Goal: Task Accomplishment & Management: Use online tool/utility

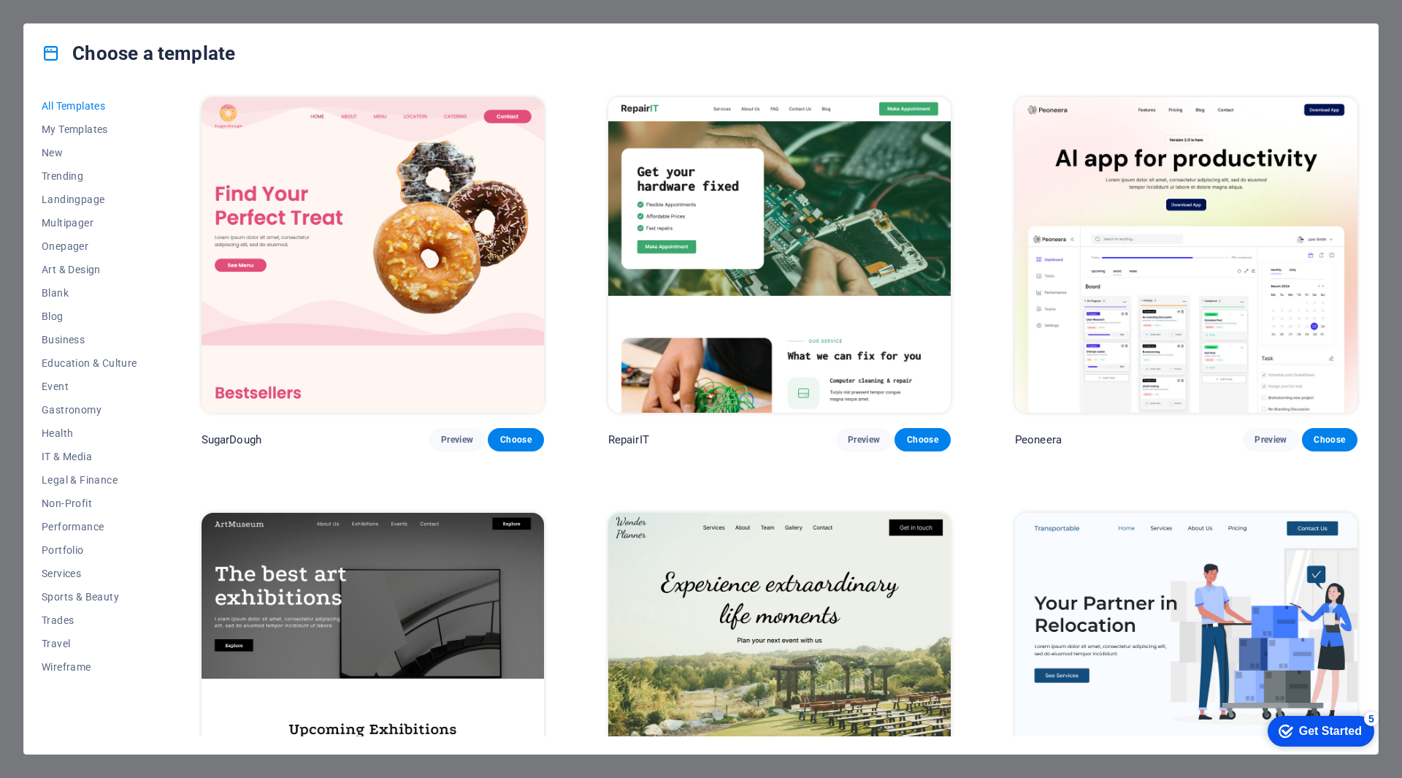
click at [12, 640] on div "Choose a template All Templates My Templates New Trending Landingpage Multipage…" at bounding box center [701, 389] width 1402 height 778
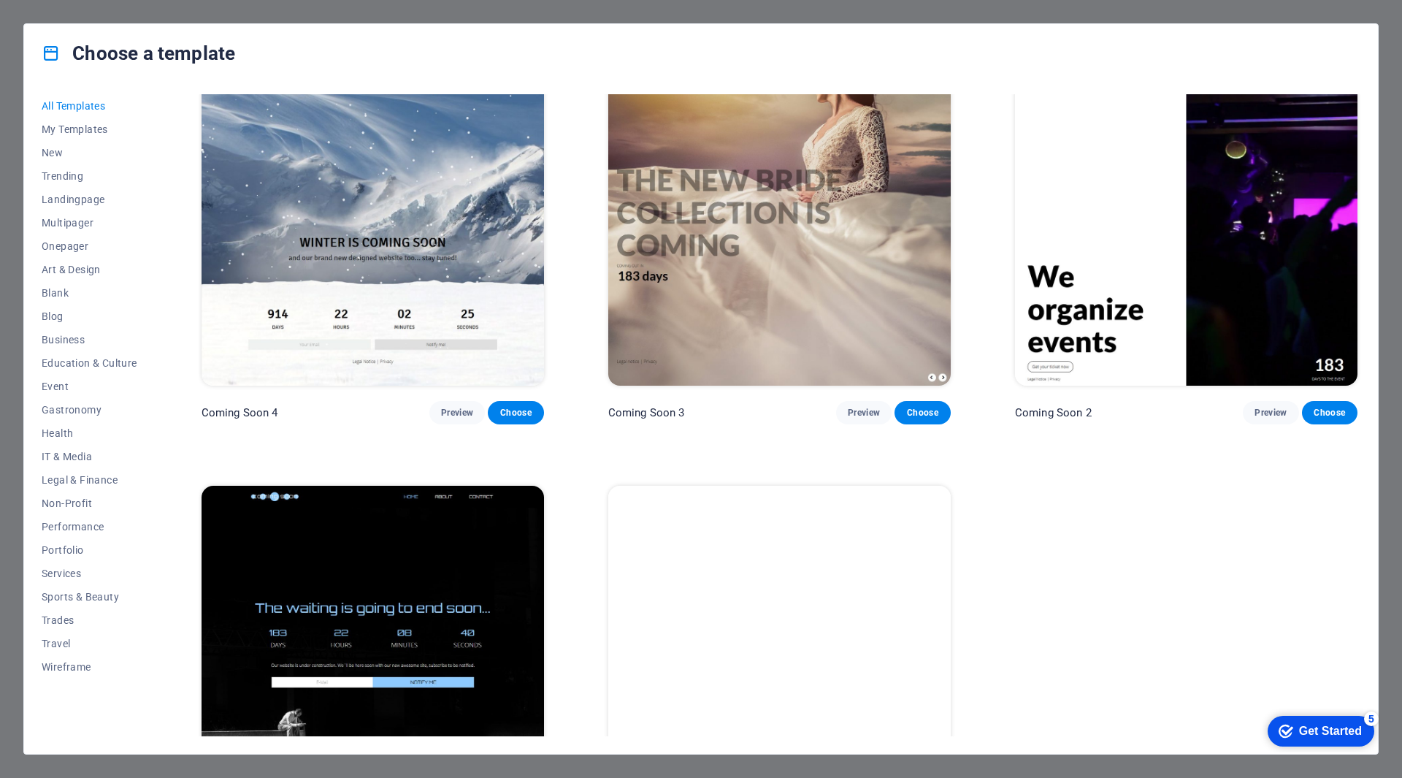
scroll to position [22069, 0]
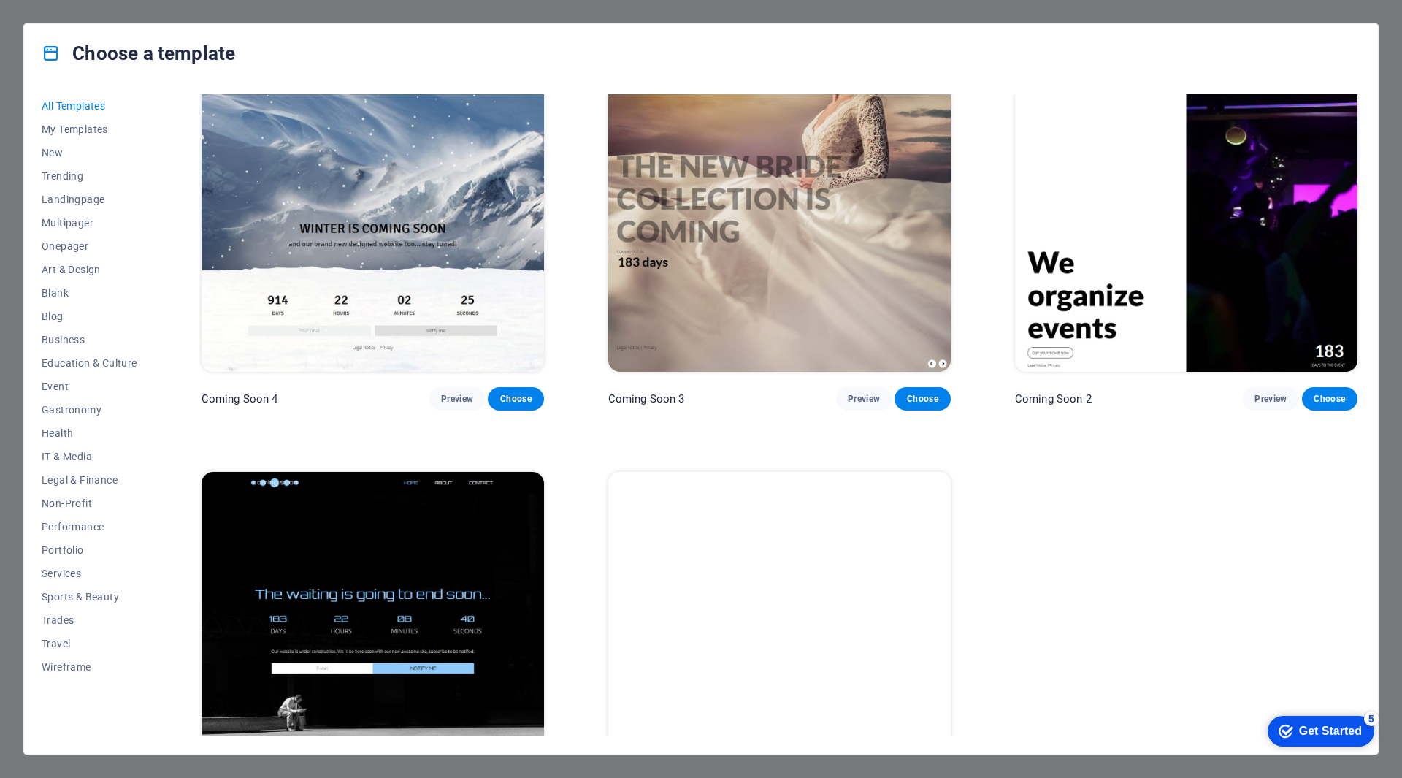
click at [28, 80] on div "Choose a template" at bounding box center [701, 53] width 1354 height 58
click at [16, 88] on div "Choose a template All Templates My Templates New Trending Landingpage Multipage…" at bounding box center [701, 389] width 1402 height 778
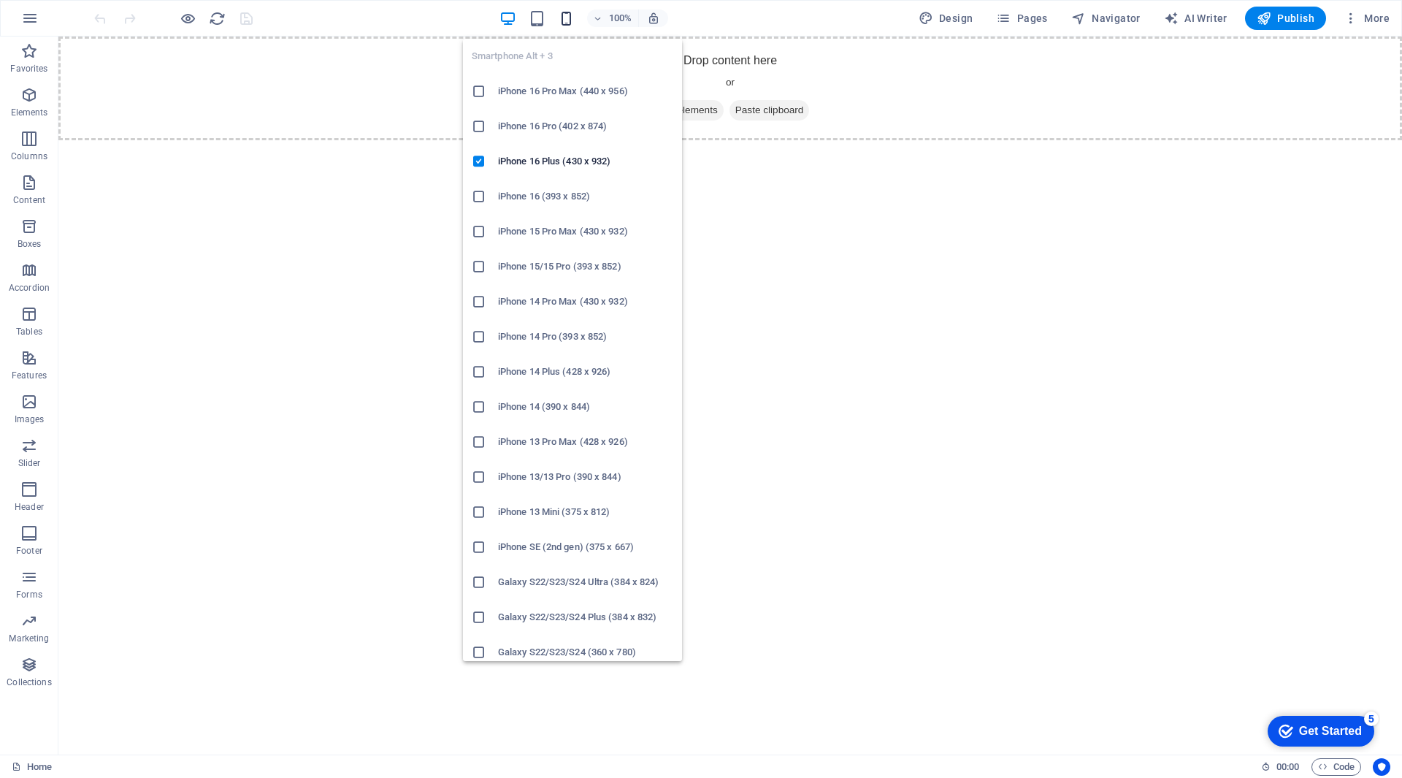
click at [563, 19] on icon "button" at bounding box center [566, 18] width 17 height 17
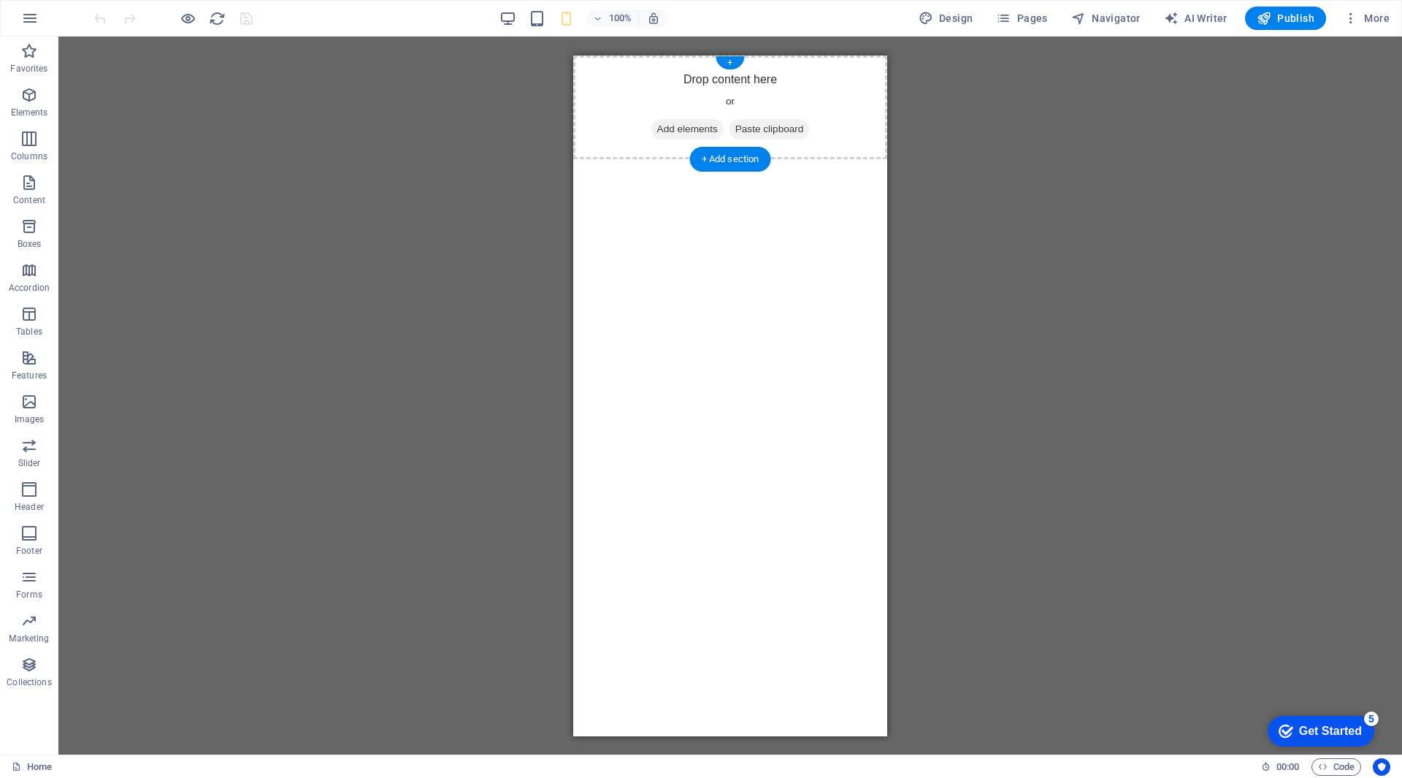
click at [686, 126] on span "Add elements" at bounding box center [687, 128] width 72 height 20
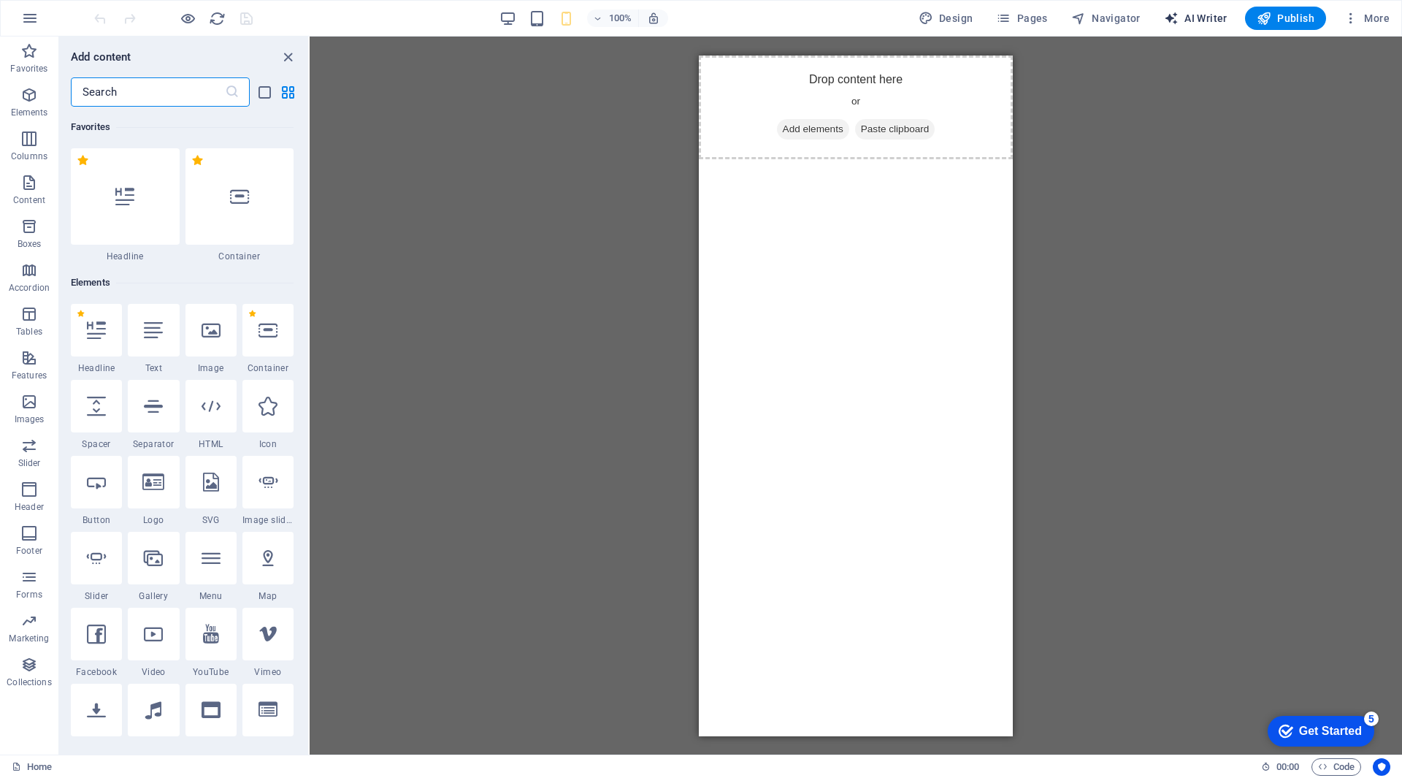
click at [1191, 19] on span "AI Writer" at bounding box center [1196, 18] width 64 height 15
select select "English"
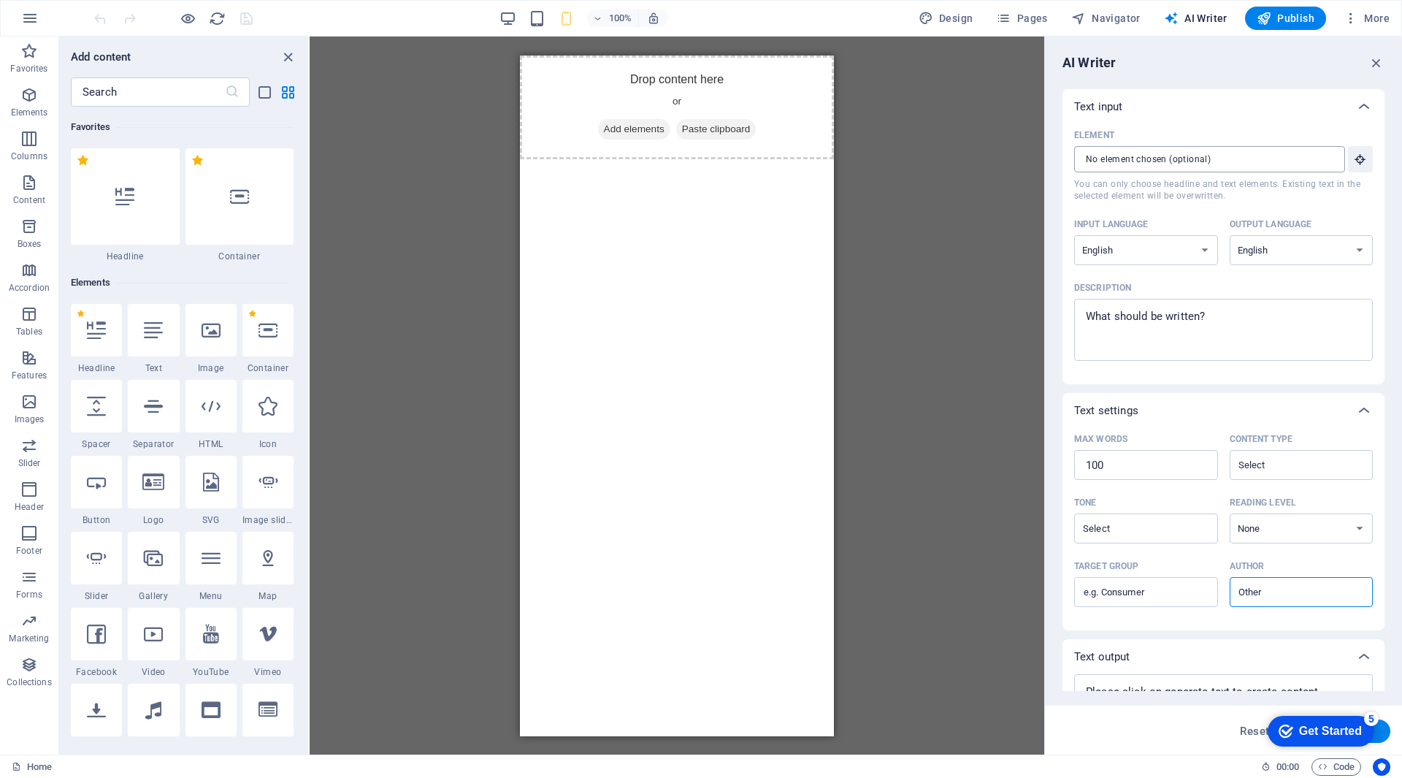
click at [1192, 159] on input "Element ​ You can only choose headline and text elements. Existing text in the …" at bounding box center [1204, 159] width 261 height 26
click at [1192, 323] on textarea "Description x ​" at bounding box center [1223, 329] width 284 height 47
type textarea "x"
type textarea "e"
type textarea "x"
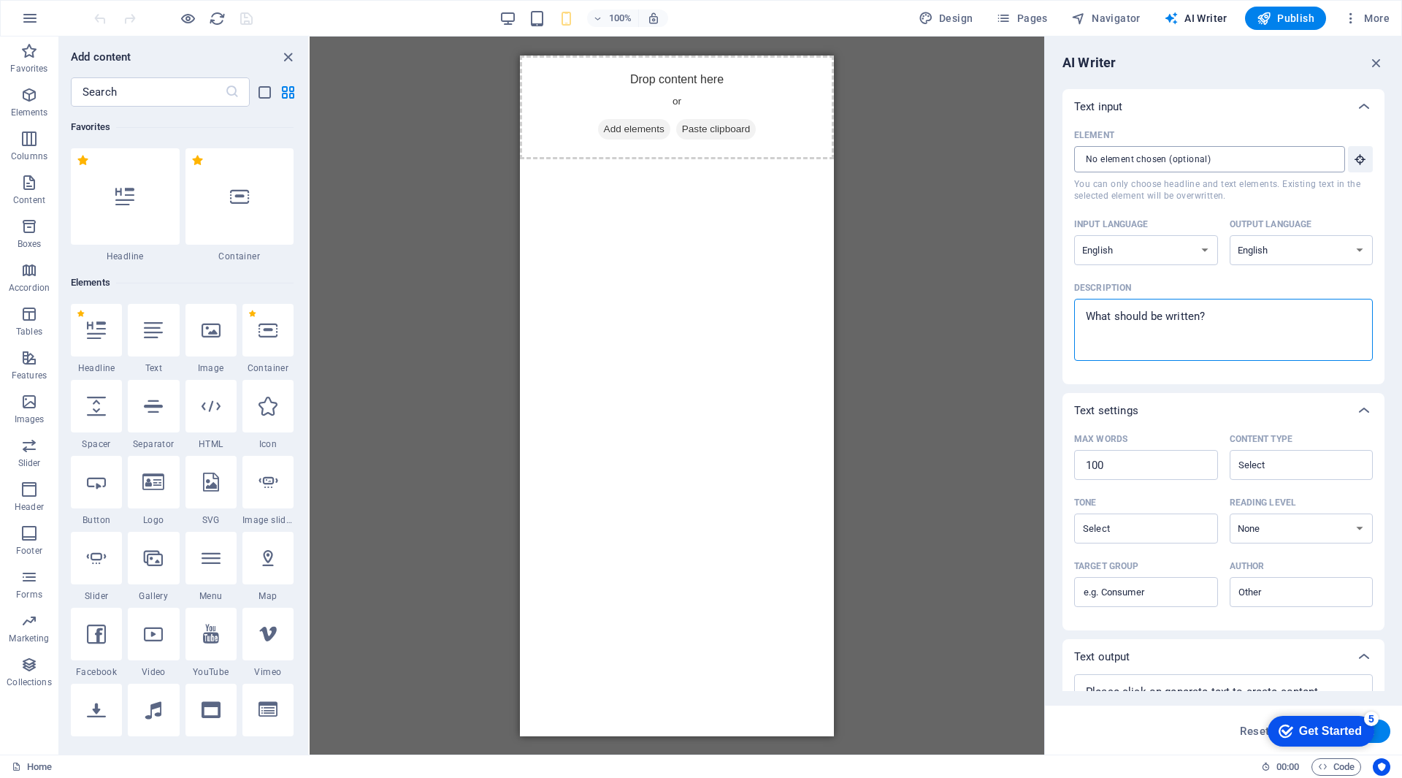
click at [1187, 156] on input "Element ​ You can only choose headline and text elements. Existing text in the …" at bounding box center [1204, 159] width 261 height 26
type textarea "x"
click at [634, 126] on span "Add elements" at bounding box center [634, 128] width 72 height 20
click at [1378, 59] on icon "button" at bounding box center [1376, 63] width 16 height 16
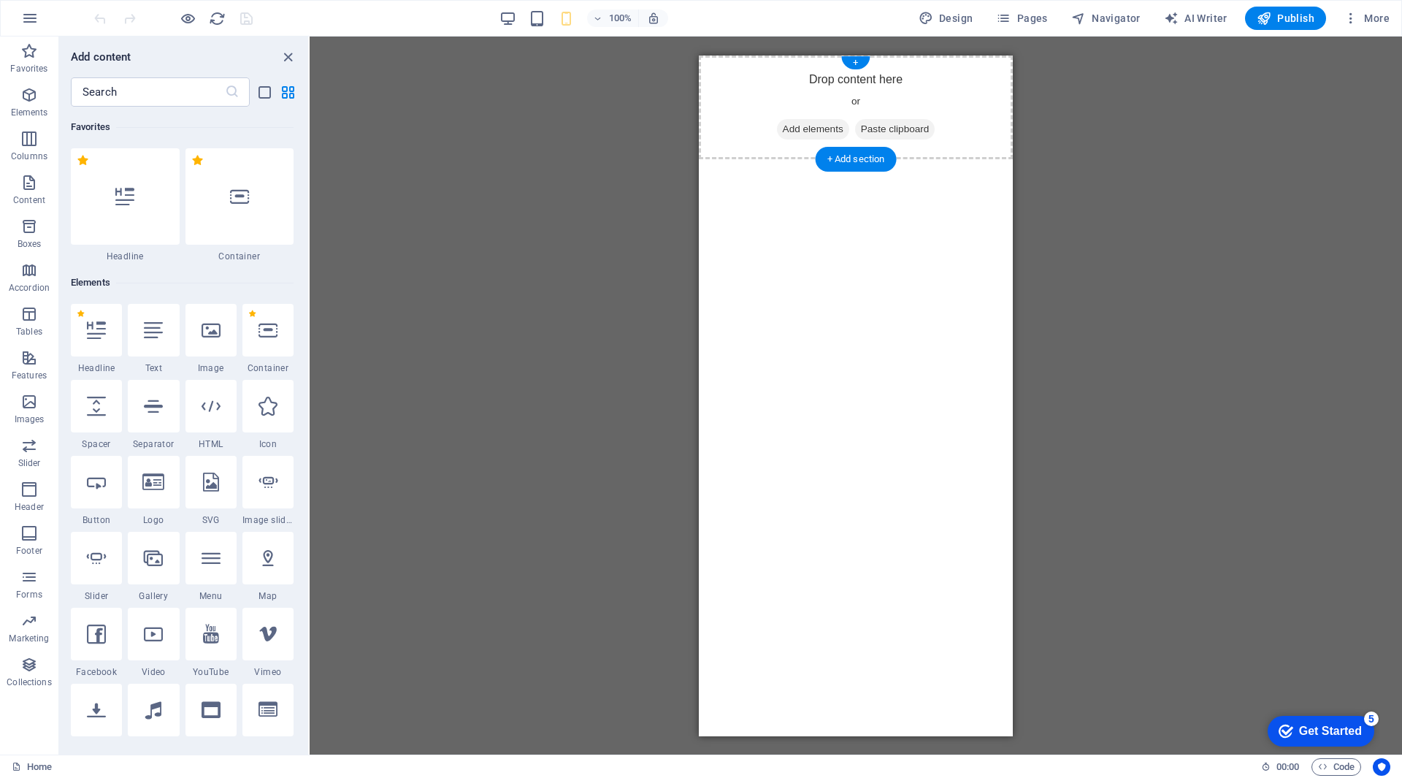
click at [798, 131] on span "Add elements" at bounding box center [813, 128] width 72 height 20
click at [1371, 17] on span "More" at bounding box center [1367, 18] width 46 height 15
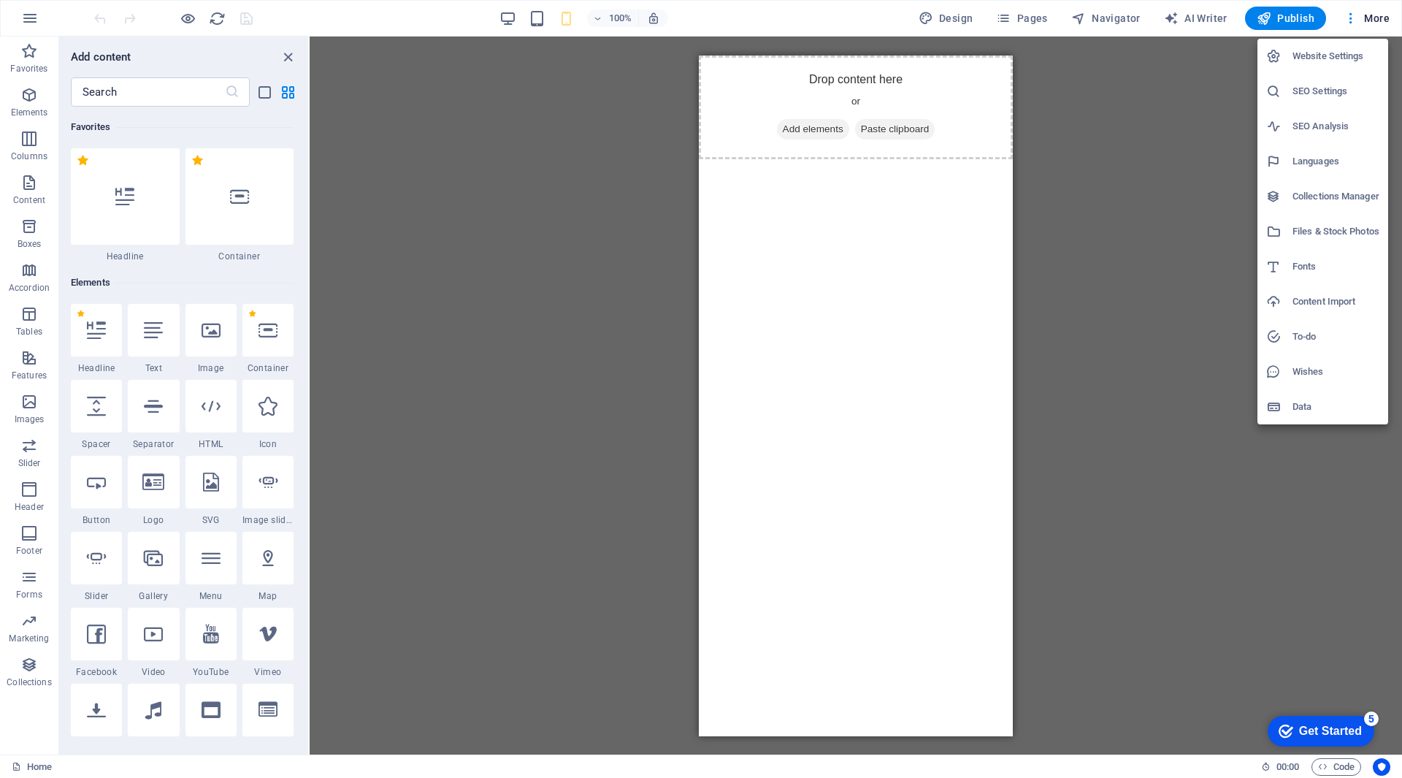
click at [1350, 18] on div at bounding box center [701, 389] width 1402 height 778
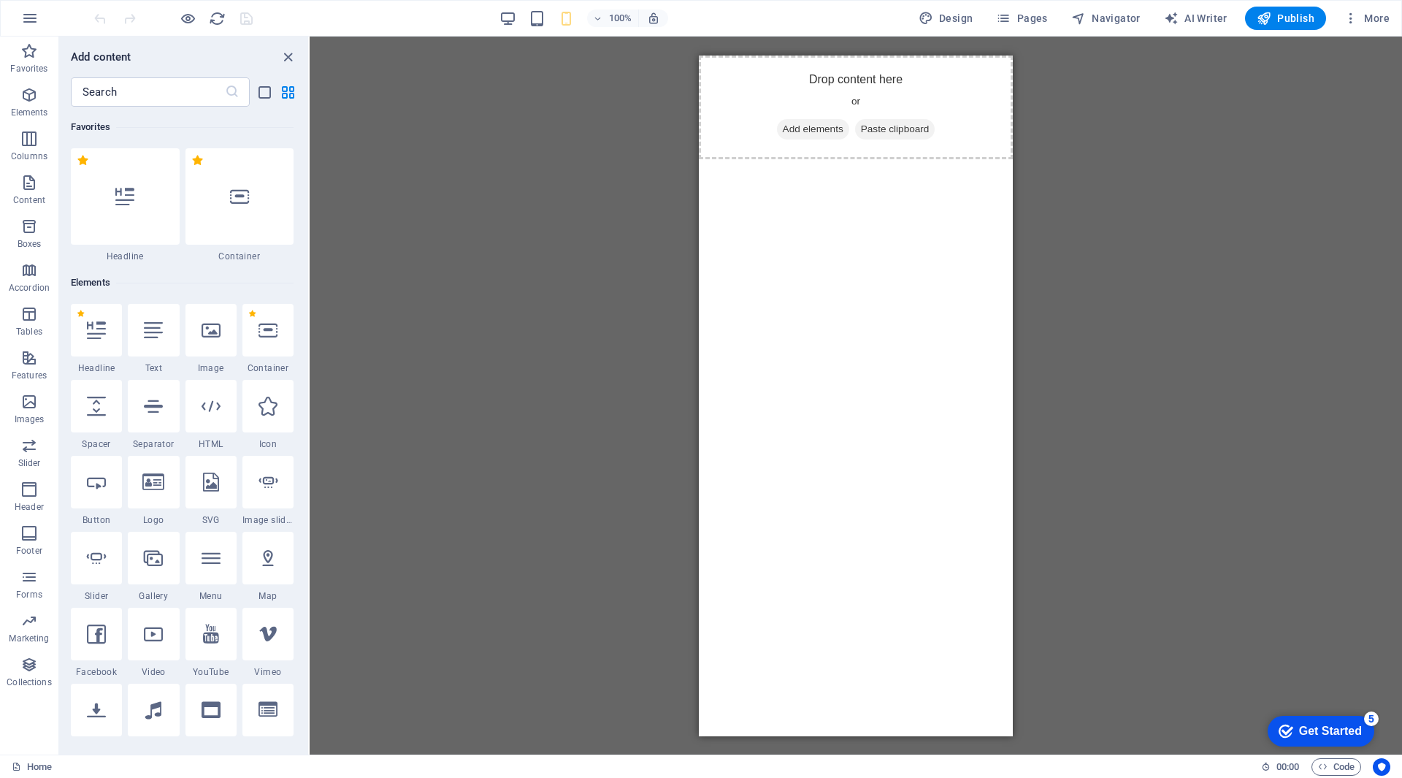
click at [1352, 18] on icon "button" at bounding box center [1351, 18] width 15 height 15
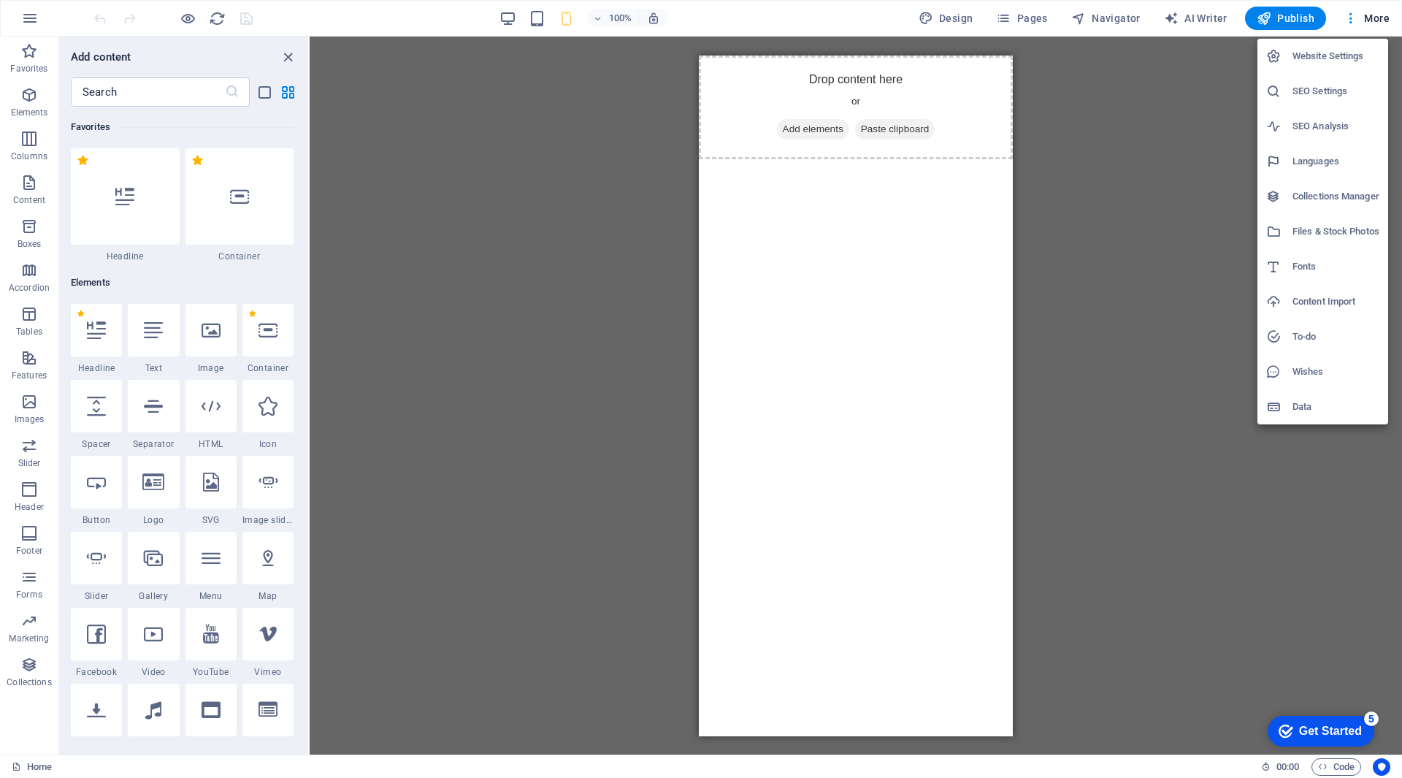
click at [599, 84] on div at bounding box center [701, 389] width 1402 height 778
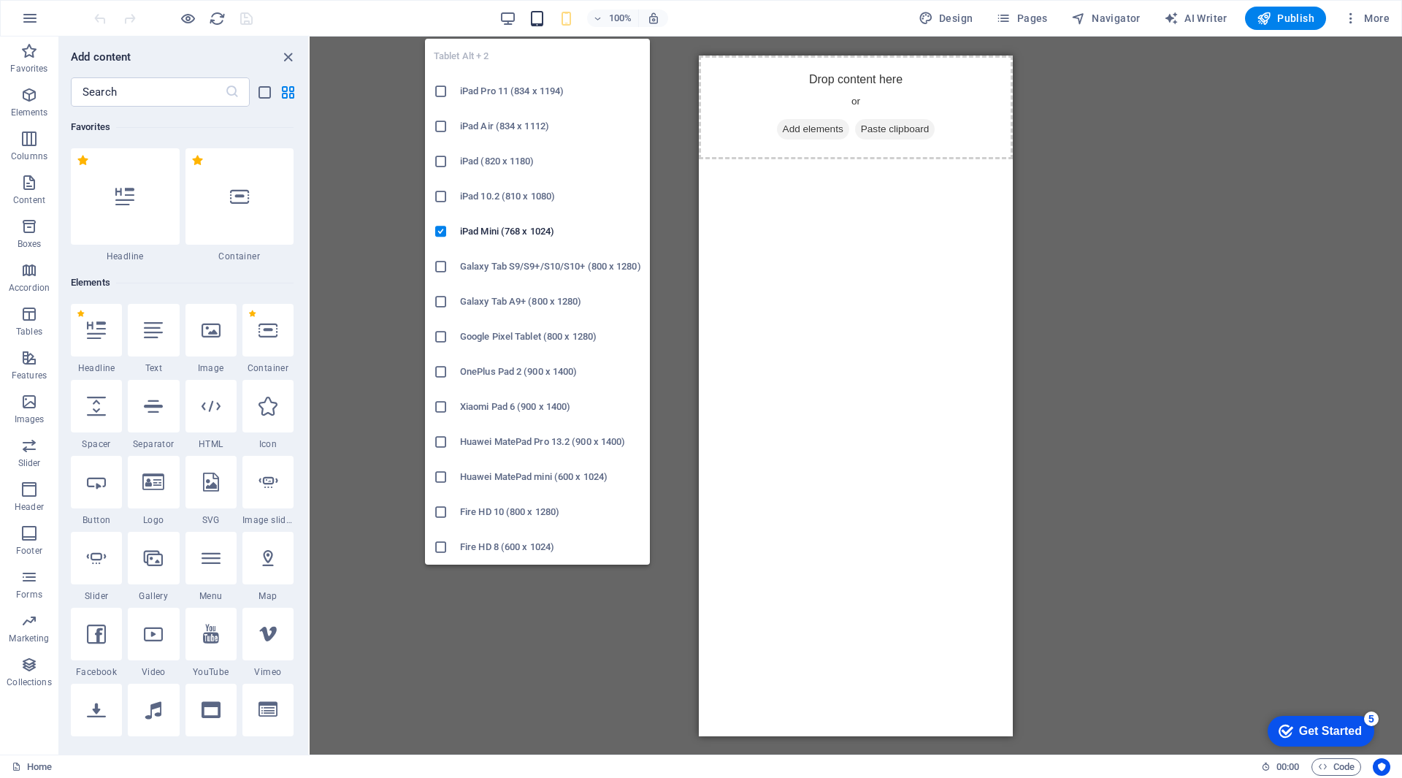
click at [541, 18] on icon "button" at bounding box center [537, 18] width 17 height 17
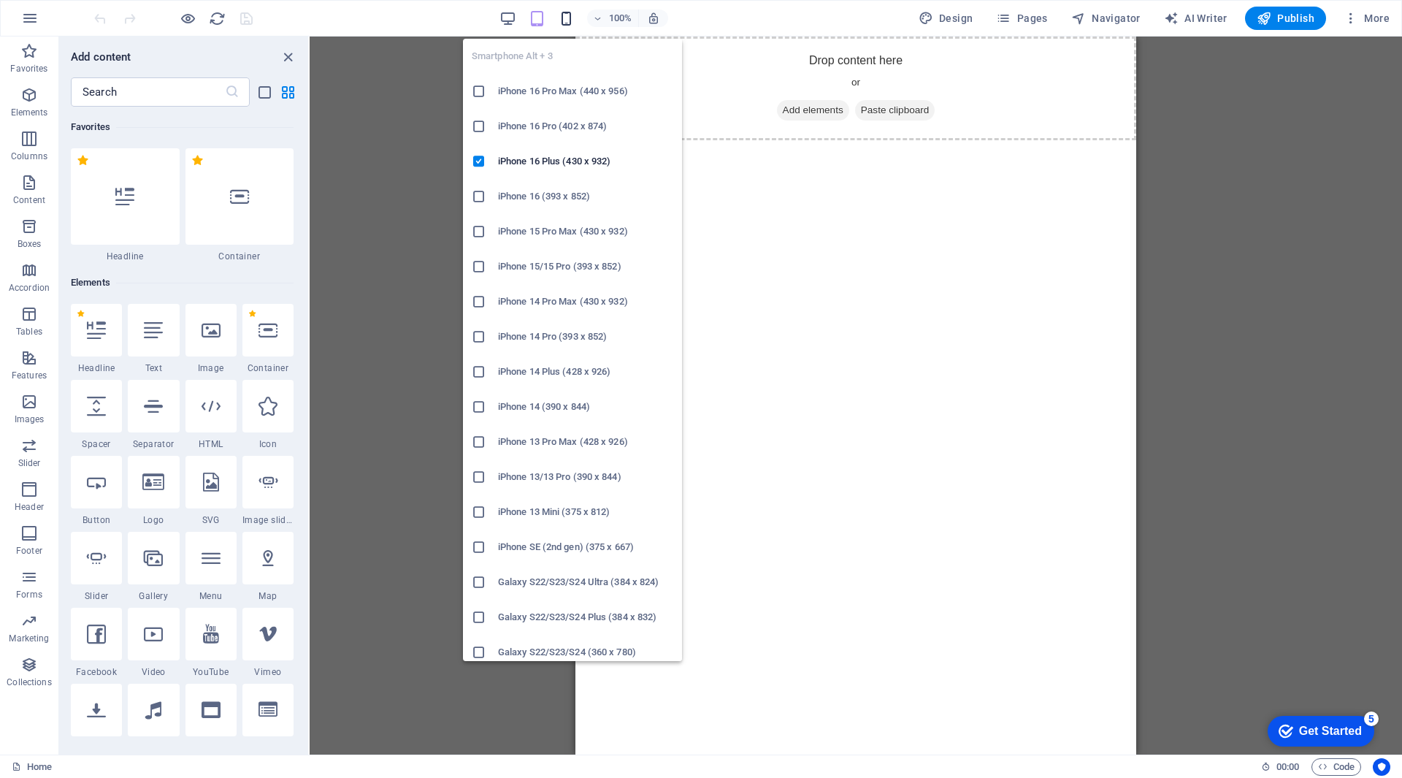
click at [575, 20] on icon "button" at bounding box center [566, 18] width 17 height 17
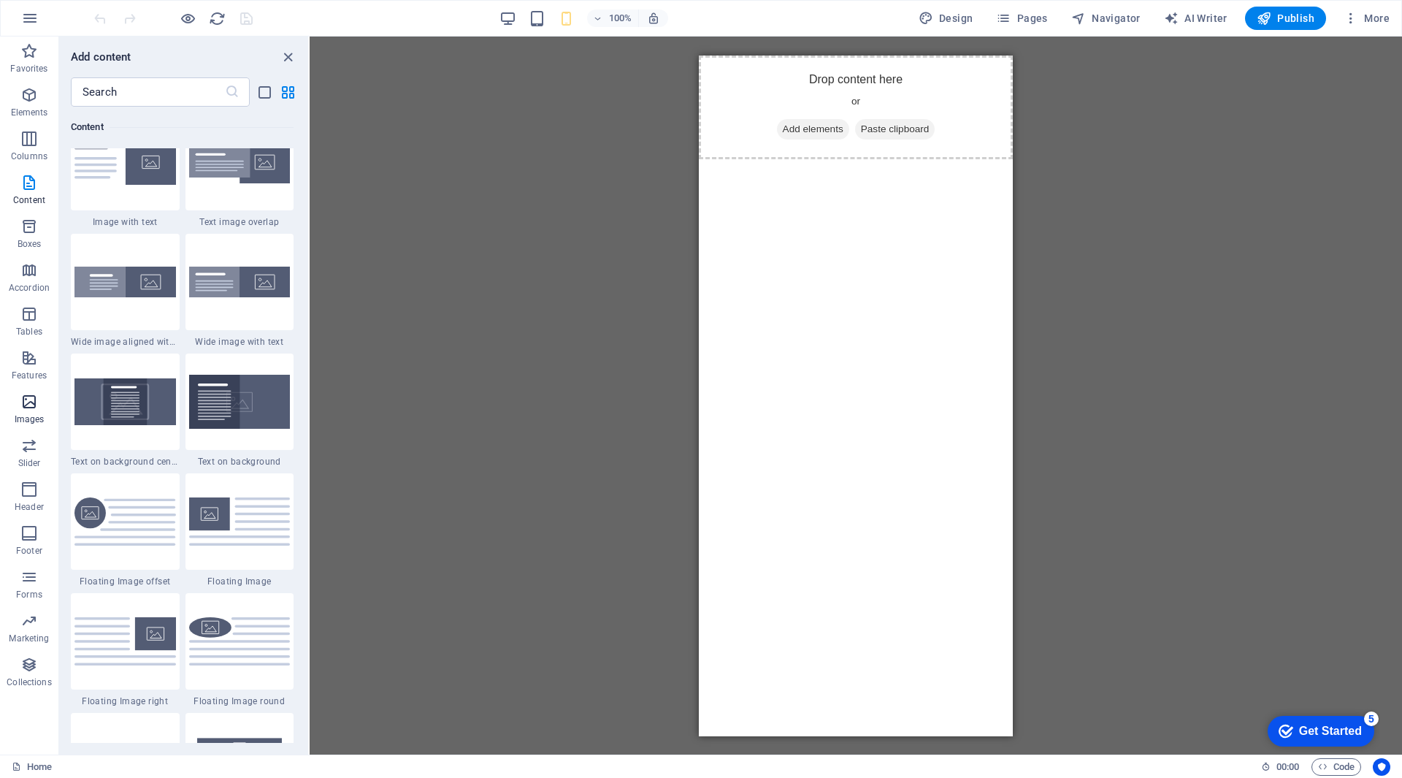
scroll to position [2831, 0]
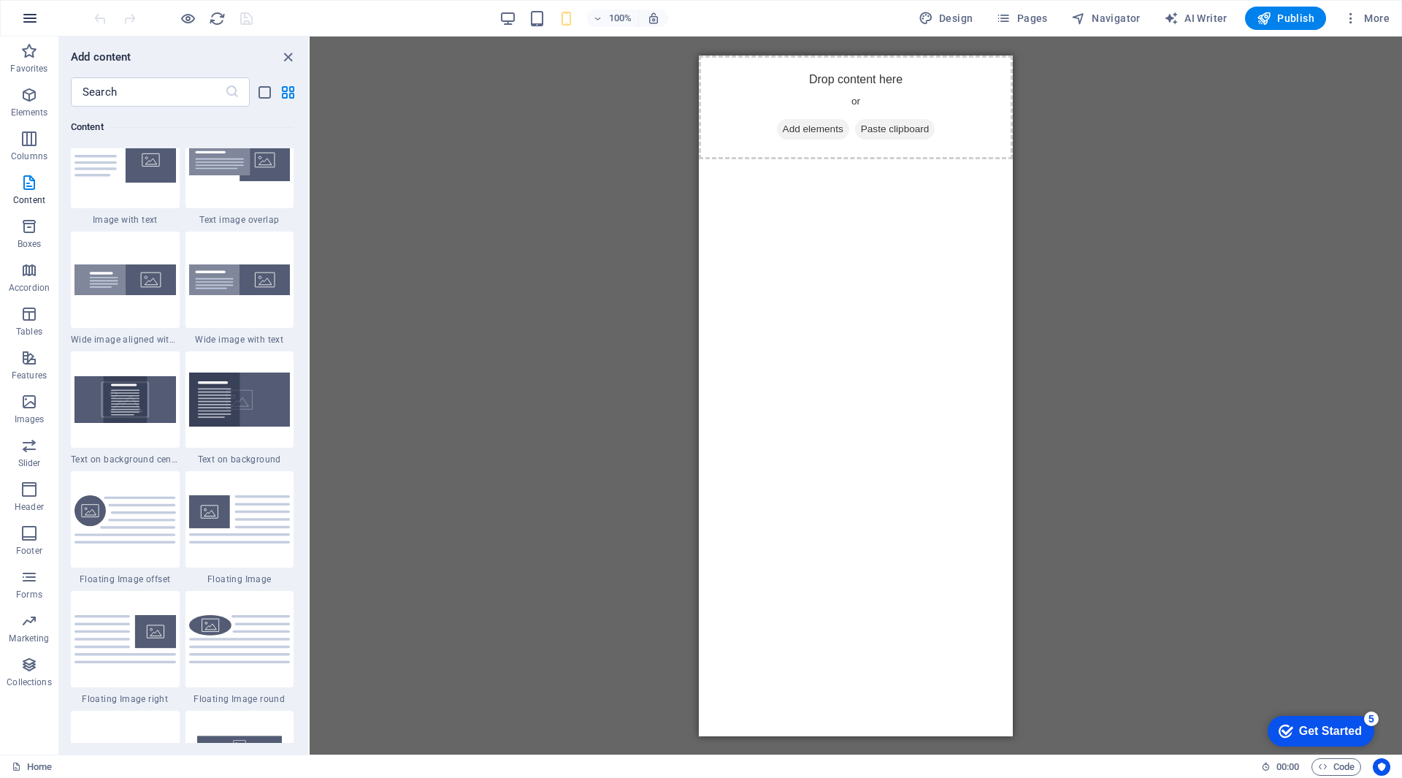
click at [23, 27] on button "button" at bounding box center [29, 18] width 35 height 35
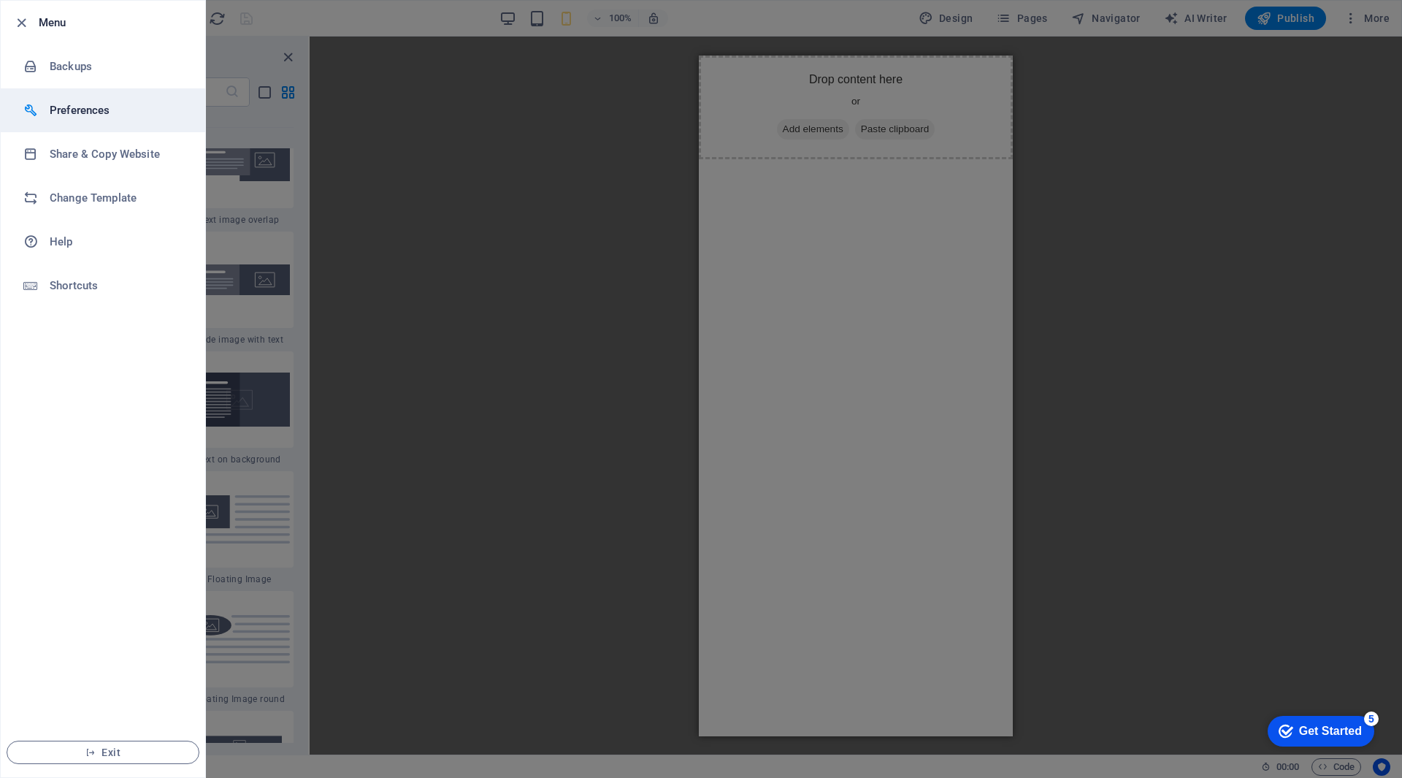
click at [104, 112] on h6 "Preferences" at bounding box center [117, 110] width 135 height 18
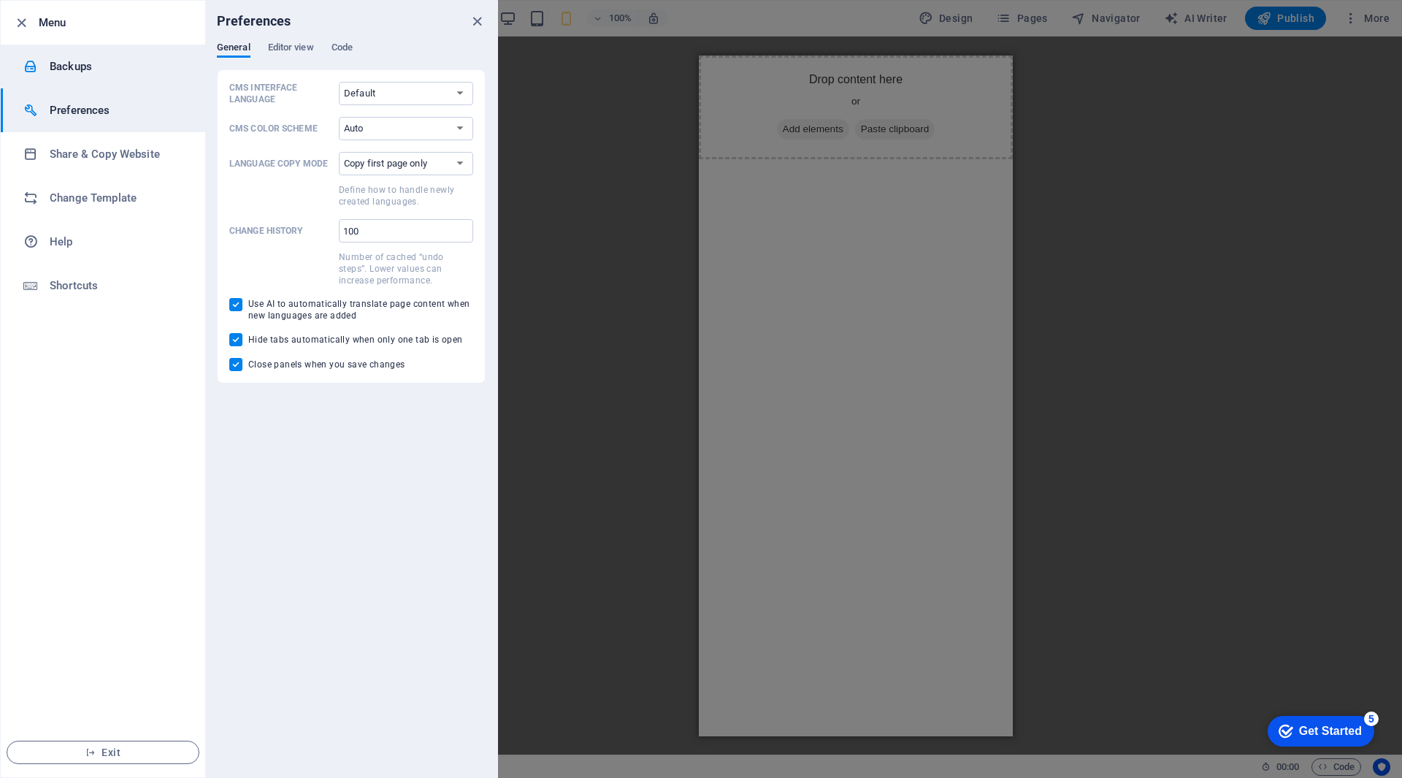
click at [112, 62] on h6 "Backups" at bounding box center [117, 67] width 135 height 18
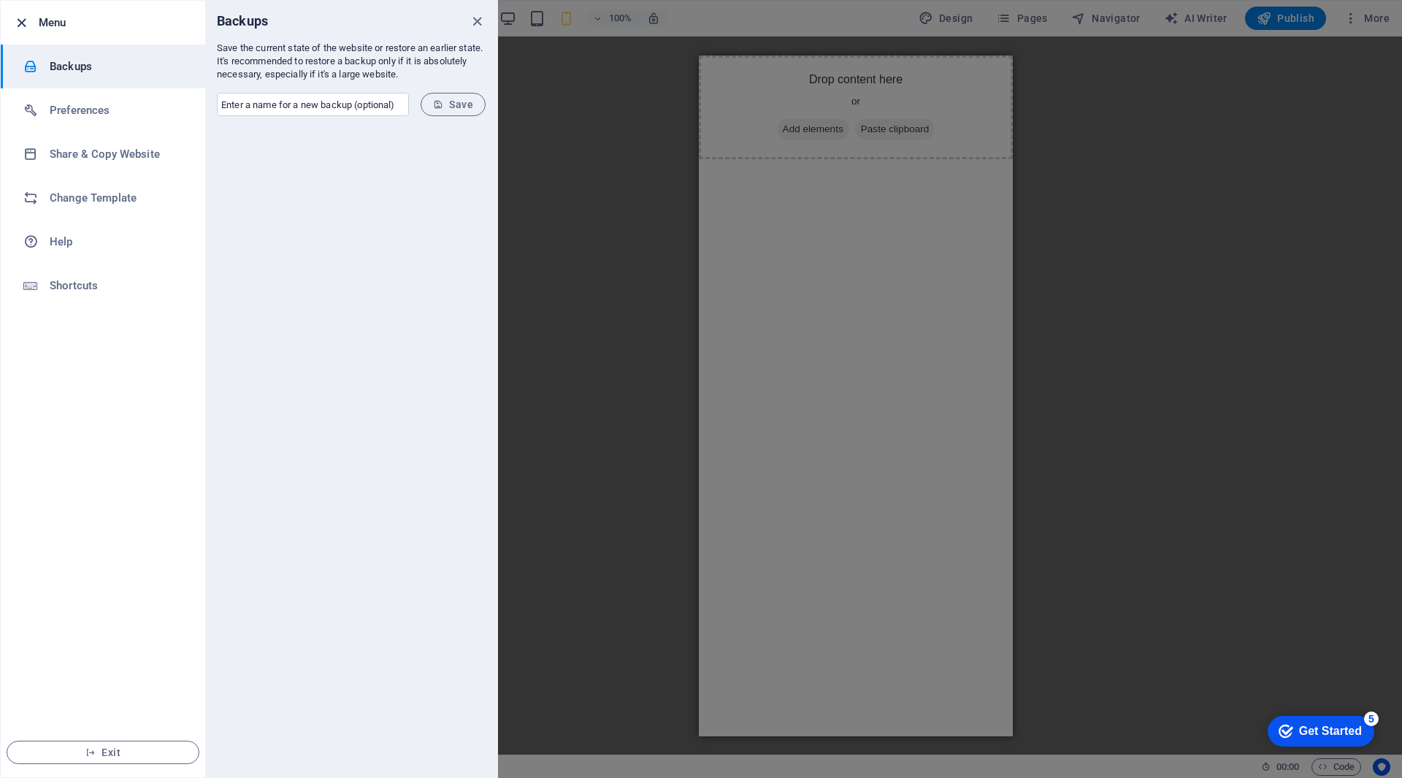
click at [12, 28] on li "Menu" at bounding box center [103, 23] width 204 height 44
click at [18, 26] on icon "button" at bounding box center [21, 23] width 17 height 17
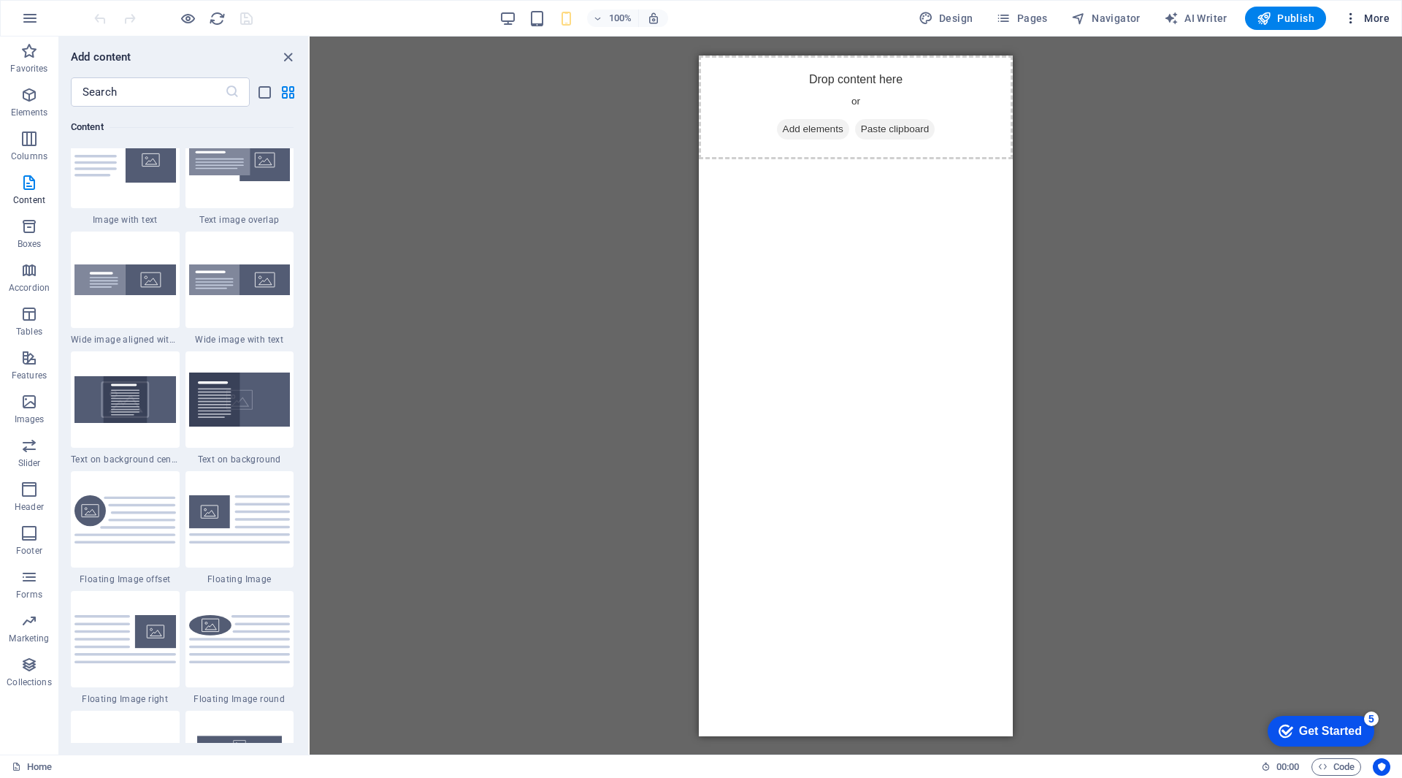
click at [1352, 17] on icon "button" at bounding box center [1351, 18] width 15 height 15
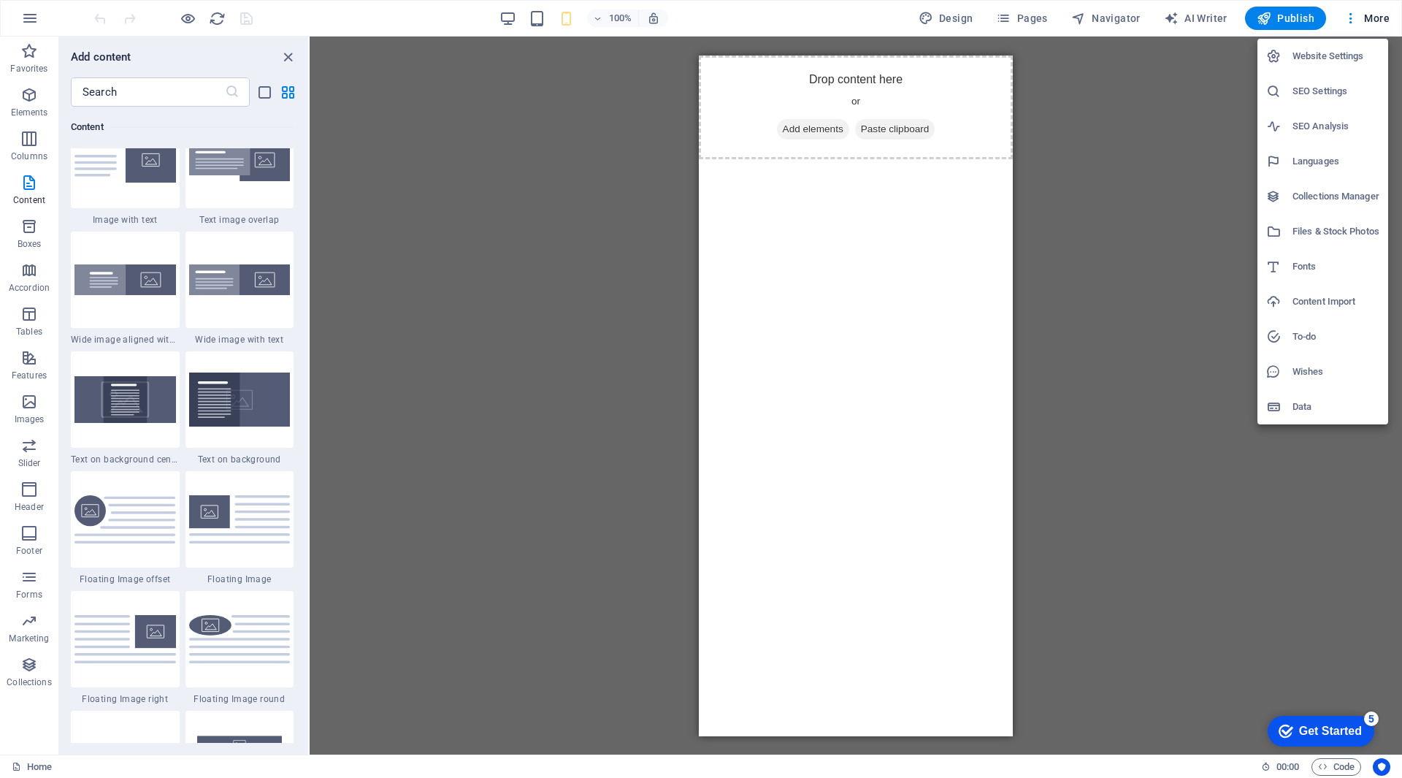
click at [27, 348] on div at bounding box center [701, 389] width 1402 height 778
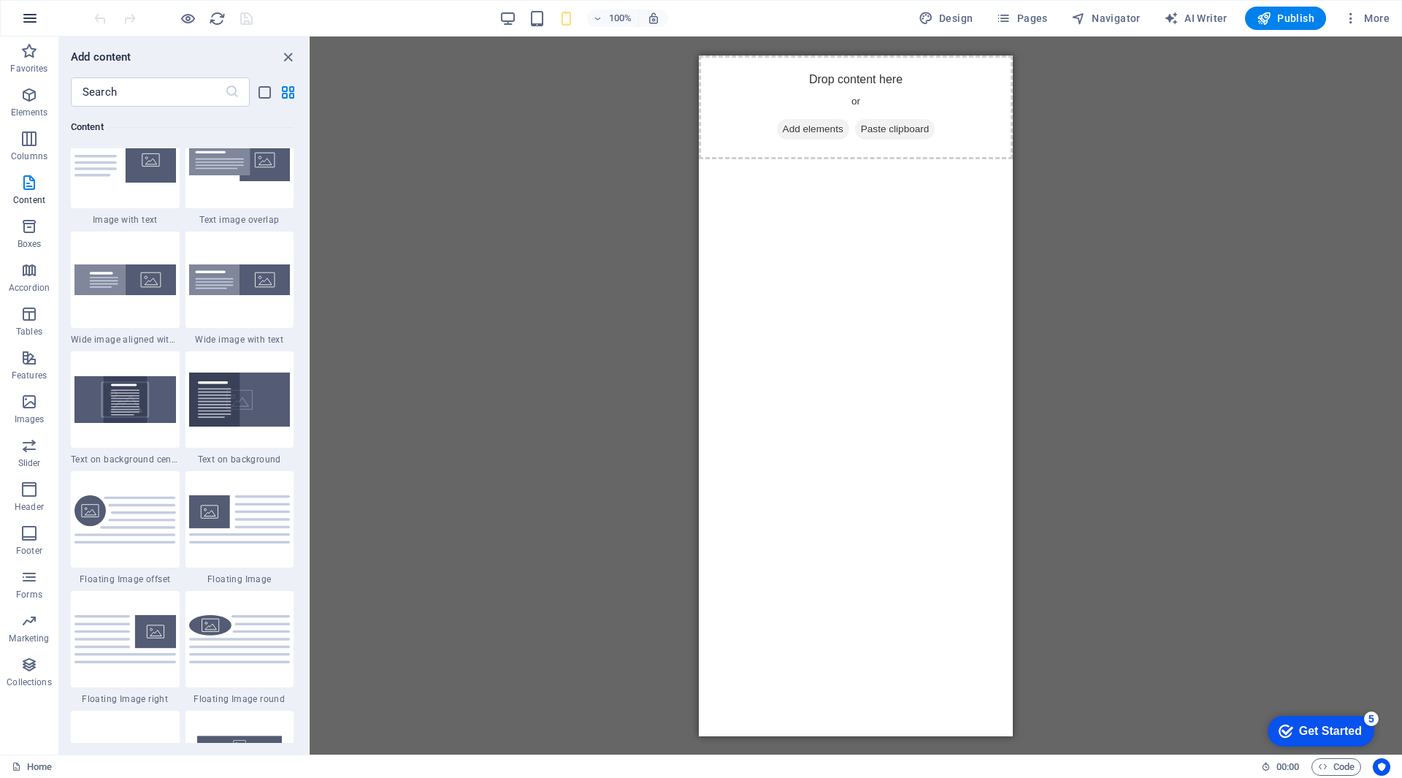
click at [29, 21] on icon "button" at bounding box center [30, 18] width 18 height 18
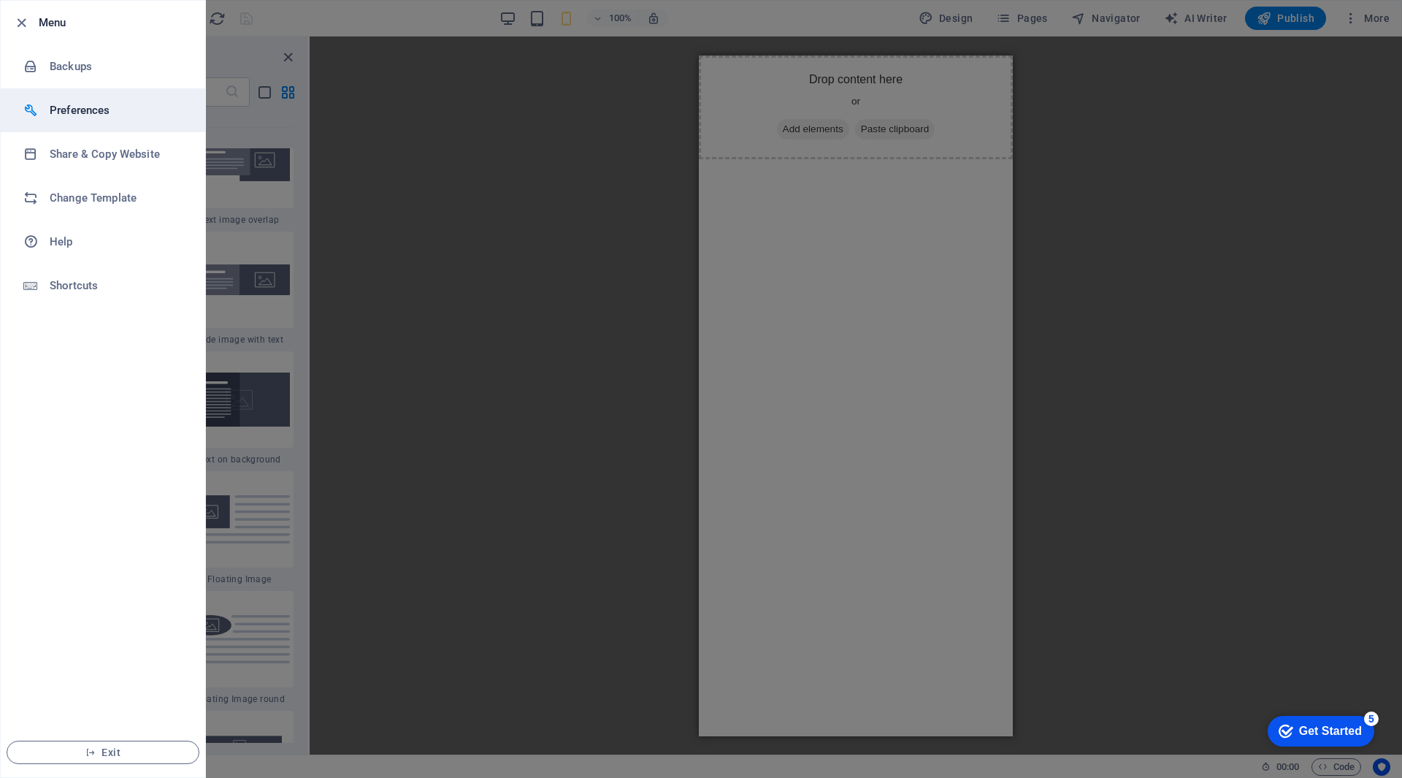
click at [100, 108] on h6 "Preferences" at bounding box center [117, 110] width 135 height 18
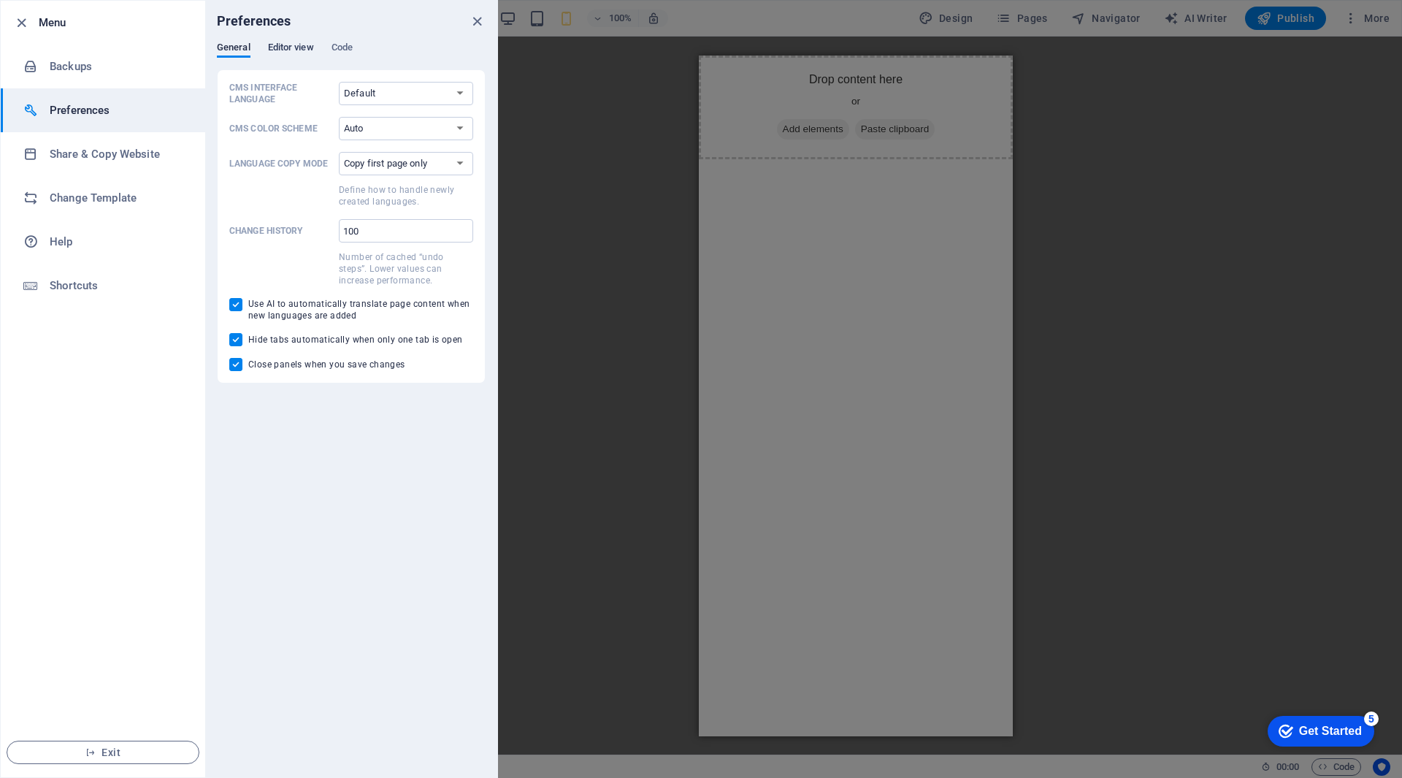
click at [293, 46] on span "Editor view" at bounding box center [291, 49] width 46 height 20
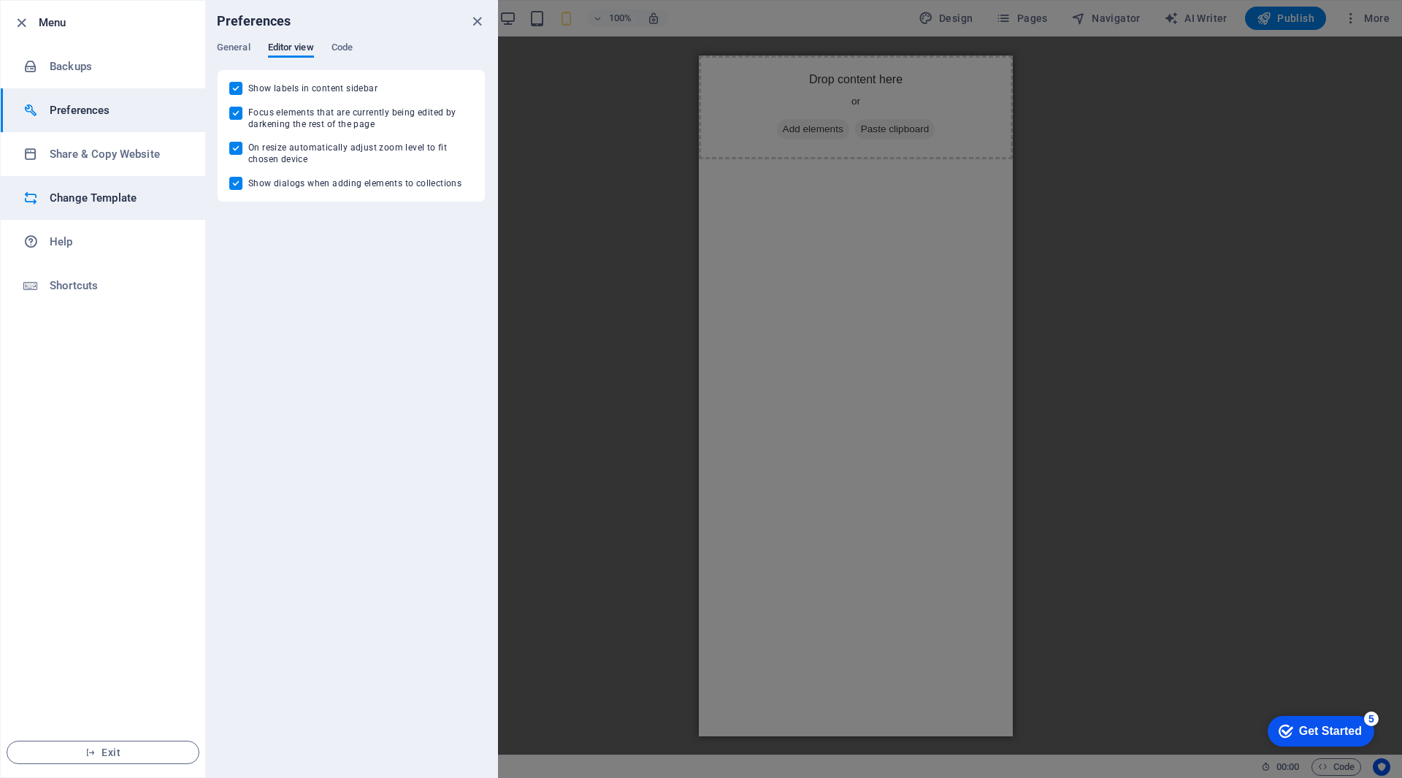
click at [91, 191] on h6 "Change Template" at bounding box center [117, 198] width 135 height 18
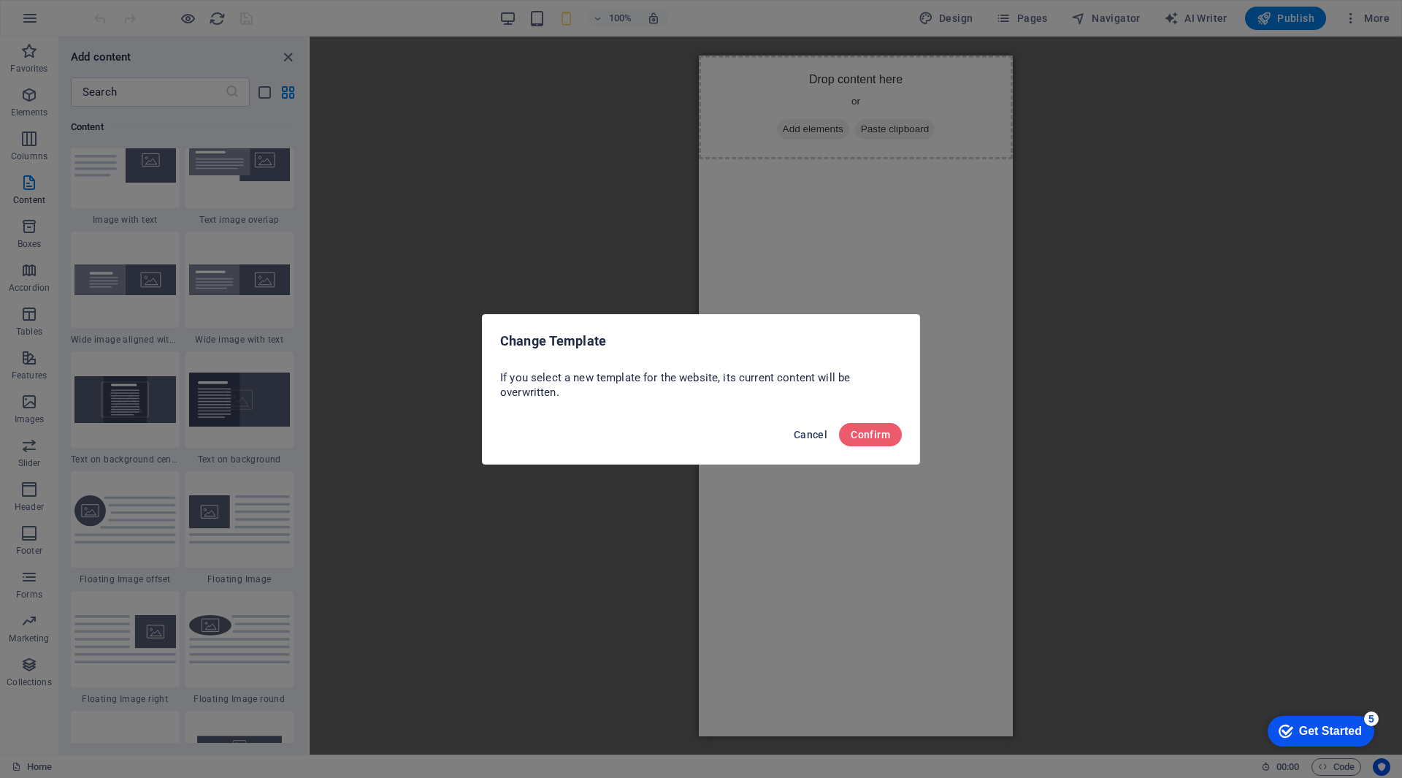
click at [817, 429] on span "Cancel" at bounding box center [811, 435] width 34 height 12
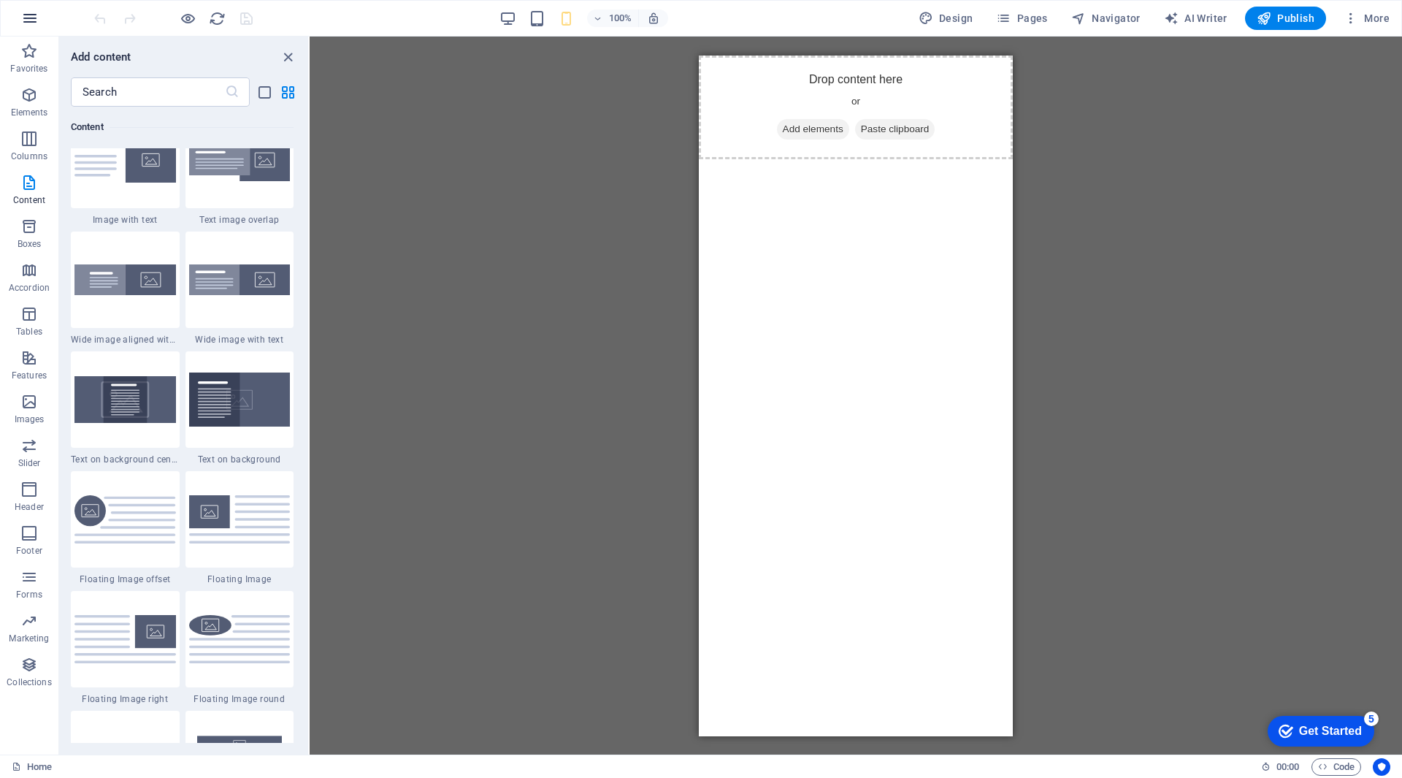
click at [26, 24] on icon "button" at bounding box center [30, 18] width 18 height 18
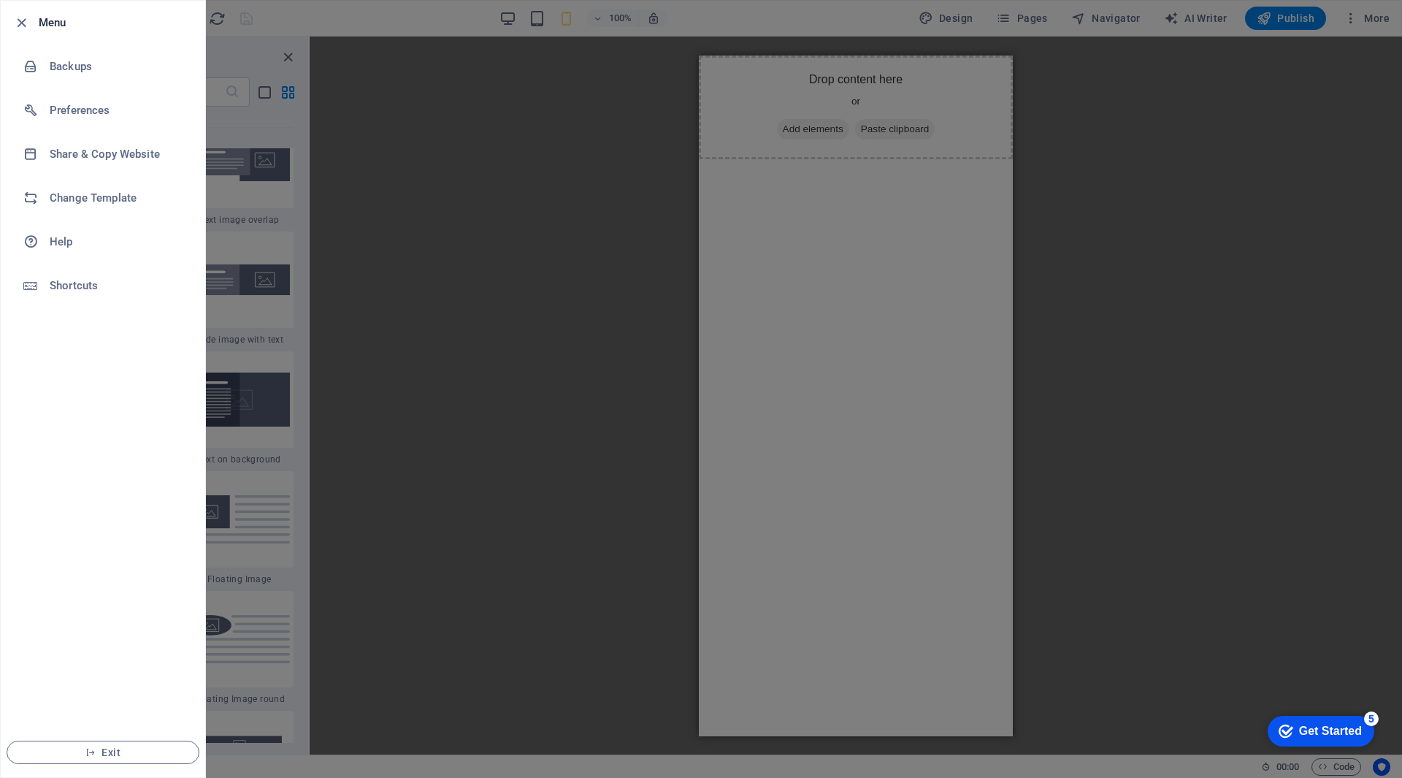
click at [406, 106] on div at bounding box center [701, 389] width 1402 height 778
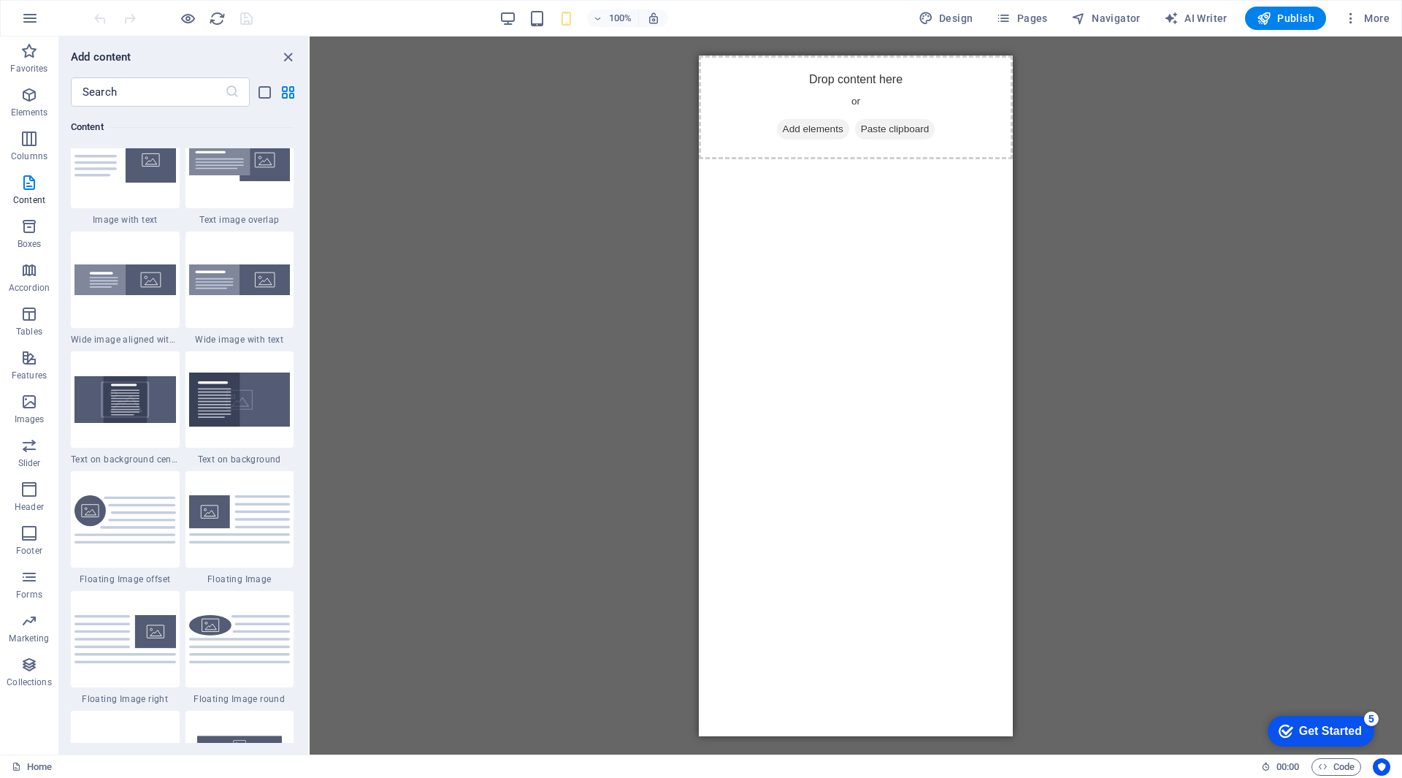
click at [1335, 730] on div "Get Started" at bounding box center [1330, 730] width 63 height 13
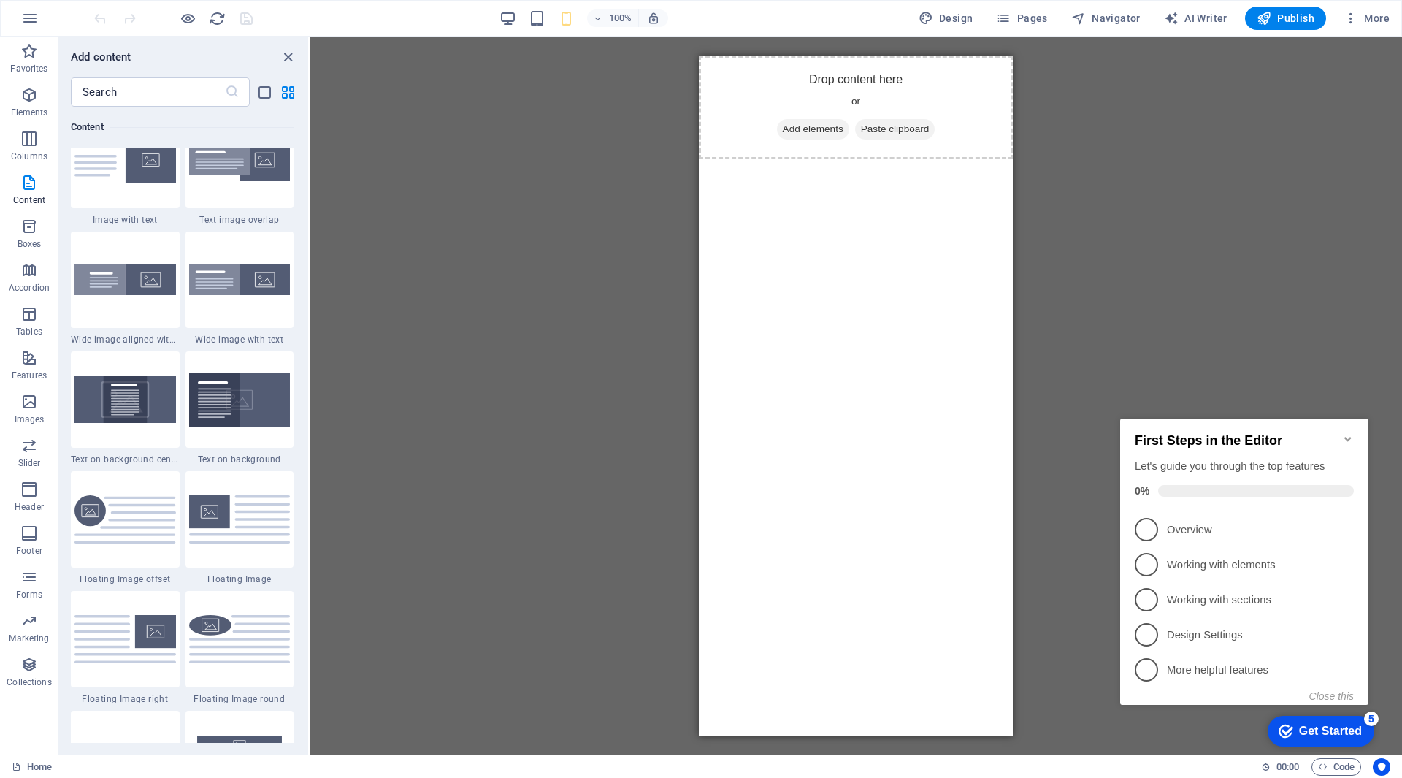
click at [1067, 323] on div "Drag here to replace the existing content. Press “Ctrl” if you want to create a…" at bounding box center [856, 396] width 1092 height 718
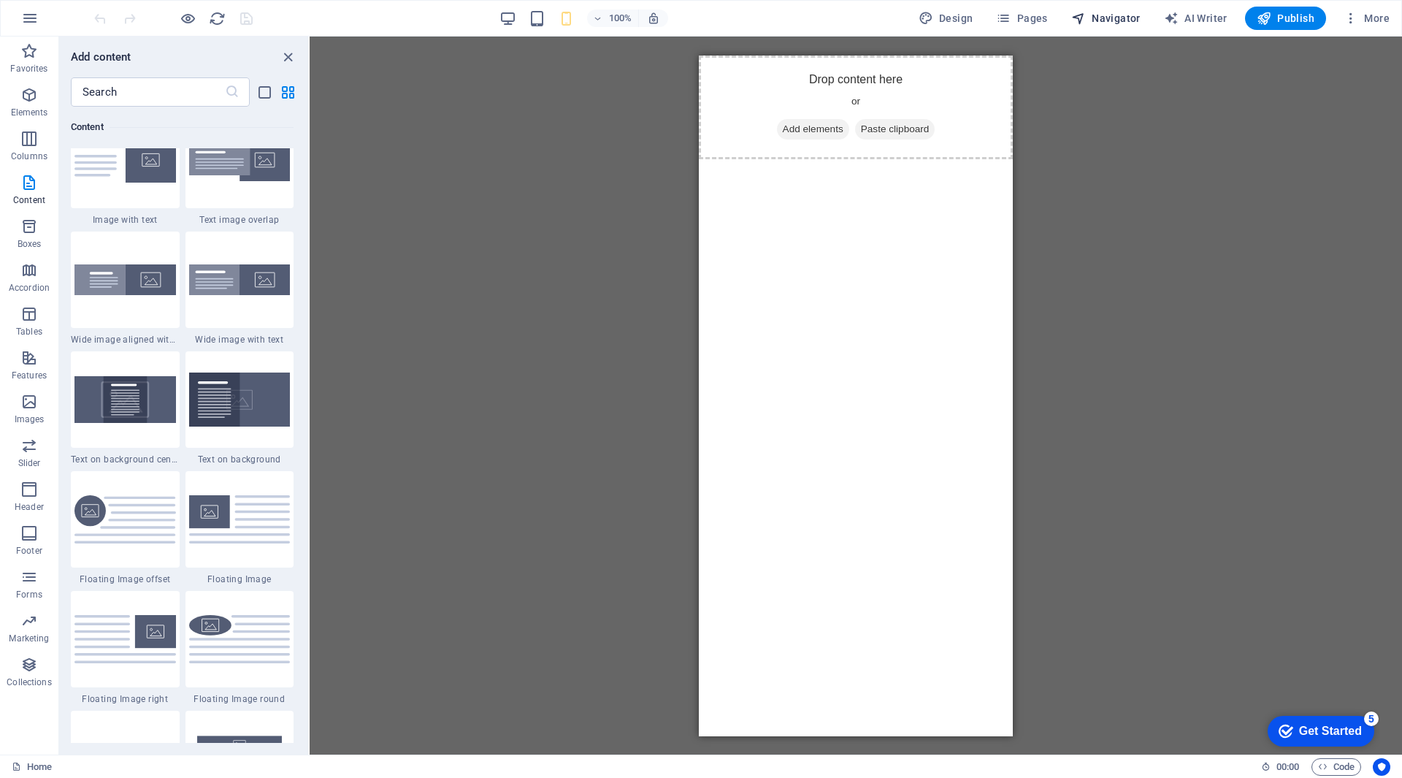
click at [1105, 14] on span "Navigator" at bounding box center [1105, 18] width 69 height 15
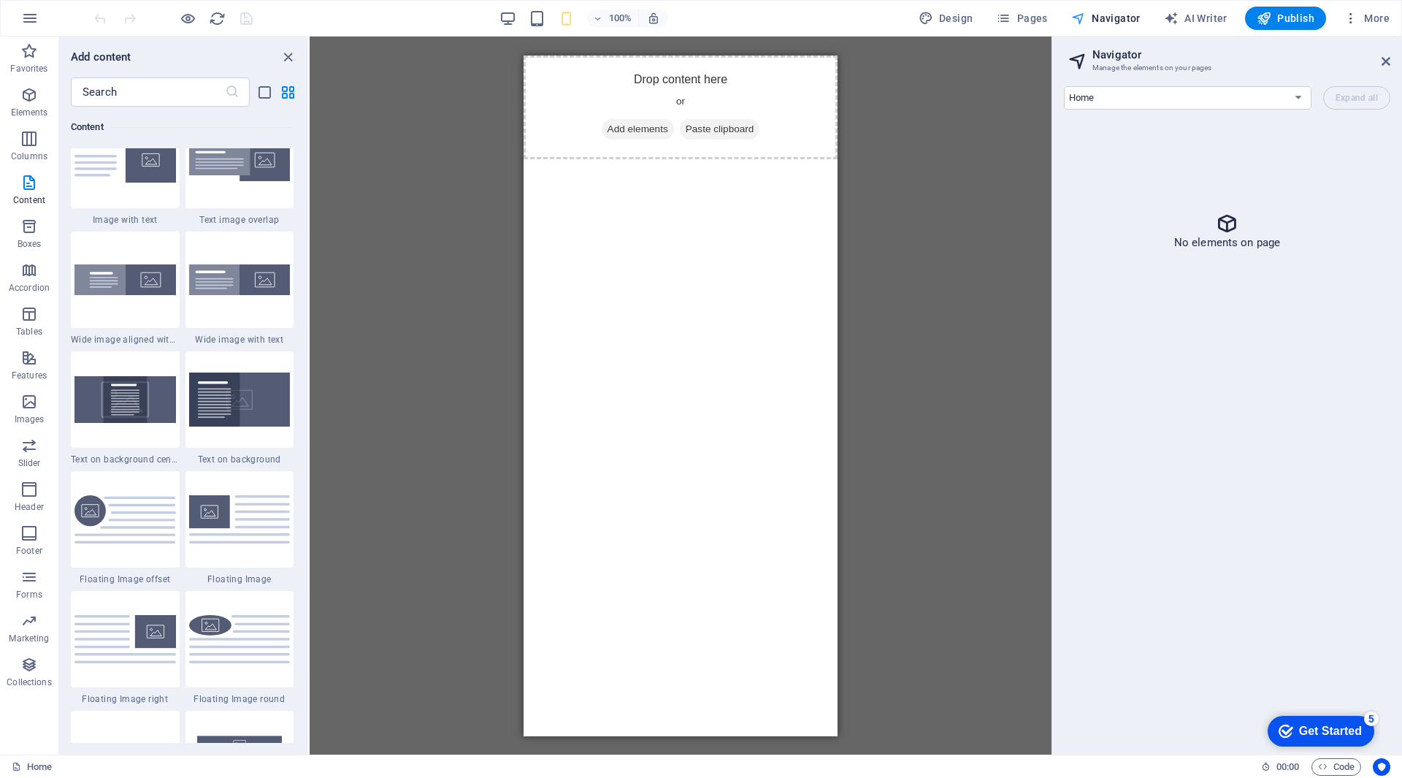
click at [1105, 14] on span "Navigator" at bounding box center [1105, 18] width 69 height 15
click at [1385, 61] on icon at bounding box center [1385, 61] width 9 height 12
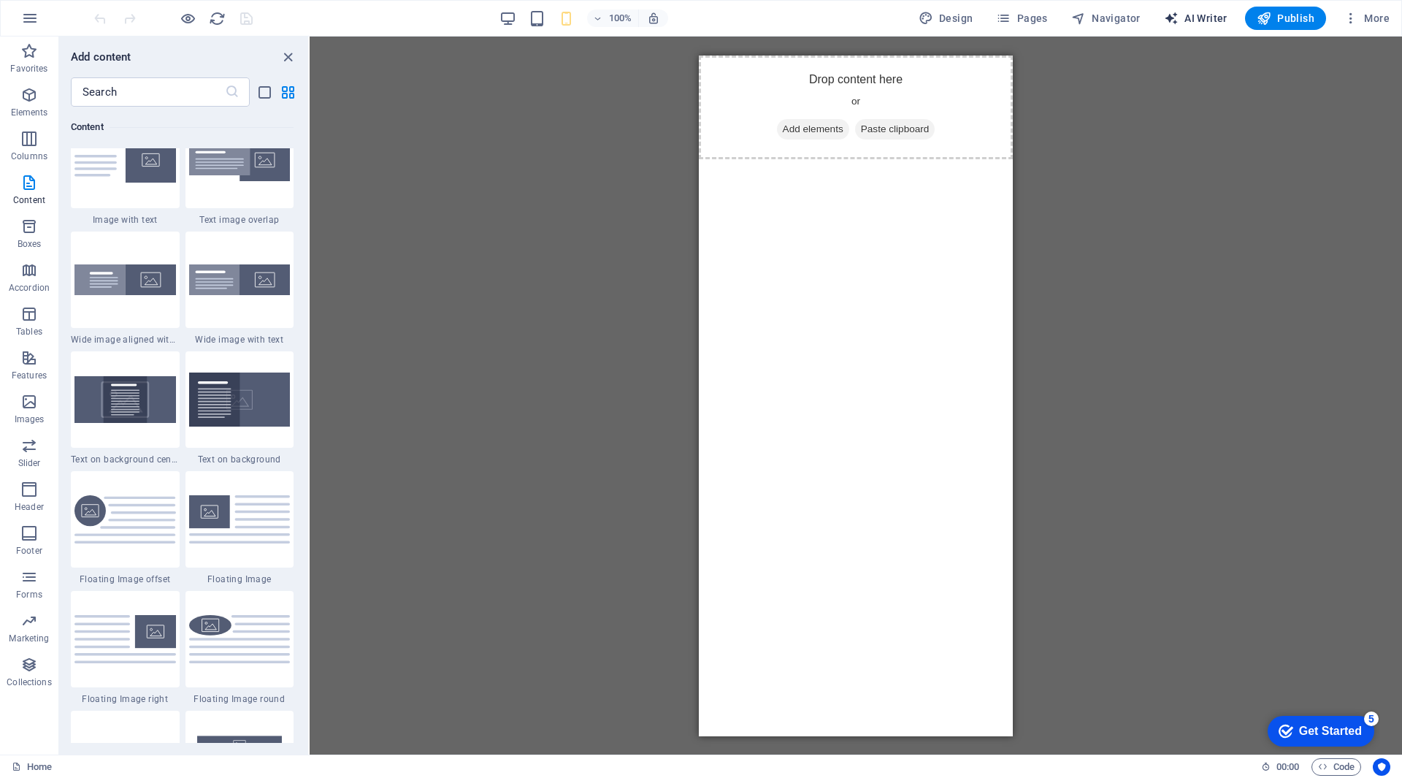
click at [1211, 10] on button "AI Writer" at bounding box center [1195, 18] width 75 height 23
select select "English"
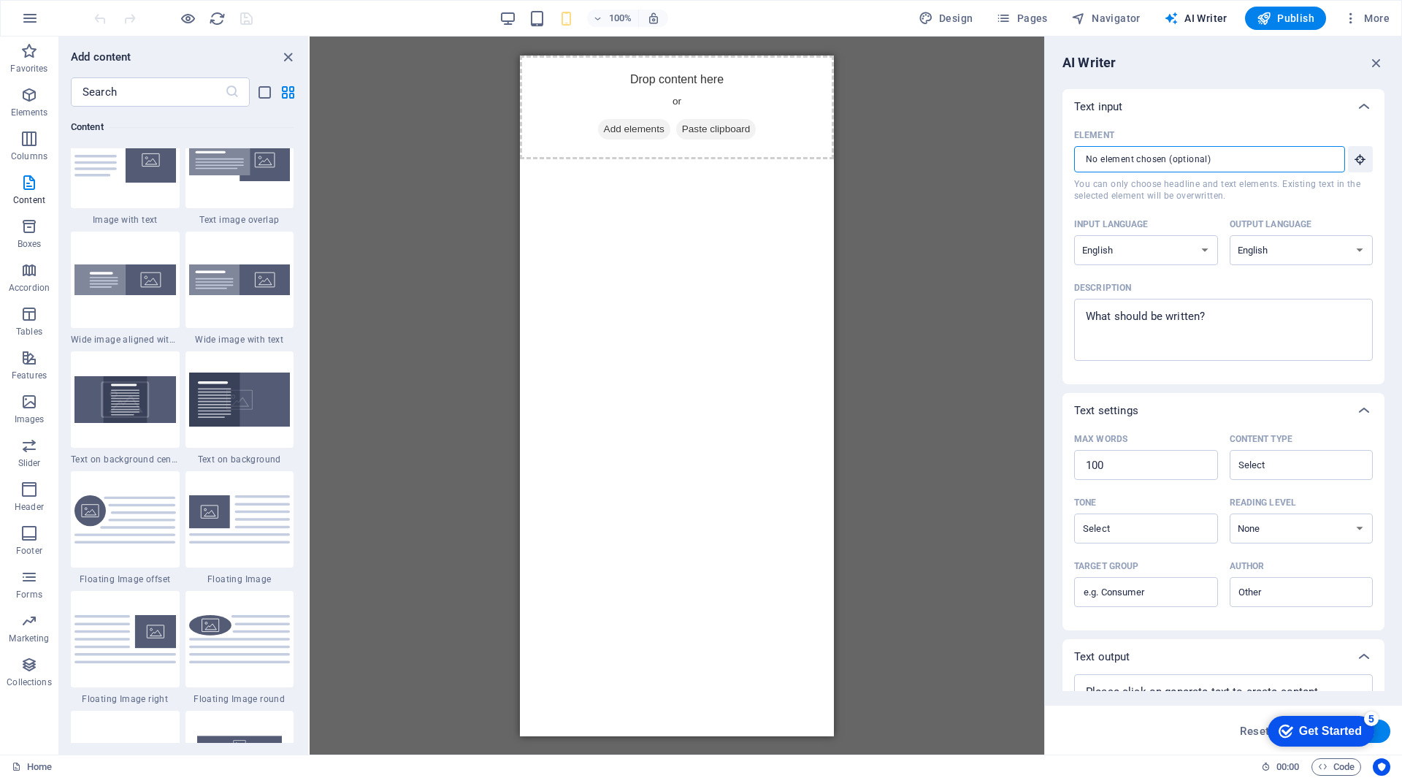
click at [1157, 153] on input "Element ​ You can only choose headline and text elements. Existing text in the …" at bounding box center [1204, 159] width 261 height 26
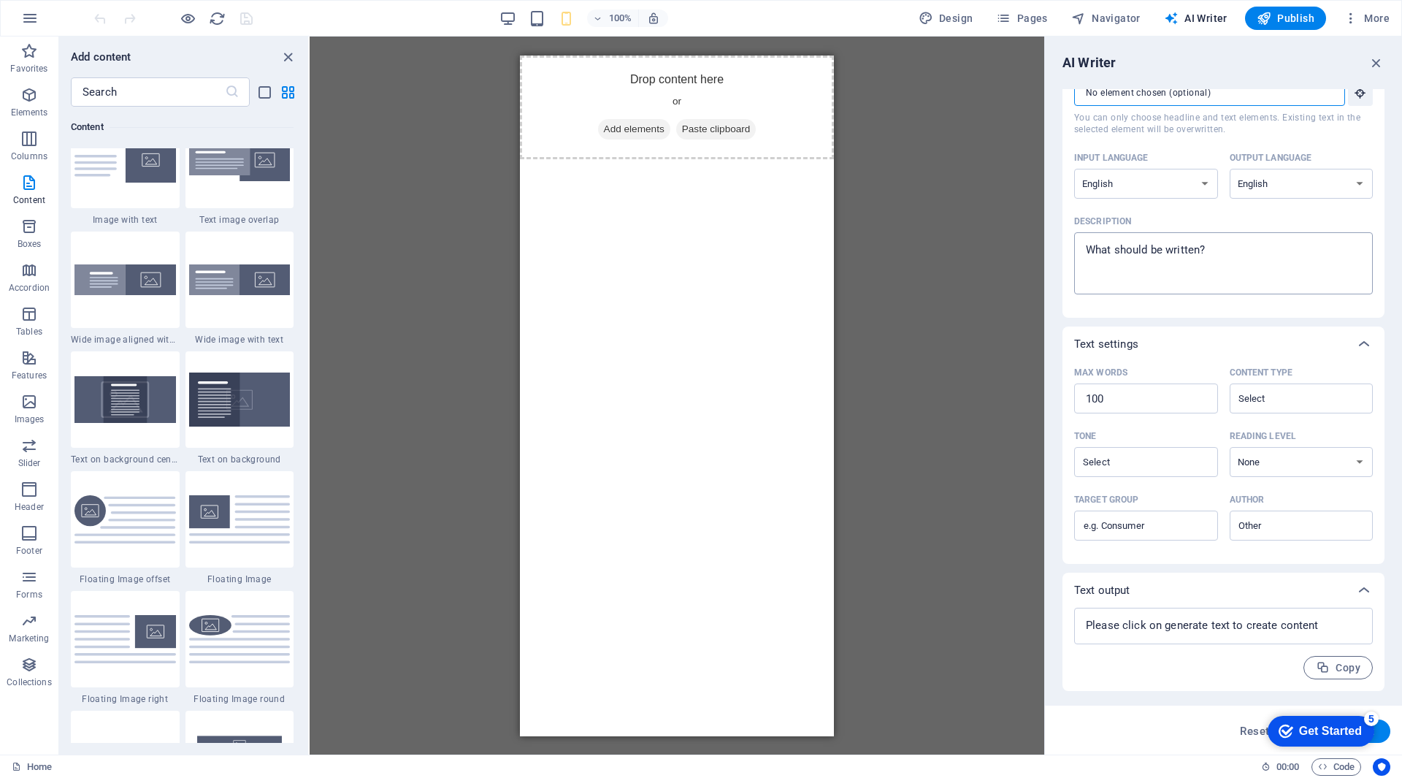
scroll to position [0, 0]
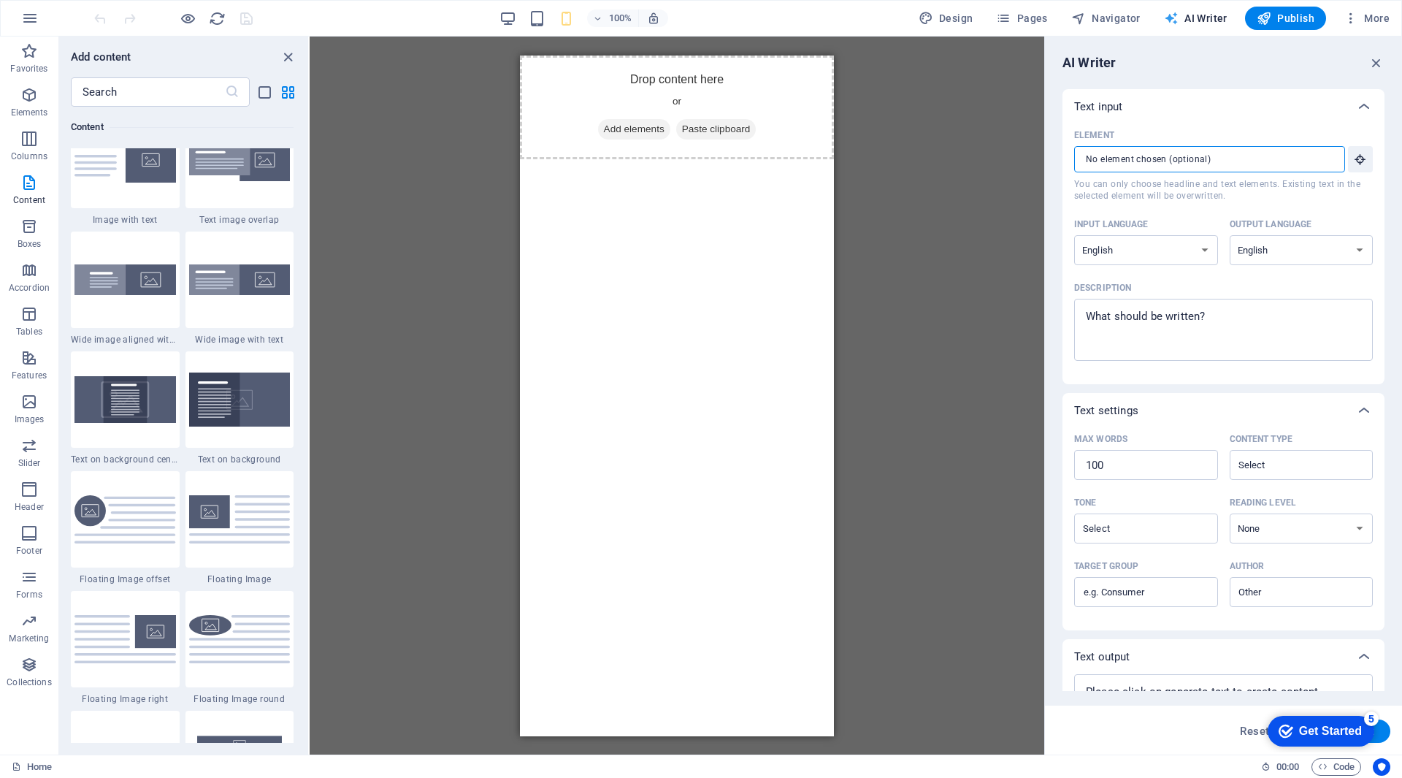
click at [1197, 16] on span "AI Writer" at bounding box center [1196, 18] width 64 height 15
click at [1376, 61] on icon "button" at bounding box center [1376, 63] width 16 height 16
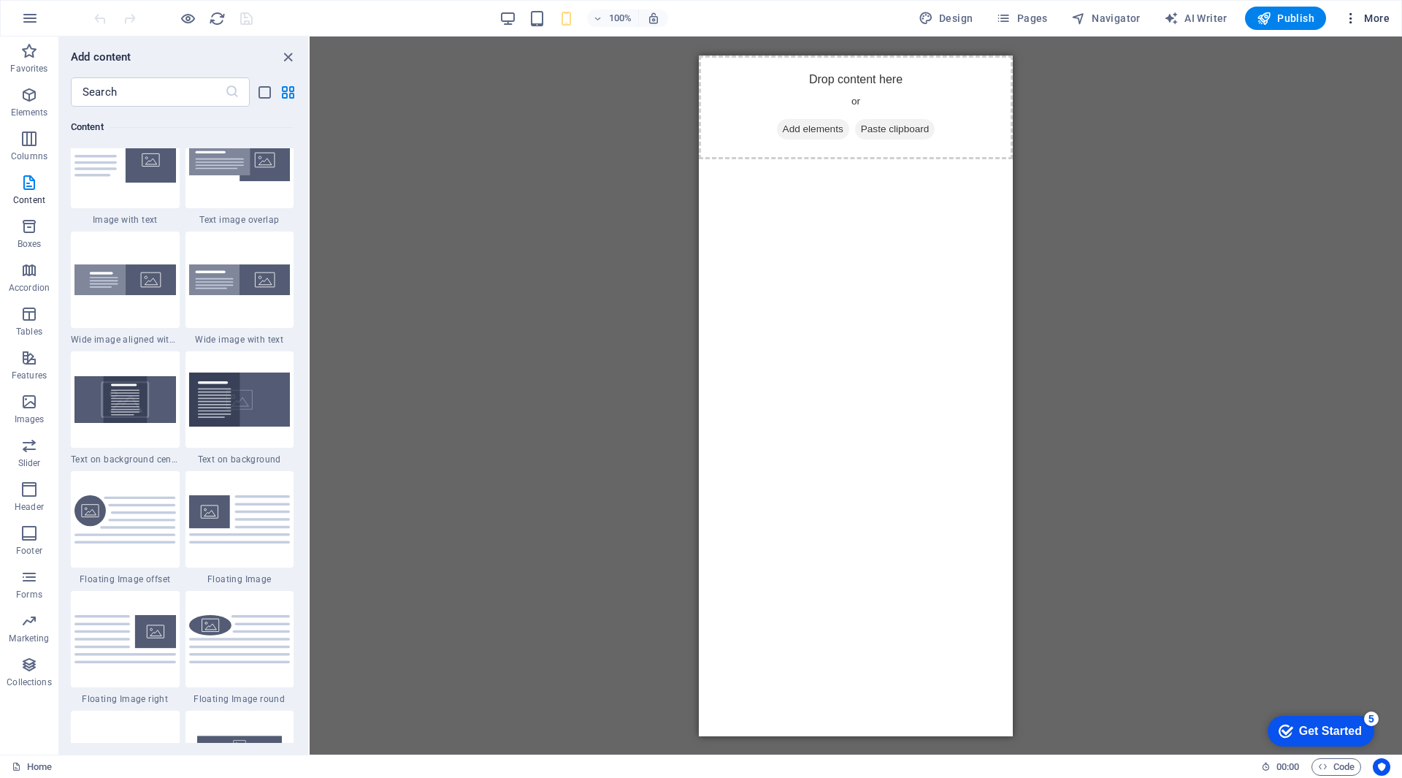
click at [1352, 20] on icon "button" at bounding box center [1351, 18] width 15 height 15
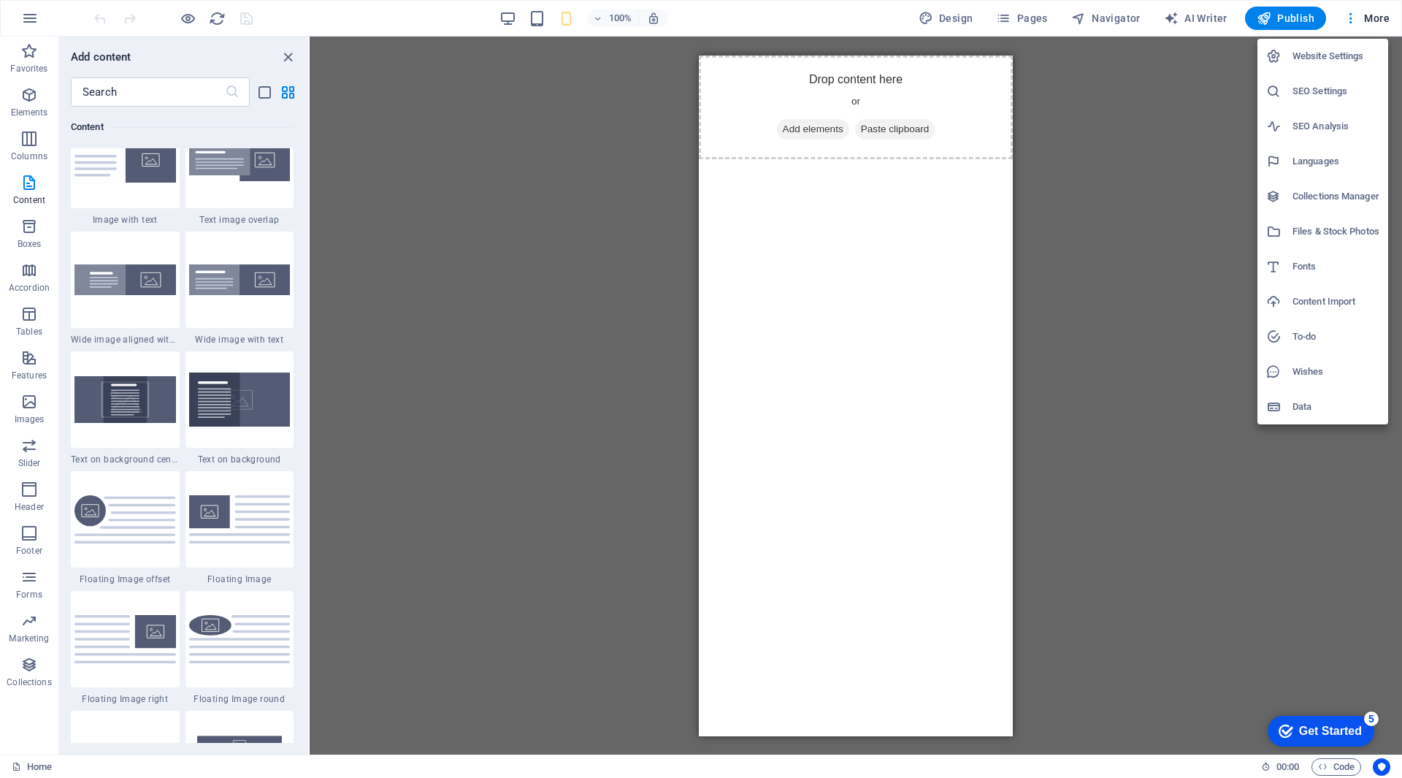
click at [1369, 13] on div at bounding box center [701, 389] width 1402 height 778
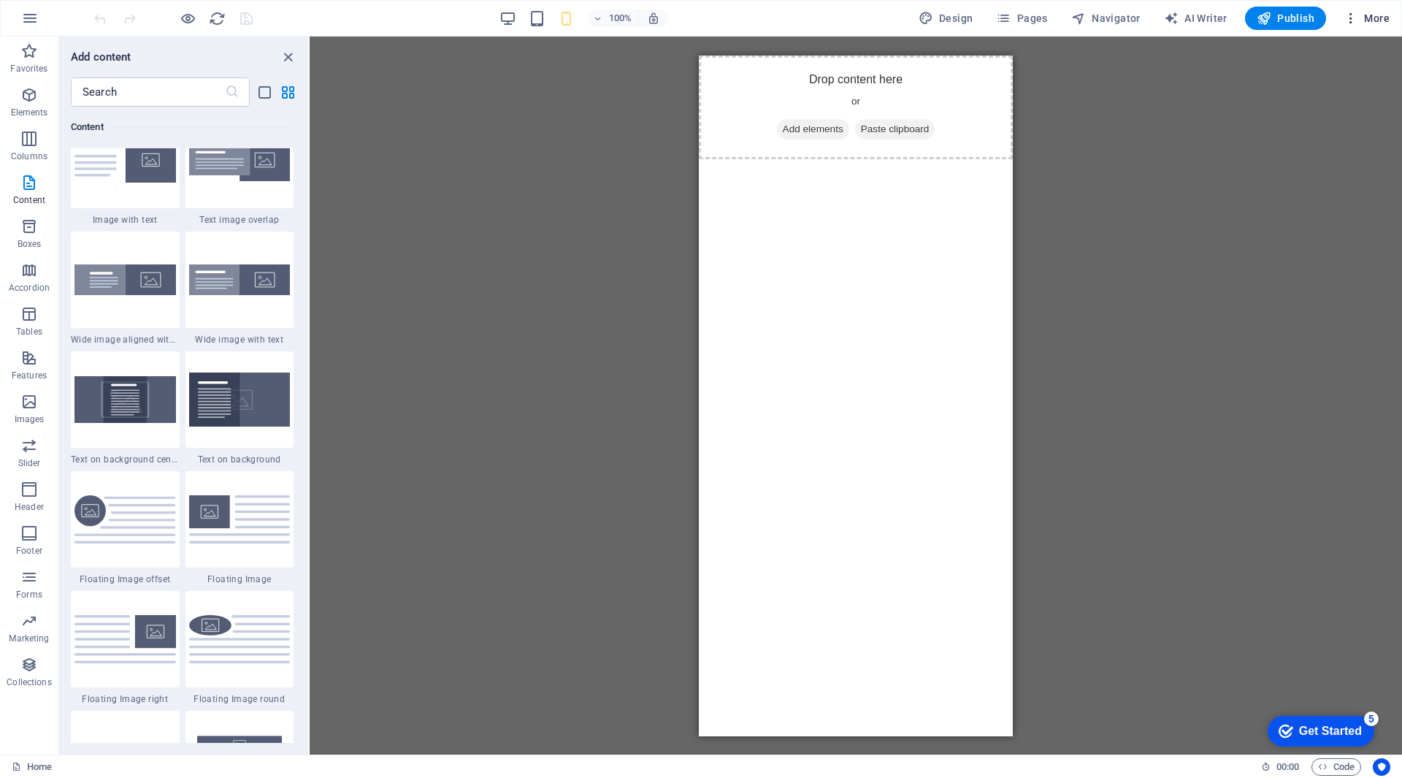
click at [1378, 18] on span "More" at bounding box center [1367, 18] width 46 height 15
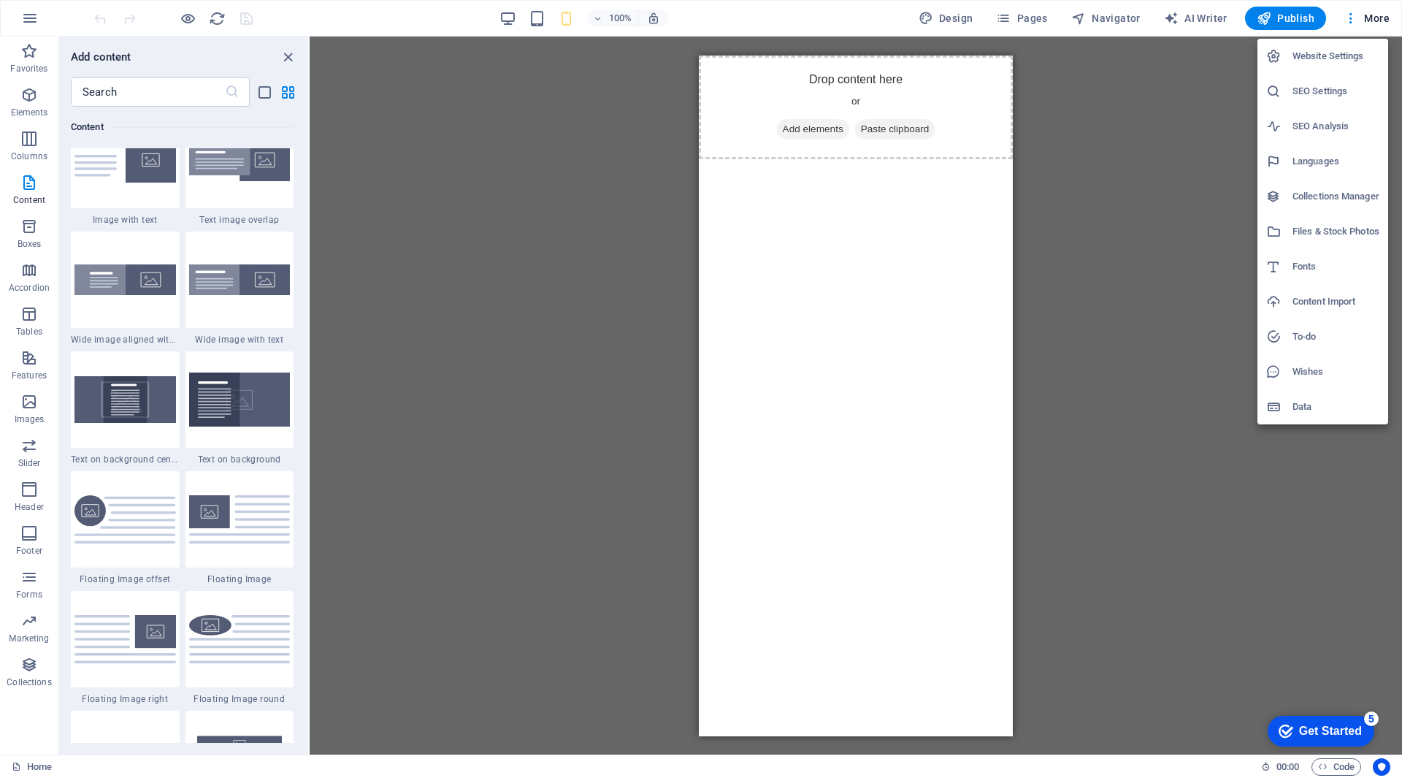
click at [1311, 53] on h6 "Website Settings" at bounding box center [1335, 56] width 87 height 18
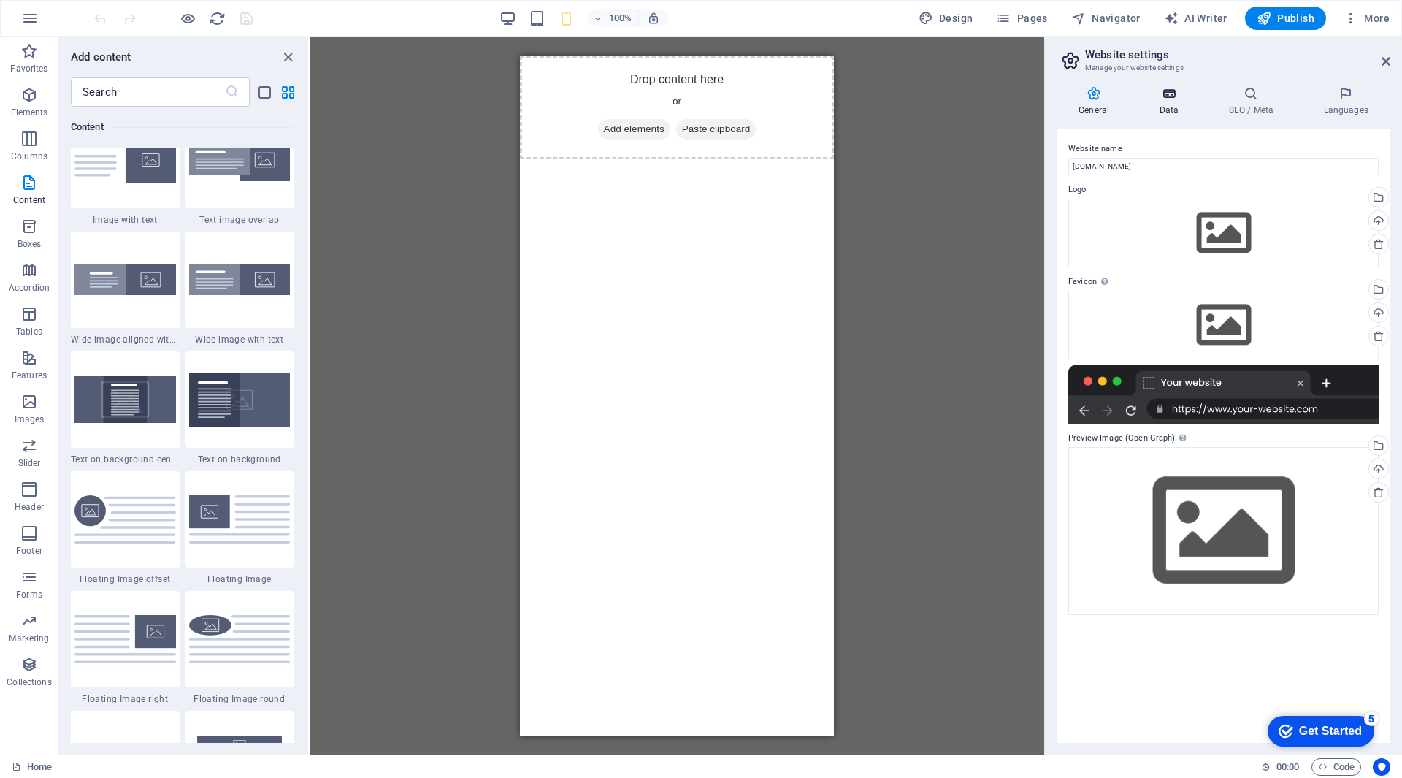
click at [1176, 102] on h4 "Data" at bounding box center [1171, 101] width 69 height 31
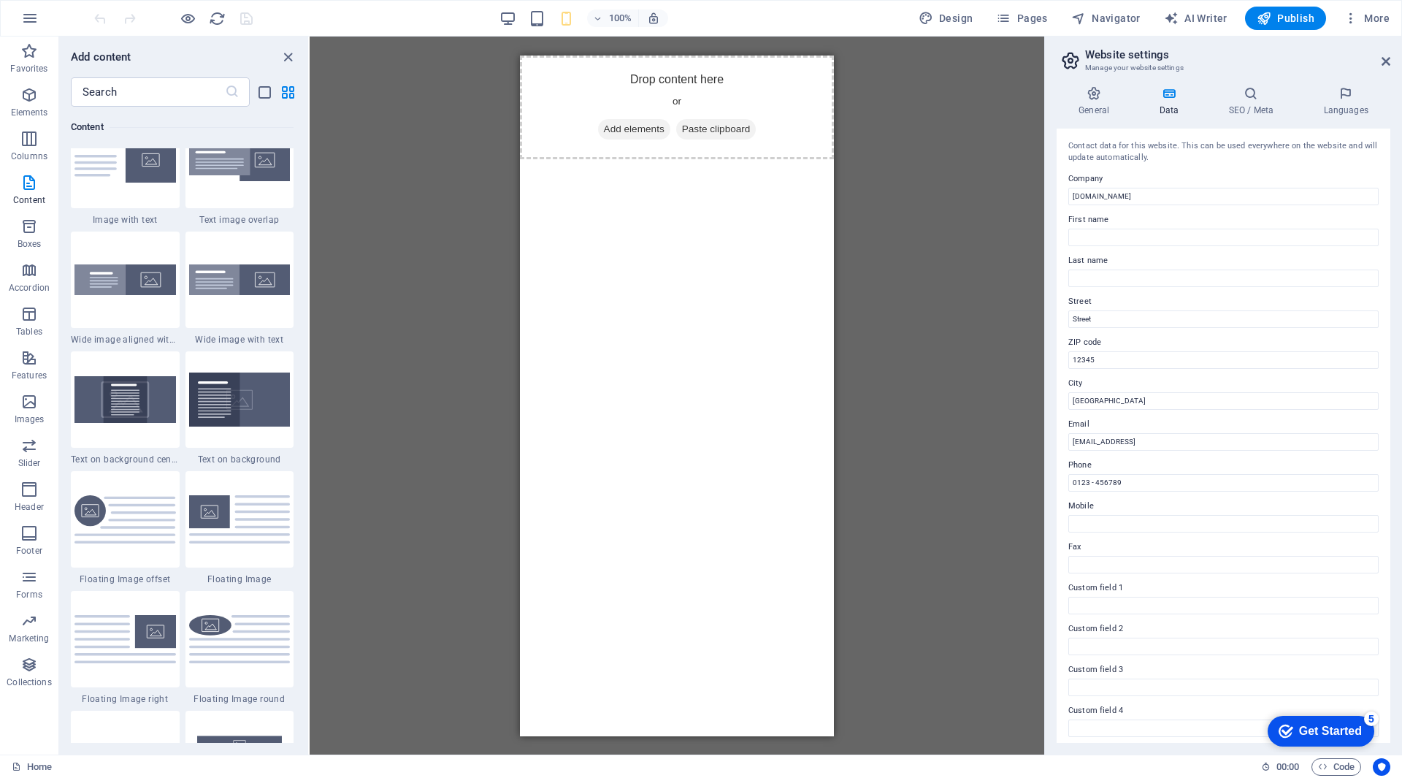
scroll to position [2, 0]
click at [1100, 109] on h4 "General" at bounding box center [1097, 101] width 80 height 31
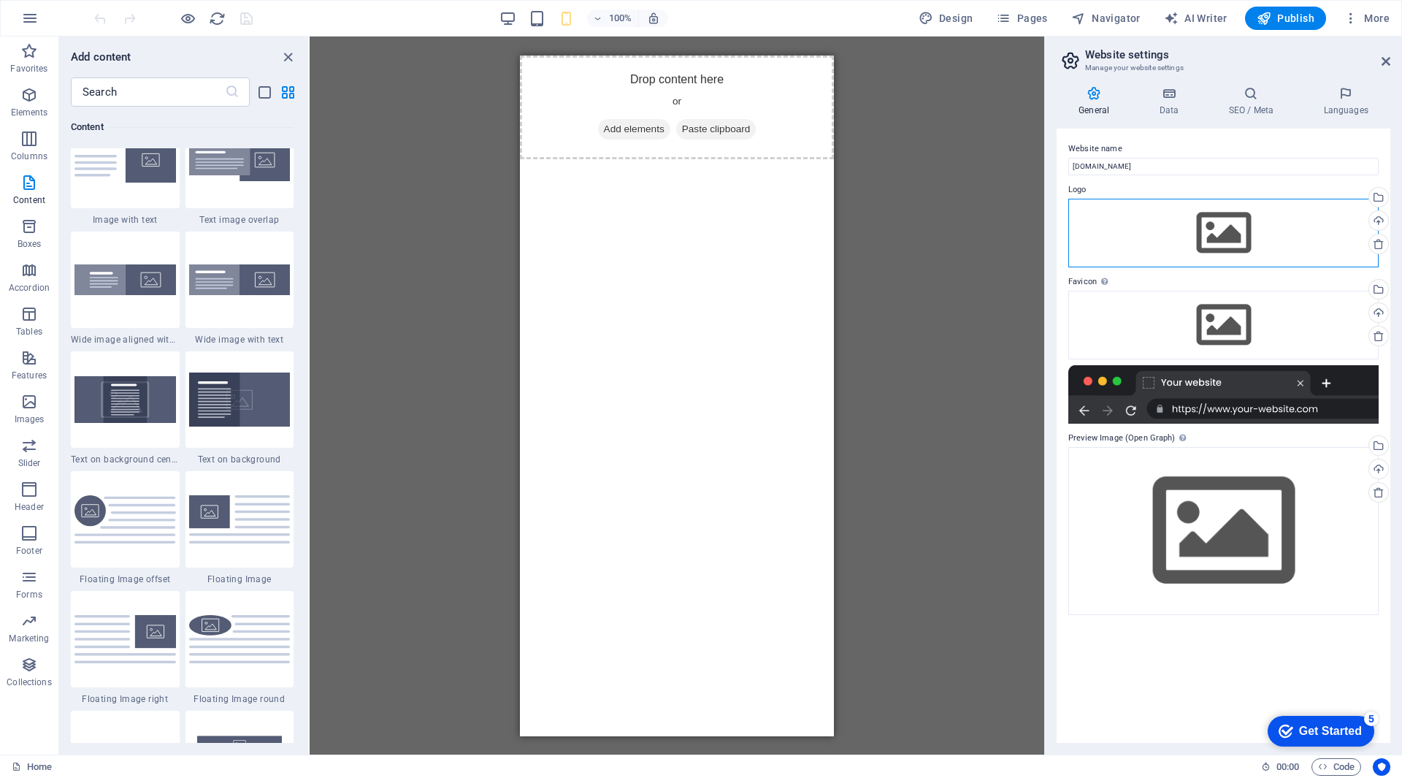
click at [1181, 231] on div "Drag files here, click to choose files or select files from Files or our free s…" at bounding box center [1223, 233] width 310 height 69
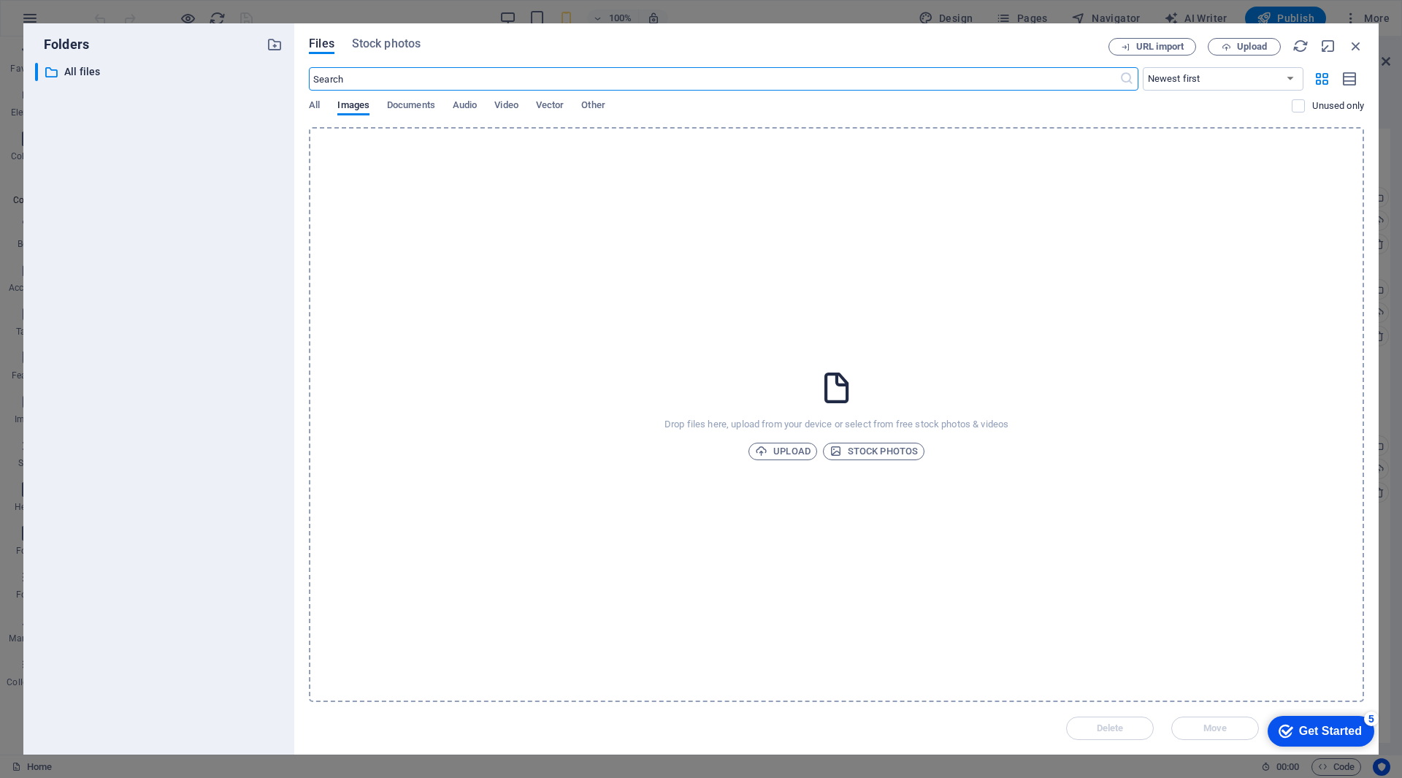
click at [881, 338] on div "Drop files here, upload from your device or select from free stock photos & vid…" at bounding box center [836, 414] width 1055 height 575
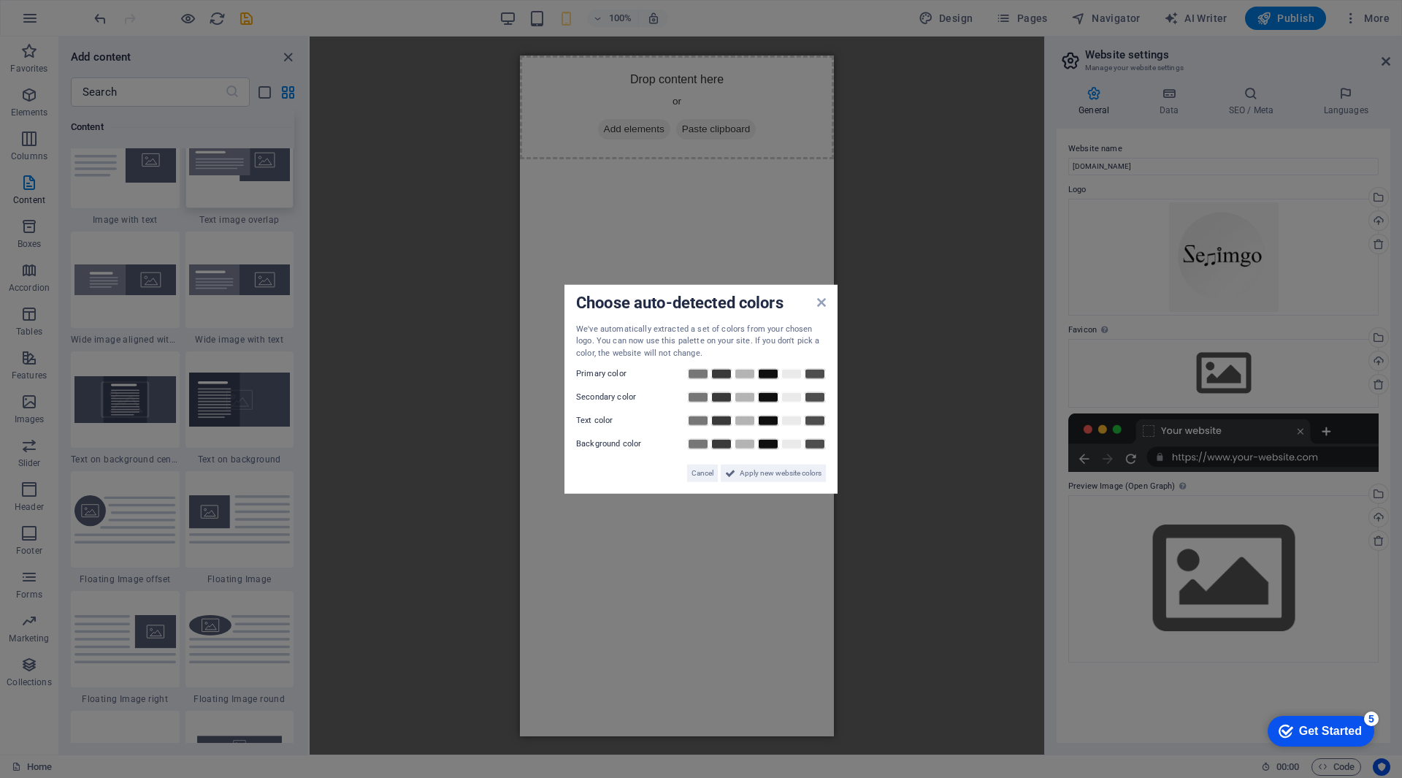
click at [768, 473] on span "Apply new website colors" at bounding box center [781, 473] width 82 height 18
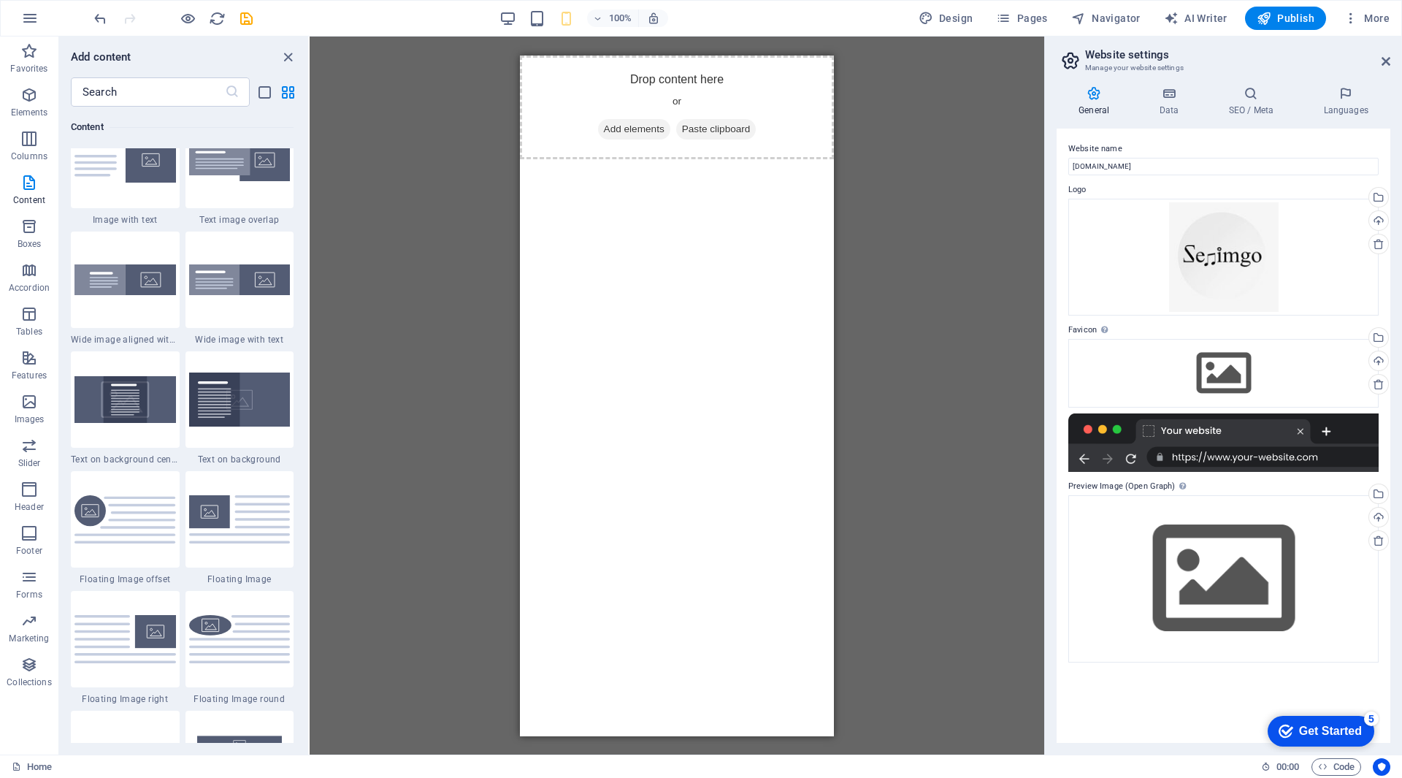
click at [1299, 725] on div "Get Started" at bounding box center [1330, 730] width 63 height 13
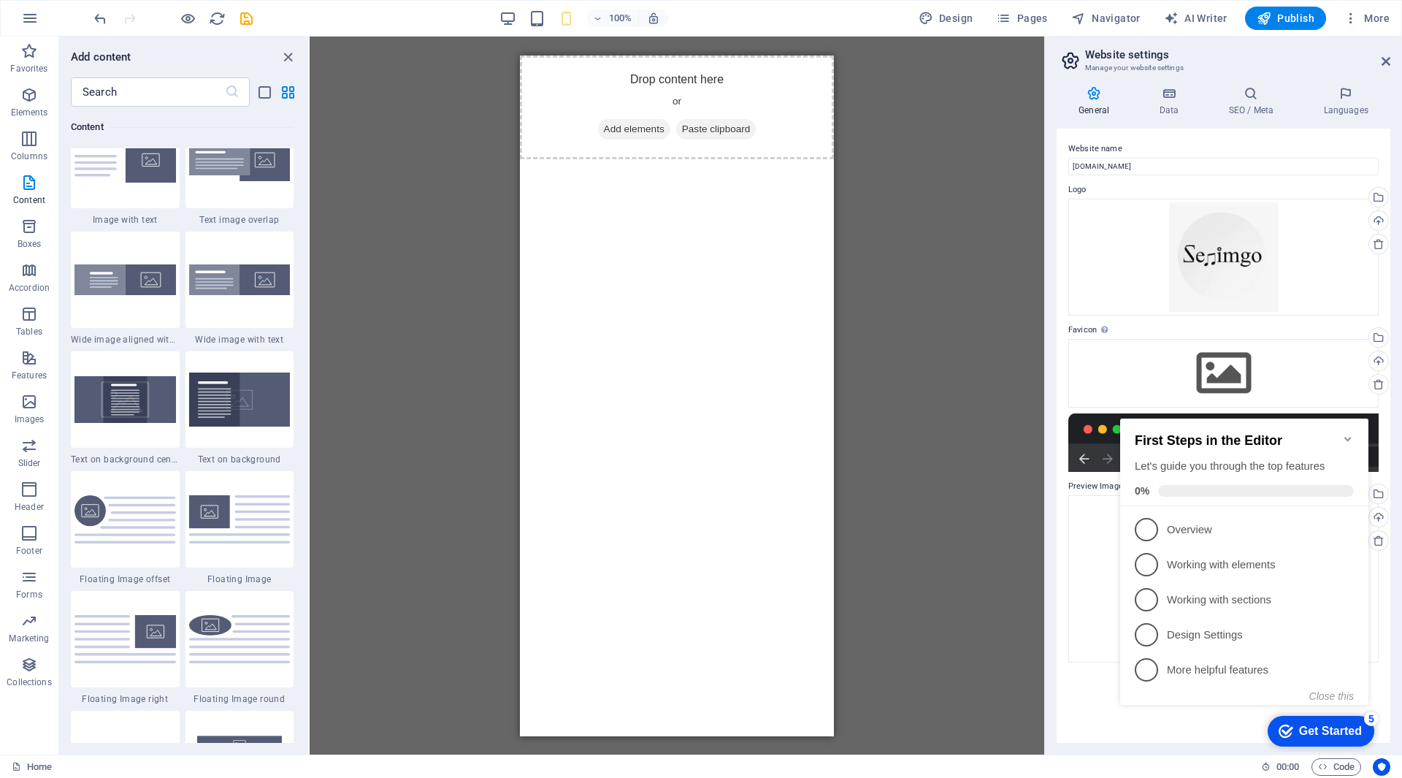
click at [1164, 716] on div "checkmark Get Started 5 First Steps in the Editor Let's guide you through the t…" at bounding box center [1247, 574] width 266 height 355
click at [984, 645] on div "Drag here to replace the existing content. Press “Ctrl” if you want to create a…" at bounding box center [677, 396] width 735 height 718
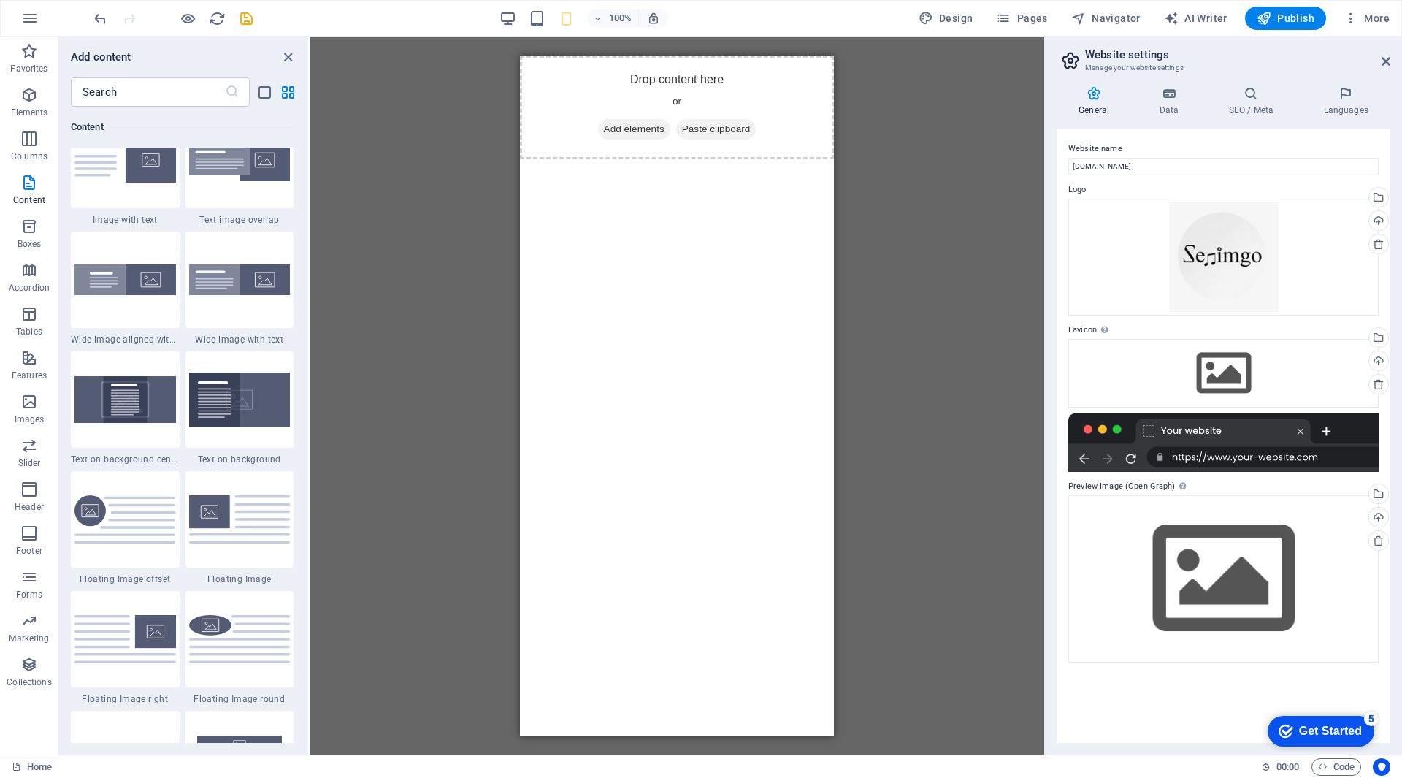
click at [1386, 61] on icon at bounding box center [1385, 61] width 9 height 12
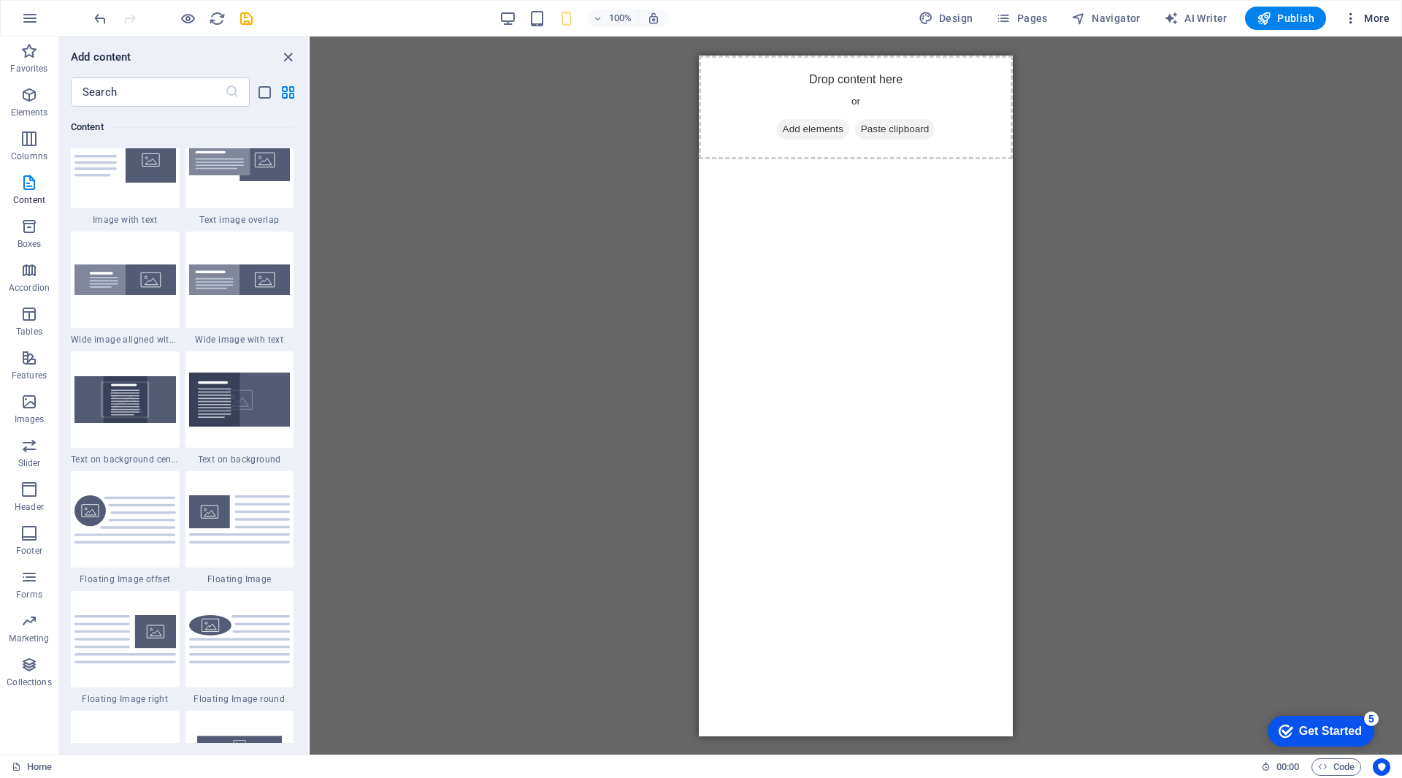
click at [1362, 18] on span "More" at bounding box center [1367, 18] width 46 height 15
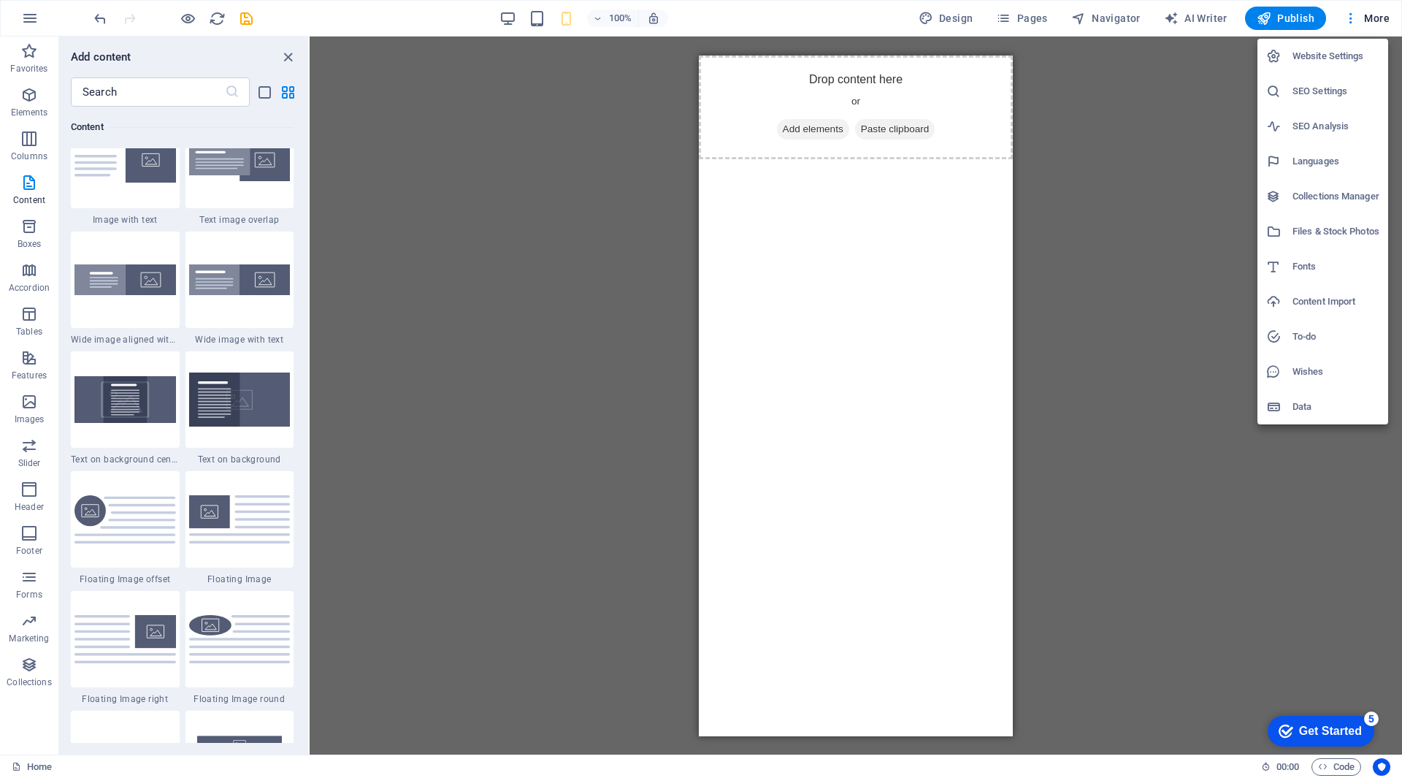
click at [1308, 232] on h6 "Files & Stock Photos" at bounding box center [1335, 232] width 87 height 18
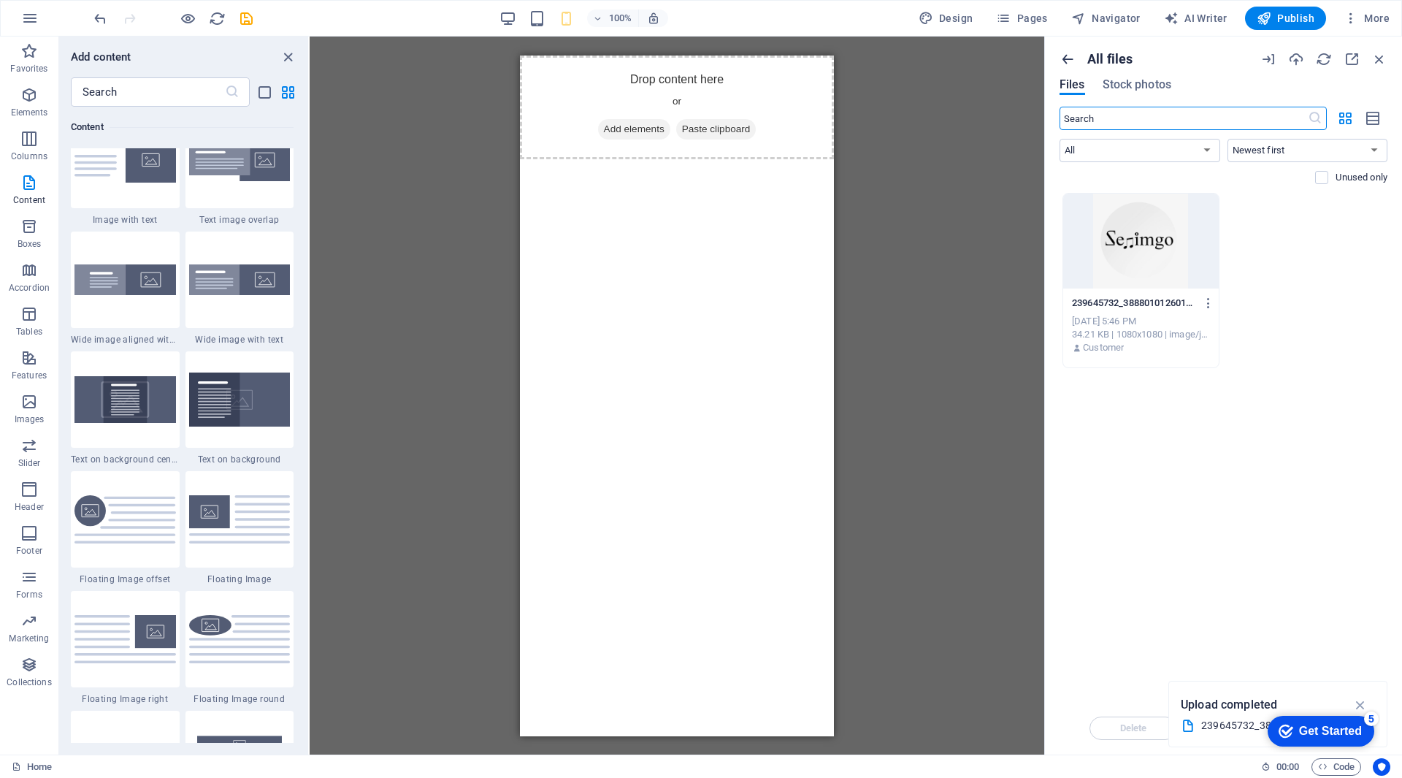
click at [1066, 58] on icon "button" at bounding box center [1067, 59] width 16 height 16
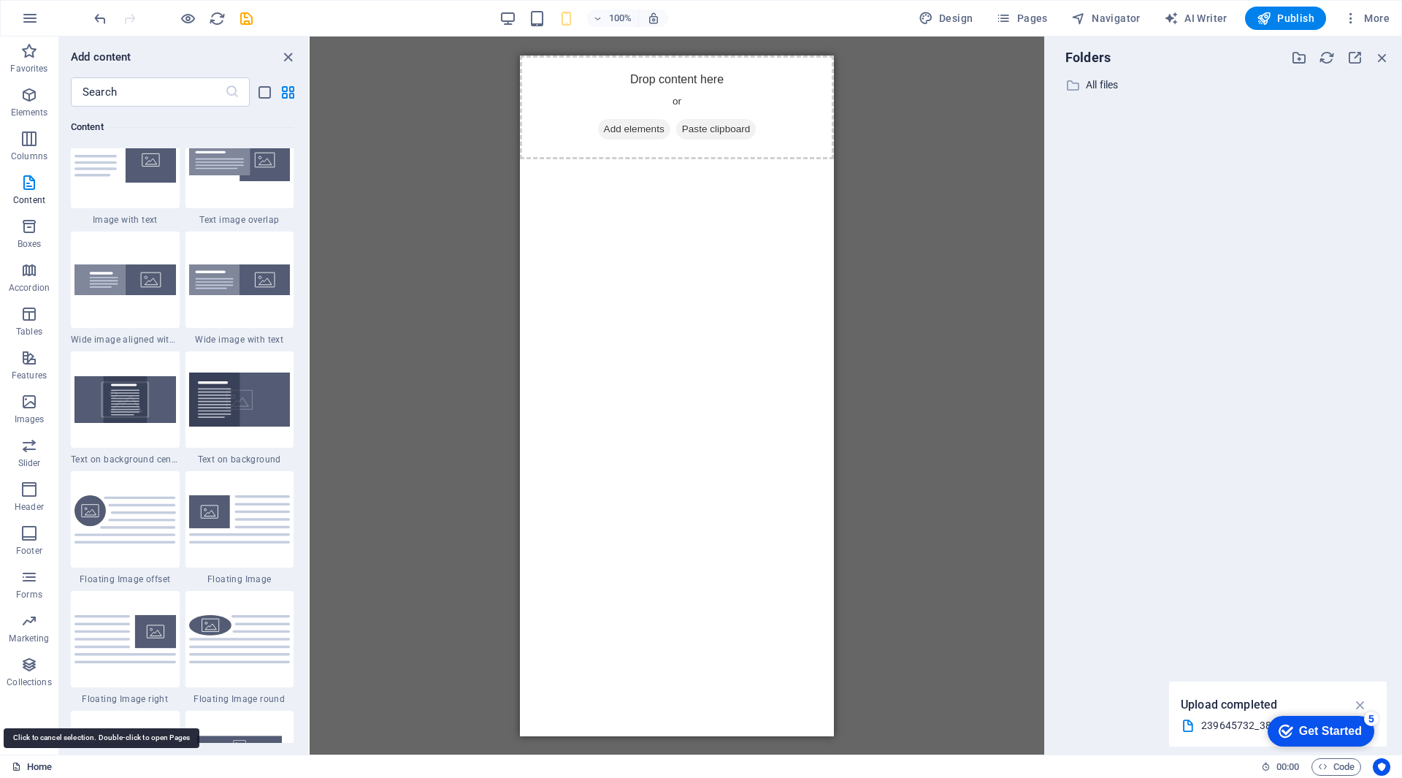
click at [31, 761] on link "Home" at bounding box center [32, 767] width 40 height 18
click at [37, 767] on link "Home" at bounding box center [32, 767] width 40 height 18
click at [36, 764] on link "Home" at bounding box center [32, 767] width 40 height 18
click at [36, 762] on link "Home" at bounding box center [32, 767] width 40 height 18
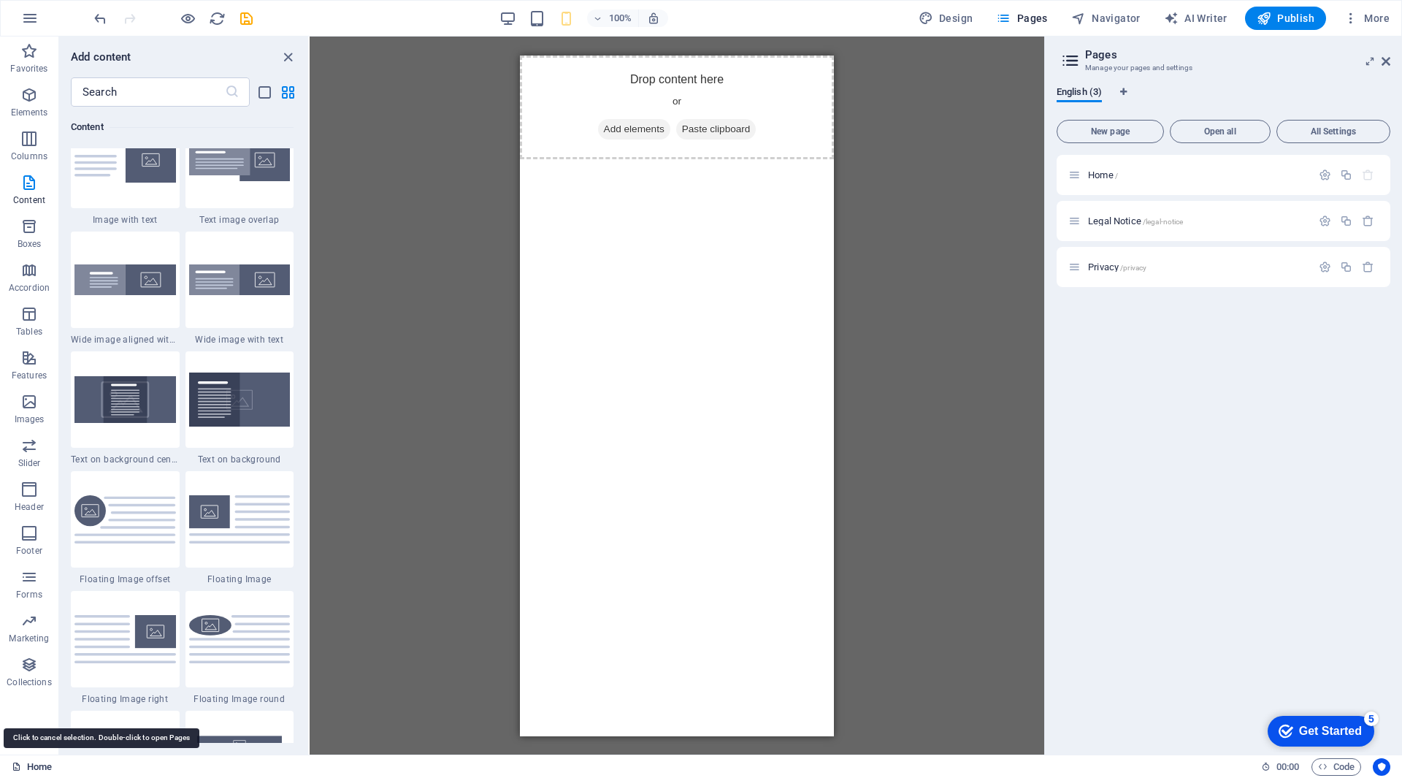
click at [30, 767] on link "Home" at bounding box center [32, 767] width 40 height 18
click at [1386, 63] on icon at bounding box center [1385, 61] width 9 height 12
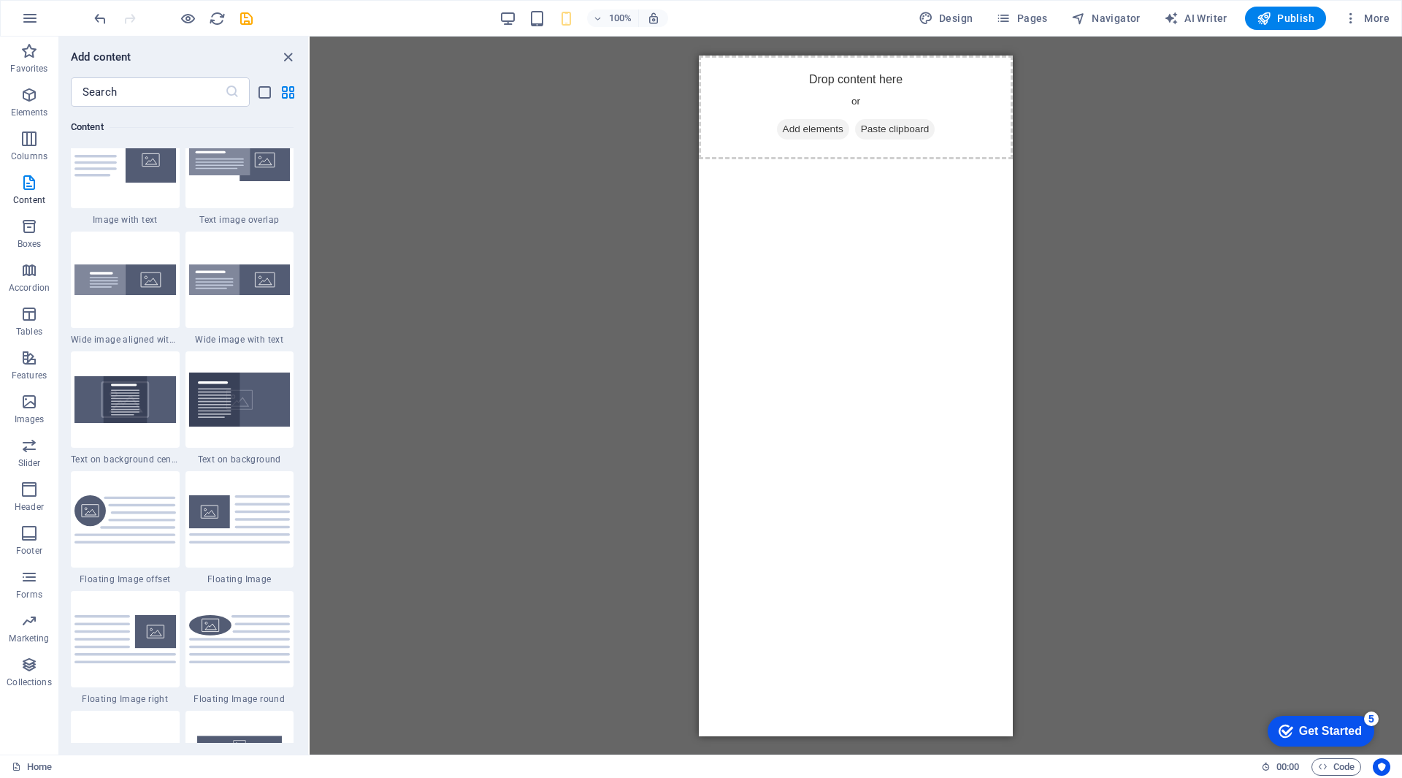
click at [447, 166] on div "Drag here to replace the existing content. Press “Ctrl” if you want to create a…" at bounding box center [856, 396] width 1092 height 718
click at [967, 16] on span "Design" at bounding box center [946, 18] width 55 height 15
select select "px"
select select "400"
select select "px"
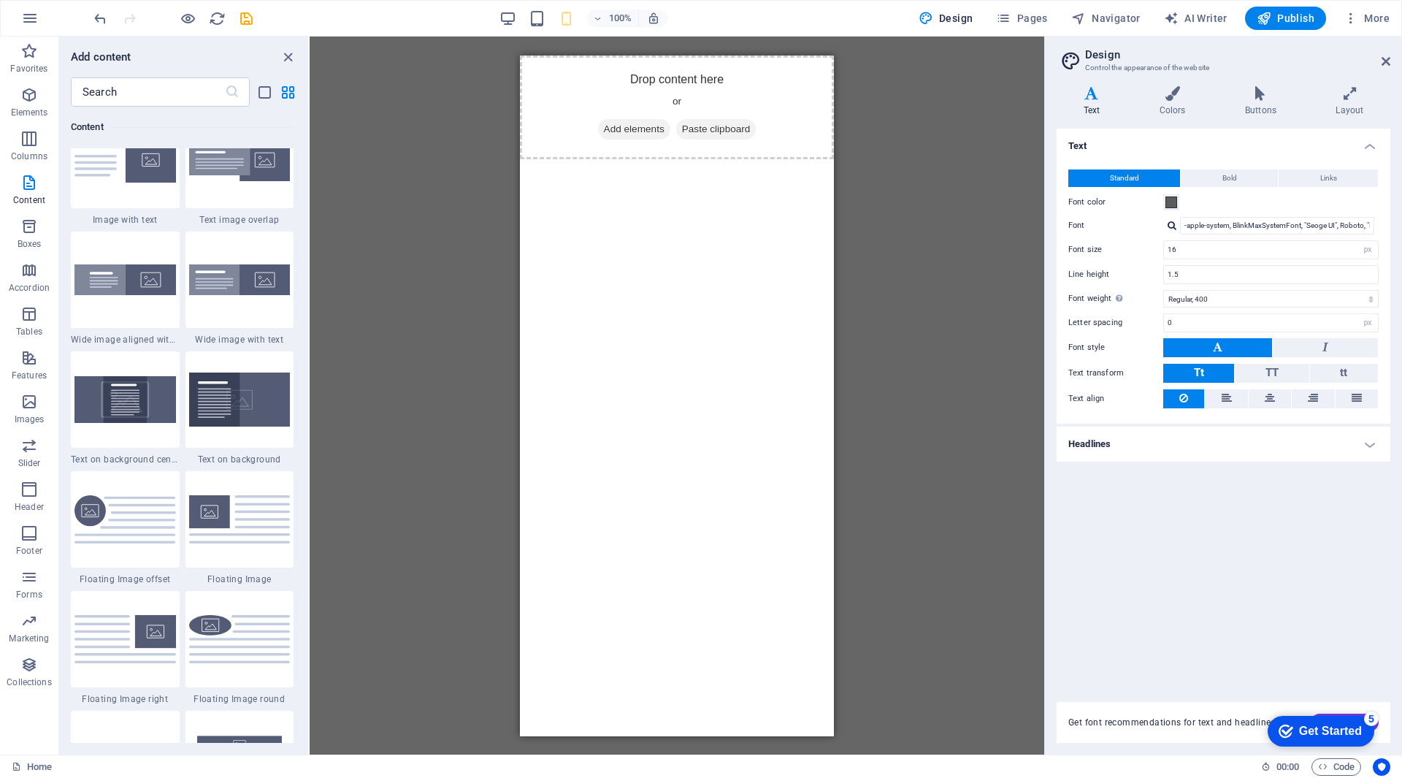
click at [1254, 580] on div "Text Standard Bold Links Font color Font -apple-system, BlinkMaxSystemFont, "Se…" at bounding box center [1224, 407] width 334 height 556
click at [1022, 16] on span "Pages" at bounding box center [1021, 18] width 51 height 15
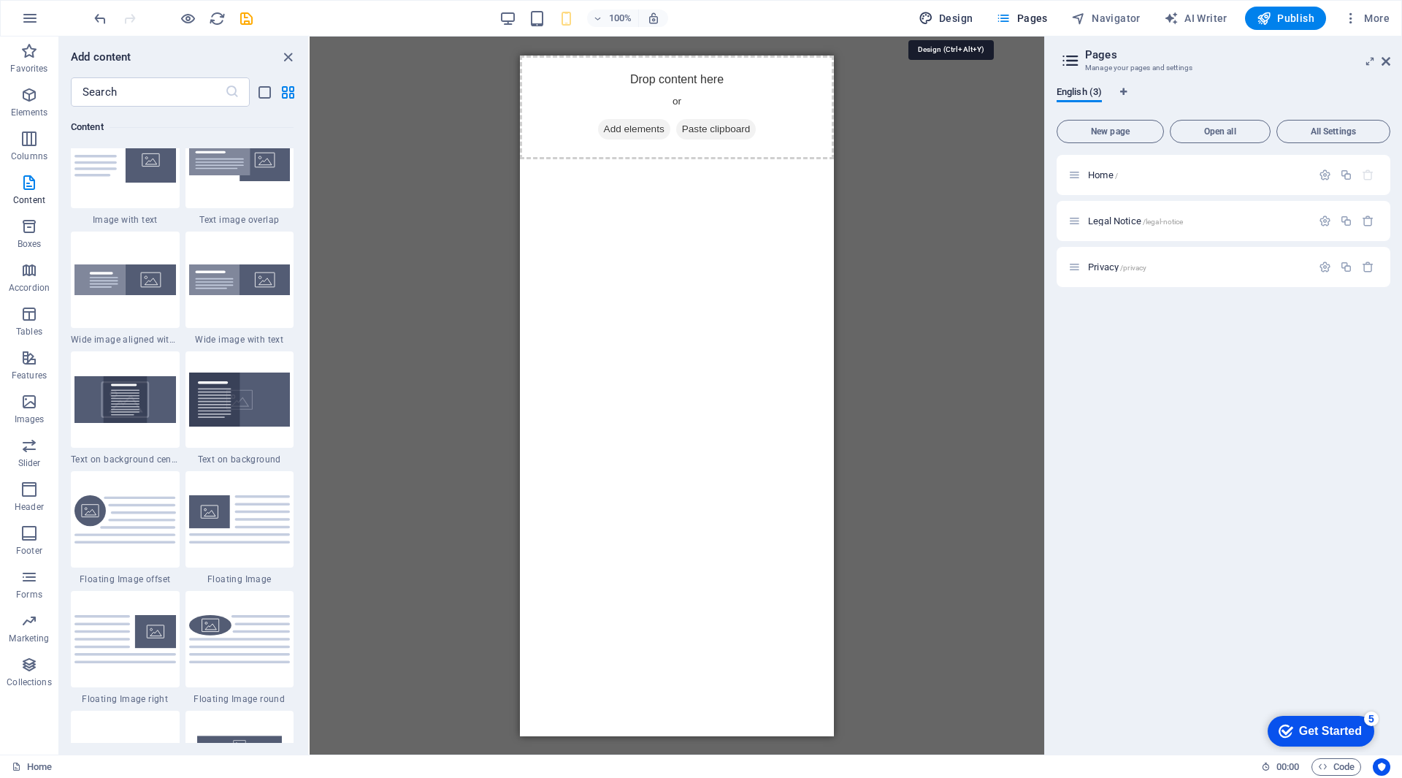
click at [956, 19] on span "Design" at bounding box center [946, 18] width 55 height 15
select select "px"
select select "400"
select select "px"
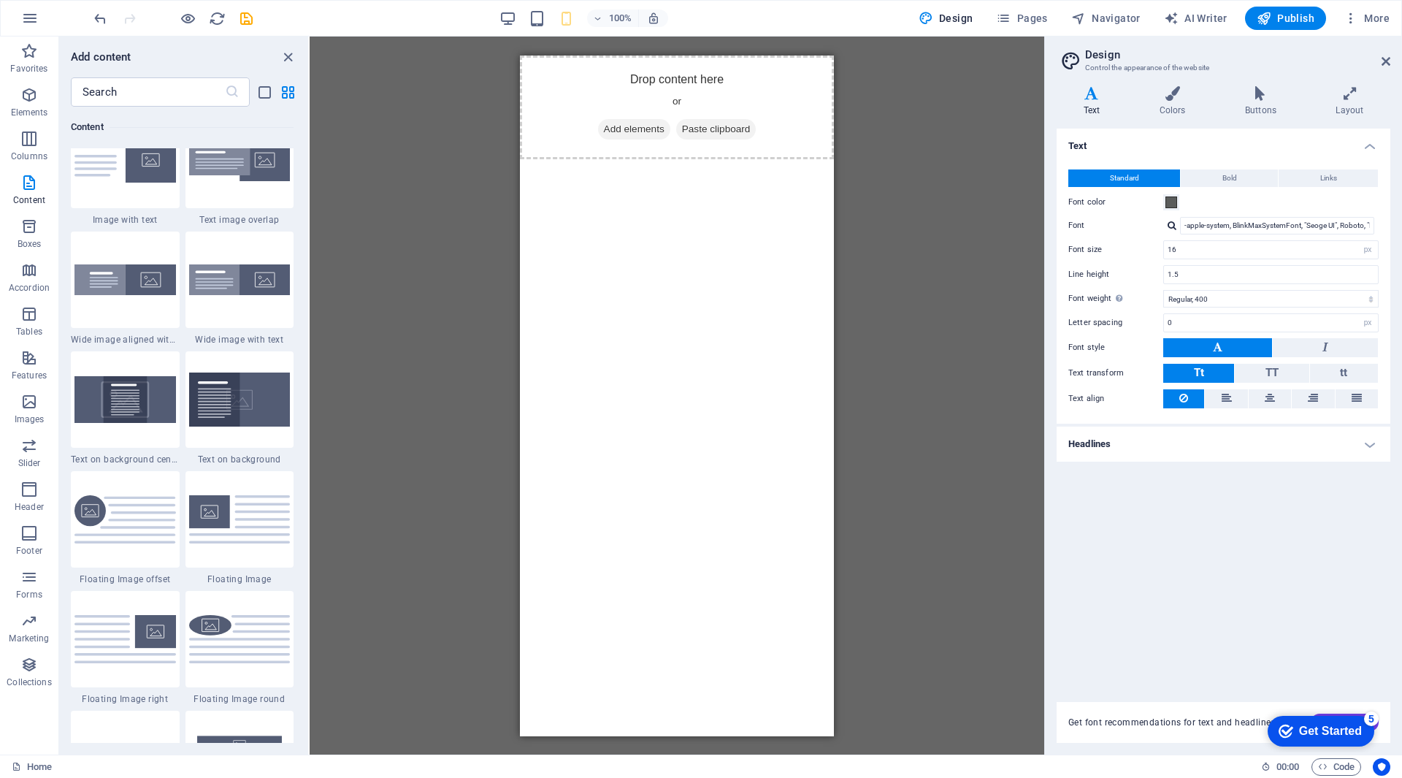
click at [1255, 575] on div "Text Standard Bold Links Font color Font -apple-system, BlinkMaxSystemFont, "Se…" at bounding box center [1224, 407] width 334 height 556
click at [1378, 766] on icon "Usercentrics" at bounding box center [1381, 767] width 10 height 10
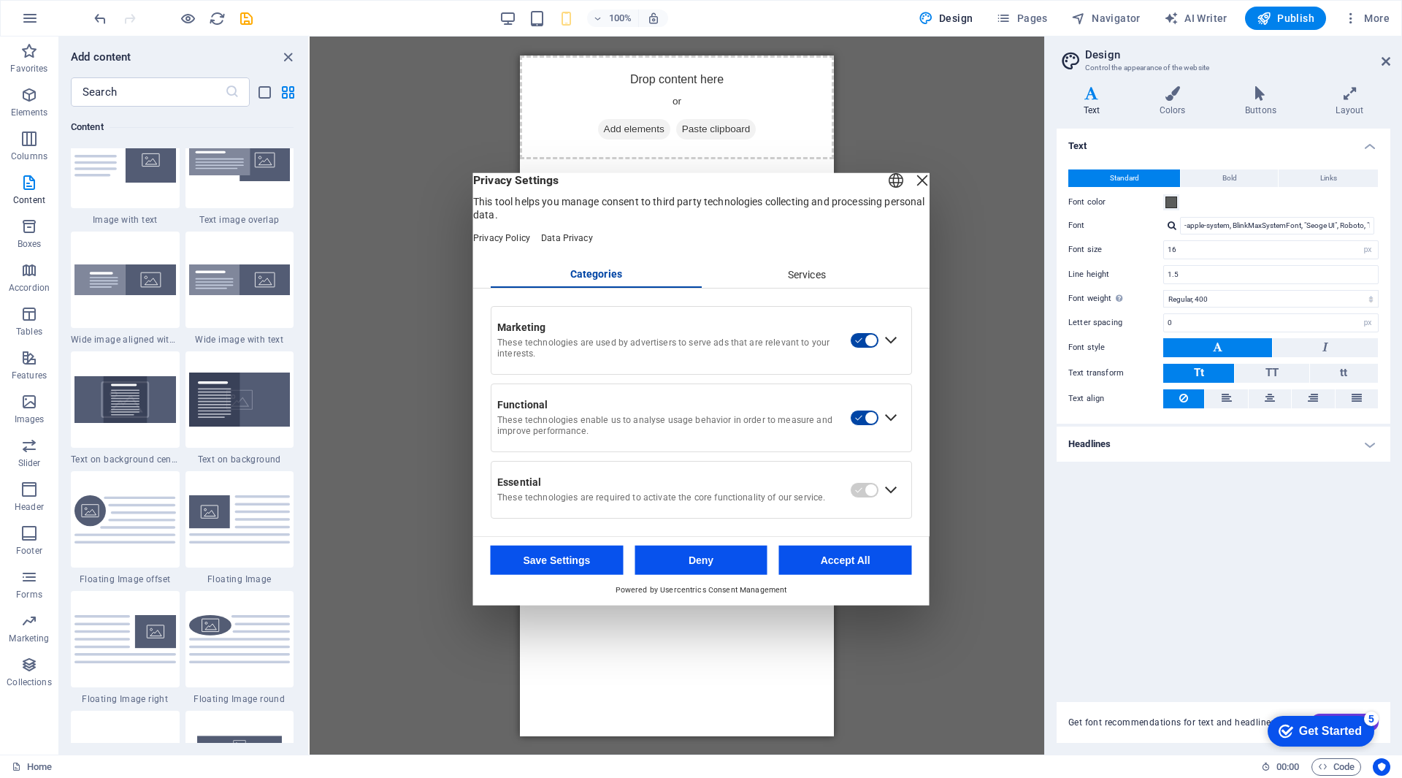
click at [816, 281] on div "Services" at bounding box center [806, 274] width 211 height 25
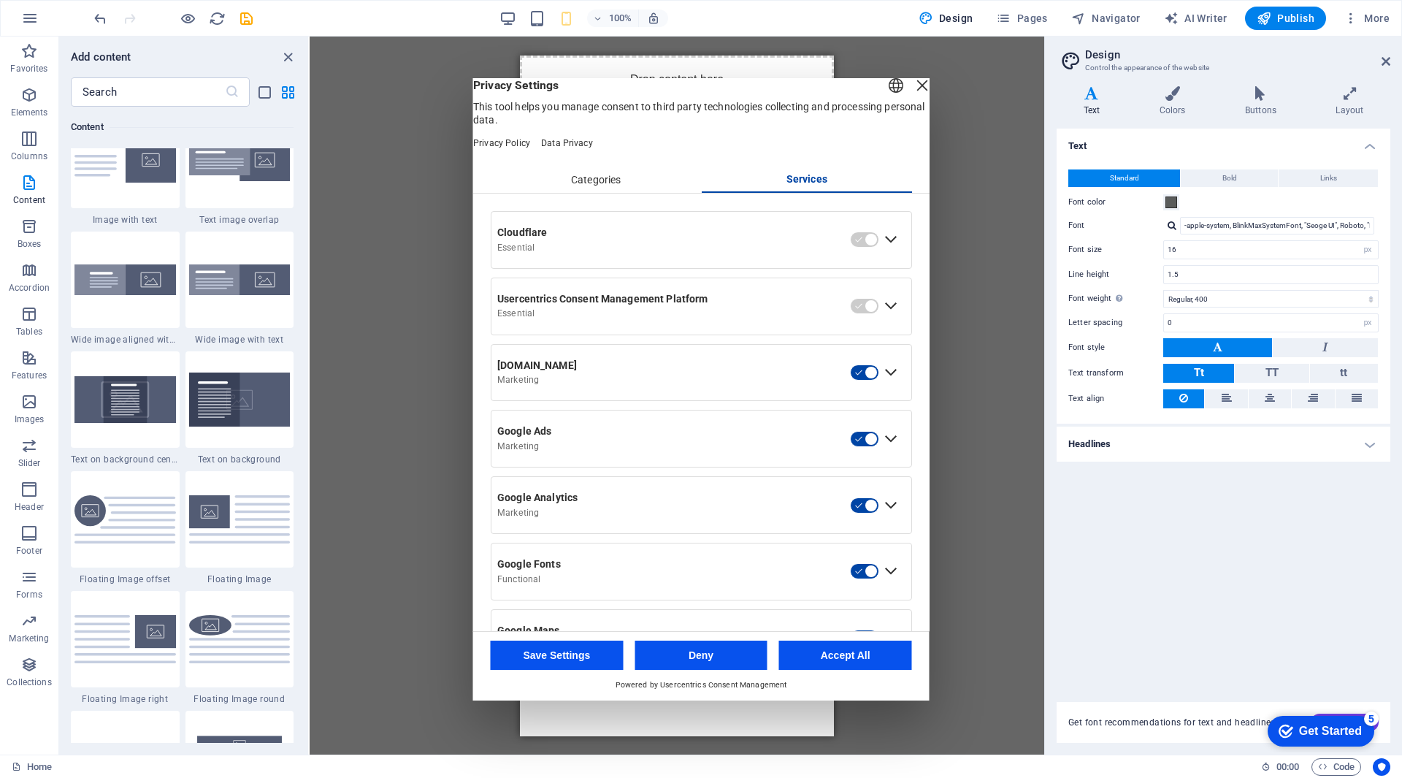
click at [912, 96] on div "Close Layer" at bounding box center [922, 85] width 20 height 20
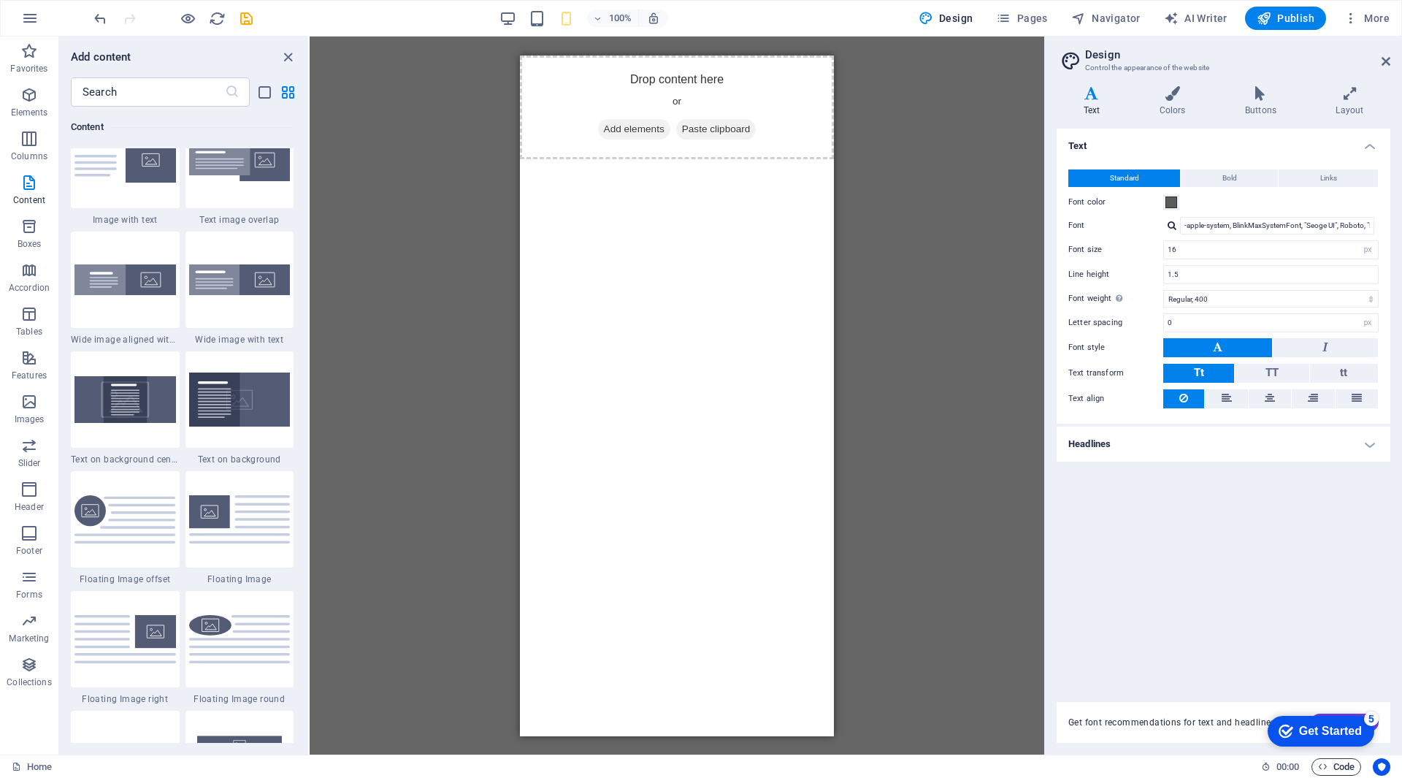
click at [1328, 767] on span "Code" at bounding box center [1336, 767] width 37 height 18
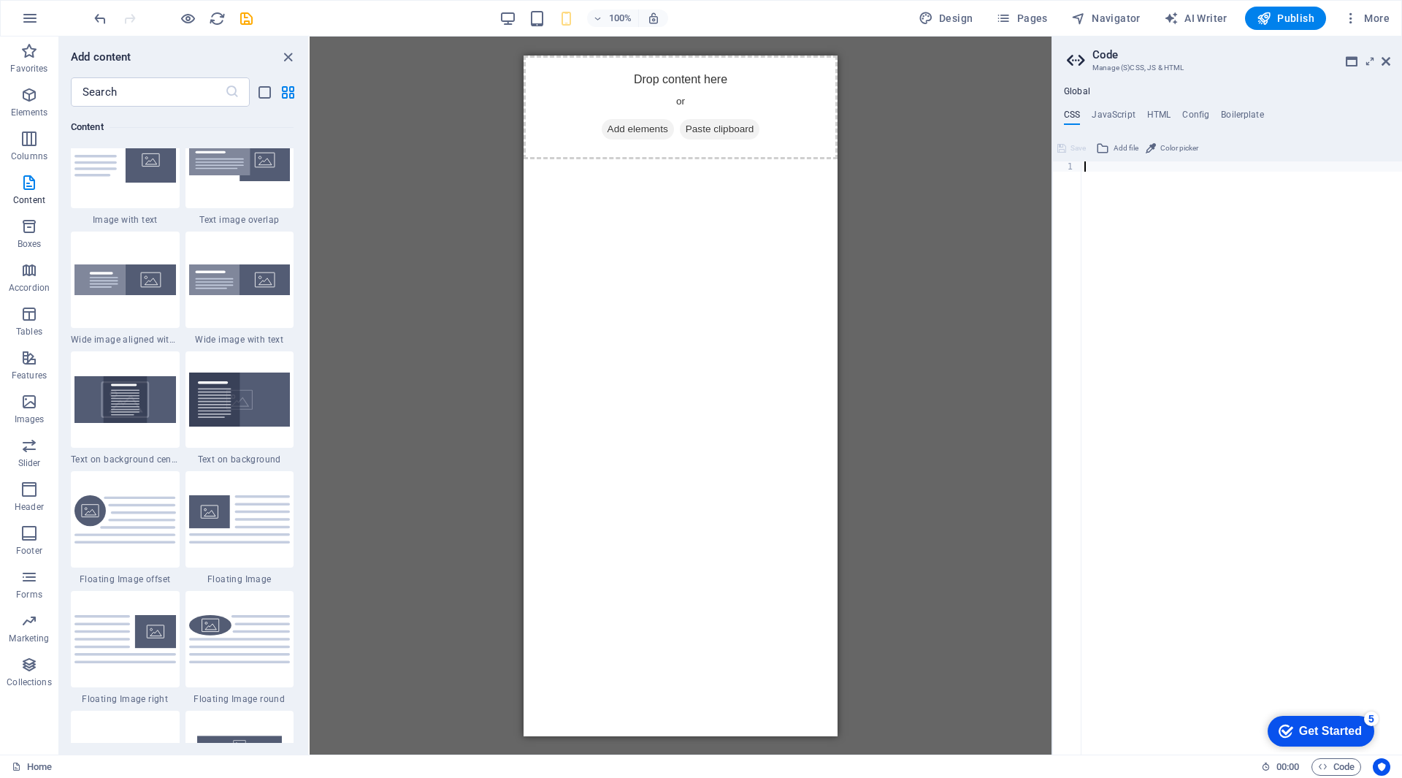
click at [1160, 112] on h4 "HTML" at bounding box center [1159, 118] width 24 height 16
click at [1162, 202] on div "< a href = "#main-content" class = "wv-link-content button" > Skip to main cont…" at bounding box center [1278, 462] width 394 height 602
type textarea "{{content}}"
click at [1124, 111] on h4 "JavaScript" at bounding box center [1113, 118] width 43 height 16
click at [1082, 112] on ul "CSS JavaScript HTML Config Boilerplate" at bounding box center [1227, 118] width 350 height 16
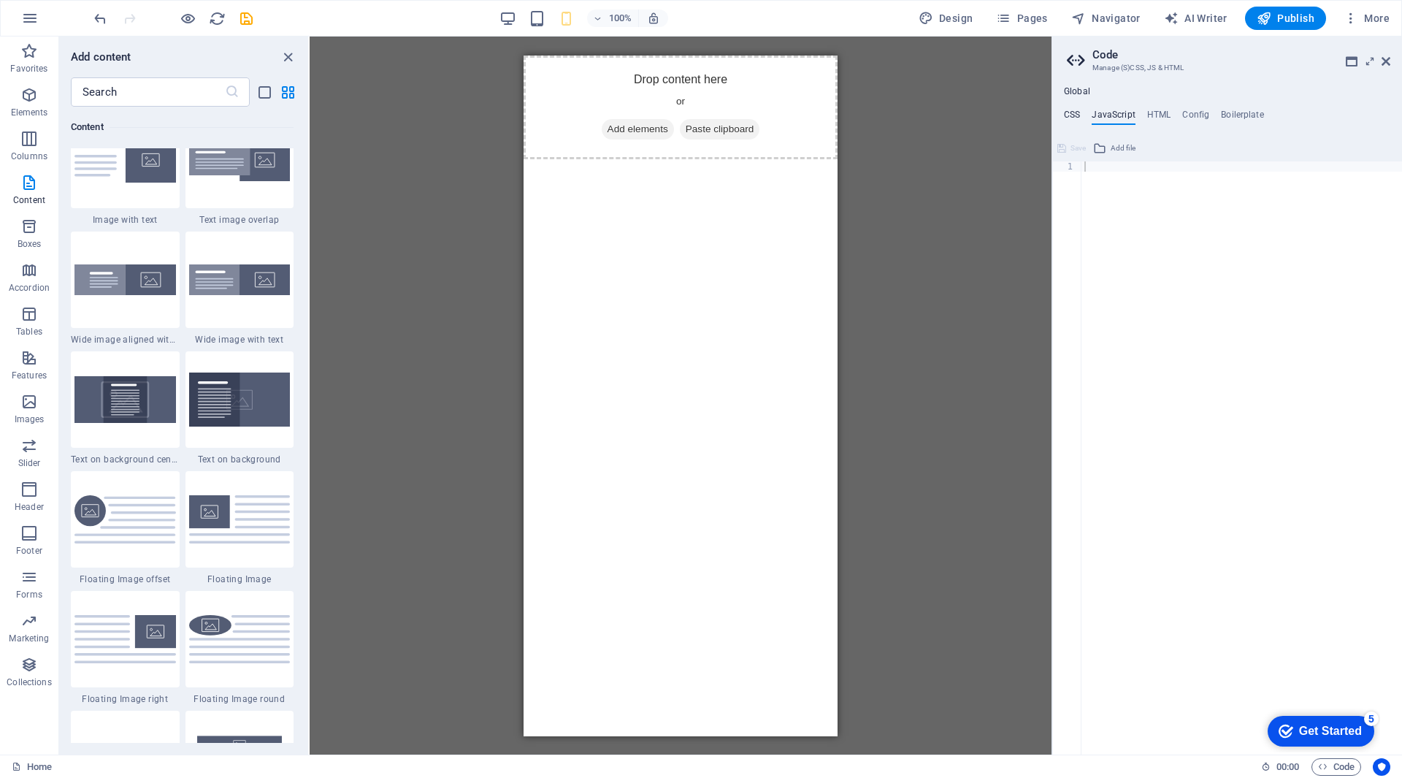
click at [1076, 115] on h4 "CSS" at bounding box center [1072, 118] width 16 height 16
click at [1113, 111] on h4 "JavaScript" at bounding box center [1113, 118] width 43 height 16
click at [1158, 112] on h4 "HTML" at bounding box center [1159, 118] width 24 height 16
click at [1114, 143] on span "Add file" at bounding box center [1123, 148] width 25 height 18
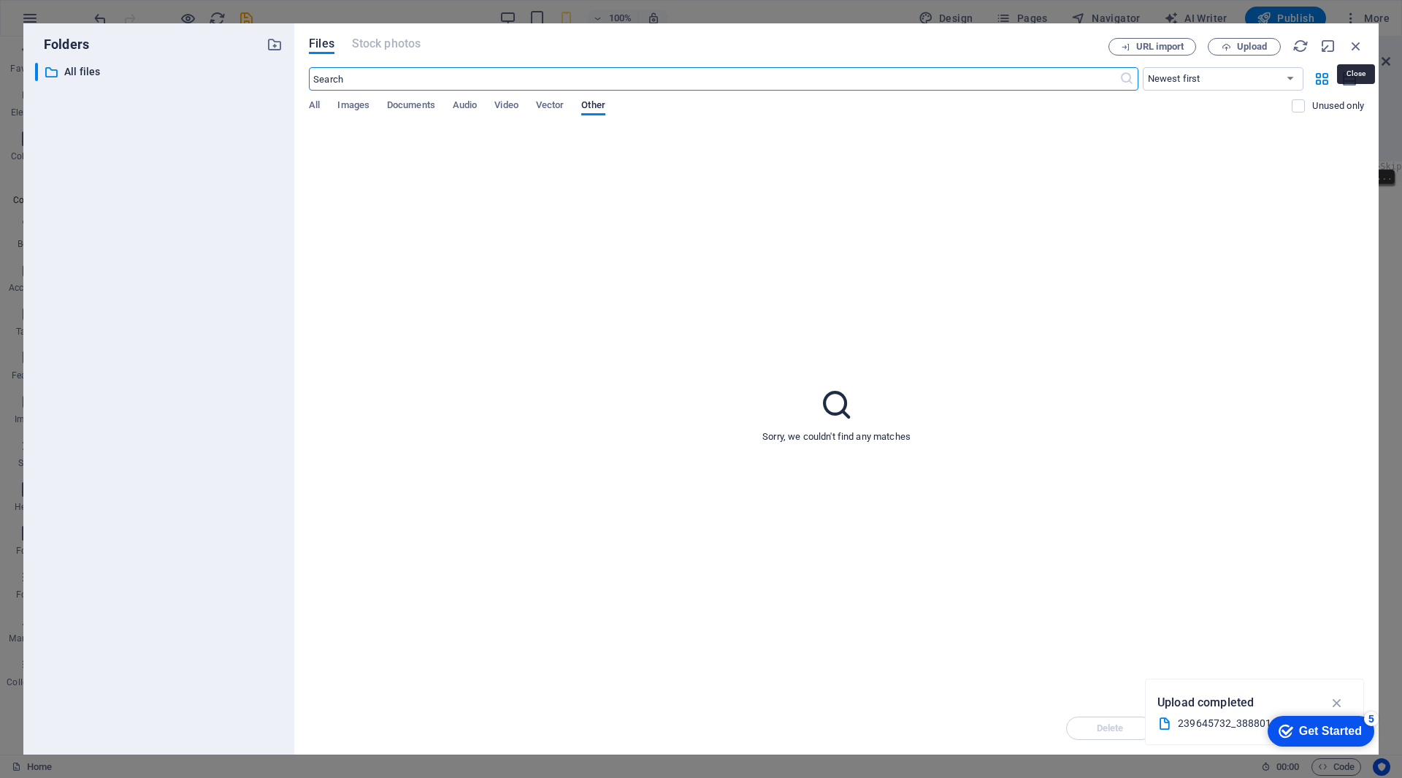
click at [1352, 50] on icon "button" at bounding box center [1356, 46] width 16 height 16
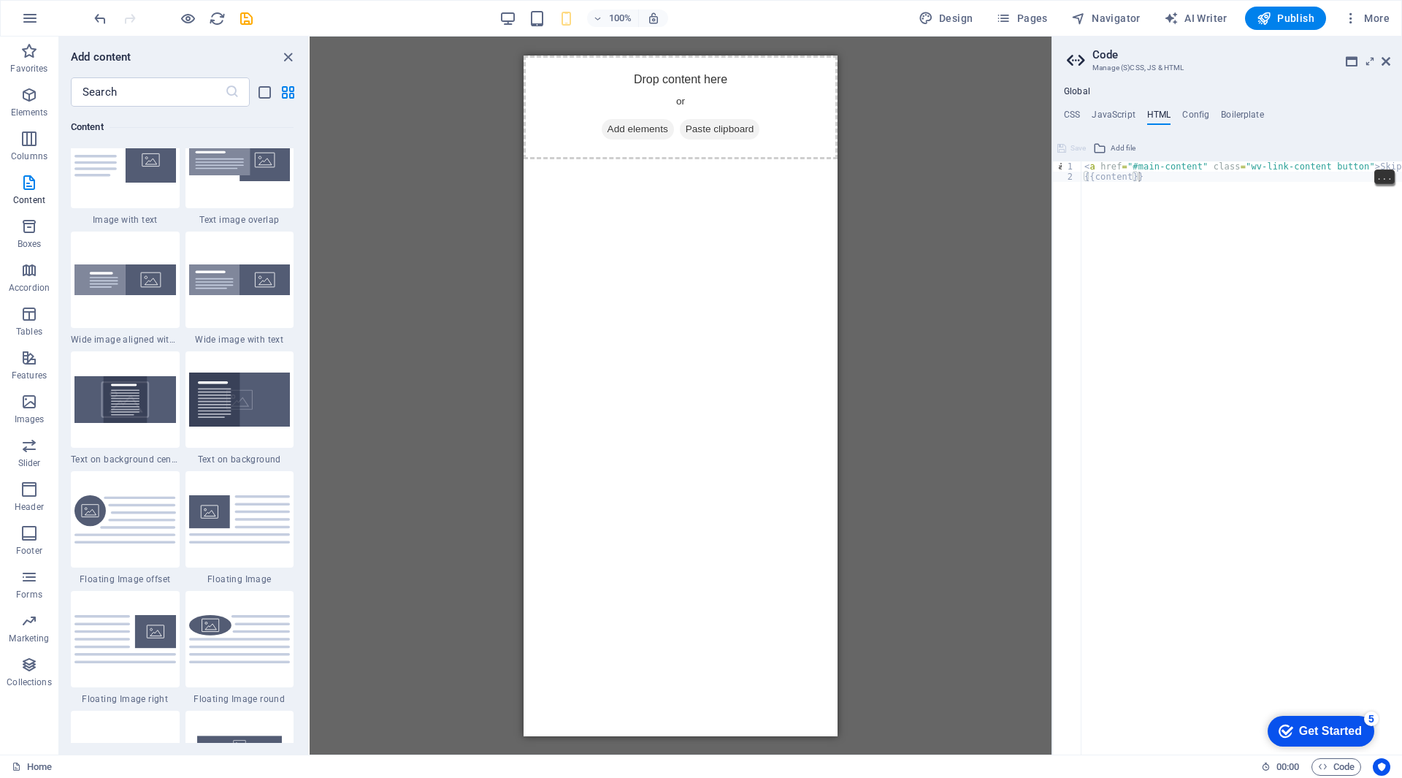
click at [1190, 203] on div "< a href = "#main-content" class = "wv-link-content button" > Skip to main cont…" at bounding box center [1278, 462] width 394 height 602
click at [1170, 196] on div "< a href = "#main-content" class = "wv-link-content button" > Skip to main cont…" at bounding box center [1278, 462] width 394 height 602
type textarea "<a href="#main-content" class="wv-link-content button">Skip to main content</a>…"
paste textarea
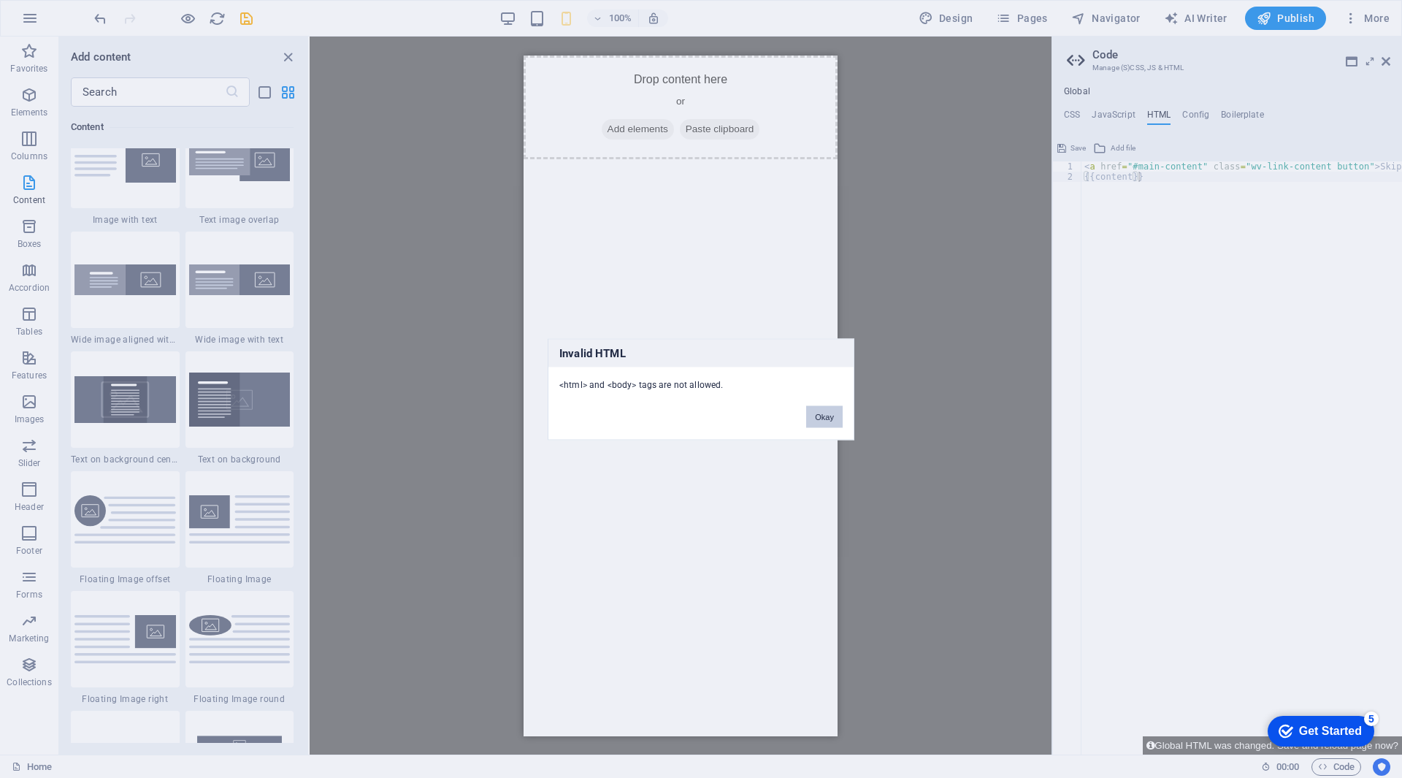
click at [830, 412] on button "Okay" at bounding box center [824, 416] width 37 height 22
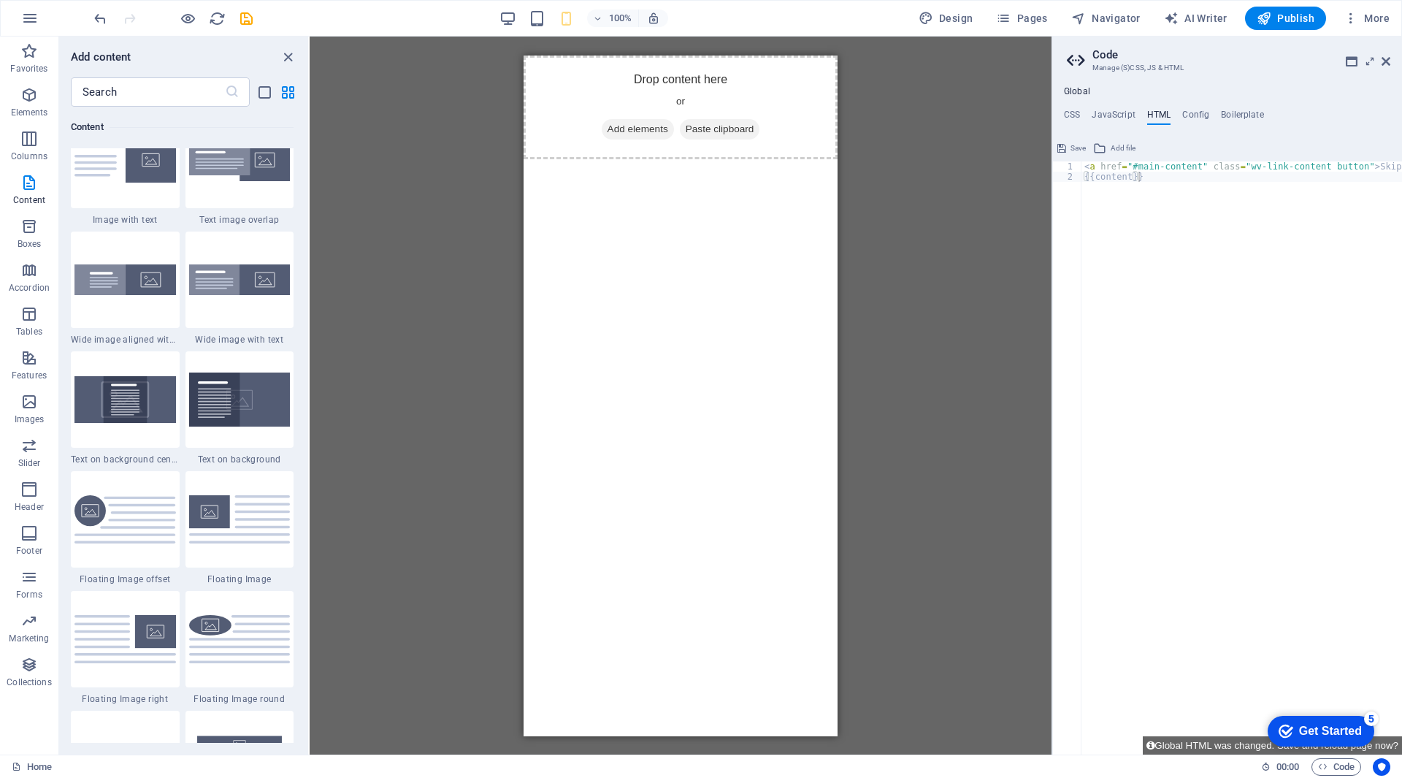
click at [1159, 170] on div "< a href = "#main-content" class = "wv-link-content button" > Skip to main cont…" at bounding box center [1278, 462] width 394 height 602
click at [1156, 184] on div "< a href = "#main-content" class = "wv-link-content button" > Skip to main cont…" at bounding box center [1278, 462] width 394 height 602
type textarea "<a href="#main-content" class="wv-link-content button">Skip to main content</a>"
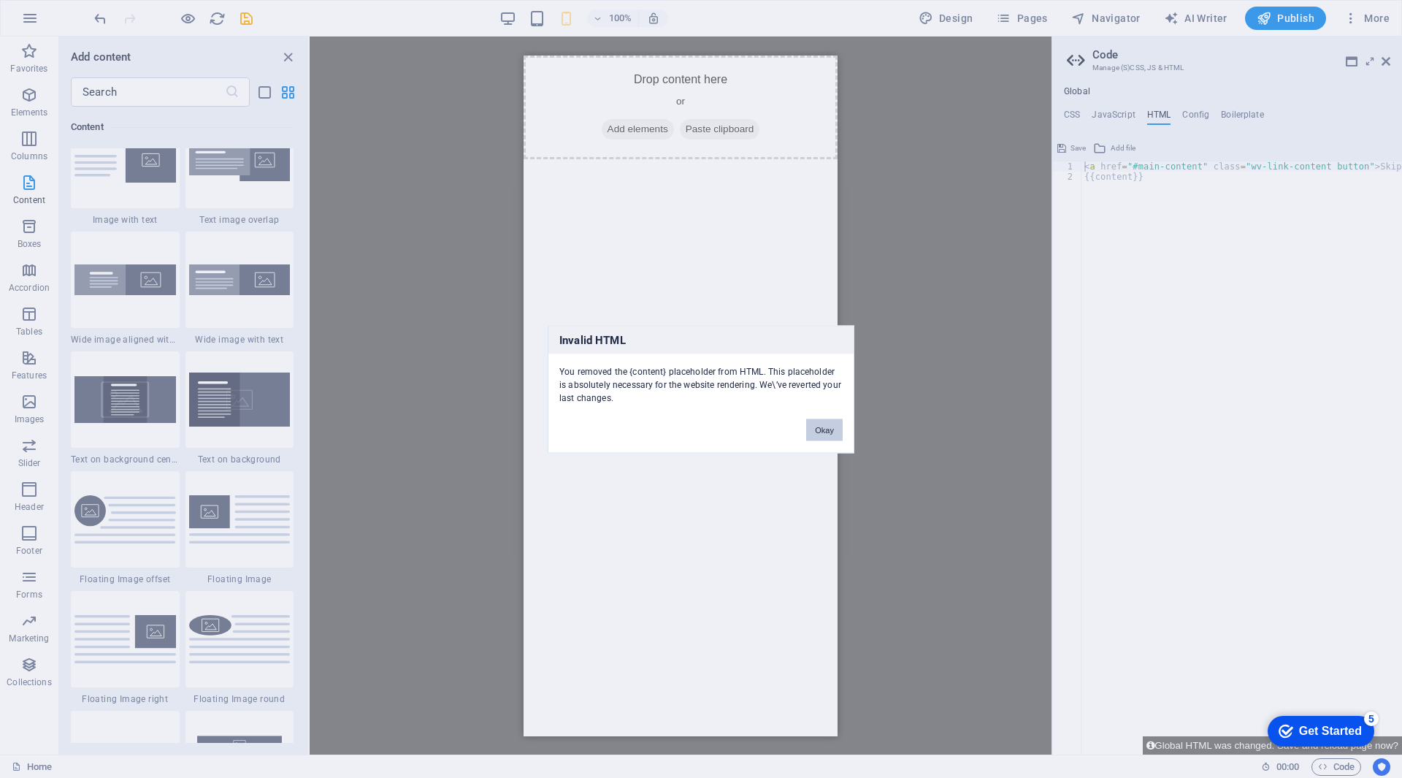
click at [823, 423] on button "Okay" at bounding box center [824, 429] width 37 height 22
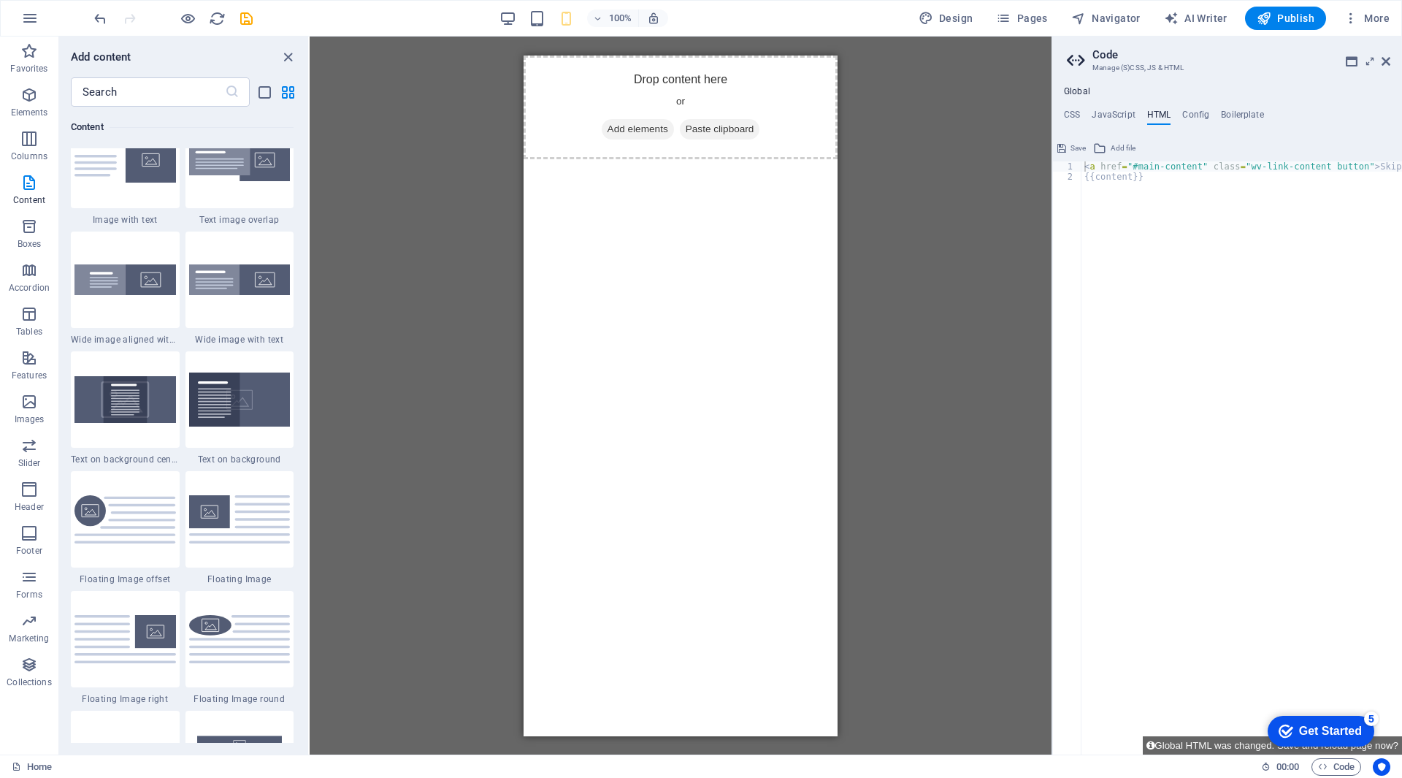
click at [1158, 188] on div "< a href = "#main-content" class = "wv-link-content button" > Skip to main cont…" at bounding box center [1278, 462] width 394 height 602
type textarea "{{content}}"
paste textarea "<a href="#main-content" class="wv-link-content button">Skip to main content</a>"
type textarea "<a href="#main-content" class="wv-link-content button">Skip to main content</a>"
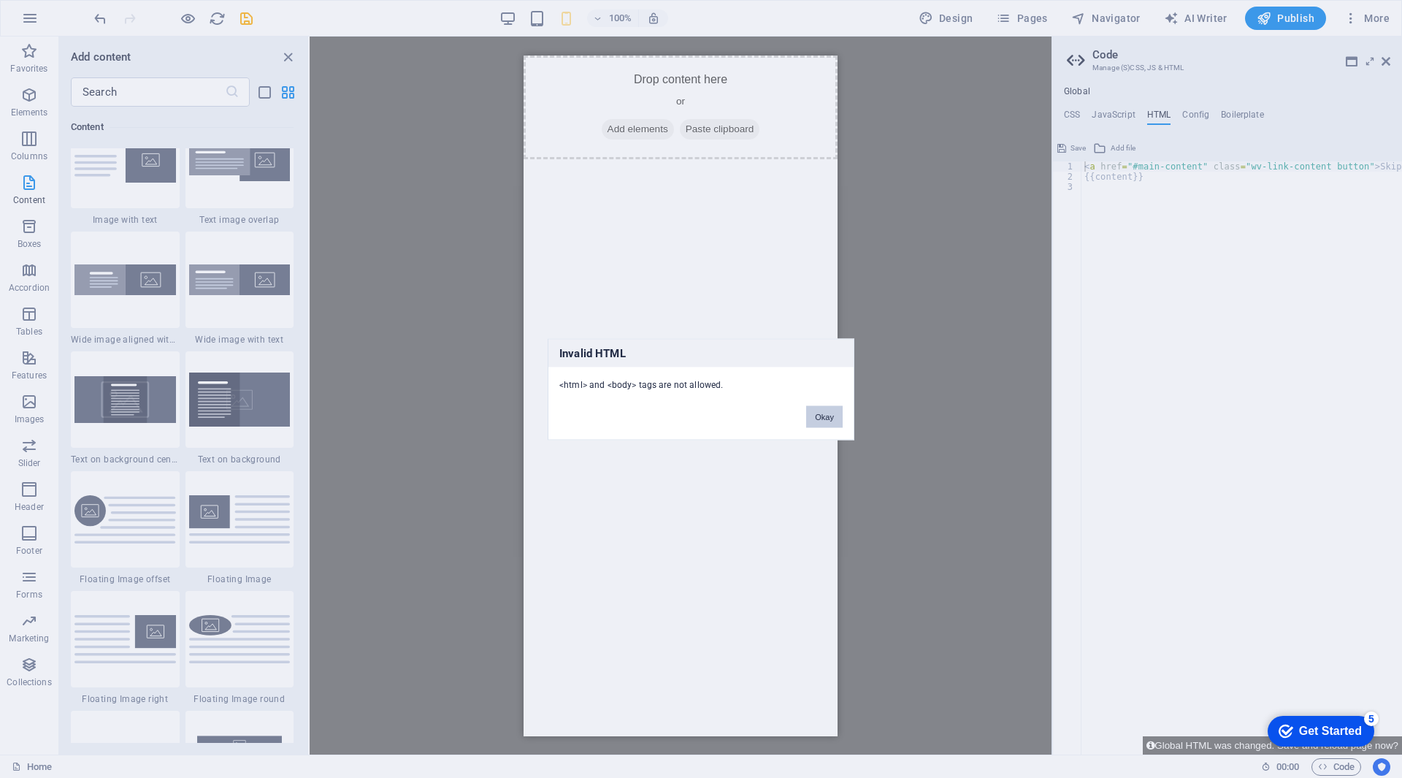
click at [828, 411] on button "Okay" at bounding box center [824, 416] width 37 height 22
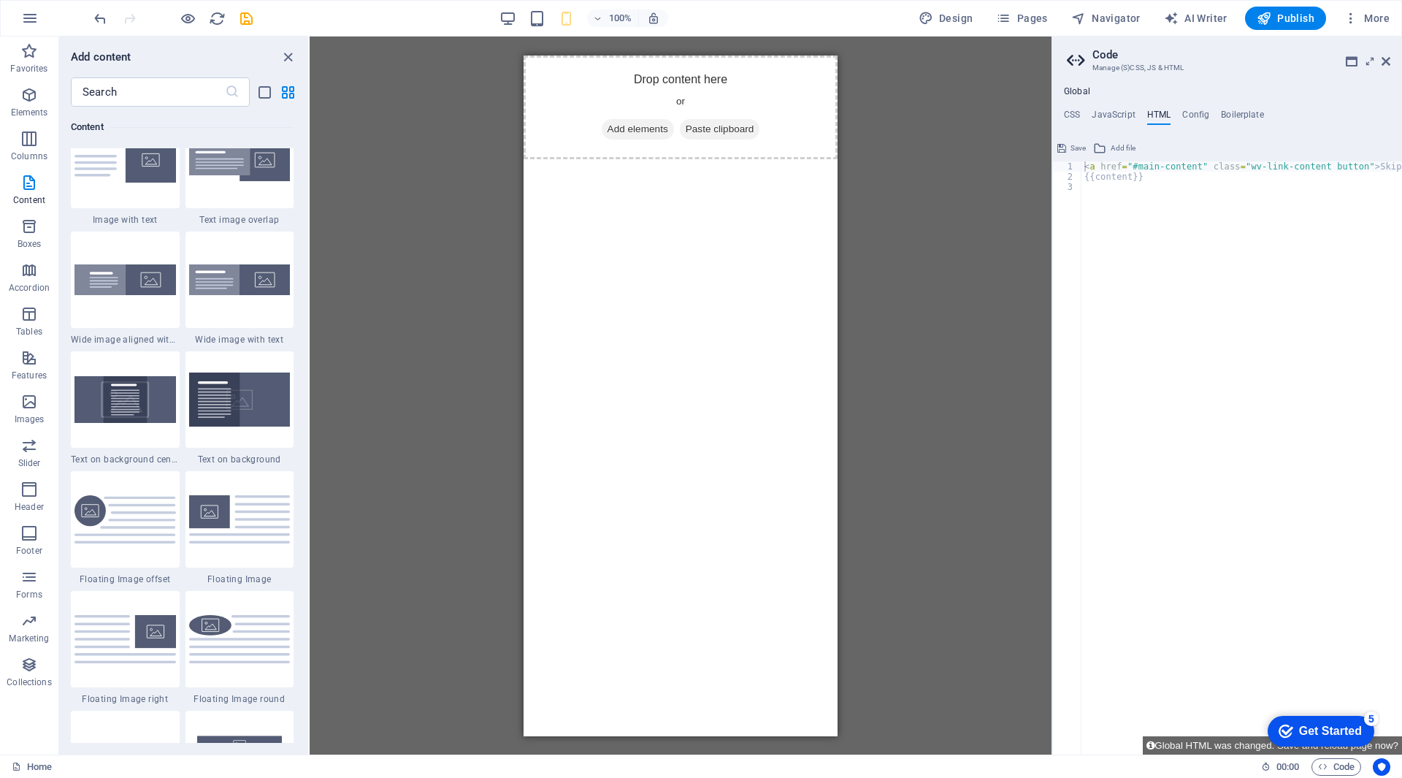
click at [1126, 261] on div "< a href = "#main-content" class = "wv-link-content button" > Skip to main cont…" at bounding box center [1278, 462] width 394 height 602
click at [1121, 204] on div "< a href = "#main-content" class = "wv-link-content button" > Skip to main cont…" at bounding box center [1278, 462] width 394 height 602
type textarea "{{content}}"
type textarea "<a href="#main-content" class="wv-link-content button">Skip to main content</a>"
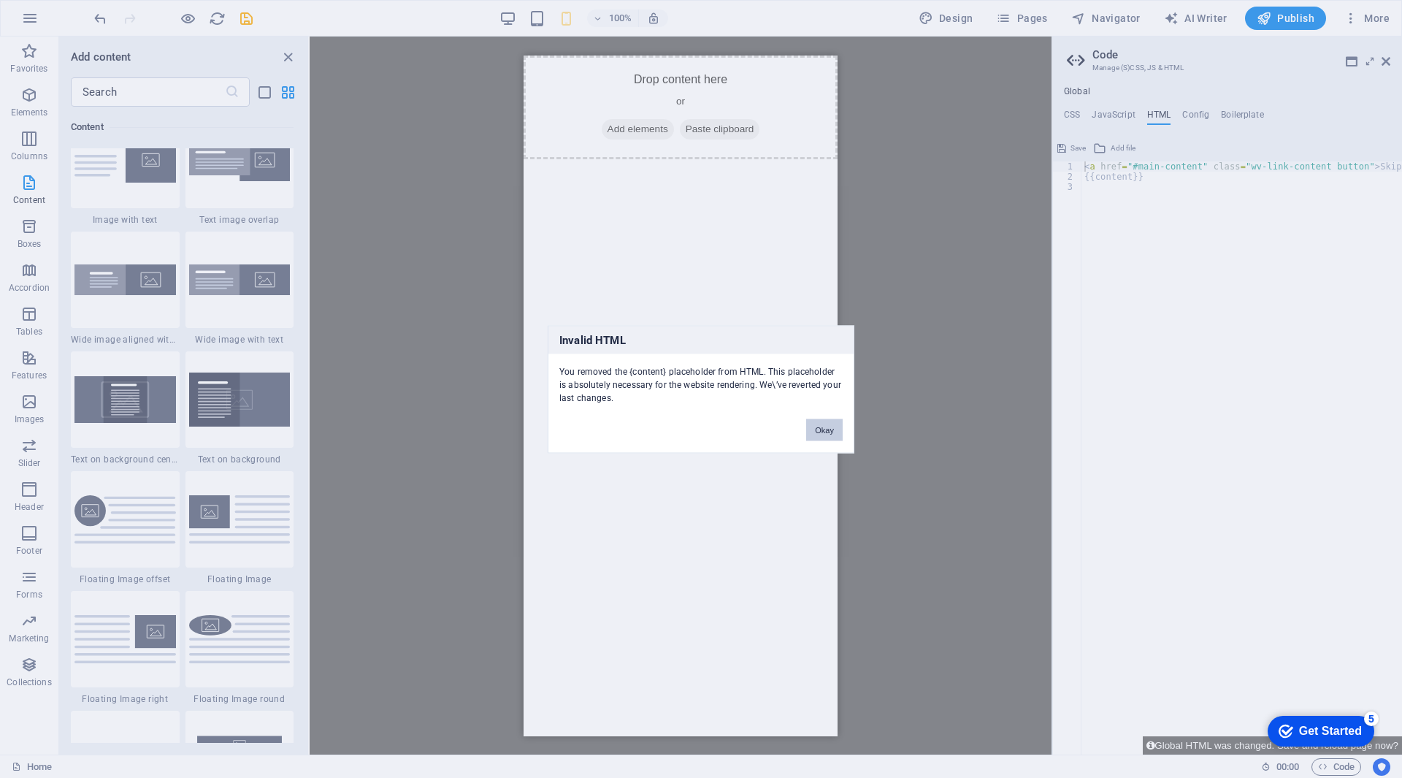
click at [819, 423] on button "Okay" at bounding box center [824, 429] width 37 height 22
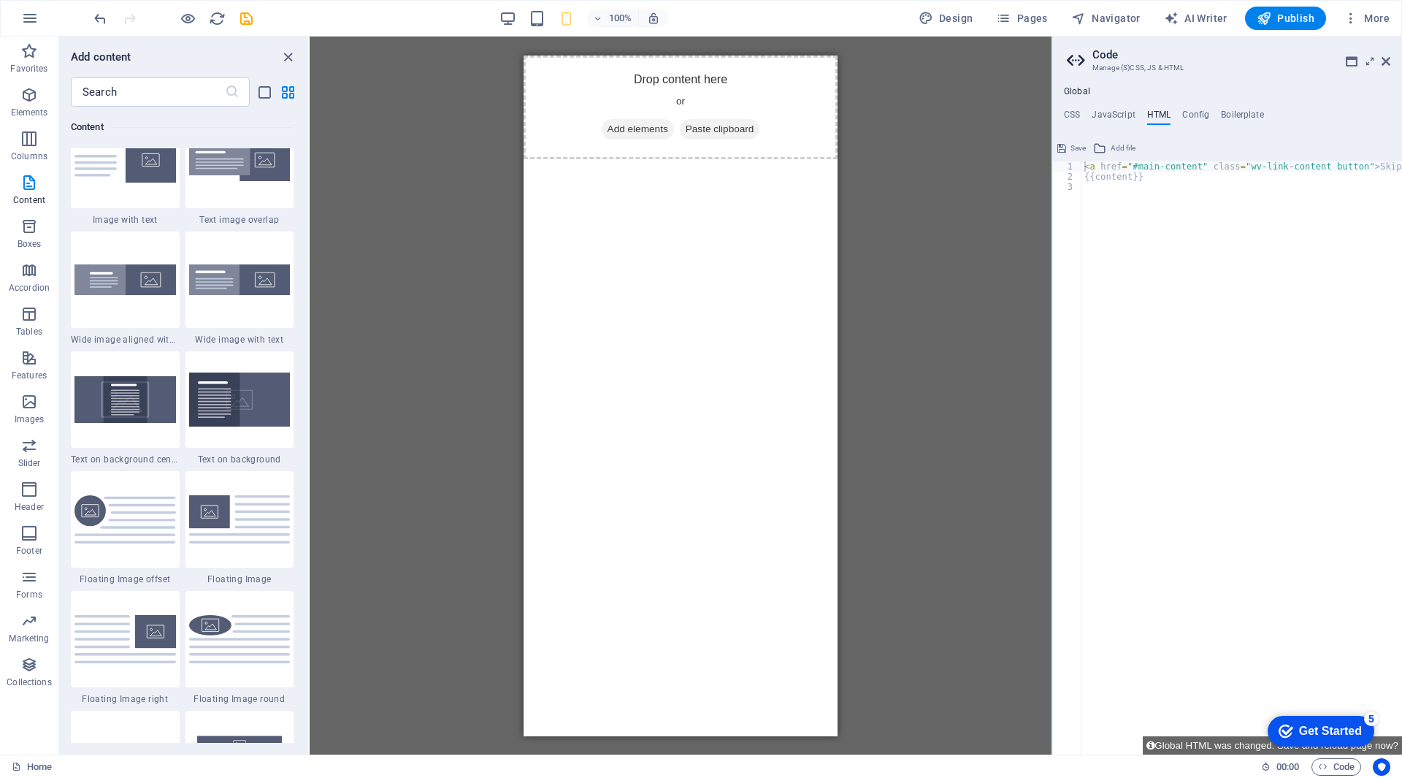
click at [1162, 238] on div "< a href = "#main-content" class = "wv-link-content button" > Skip to main cont…" at bounding box center [1278, 467] width 394 height 613
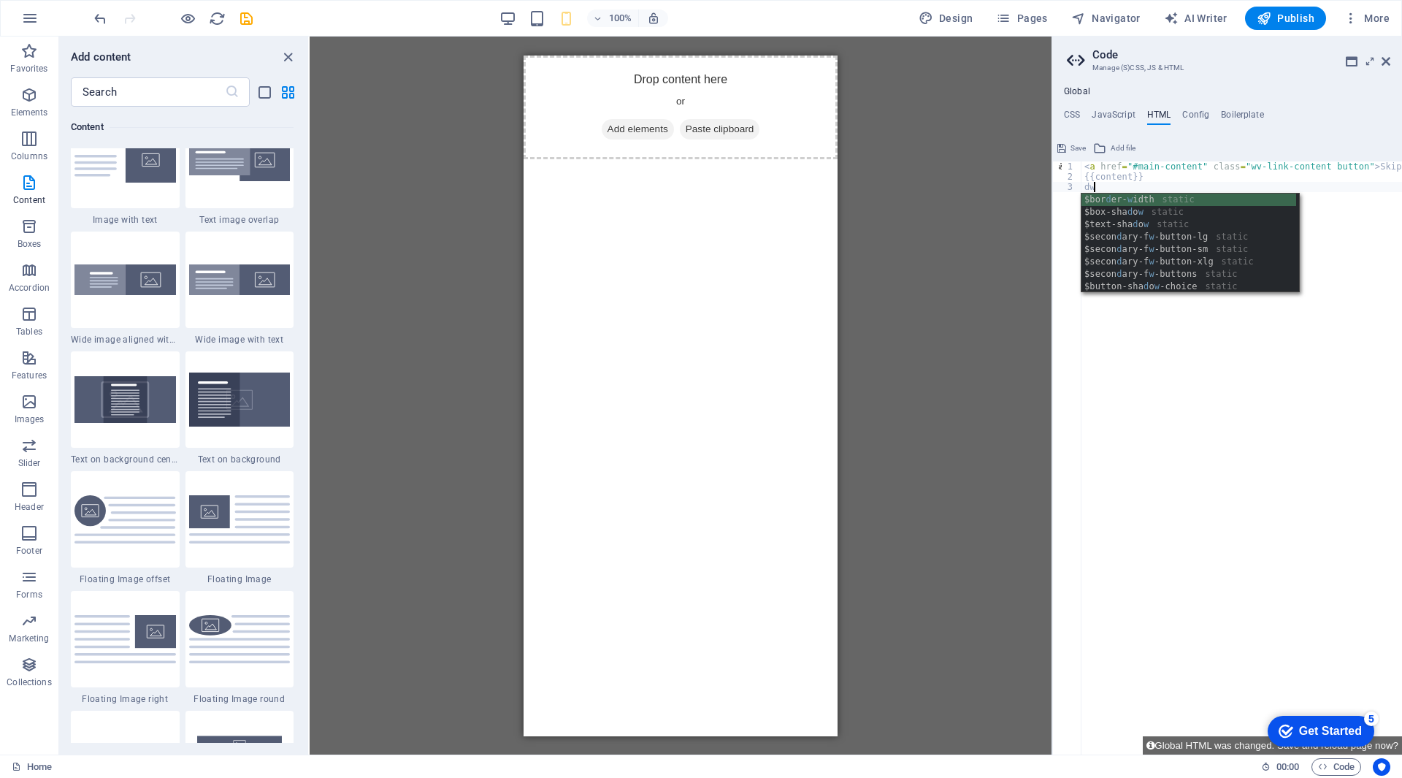
type textarea "{{content}} dw"
type textarea "<a href="#main-content" class="wv-link-content button">Skip to main content</a>"
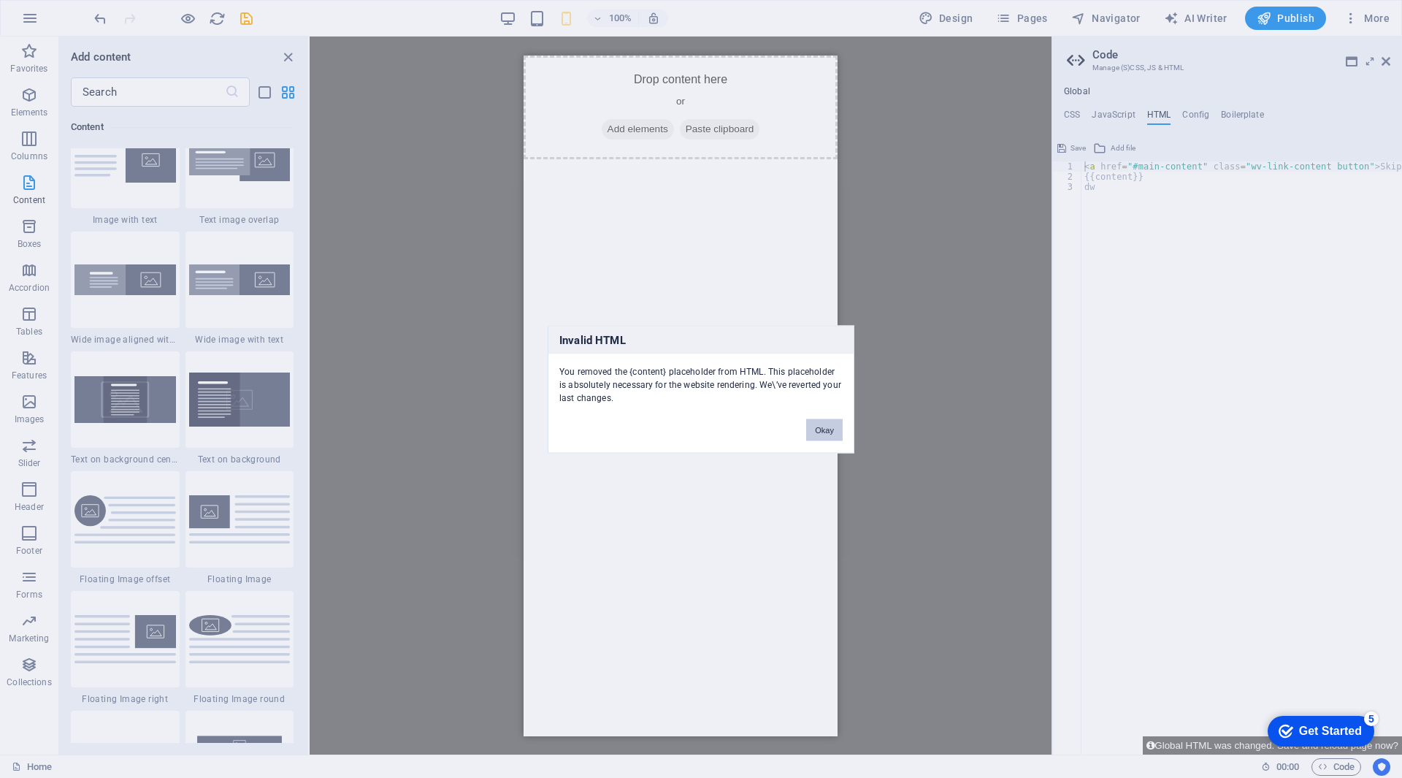
click at [823, 435] on button "Okay" at bounding box center [824, 429] width 37 height 22
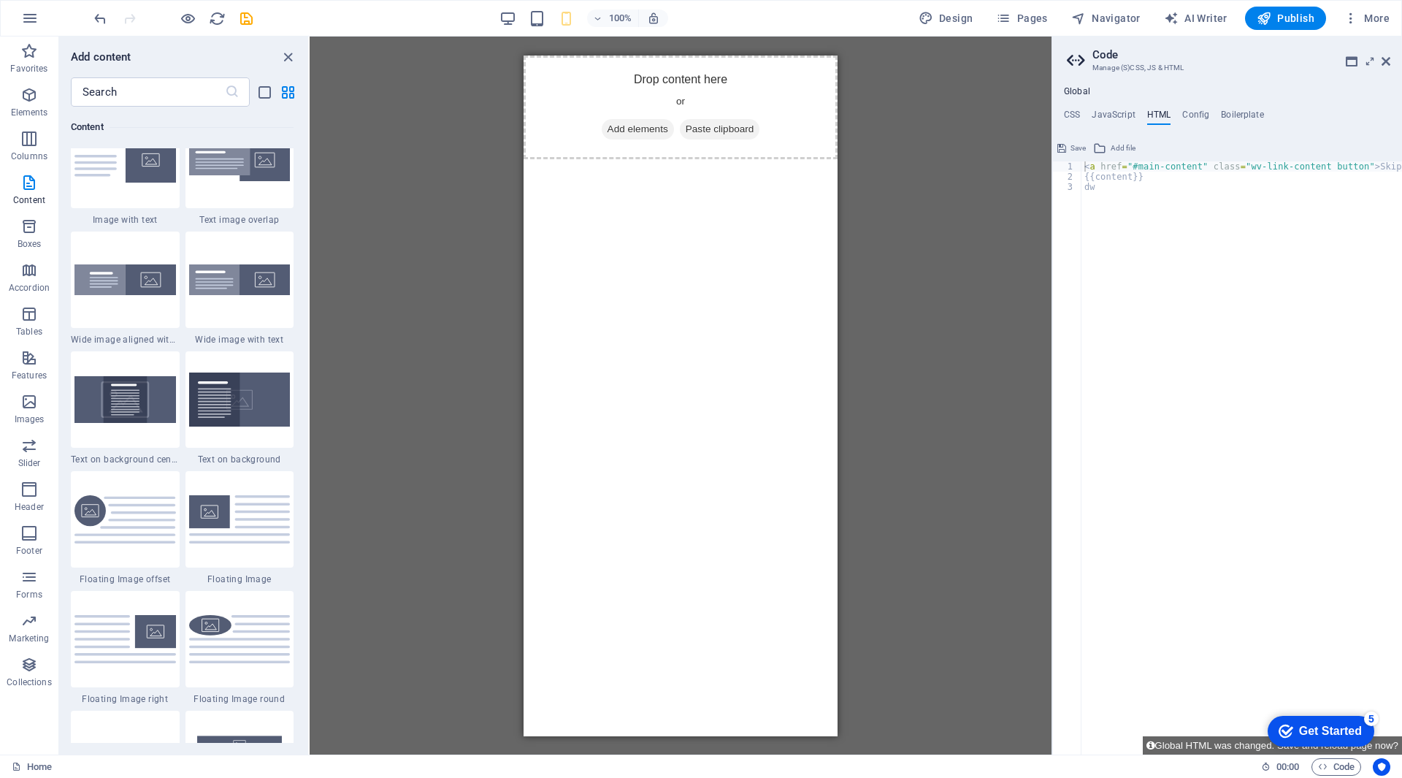
click at [1119, 229] on div "< a href = "#main-content" class = "wv-link-content button" > Skip to main cont…" at bounding box center [1278, 467] width 394 height 613
type textarea "d"
type textarea "<a href="#main-content" class="wv-link-content button">Skip to main content</a>"
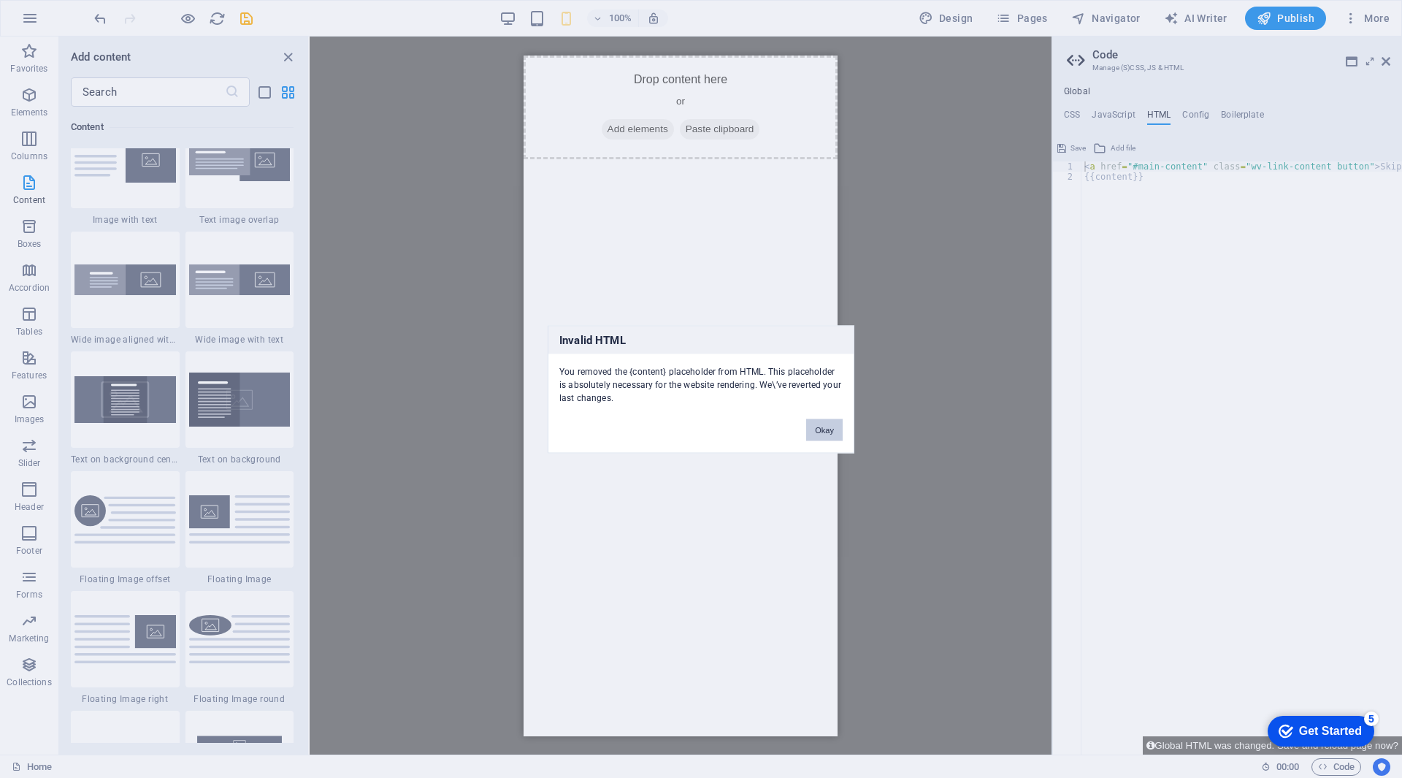
click at [822, 427] on button "Okay" at bounding box center [824, 429] width 37 height 22
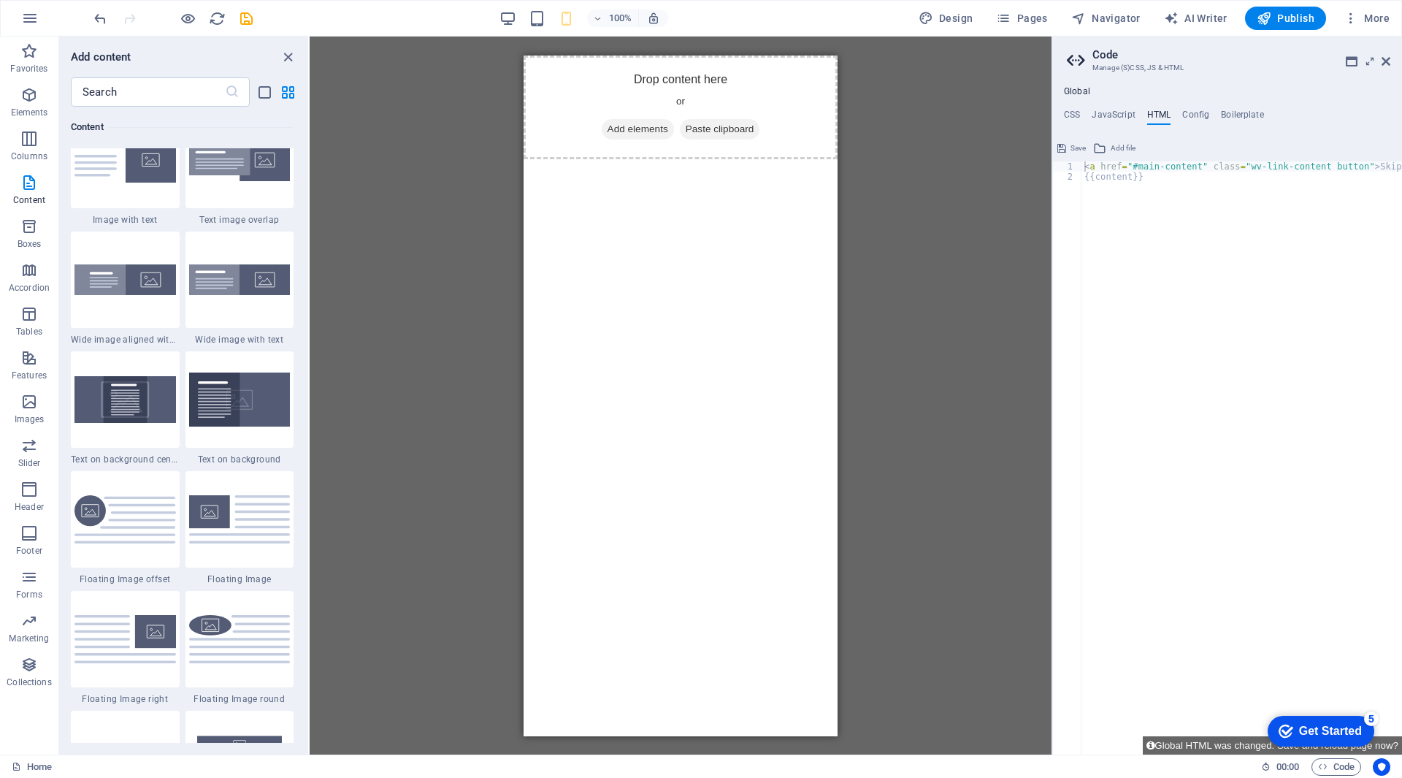
click at [1106, 246] on div "< a href = "#main-content" class = "wv-link-content button" > Skip to main cont…" at bounding box center [1278, 462] width 394 height 602
type textarea "{{content}}"
paste textarea "<a href="#main-content" class="wv-link-content button">Skip to main content</a>"
type textarea "<a href="#main-content" class="wv-link-content button">Skip to main content</a>"
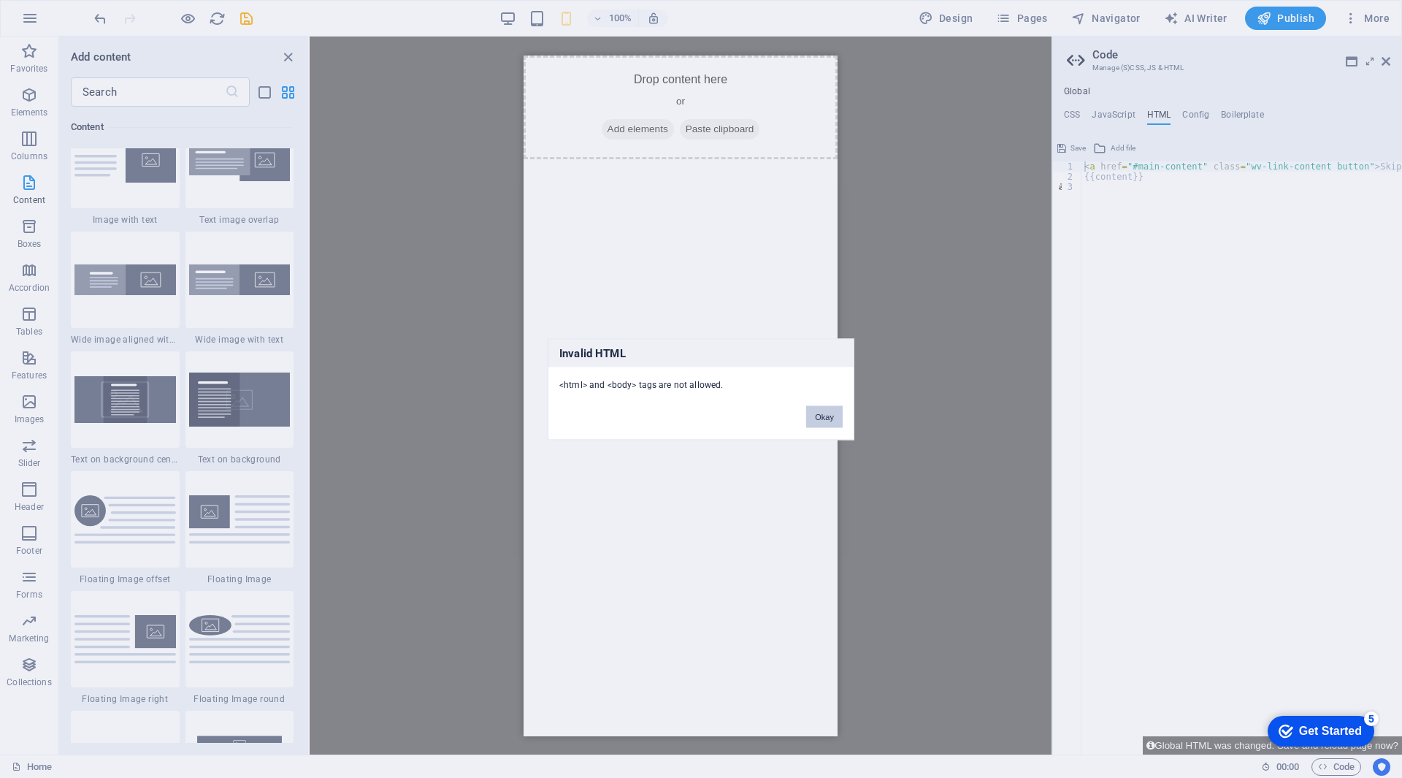
click at [832, 413] on button "Okay" at bounding box center [824, 416] width 37 height 22
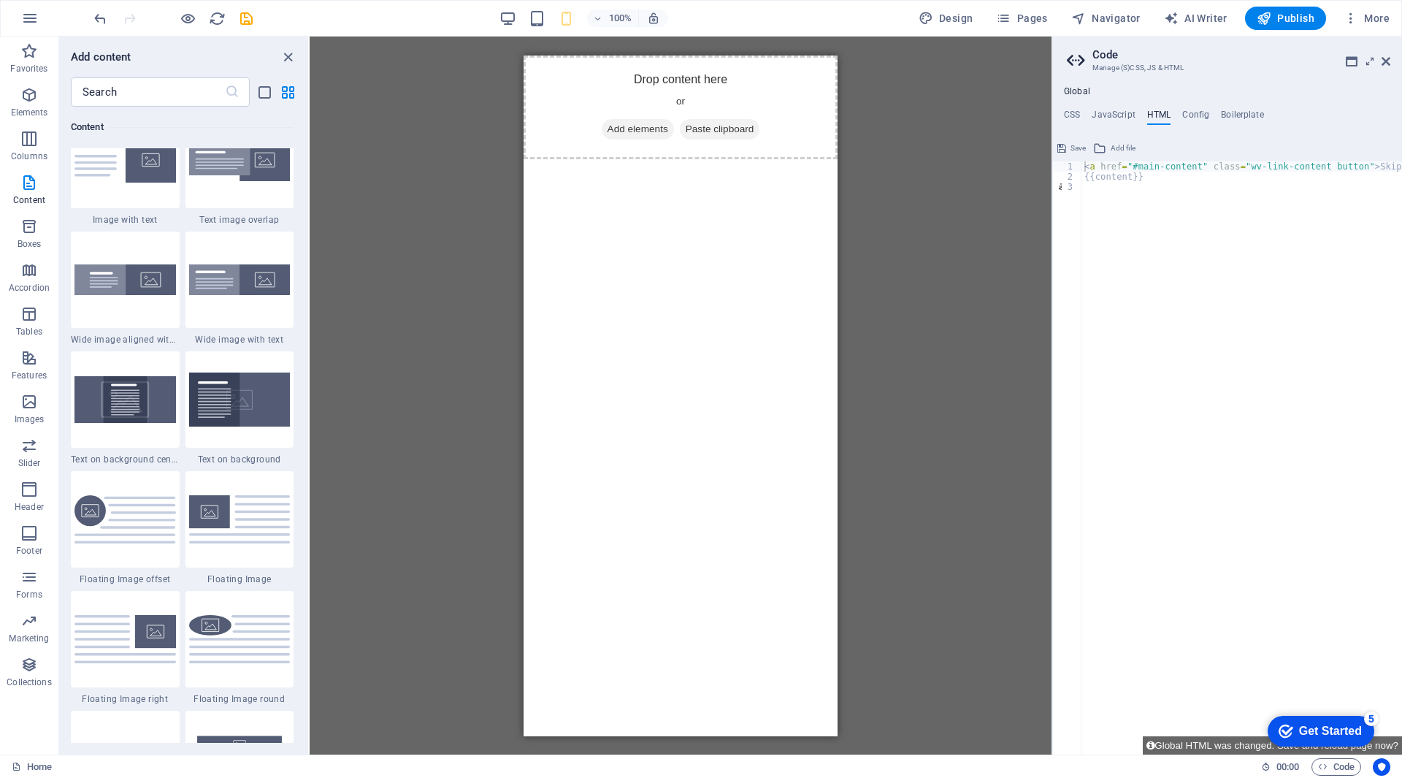
click at [1127, 207] on div "< a href = "#main-content" class = "wv-link-content button" > Skip to main cont…" at bounding box center [1278, 462] width 394 height 602
paste textarea "<head>"
type textarea "<head>"
paste textarea "<meta charset="UTF-8">"
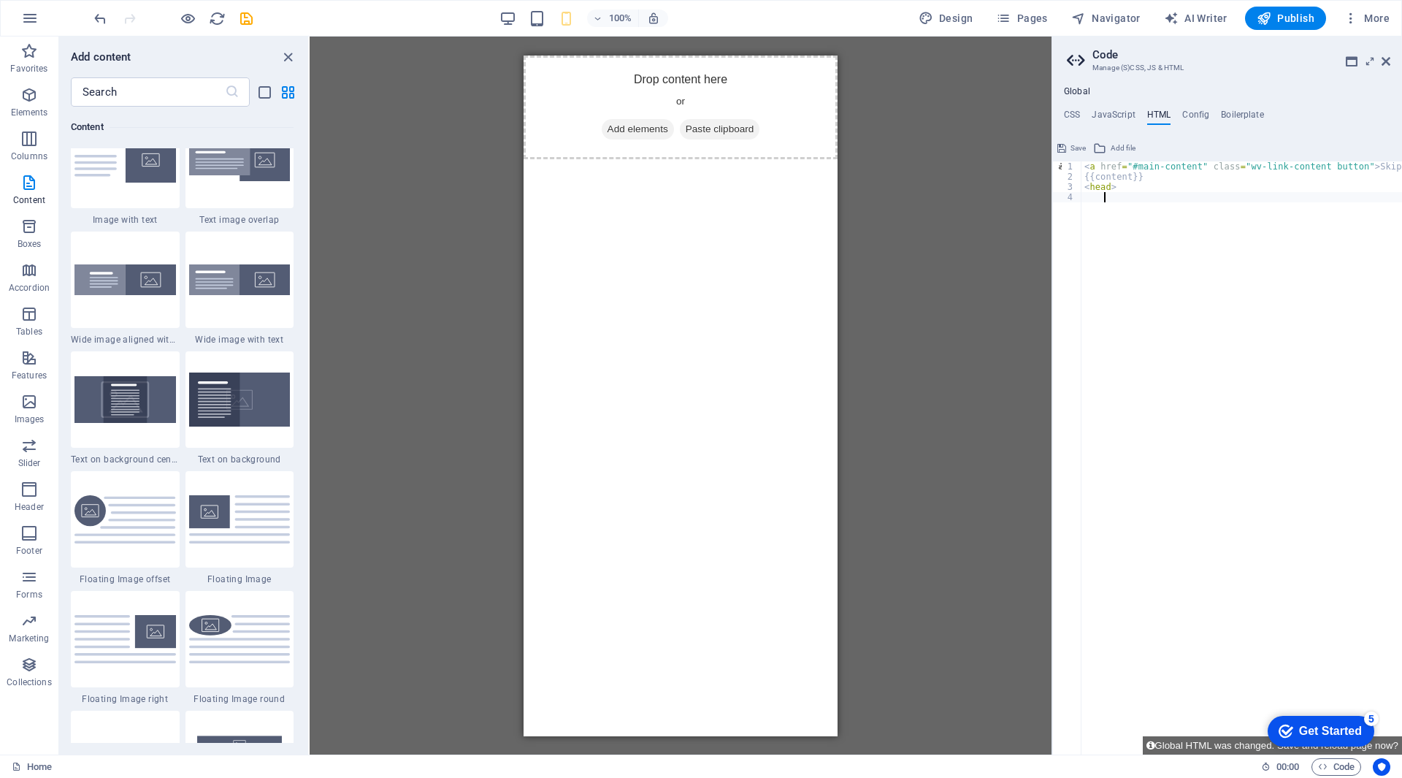
type textarea "<meta charset="UTF-8">"
click at [1202, 253] on div "< a href = "#main-content" class = "wv-link-content button" > Skip to main cont…" at bounding box center [1278, 462] width 394 height 602
type textarea "<head>"
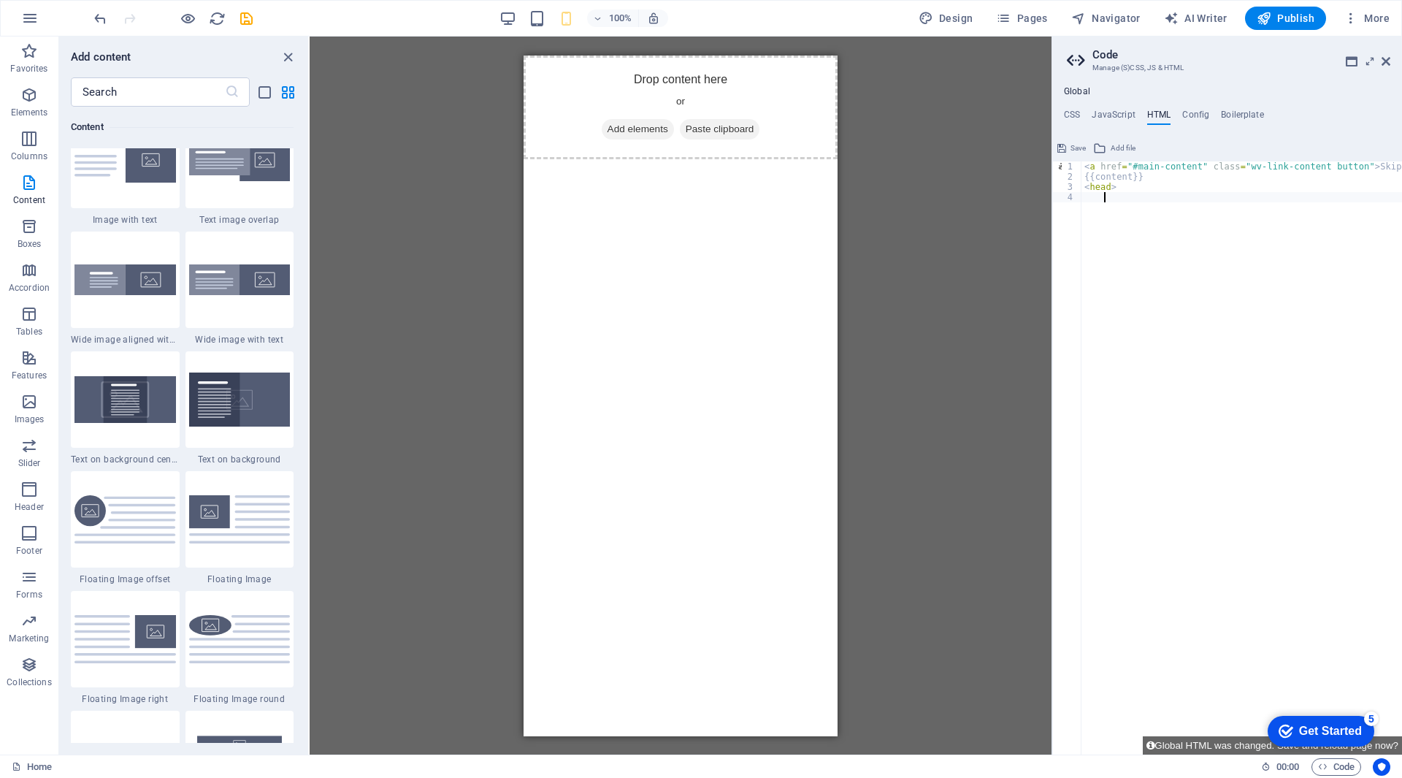
paste textarea "<meta charset="UTF-8">"
type textarea "<meta charset="UTF-8">"
type textarea "<head>"
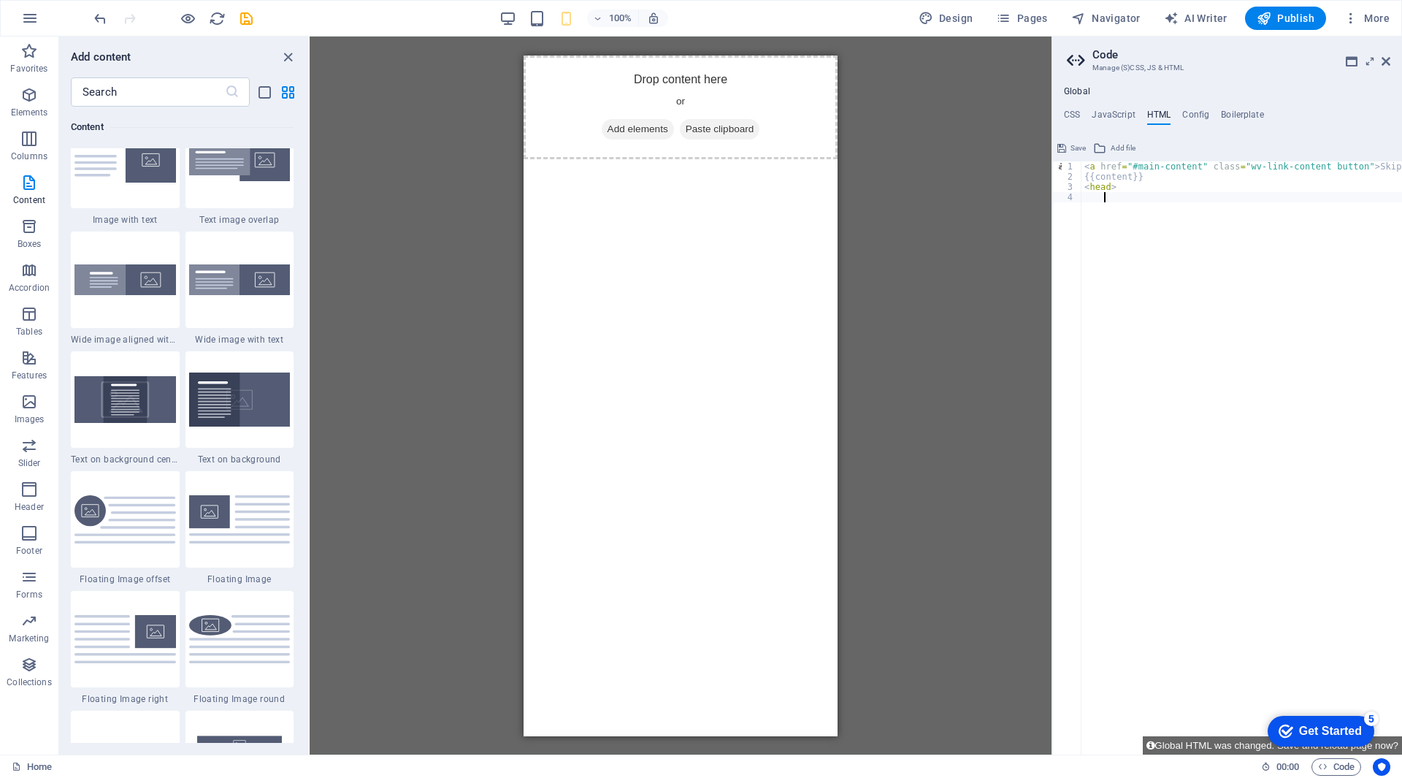
paste textarea "<a href="#main-content" class="wv-link-content button">Skip to main content</a>"
type textarea "<a href="#main-content" class="wv-link-content button">Skip to main content</a>"
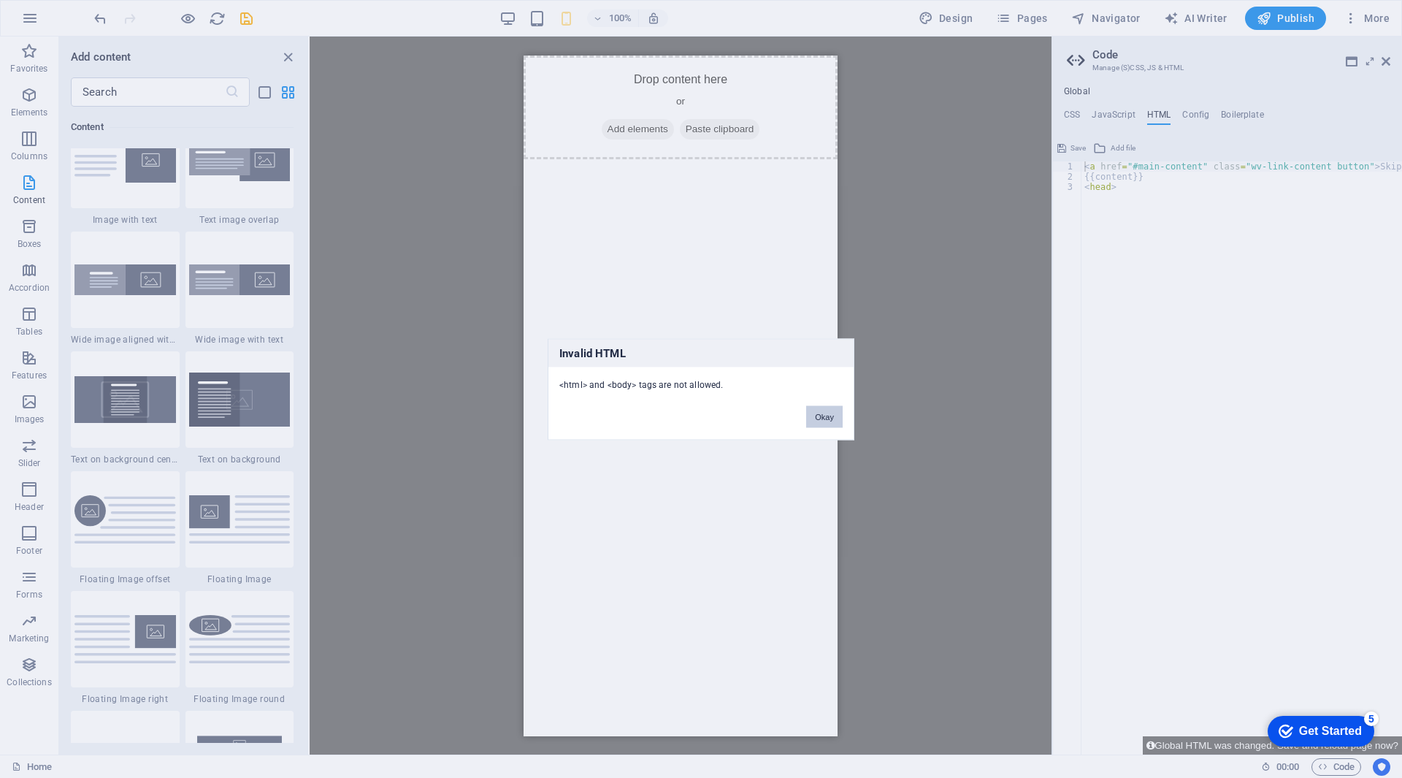
click at [821, 414] on button "Okay" at bounding box center [824, 416] width 37 height 22
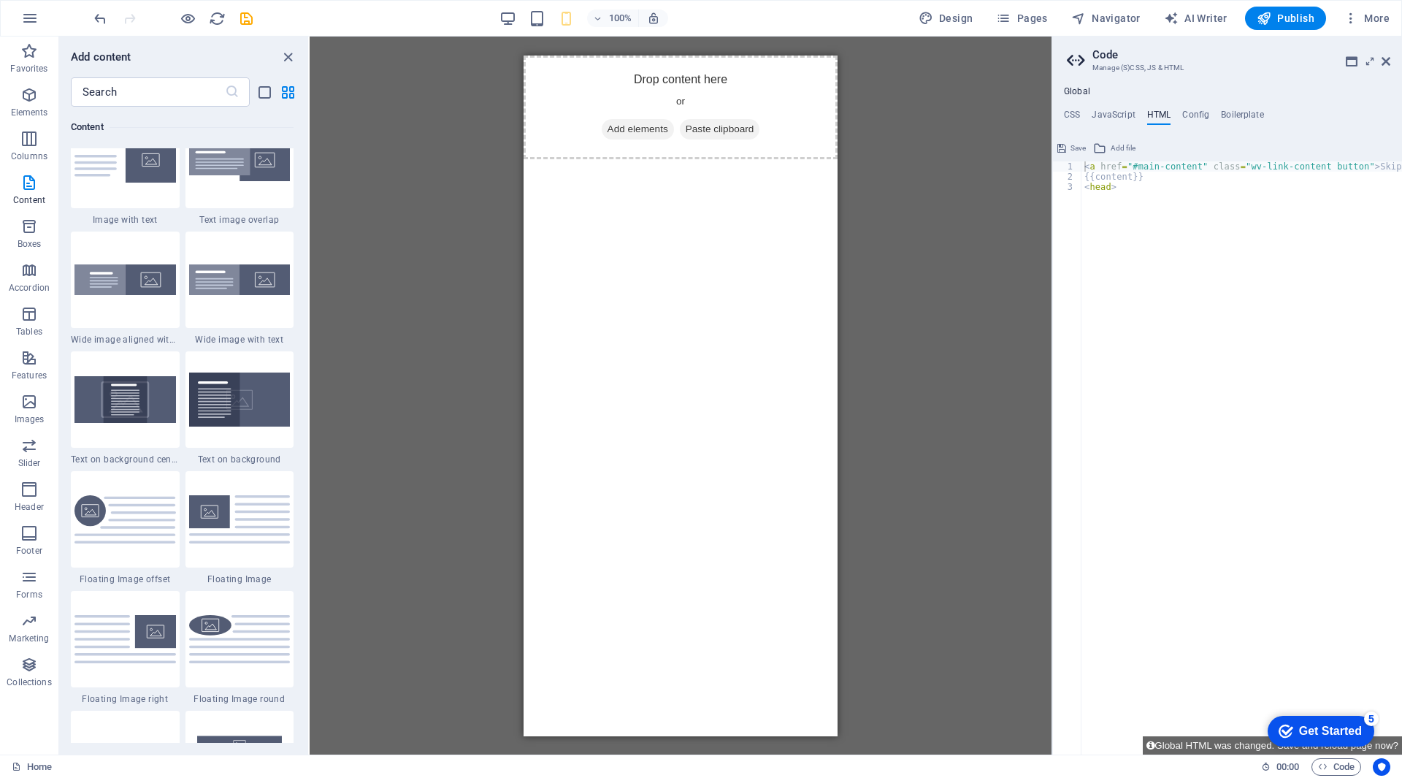
click at [769, 158] on html "Skip to main content Drop content here or Add elements Paste clipboard" at bounding box center [681, 107] width 314 height 104
click at [1125, 206] on div "< a href = "#main-content" class = "wv-link-content button" > Skip to main cont…" at bounding box center [1278, 462] width 394 height 602
type textarea "<head>"
type textarea "<"
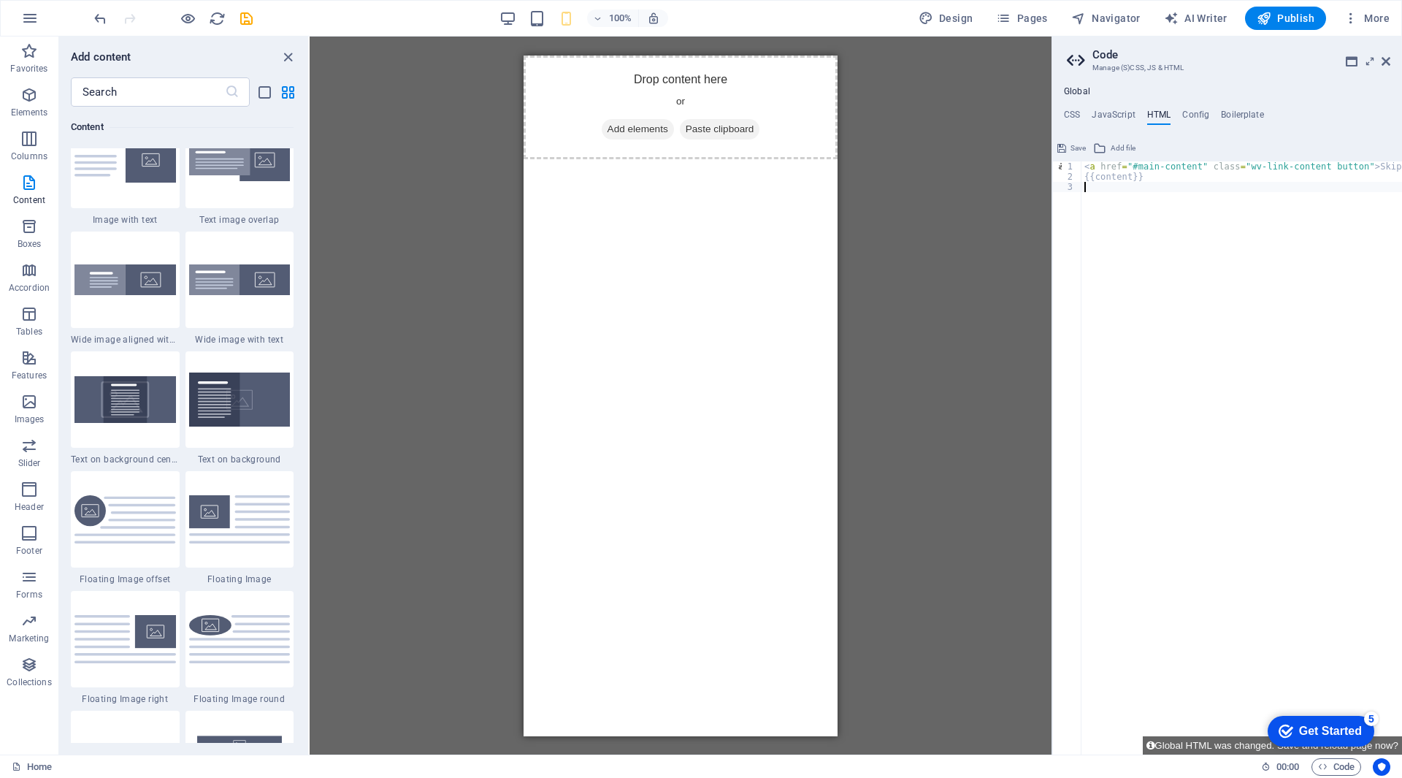
paste textarea "<a href="#main-content" class="wv-link-content button">Skip to main content</a>"
type textarea "<a href="#main-content" class="wv-link-content button">Skip to main content</a>"
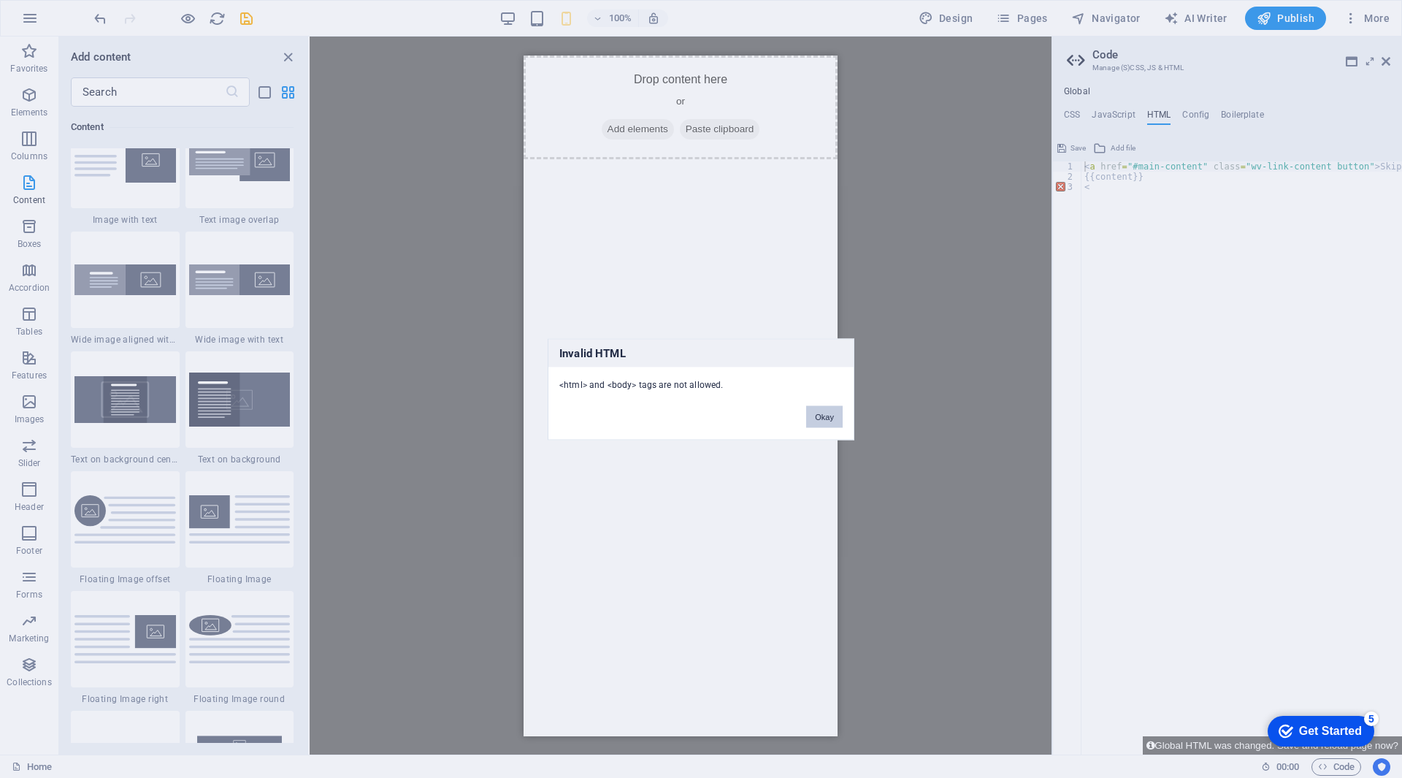
click at [831, 418] on button "Okay" at bounding box center [824, 416] width 37 height 22
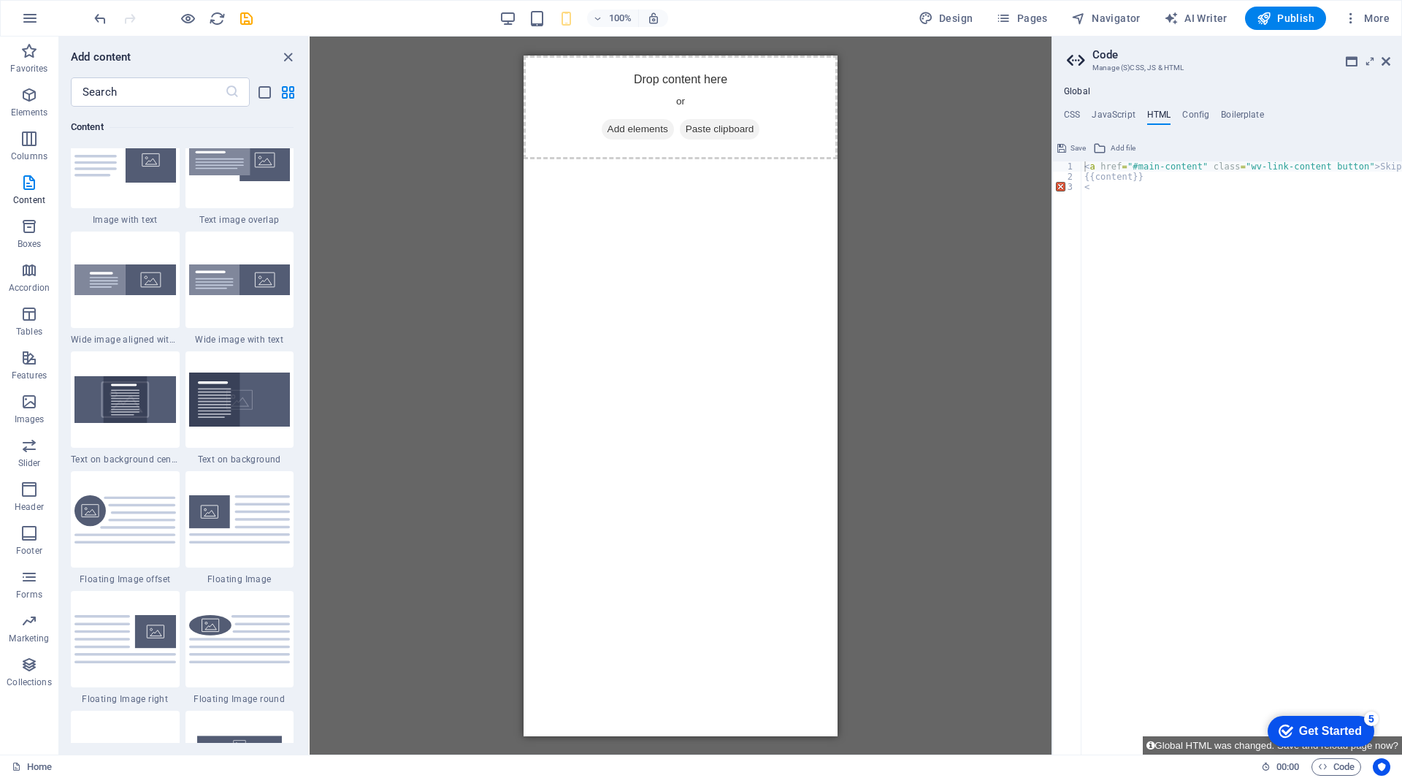
click at [1317, 729] on div "Get Started" at bounding box center [1330, 730] width 63 height 13
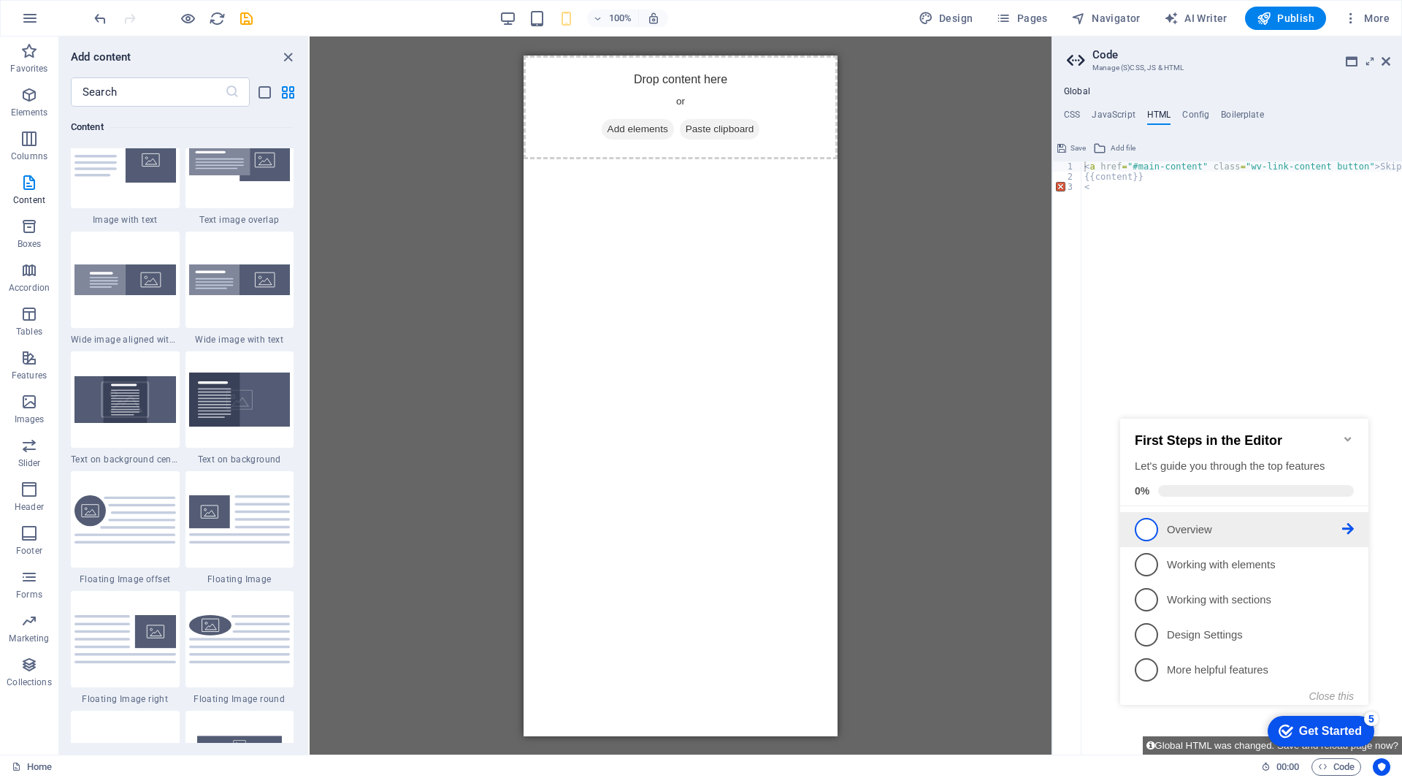
click at [1222, 528] on p "Overview - incomplete" at bounding box center [1254, 529] width 175 height 15
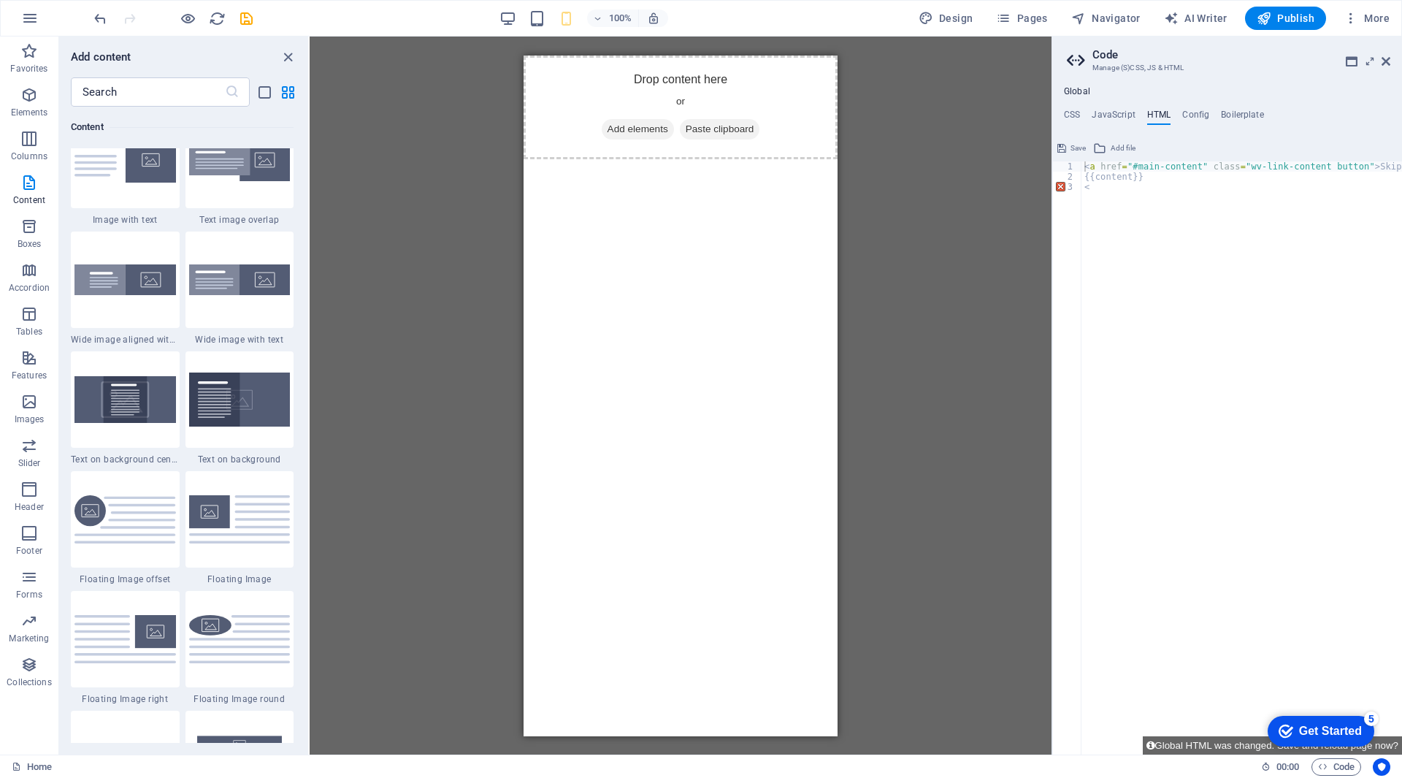
click at [1292, 743] on div "checkmark Get Started 5" at bounding box center [1321, 731] width 107 height 31
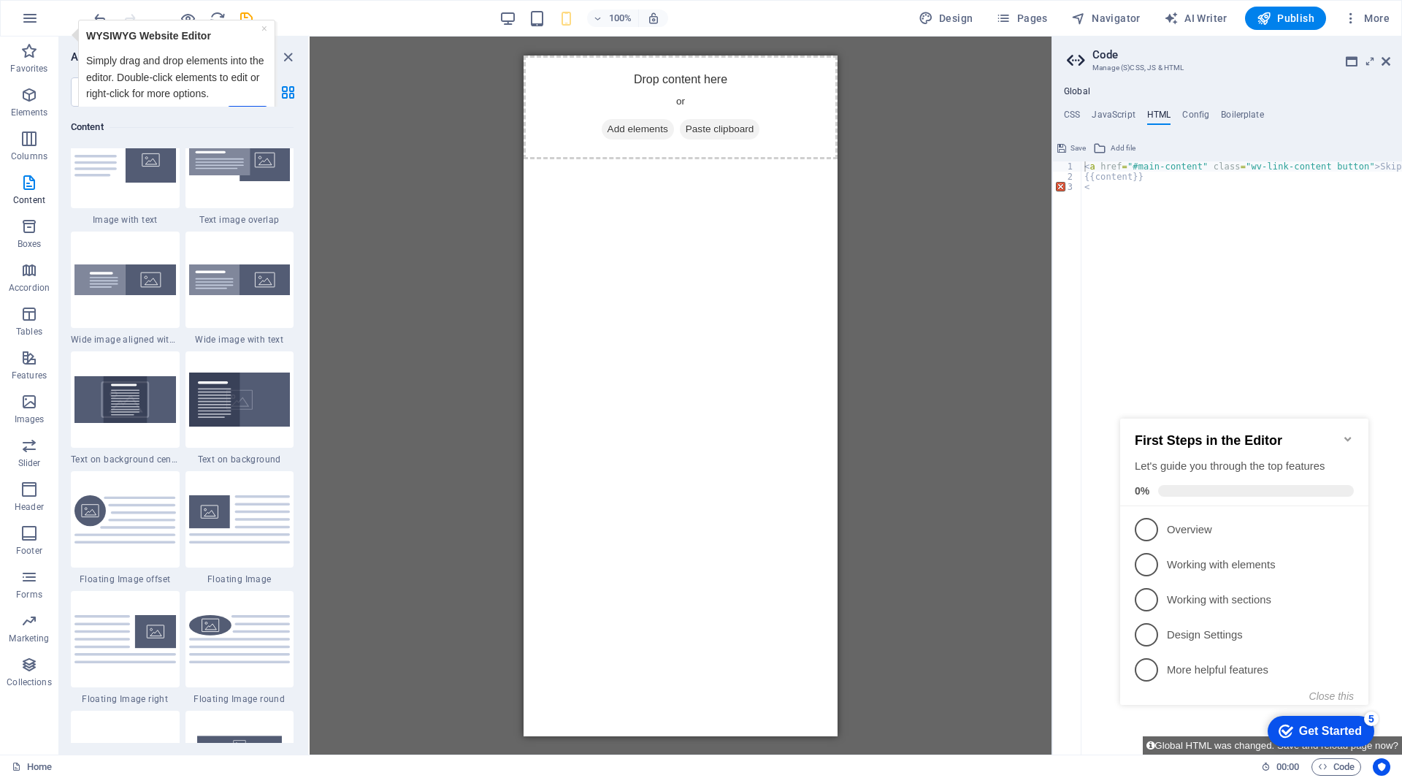
click at [1202, 662] on p "More helpful features - incomplete" at bounding box center [1254, 669] width 175 height 15
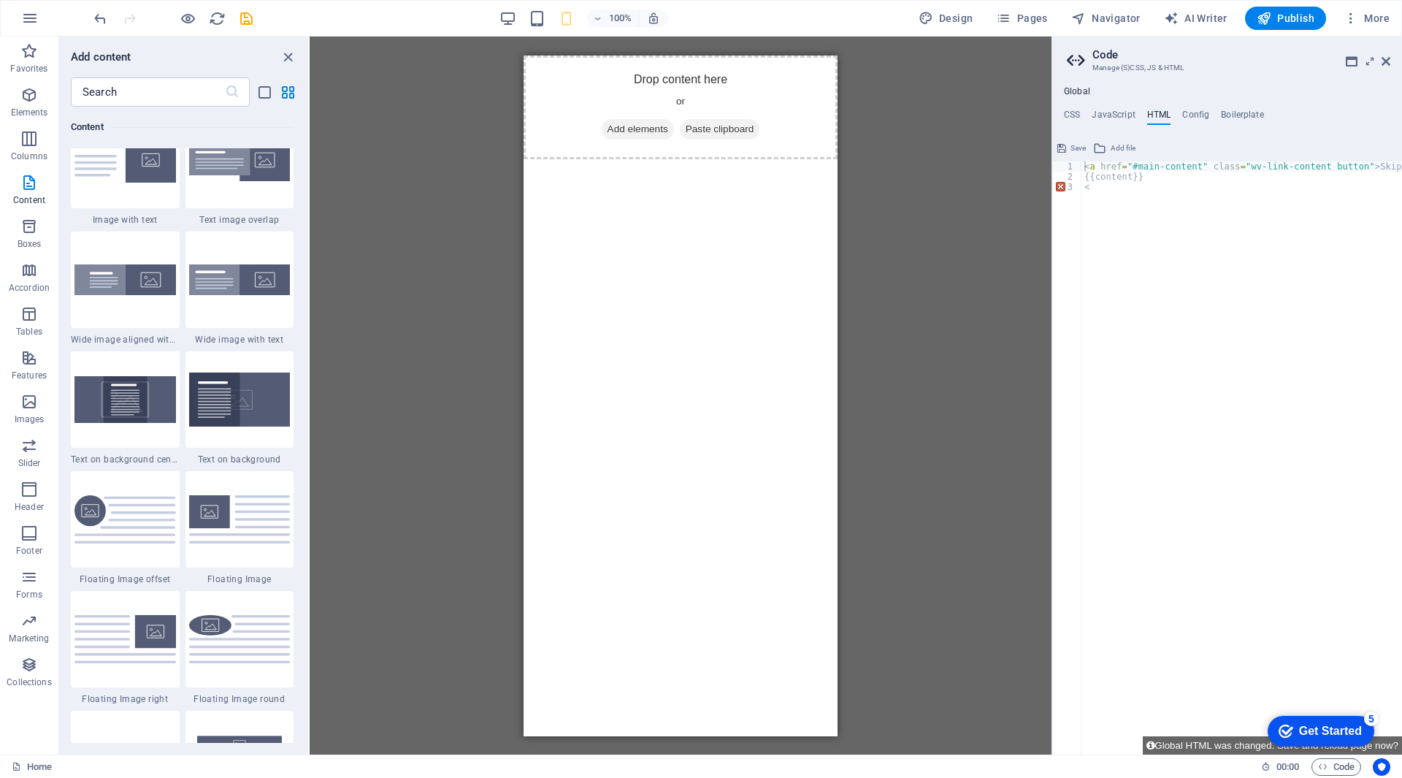
click at [1374, 746] on div "checkmark Get Started 5" at bounding box center [1321, 731] width 107 height 31
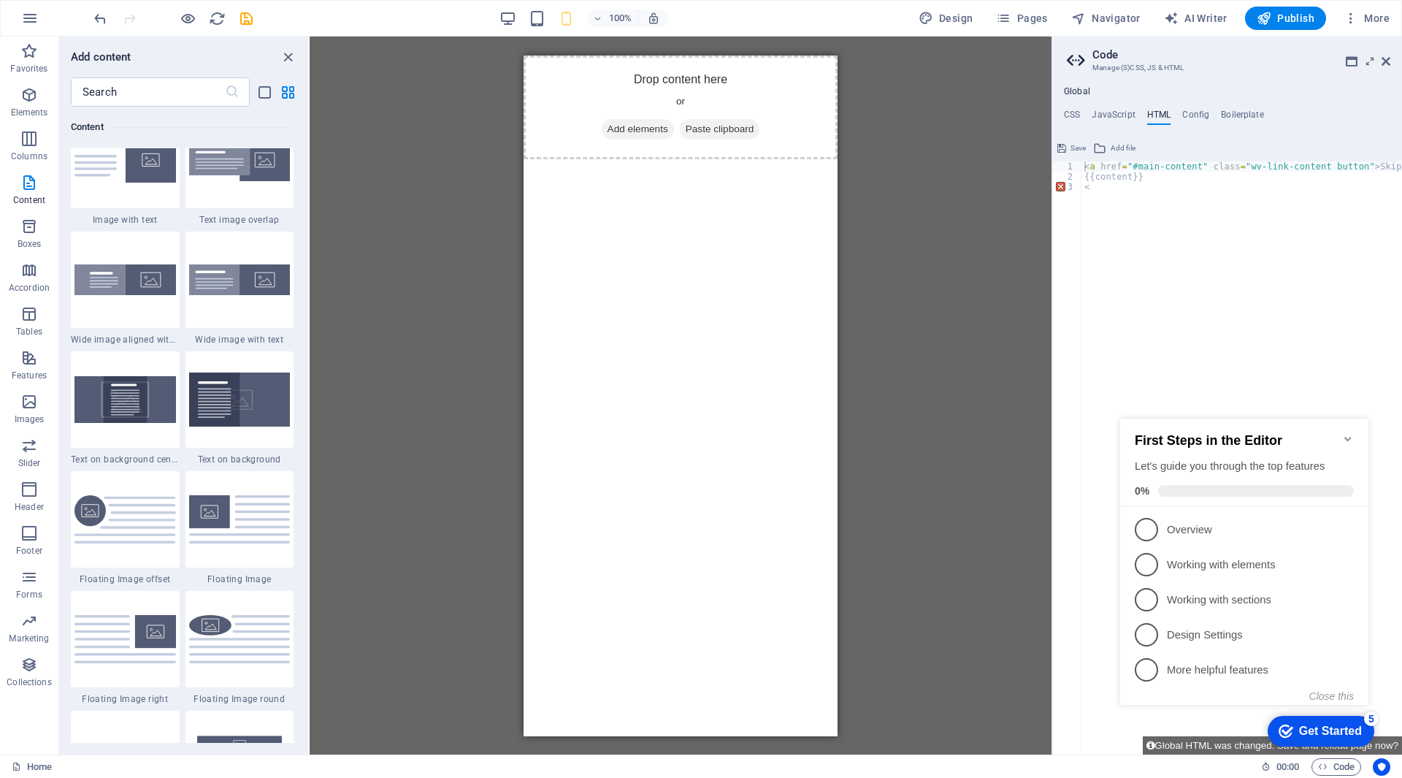
click at [1224, 639] on p "Design Settings - incomplete" at bounding box center [1254, 634] width 175 height 15
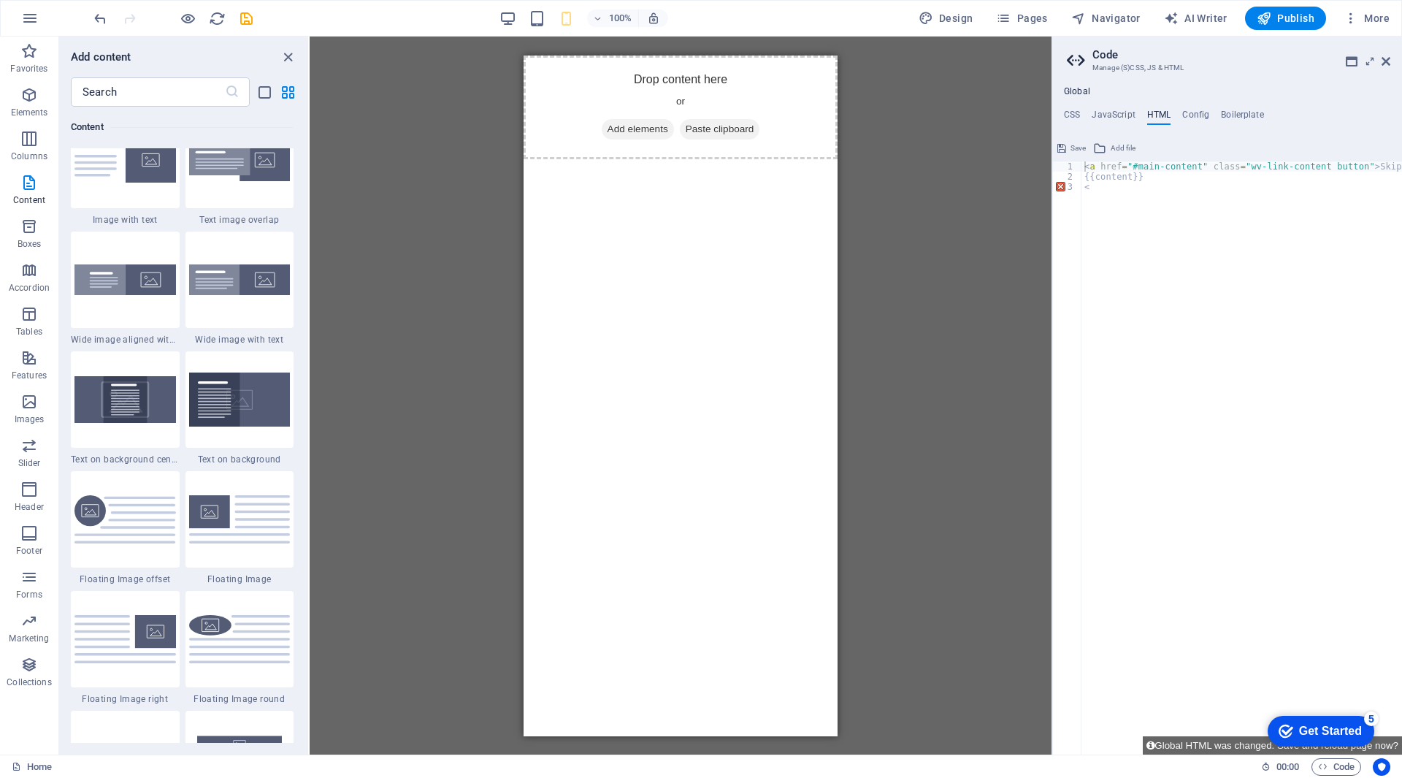
click at [1299, 732] on div "Get Started" at bounding box center [1330, 730] width 63 height 13
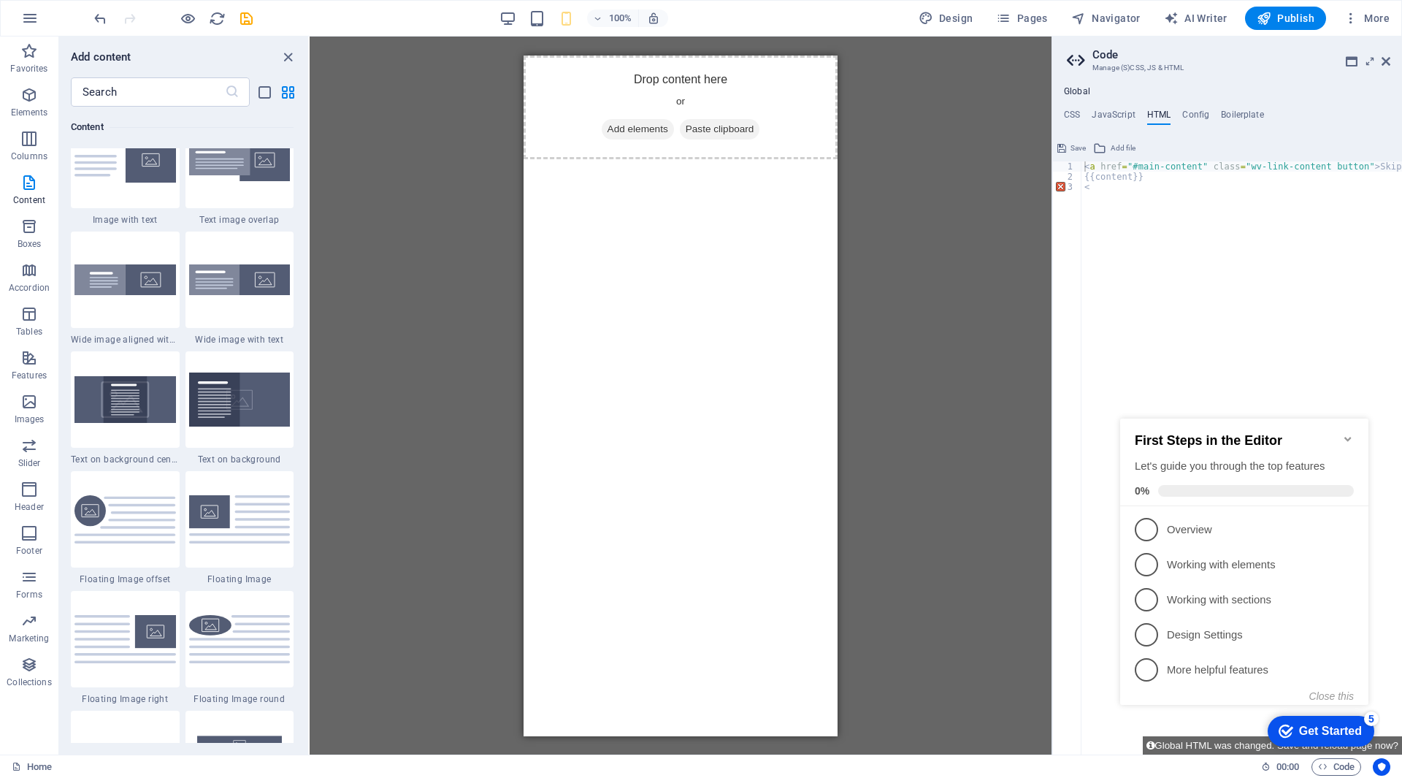
click at [1244, 527] on p "Overview - incomplete" at bounding box center [1254, 529] width 175 height 15
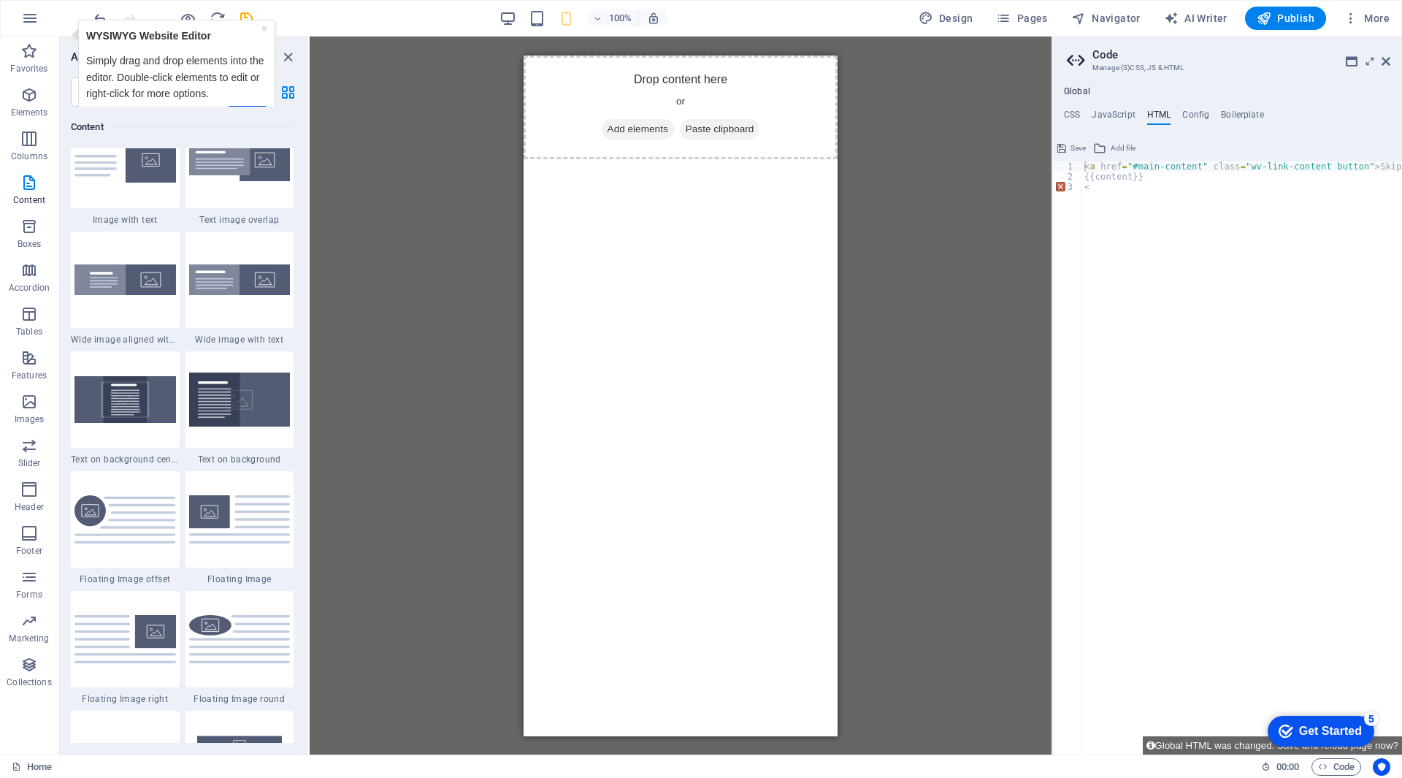
click at [1374, 746] on div "checkmark Get Started 5" at bounding box center [1321, 731] width 107 height 31
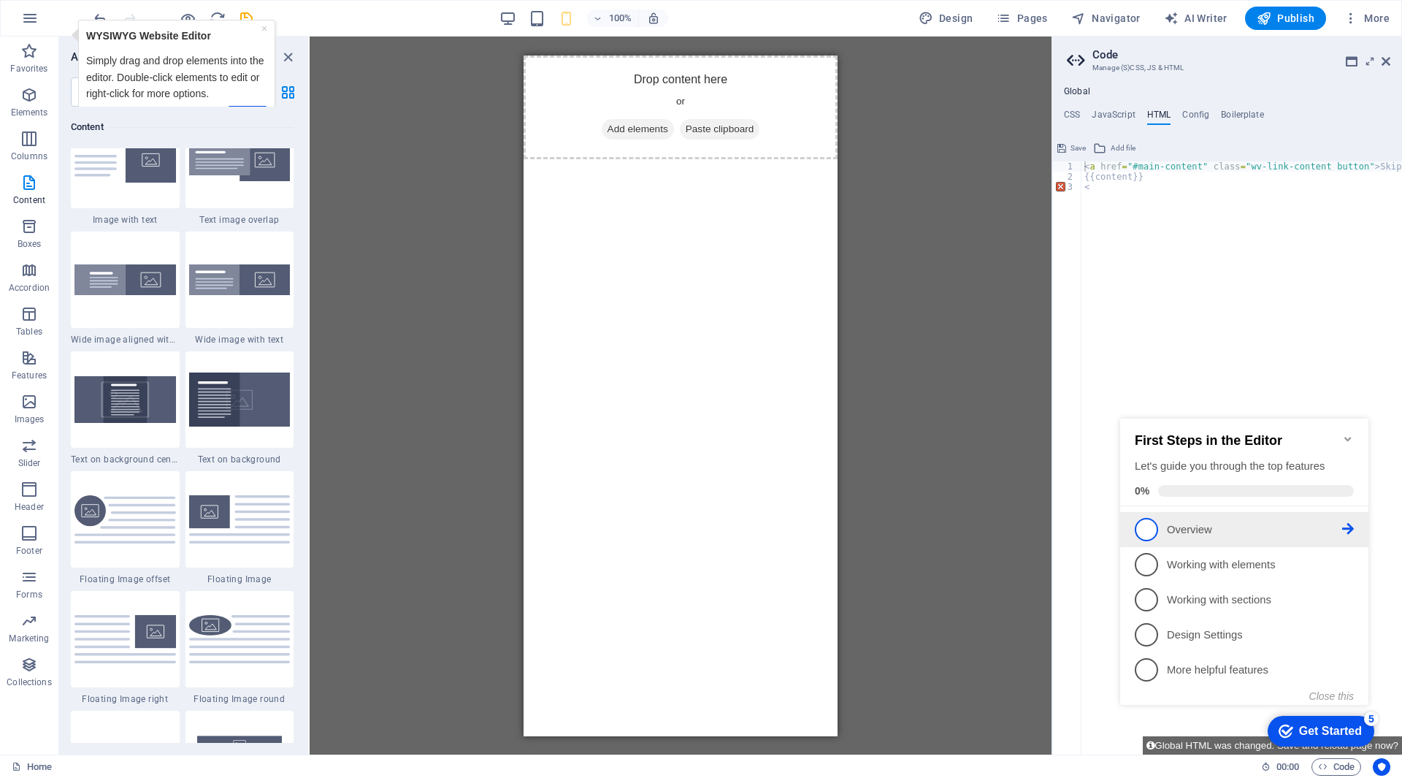
click at [1184, 518] on link "1 Overview - incomplete" at bounding box center [1244, 529] width 219 height 23
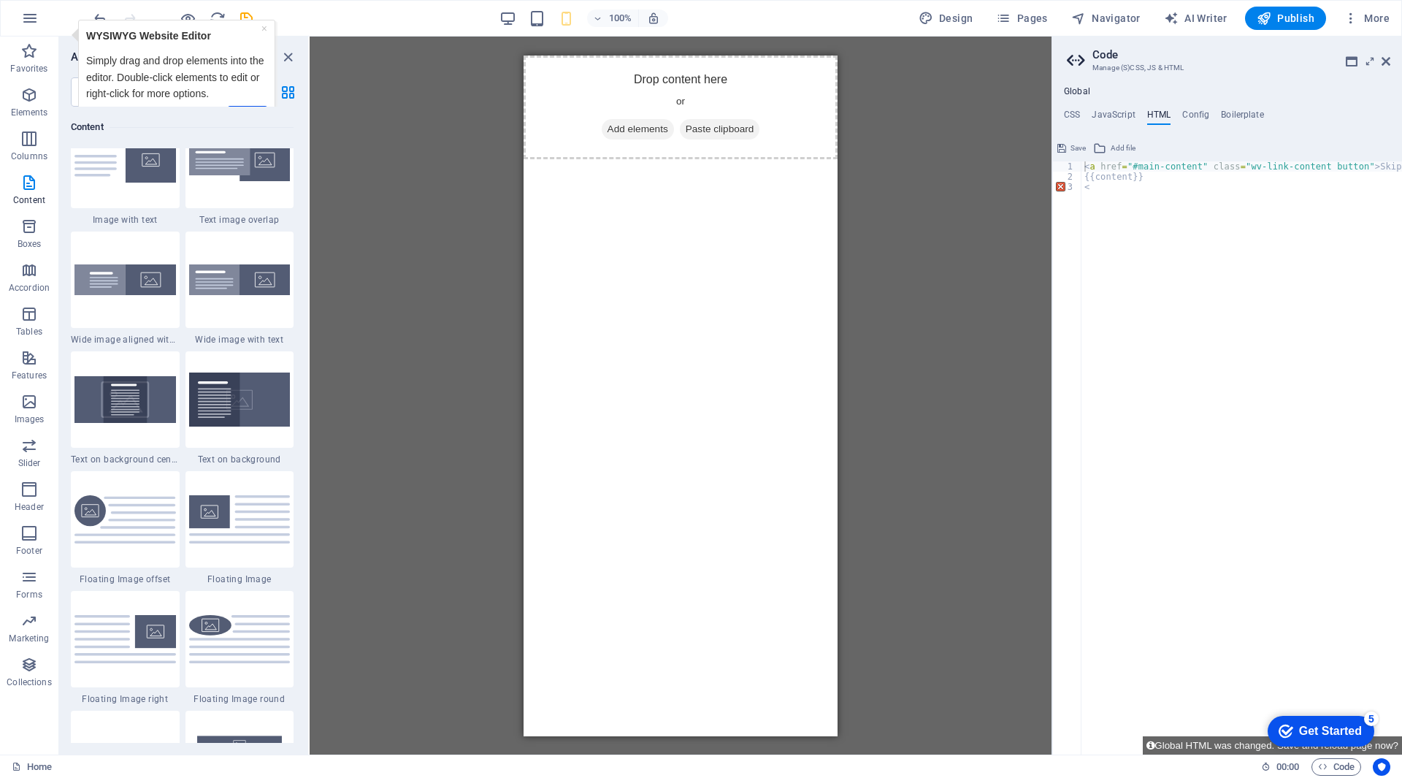
click at [1299, 724] on div "Get Started" at bounding box center [1330, 730] width 63 height 13
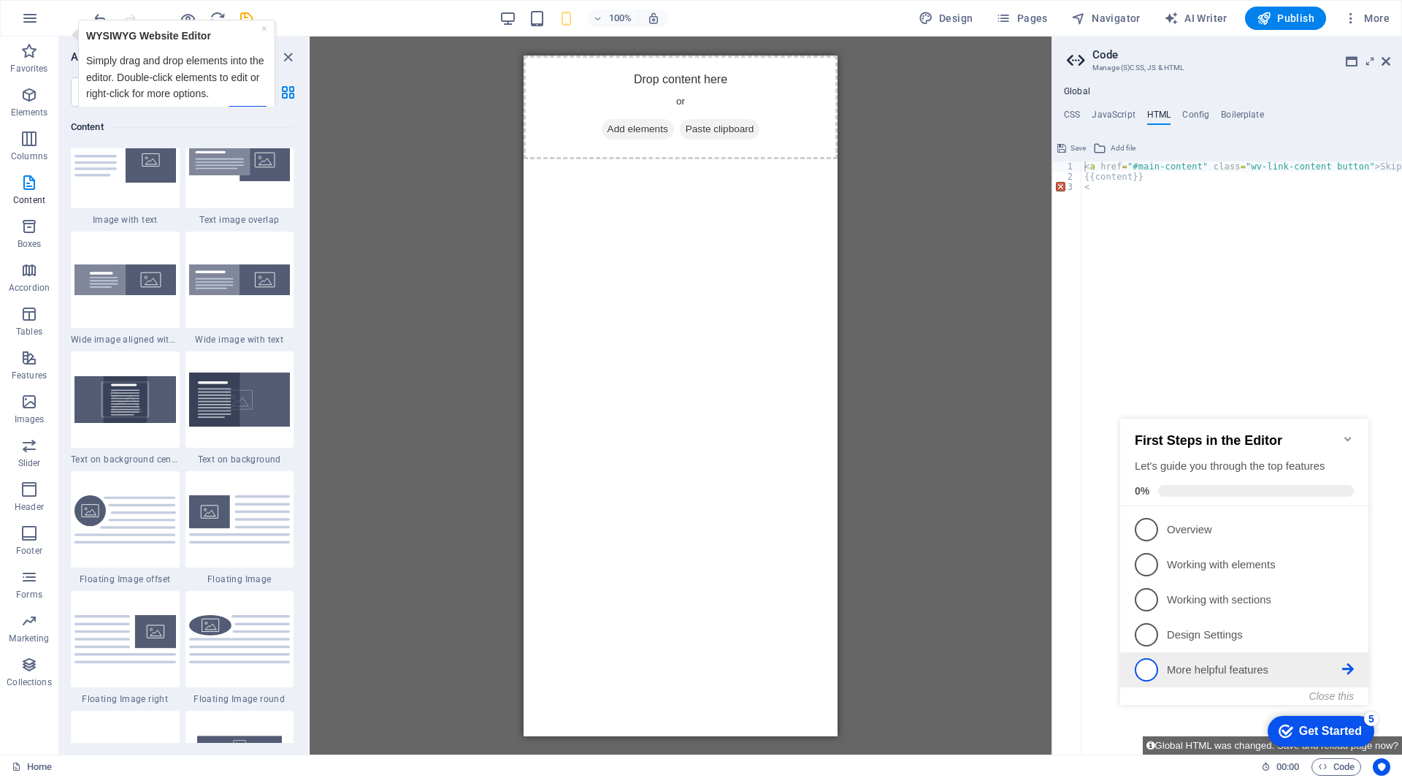
click at [1235, 662] on p "More helpful features - incomplete" at bounding box center [1254, 669] width 175 height 15
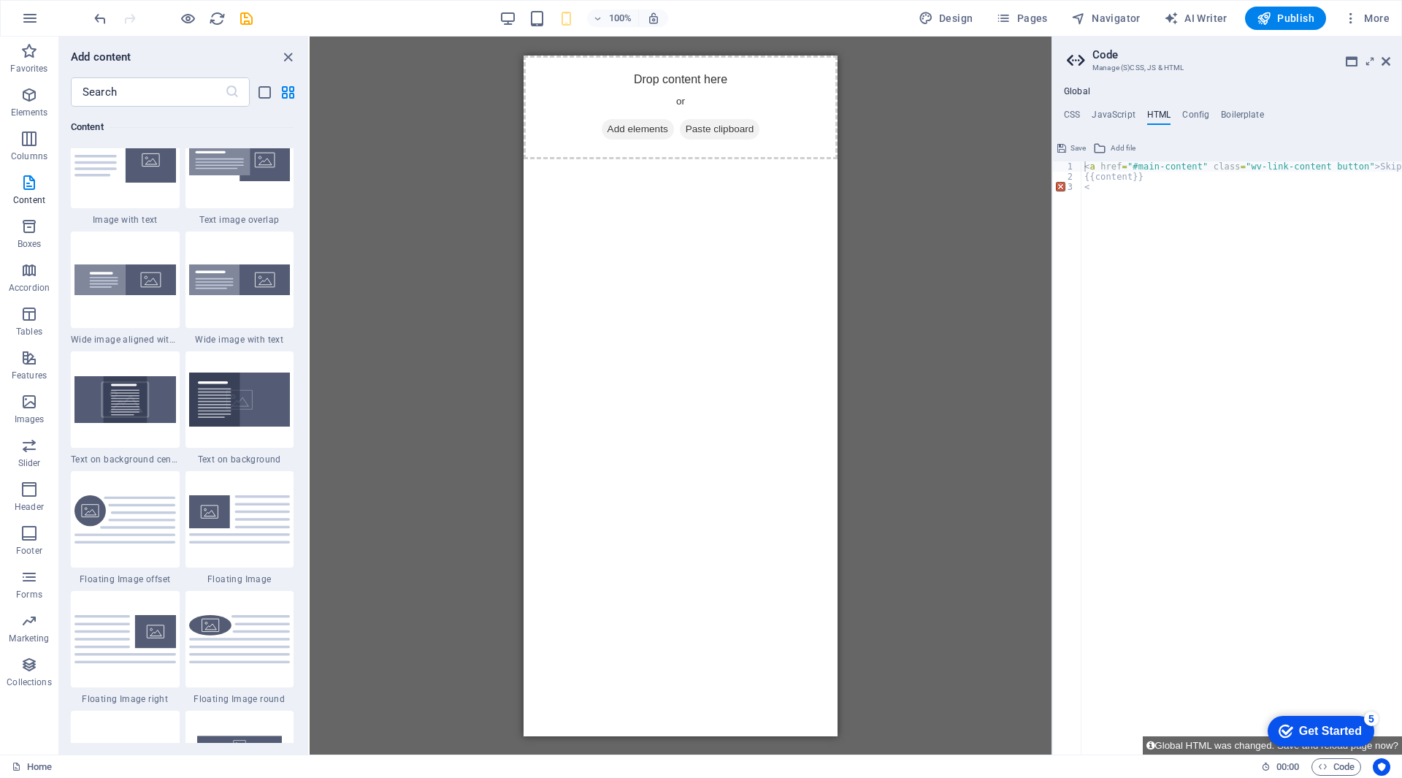
click at [1280, 718] on div "checkmark Get Started 5" at bounding box center [1321, 731] width 107 height 31
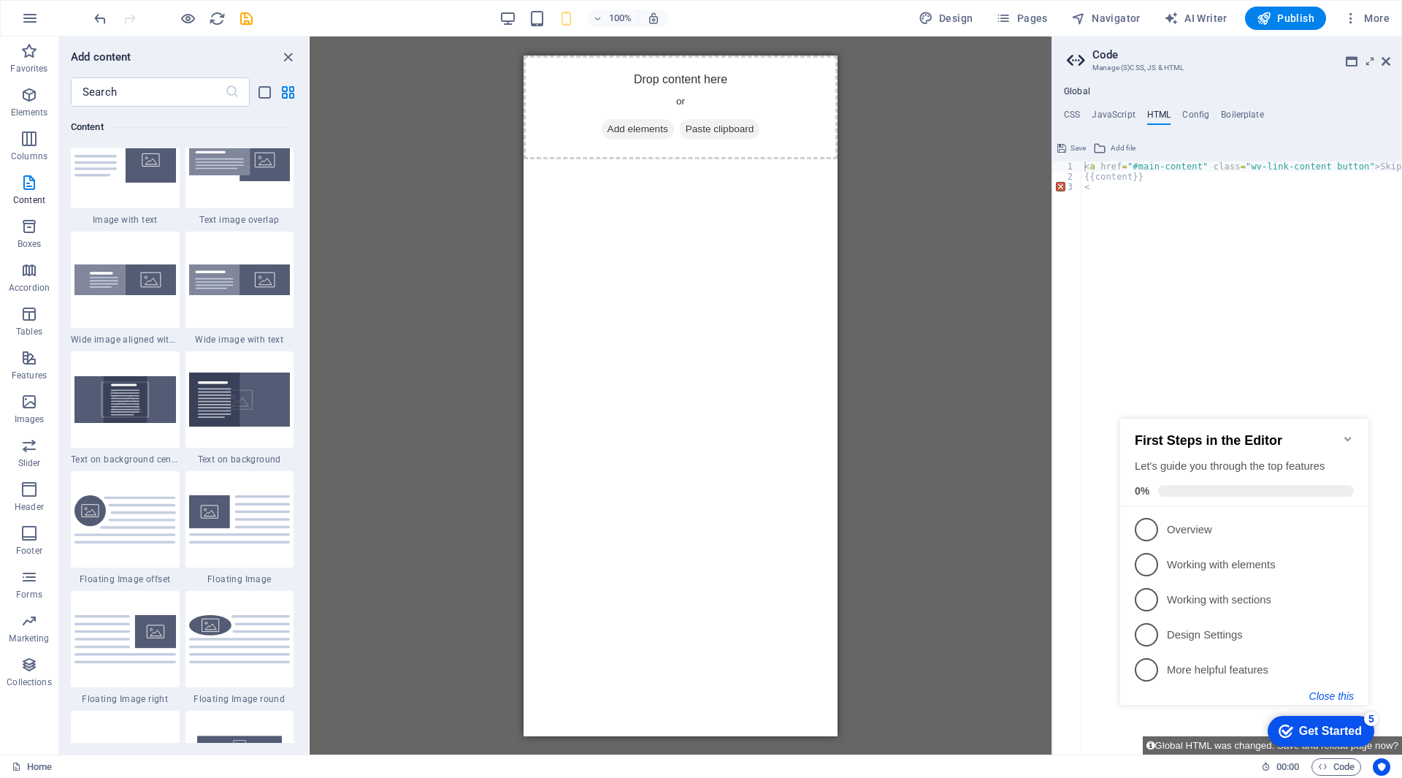
click at [1327, 698] on button "Close this" at bounding box center [1331, 696] width 45 height 12
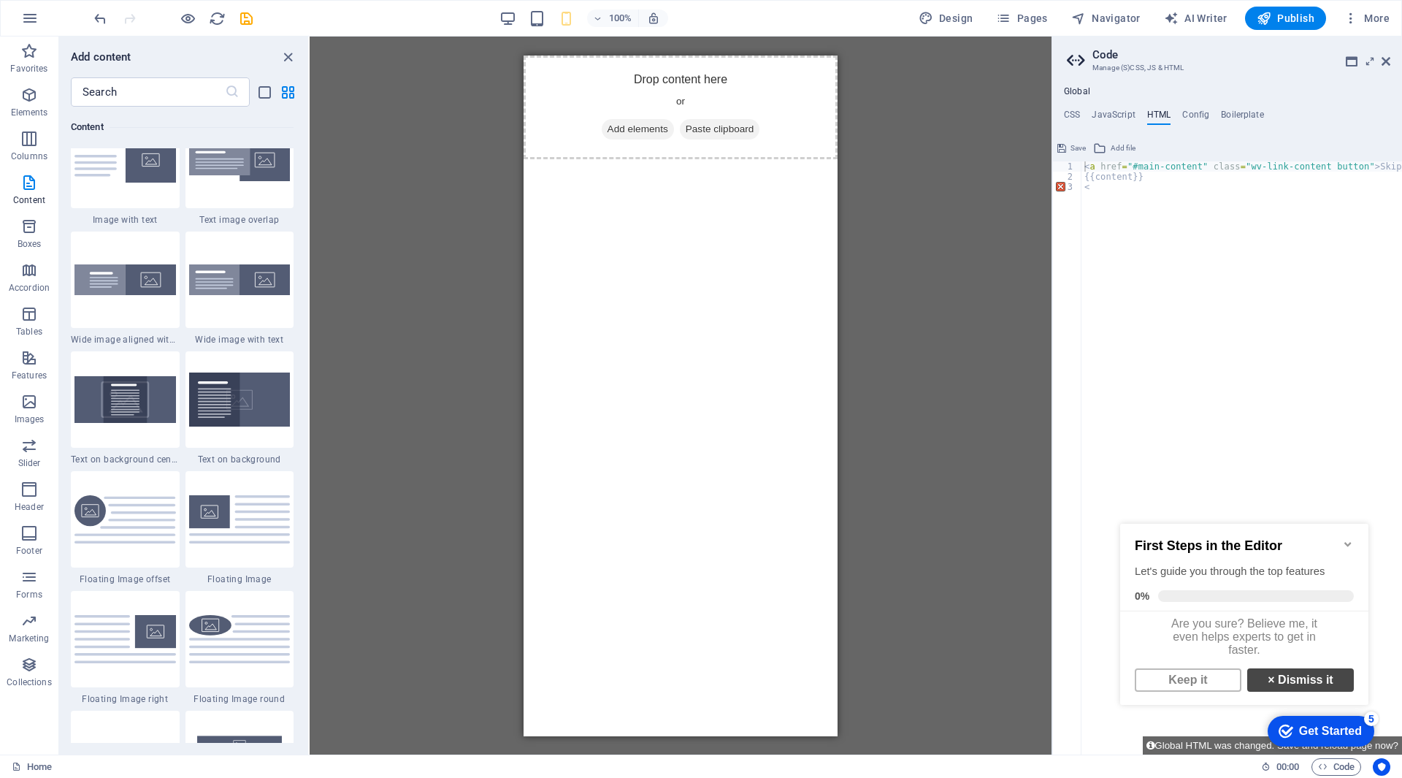
click at [1270, 687] on link "× Dismiss it" at bounding box center [1300, 679] width 107 height 23
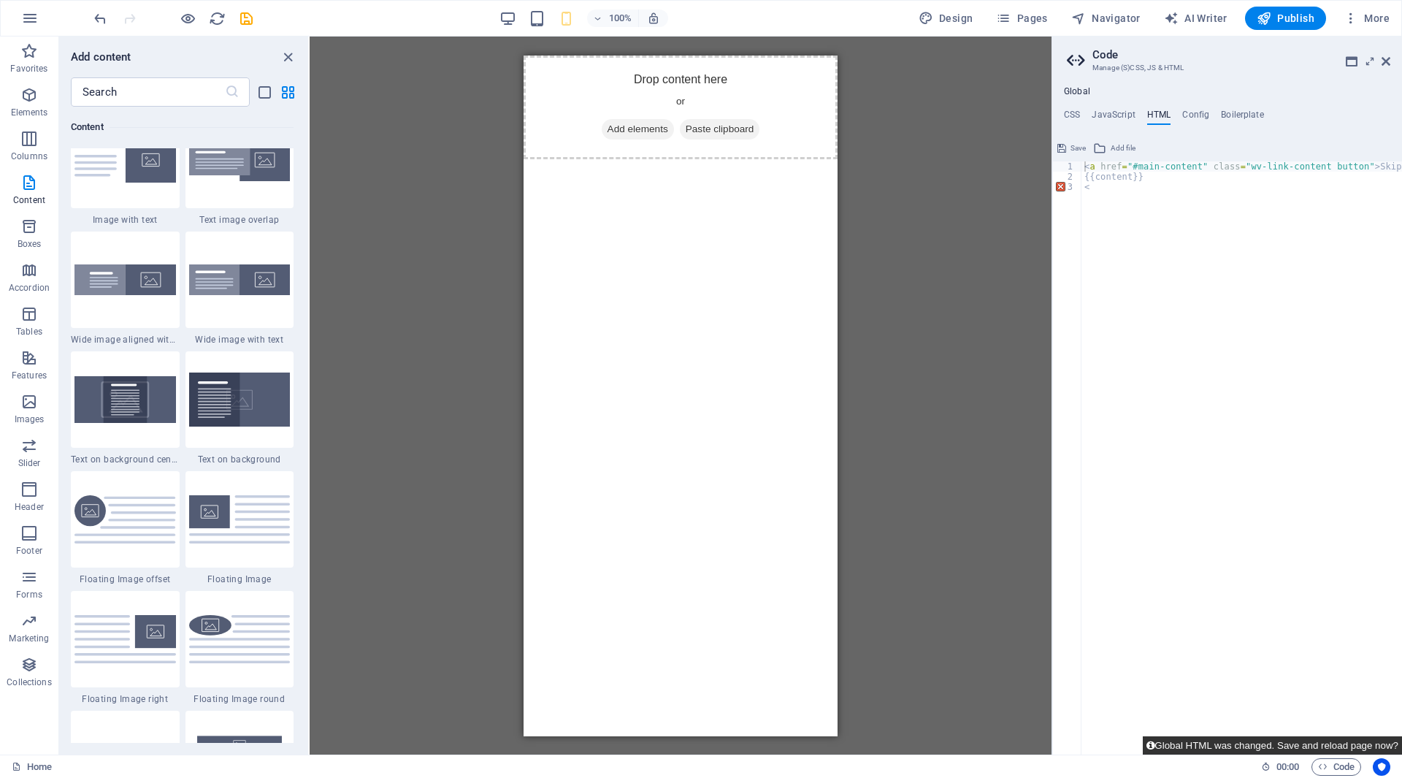
click at [1284, 744] on button "Global HTML was changed. Save and reload page now?" at bounding box center [1272, 745] width 259 height 18
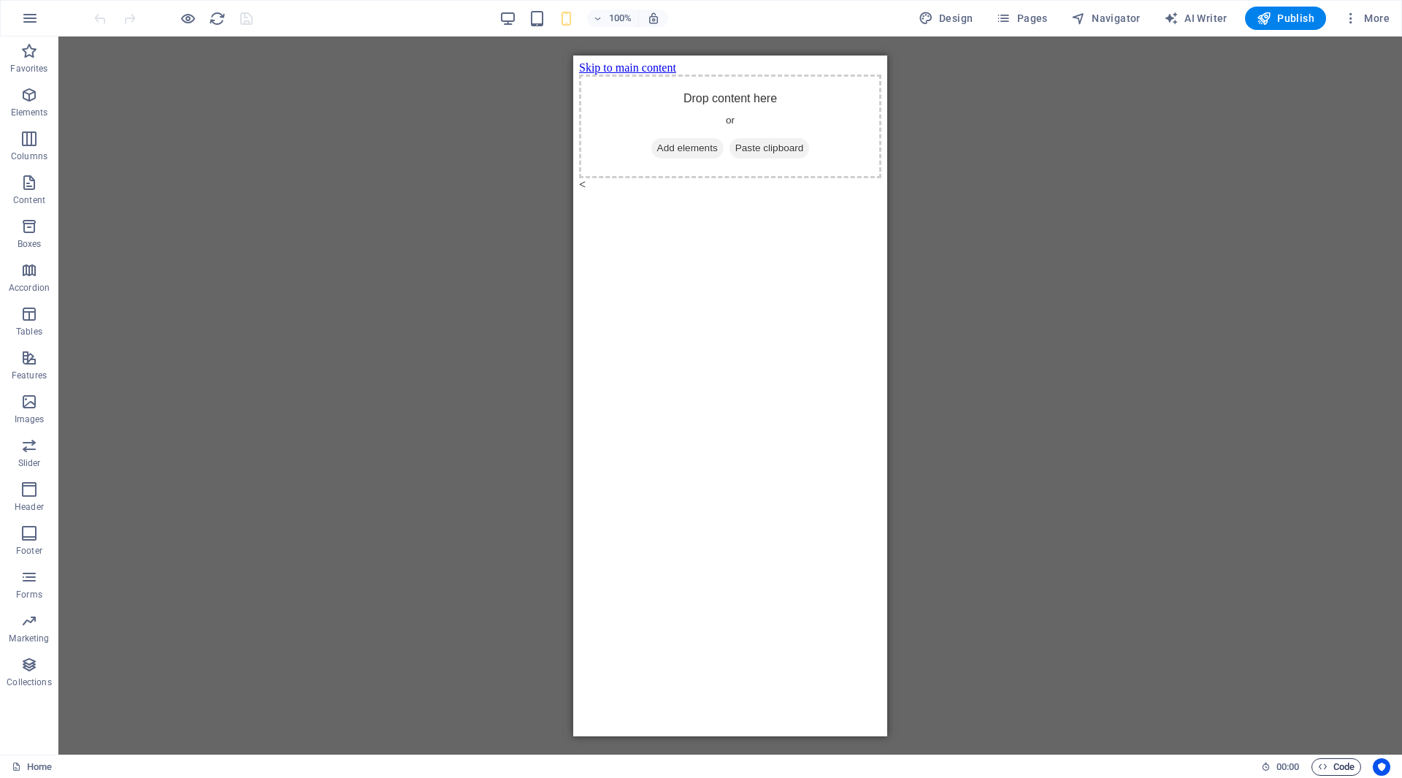
click at [1339, 767] on span "Code" at bounding box center [1336, 767] width 37 height 18
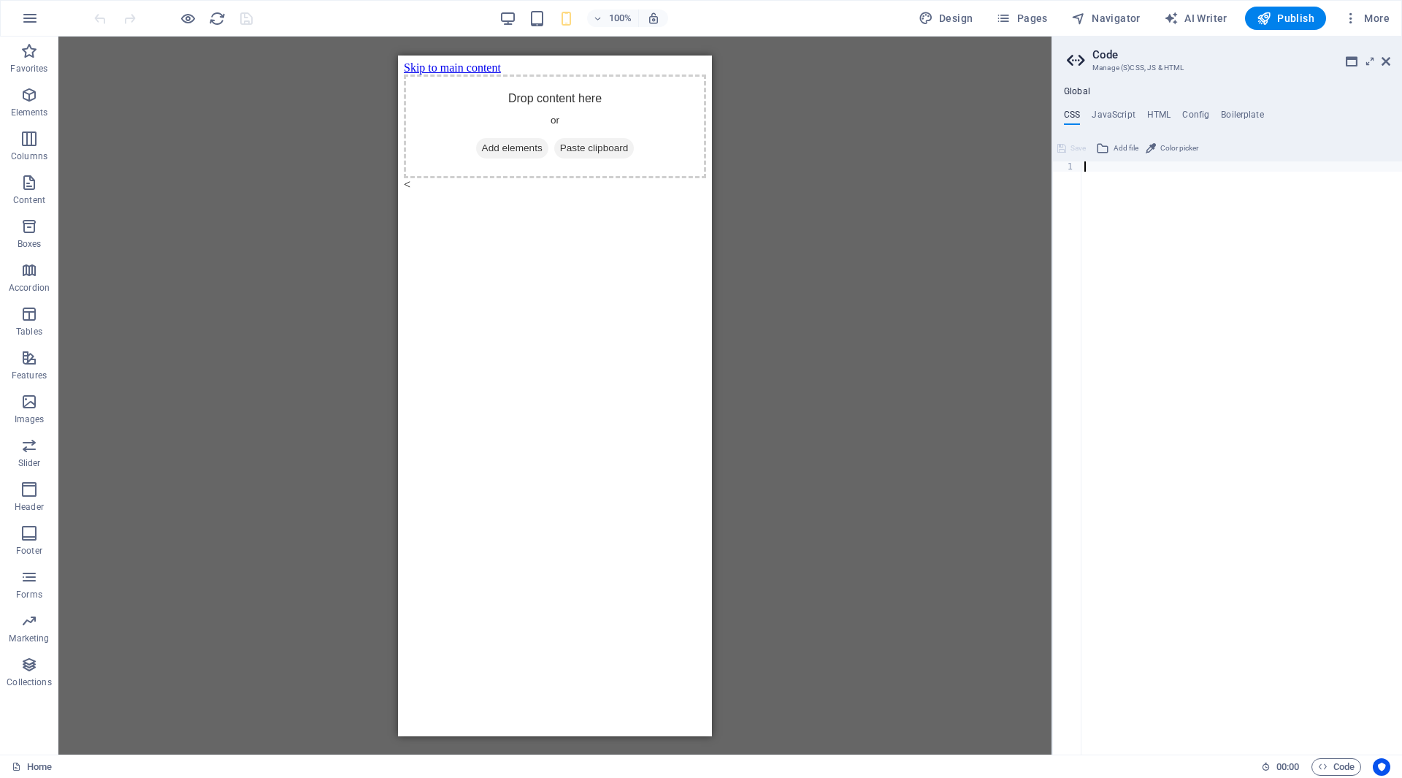
click at [1158, 108] on div "Global CSS JavaScript HTML Config Boilerplate 1 ההההההההההההההההההההההההההההההה…" at bounding box center [1227, 420] width 350 height 668
click at [1157, 112] on h4 "HTML" at bounding box center [1159, 118] width 24 height 16
click at [1122, 188] on div "< a href = "#main-content" class = "wv-link-content button" > Skip to main cont…" at bounding box center [1278, 462] width 394 height 602
type textarea "{{content}} <"
type textarea "<a href="#main-content" class="wv-link-content button">Skip to main content</a>"
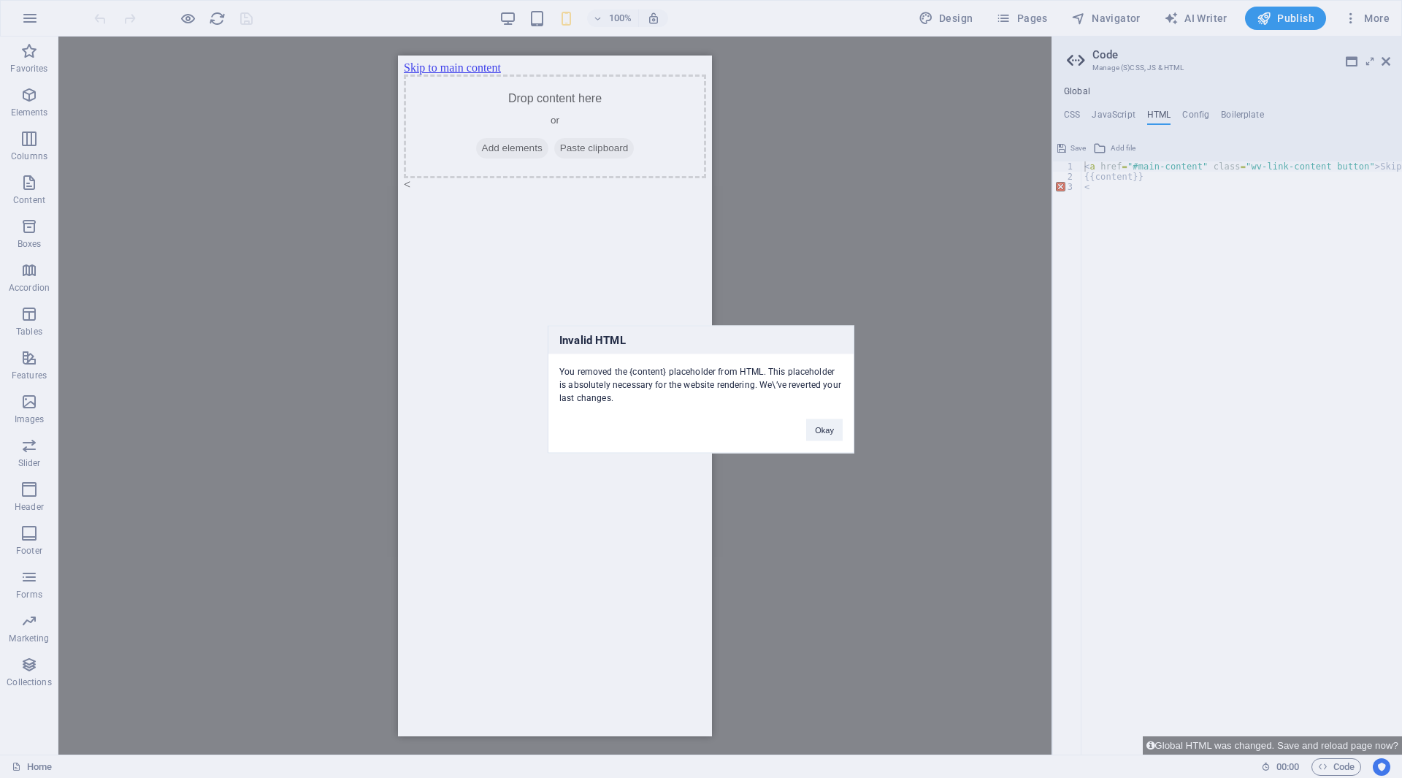
click at [815, 427] on button "Okay" at bounding box center [824, 429] width 37 height 22
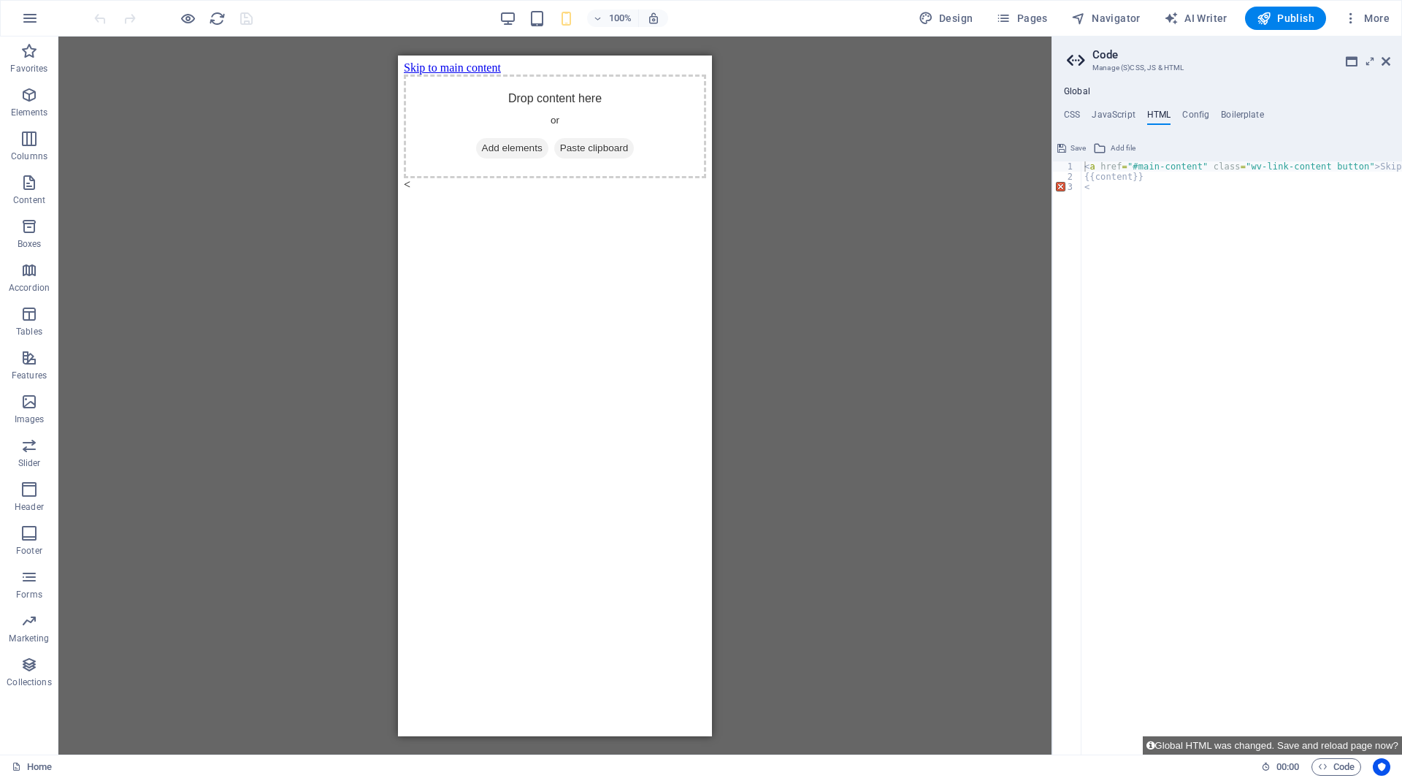
click at [1132, 195] on div "< a href = "#main-content" class = "wv-link-content button" > Skip to main cont…" at bounding box center [1278, 467] width 394 height 613
type textarea "<"
click at [1189, 115] on h4 "Config" at bounding box center [1195, 118] width 27 height 16
type textarea "$logo-background: rgb(246,246,246);"
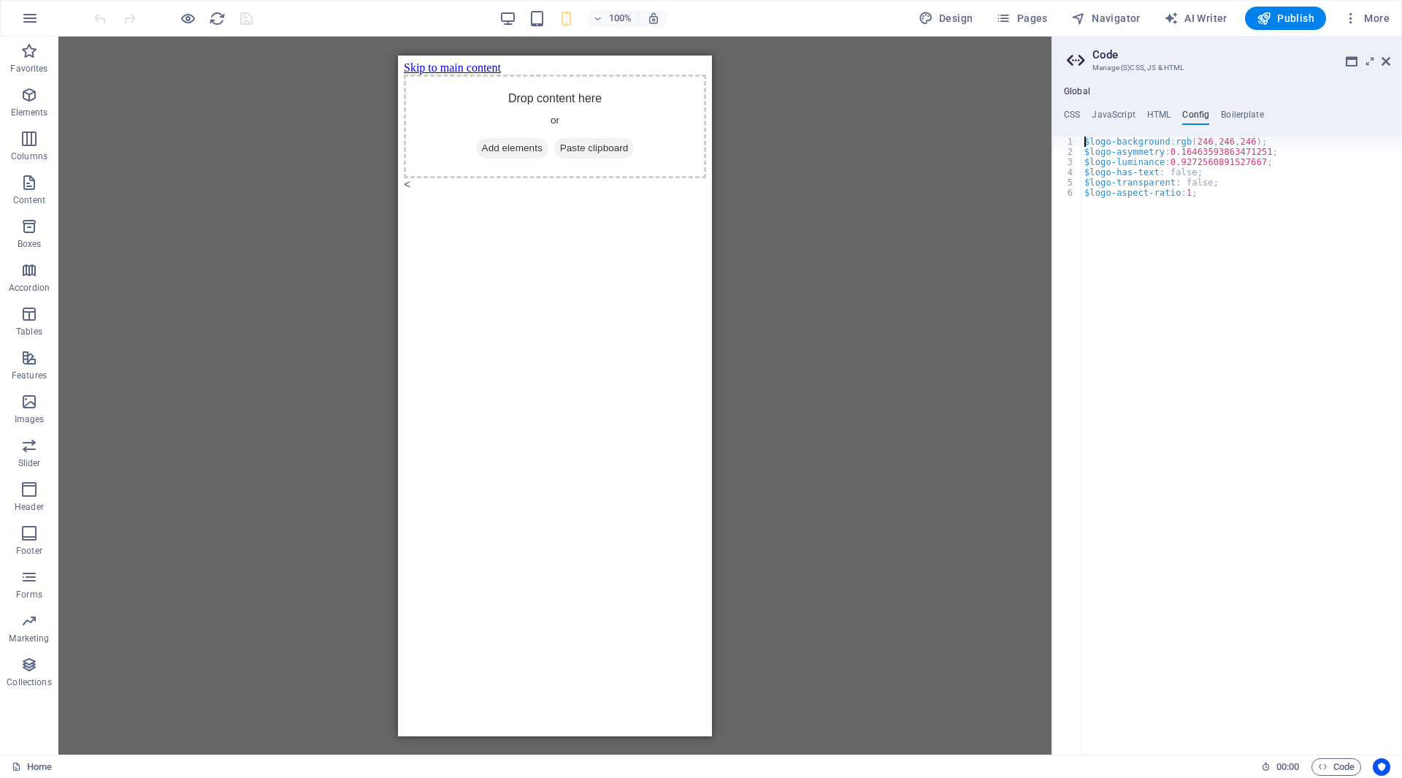
click at [1145, 118] on ul "CSS JavaScript HTML Config Boilerplate" at bounding box center [1227, 118] width 350 height 16
click at [1106, 113] on h4 "JavaScript" at bounding box center [1113, 118] width 43 height 16
click at [1073, 111] on h4 "CSS" at bounding box center [1072, 118] width 16 height 16
click at [1079, 112] on h4 "CSS" at bounding box center [1072, 118] width 16 height 16
click at [1154, 173] on div at bounding box center [1241, 467] width 321 height 613
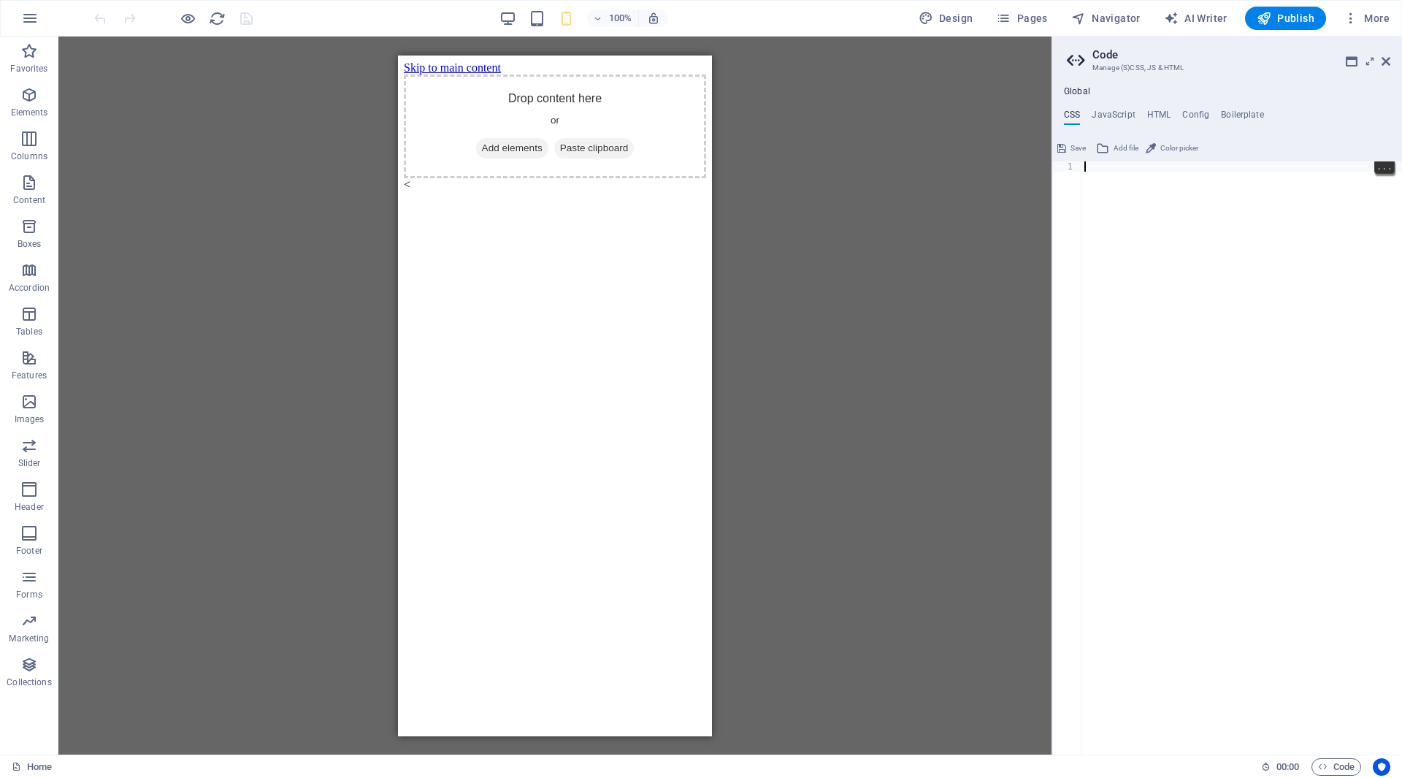
click at [1154, 118] on h4 "HTML" at bounding box center [1159, 118] width 24 height 16
click at [1142, 209] on div "< a href = "#main-content" class = "wv-link-content button" > Skip to main cont…" at bounding box center [1278, 467] width 394 height 613
type textarea "{{content}} <"
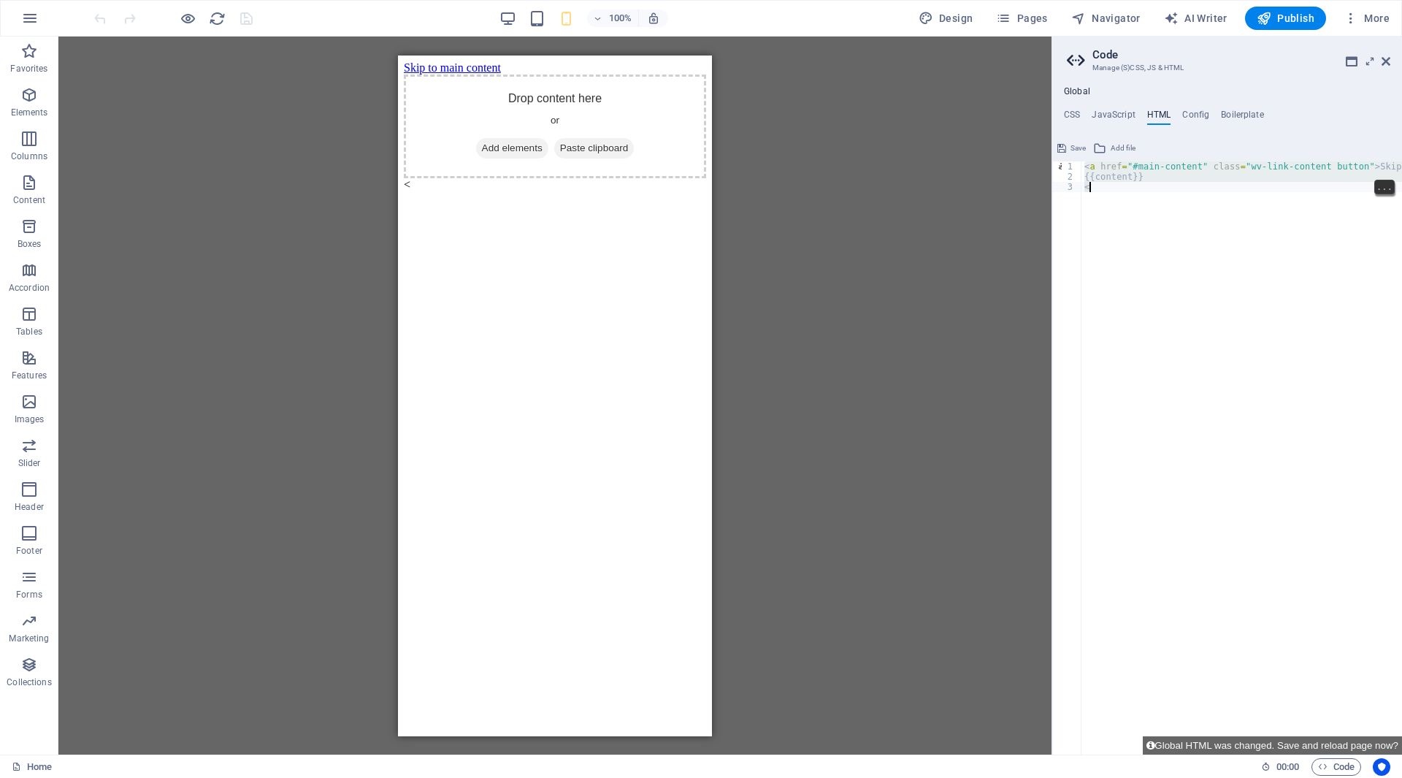
type textarea "<a href="#main-content" class="wv-link-content button">Skip to main content</a>"
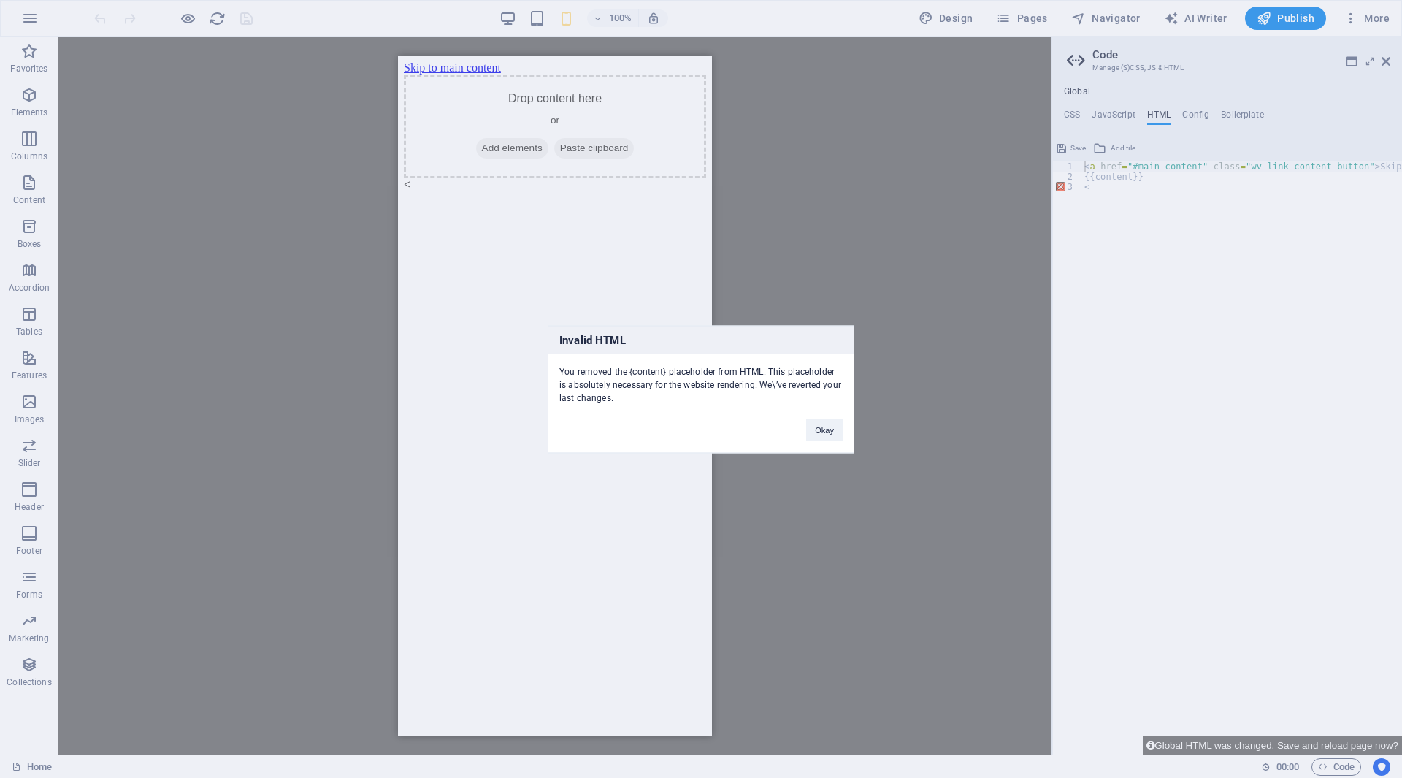
click at [673, 375] on div "You removed the {content} placeholder from HTML. This placeholder is absolutely…" at bounding box center [700, 378] width 305 height 50
click at [1141, 196] on div "Invalid HTML You removed the {content} placeholder from HTML. This placeholder …" at bounding box center [701, 389] width 1402 height 778
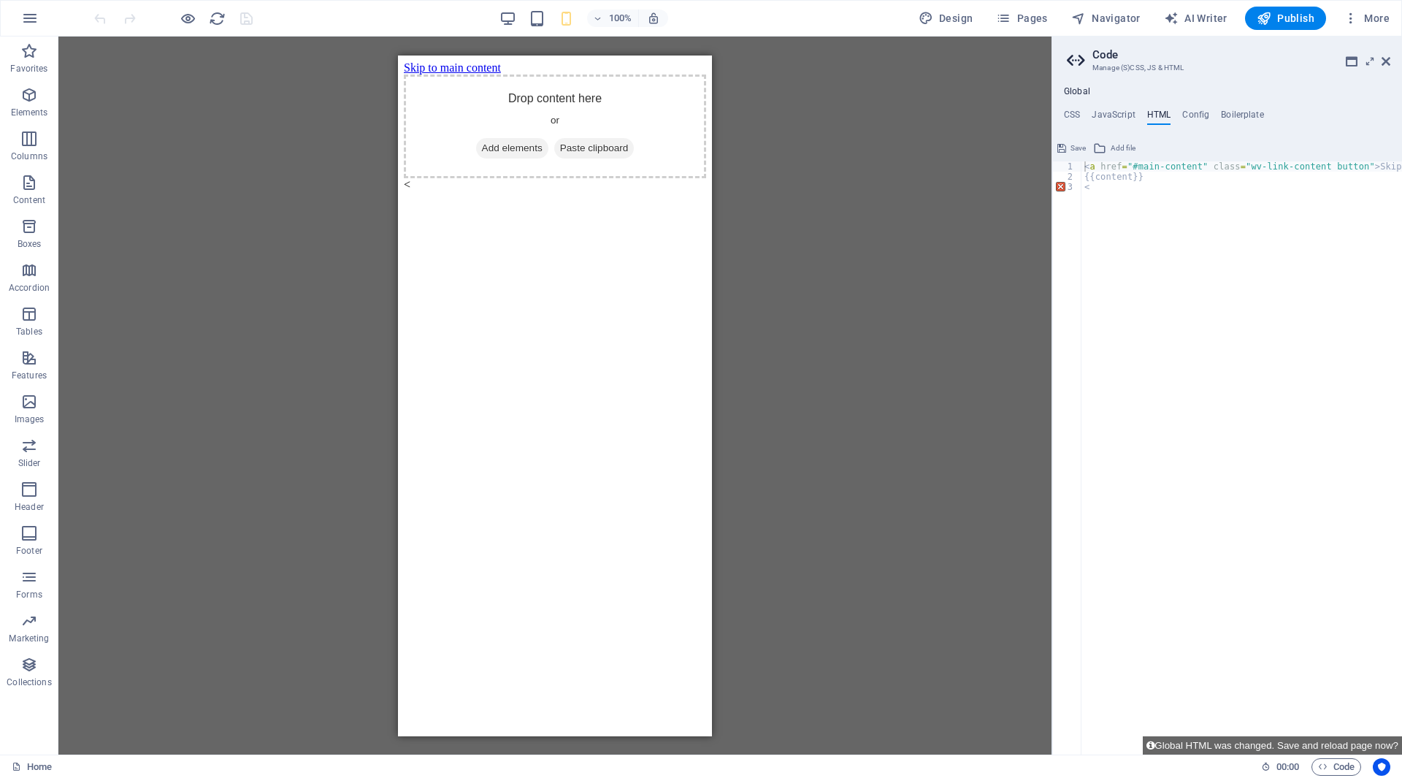
click at [1119, 216] on div "< a href = "#main-content" class = "wv-link-content button" > Skip to main cont…" at bounding box center [1278, 467] width 394 height 613
paste textarea "a href="#main-content" class="wv-link-content button">Skip to main content</a>"
type textarea "<a href="#main-content" class="wv-link-content button">Skip to main content</a>"
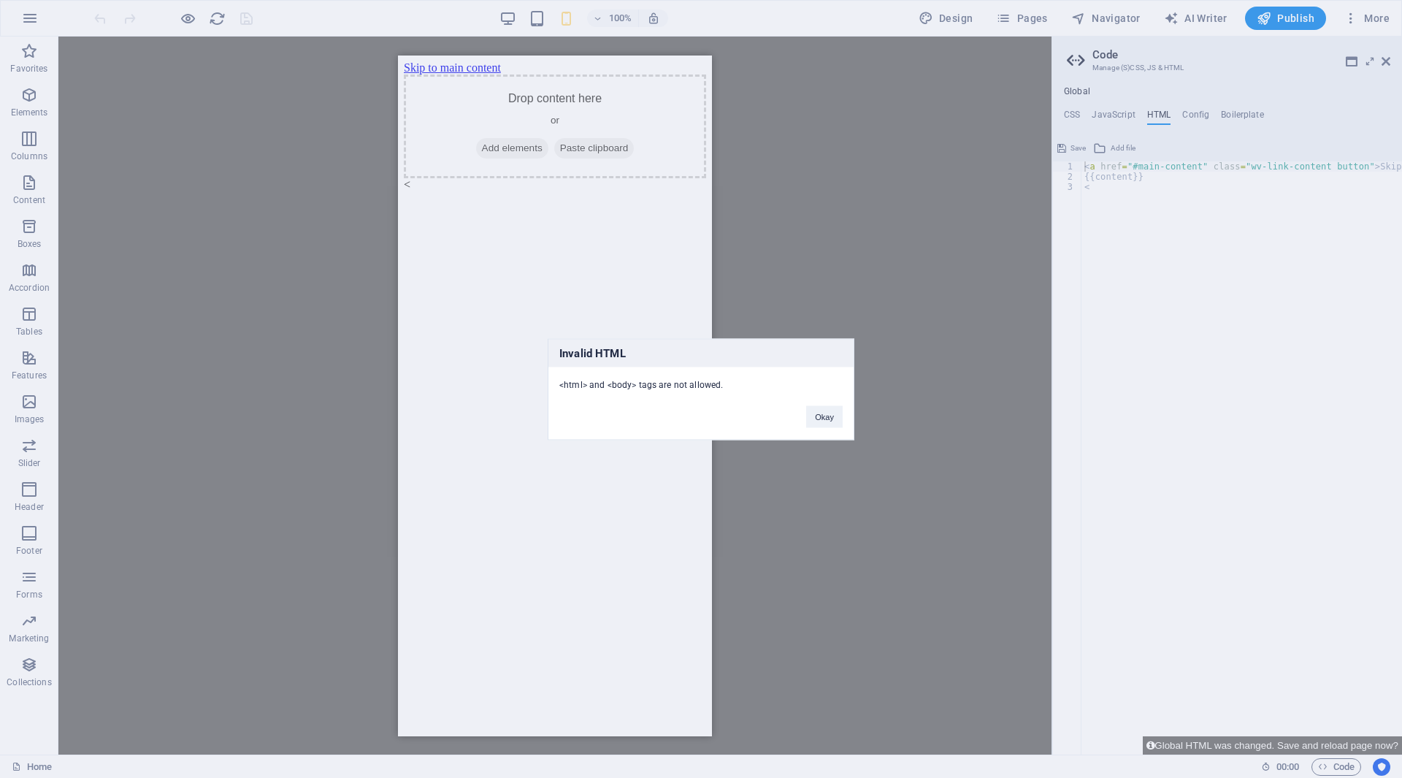
click at [827, 426] on button "Okay" at bounding box center [824, 416] width 37 height 22
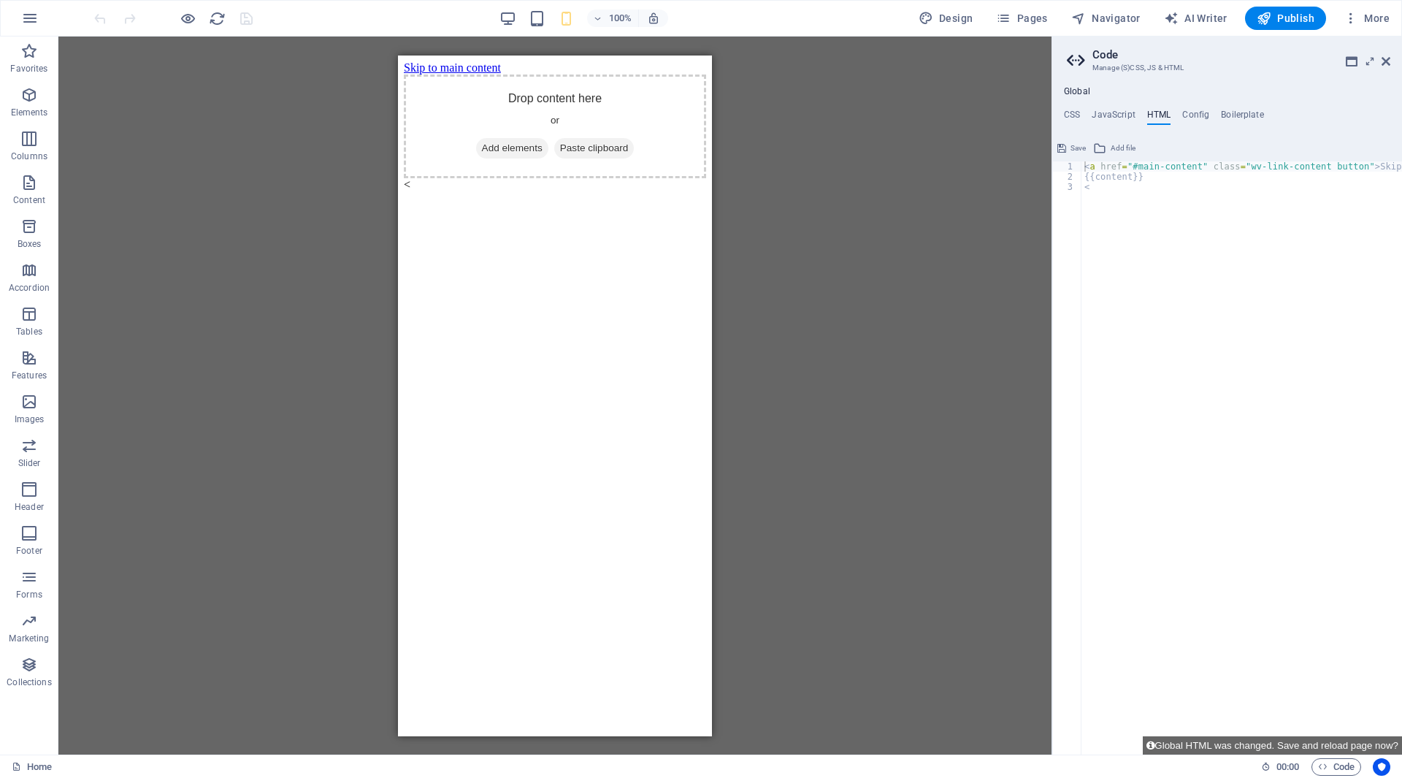
click at [1149, 245] on div "< a href = "#main-content" class = "wv-link-content button" > Skip to main cont…" at bounding box center [1278, 462] width 394 height 602
type textarea "<"
type textarea "<a href="#main-content" class="wv-link-content button">Skip to main content</a>"
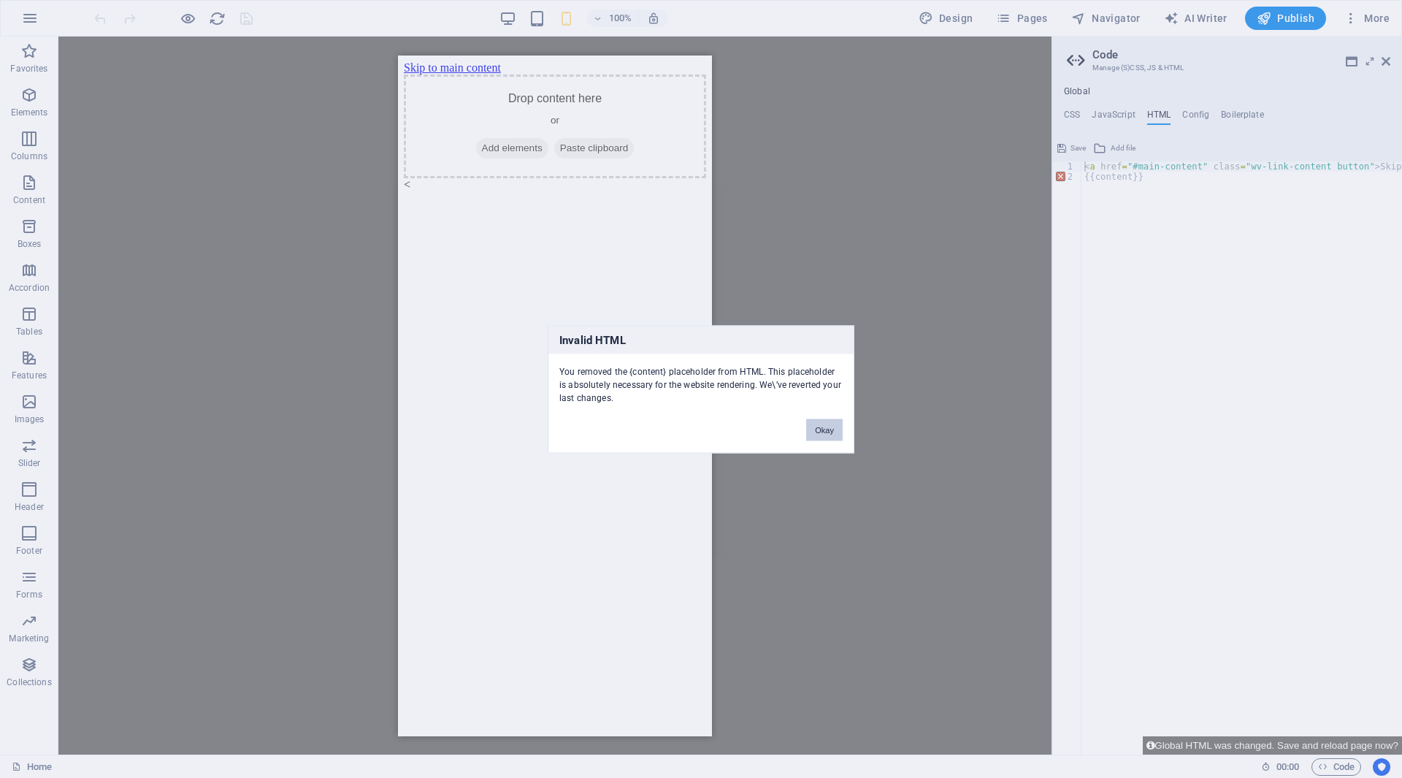
click at [830, 429] on button "Okay" at bounding box center [824, 429] width 37 height 22
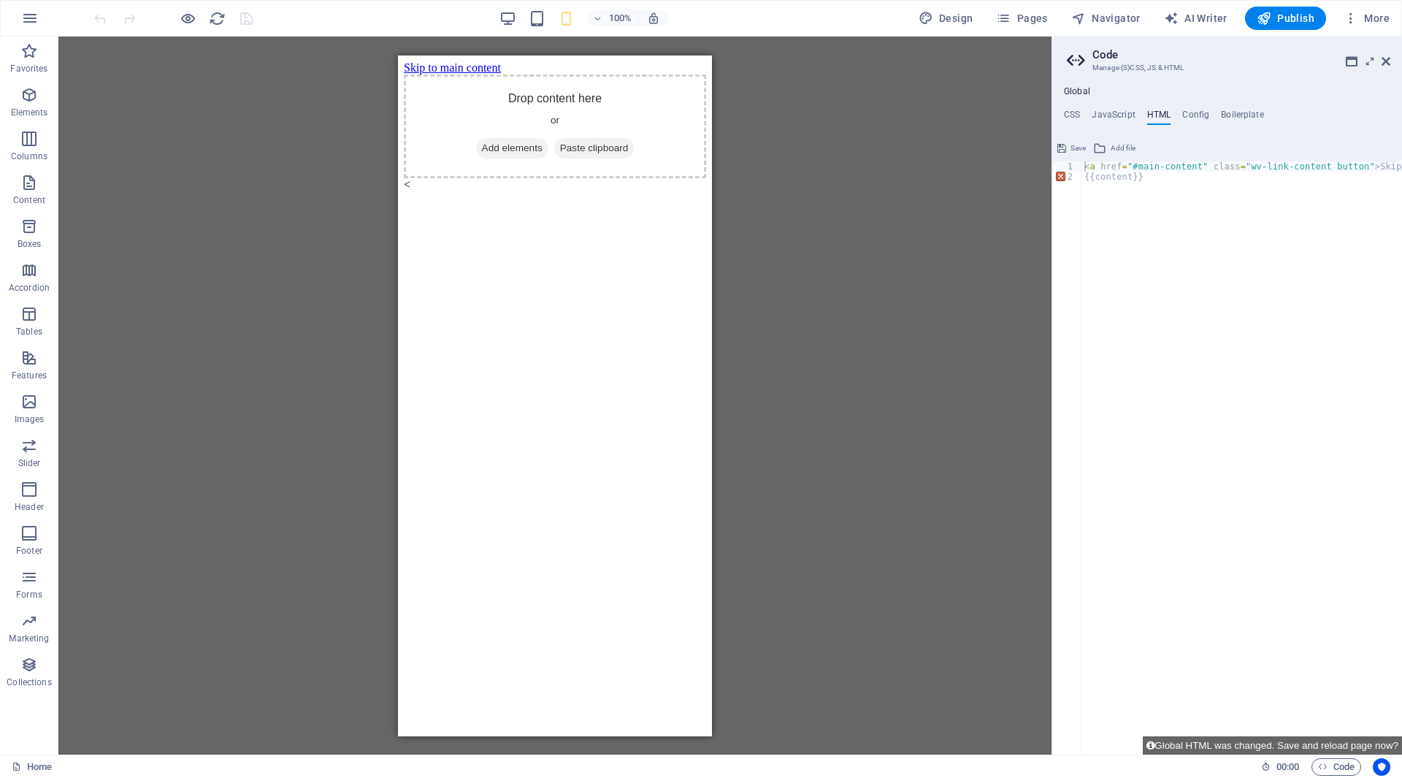
click at [1163, 250] on div "< a href = "#main-content" class = "wv-link-content button" > Skip to main cont…" at bounding box center [1278, 462] width 394 height 602
type textarea "{{content}}"
paste textarea "<a href="#main-content" class="wv-link-content button">Skip to main content</a>"
type textarea "<a href="#main-content" class="wv-link-content button">Skip to main content</a>"
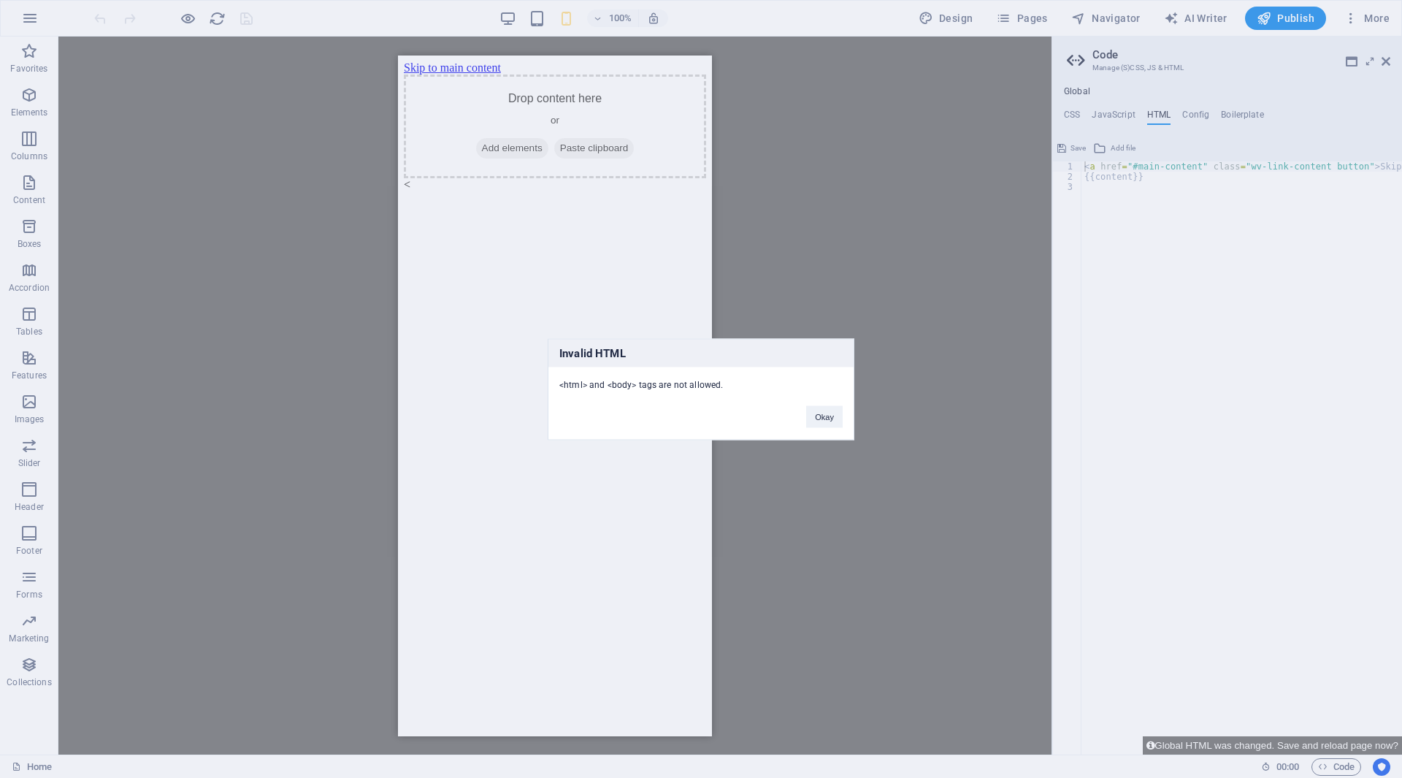
click at [822, 414] on button "Okay" at bounding box center [824, 416] width 37 height 22
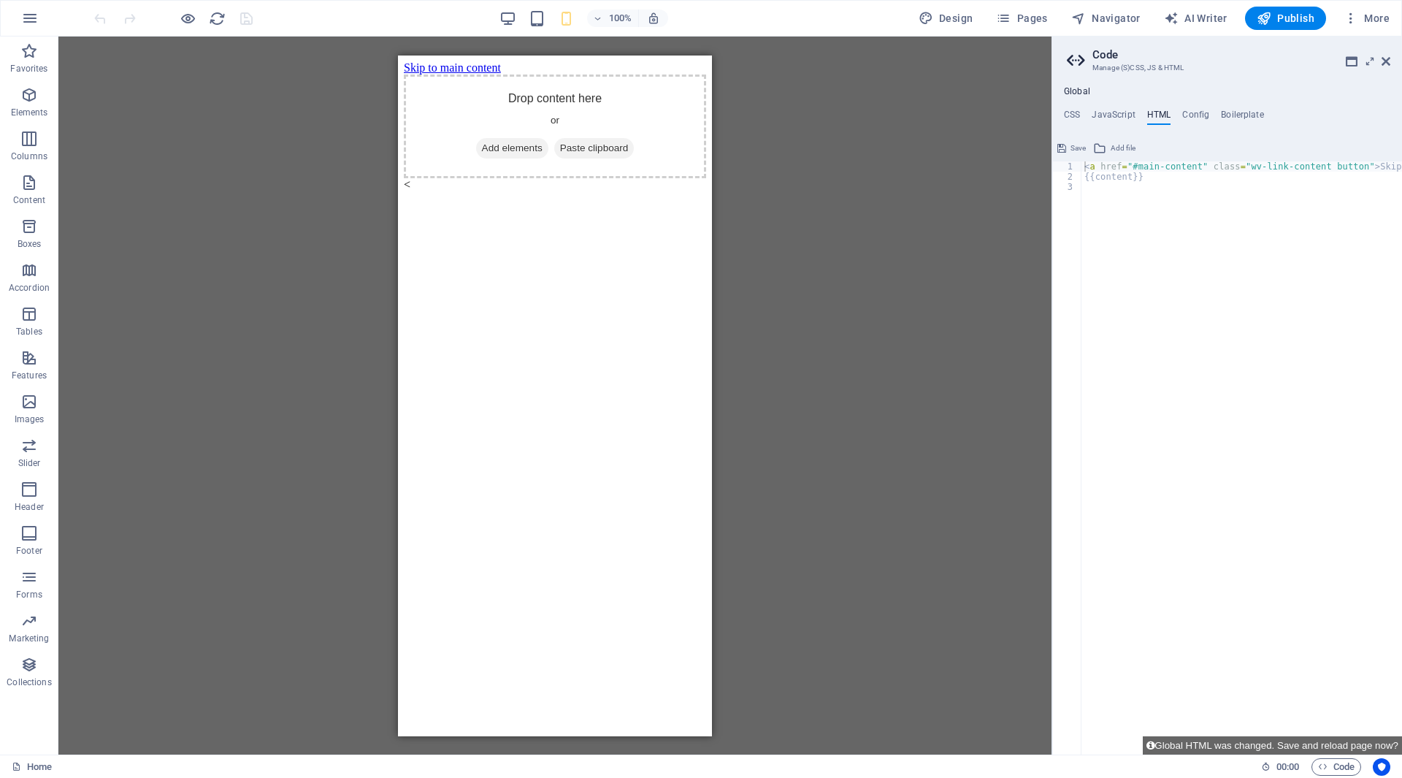
click at [1137, 246] on div "< a href = "#main-content" class = "wv-link-content button" > Skip to main cont…" at bounding box center [1278, 462] width 394 height 602
click at [1103, 147] on icon at bounding box center [1099, 148] width 13 height 18
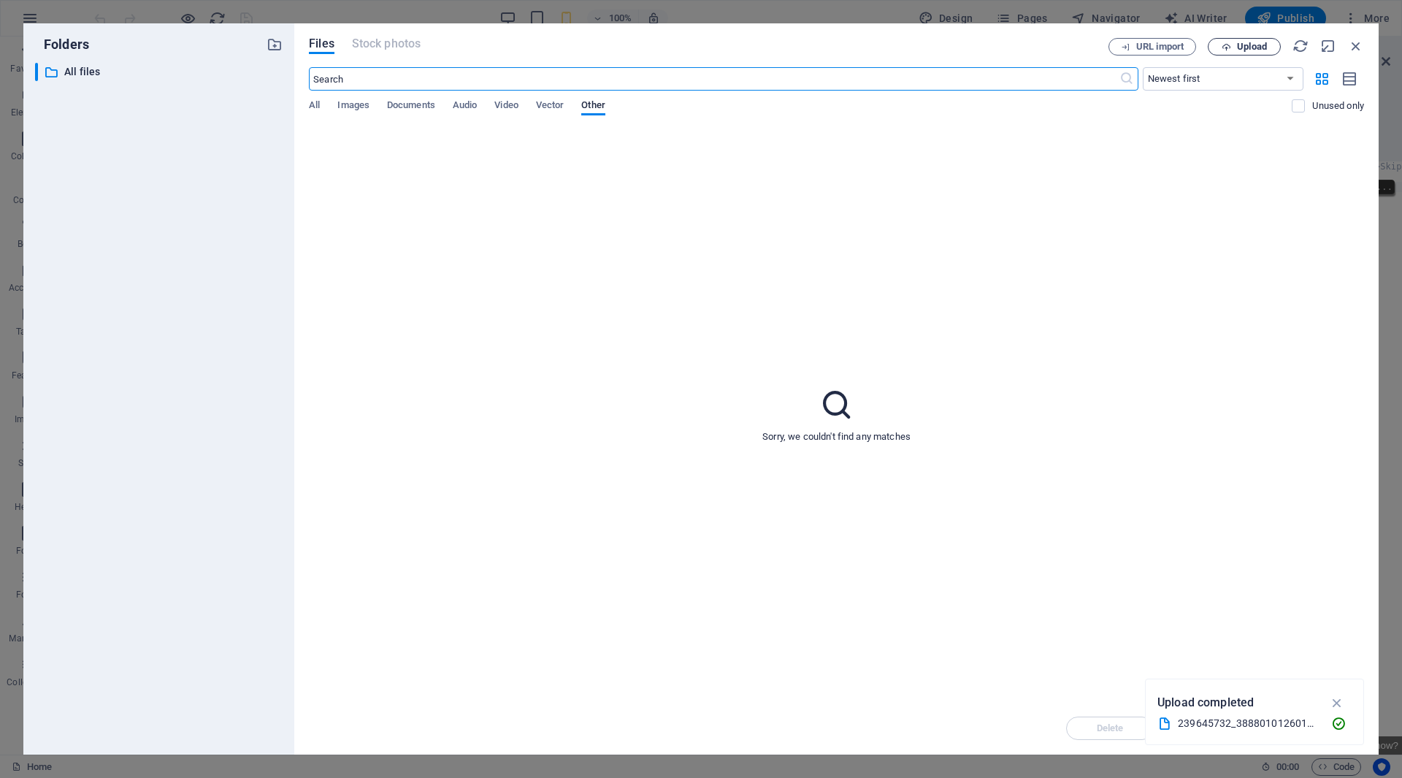
click at [1234, 47] on span "Upload" at bounding box center [1244, 46] width 60 height 9
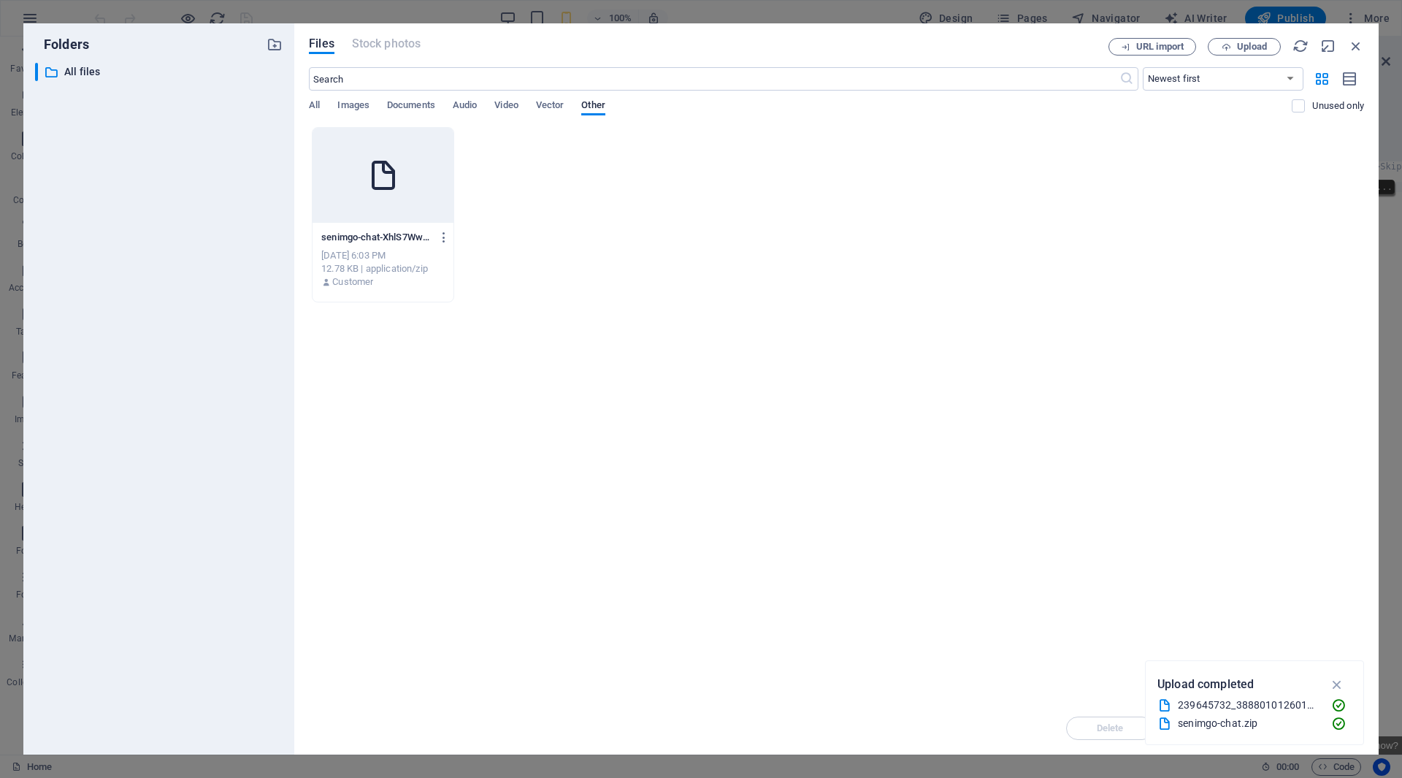
click at [407, 190] on div at bounding box center [383, 175] width 141 height 95
click at [1246, 50] on span "Upload" at bounding box center [1252, 46] width 30 height 9
click at [466, 201] on div "senimgo-chat-XhlS7Ww6Mk-BxwsVAbp7rw.zip senimgo-chat-XhlS7Ww6Mk-BxwsVAbp7rw.zip…" at bounding box center [836, 214] width 1055 height 175
click at [416, 188] on div at bounding box center [383, 175] width 141 height 95
click at [1339, 683] on icon "button" at bounding box center [1337, 684] width 17 height 16
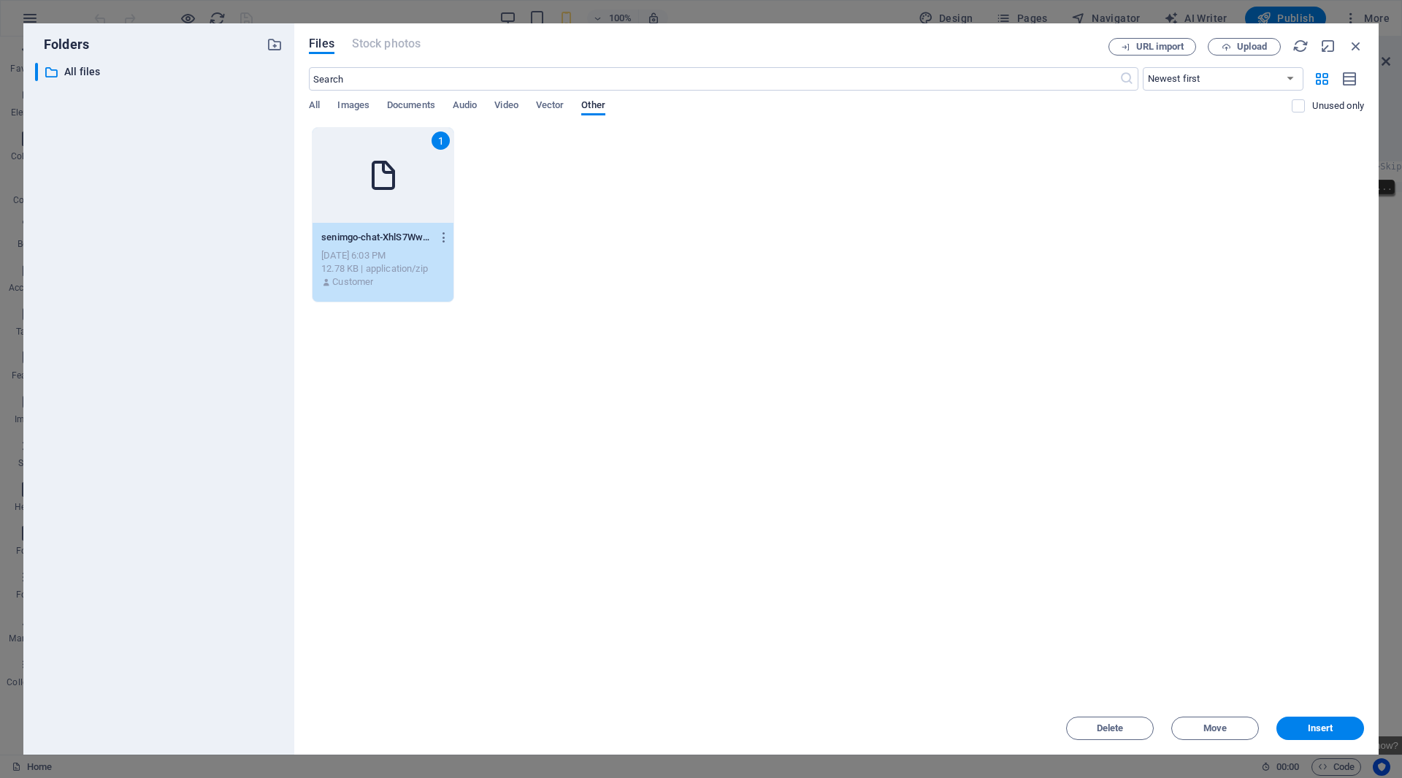
click at [1309, 724] on span "Insert" at bounding box center [1321, 728] width 26 height 9
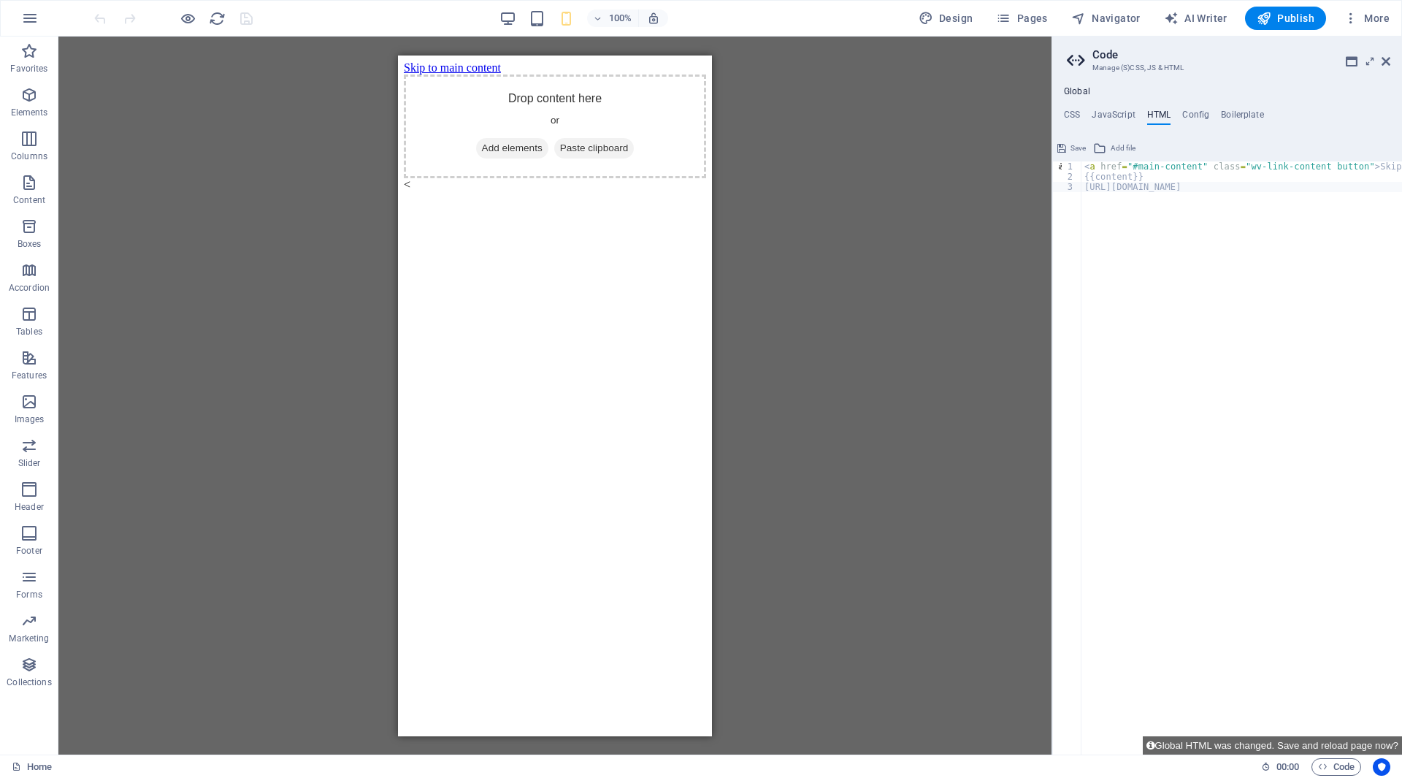
click at [1126, 191] on div "< a href = "#main-content" class = "wv-link-content button" > Skip to main cont…" at bounding box center [1290, 462] width 419 height 602
click at [1124, 193] on div "< a href = "#main-content" class = "wv-link-content button" > Skip to main cont…" at bounding box center [1290, 462] width 419 height 602
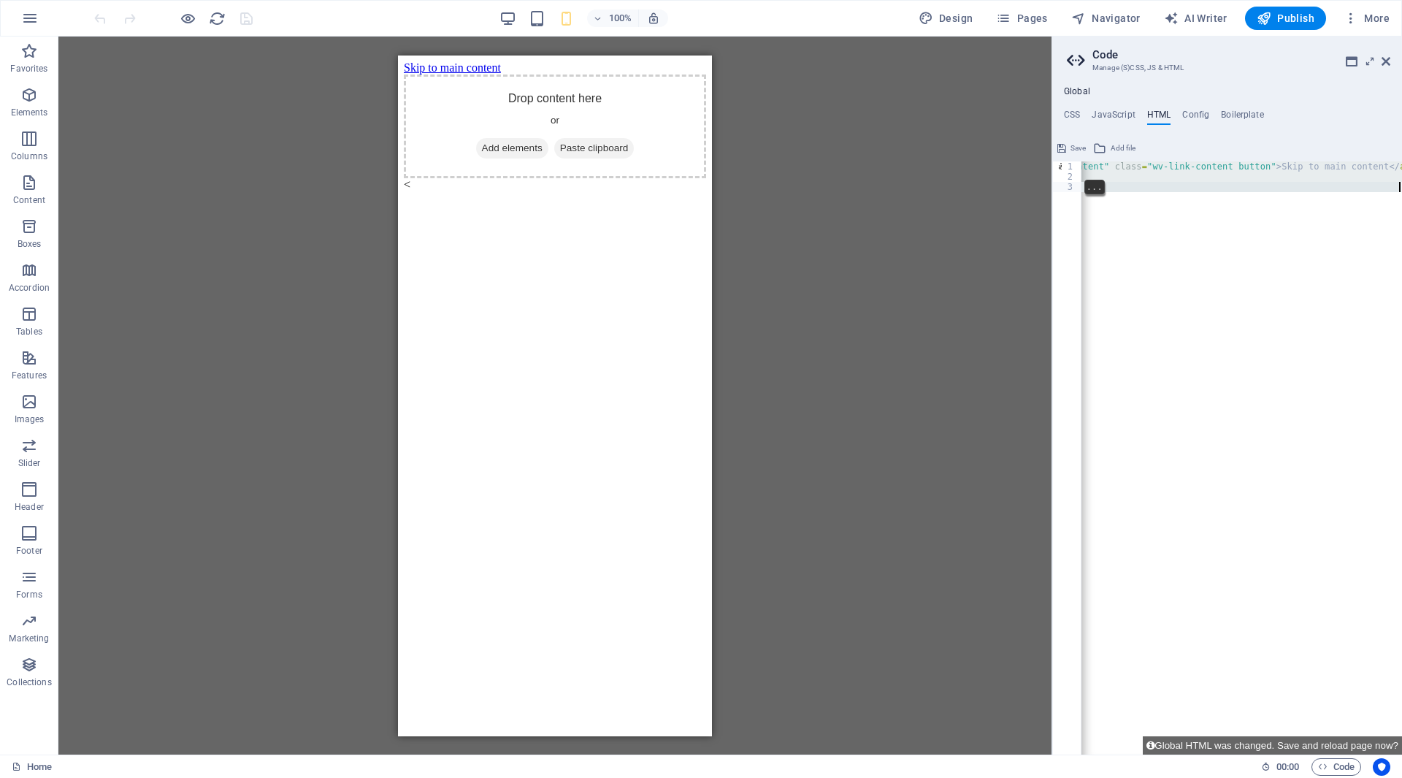
click at [1151, 190] on div "< a href = "#main-content" class = "wv-link-content button" > Skip to main cont…" at bounding box center [1192, 462] width 419 height 602
type textarea "{{content}} [URL][DOMAIN_NAME]"
type textarea "<a href="#main-content" class="wv-link-content button">Skip to main content</a>"
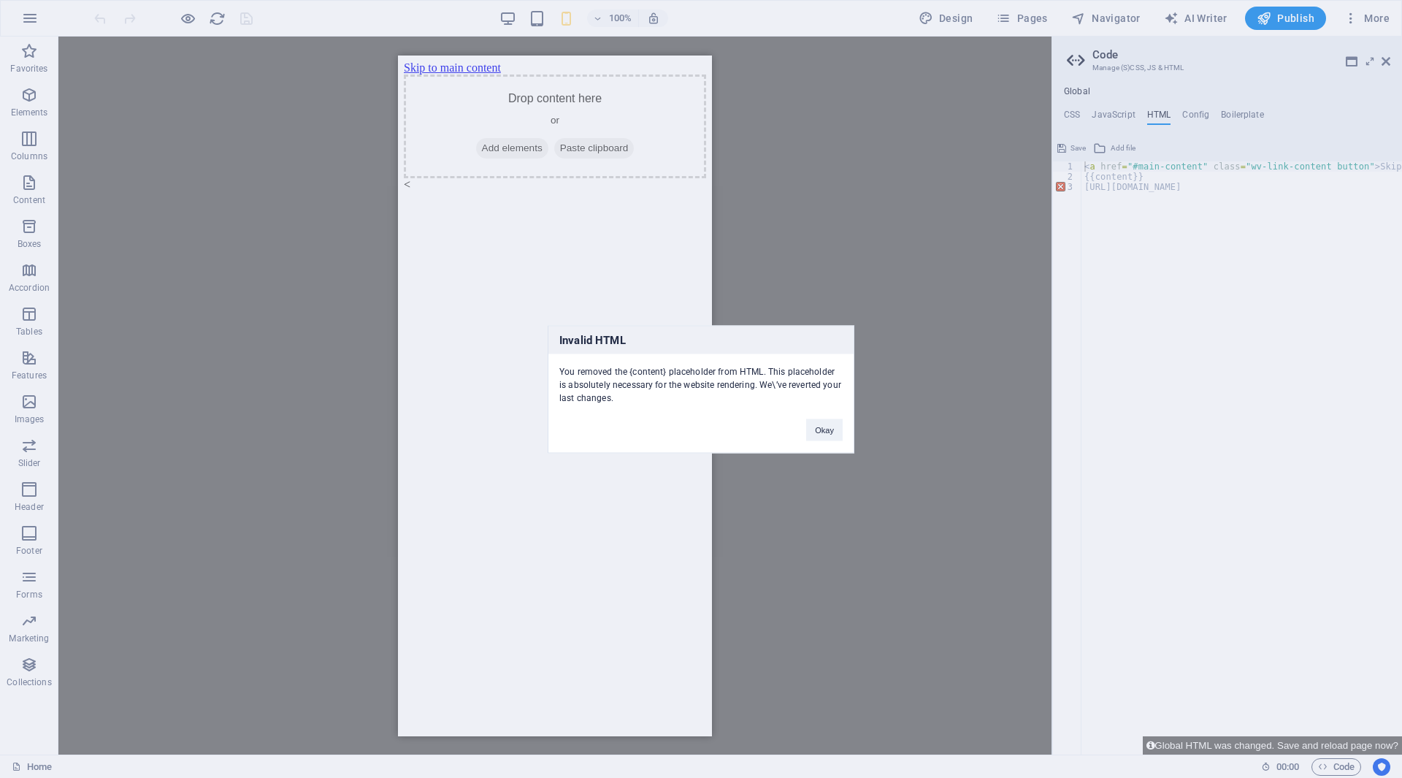
click at [824, 434] on button "Okay" at bounding box center [824, 429] width 37 height 22
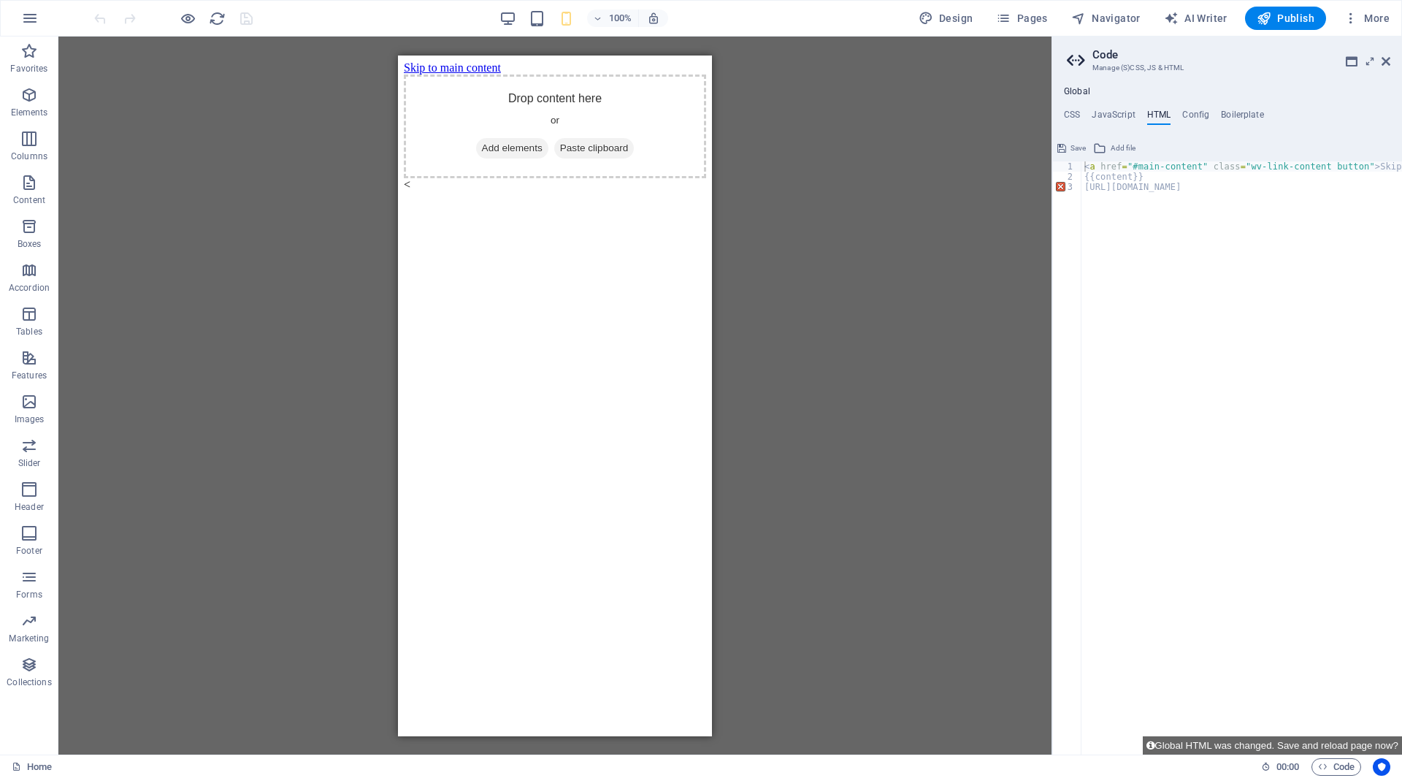
click at [1135, 202] on div "< a href = "#main-content" class = "wv-link-content button" > Skip to main cont…" at bounding box center [1290, 467] width 419 height 613
click at [1127, 230] on div "< a href = "#main-content" class = "wv-link-content button" > Skip to main cont…" at bounding box center [1192, 462] width 419 height 602
type textarea "https"
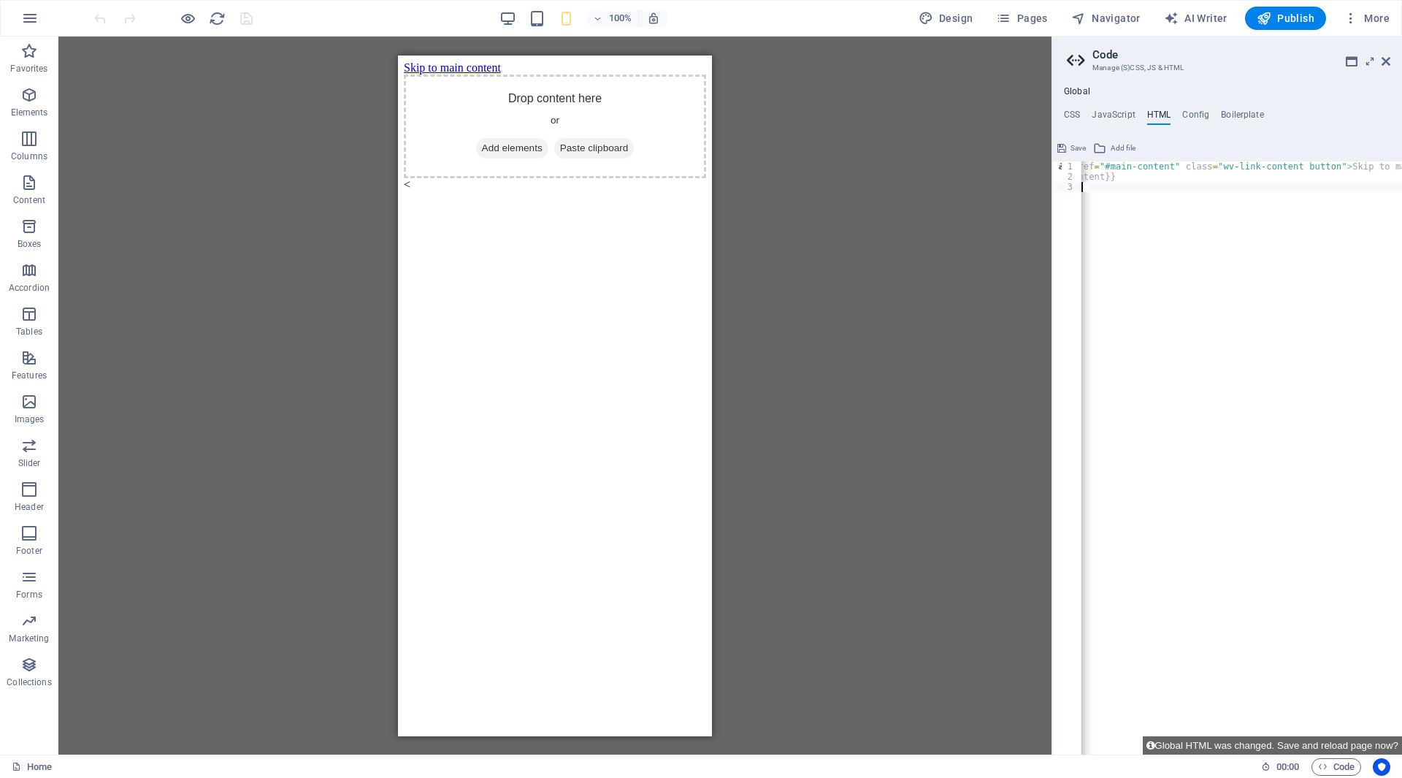
scroll to position [0, 0]
type textarea "<a href="#main-content" class="wv-link-content button">Skip to main content</a>"
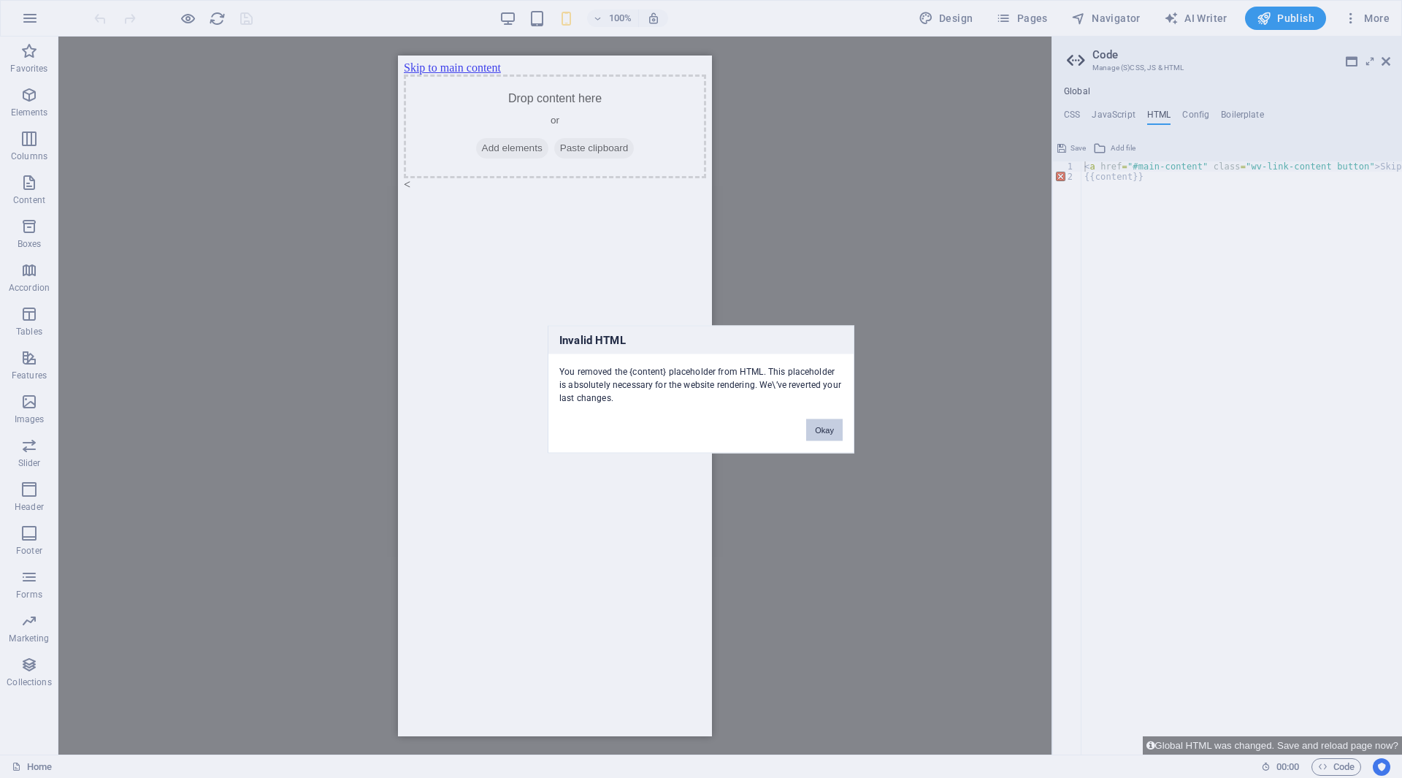
click at [829, 423] on button "Okay" at bounding box center [824, 429] width 37 height 22
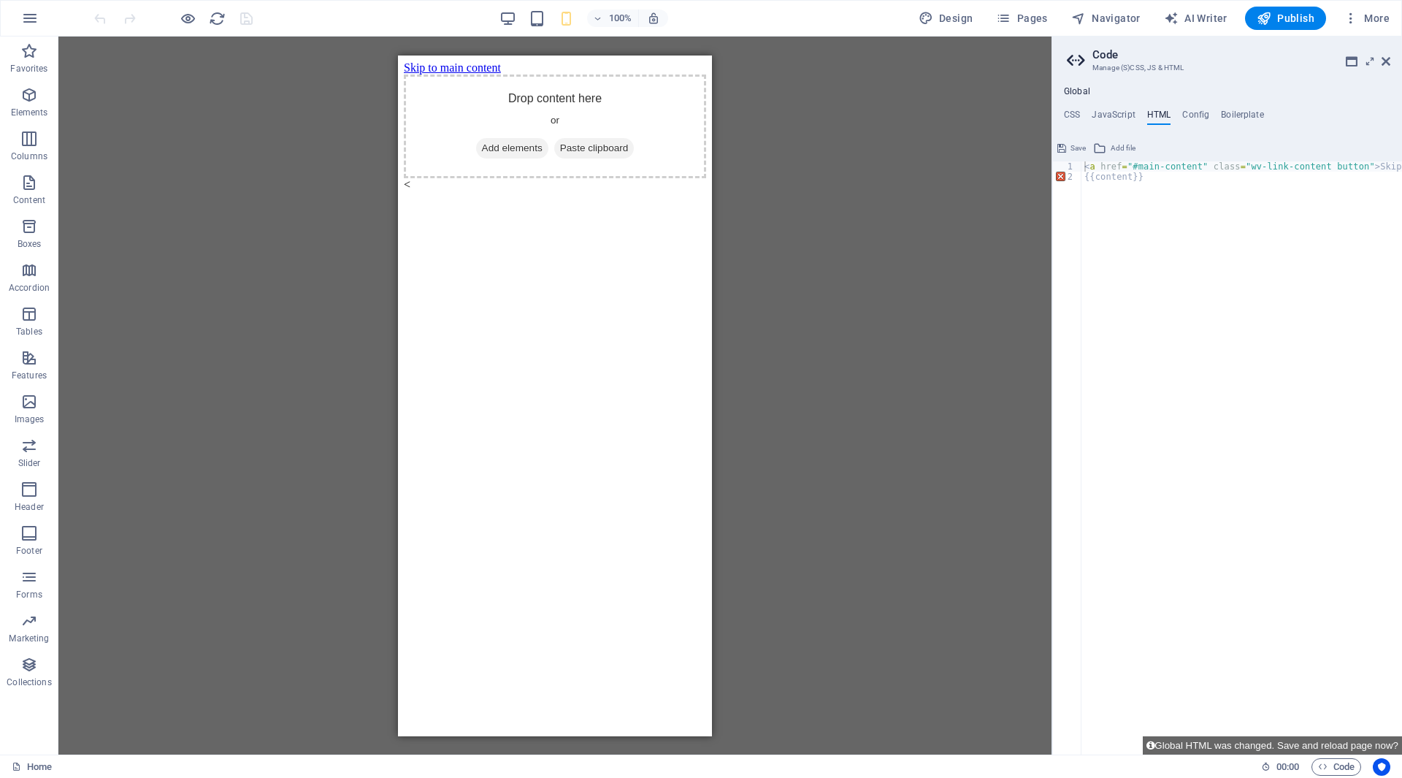
click at [1140, 286] on div "< a href = "#main-content" class = "wv-link-content button" > Skip to main cont…" at bounding box center [1278, 462] width 394 height 602
type textarea "{{content}}"
paste textarea "<meta charset="UTF-8">"
type textarea "<meta charset="UTF-8">"
paste textarea "<meta name="viewport" content="width=device-width, initial-scale=1.0">"
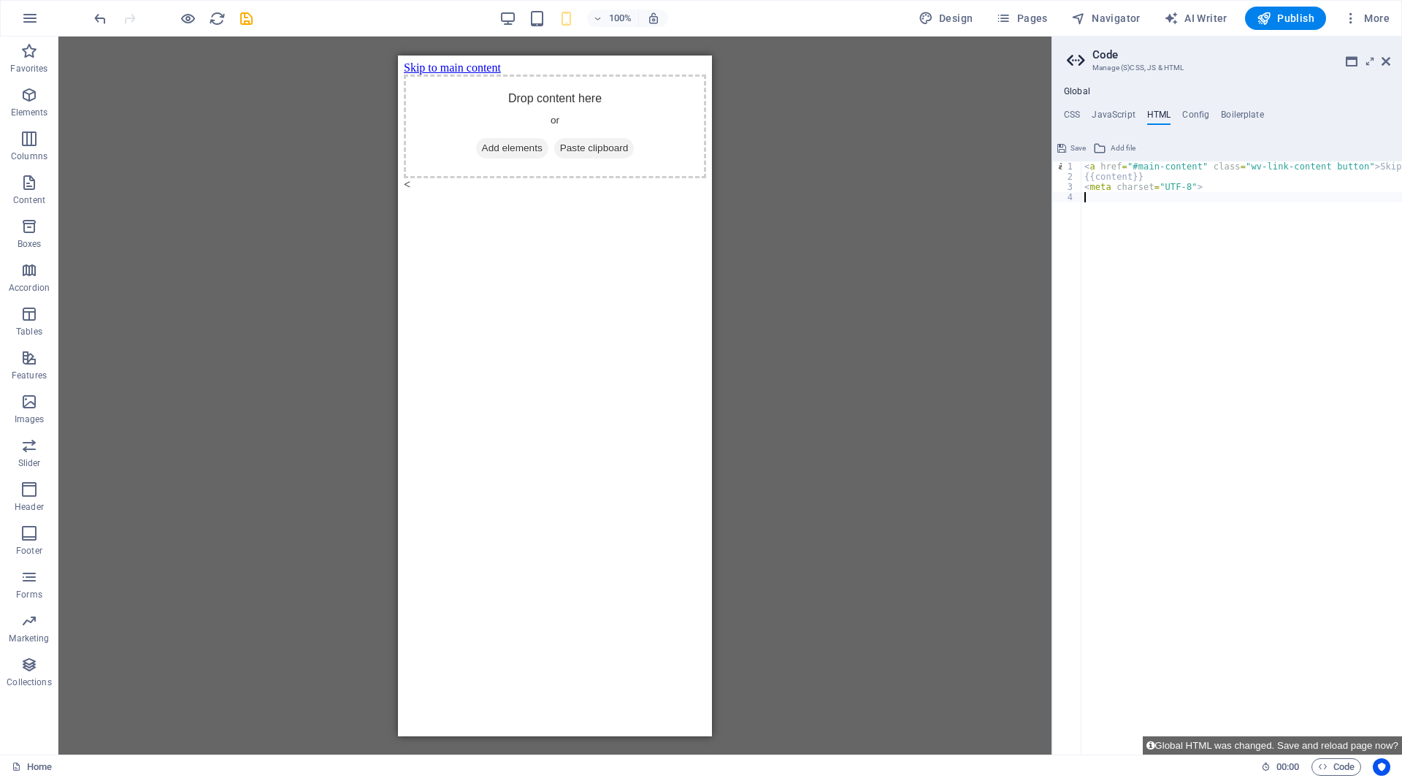
type textarea "<meta name="viewport" content="width=device-width, initial-scale=1.0">"
paste textarea "<style>"
type textarea "<style>"
paste textarea "<a href="#main-content" class="wv-link-content button">Skip to main content</a>"
type textarea "<a href="#main-content" class="wv-link-content button">Skip to main content</a>"
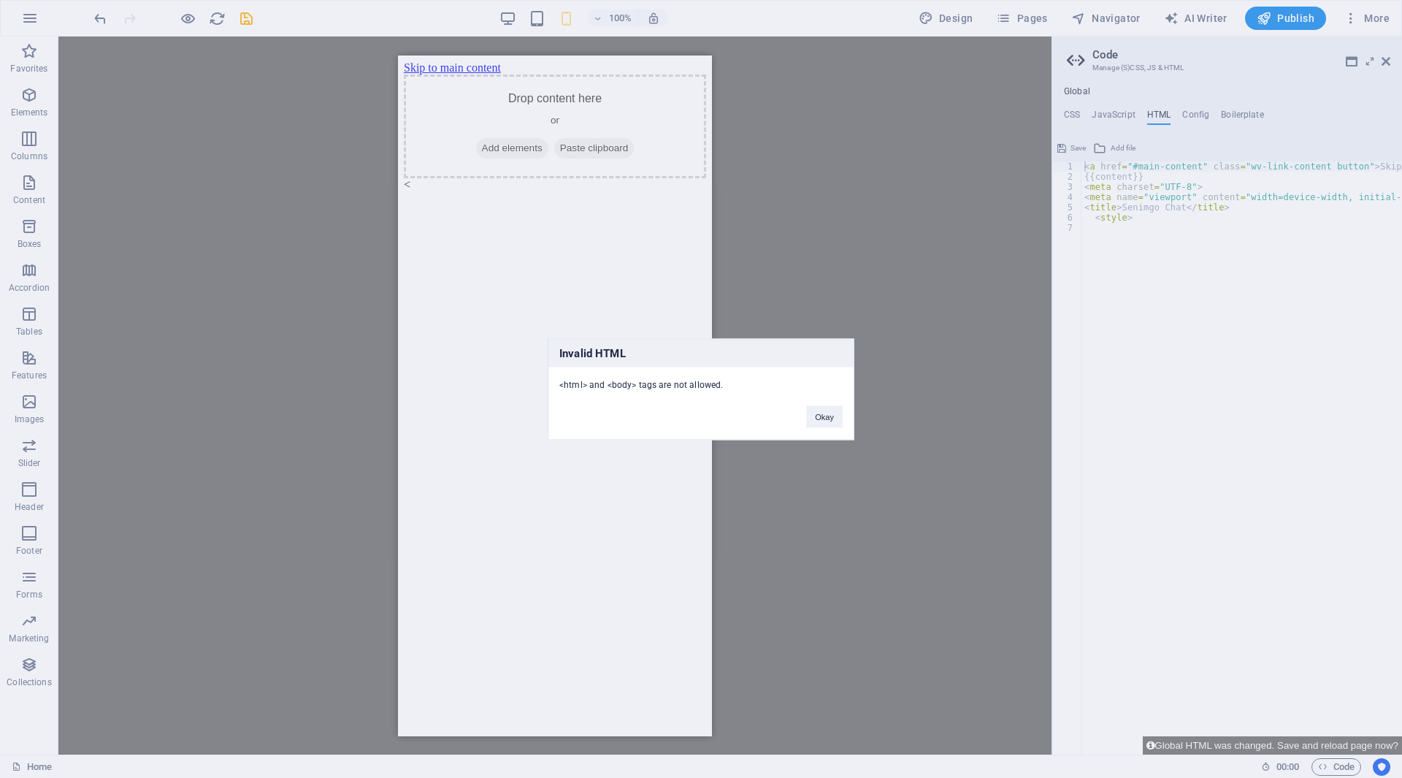
click at [825, 426] on button "Okay" at bounding box center [824, 416] width 37 height 22
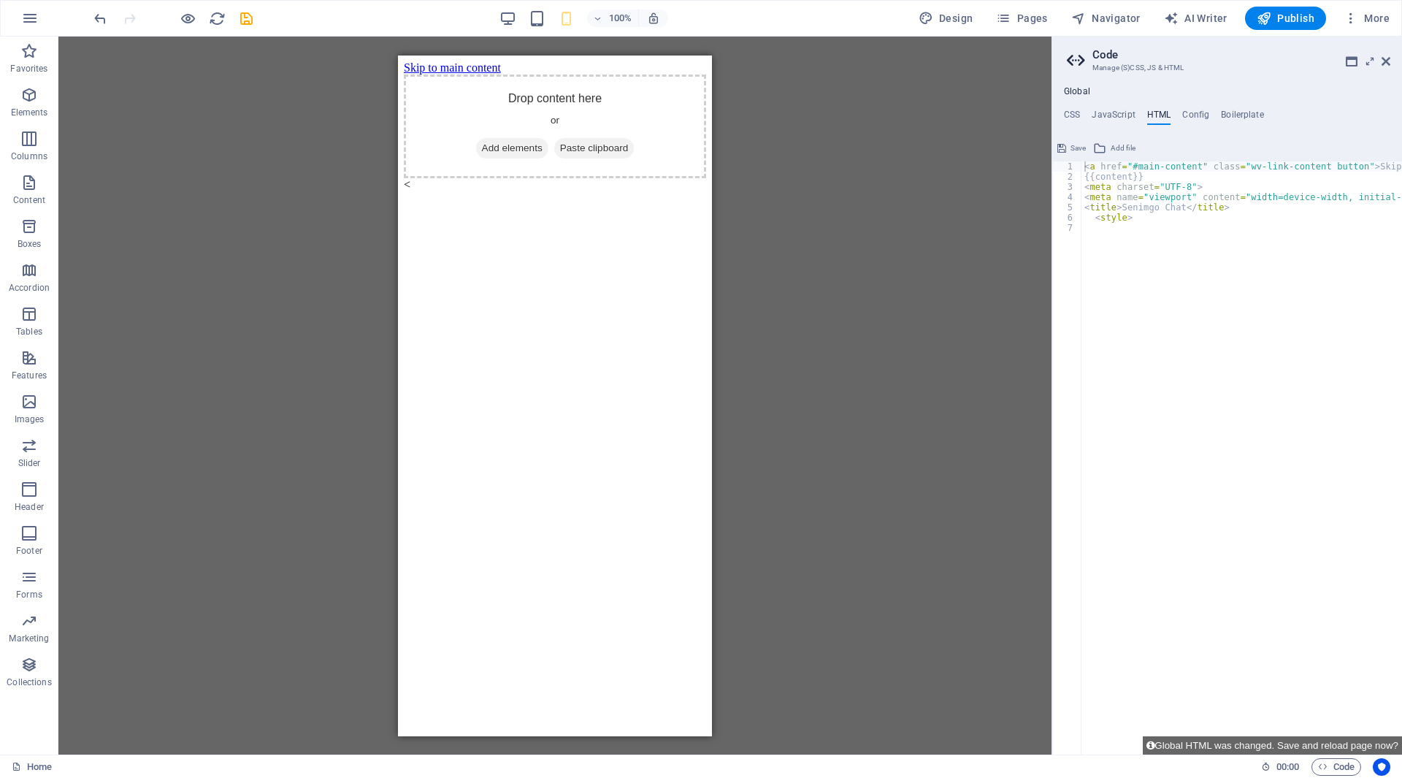
click at [1122, 252] on div "< a href = "#main-content" class = "wv-link-content button" > Skip to main cont…" at bounding box center [1278, 462] width 394 height 602
paste textarea "--accent:#00a884;"
type textarea "--accent:#00a884;"
paste textarea "</style>"
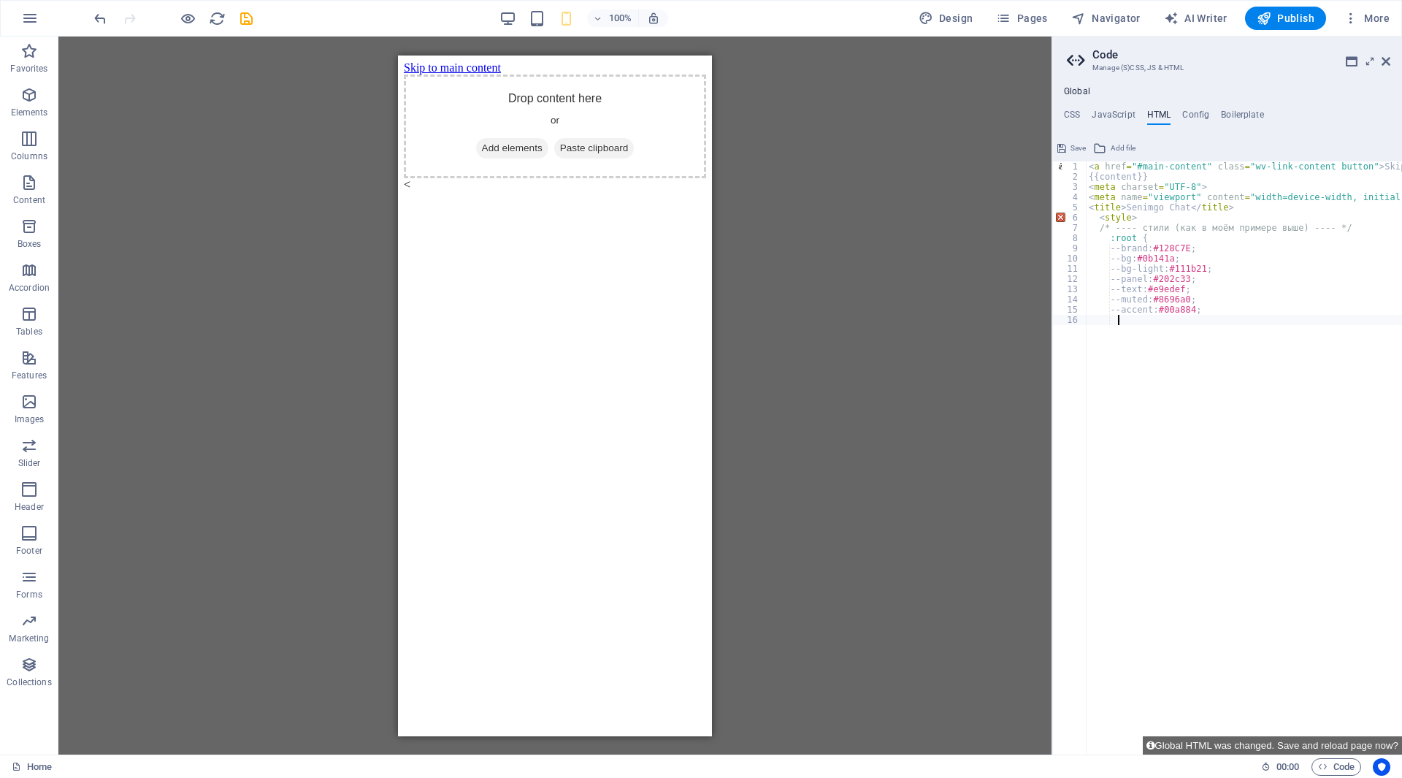
type textarea "</style>"
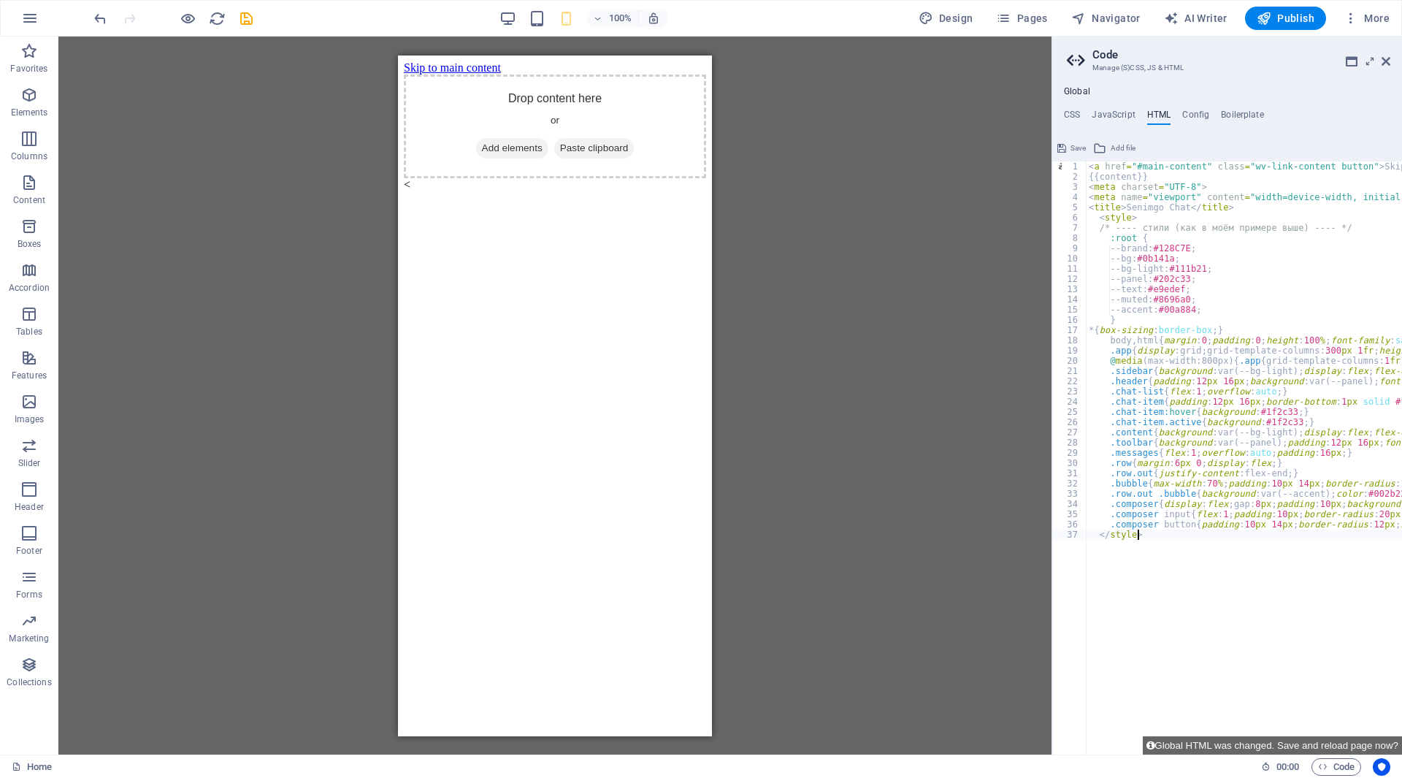
scroll to position [0, 0]
paste textarea "<a href="#main-content" class="wv-link-content button">Skip to main content</a>"
type textarea "<a href="#main-content" class="wv-link-content button">Skip to main content</a>"
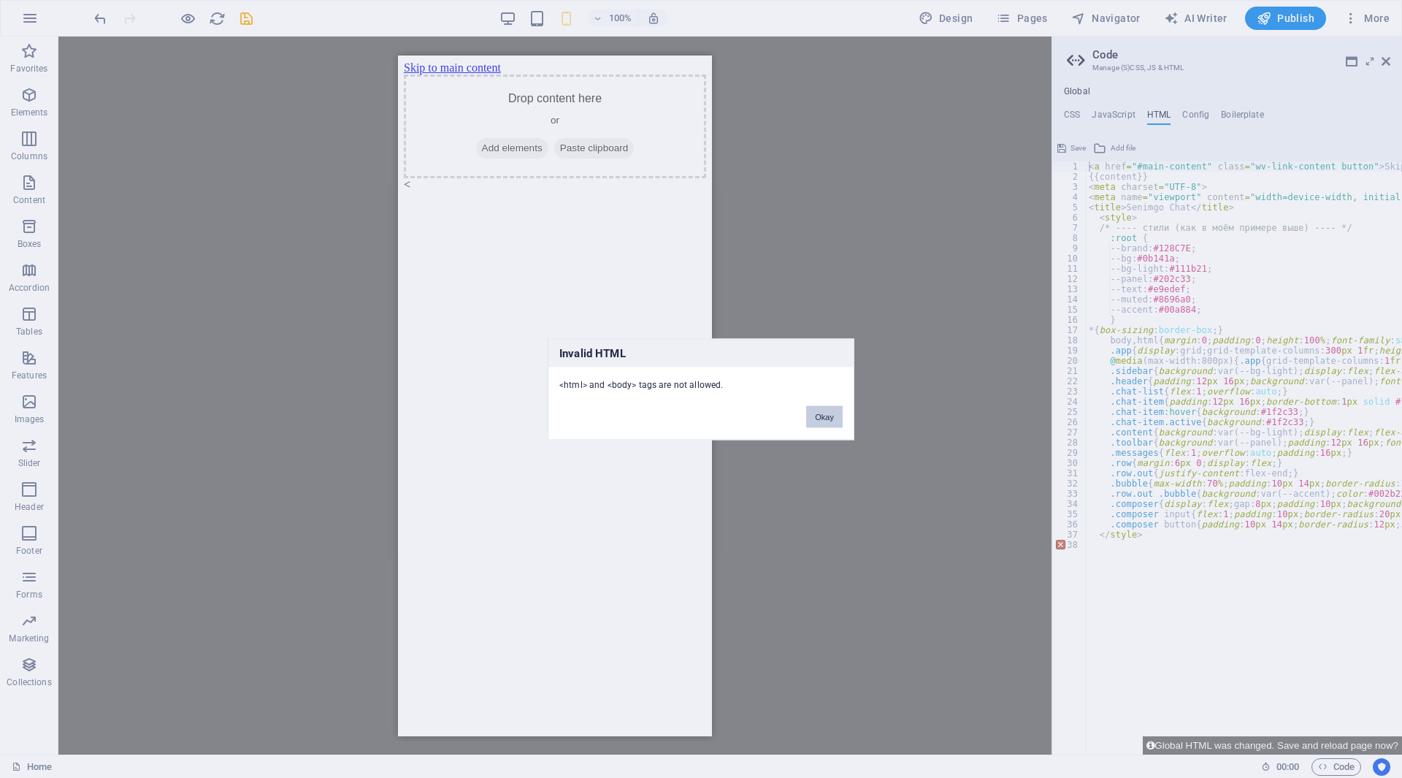
click at [822, 413] on button "Okay" at bounding box center [824, 416] width 37 height 22
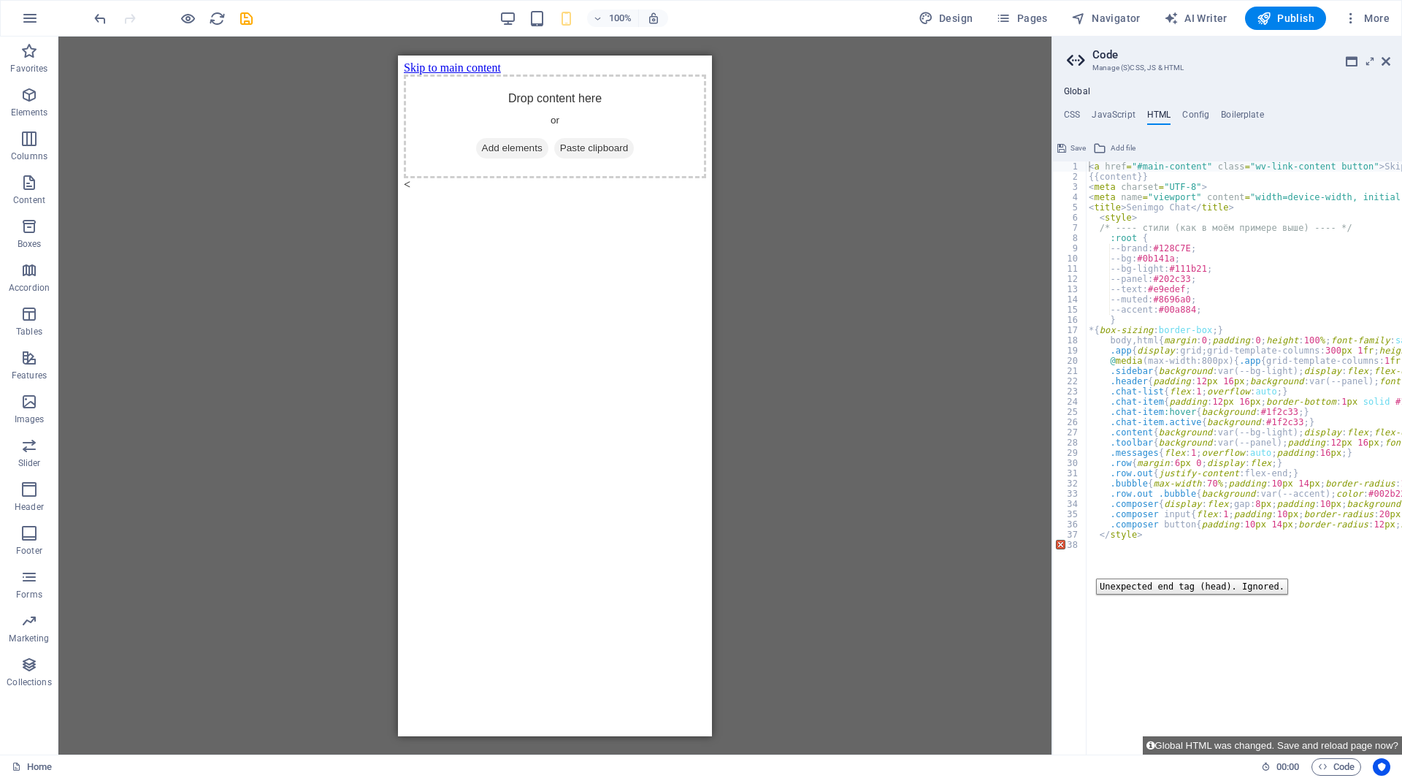
click at [1121, 572] on div "< a href = "#main-content" class = "wv-link-content button" > Skip to main cont…" at bounding box center [1389, 462] width 606 height 602
type textarea "</style>"
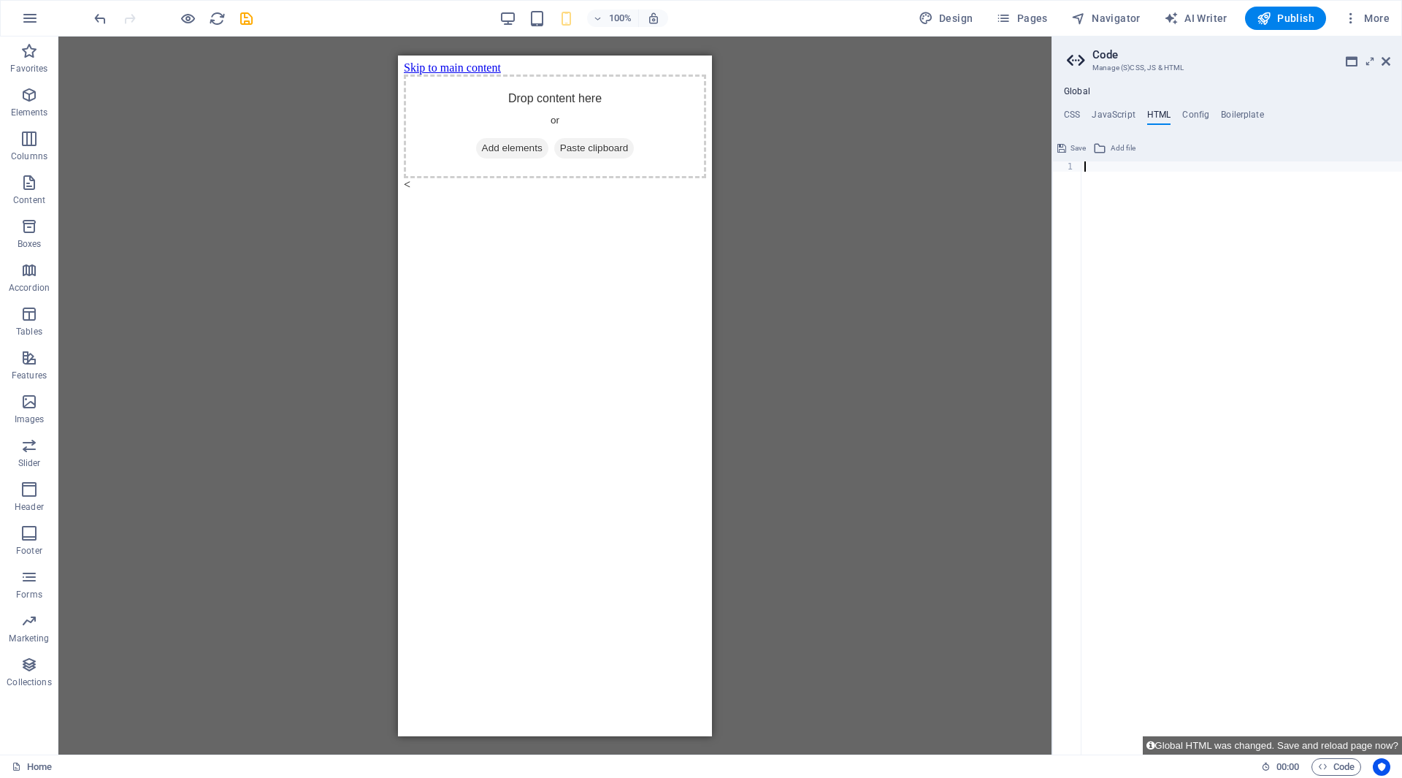
type textarea "<a href="#main-content" class="wv-link-content button">Skip to main content</a>"
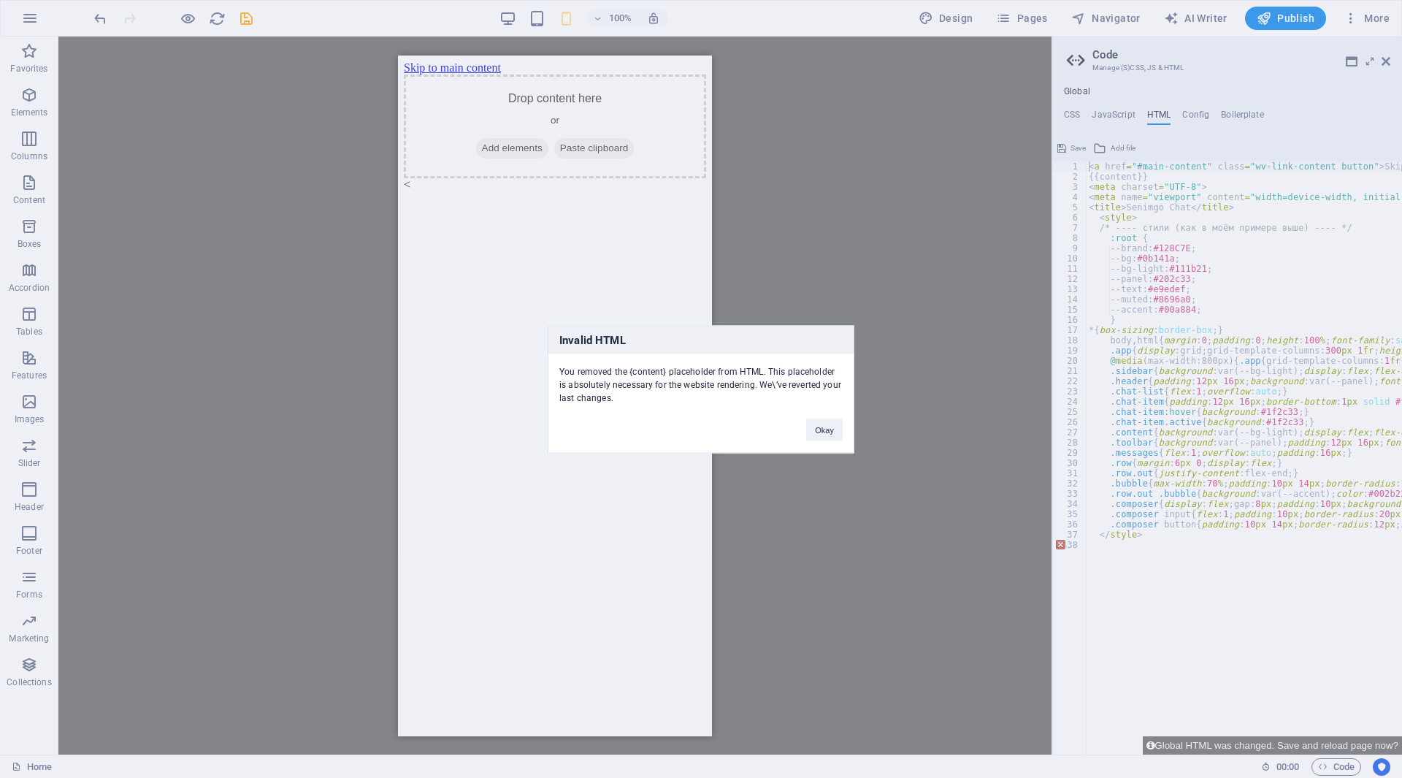
click at [819, 434] on button "Okay" at bounding box center [824, 429] width 37 height 22
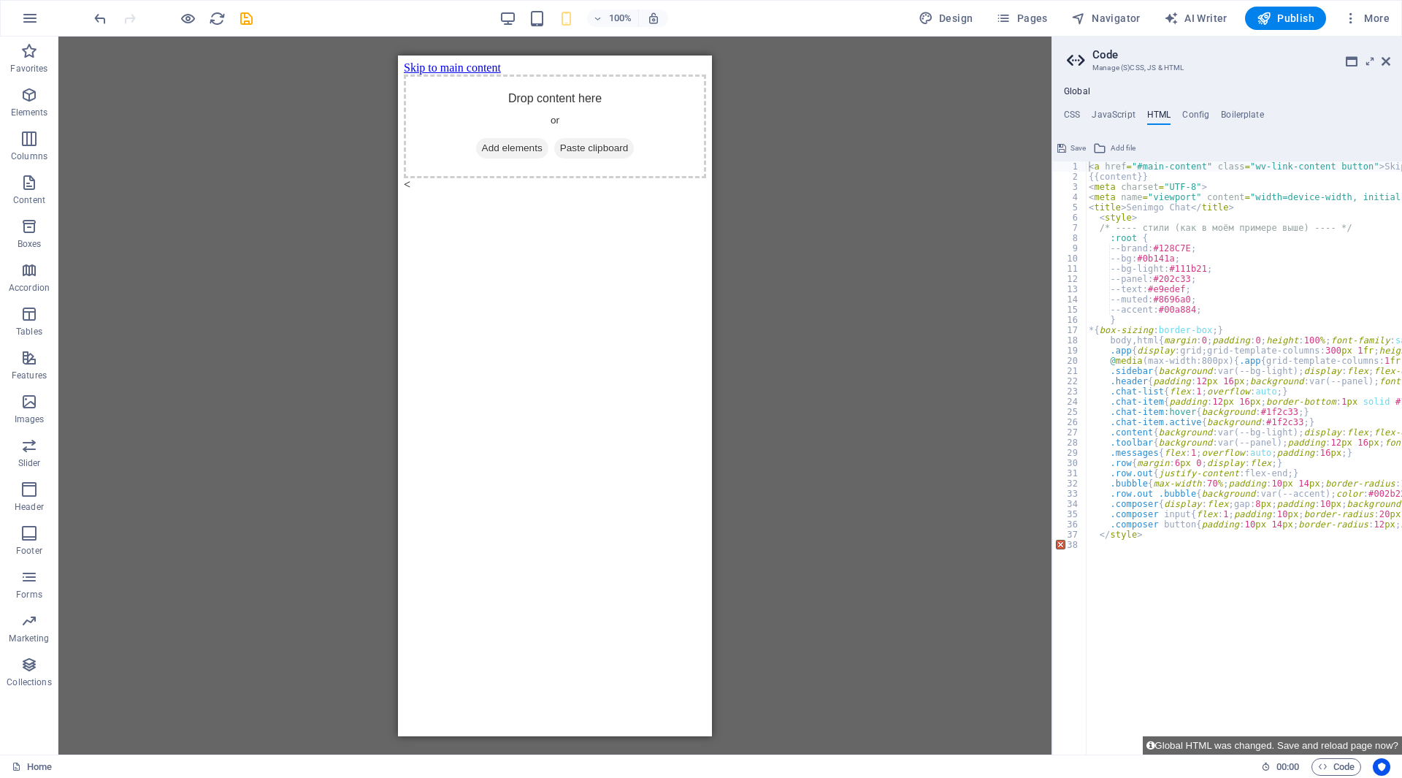
click at [1108, 554] on div "< a href = "#main-content" class = "wv-link-content button" > Skip to main cont…" at bounding box center [1389, 462] width 606 height 602
type textarea "</"
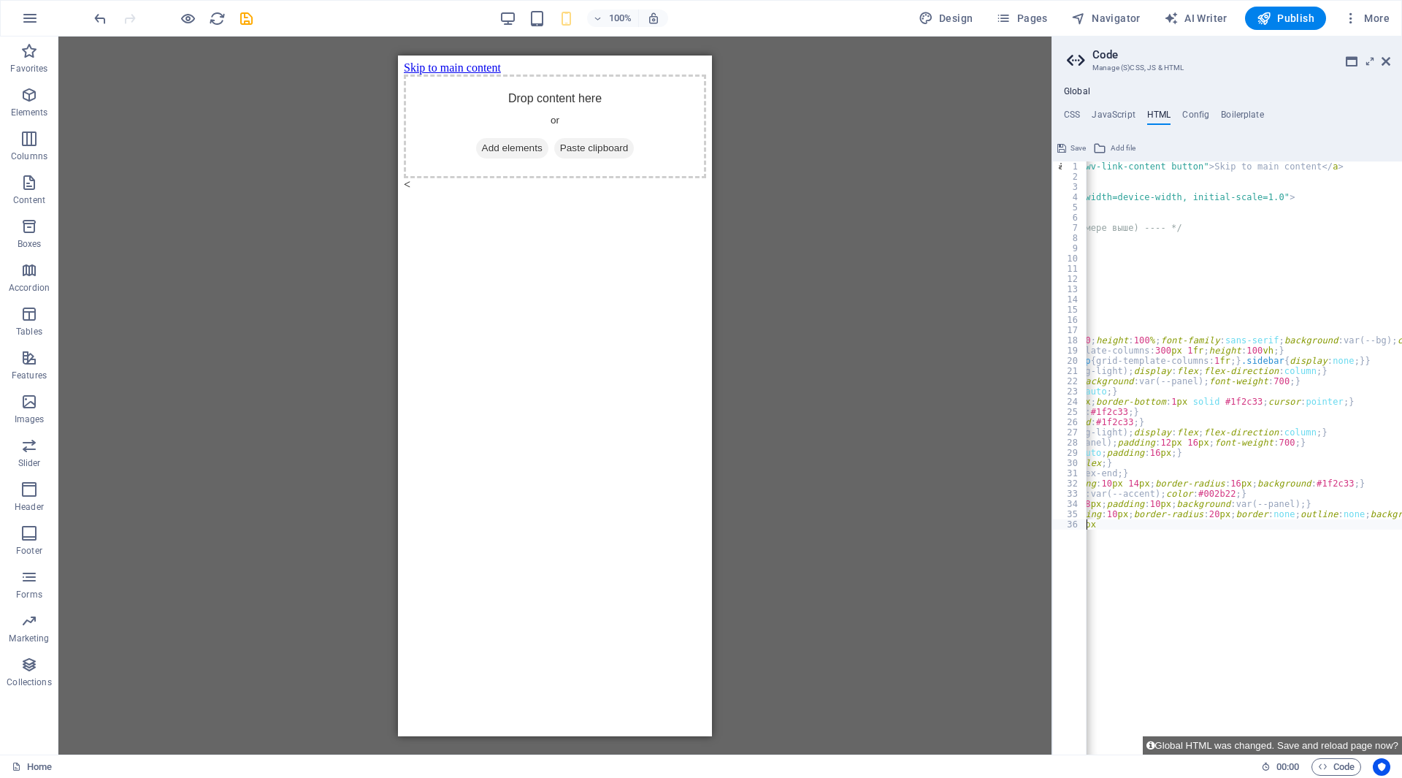
type textarea "."
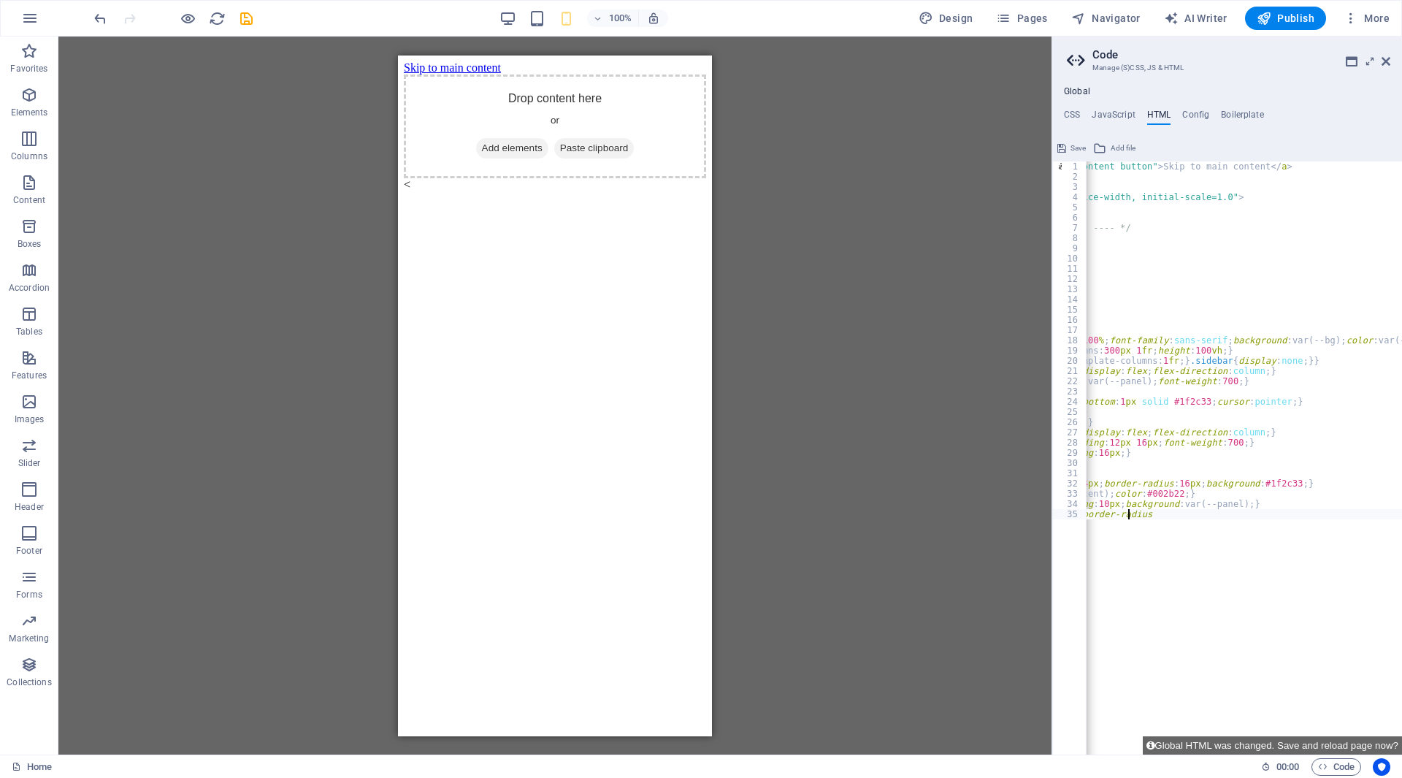
type textarea ".composer input{flex:1;padding:"
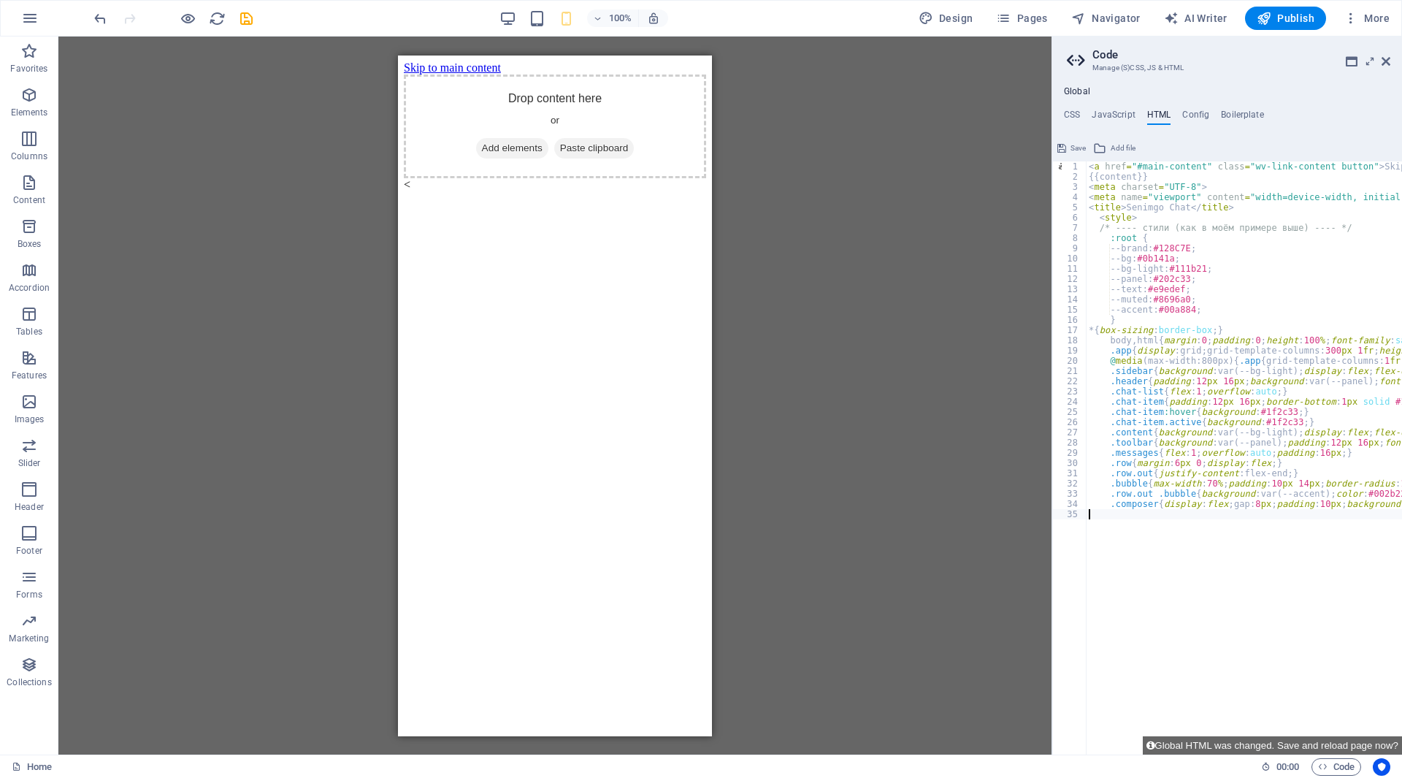
scroll to position [0, 51]
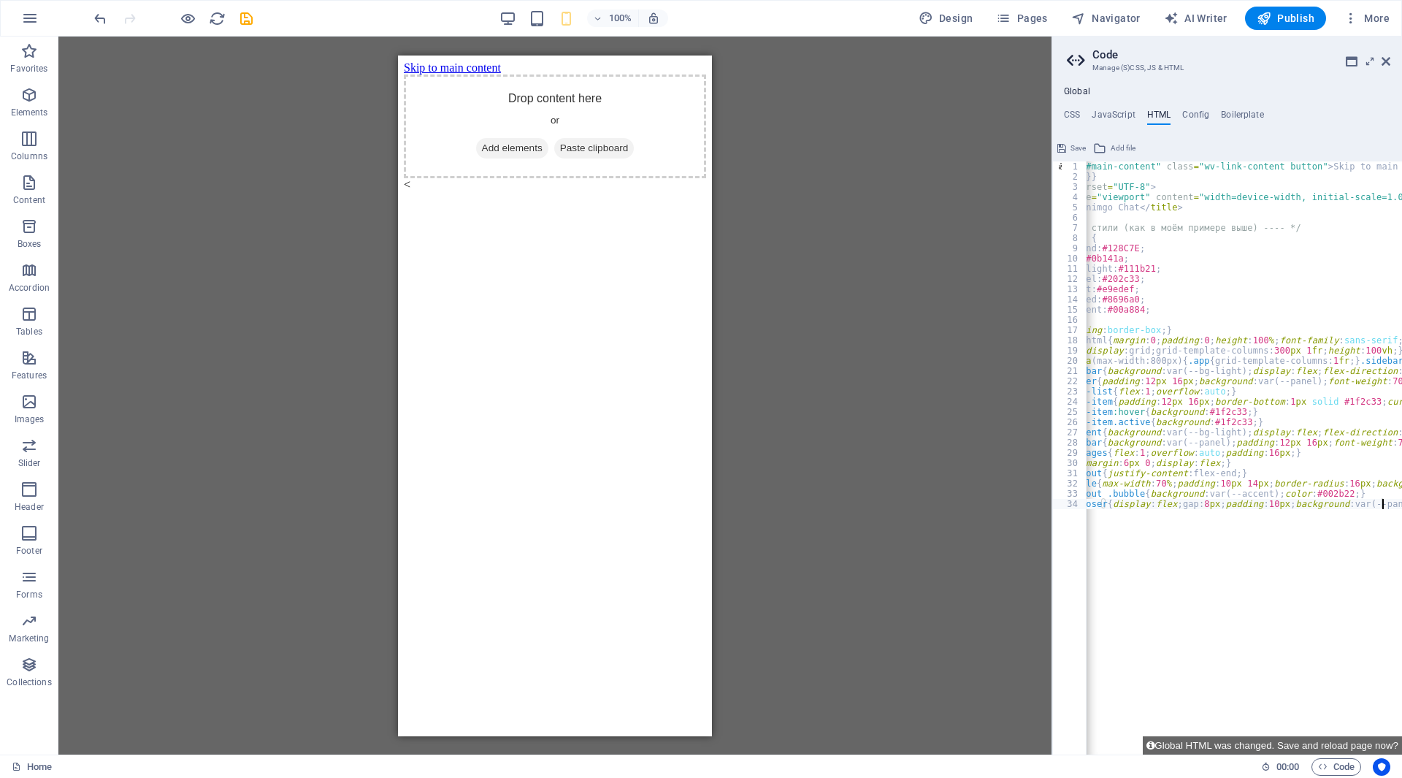
type textarea ".composer{display:flex;gap:8px;padding:10px;background:var(--"
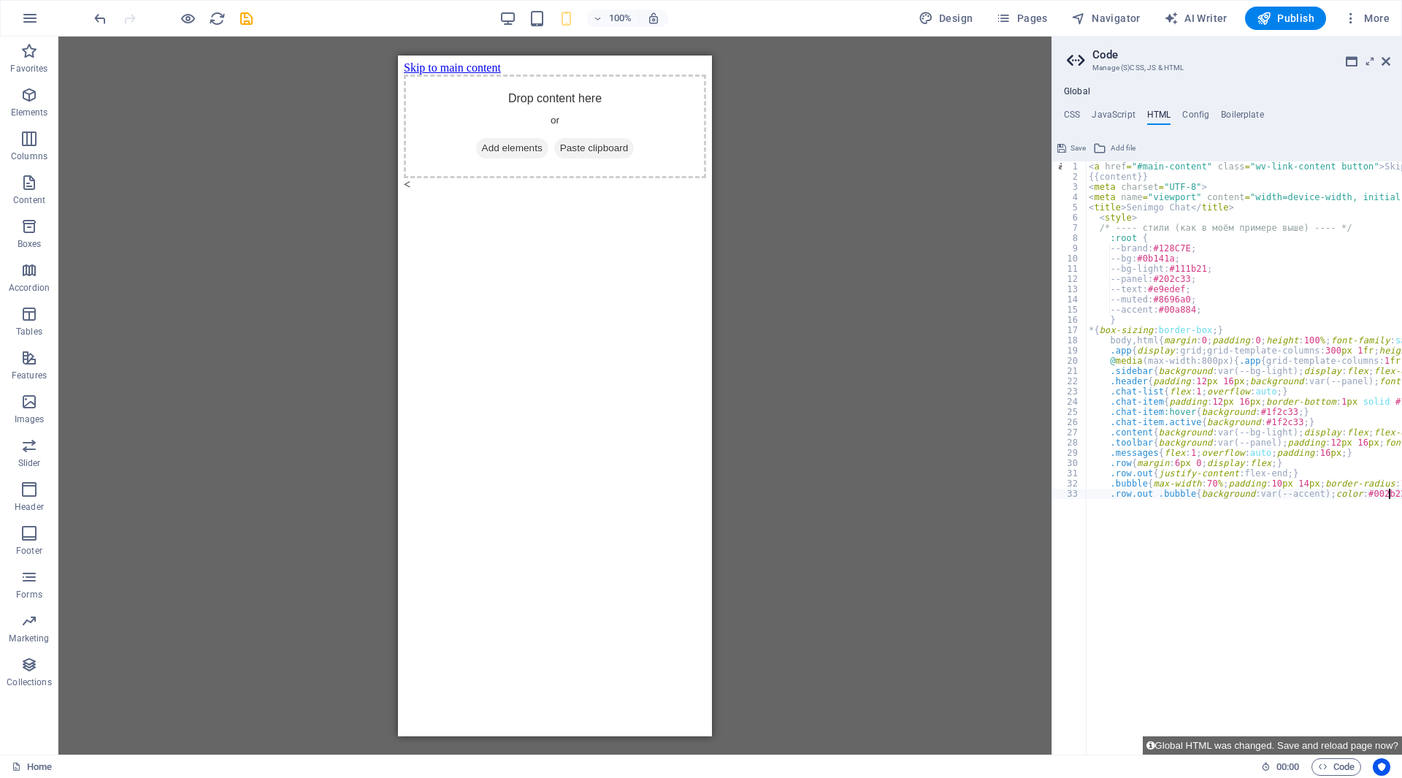
type textarea ".row.out .bubble{background:var(--accent);color:#002b22"
type textarea ".bubble{max-width:70%;padding:10px 14px;border-radius:16px;background:#1f2c33;}"
type textarea ".row.out{justify-content:flex-end"
type textarea ".row{margin:6px 0;display:flex"
type textarea ".messages{flex:1;overflow:auto;padding:16px"
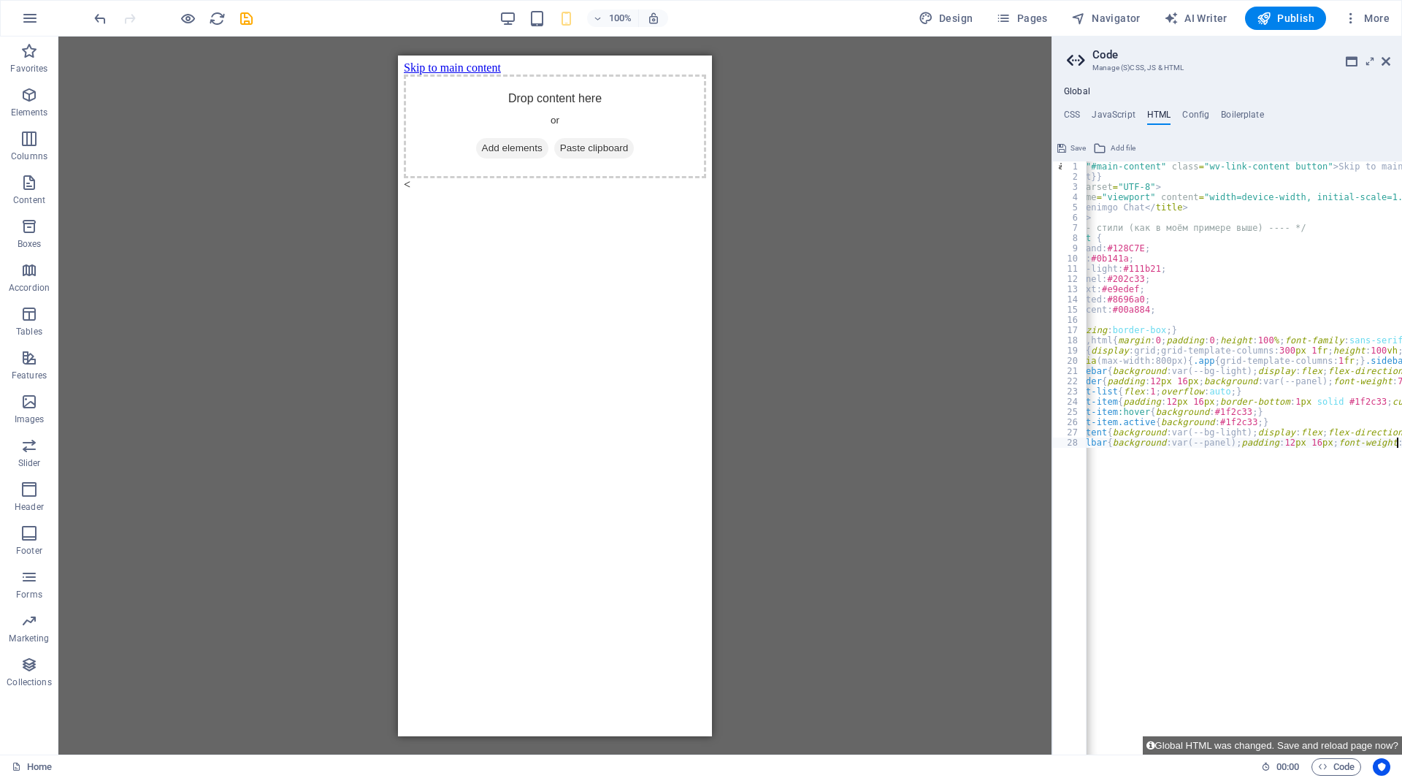
scroll to position [0, 46]
click at [1163, 391] on div "< a href = "#main-content" class = "wv-link-content button" > Skip to main cont…" at bounding box center [1308, 462] width 537 height 602
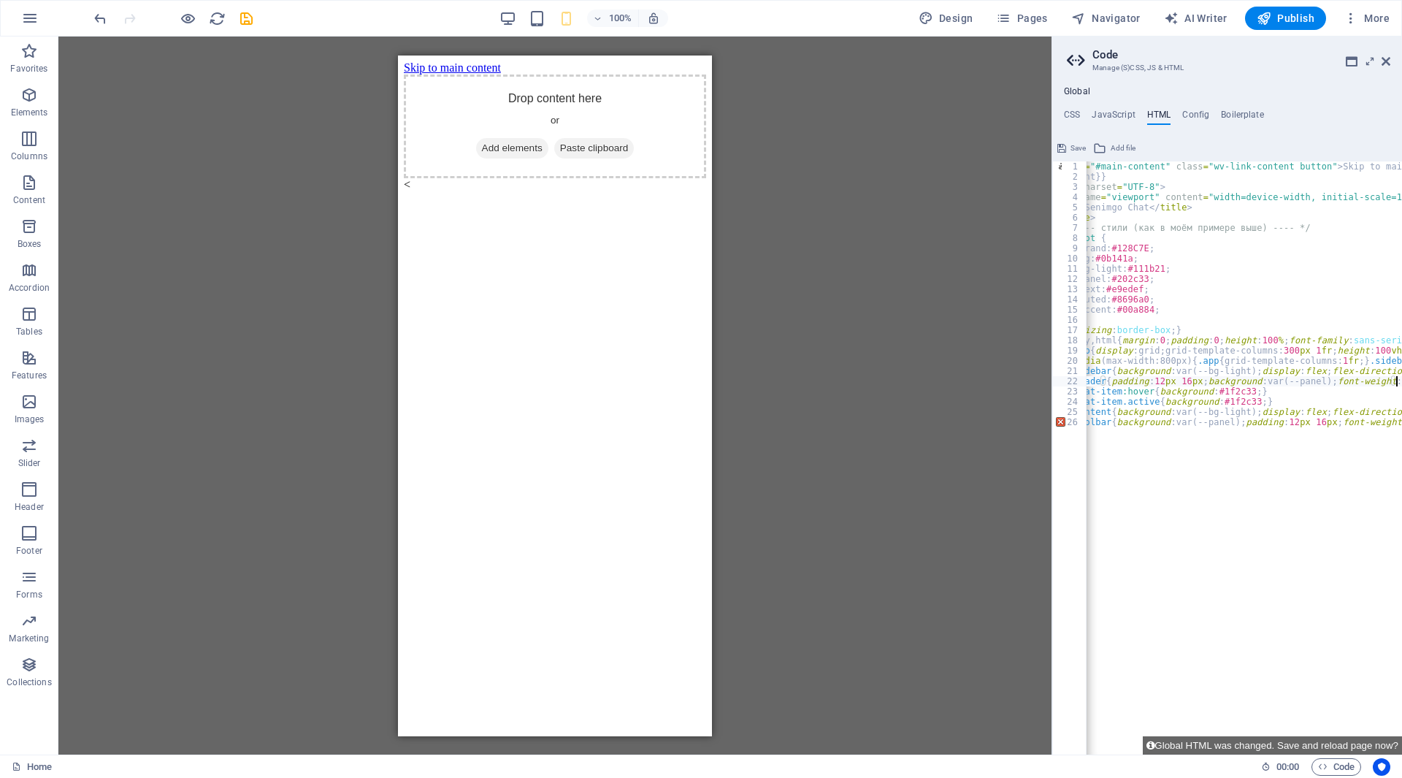
scroll to position [0, 42]
click at [1178, 387] on div "< a href = "#main-content" class = "wv-link-content button" > Skip to main cont…" at bounding box center [1421, 462] width 754 height 602
click at [1178, 371] on div "< a href = "#main-content" class = "wv-link-content button" > Skip to main cont…" at bounding box center [1416, 462] width 744 height 602
click at [1176, 356] on div "< a href = "#main-content" class = "wv-link-content button" > Skip to main cont…" at bounding box center [1416, 462] width 744 height 602
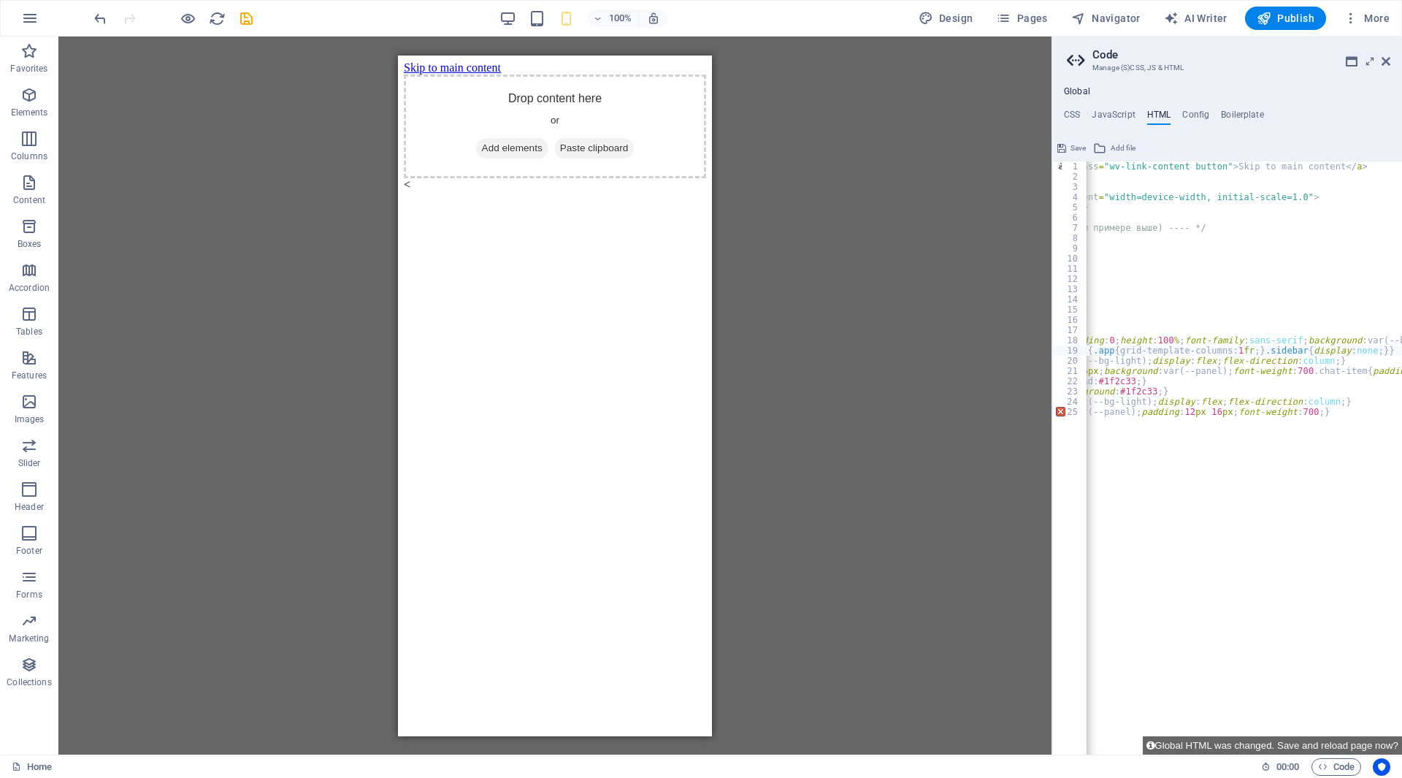
scroll to position [0, 0]
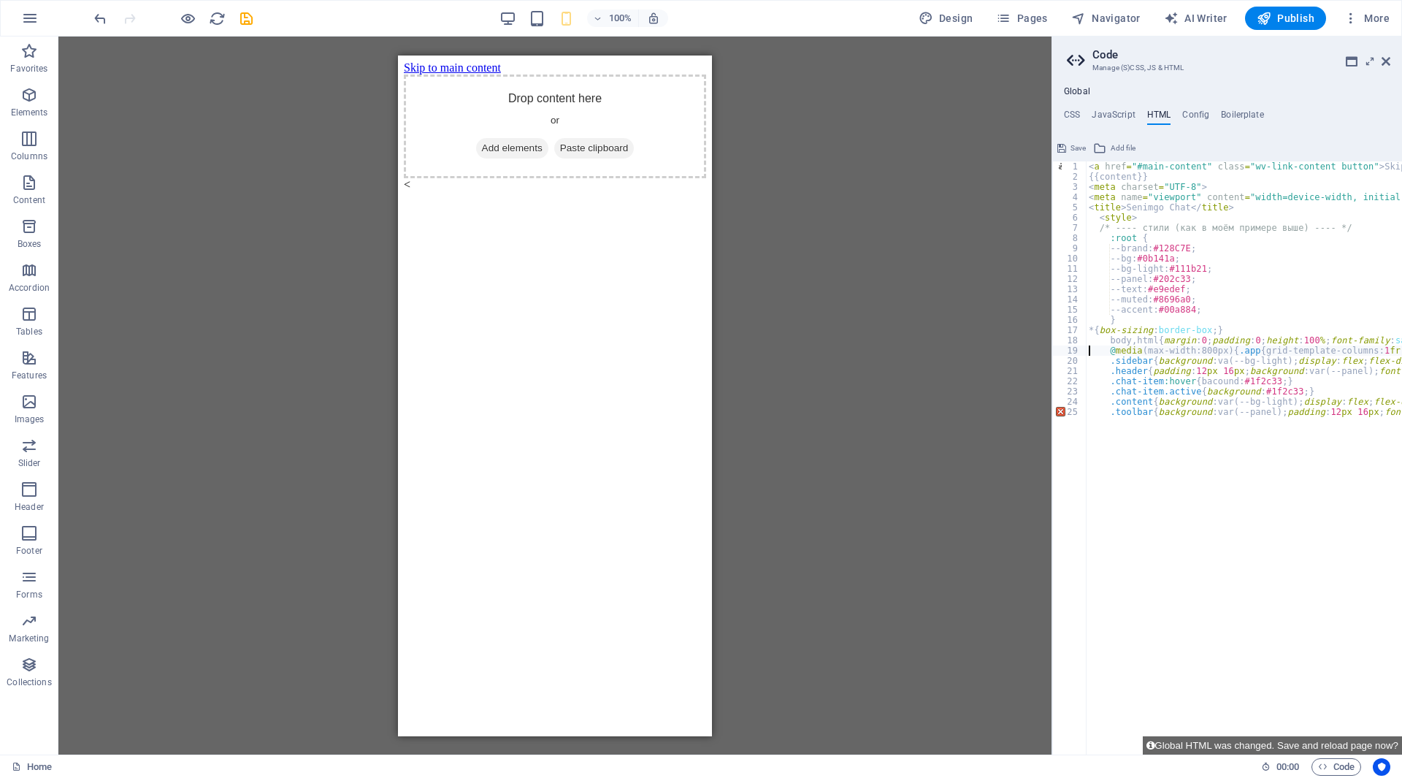
click at [1061, 411] on div "25" at bounding box center [1070, 412] width 34 height 10
type textarea "}"
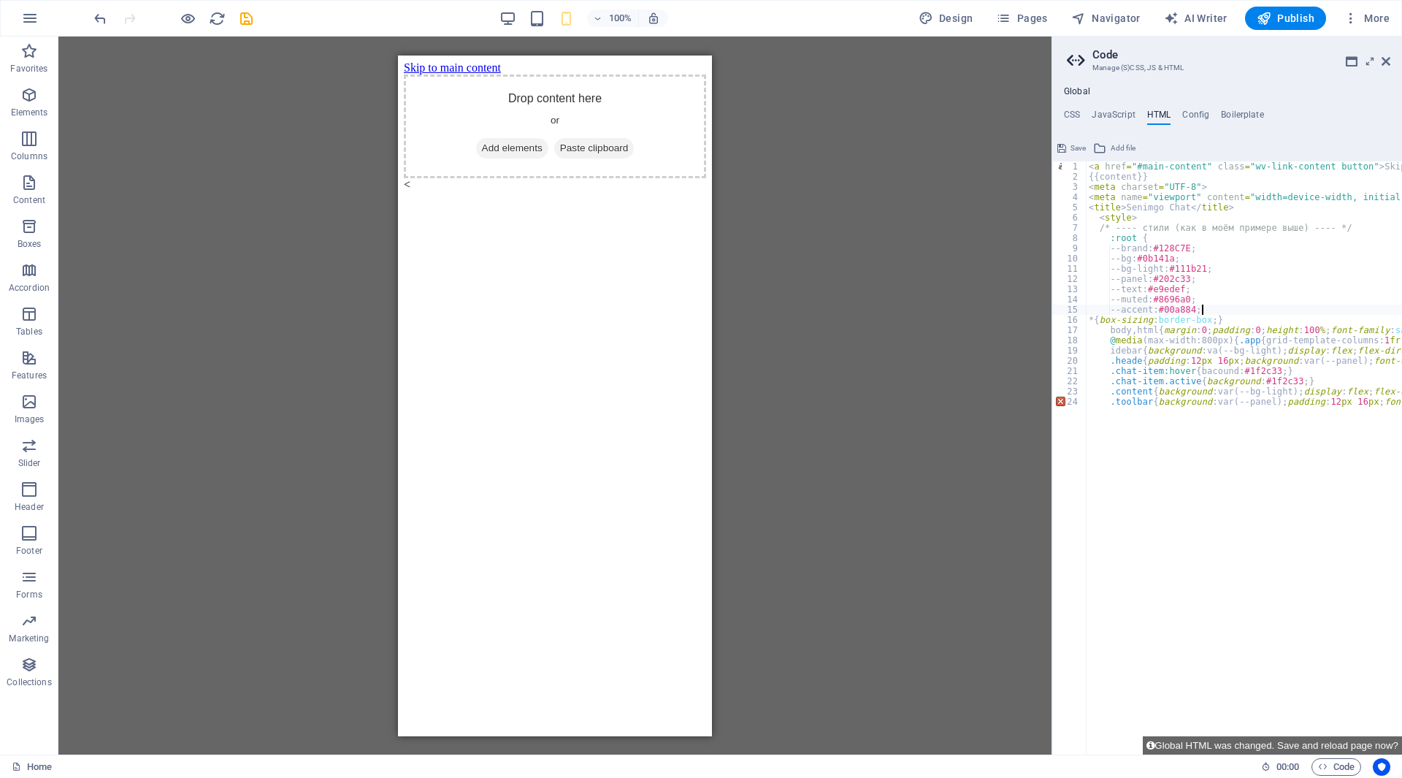
type textarea ".content{background:var(--bg-light);display:flex;flex-direction:column;} .toolb…"
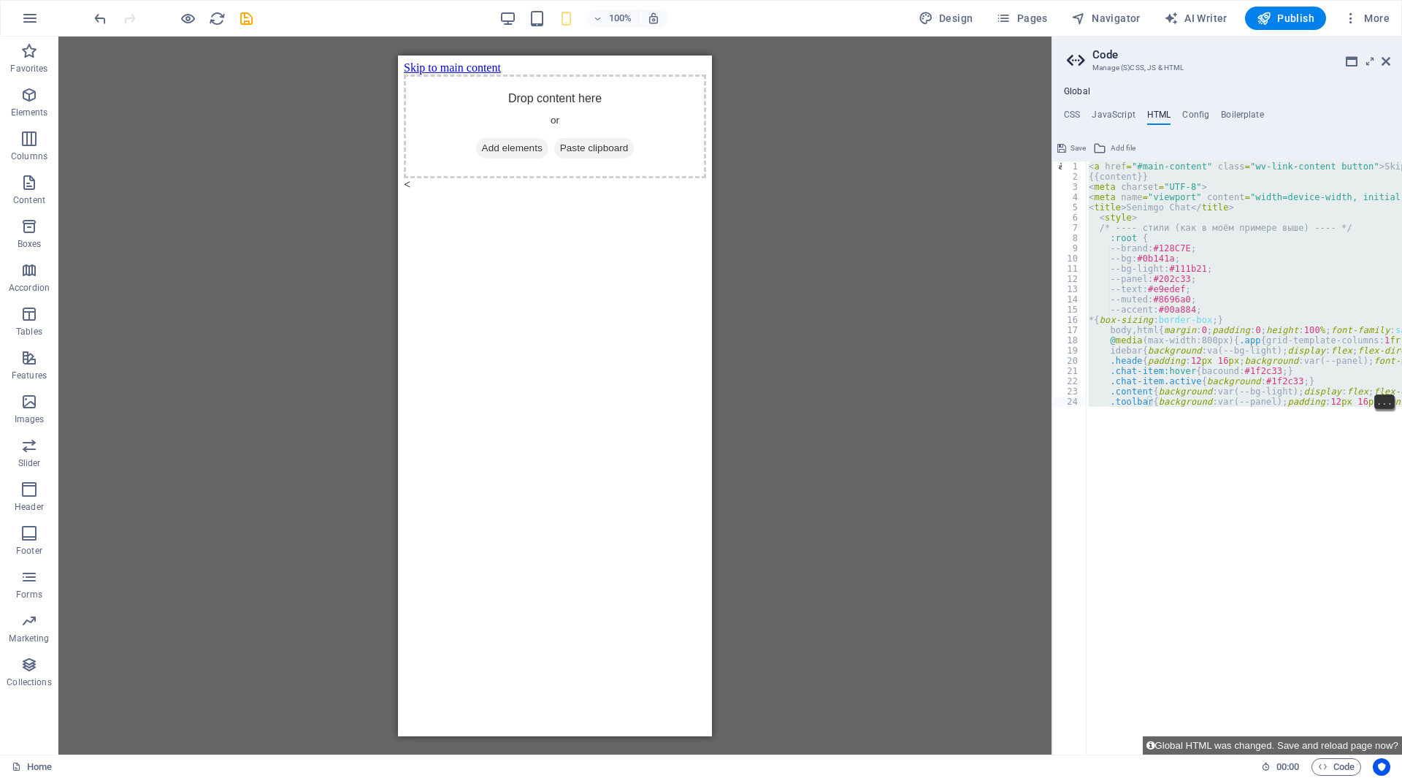
type textarea "<a href="#main-content" class="wv-link-content button">Skip to main content</a>"
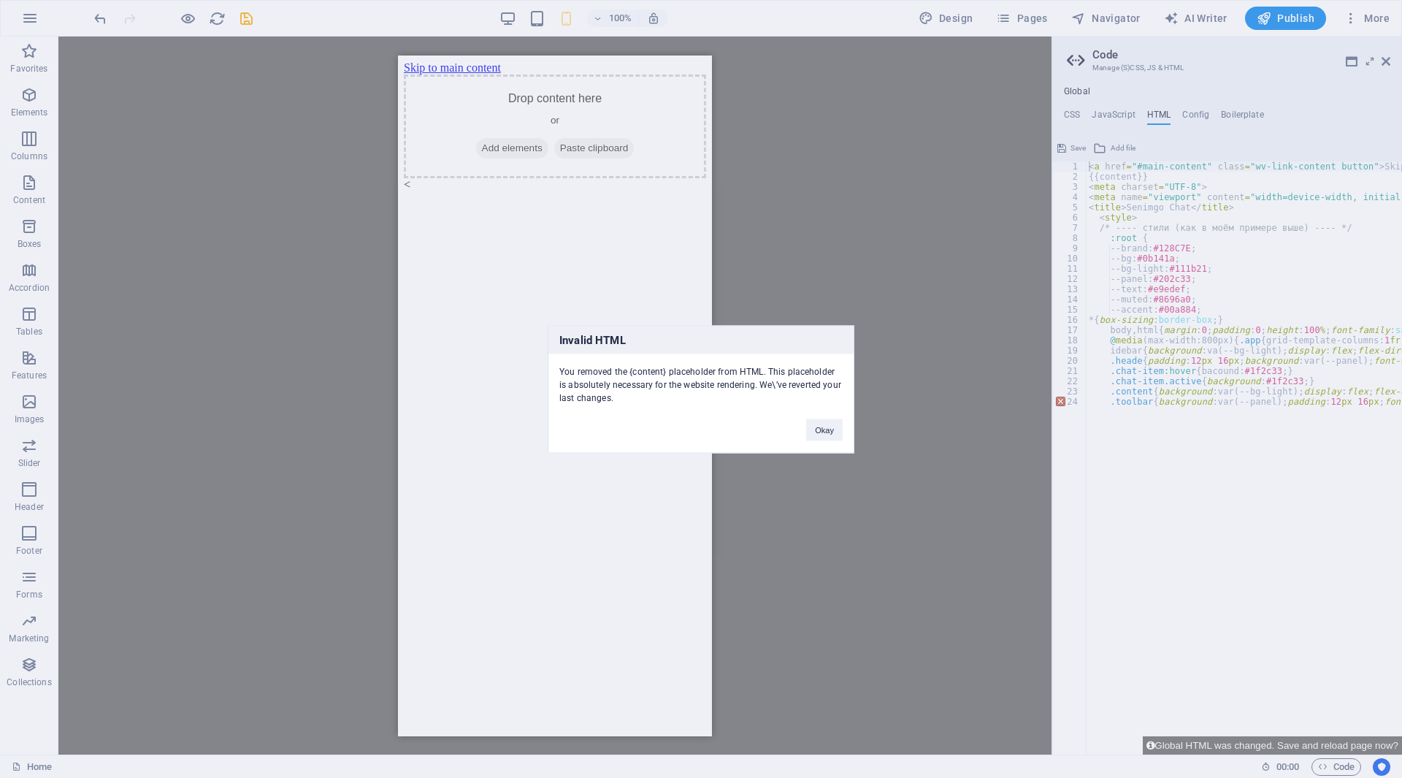
click at [826, 429] on button "Okay" at bounding box center [824, 429] width 37 height 22
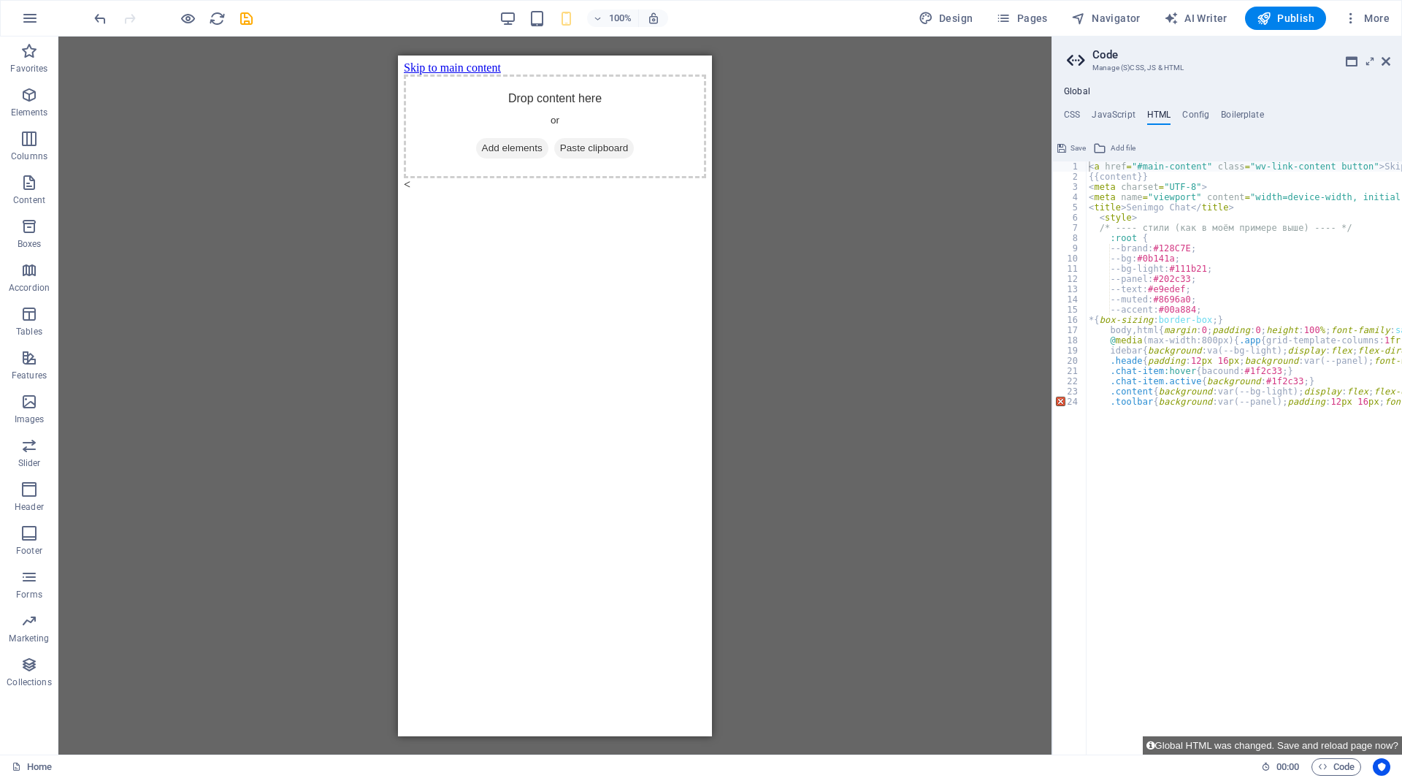
type textarea ".content{background:var(--bg-light);display:flex;flex-direction:column;} .toolb…"
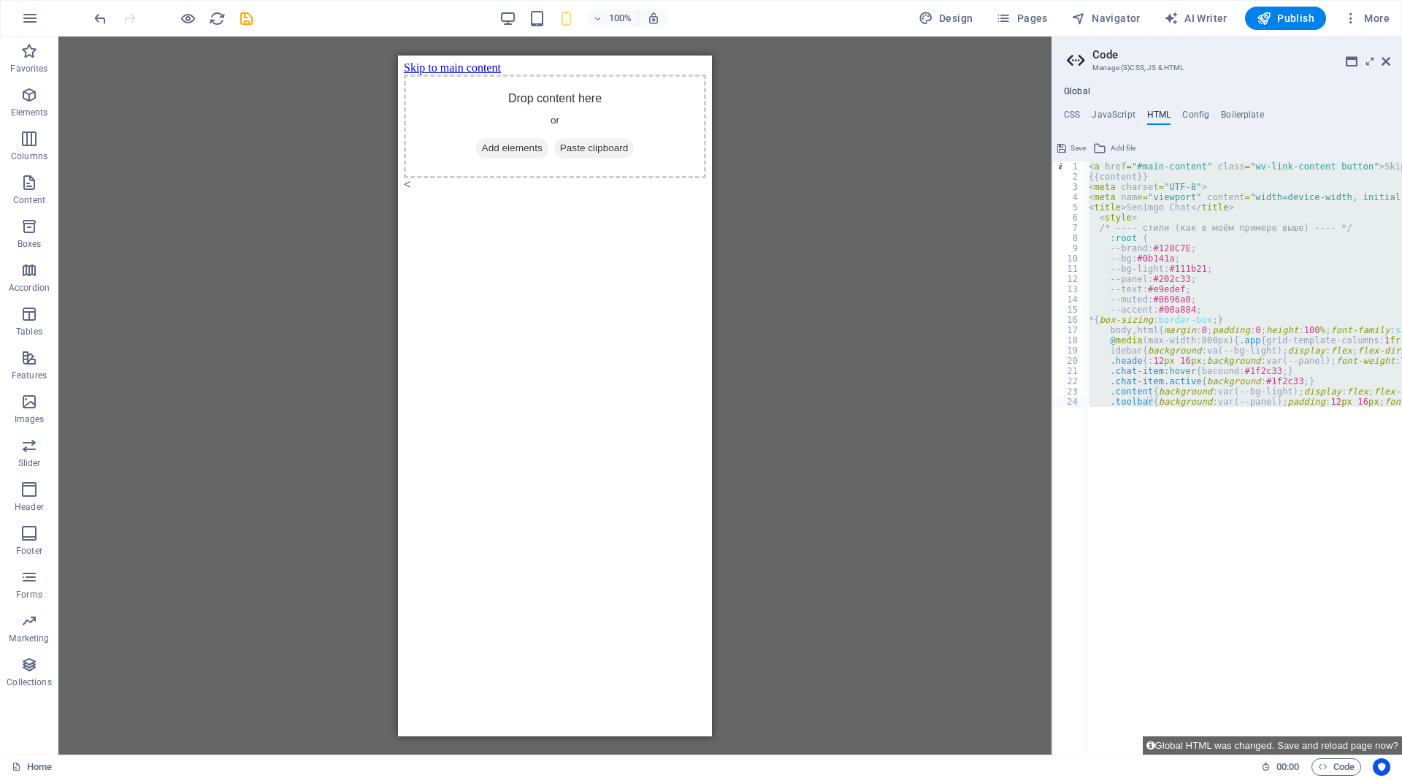
type textarea "<a href="#main-content" class="wv-link-content button">Skip to main content</a>"
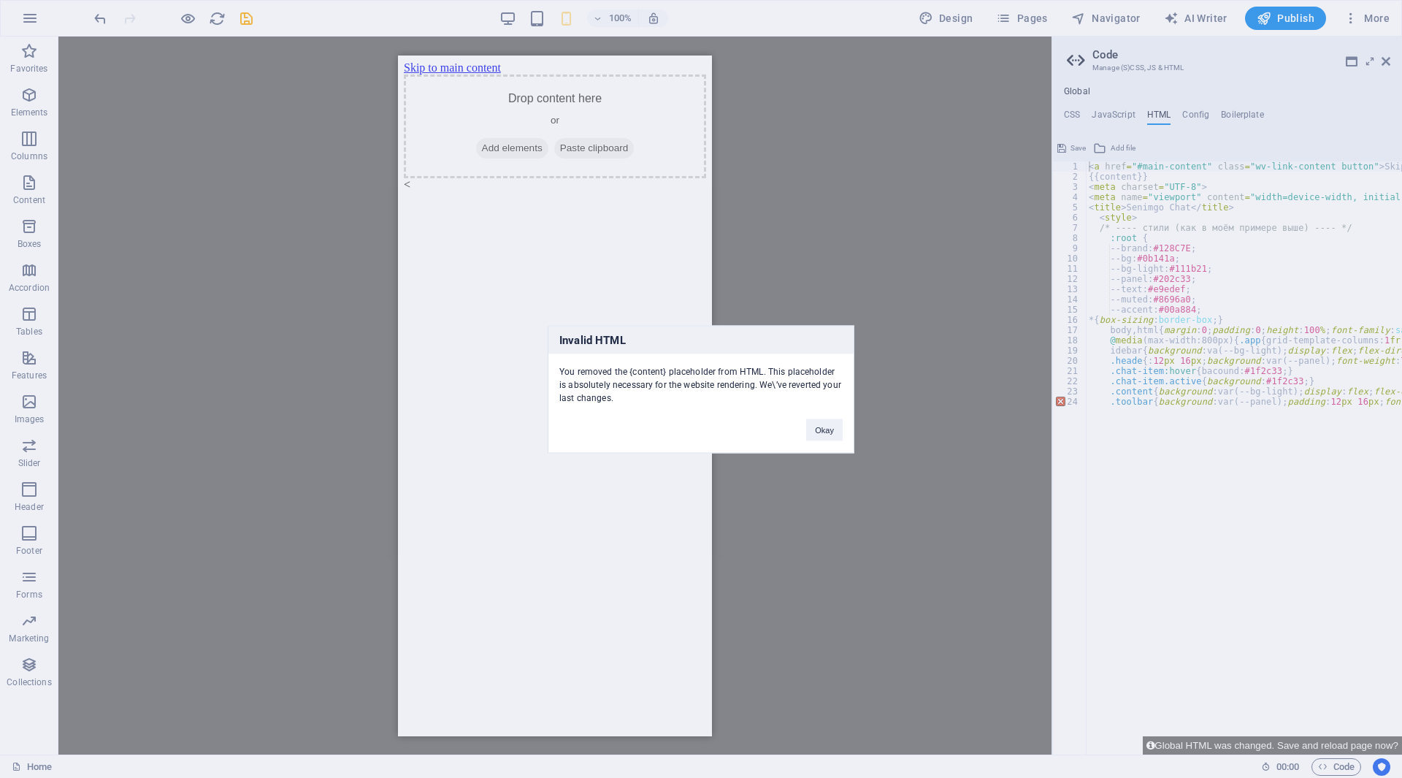
click at [829, 428] on button "Okay" at bounding box center [824, 429] width 37 height 22
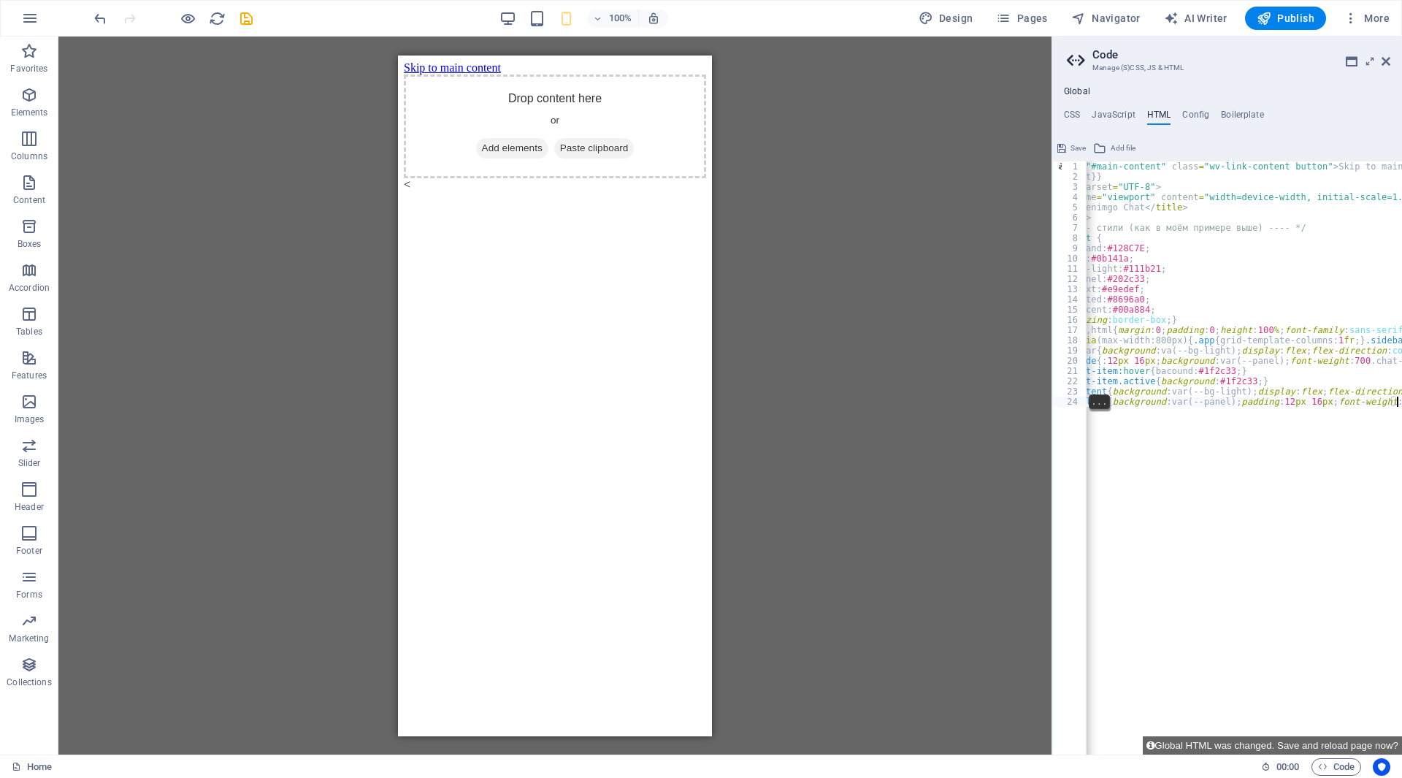
click at [1200, 399] on div "< a href = "#main-content" class = "wv-link-content button" > Skip to main cont…" at bounding box center [1392, 462] width 705 height 602
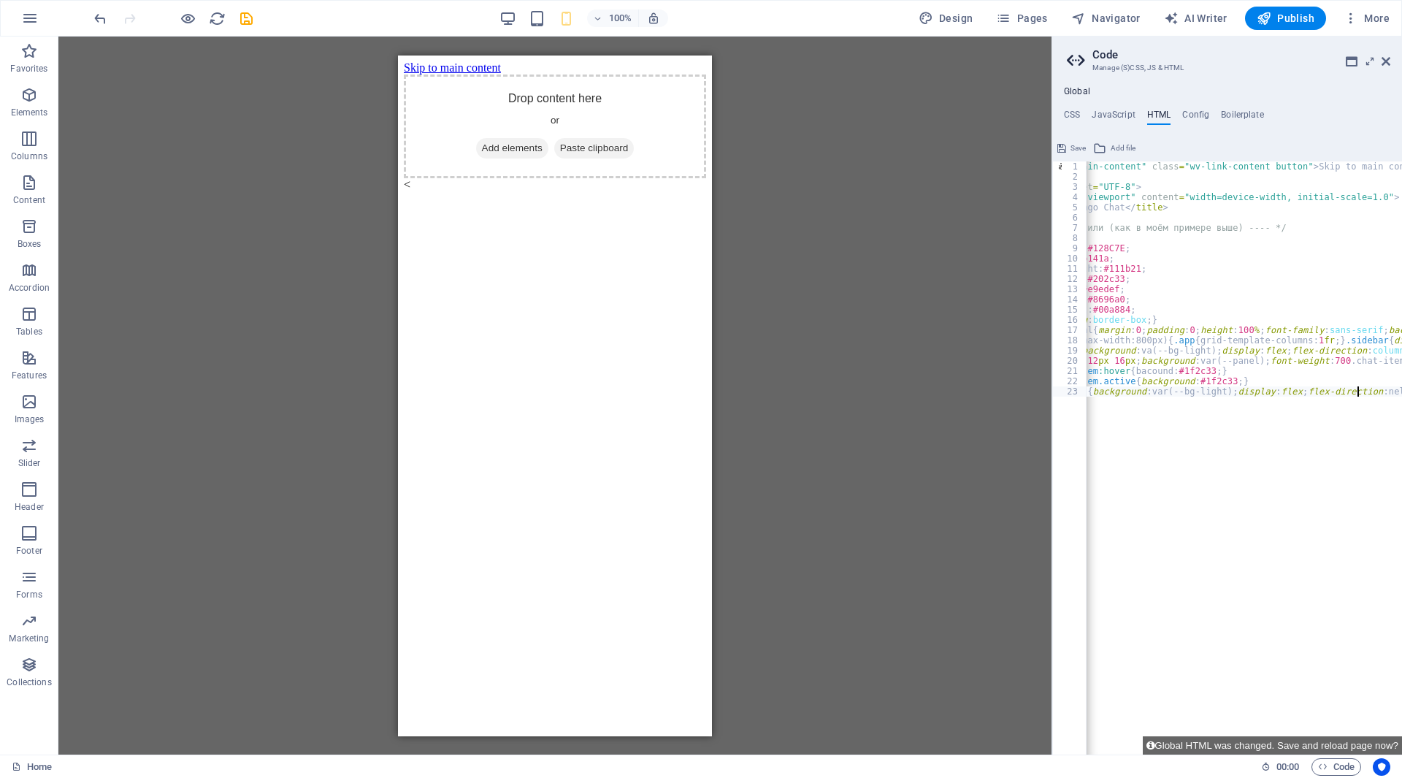
scroll to position [0, 0]
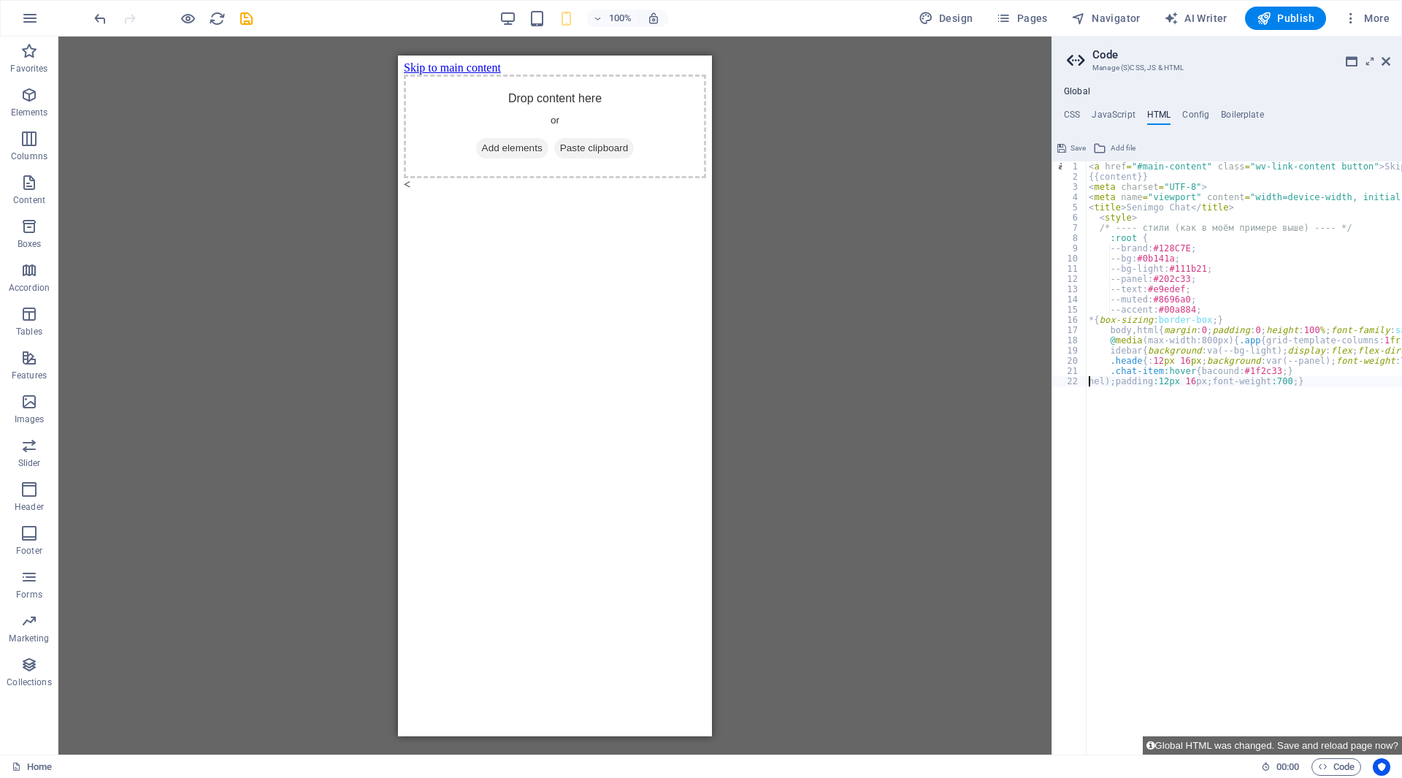
type textarea "nel);padding:12px 16px;font-weight:700"
type textarea ".chat-item:hover{bacound:#1f2c33"
type textarea ".heade{:12px 16px;background:var(--panel);font-weight:700 .chat-item{padding:12…"
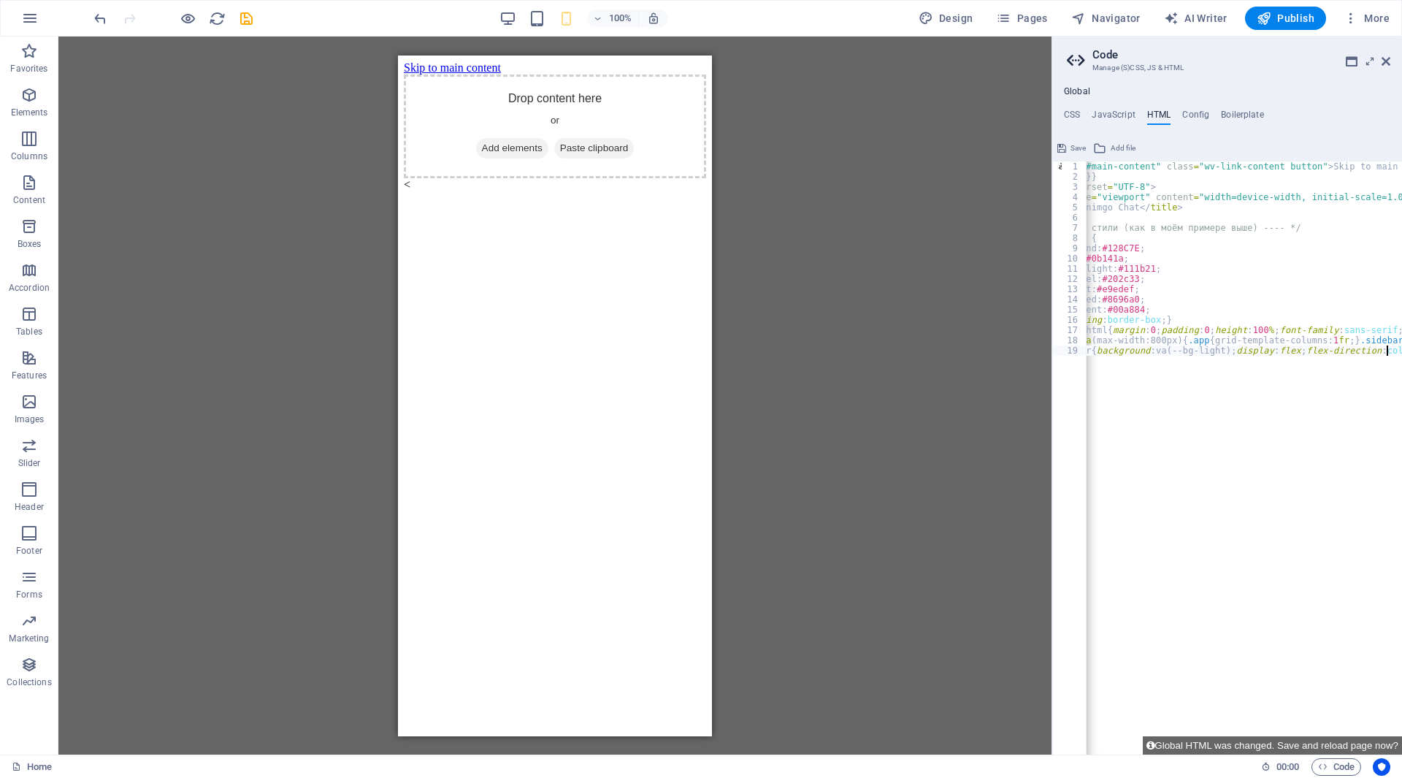
type textarea "idebar{background:va(--bg-light);display:flex;flex-direction"
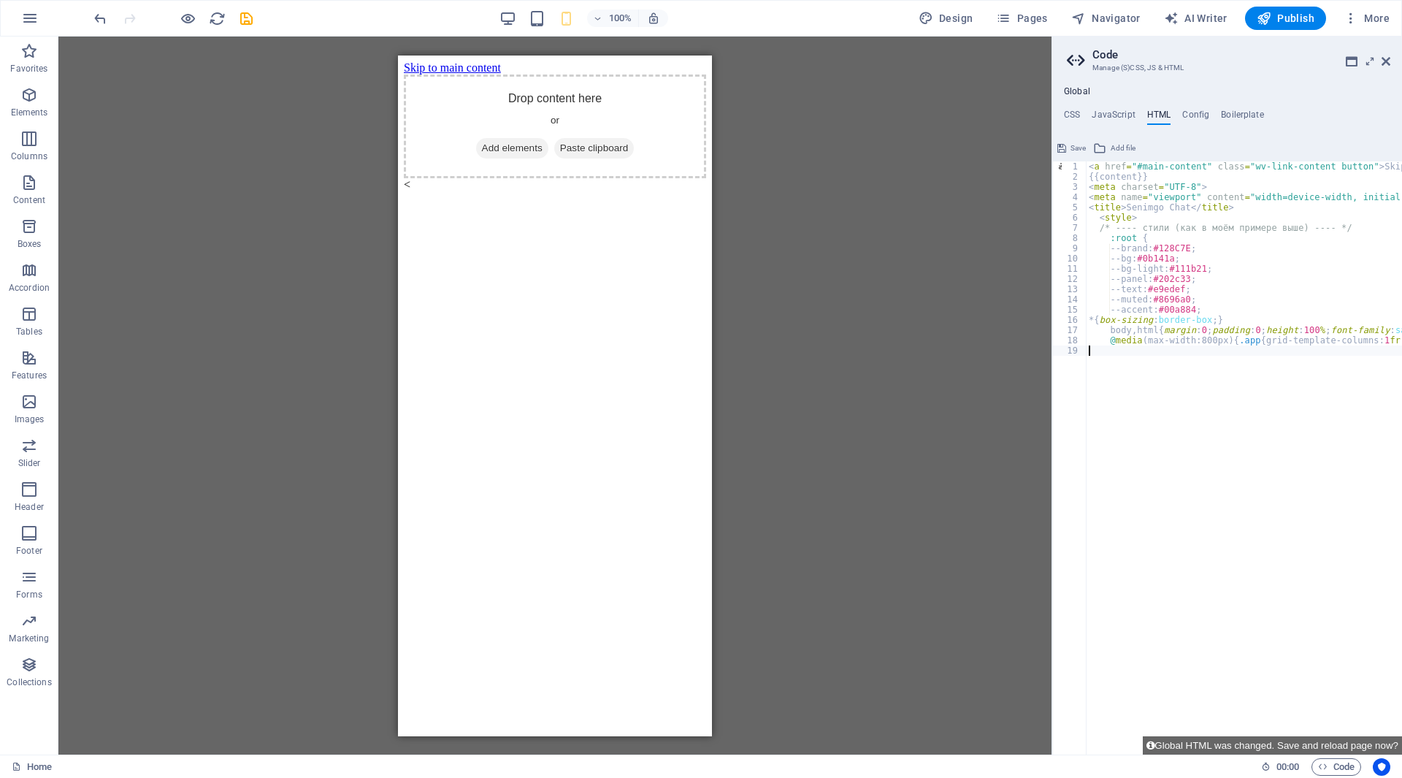
type textarea "@media(max-width:800px){.app{grid-template-columns:1fr;}.sidebar{display:none;}}"
type textarea "body,html{margin:0;padding:0;height:100%;font-family:sans-serif;background:var(…"
type textarea "*{box-sizing"
type textarea "--accent:#00a884;"
type textarea "--muted:#8696a0;"
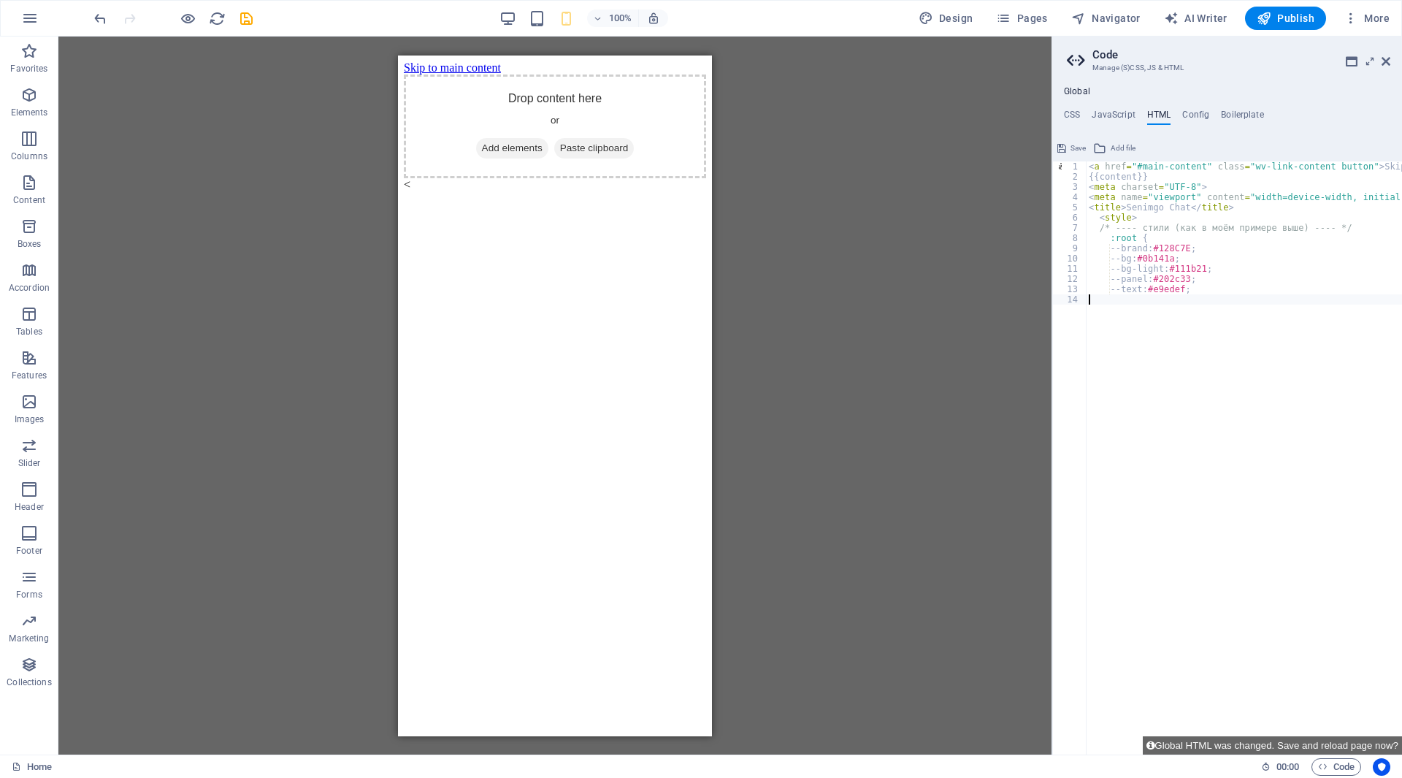
type textarea "--text:#e9edef;"
type textarea "--"
type textarea "--bg-light"
type textarea "--bg:#"
type textarea "--brand"
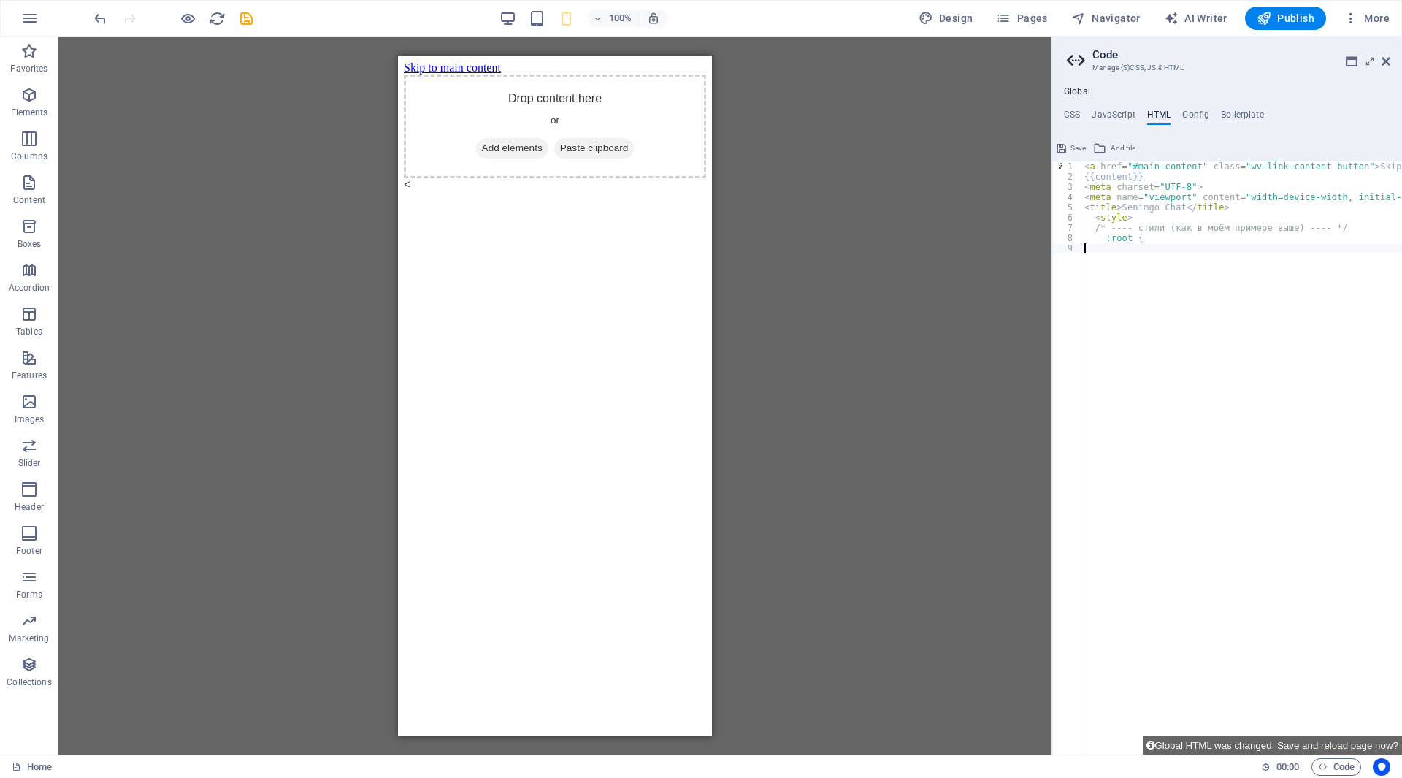
type textarea ":root {"
type textarea "/* ---- стили (как в моём примере выше) ----"
type textarea "<style"
type textarea "<title>"
type textarea "<meta name="viewport" content="width=device-width, initial-scale=1.0">"
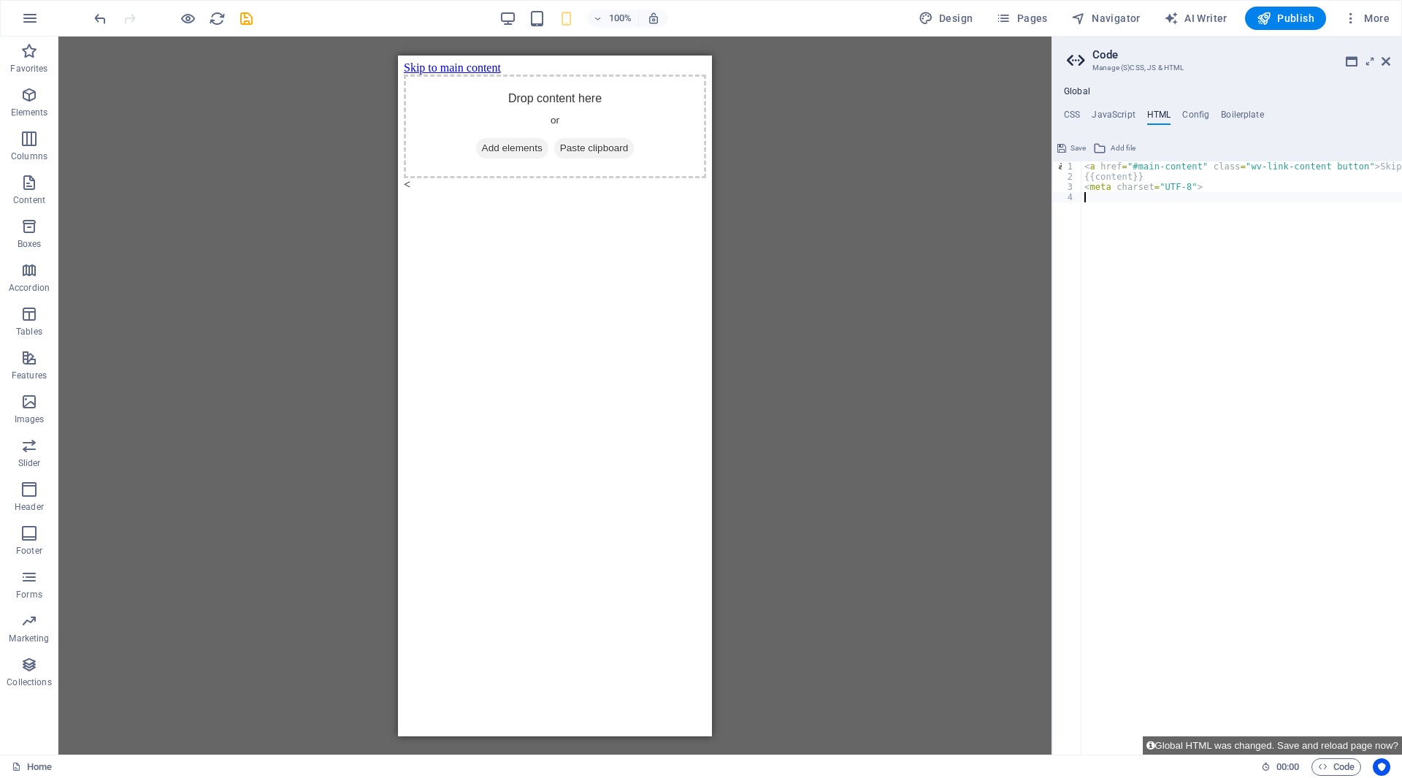
type textarea "<meta charset="UTF-8"
type textarea "<a href="#main-content" class="wv-link-content button">Skip to main content</a>"
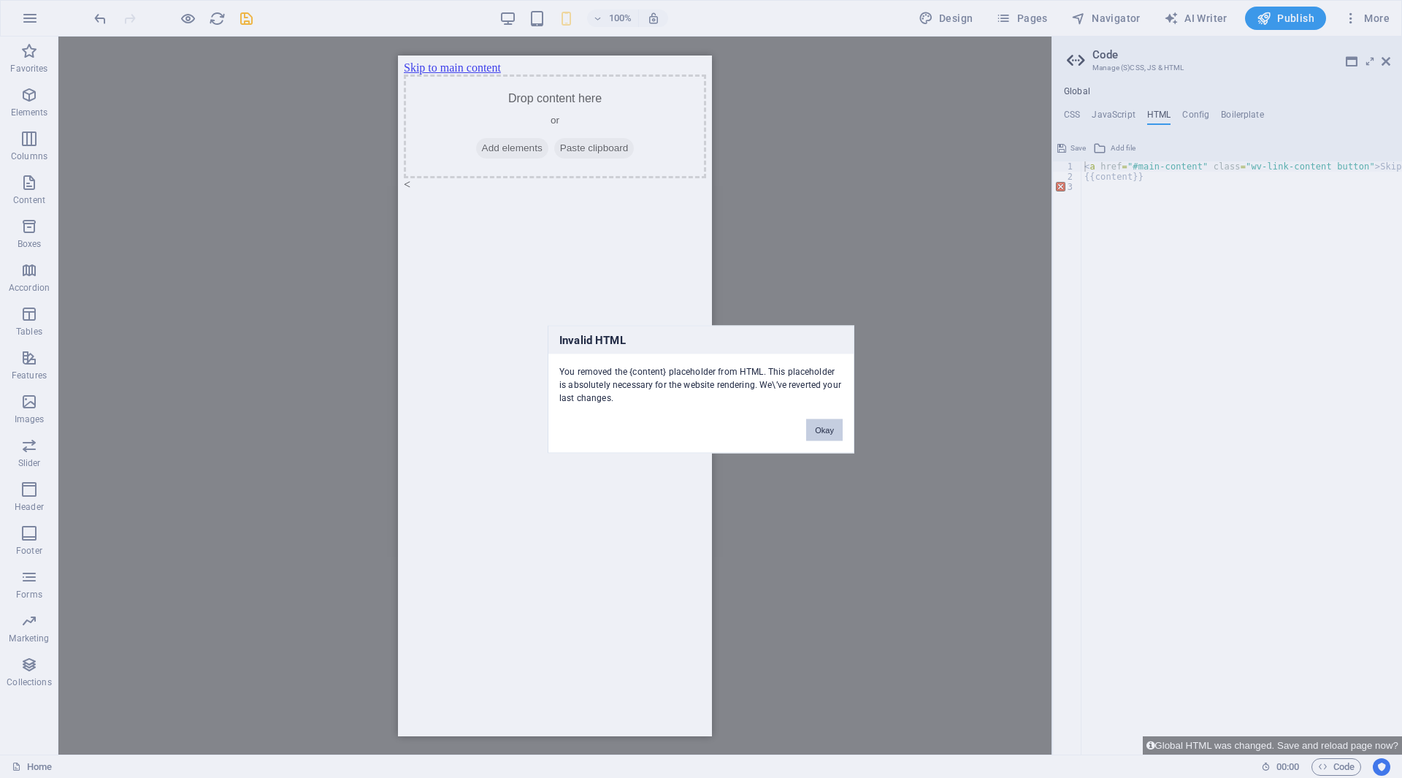
click at [816, 427] on button "Okay" at bounding box center [824, 429] width 37 height 22
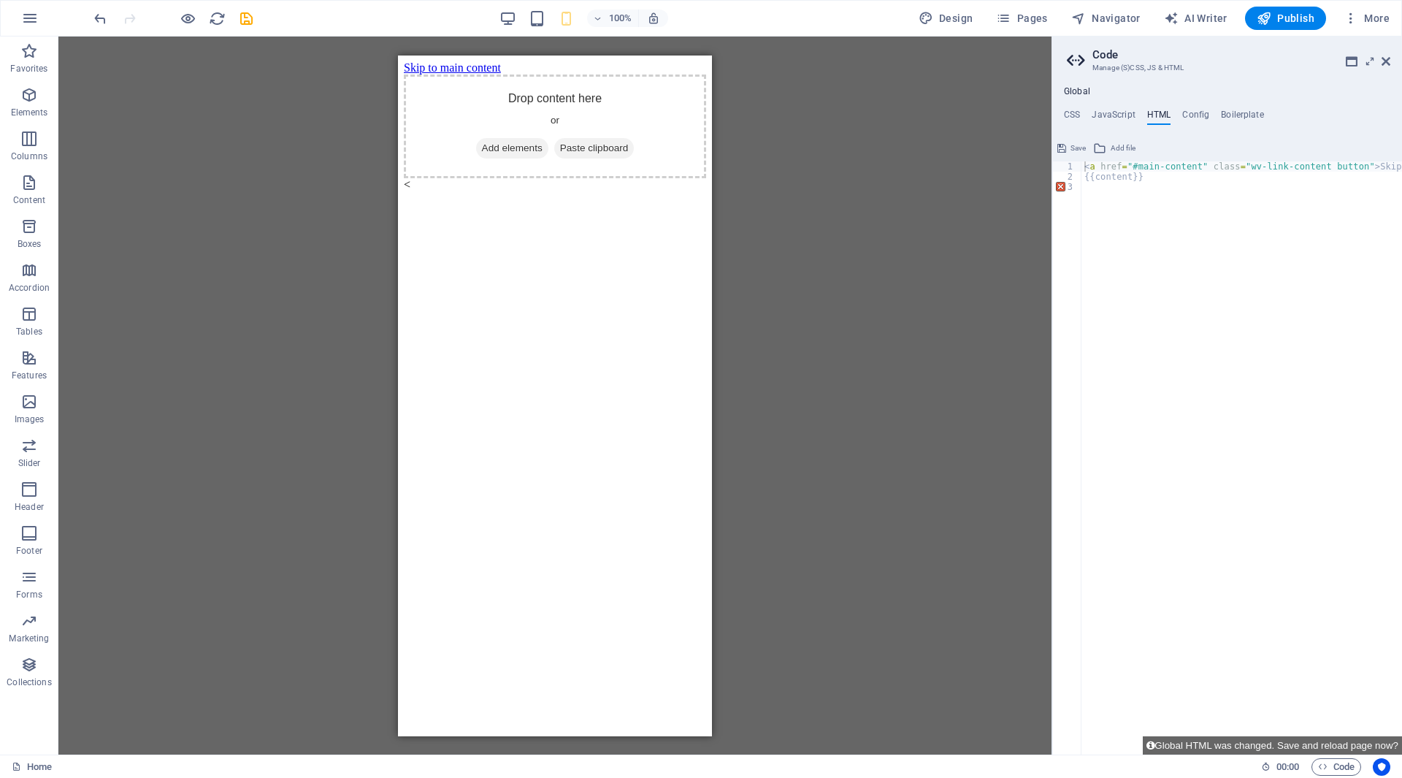
click at [1083, 247] on div "< a href = "#main-content" class = "wv-link-content button" > Skip to main cont…" at bounding box center [1278, 462] width 394 height 602
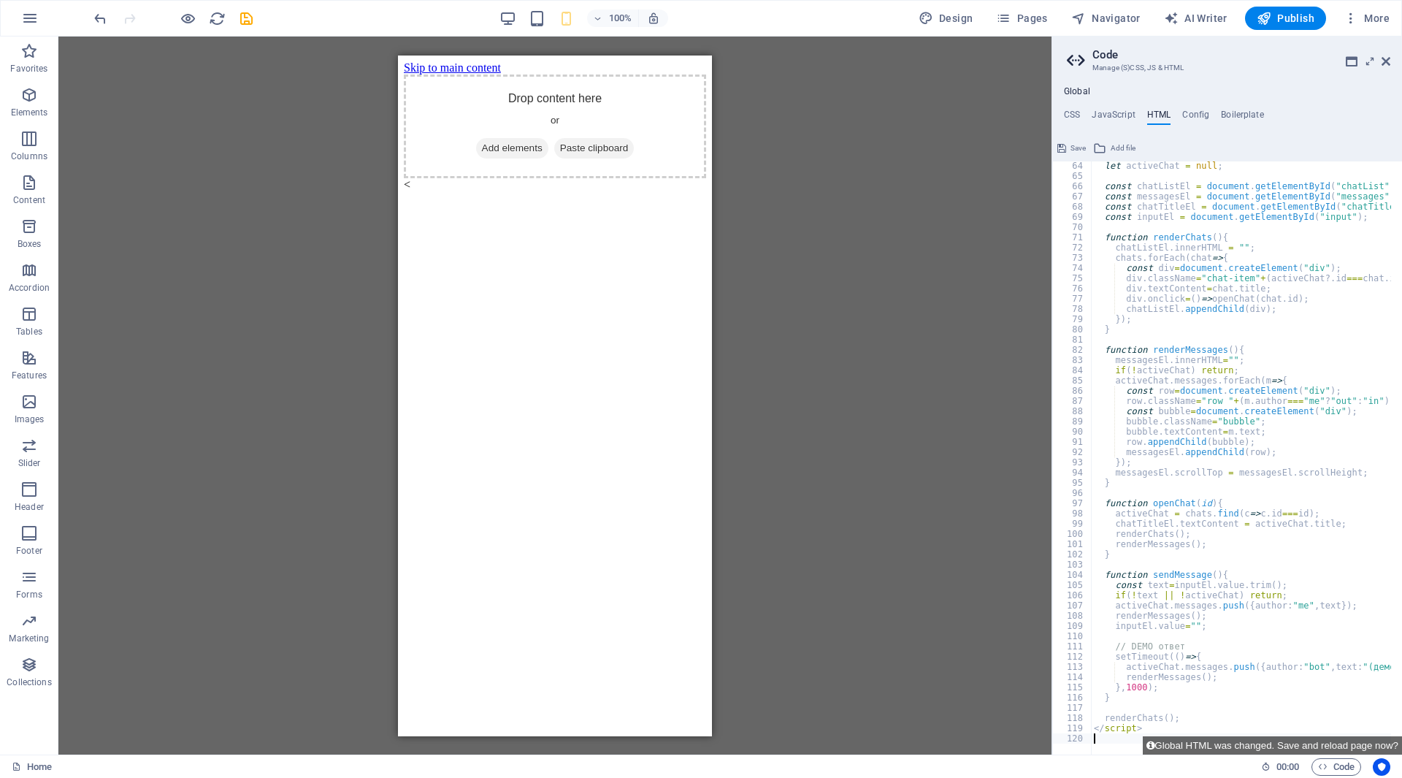
click at [993, 578] on div "Placeholder" at bounding box center [554, 396] width 993 height 718
click at [968, 532] on div "Placeholder" at bounding box center [554, 396] width 993 height 718
click at [1119, 118] on h4 "JavaScript" at bounding box center [1113, 118] width 43 height 16
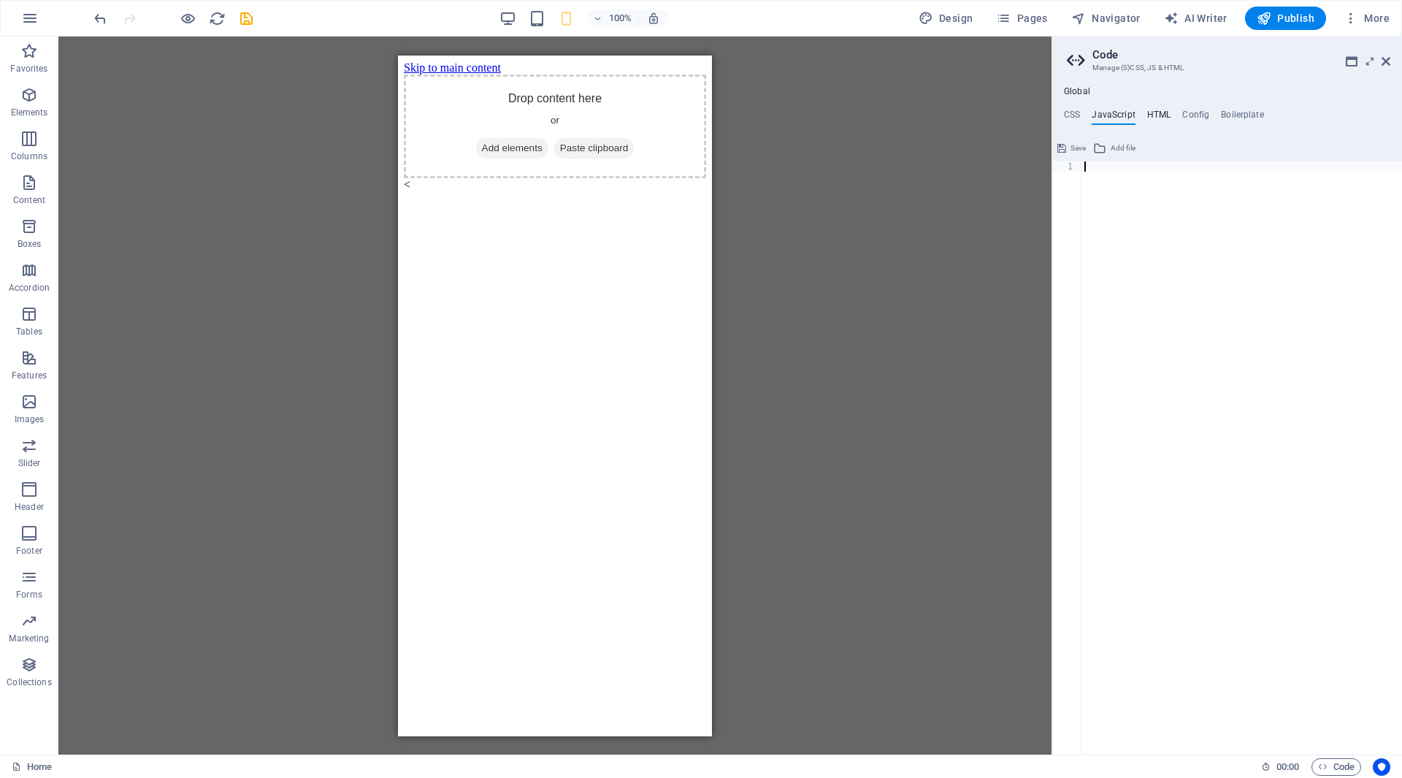
click at [1154, 116] on h4 "HTML" at bounding box center [1159, 118] width 24 height 16
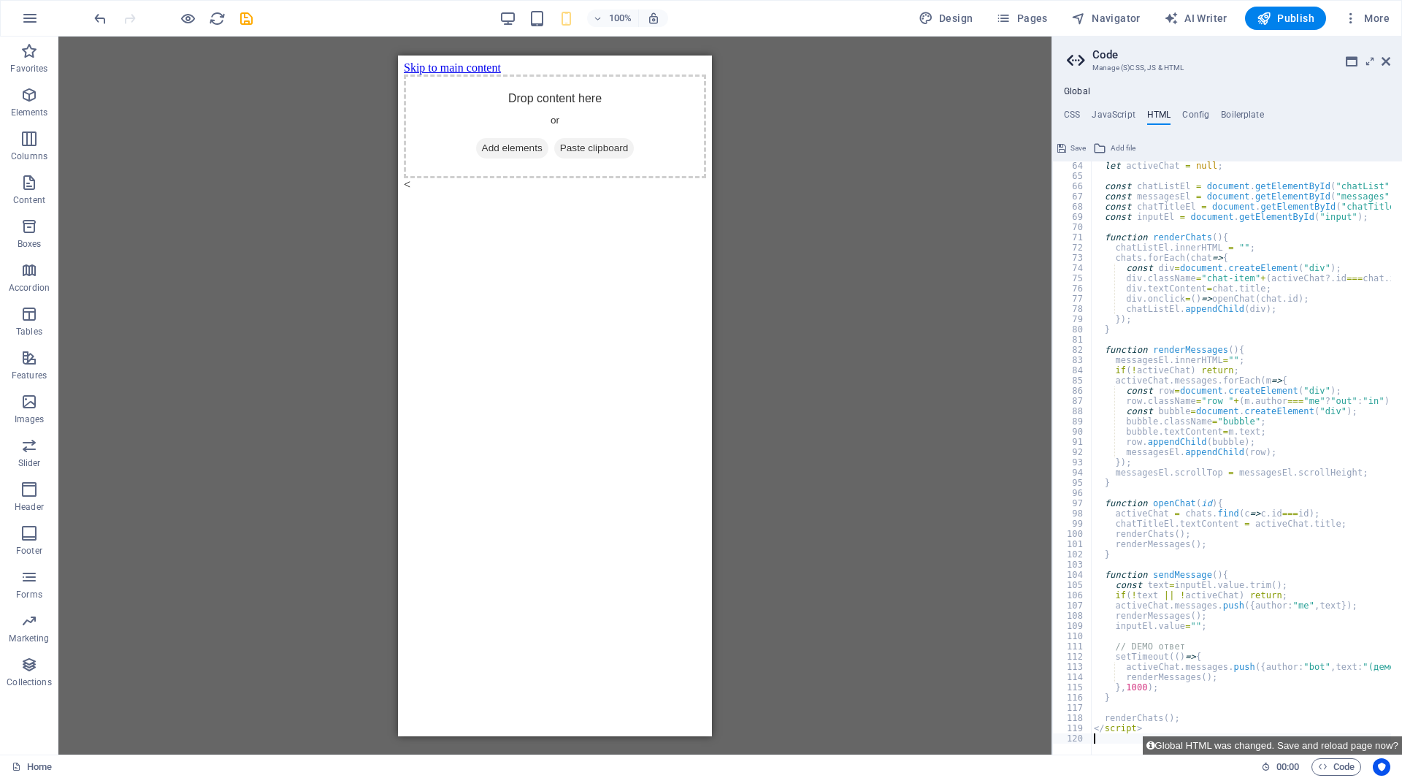
click at [1201, 399] on div "let activeChat = null ; const chatListEl = document . getElementById ( "chatLis…" at bounding box center [1389, 462] width 597 height 602
type textarea "row.className="row "+([DOMAIN_NAME]==="me"?"out":"in");"
click at [1351, 743] on button "Global HTML was changed. Save and reload page now?" at bounding box center [1272, 745] width 259 height 18
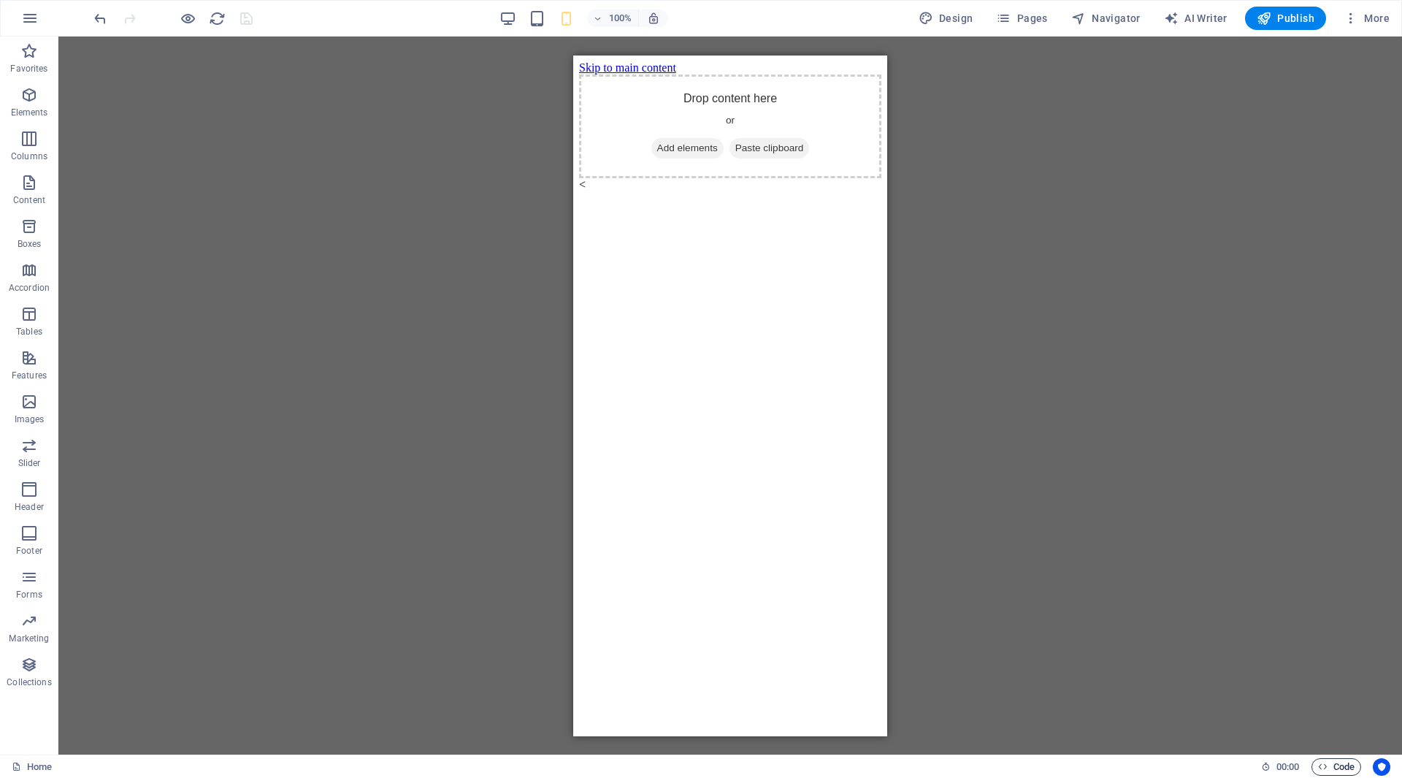
click at [1341, 764] on span "Code" at bounding box center [1336, 767] width 37 height 18
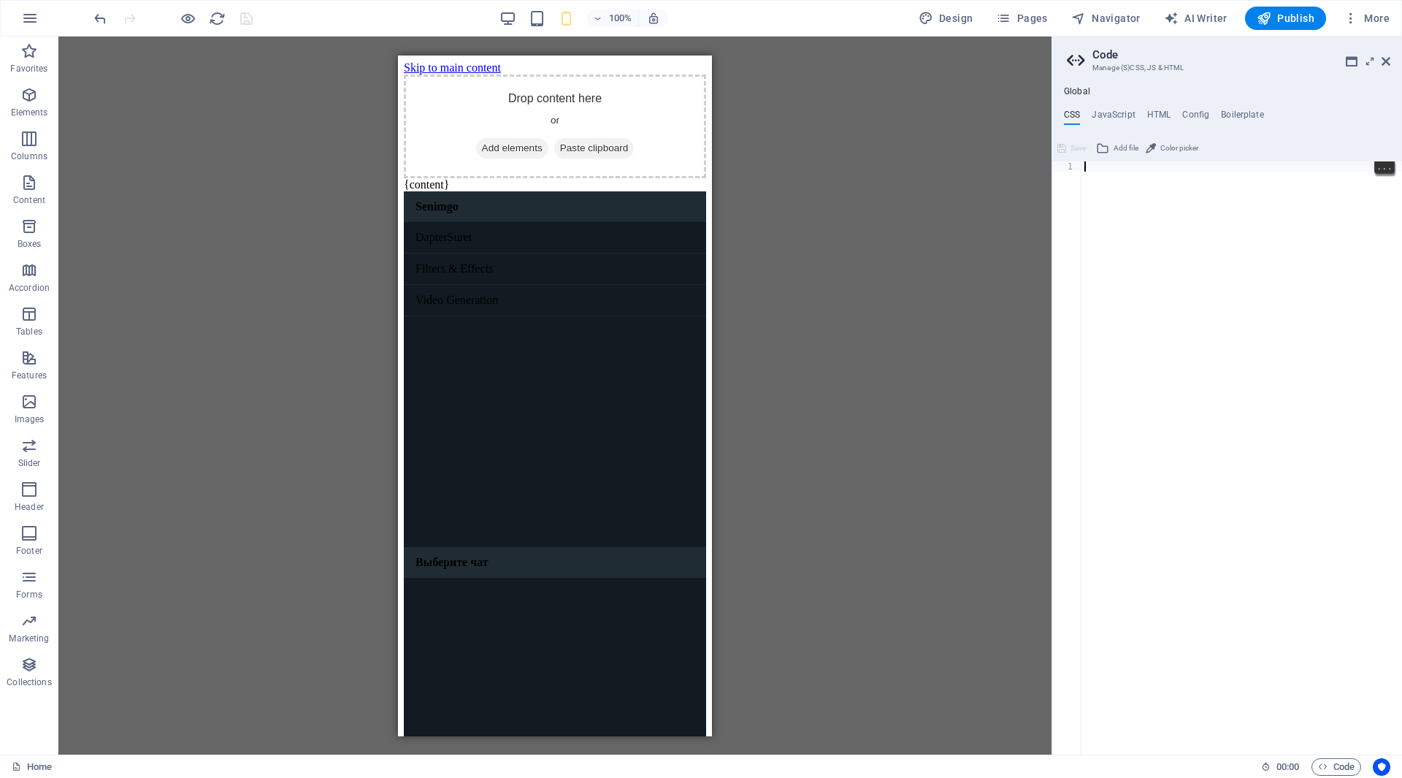
scroll to position [0, 0]
click at [483, 376] on div "DapterSuret Filters & Effects Video Generation" at bounding box center [555, 383] width 302 height 325
click at [502, 229] on div "DapterSuret" at bounding box center [555, 236] width 302 height 31
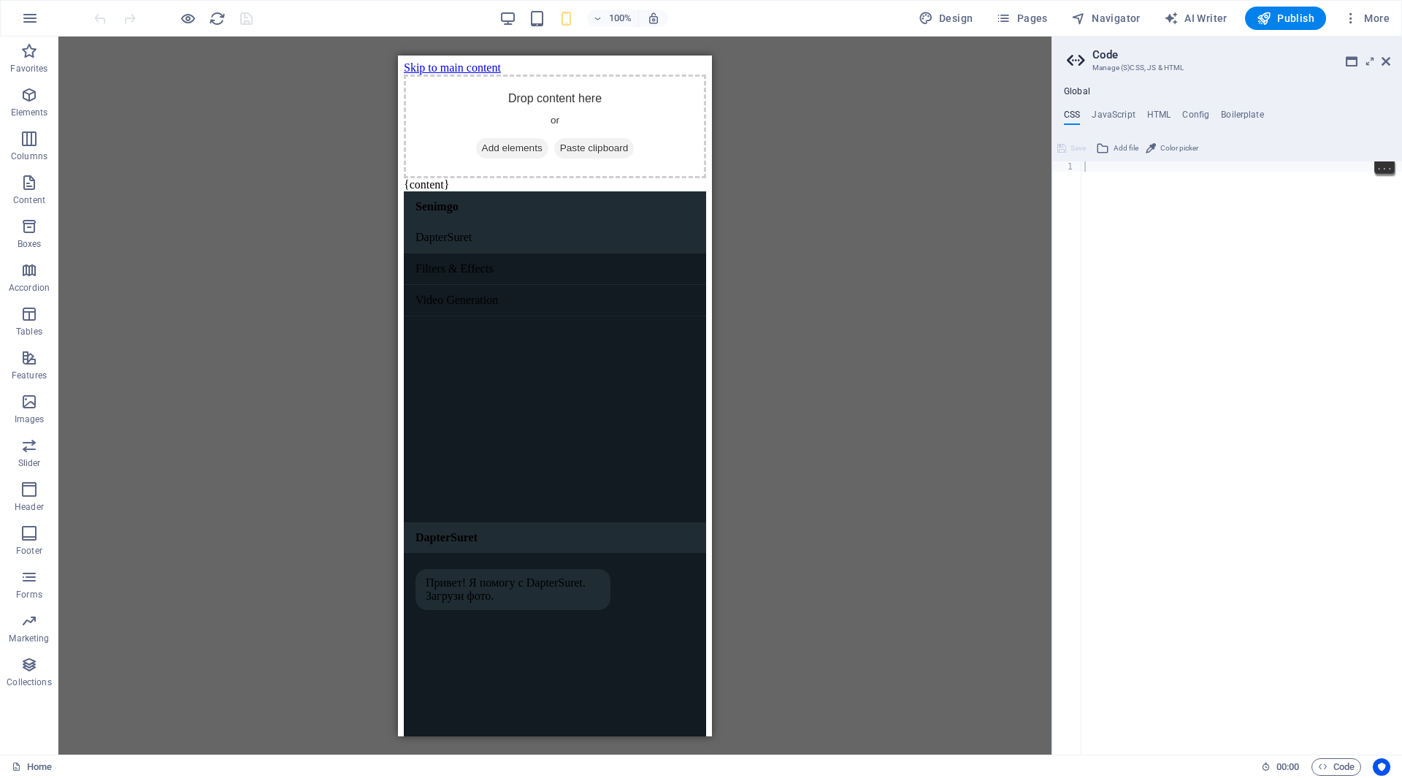
click at [502, 578] on div "Привет! Я помогу с DapterSuret. Загрузи фото." at bounding box center [512, 588] width 195 height 41
click at [502, 388] on div "DapterSuret Filters & Effects Video Generation" at bounding box center [555, 371] width 302 height 300
click at [1149, 110] on h4 "HTML" at bounding box center [1159, 118] width 24 height 16
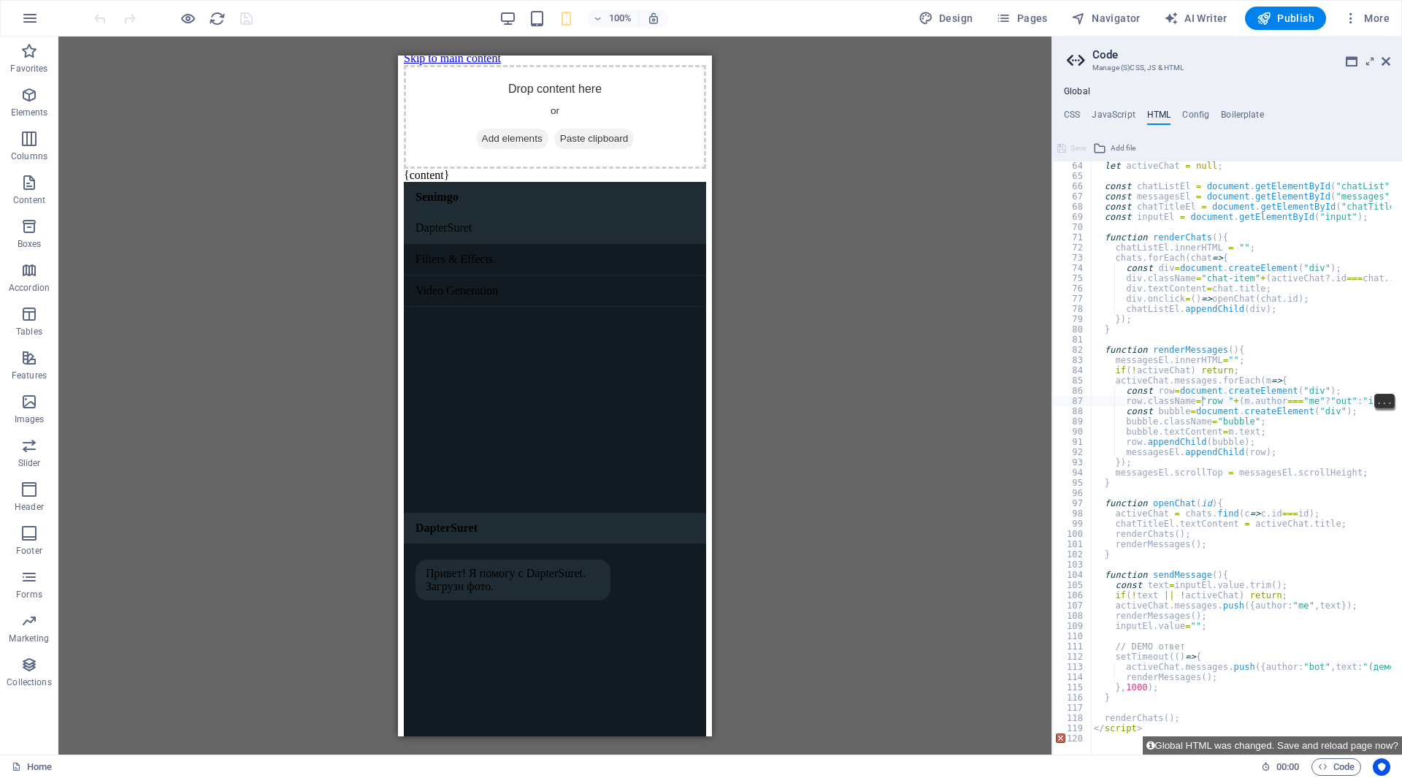
scroll to position [9, 0]
click at [1166, 255] on div "let activeChat = null ; const chatListEl = document . getElementById ( "chatLis…" at bounding box center [1389, 462] width 597 height 602
type textarea "</script>"
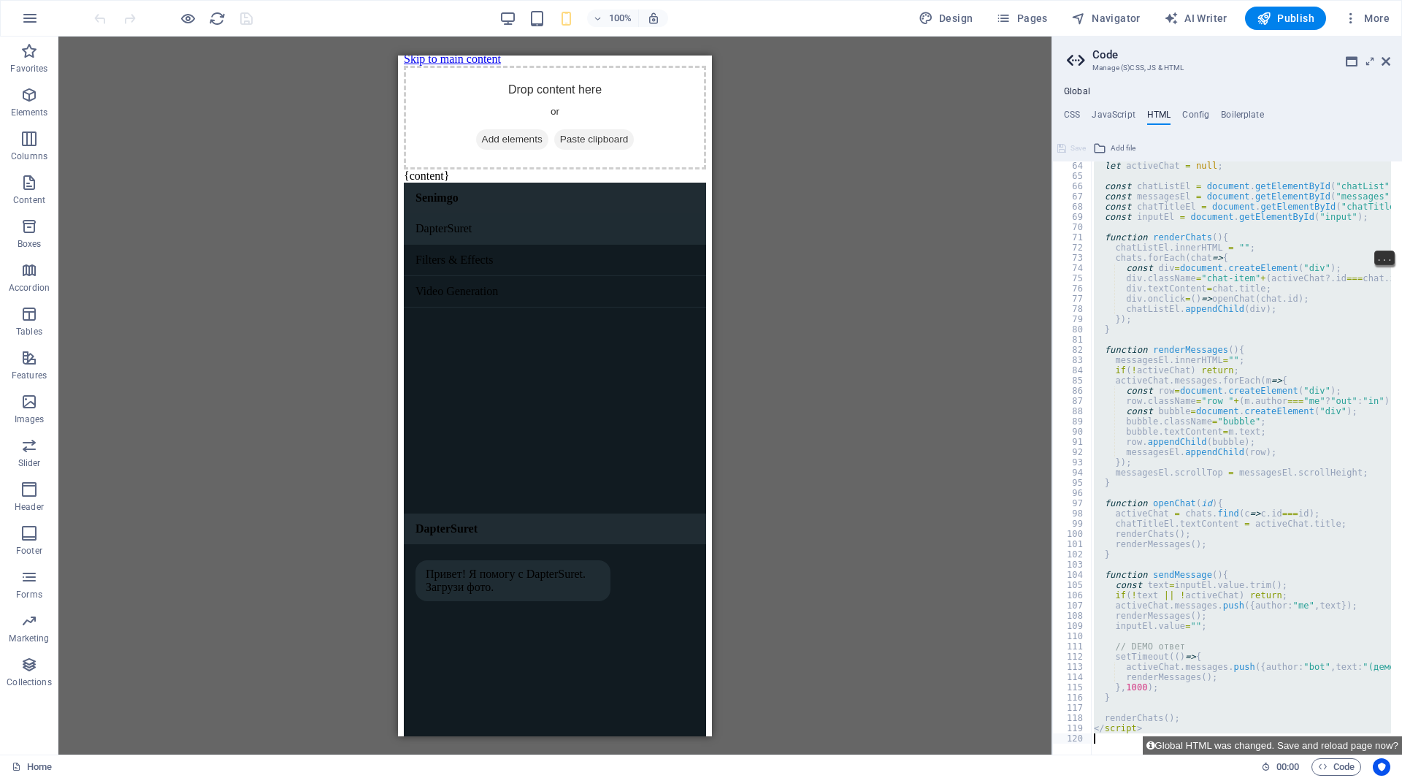
type textarea "<a href="#main-content" class="wv-link-content button">Skip to main content</a>"
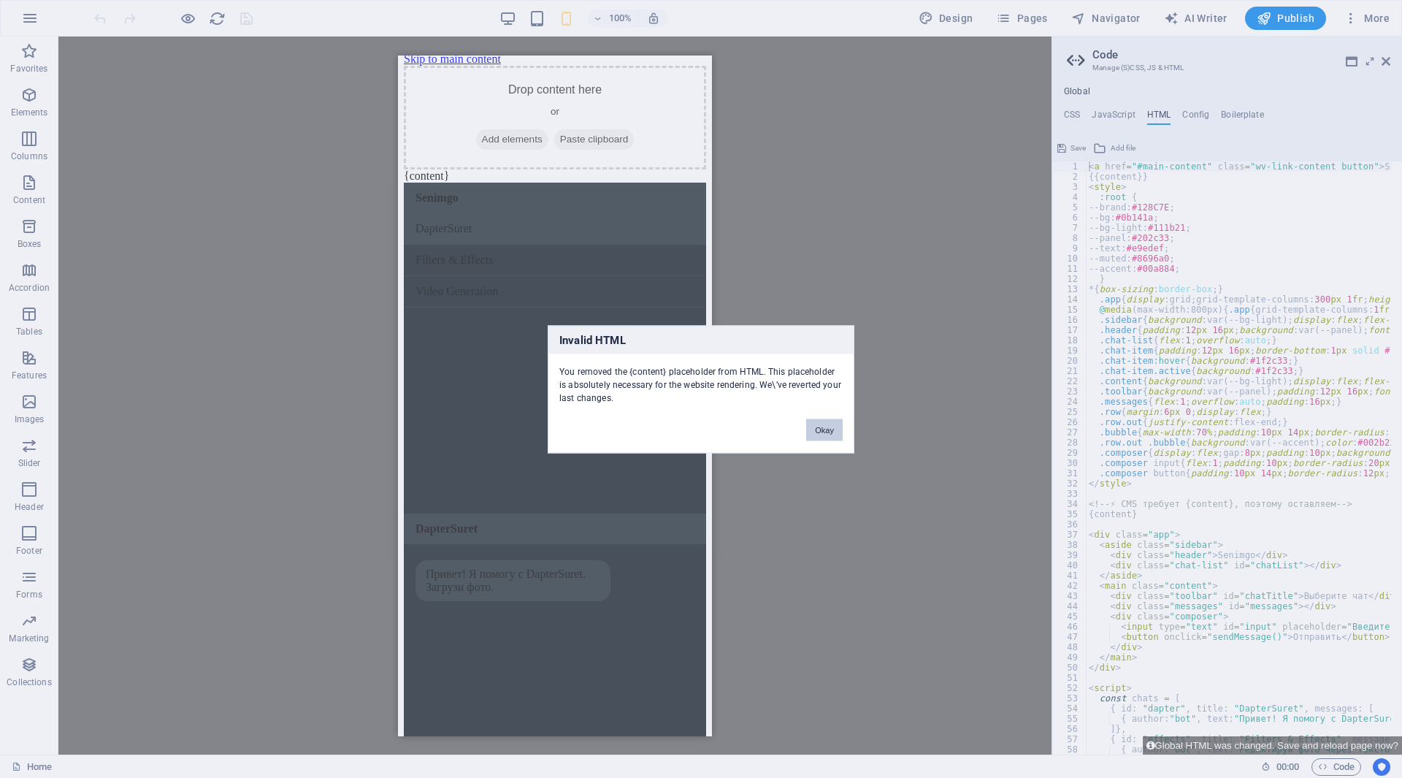
click at [819, 422] on button "Okay" at bounding box center [824, 429] width 37 height 22
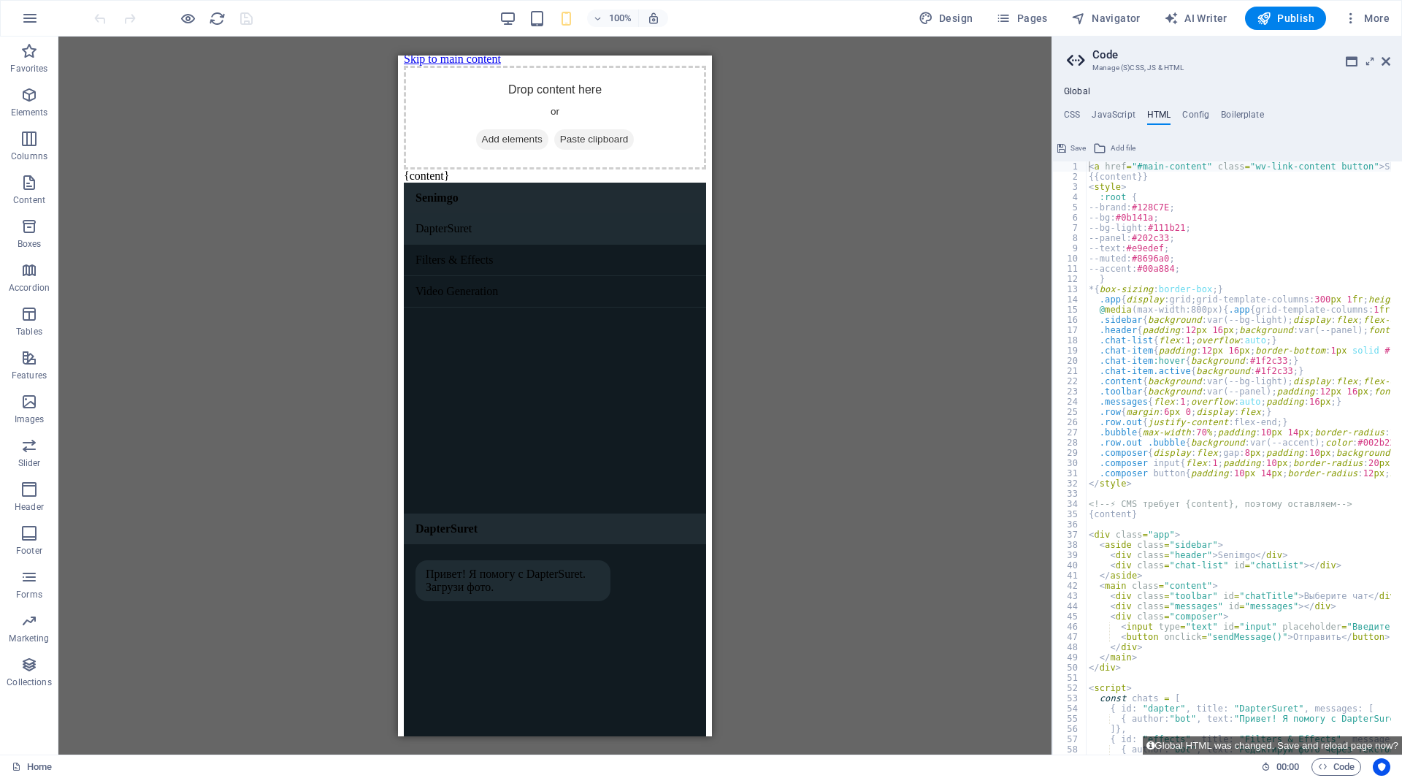
click at [1164, 409] on div "< a href = "#main-content" class = "wv-link-content button" > Skip to main cont…" at bounding box center [1384, 462] width 597 height 602
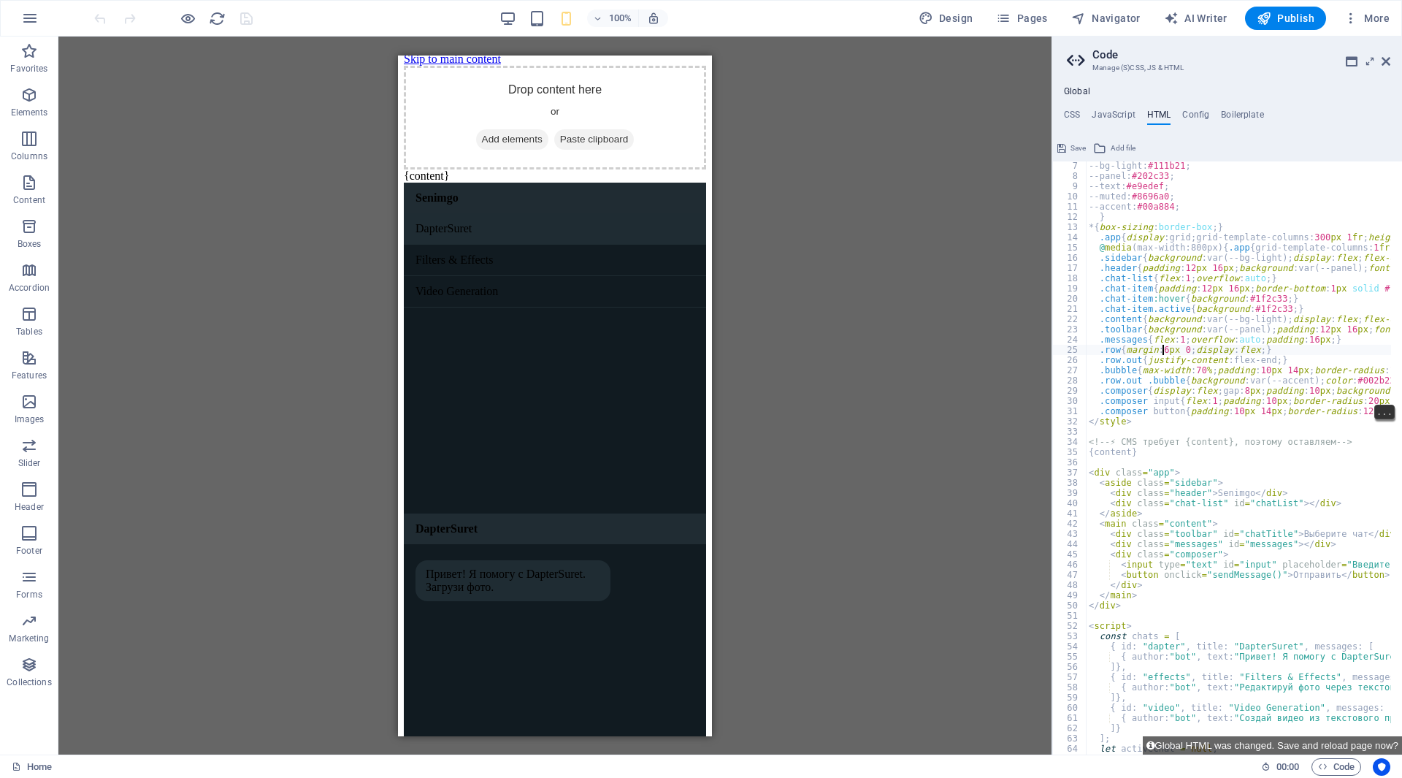
scroll to position [645, 0]
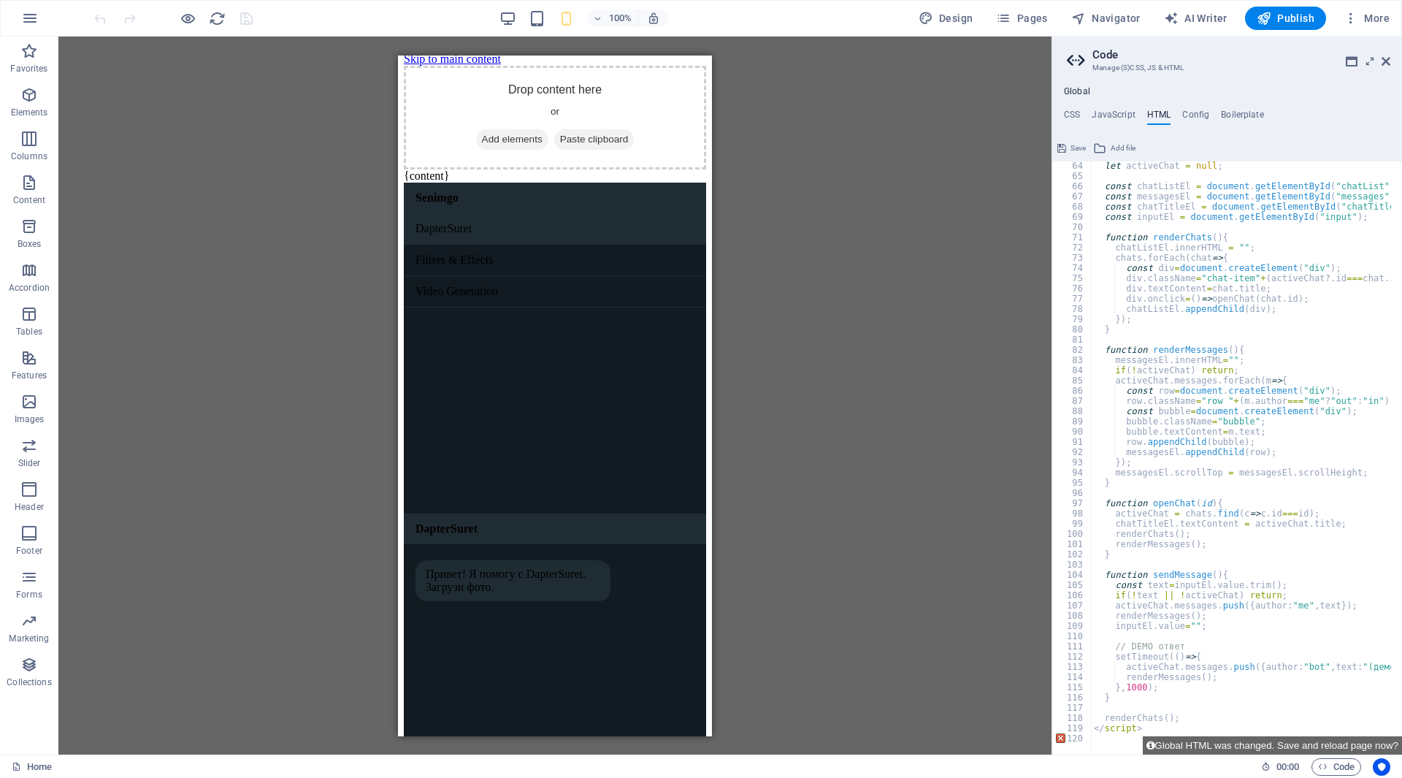
click at [1181, 667] on div "let activeChat = null ; const chatListEl = document . getElementById ( "chatLis…" at bounding box center [1389, 462] width 597 height 602
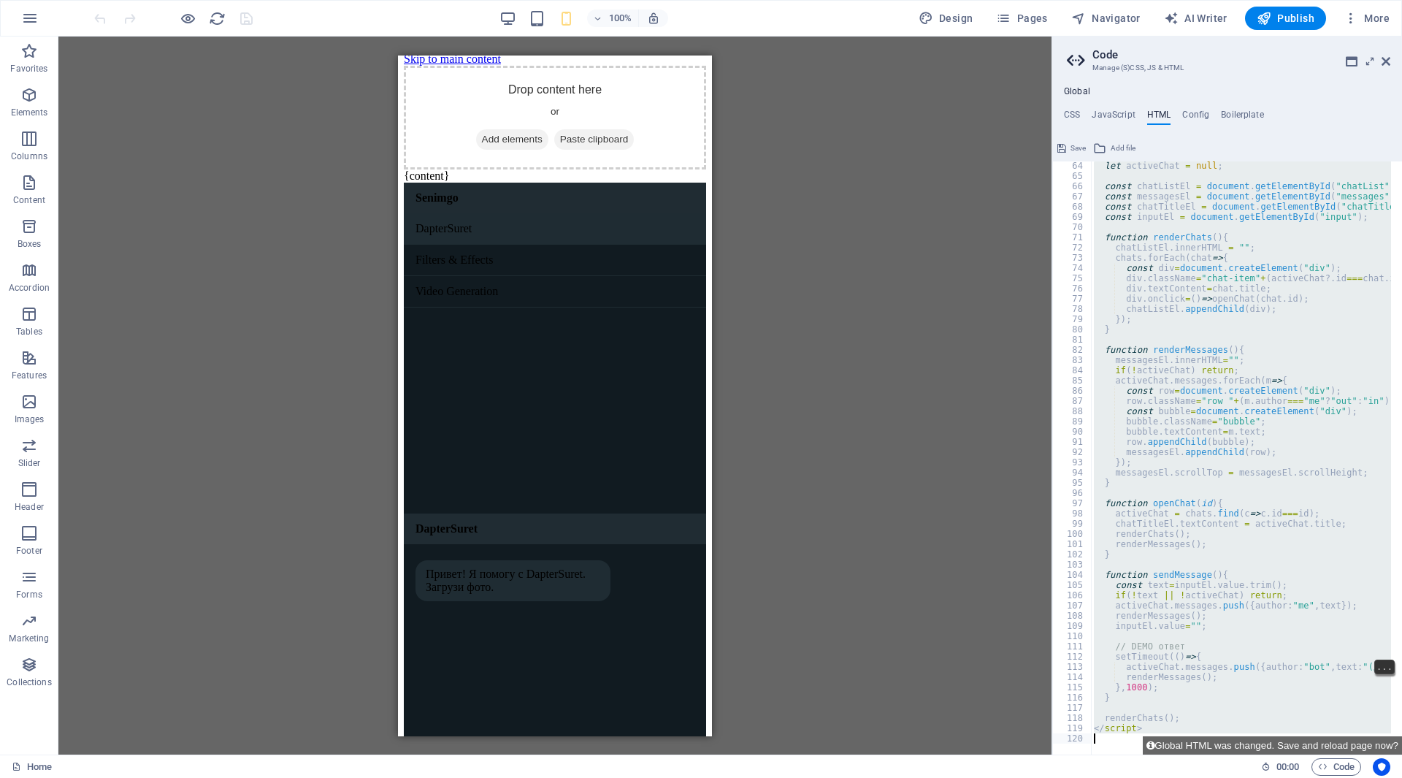
click at [1189, 672] on div "let activeChat = null ; const chatListEl = document . getElementById ( "chatLis…" at bounding box center [1389, 462] width 597 height 602
click at [1386, 688] on span "..." at bounding box center [1384, 687] width 19 height 13
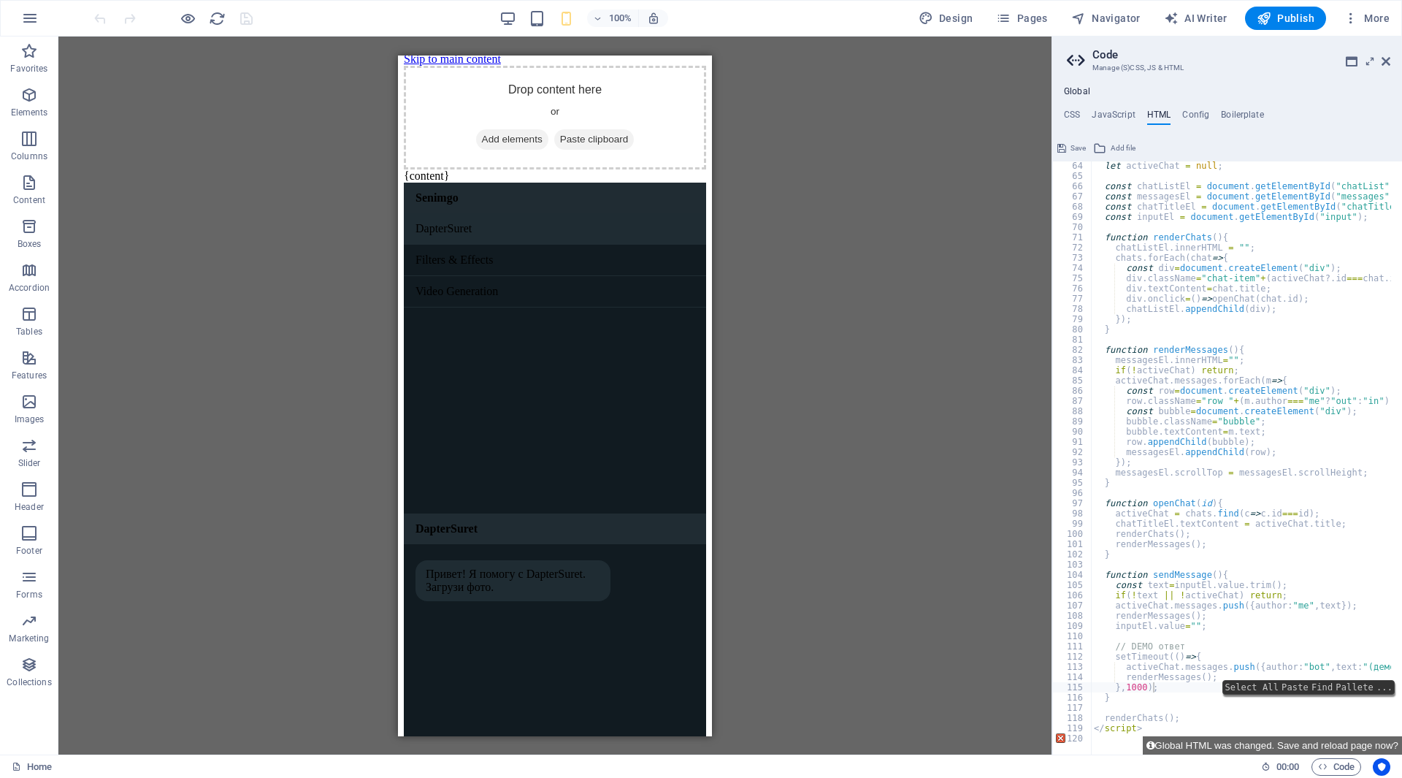
click at [1168, 694] on div "let activeChat = null ; const chatListEl = document . getElementById ( "chatLis…" at bounding box center [1389, 462] width 597 height 602
type textarea "</script>"
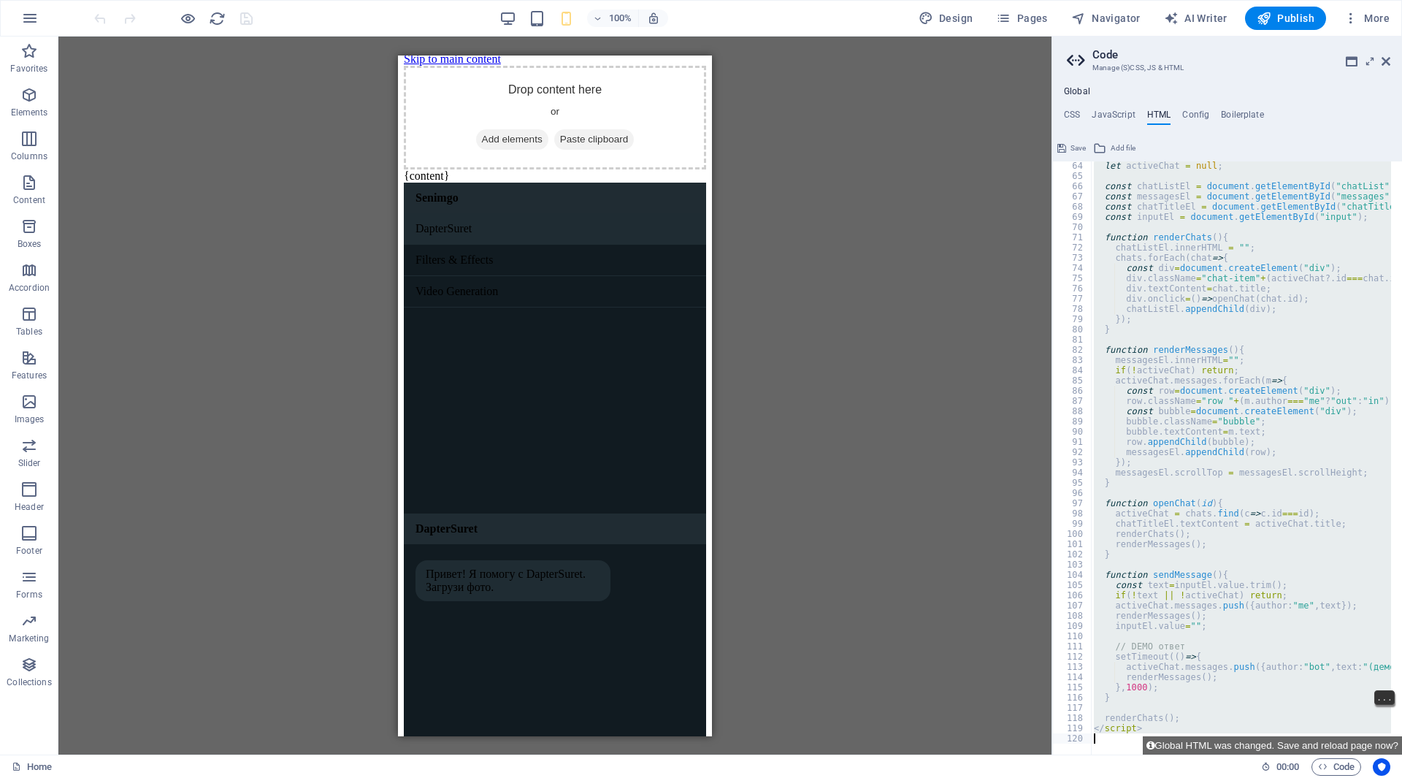
type textarea "<a href="#main-content" class="wv-link-content button">Skip to main content</a>"
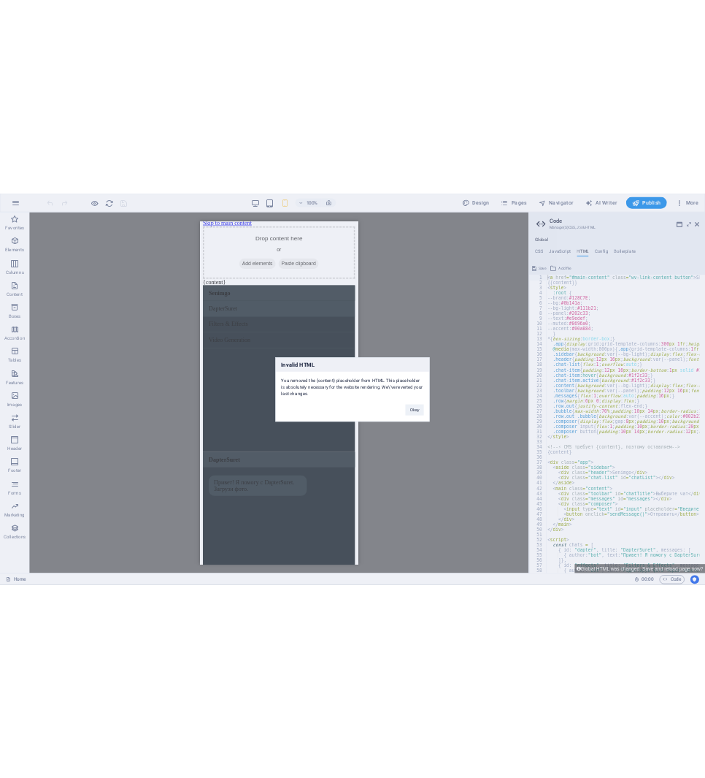
scroll to position [0, 0]
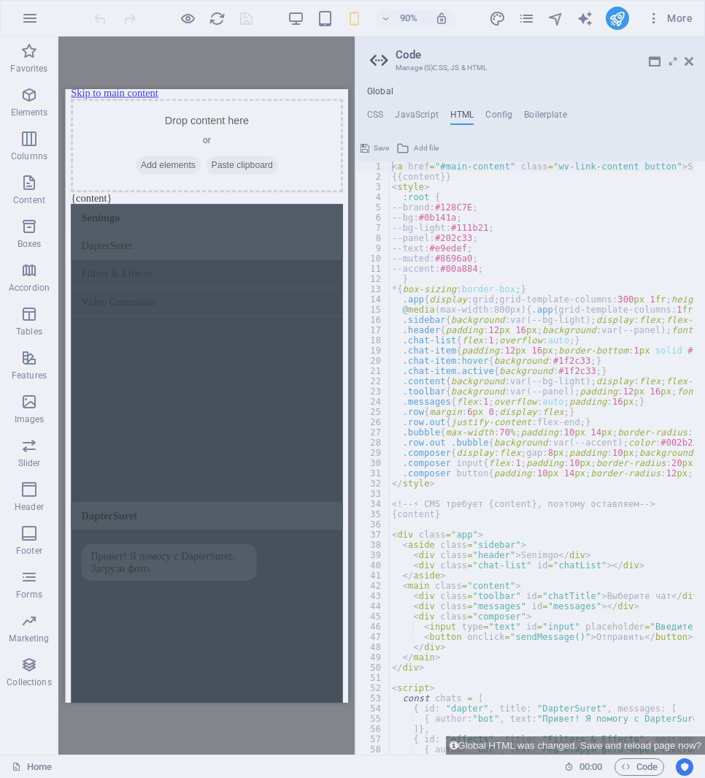
click at [568, 483] on div at bounding box center [352, 389] width 705 height 778
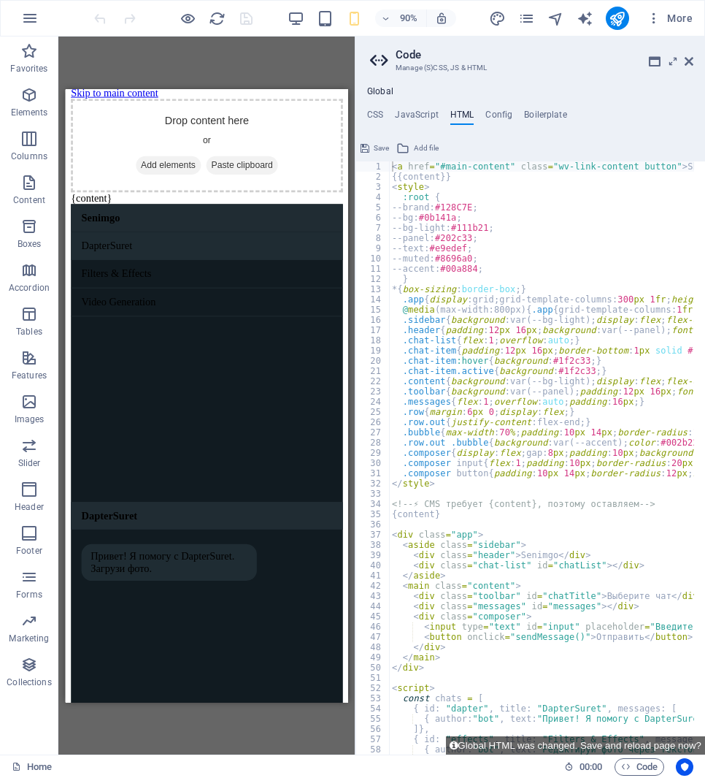
click at [572, 546] on div "< a href = "#main-content" class = "wv-link-content button" > Skip to main cont…" at bounding box center [687, 462] width 597 height 602
type textarea "</script>"
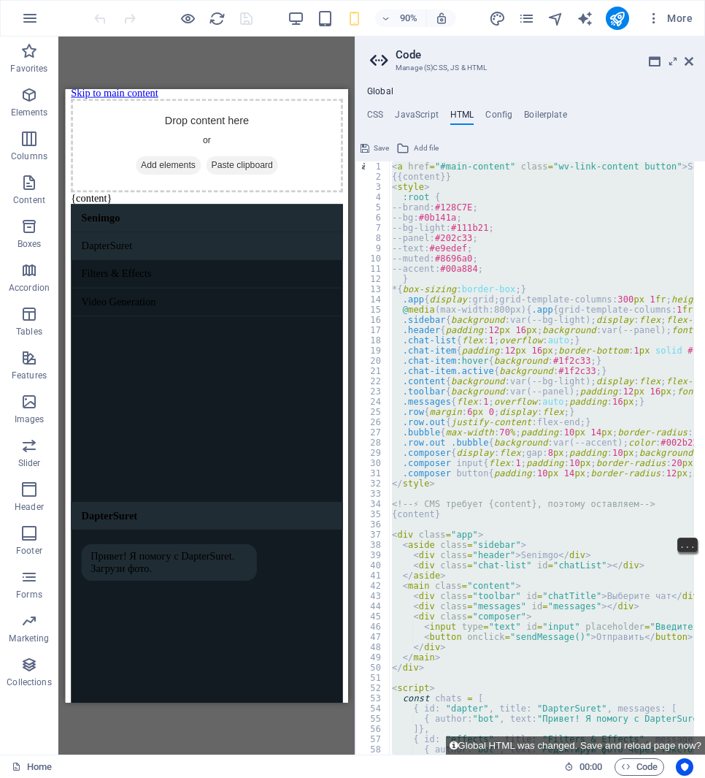
paste textarea
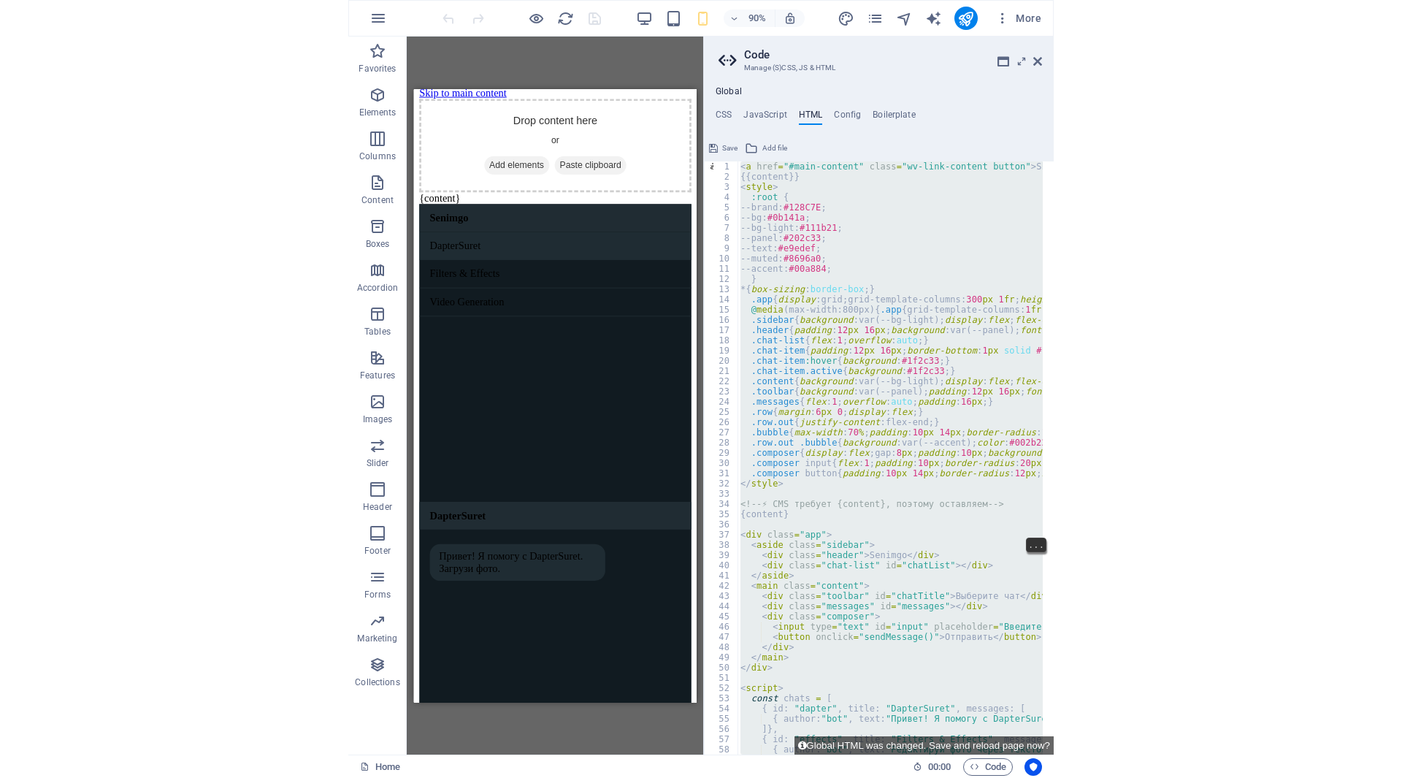
scroll to position [645, 0]
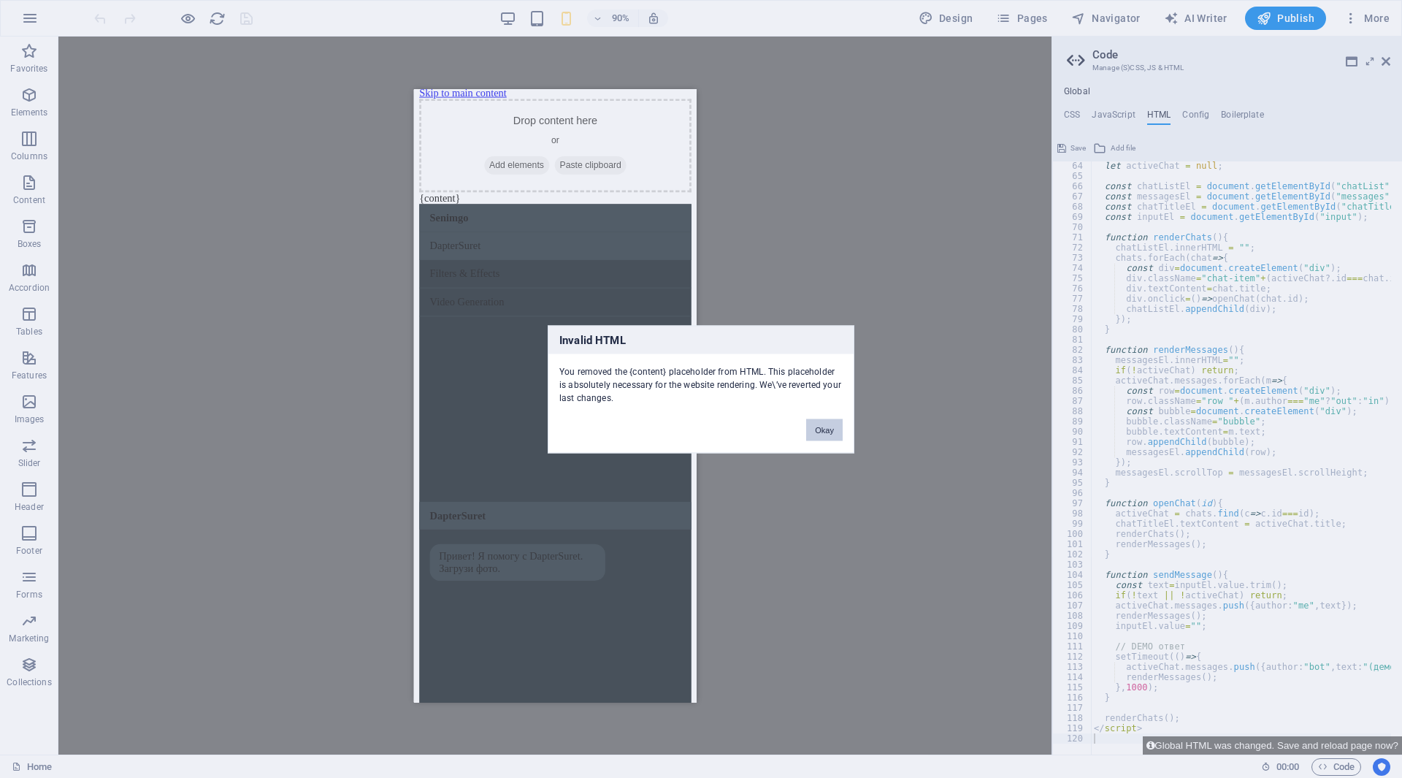
click at [829, 426] on button "Okay" at bounding box center [824, 429] width 37 height 22
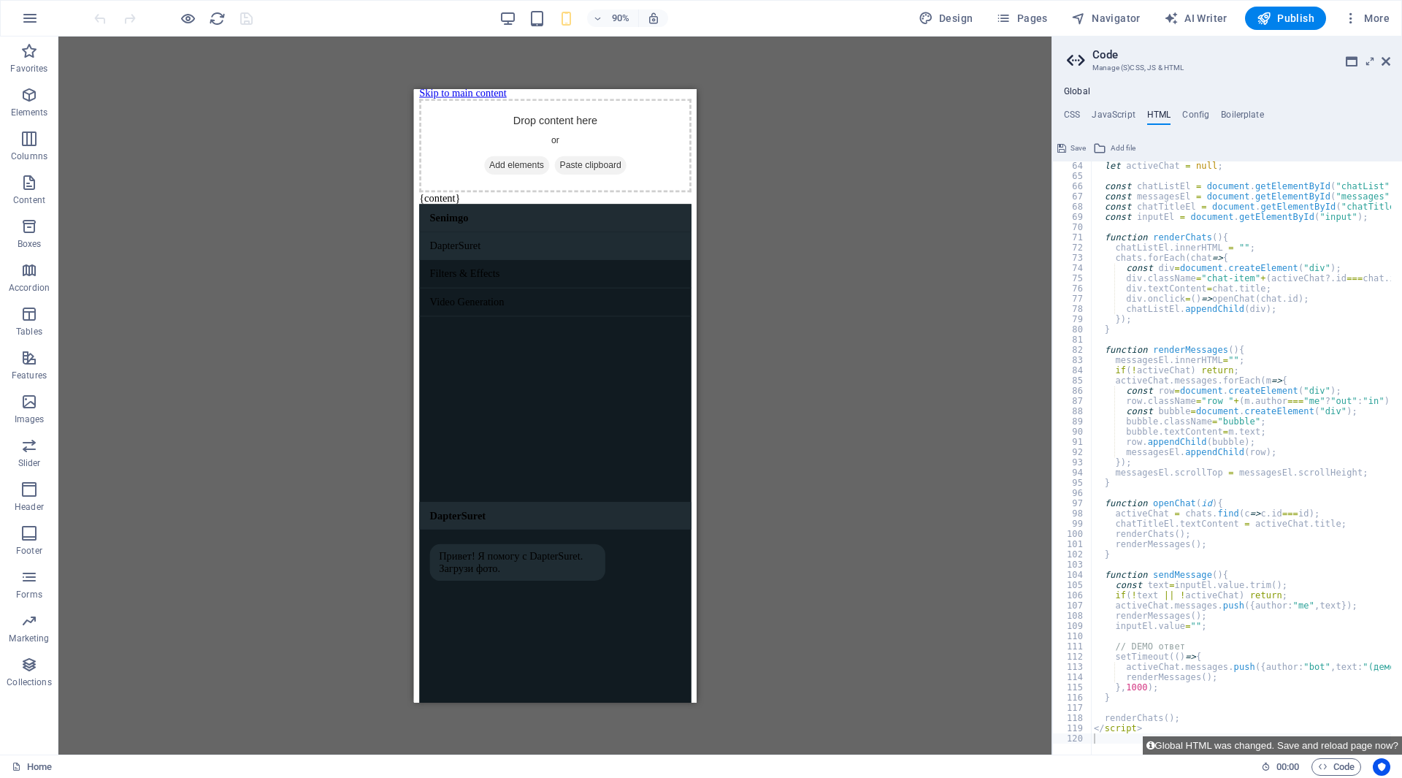
click at [1216, 521] on div "let activeChat = null ; const chatListEl = document . getElementById ( "chatLis…" at bounding box center [1389, 462] width 597 height 602
click at [1222, 680] on div "let activeChat = null ; const chatListEl = document . getElementById ( "chatLis…" at bounding box center [1389, 462] width 597 height 602
type textarea "renderMessages();"
click at [1224, 706] on div "let activeChat = null ; const chatListEl = document . getElementById ( "chatLis…" at bounding box center [1389, 462] width 597 height 602
type textarea "}"
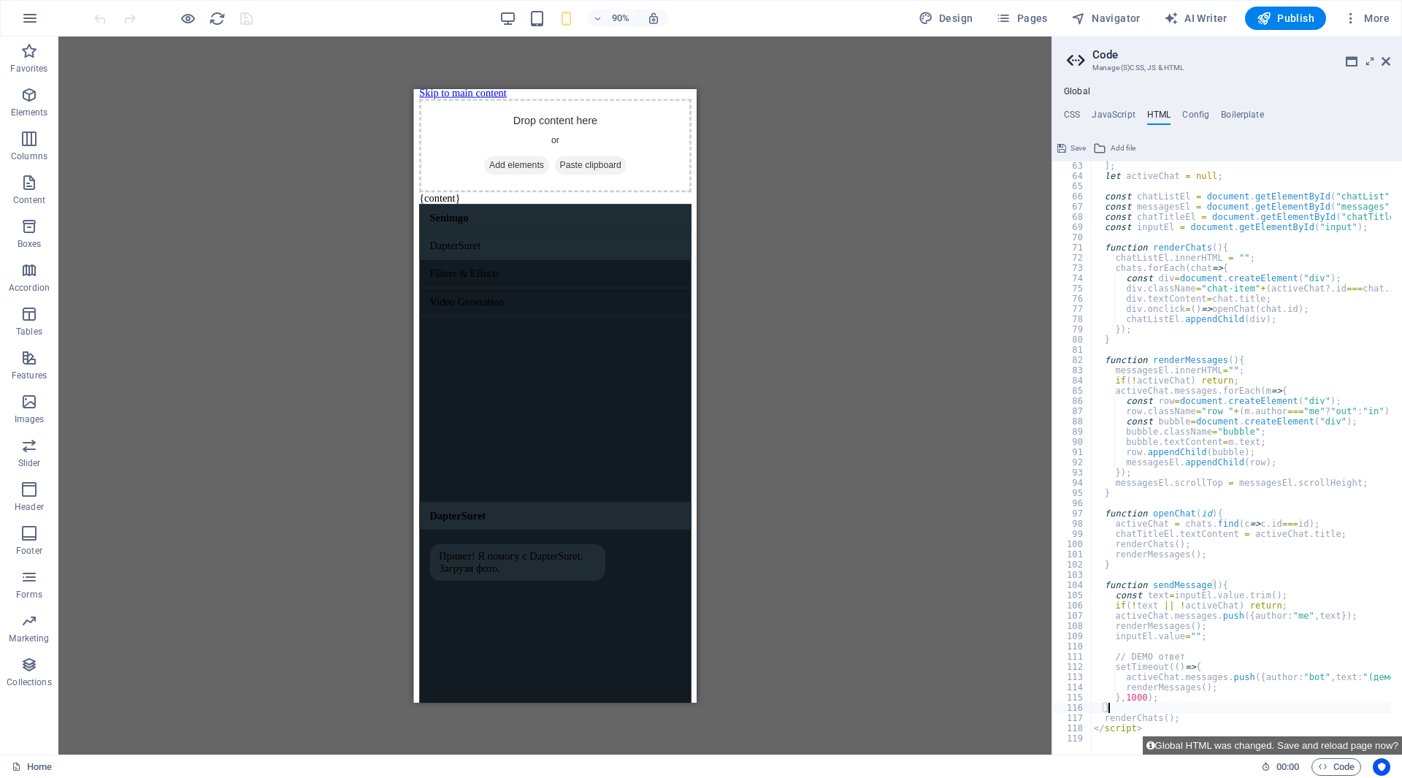
type textarea "},"
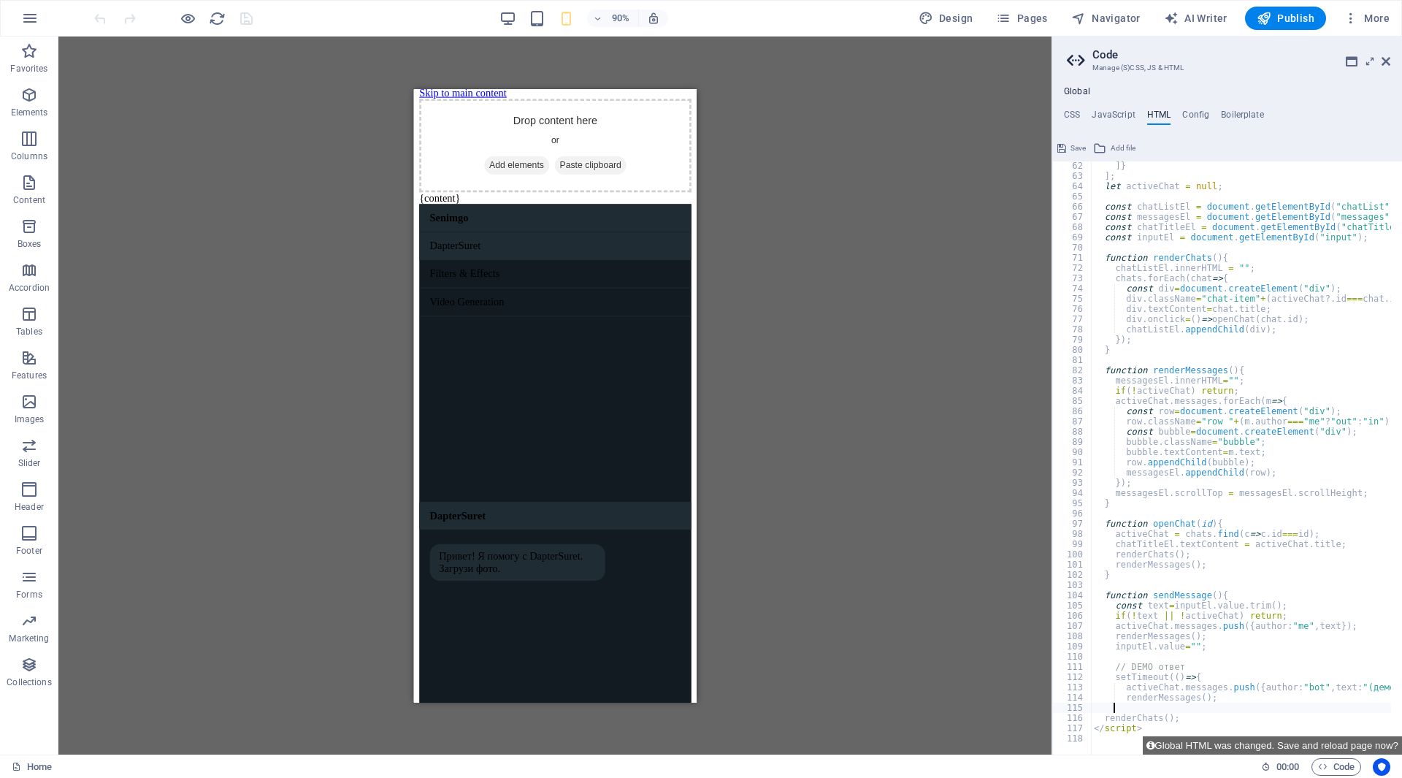
type textarea "renderMessages"
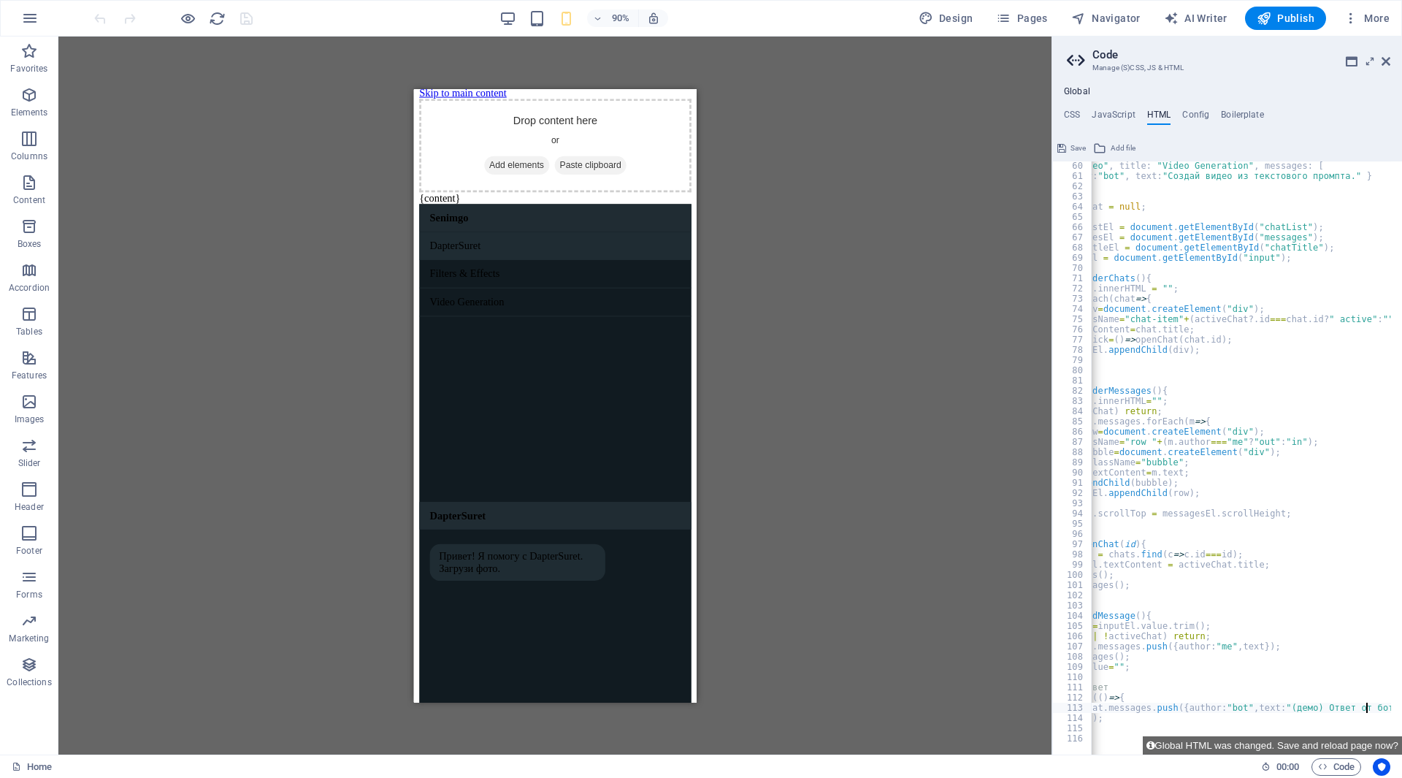
scroll to position [604, 0]
type textarea "activeChat"
type textarea "setTimeout"
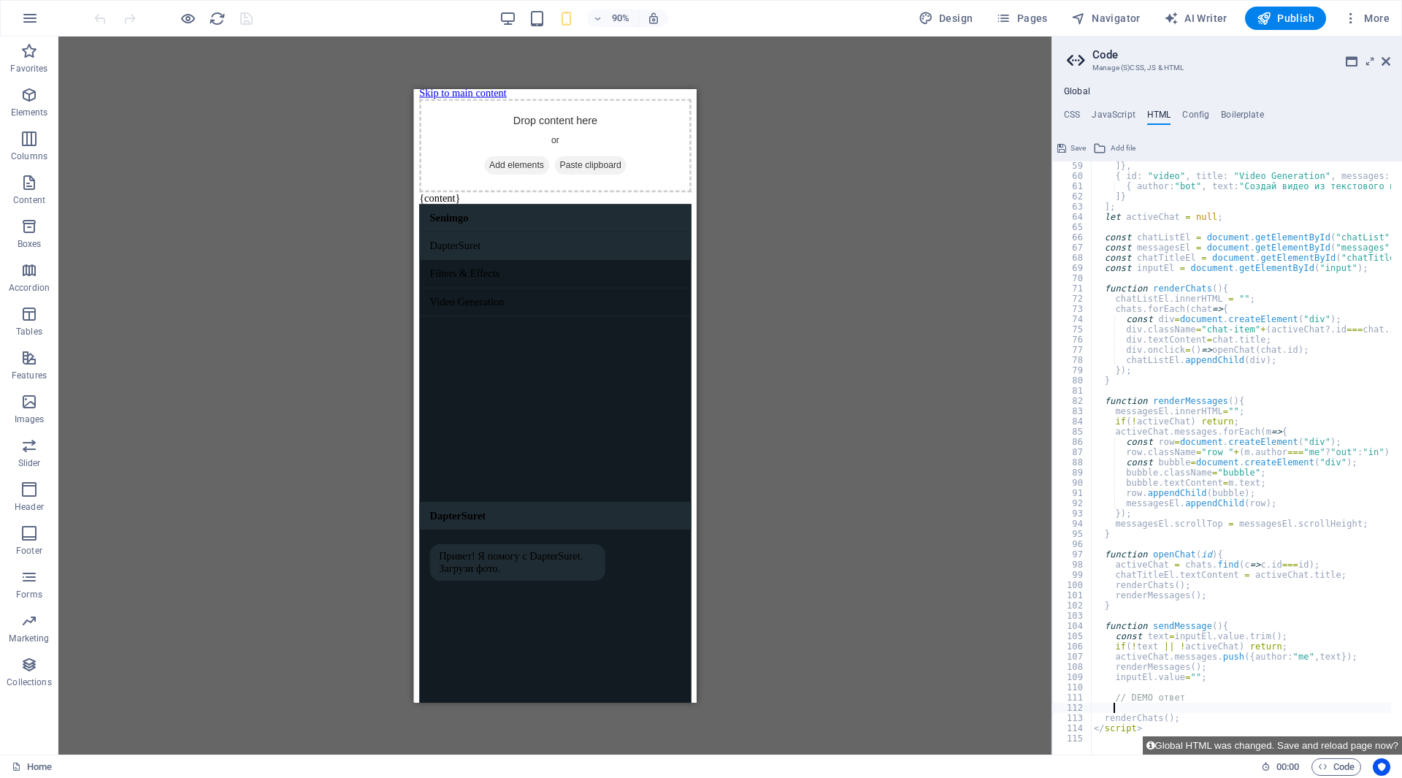
type textarea "//"
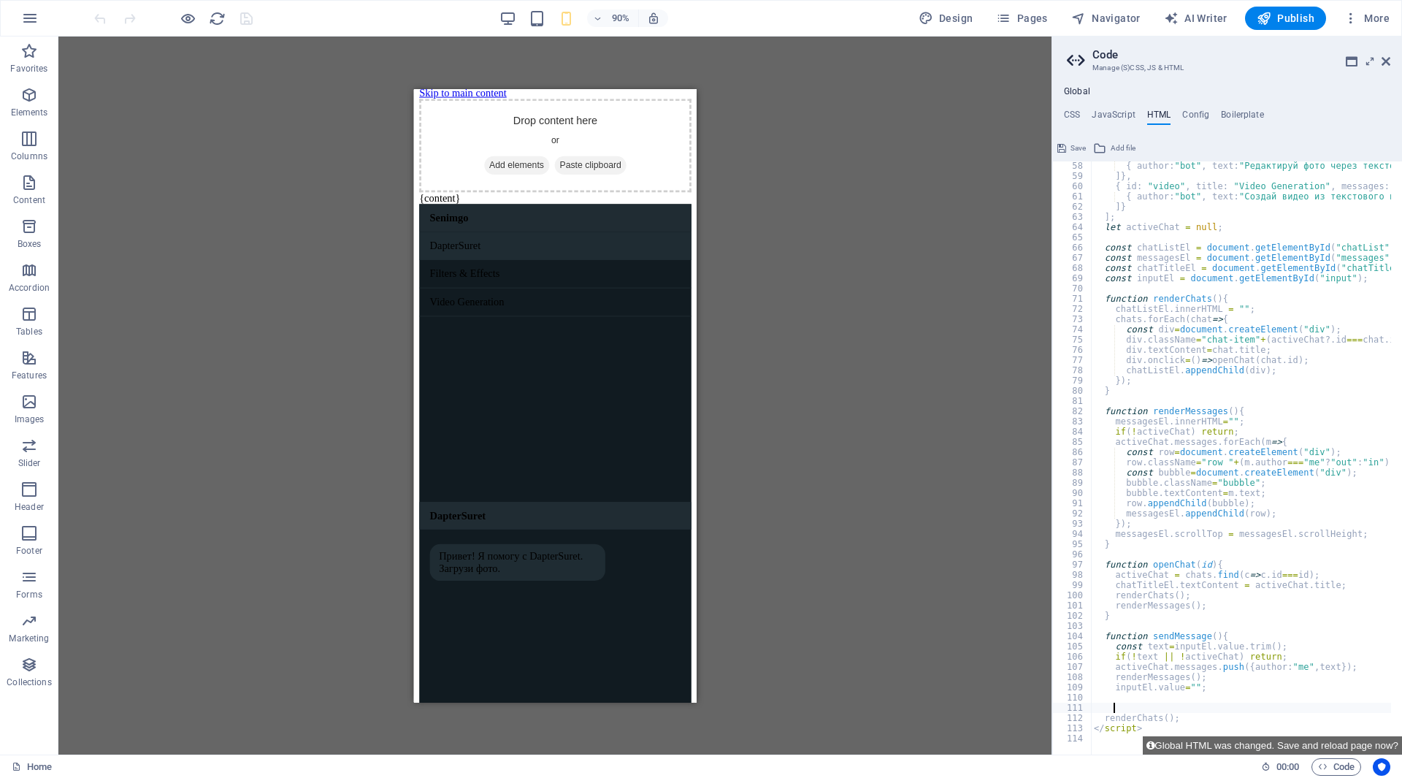
type textarea "inputEl"
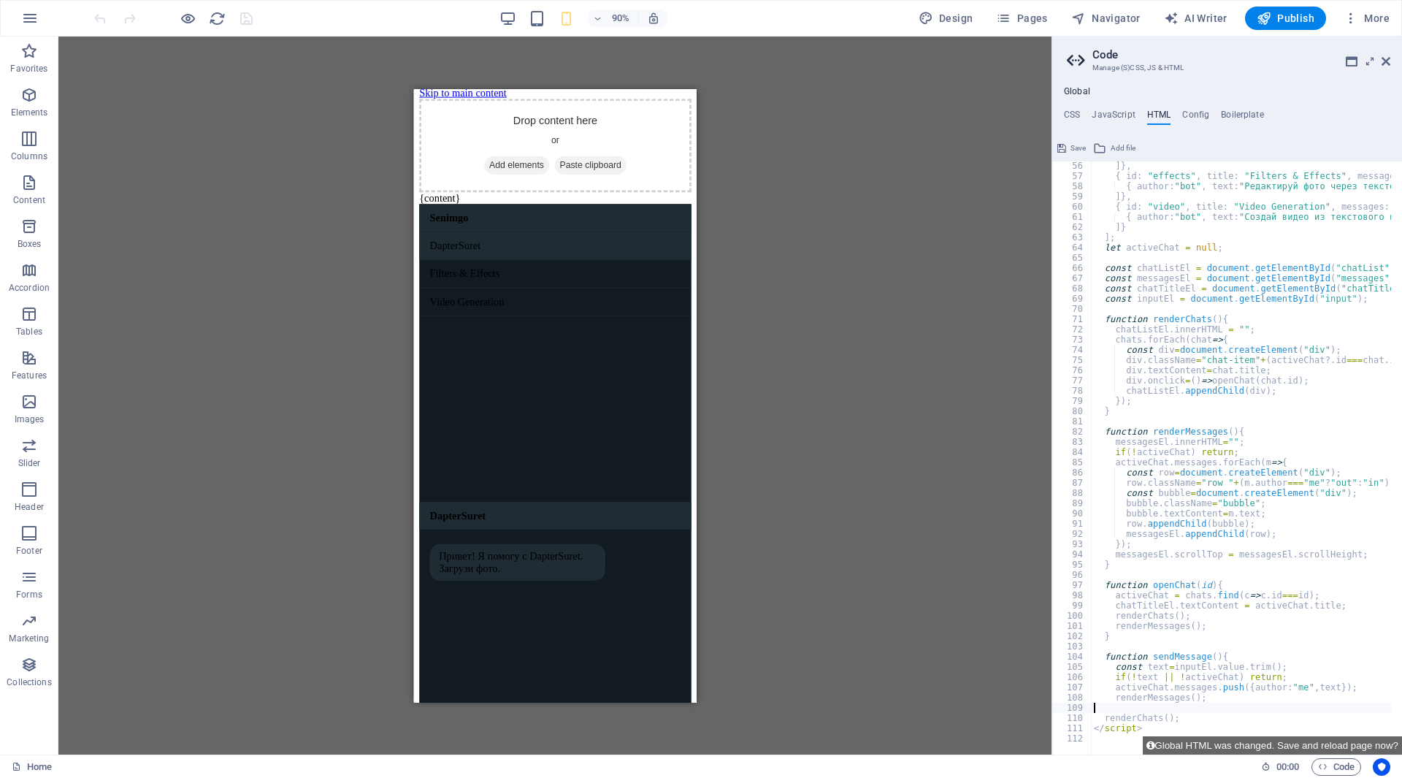
type textarea "renderMessages"
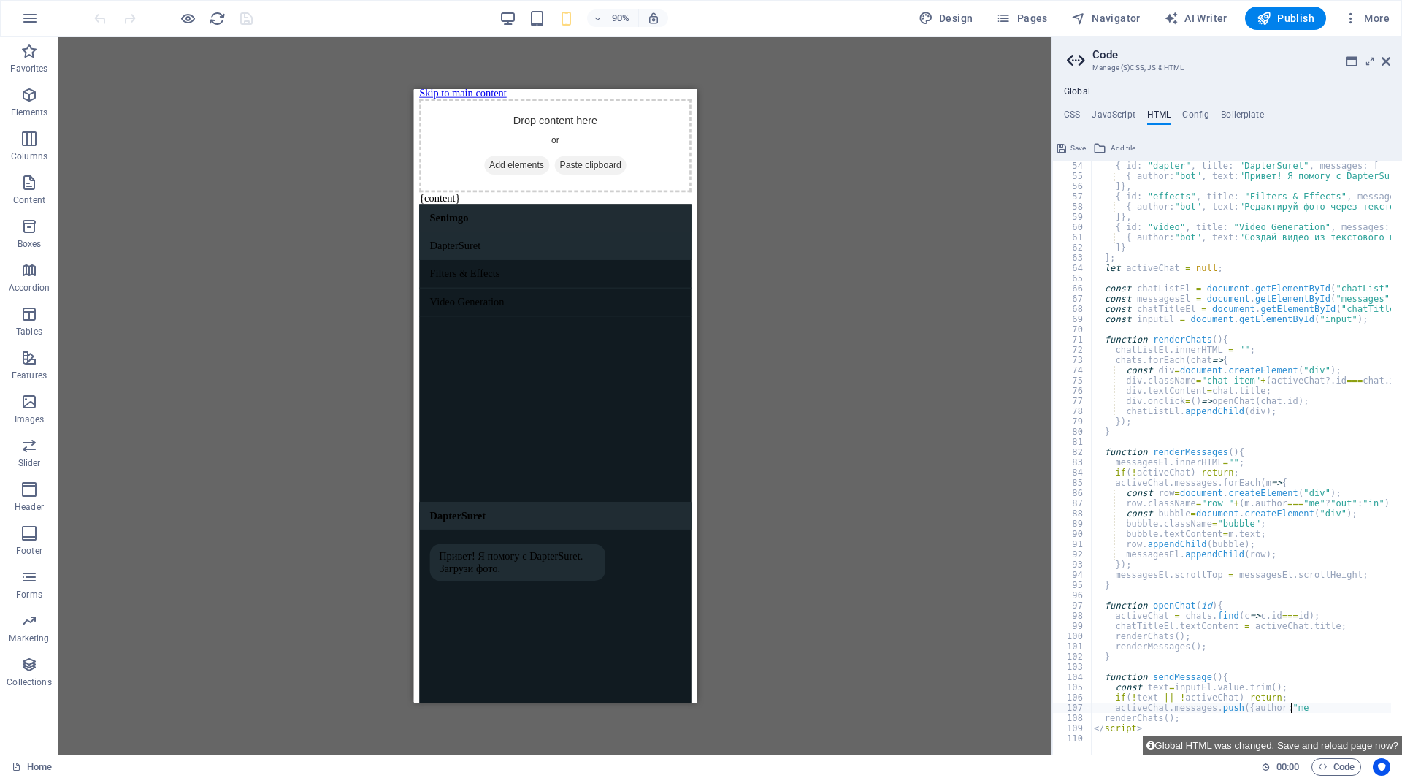
type textarea "activeChat"
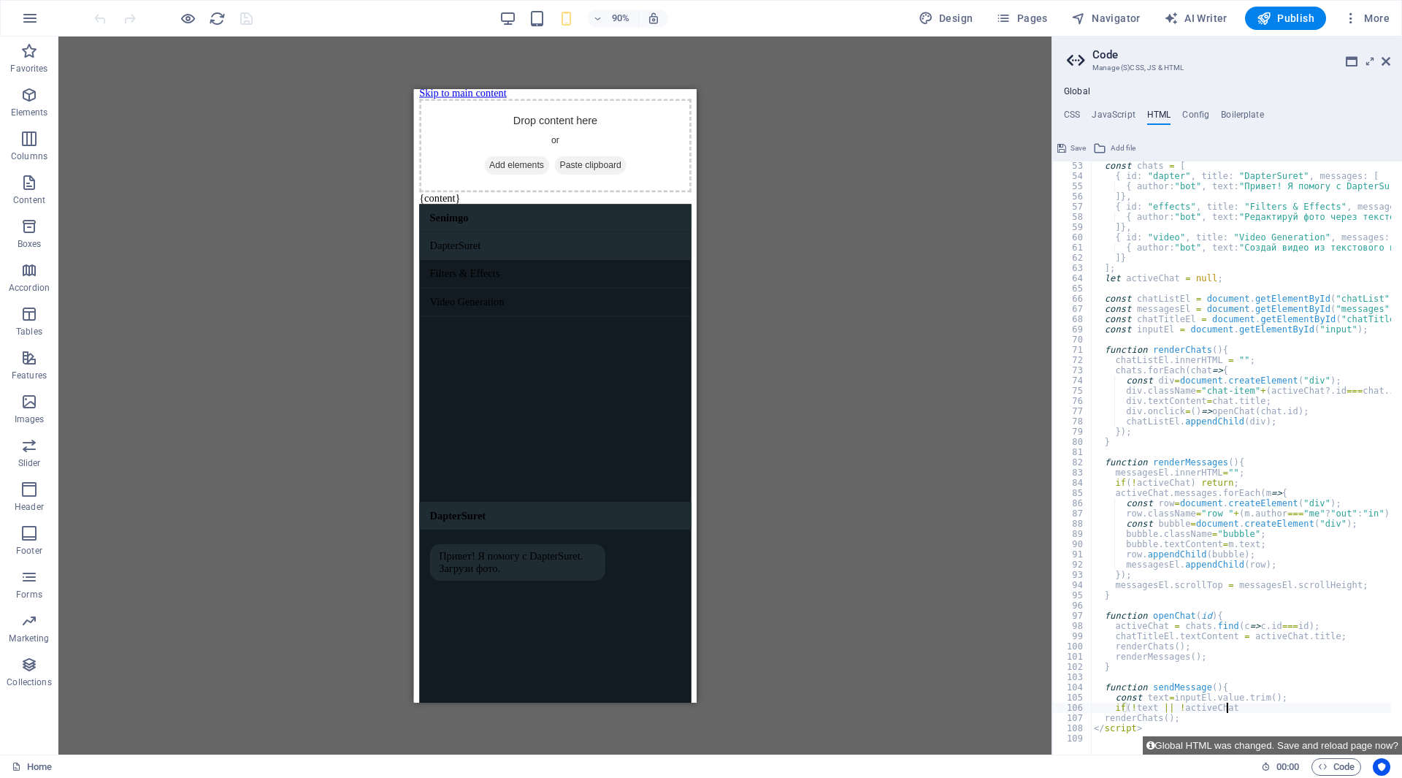
type textarea "if"
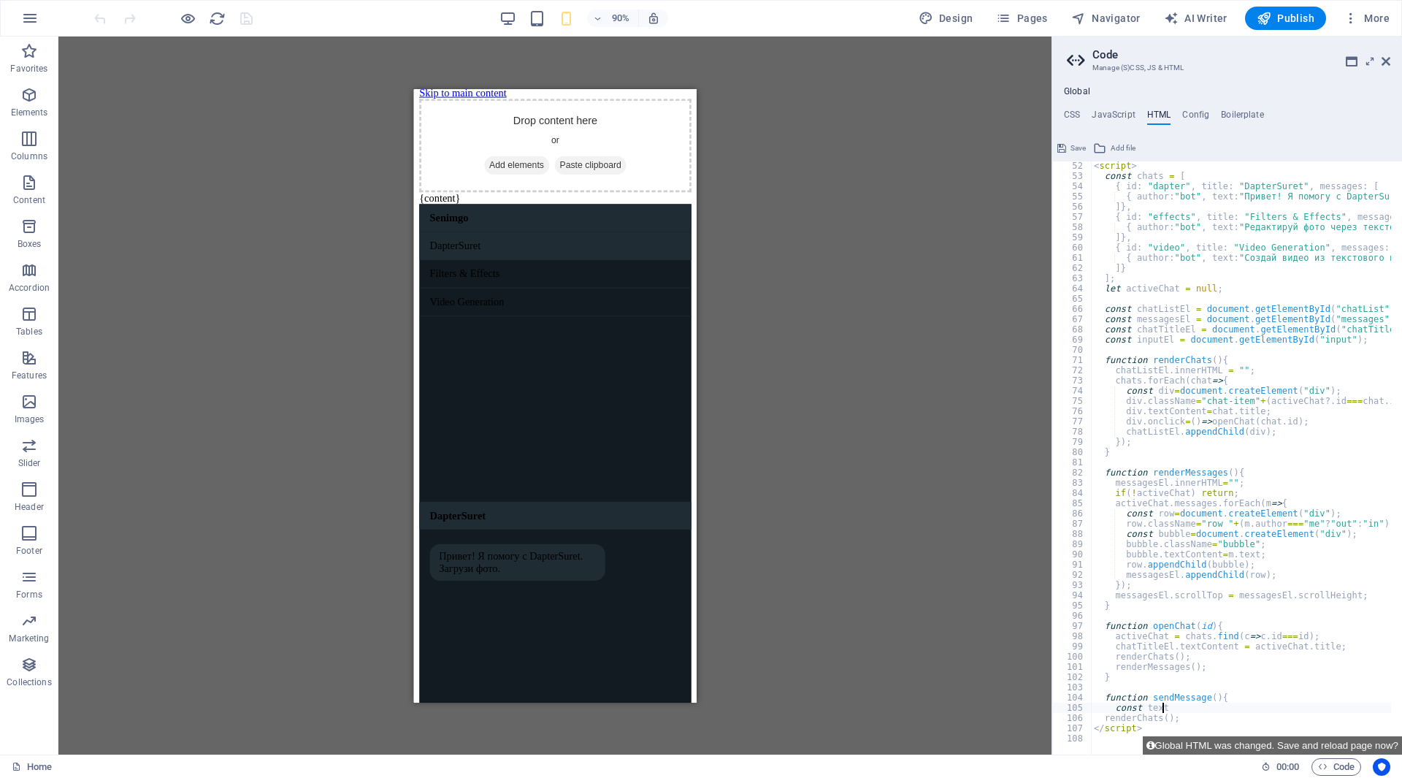
type textarea "const"
type textarea "function"
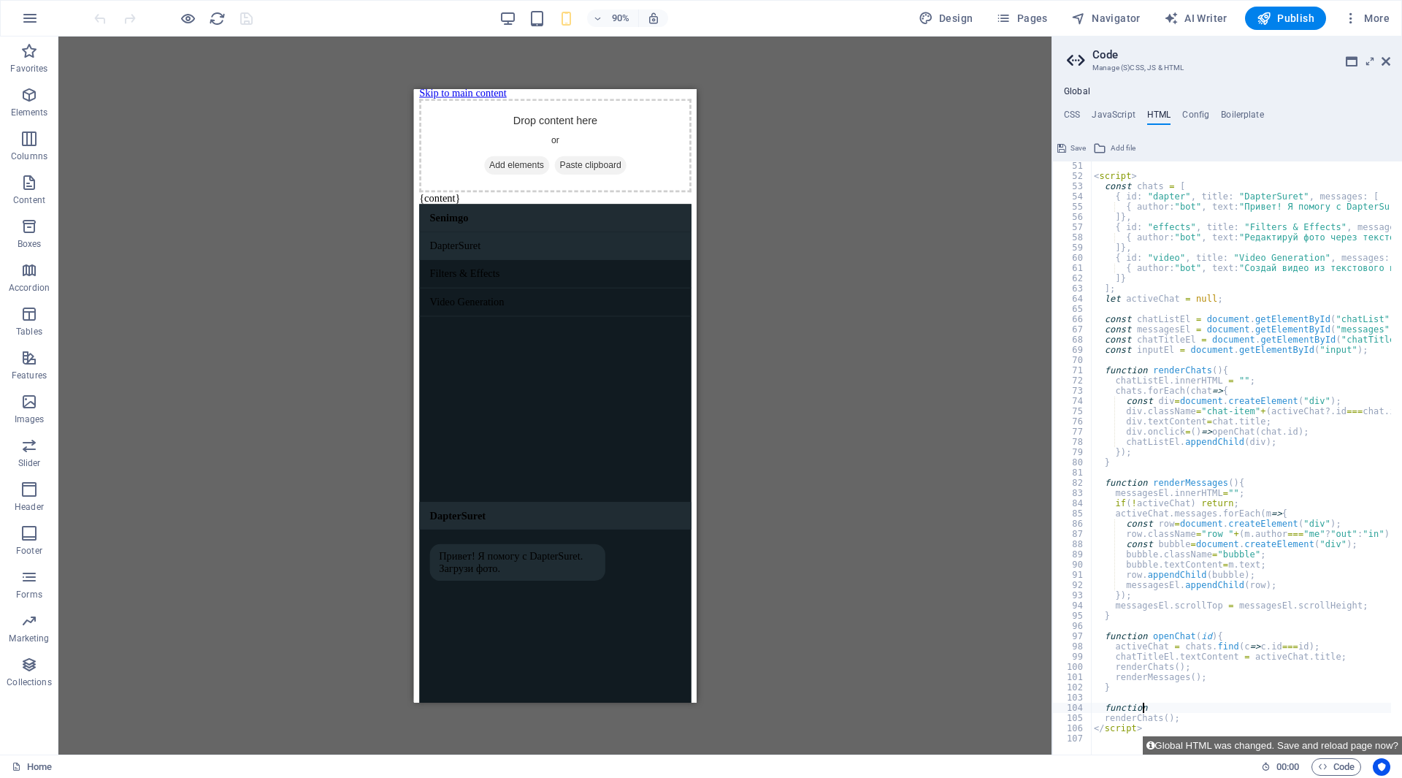
type textarea "}"
type textarea "renderMessages"
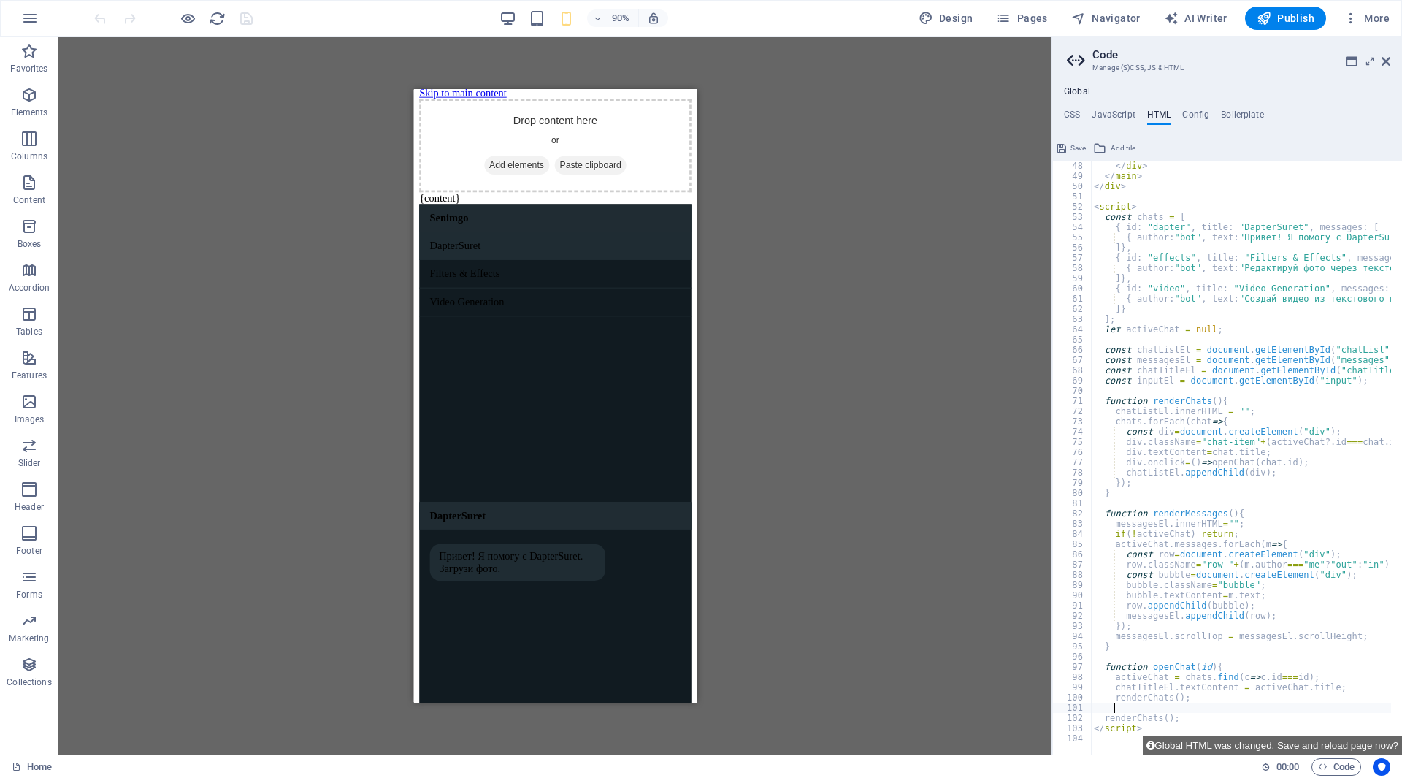
type textarea "renderChats"
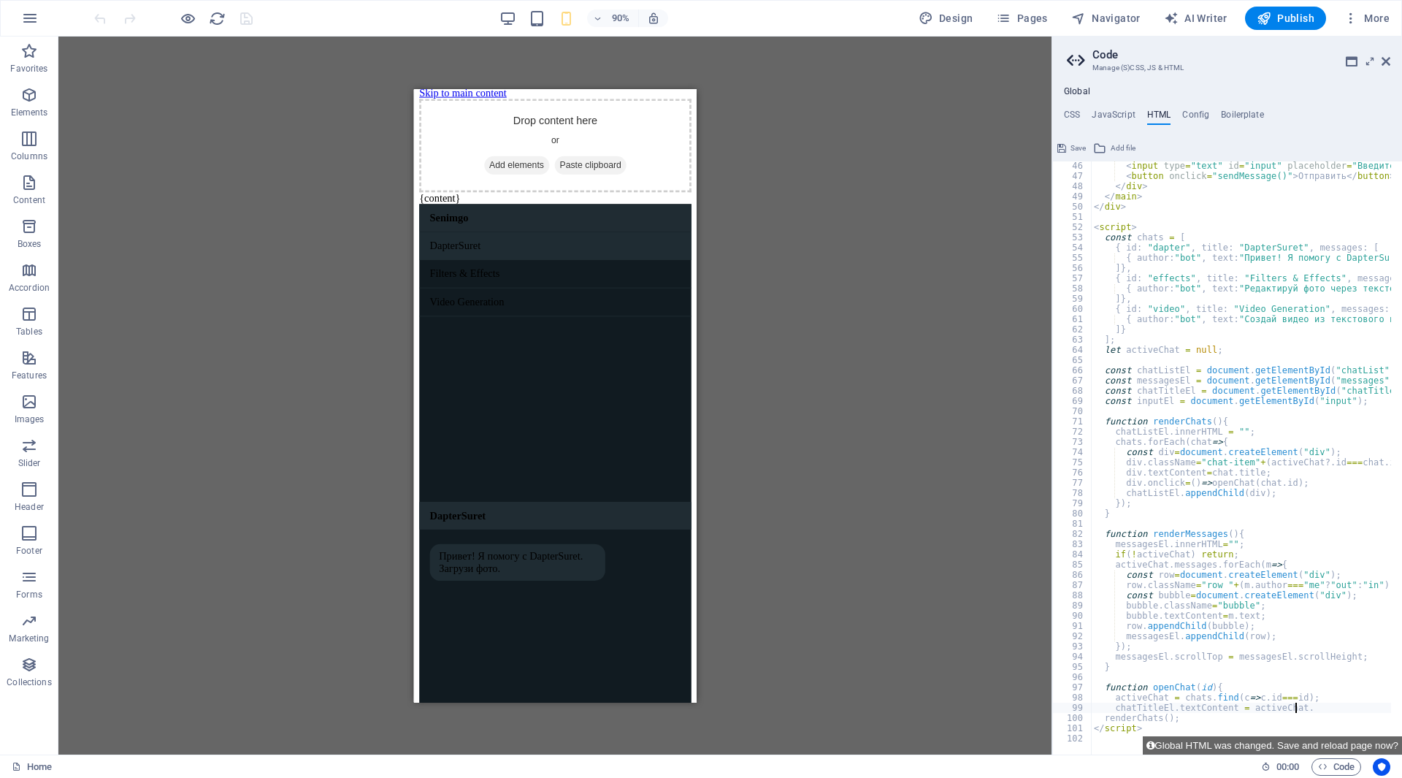
type textarea "chatTitleEl"
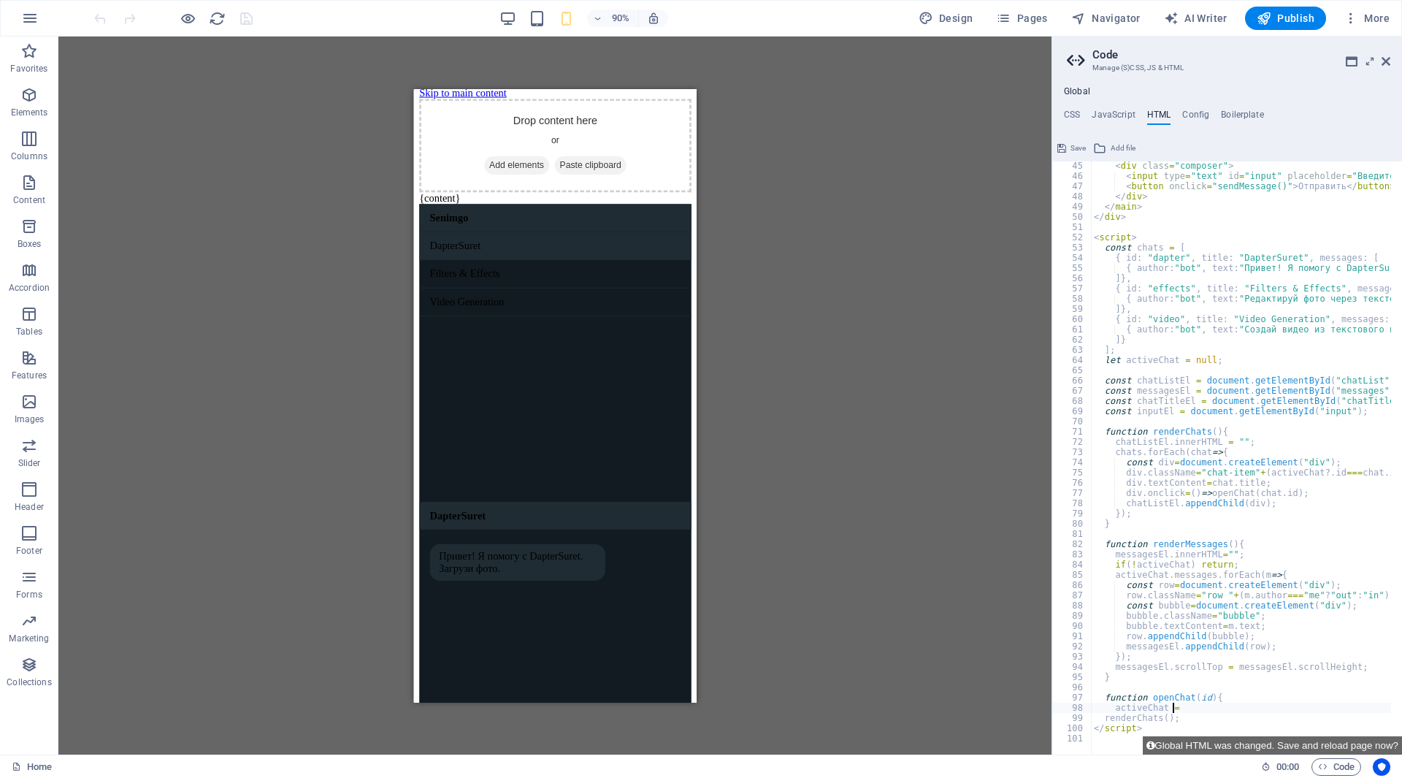
type textarea "activeChat"
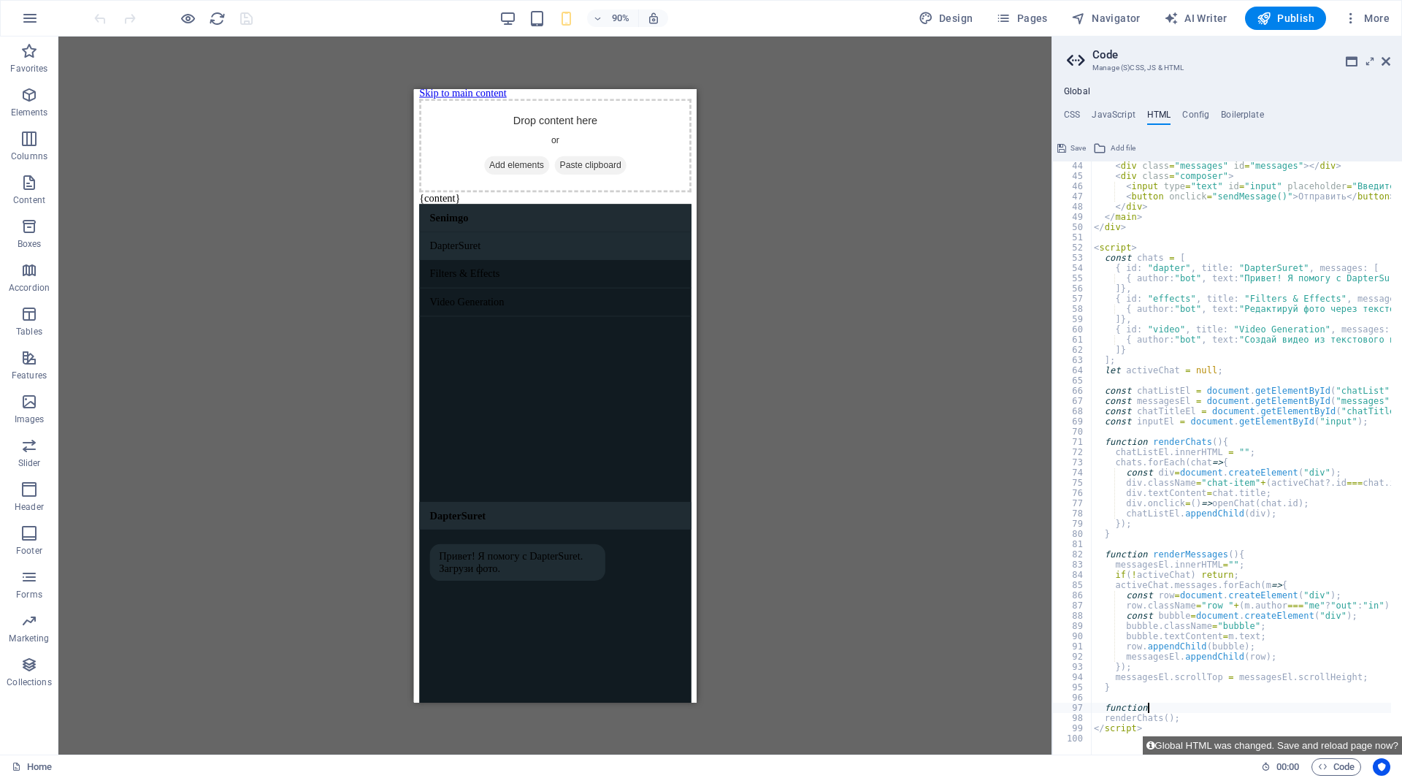
type textarea "function"
type textarea "}"
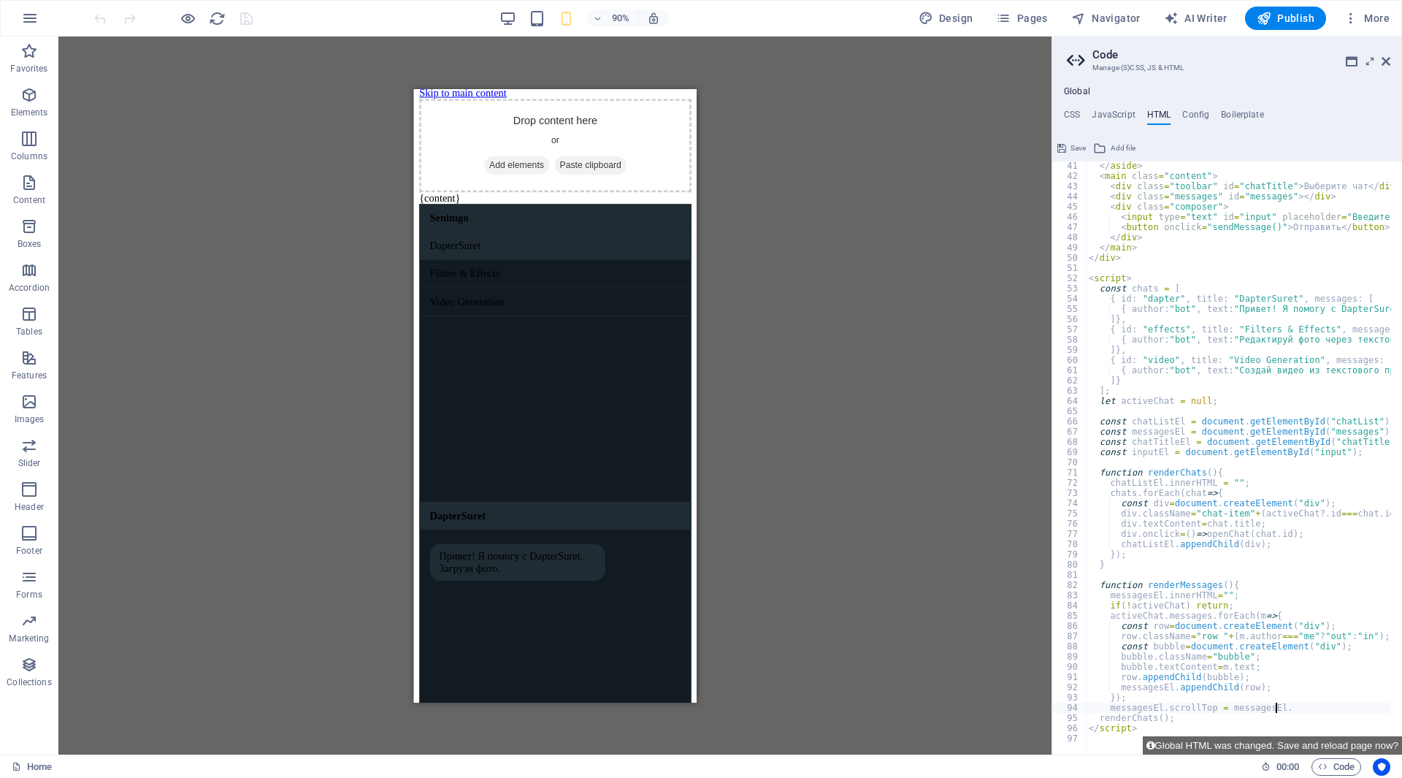
type textarea "messagesEl"
type textarea "});"
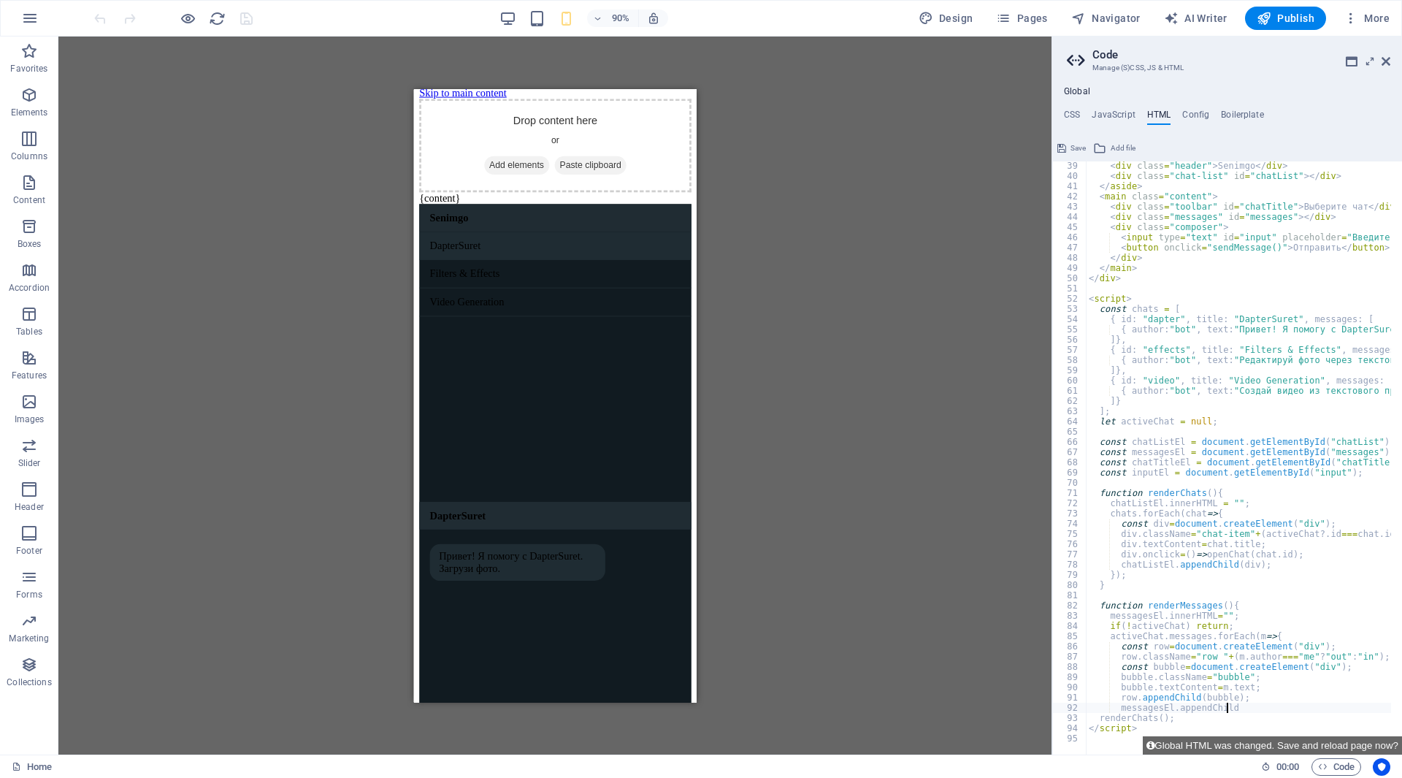
type textarea "messagesEl"
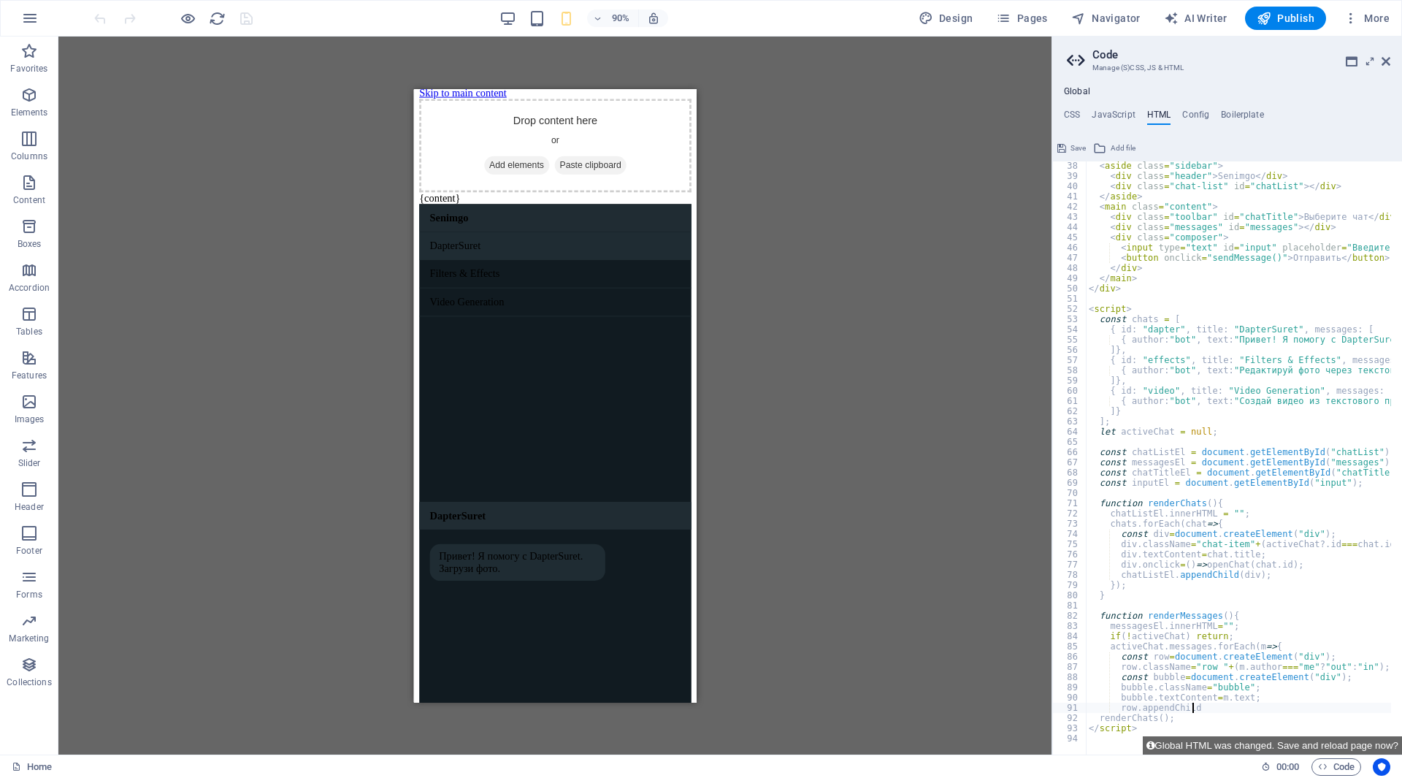
type textarea "row"
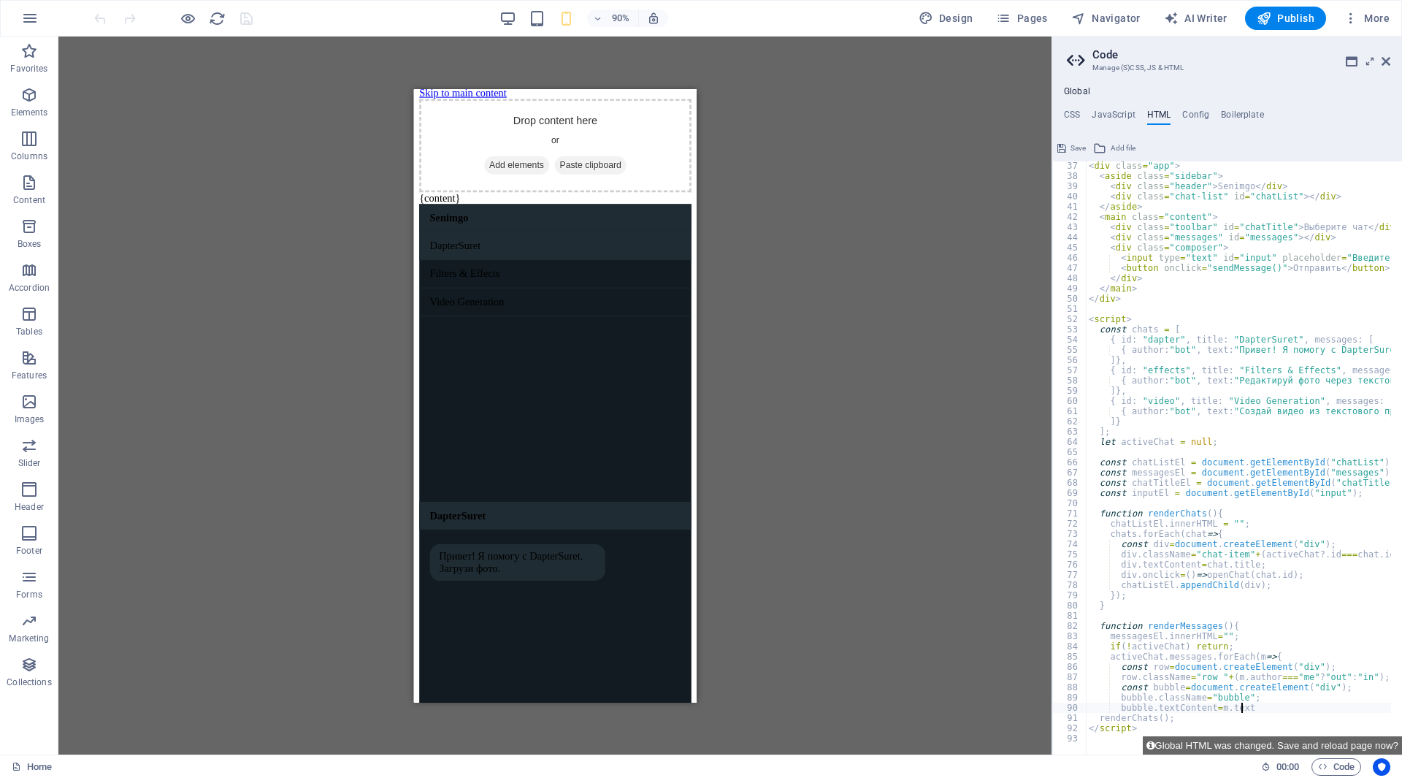
type textarea "bubble"
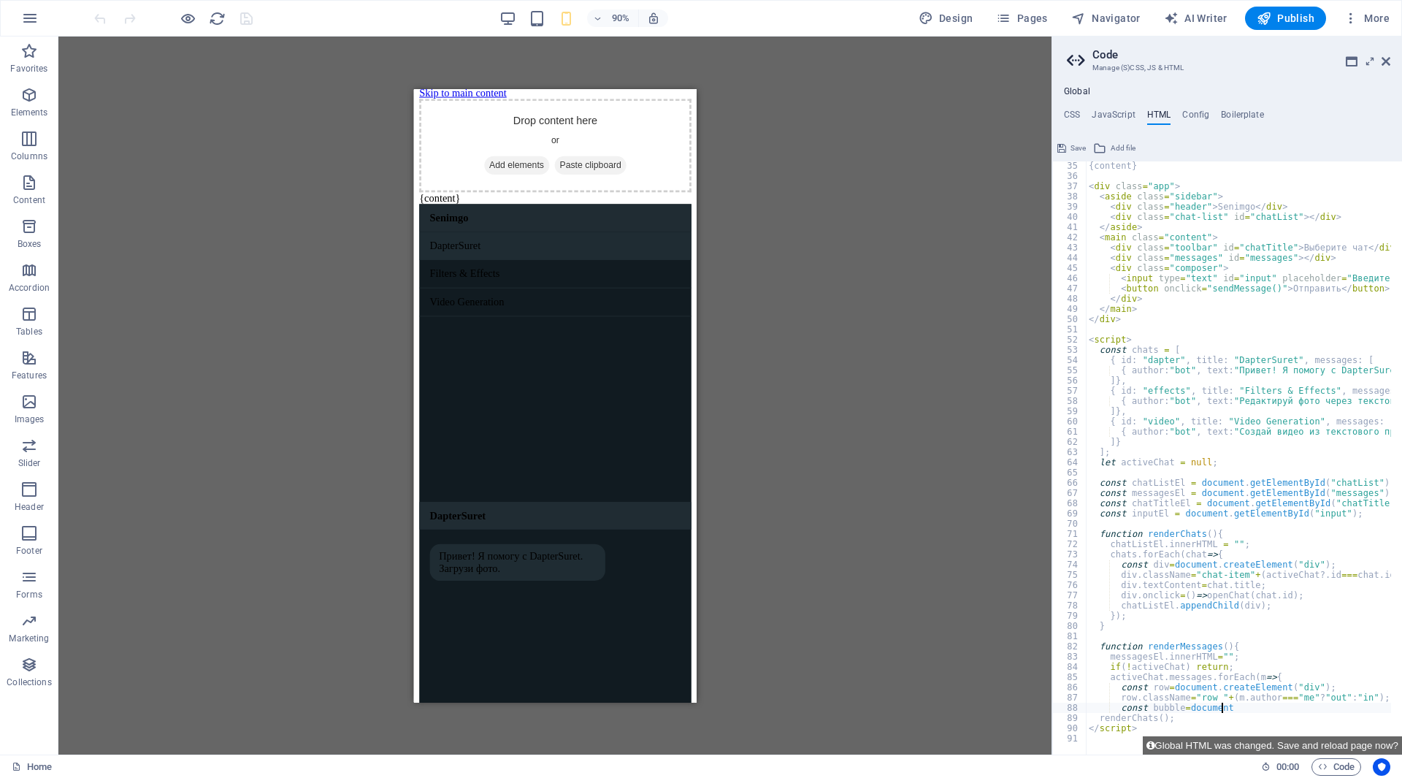
type textarea "const"
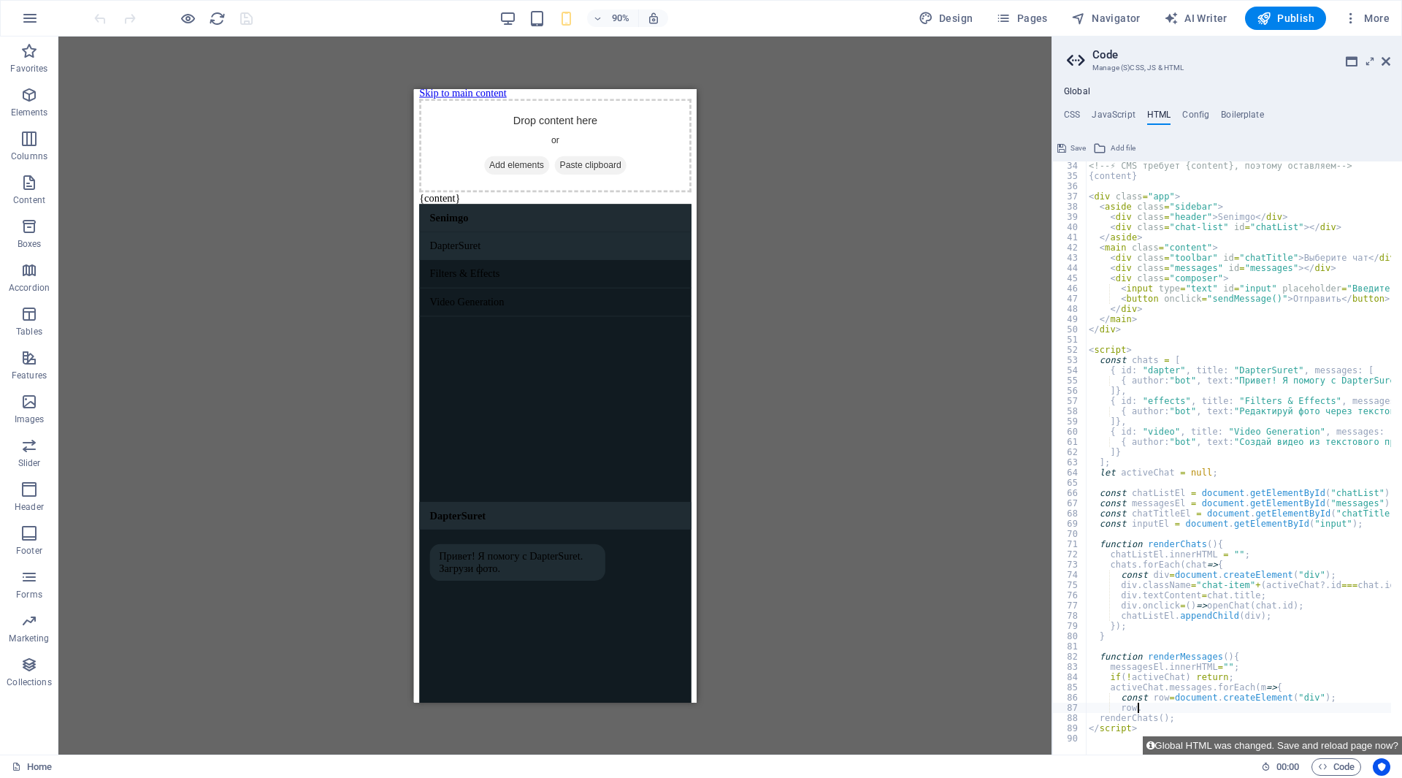
type textarea "row"
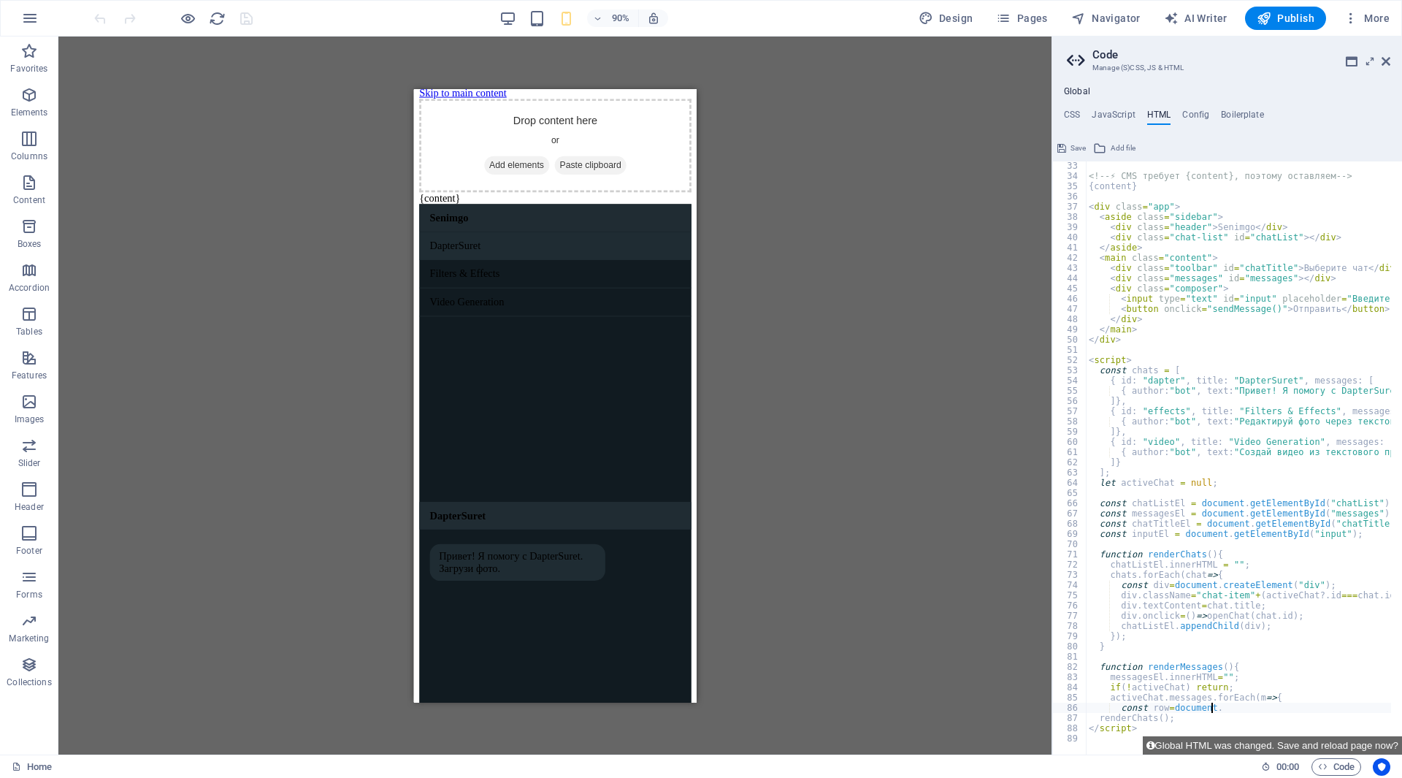
type textarea "const"
type textarea "activeChat"
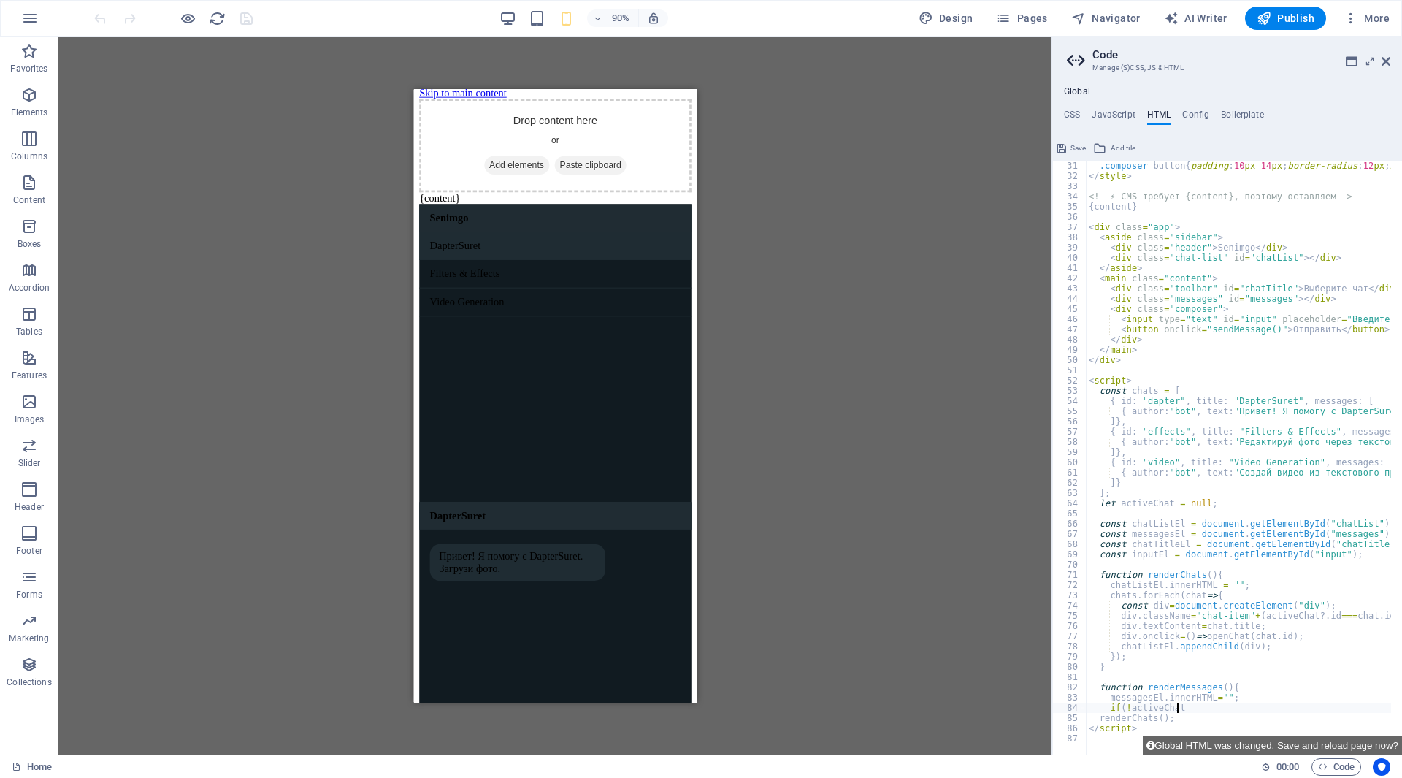
type textarea "if"
type textarea "messagesEl"
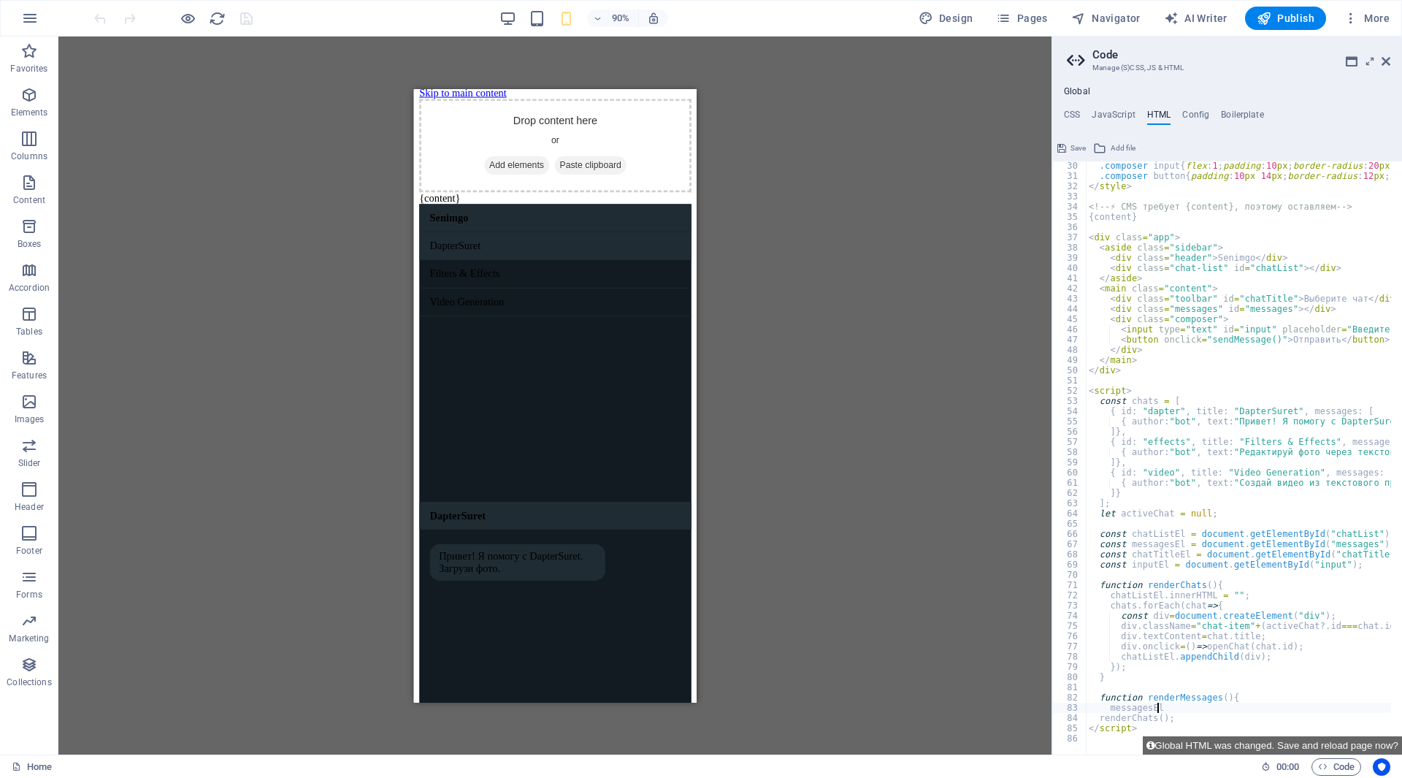
type textarea "function renderMessages(){"
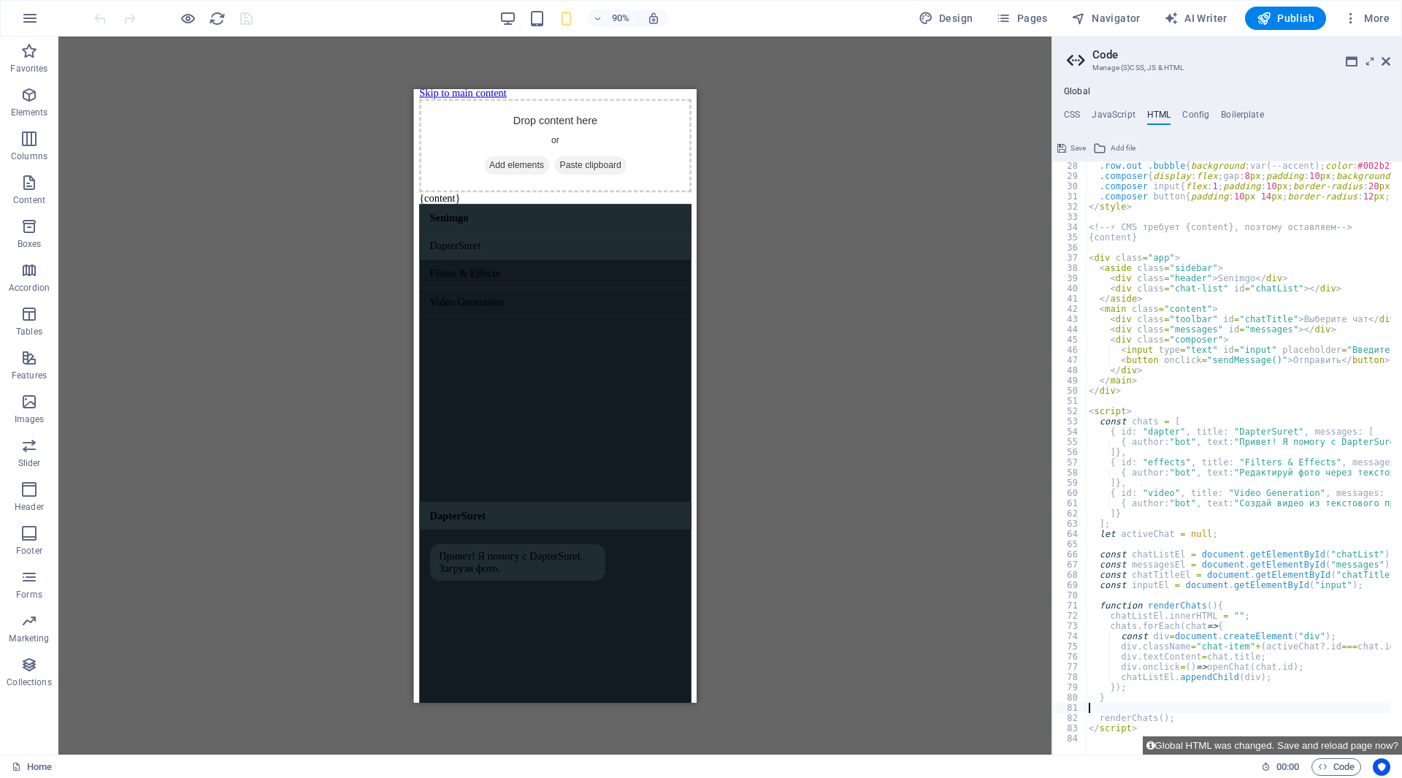
type textarea "}"
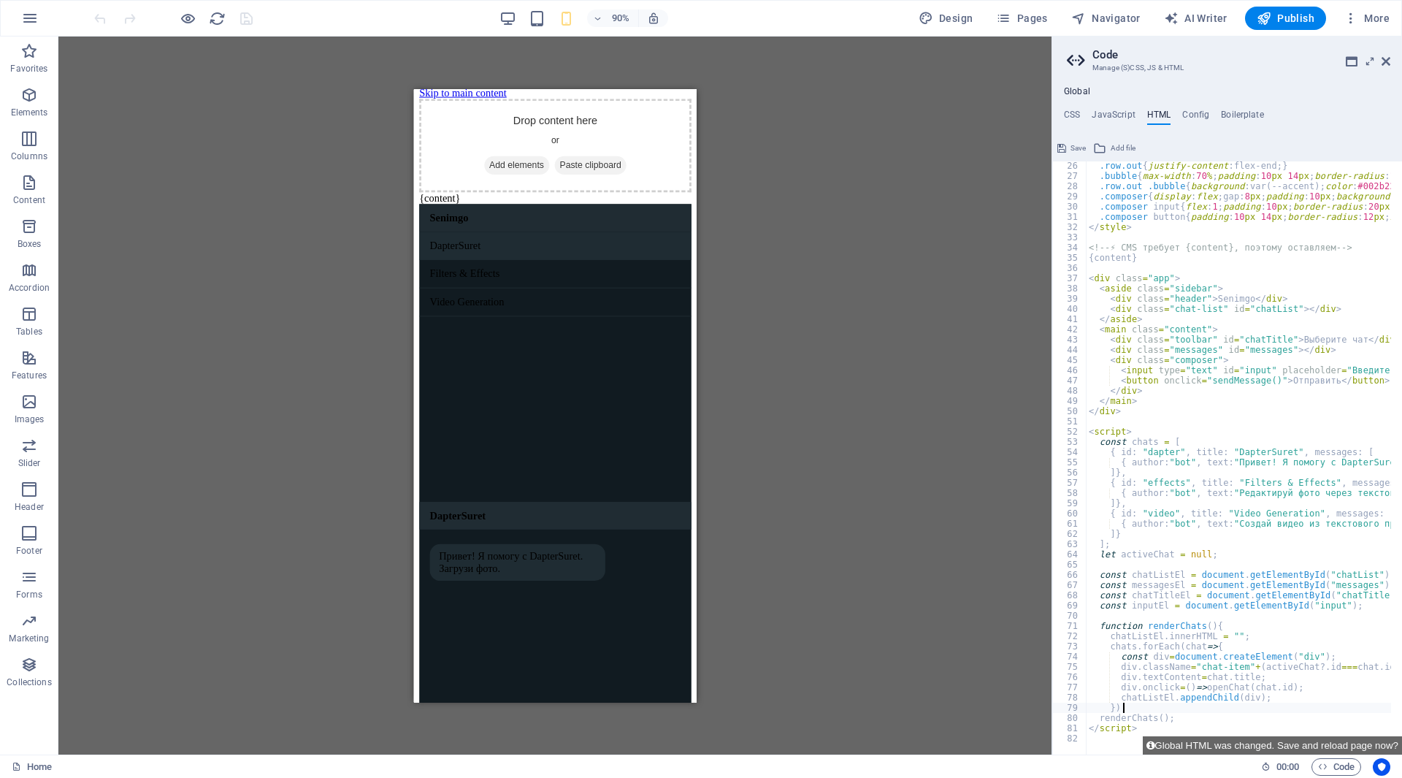
scroll to position [256, 0]
type textarea "}"
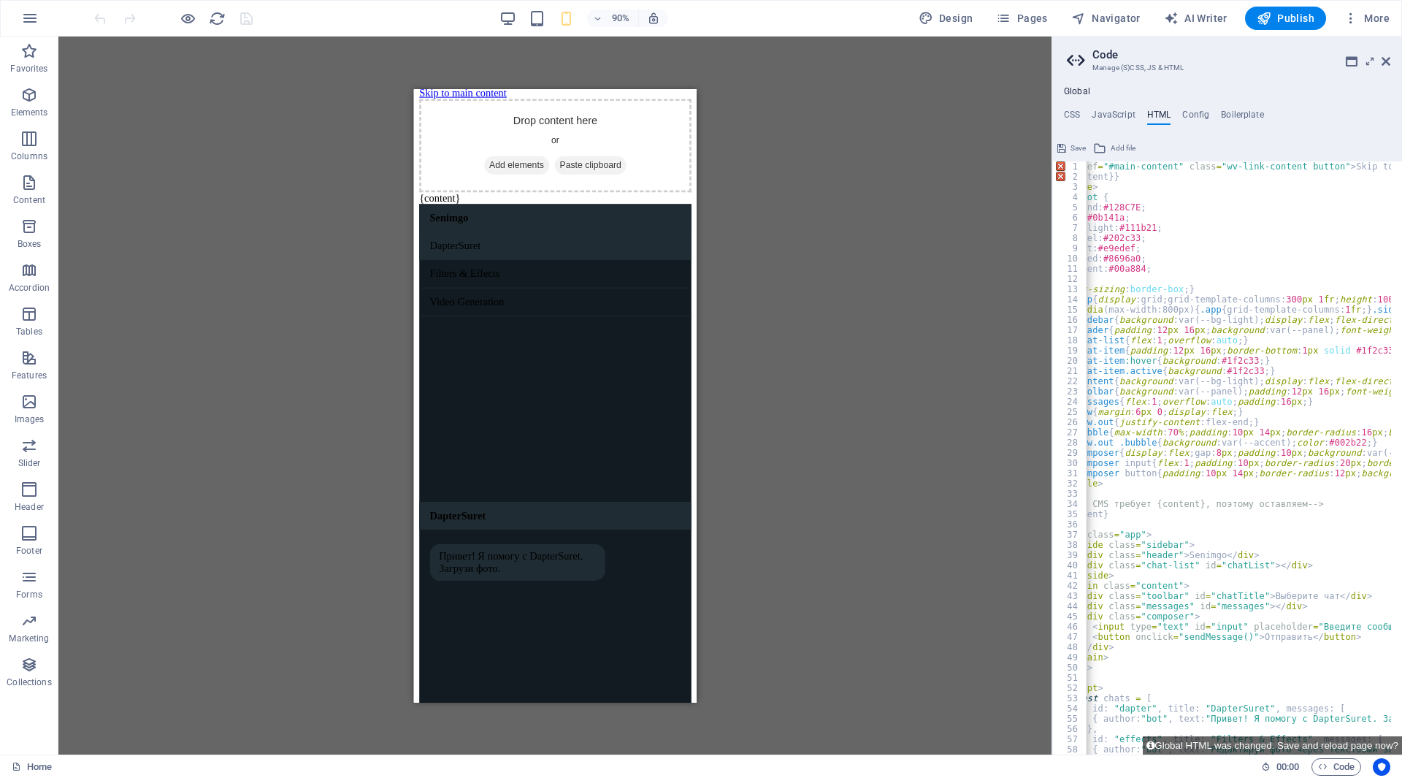
scroll to position [0, 34]
click at [1186, 288] on div "< a href = "#main-content" class = "wv-link-content button" > Skip to main cont…" at bounding box center [1350, 462] width 597 height 602
type textarea "</script>"
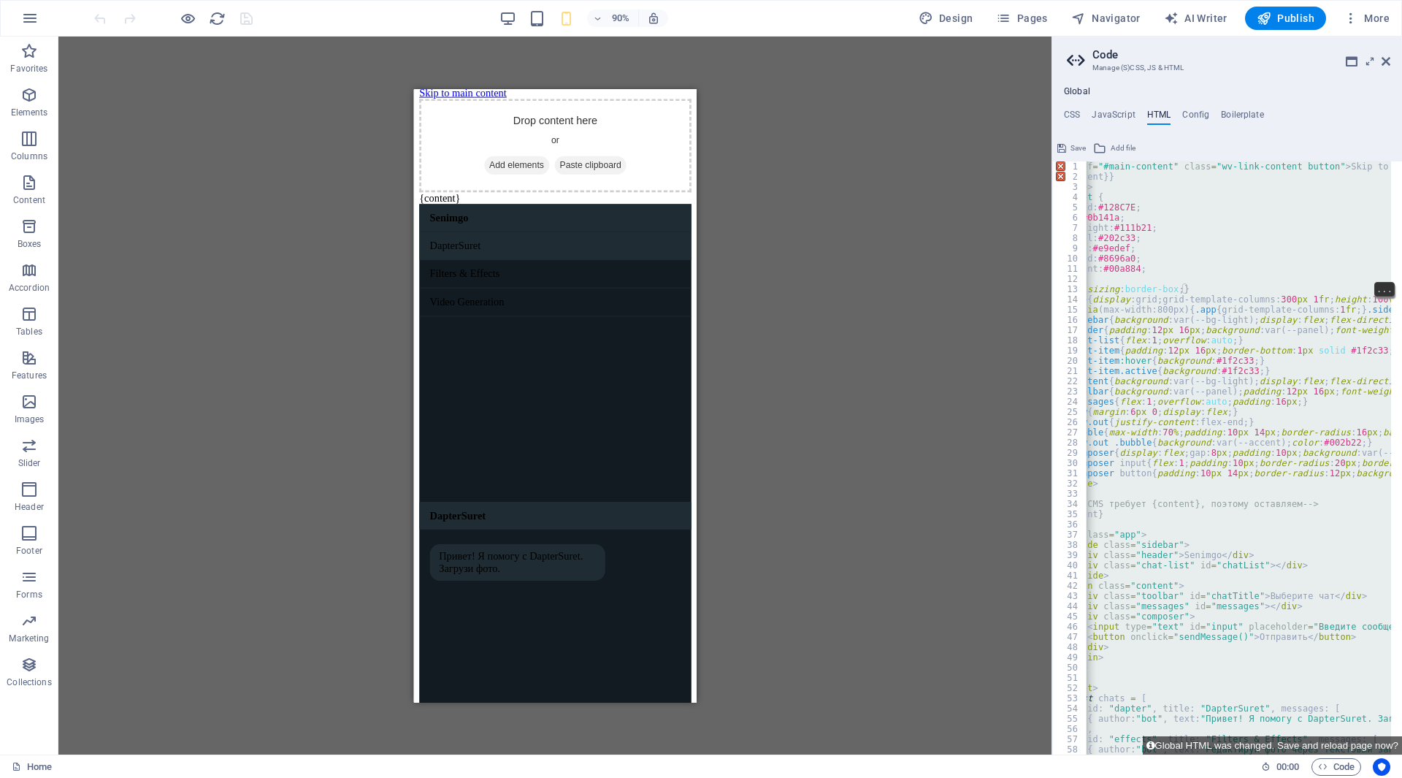
paste textarea
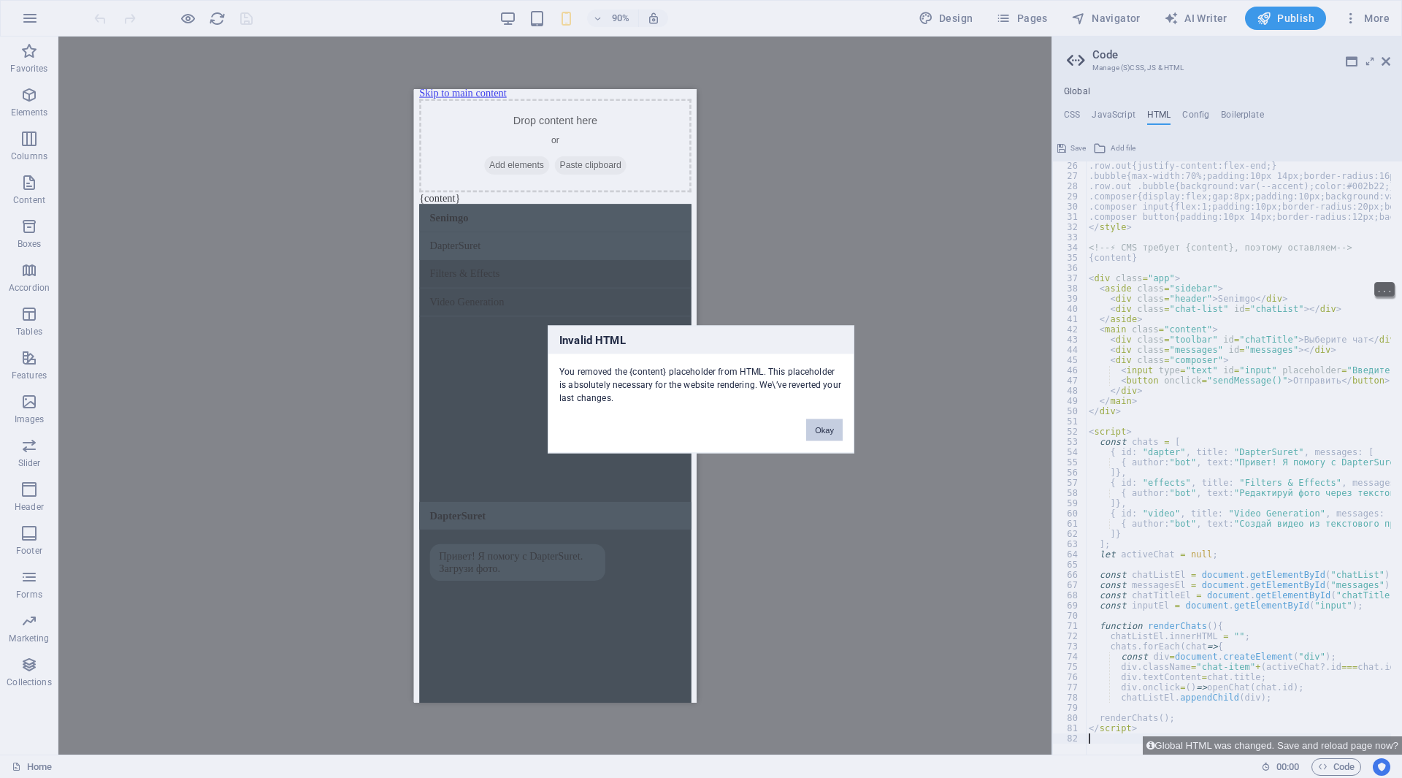
scroll to position [0, 0]
click at [829, 434] on button "Okay" at bounding box center [824, 429] width 37 height 22
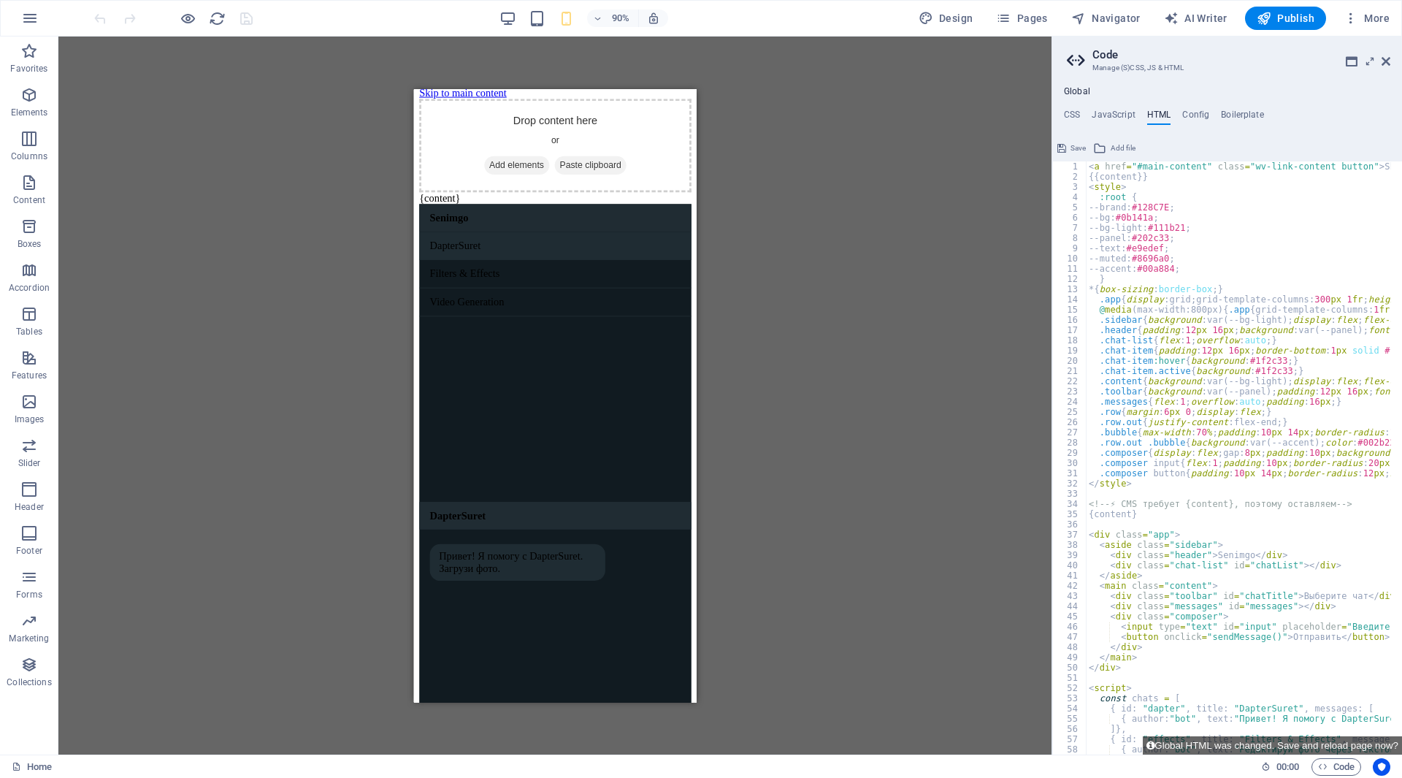
scroll to position [0, 1]
click at [1213, 415] on div "< a href = "#main-content" class = "wv-link-content button" > Skip to main cont…" at bounding box center [1383, 462] width 597 height 602
click at [1103, 188] on div "< a href = "#main-content" class = "wv-link-content button" > Skip to main cont…" at bounding box center [1383, 462] width 597 height 602
click at [1142, 187] on div "< a href = "#main-content" class = "wv-link-content button" > Skip to main cont…" at bounding box center [1383, 462] width 597 height 602
click at [1141, 185] on div "< a href = "#main-content" class = "wv-link-content button" > Skip to main cont…" at bounding box center [1383, 462] width 597 height 602
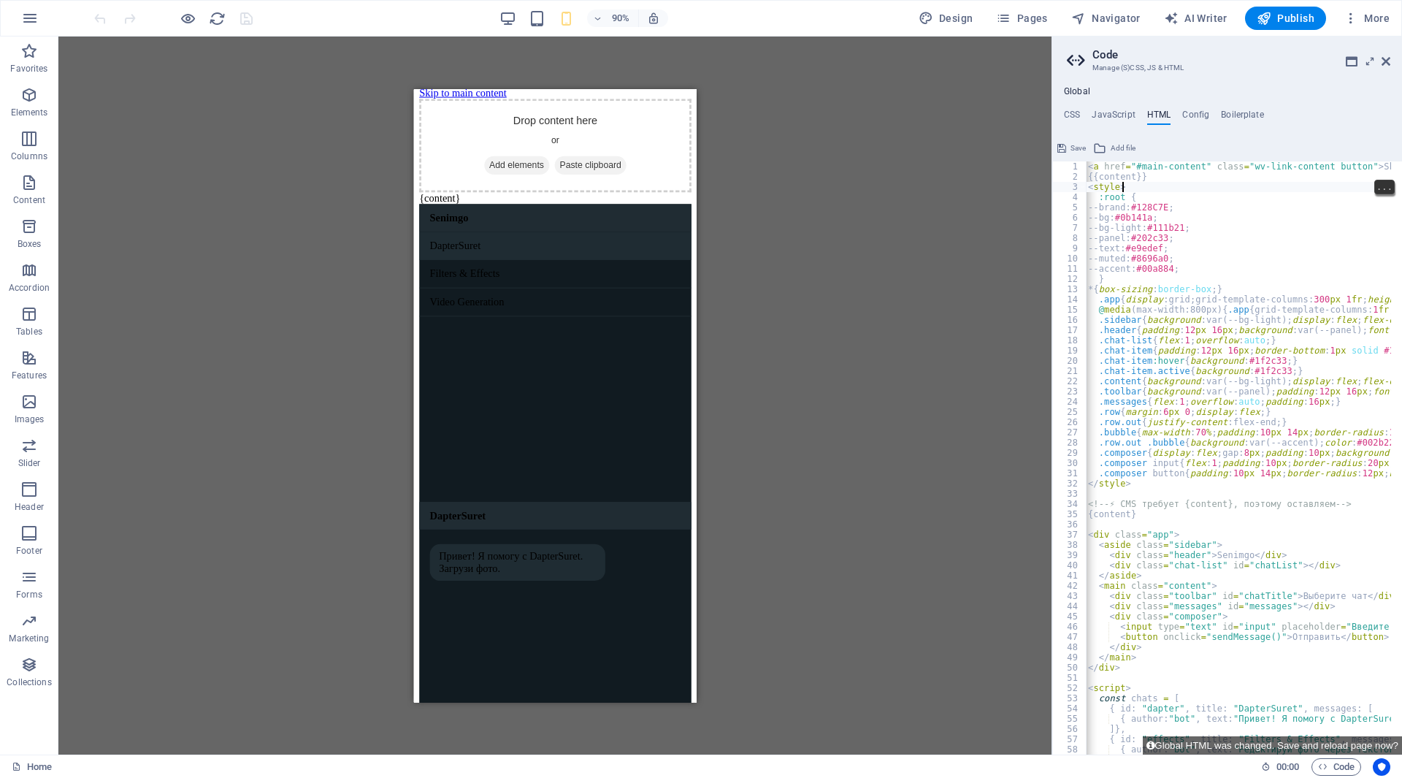
click at [1149, 254] on div "< a href = "#main-content" class = "wv-link-content button" > Skip to main cont…" at bounding box center [1383, 462] width 597 height 602
click at [1127, 194] on div "< a href = "#main-content" class = "wv-link-content button" > Skip to main cont…" at bounding box center [1383, 462] width 597 height 602
click at [1147, 232] on div "< a href = "#main-content" class = "wv-link-content button" > Skip to main cont…" at bounding box center [1383, 462] width 597 height 602
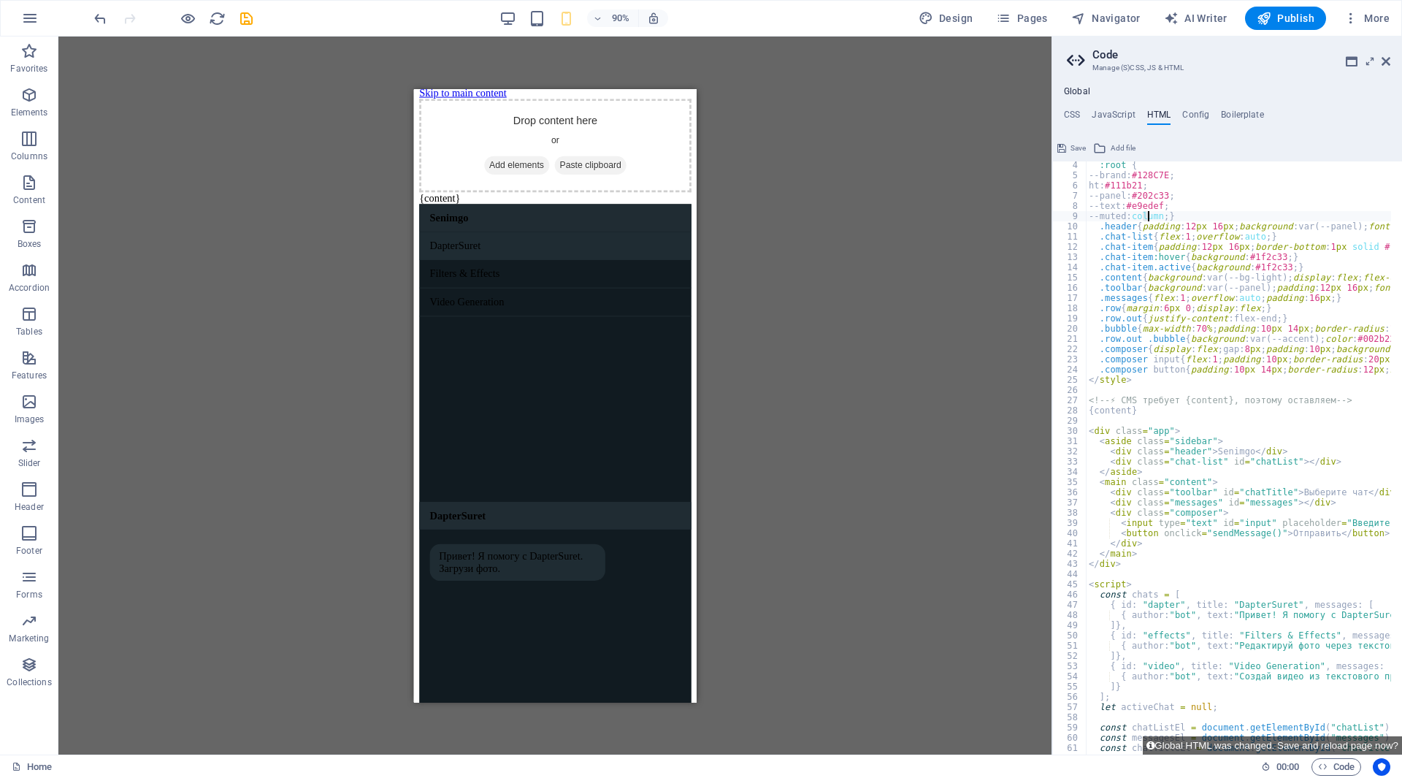
scroll to position [185, 0]
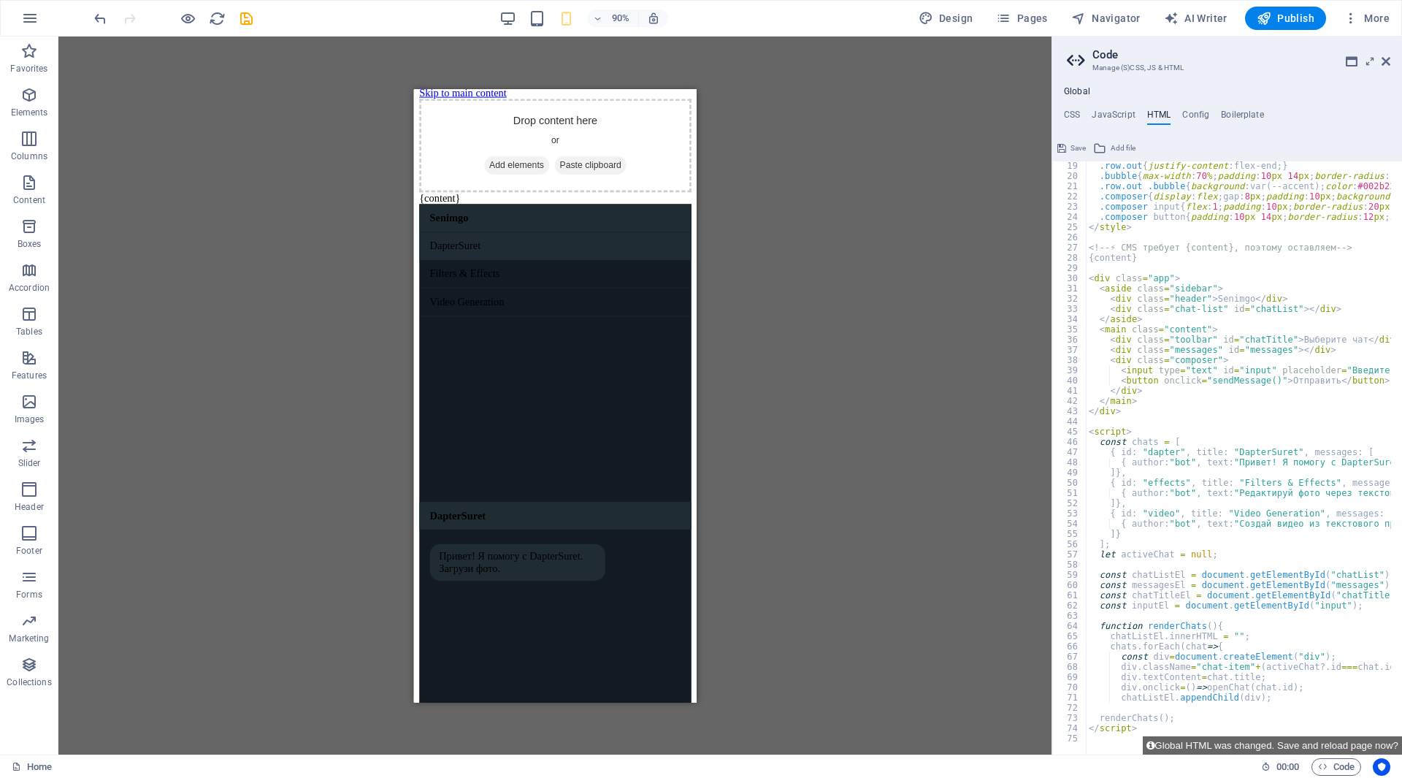
click at [1181, 726] on div ".row.out { justify-content : flex-end ; } .bubble { max-width : 70 % ; padding …" at bounding box center [1384, 462] width 597 height 602
type textarea "</script>"
click at [1379, 743] on button "Global HTML was changed. Save and reload page now?" at bounding box center [1272, 745] width 259 height 18
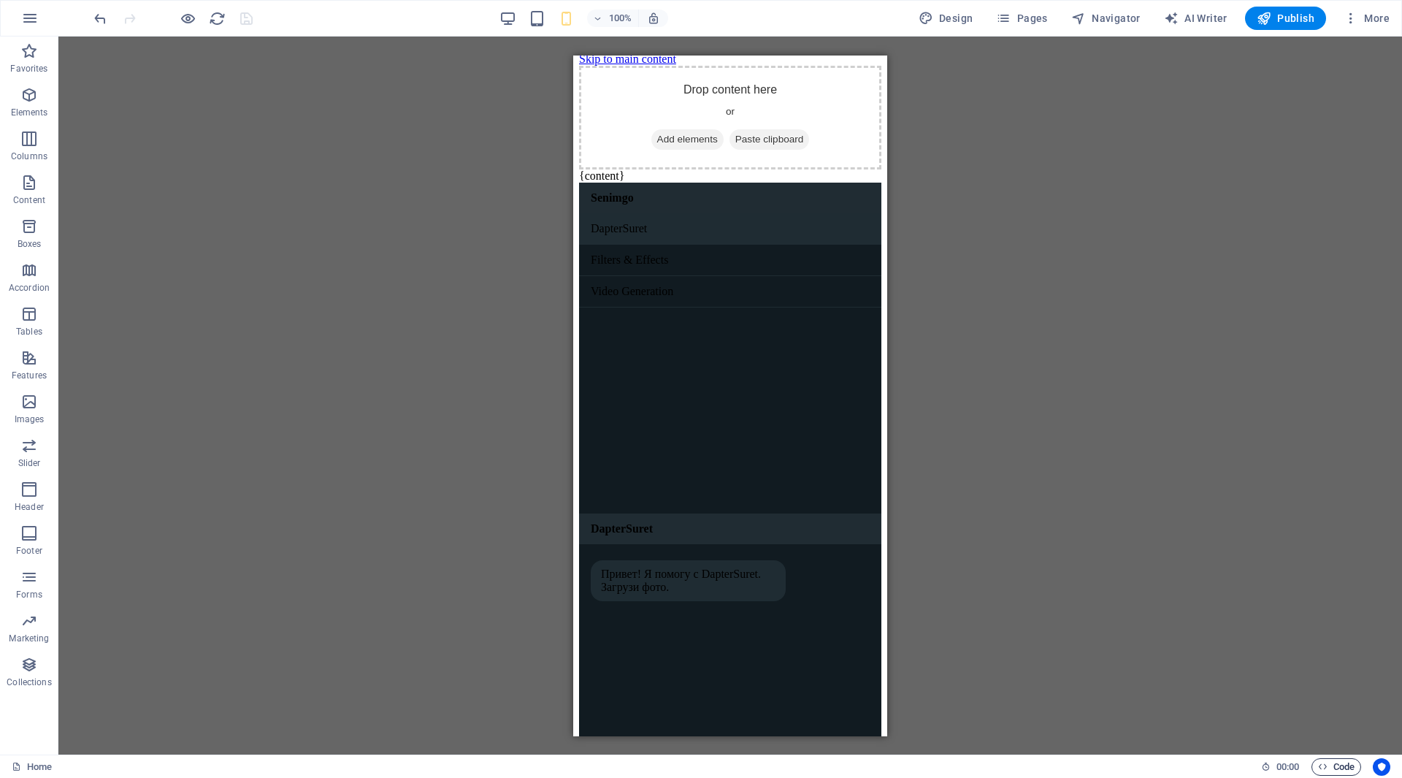
click at [1338, 764] on span "Code" at bounding box center [1336, 767] width 37 height 18
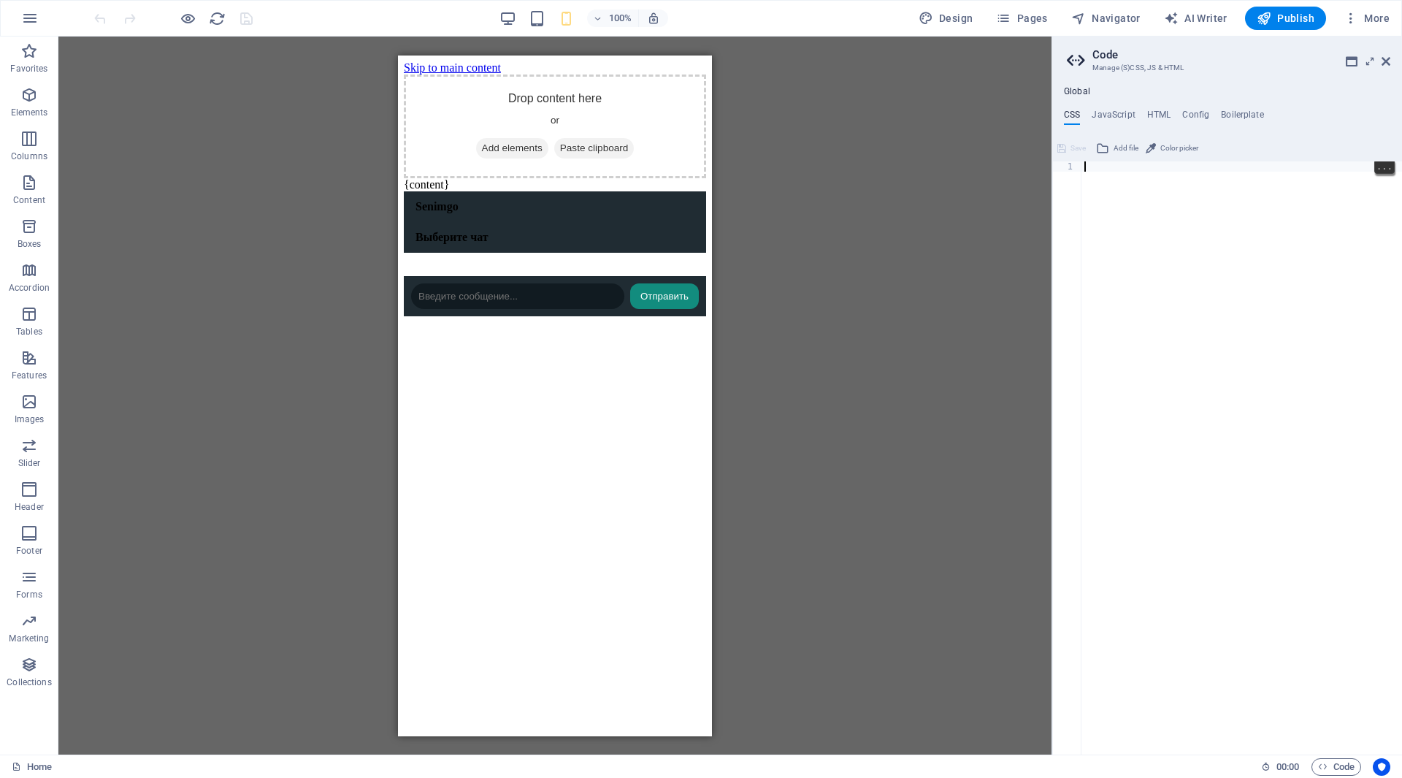
scroll to position [0, 0]
click at [1159, 112] on h4 "HTML" at bounding box center [1159, 118] width 24 height 16
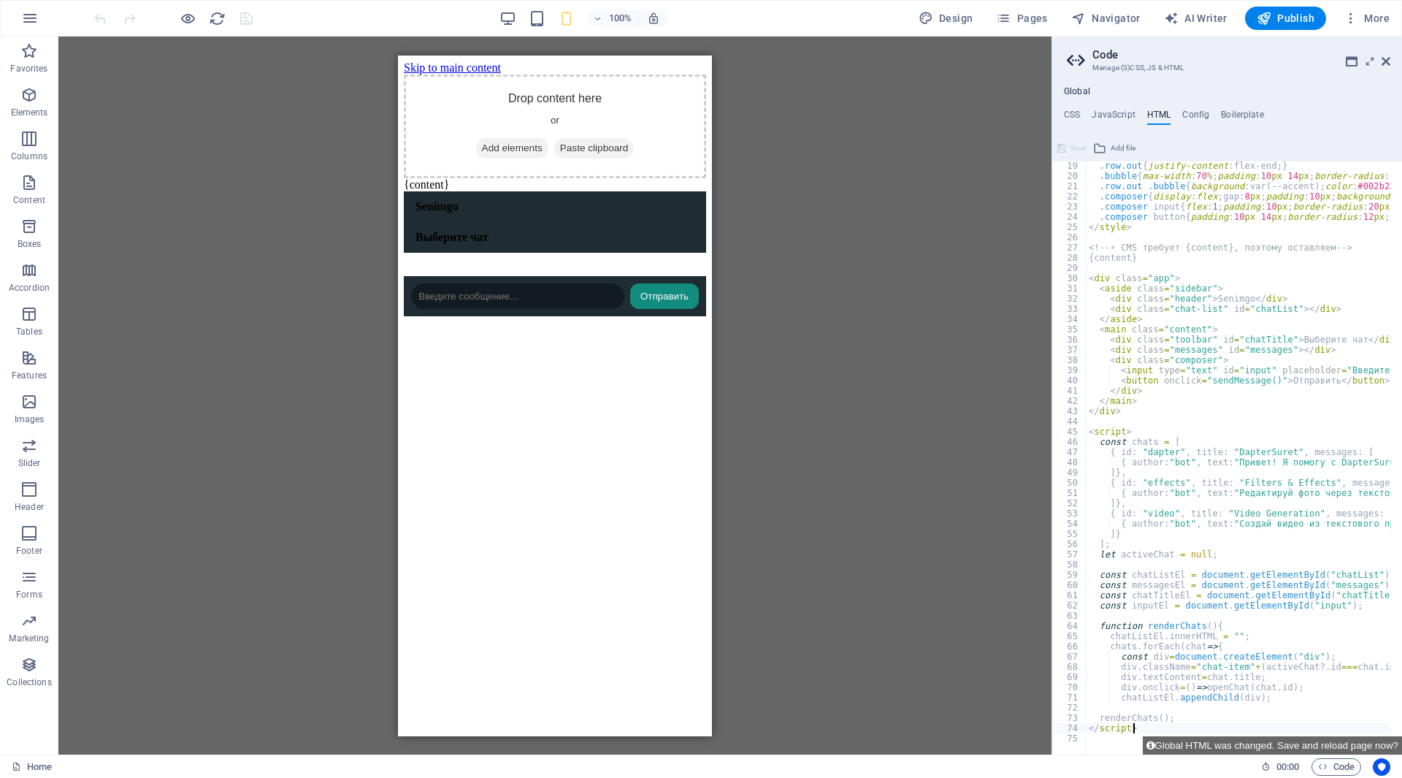
click at [1159, 727] on div ".row.out { justify-content : flex-end ; } .bubble { max-width : 70 % ; padding …" at bounding box center [1384, 462] width 597 height 602
type textarea "</"
type textarea "renderChats"
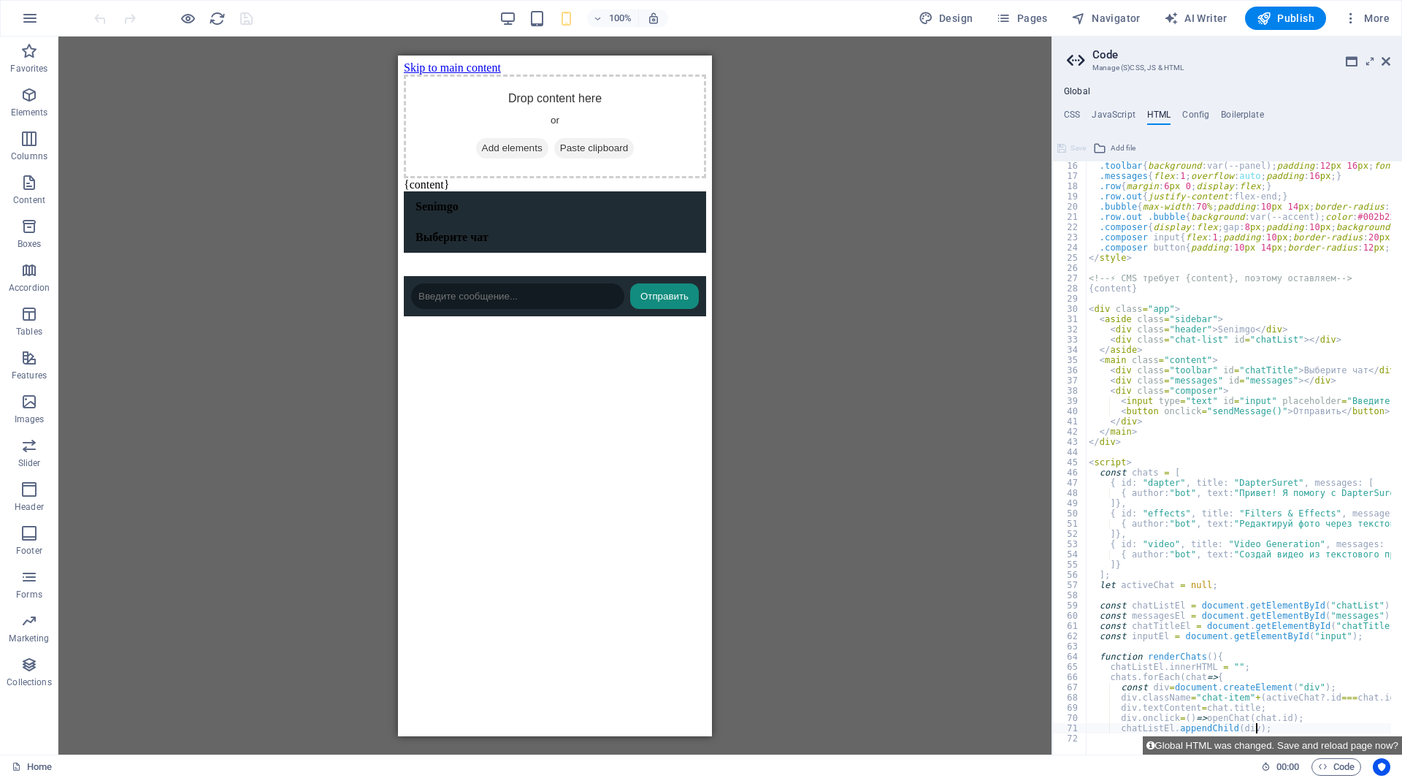
type textarea "chatListEl"
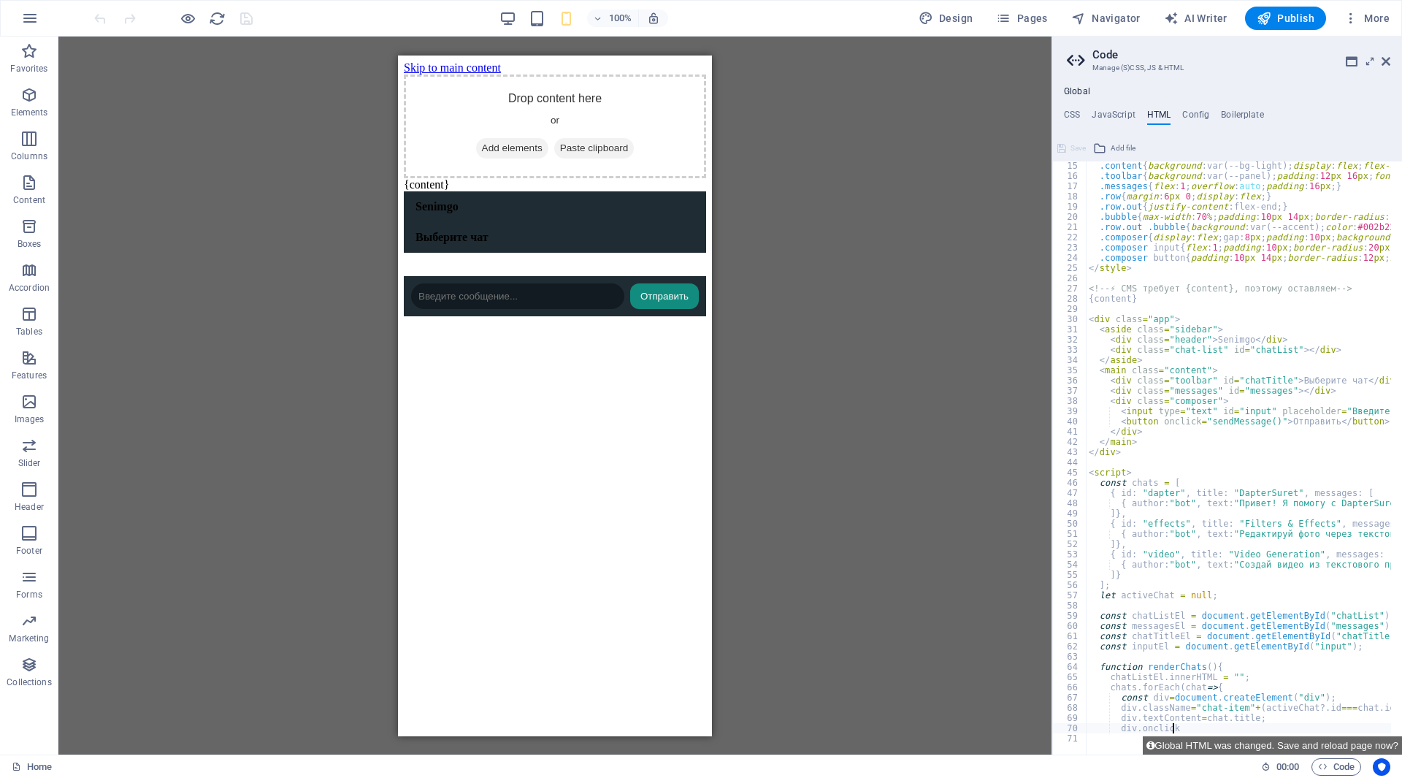
type textarea "div"
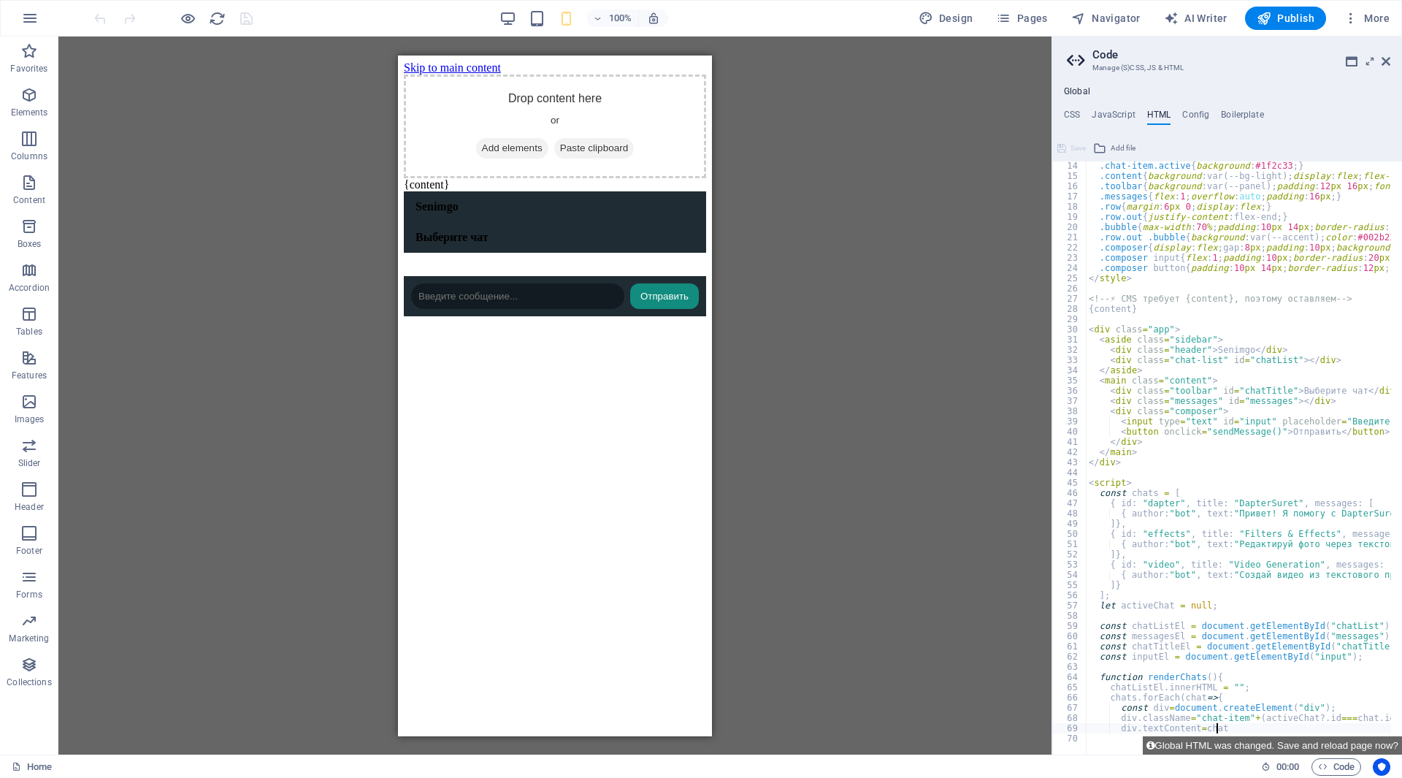
type textarea "div"
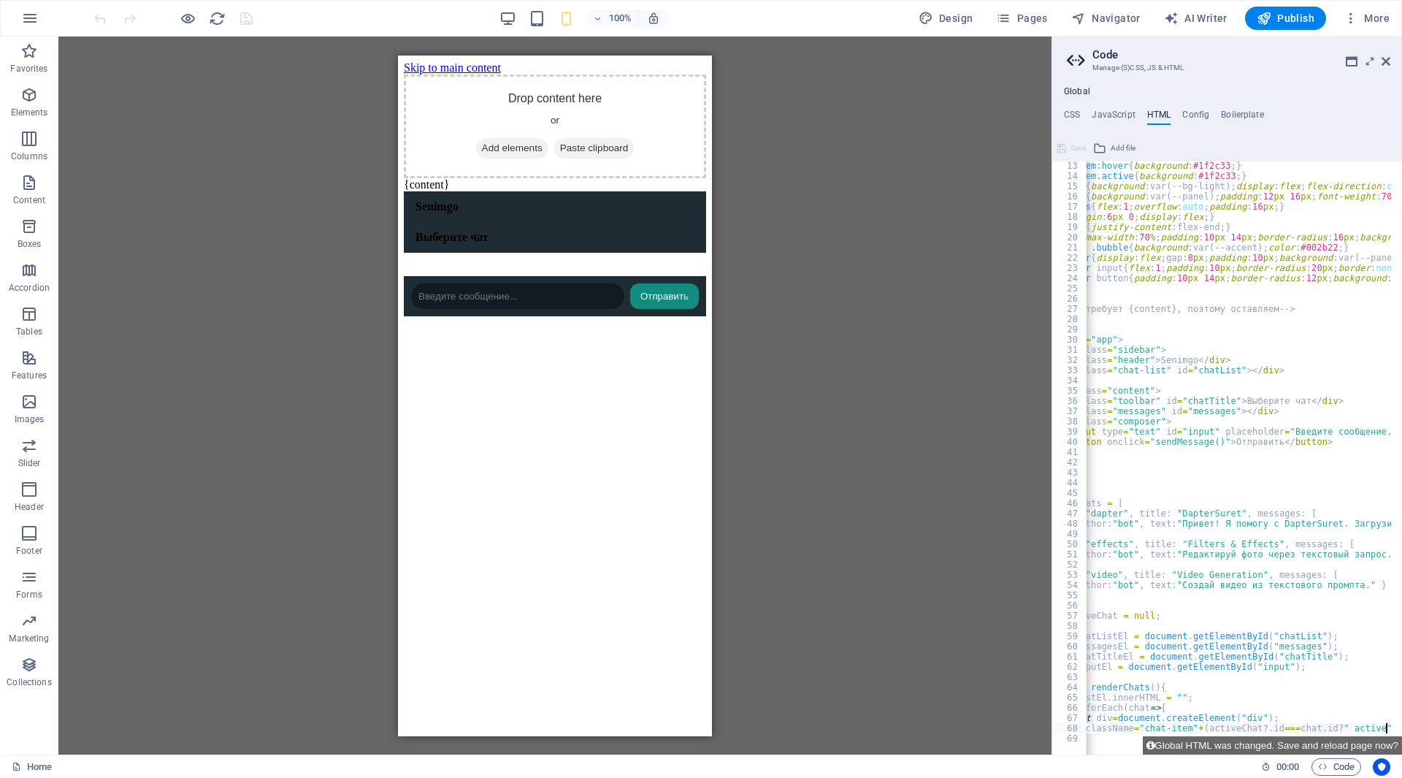
scroll to position [0, 0]
type textarea "div"
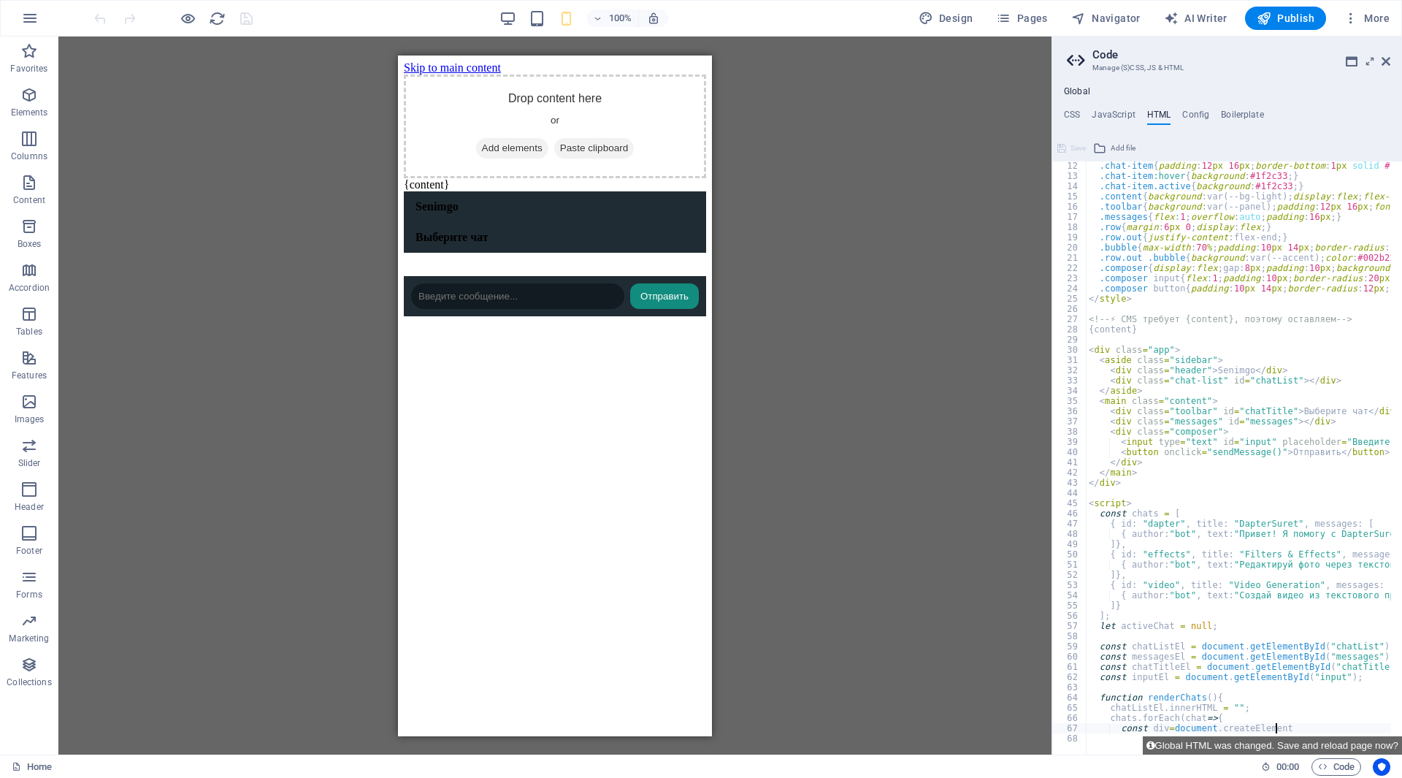
type textarea "const"
type textarea "chats"
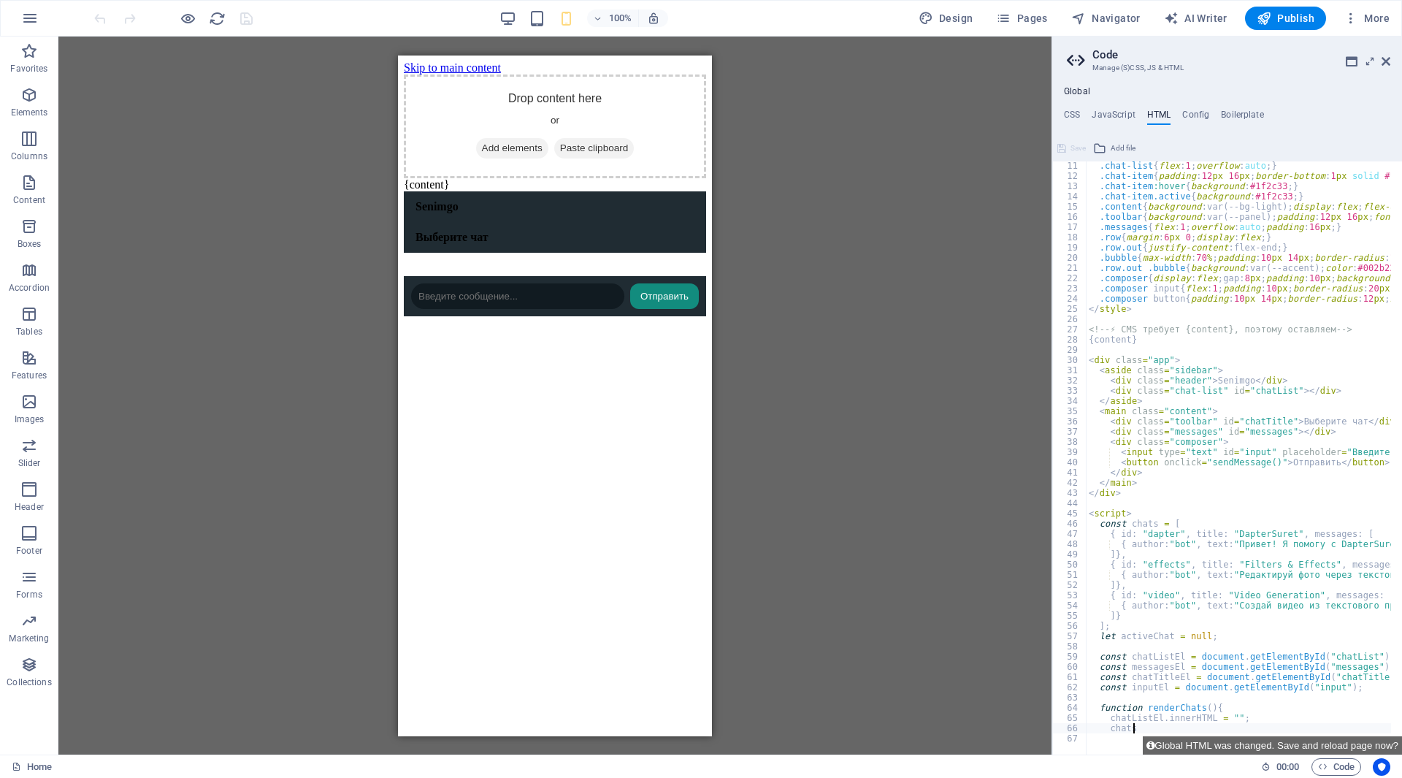
type textarea "chatListEl"
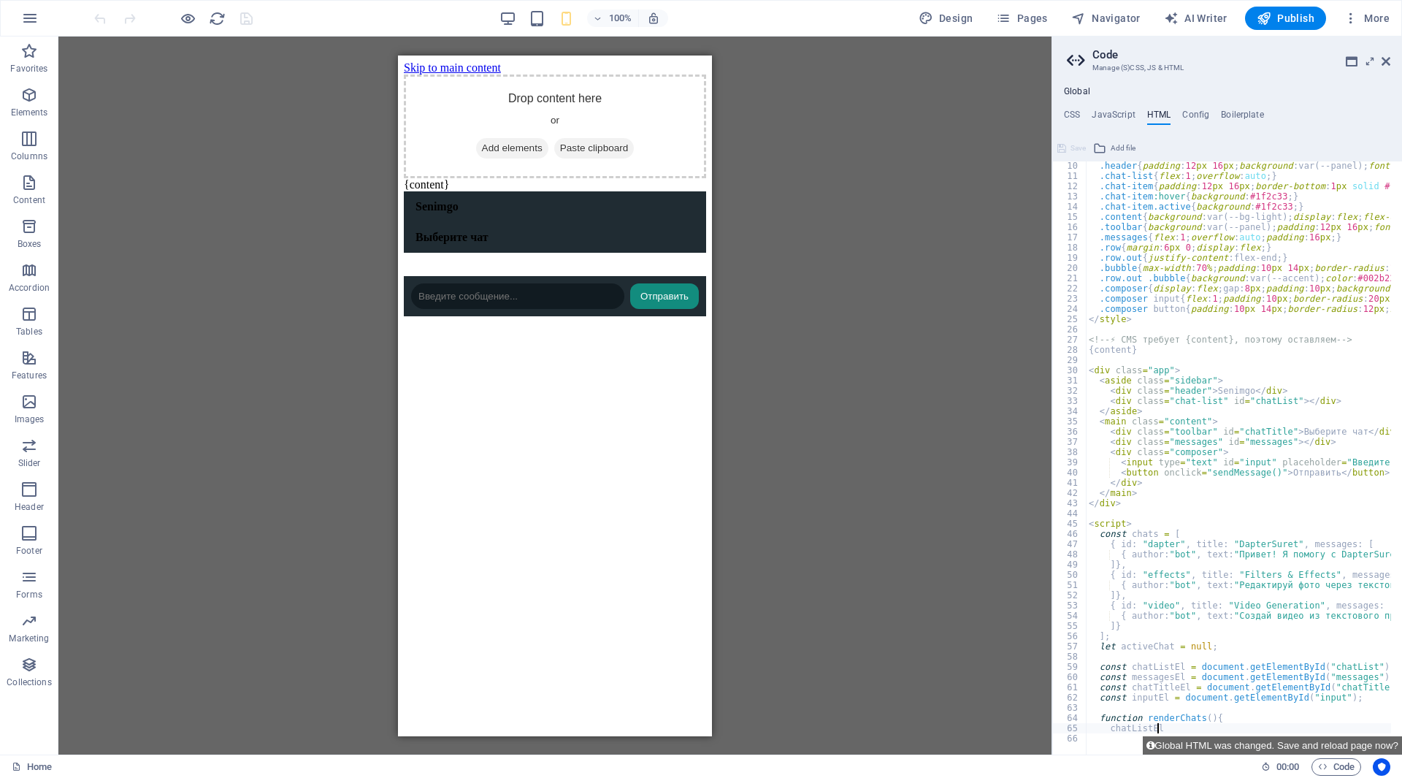
type textarea "function"
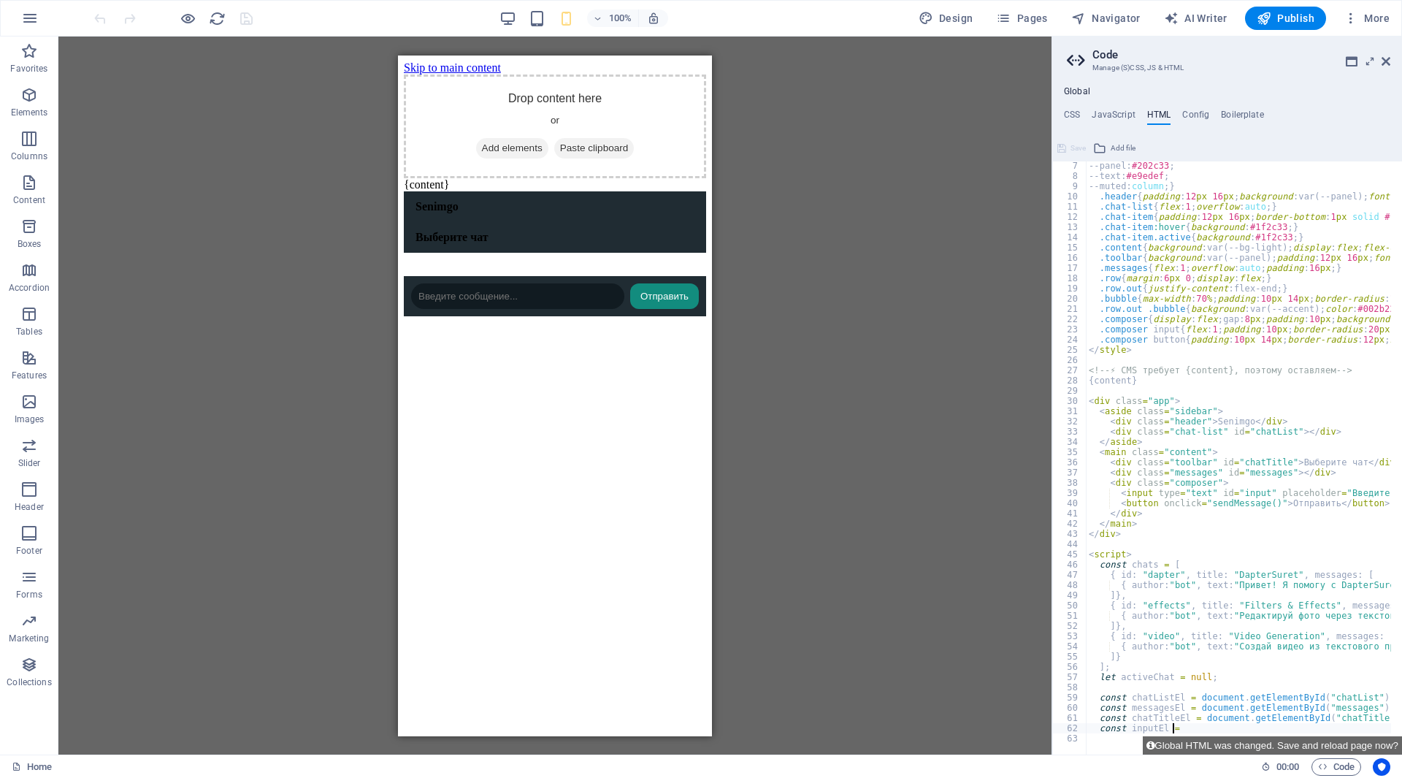
type textarea "const"
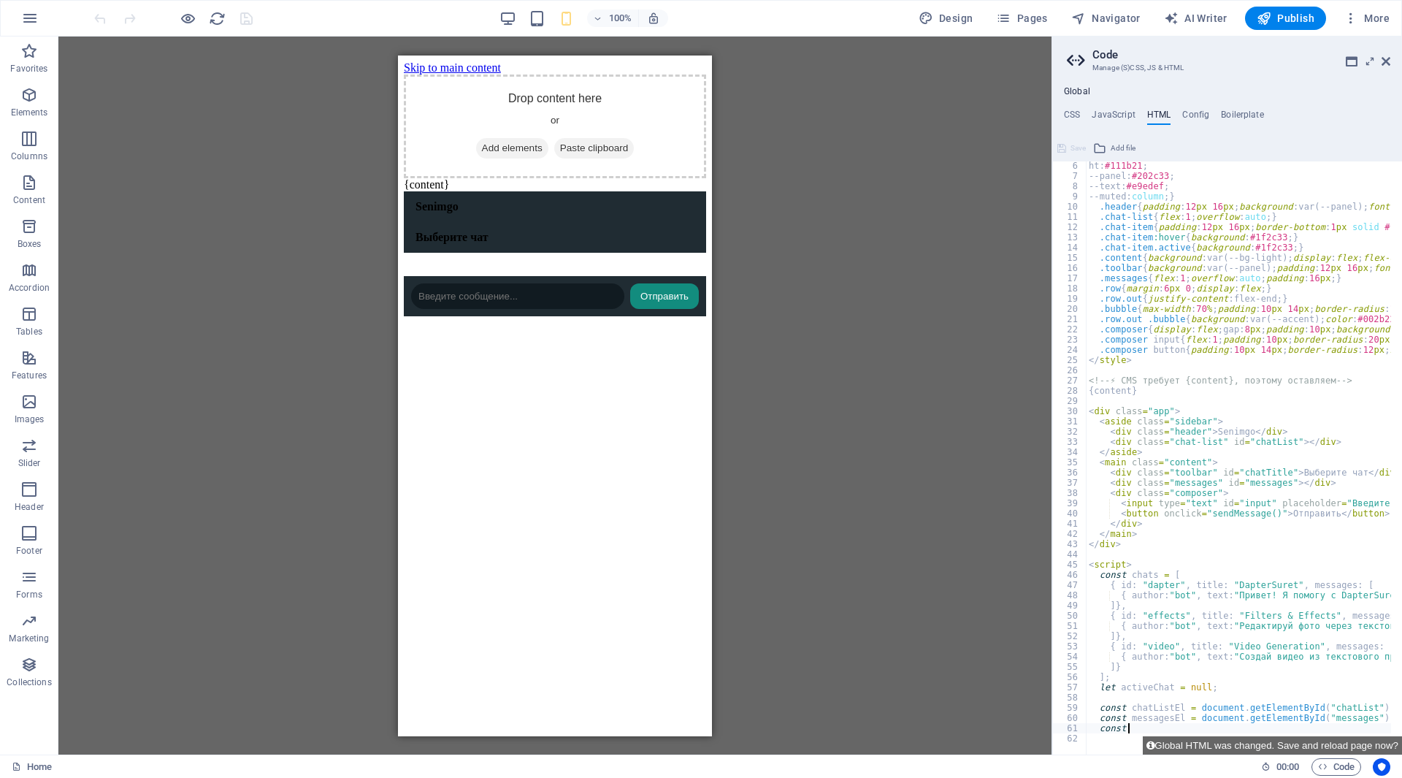
type textarea "const"
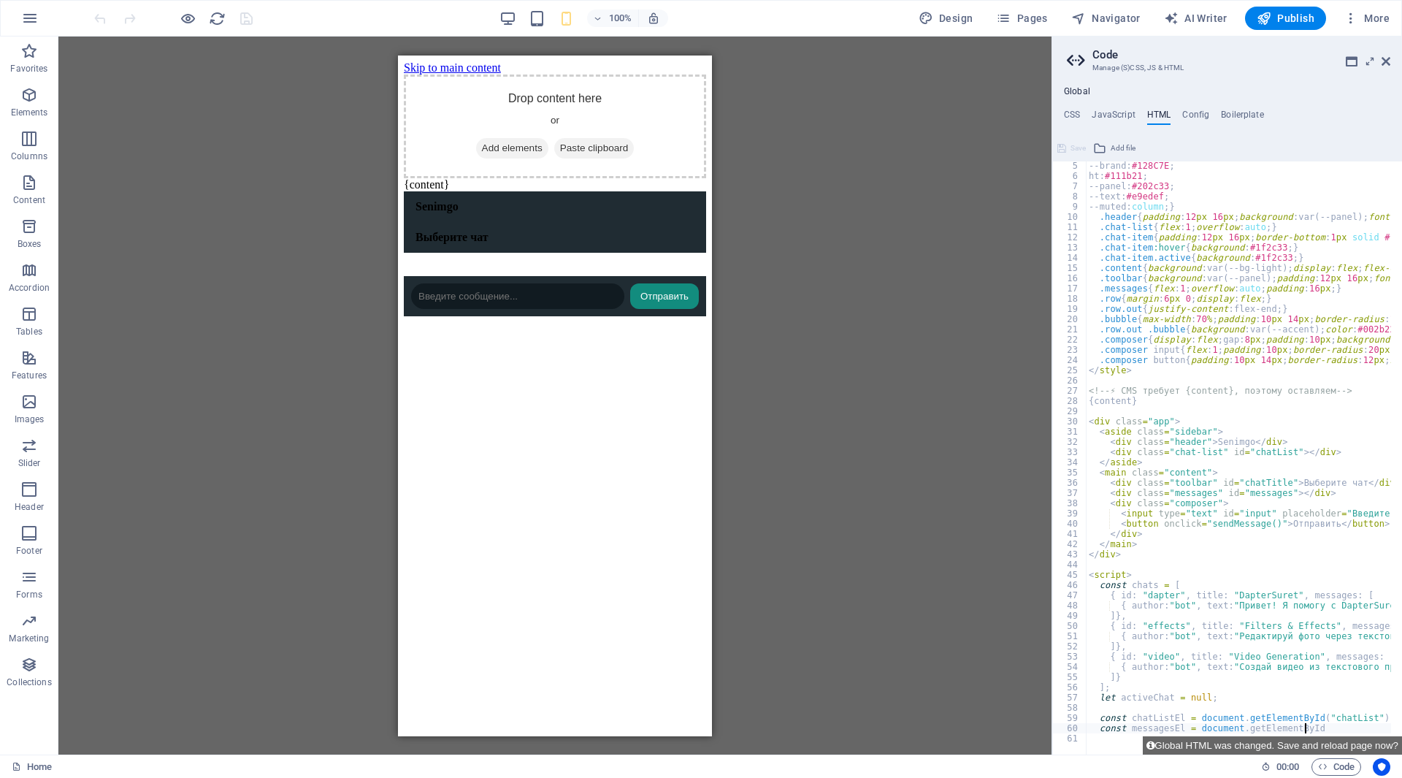
type textarea "const"
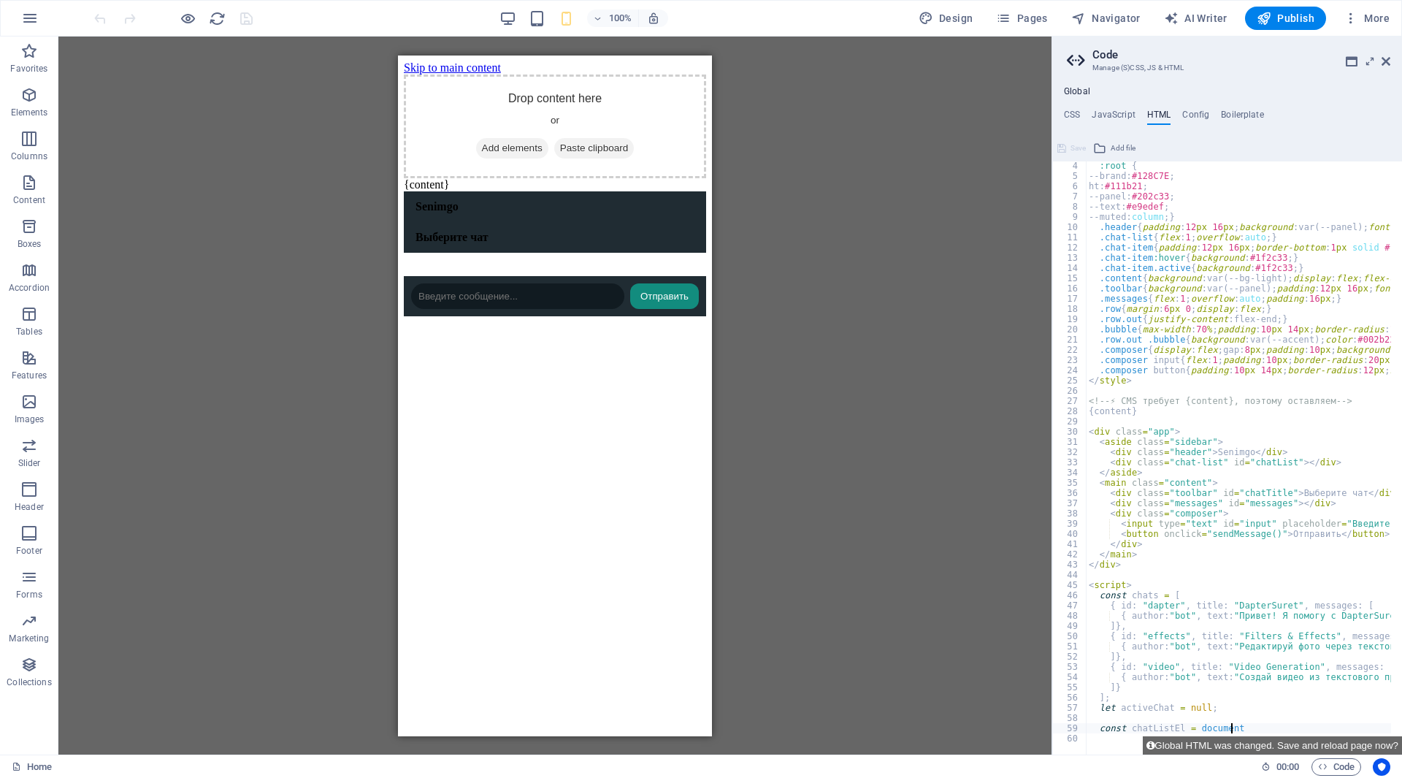
type textarea "const"
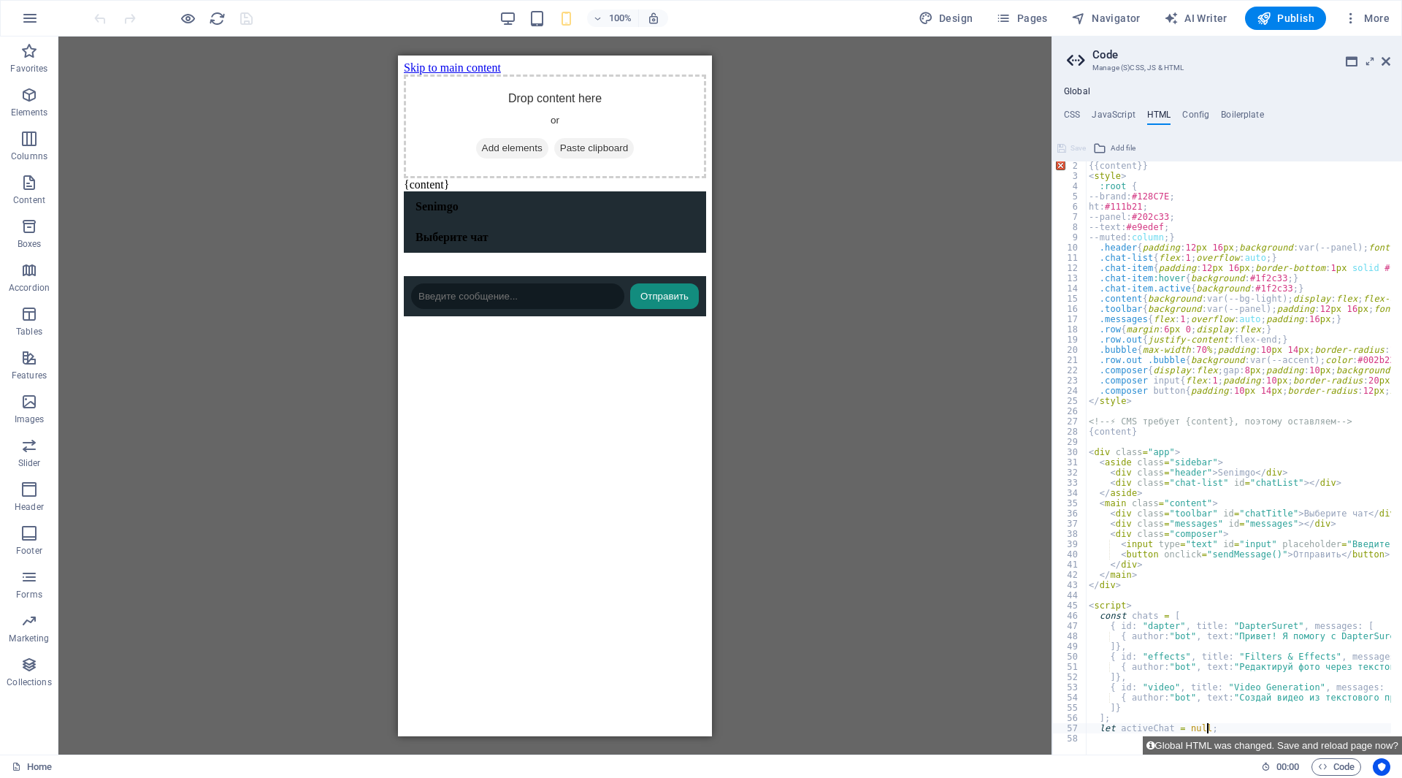
type textarea "let"
type textarea "];"
type textarea "]}"
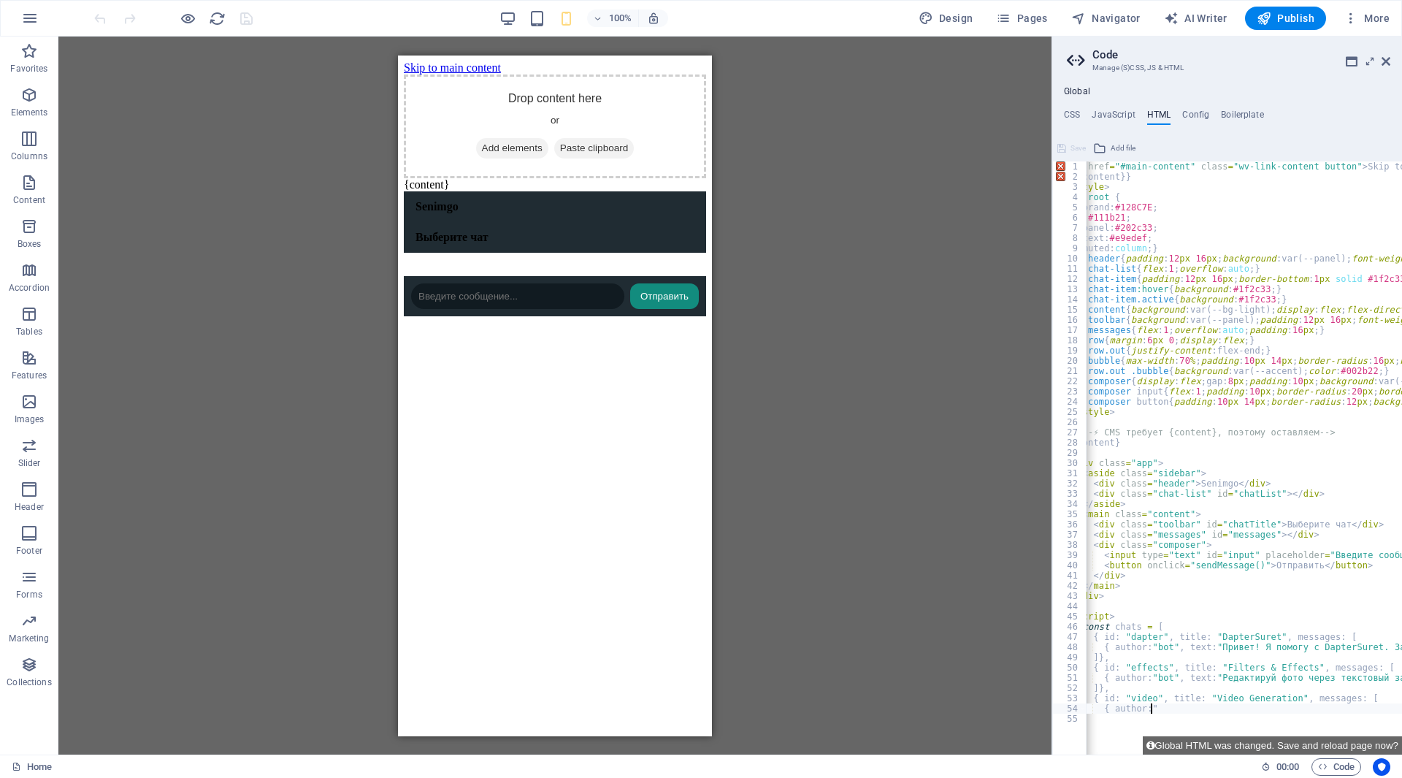
type textarea "{"
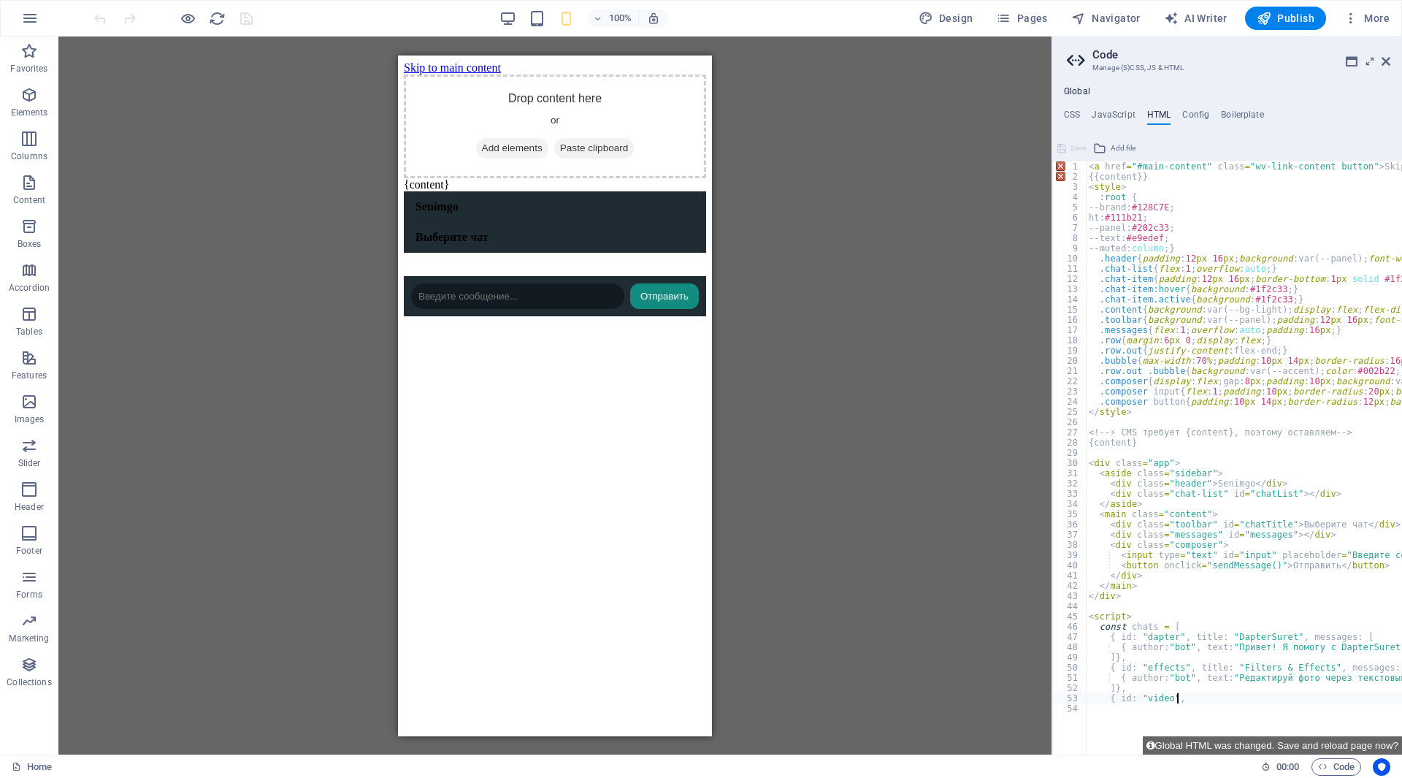
type textarea "{"
type textarea "]},"
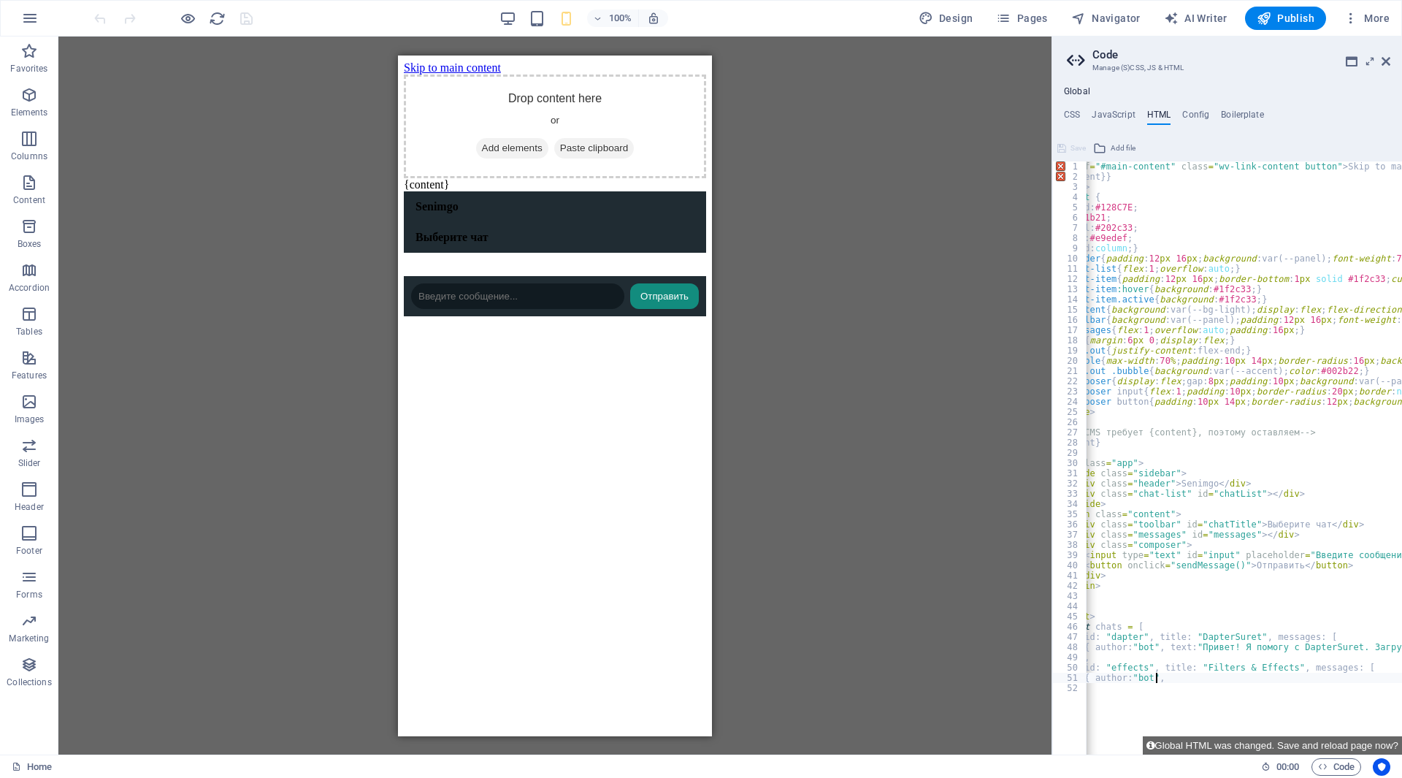
type textarea "{"
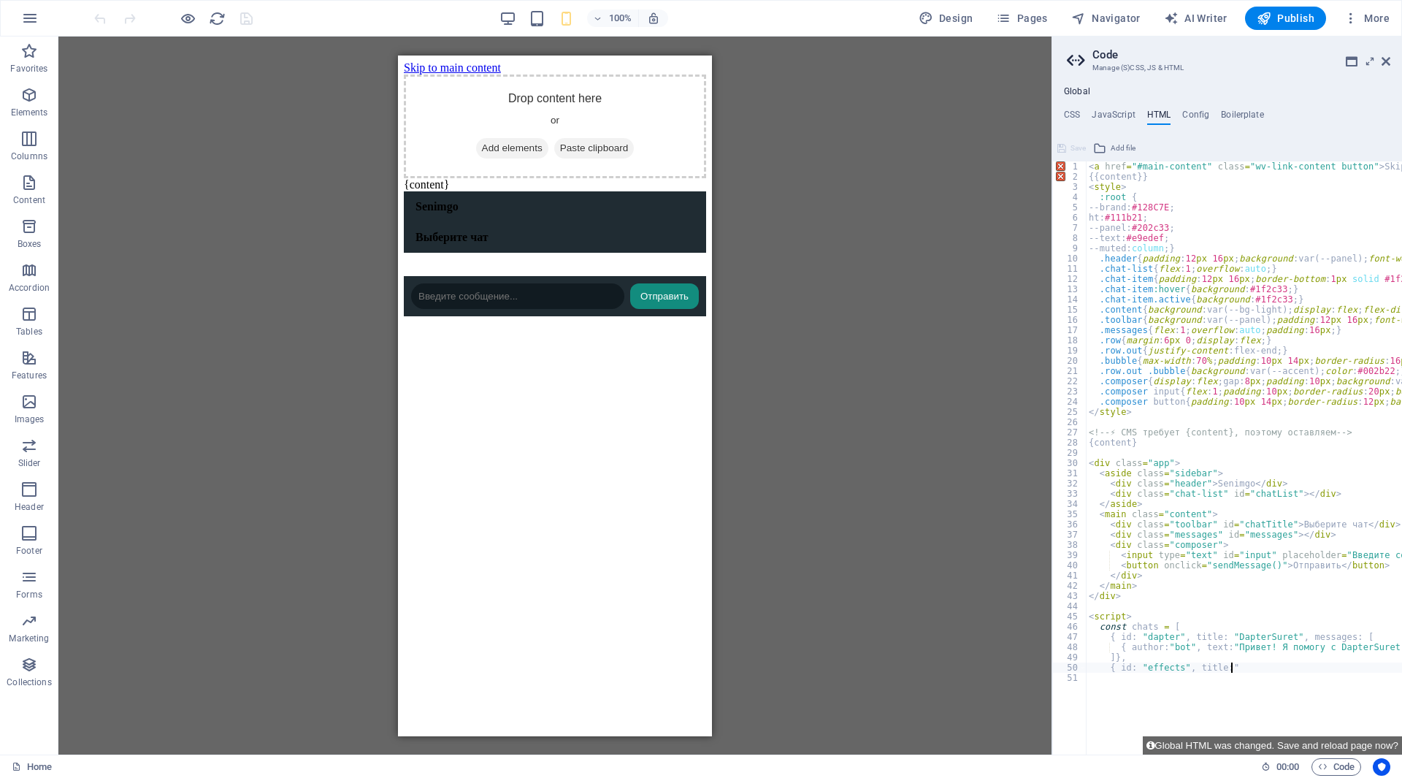
type textarea "{"
type textarea "]},"
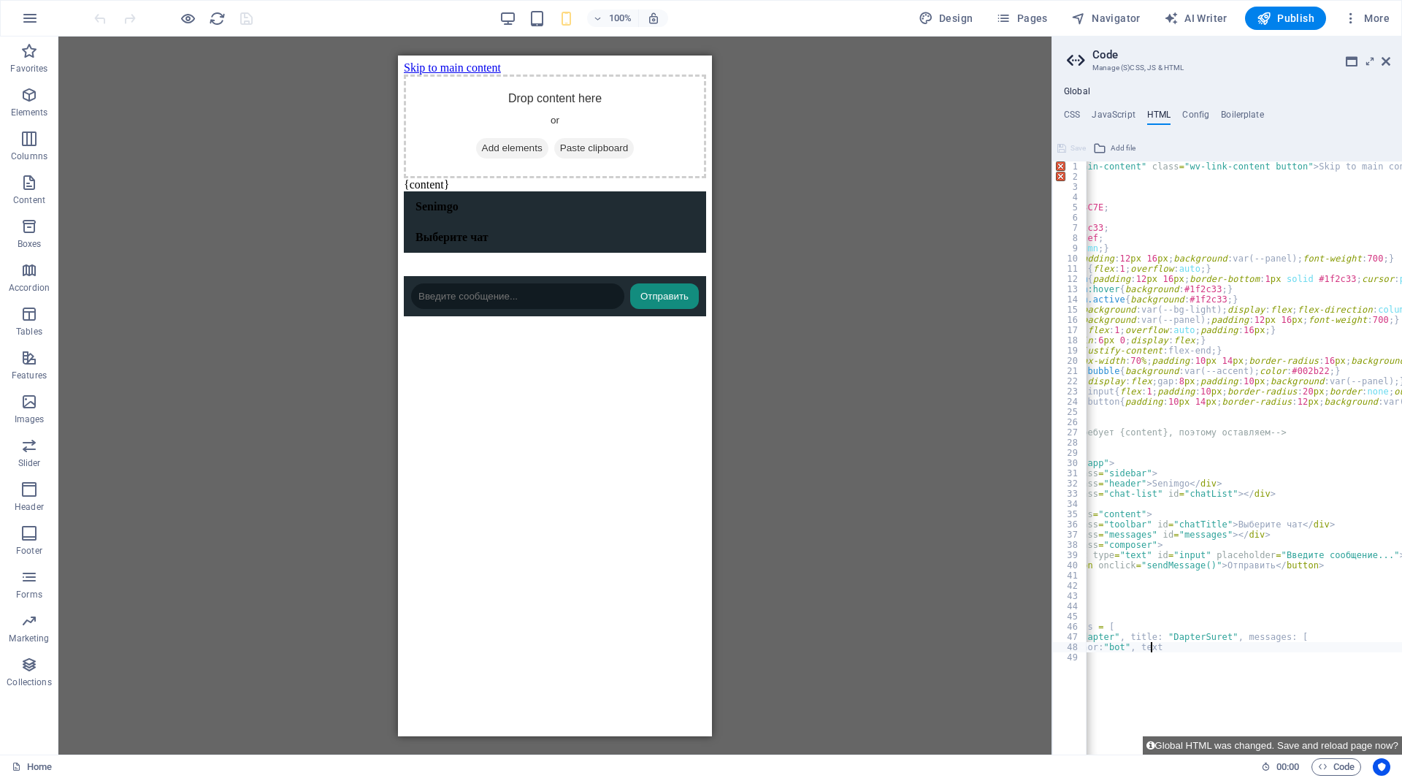
type textarea "{"
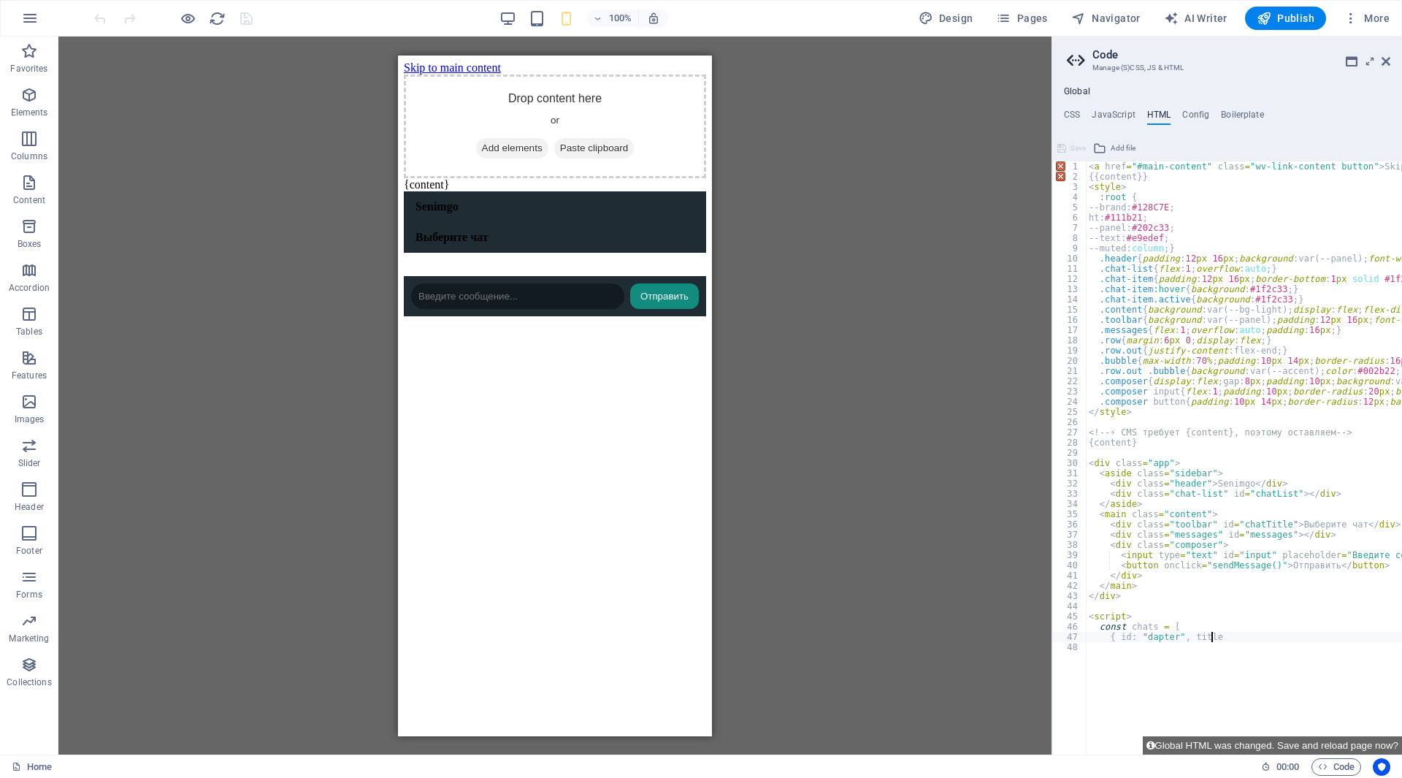
type textarea "{"
type textarea "const"
type textarea "<"
type textarea "</"
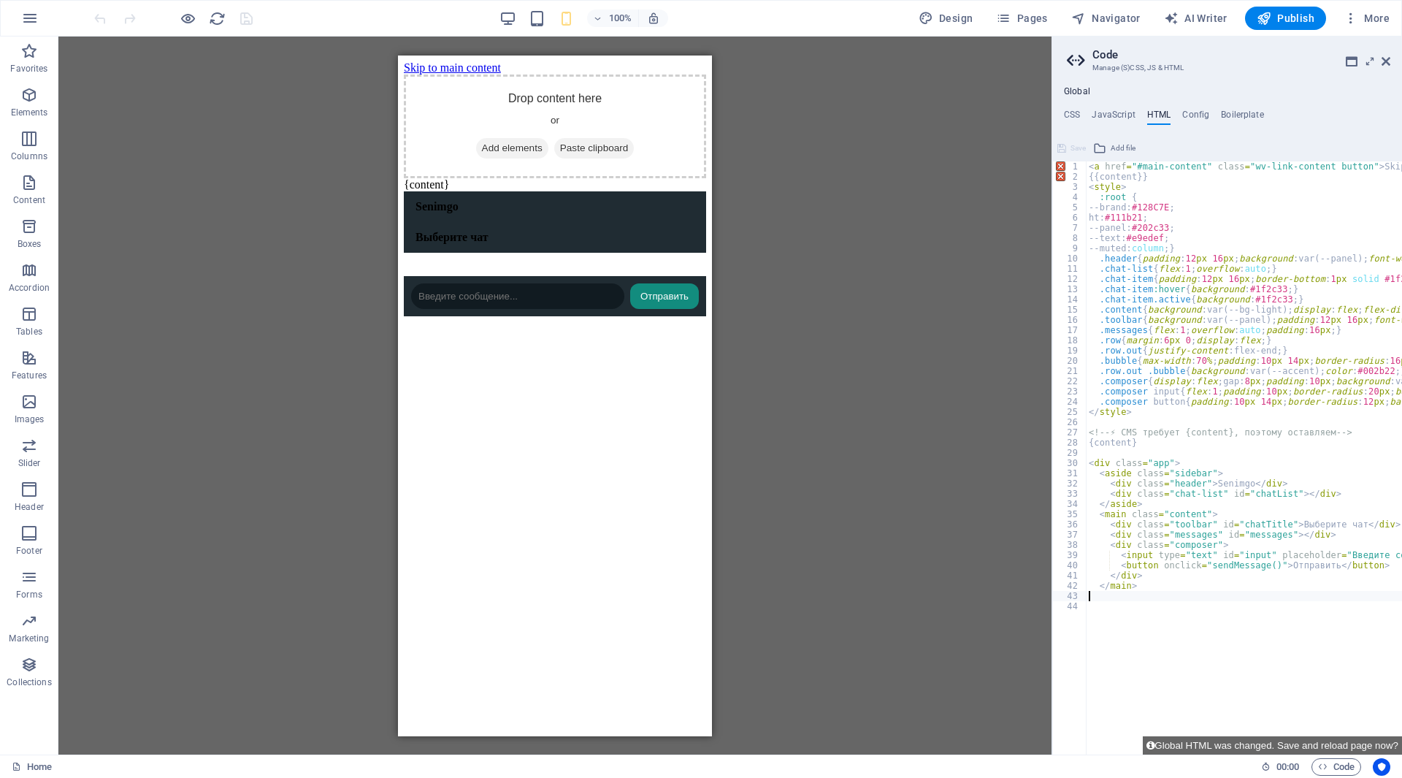
type textarea "</"
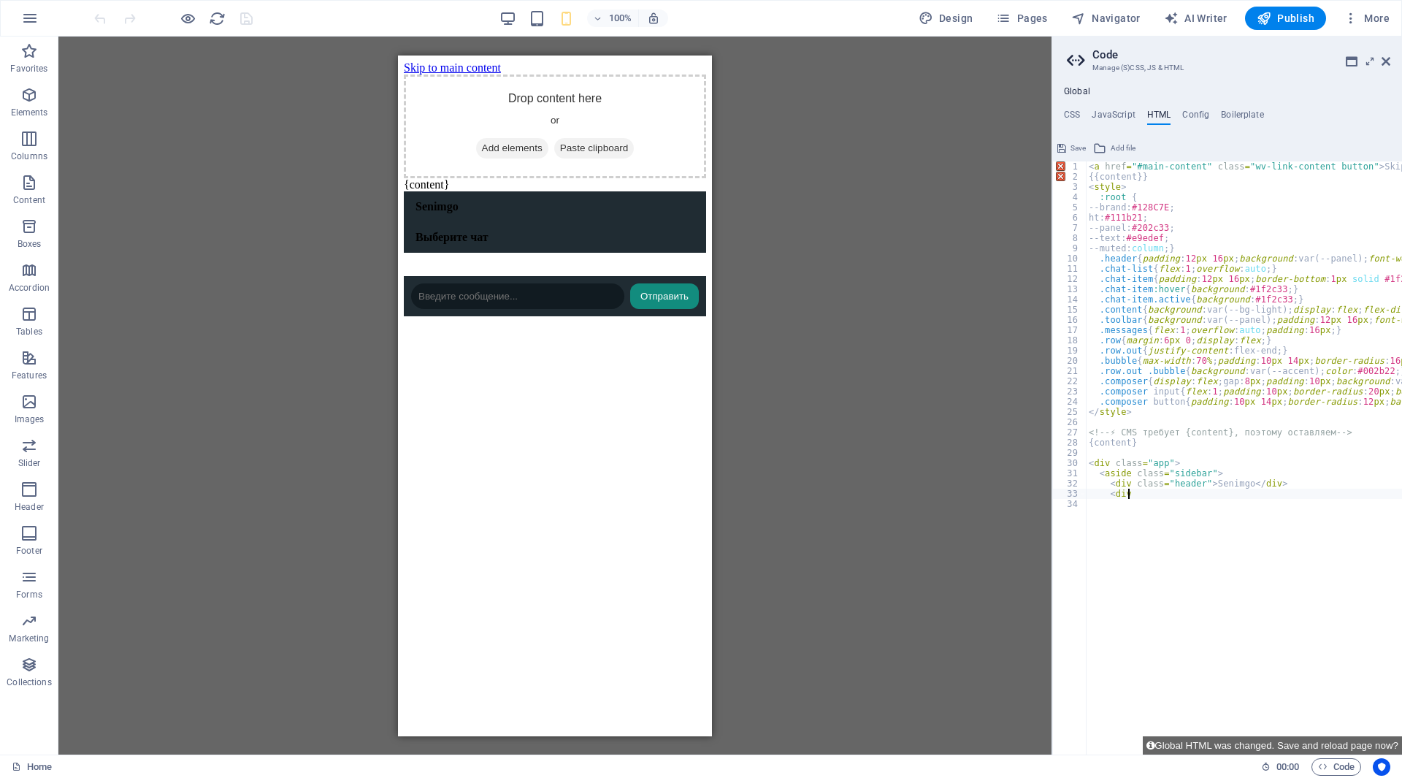
click at [1124, 490] on div "< a href = "#main-content" class = "wv-link-content button" > Skip to main cont…" at bounding box center [1384, 462] width 597 height 602
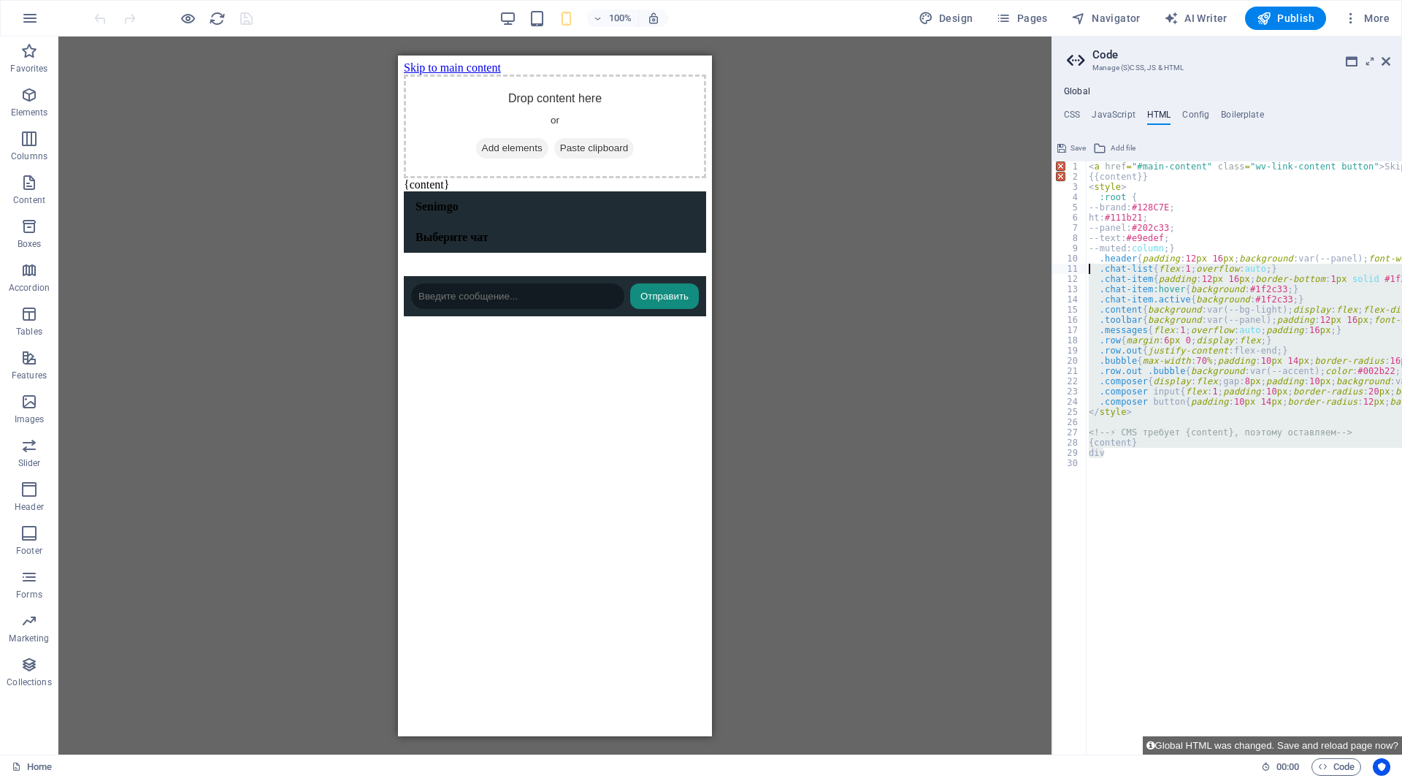
drag, startPoint x: 1124, startPoint y: 448, endPoint x: 1075, endPoint y: 271, distance: 184.2
click at [1075, 271] on div "div 1 2 3 4 5 6 7 8 9 10 11 12 13 14 15 16 17 18 19 20 21 22 23 24 25 26 27 28 …" at bounding box center [1227, 457] width 350 height 593
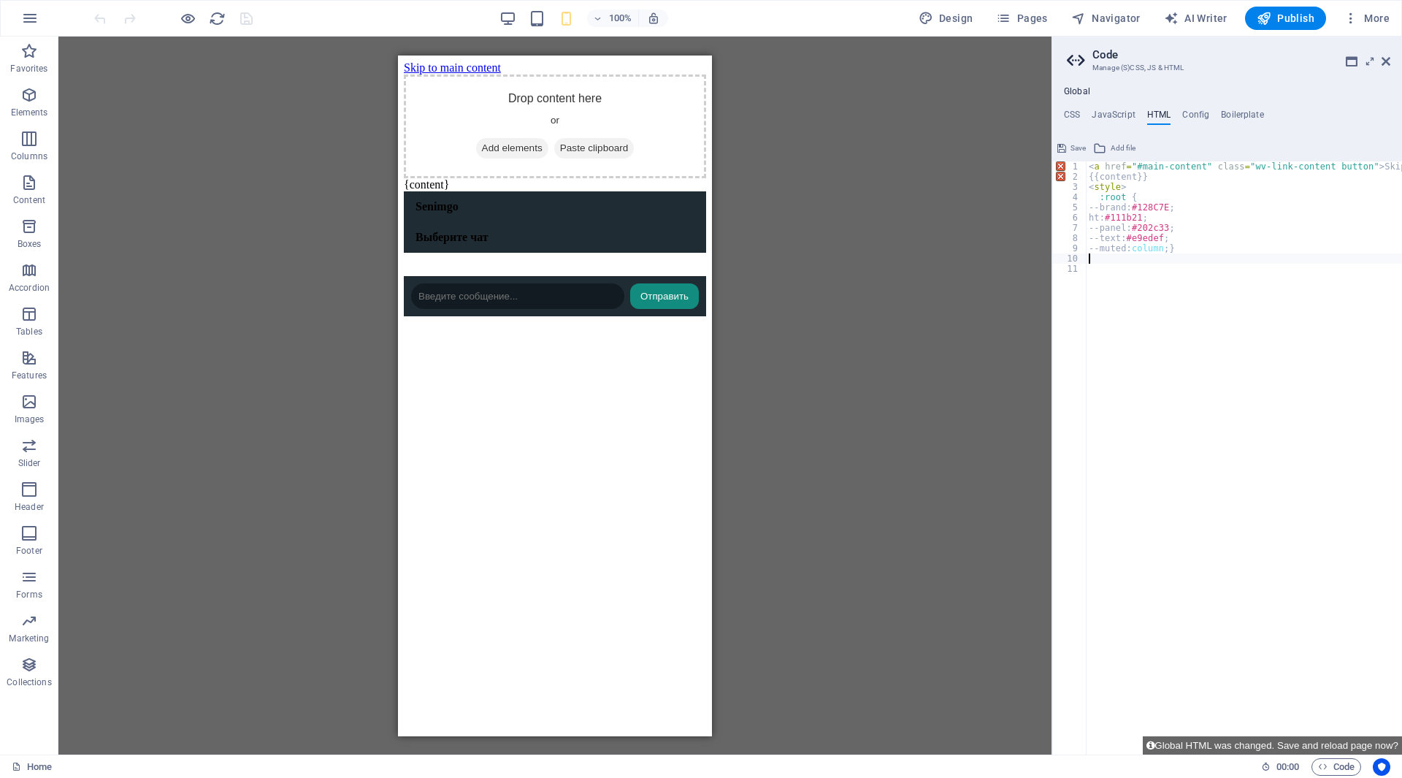
scroll to position [0, 0]
paste textarea
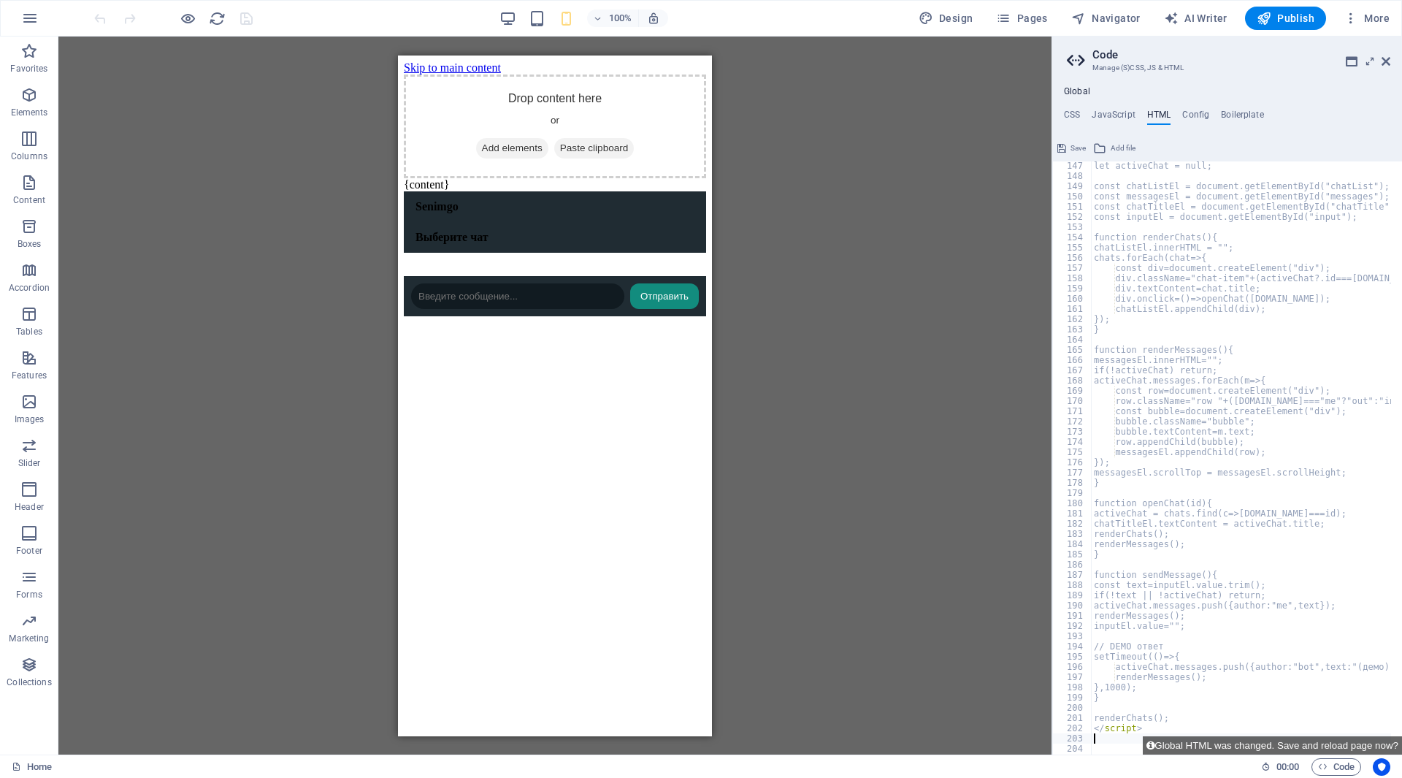
scroll to position [1493, 0]
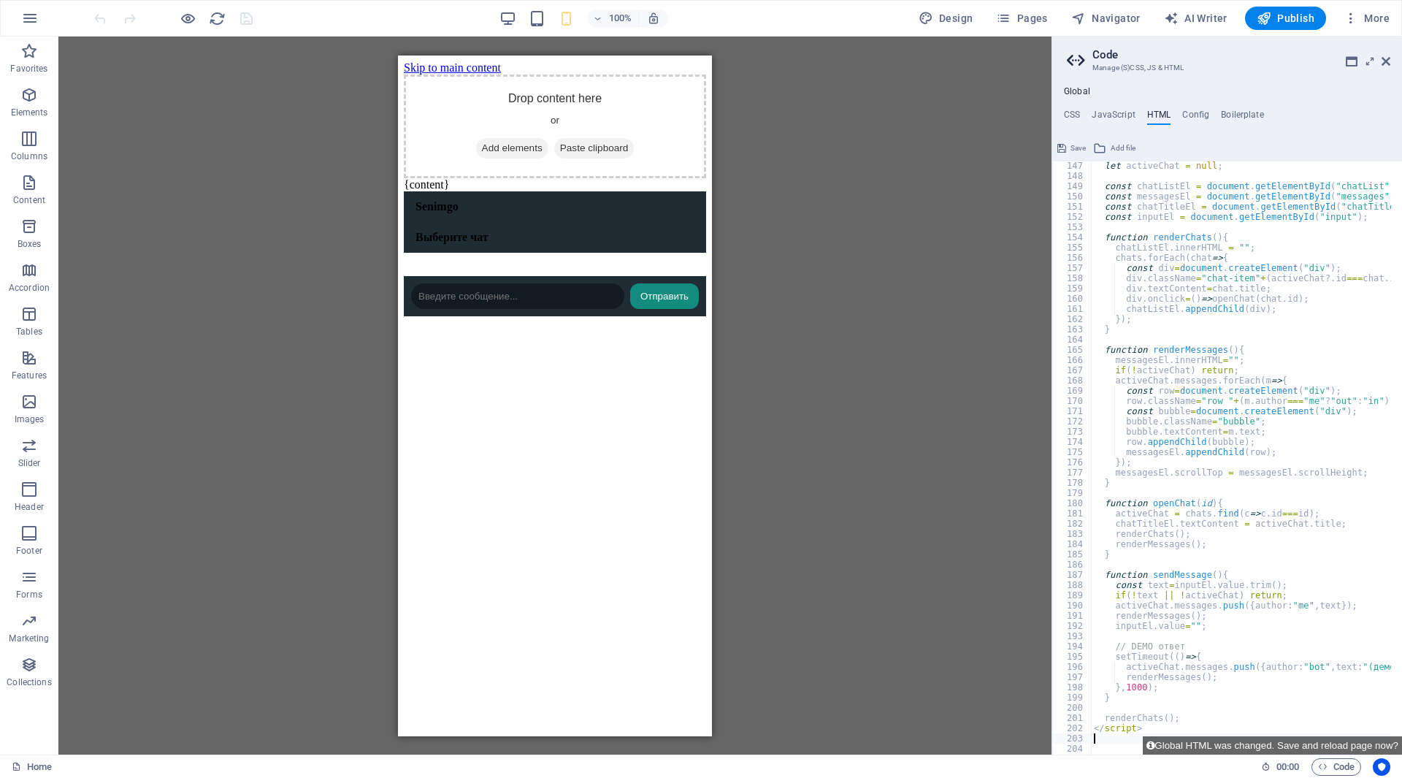
click at [1008, 522] on div at bounding box center [554, 396] width 993 height 718
click at [1289, 750] on button "Global HTML was changed. Save and reload page now?" at bounding box center [1272, 745] width 259 height 18
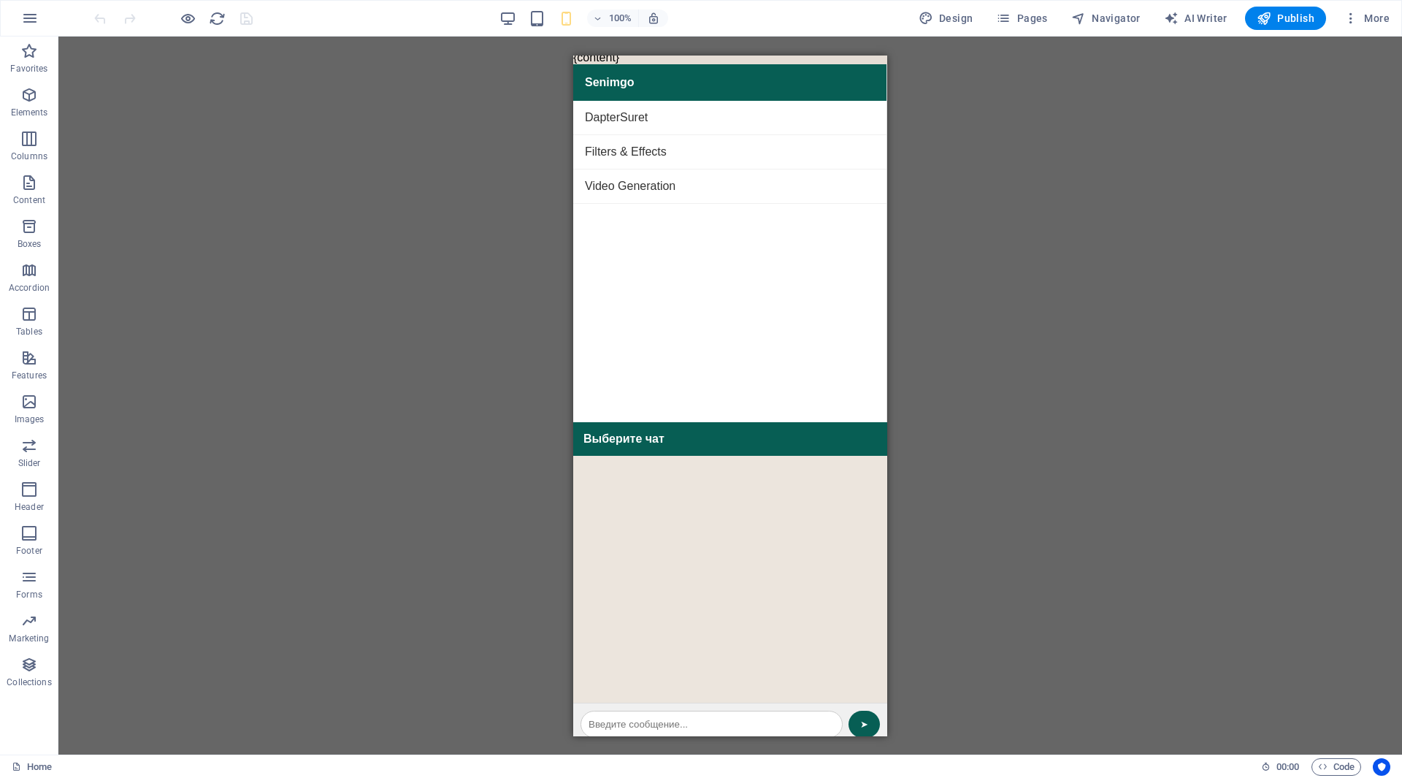
scroll to position [39, 0]
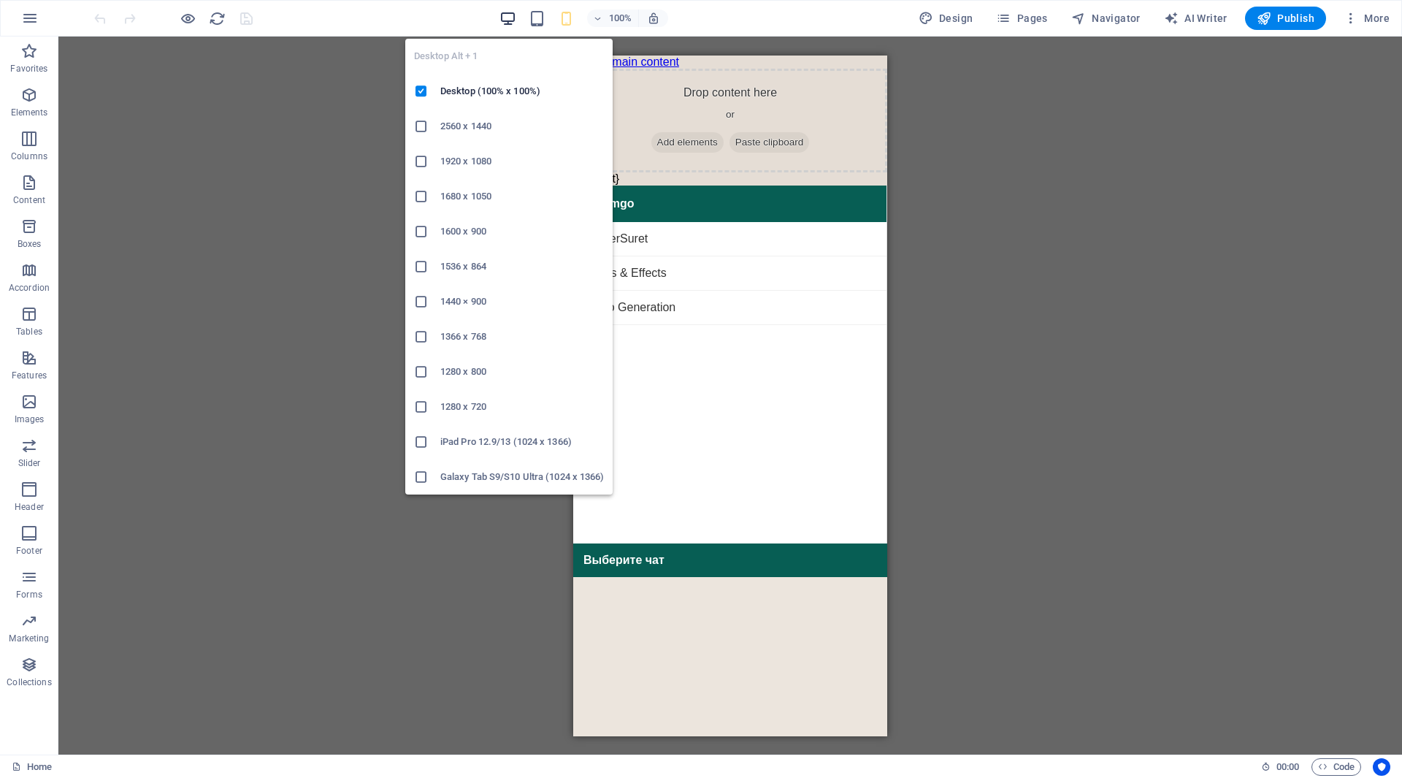
click at [513, 19] on icon "button" at bounding box center [507, 18] width 17 height 17
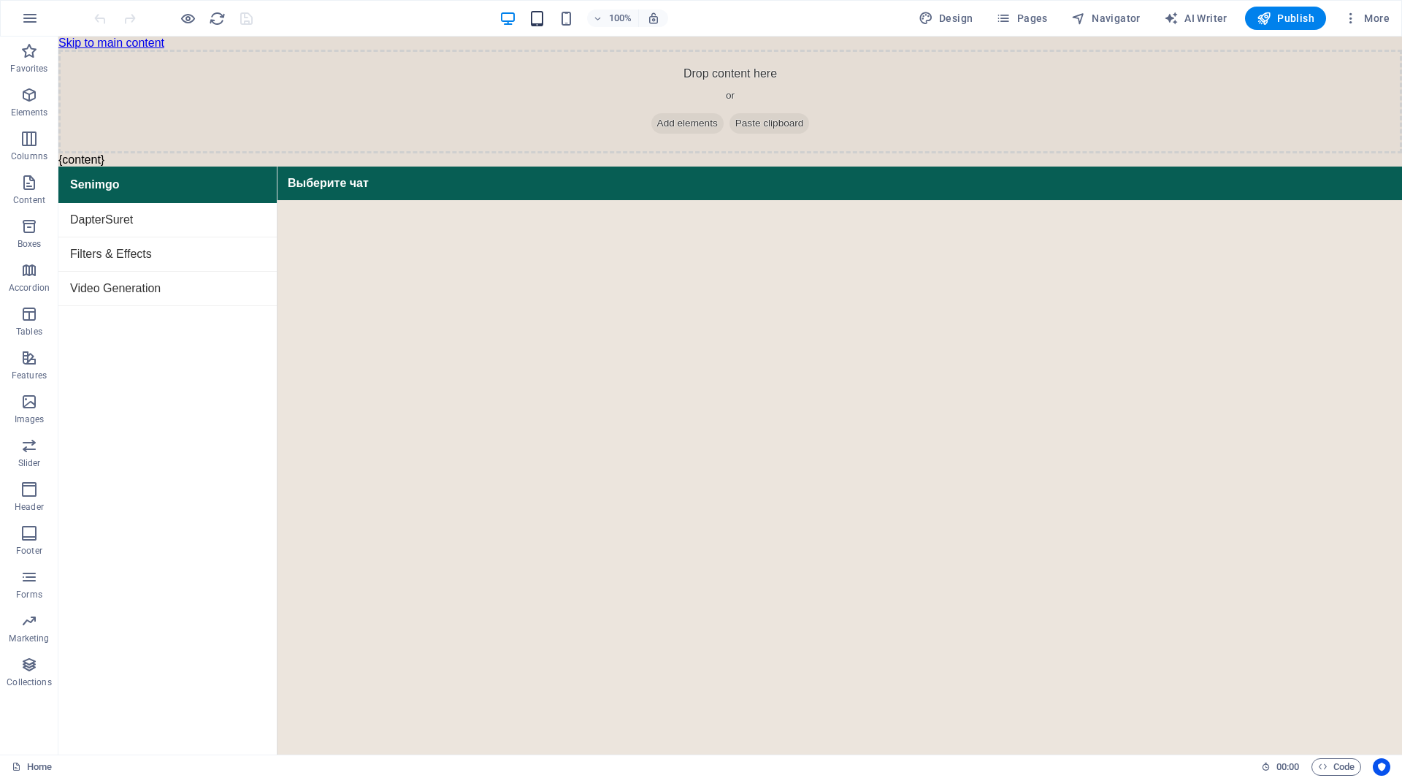
click at [540, 18] on icon "button" at bounding box center [537, 18] width 17 height 17
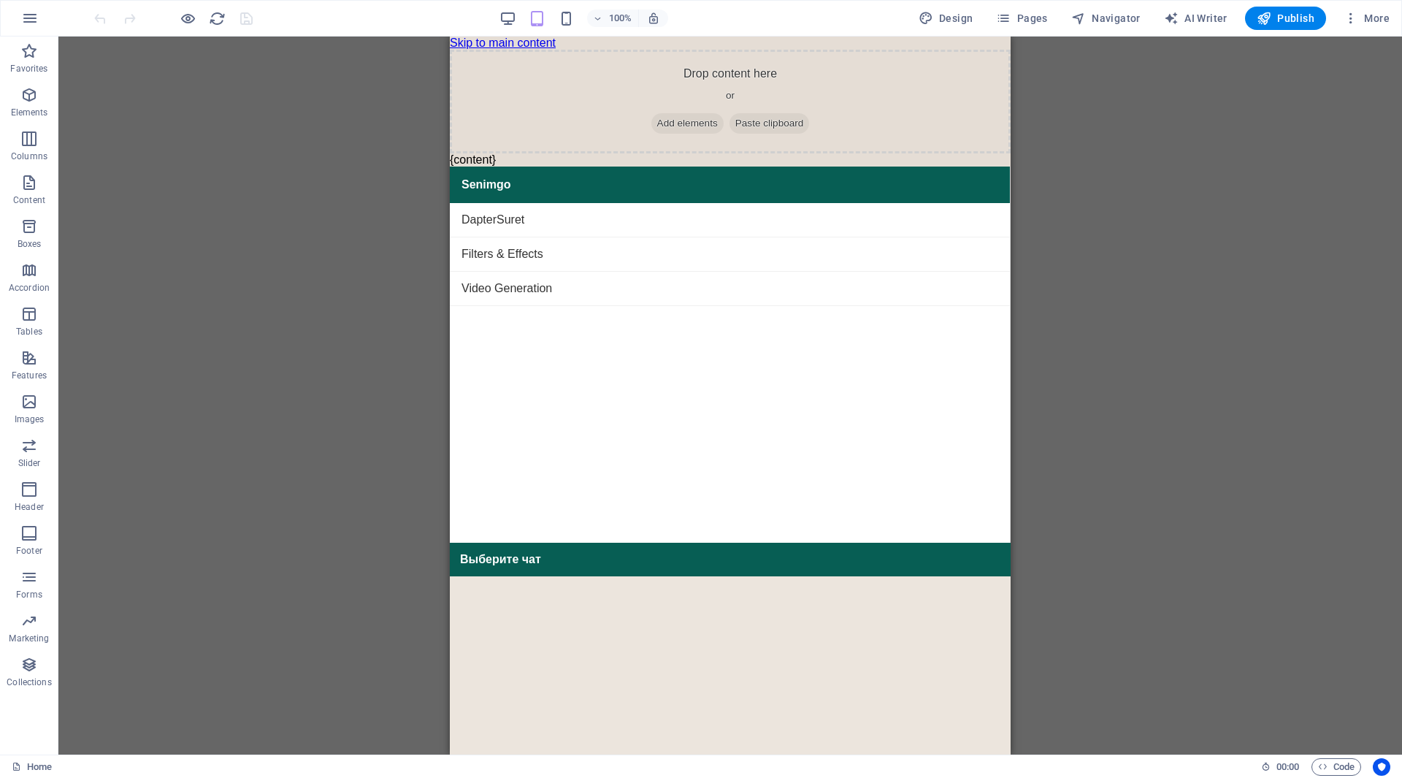
click at [587, 20] on div "100%" at bounding box center [583, 18] width 169 height 23
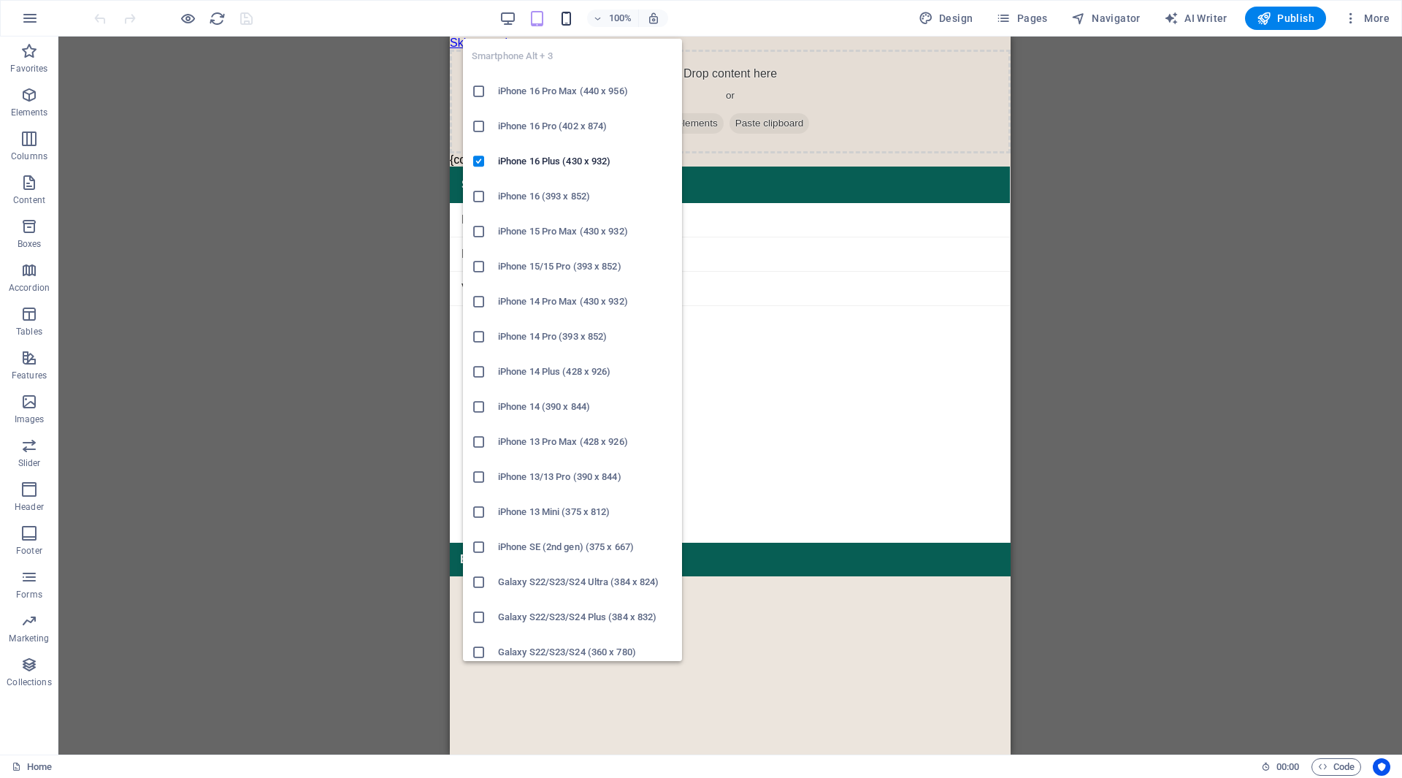
click at [570, 19] on icon "button" at bounding box center [566, 18] width 17 height 17
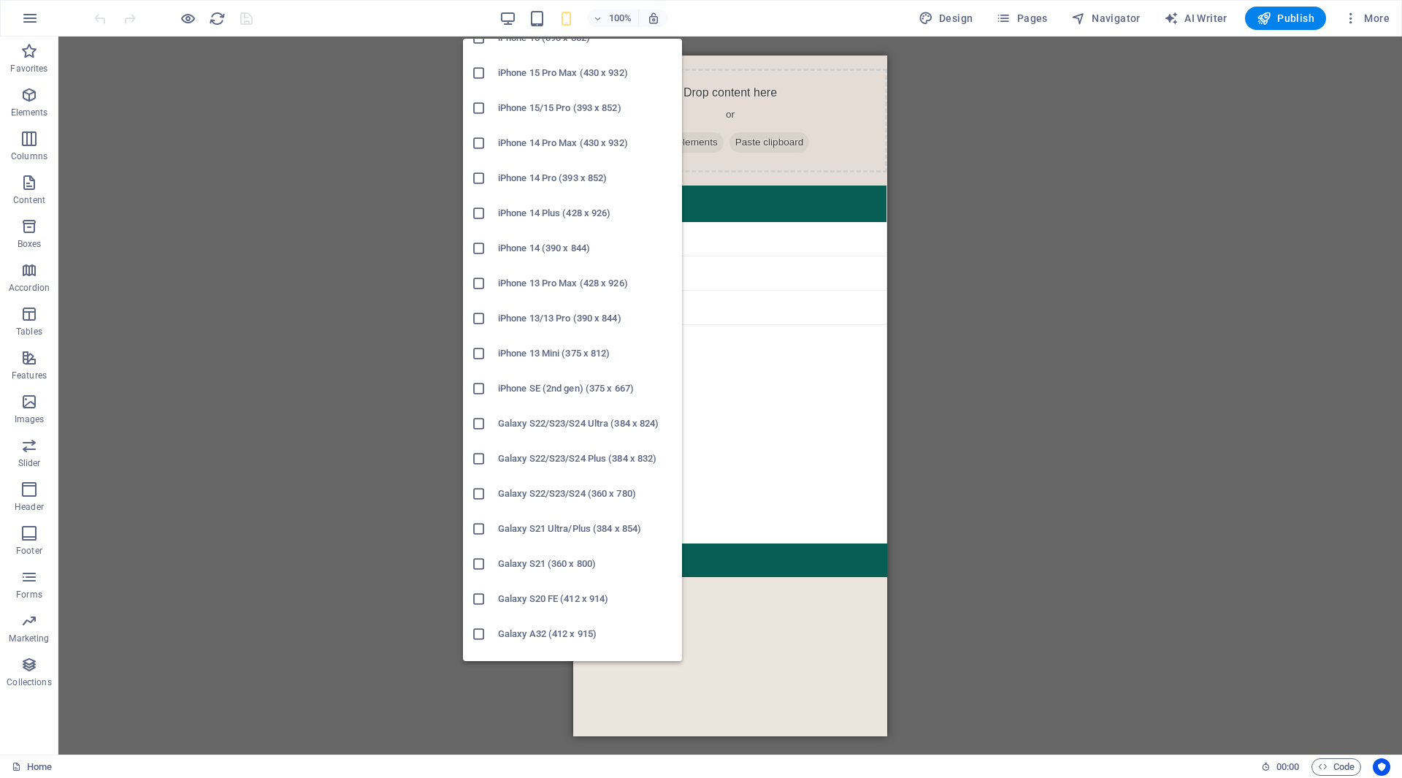
scroll to position [0, 0]
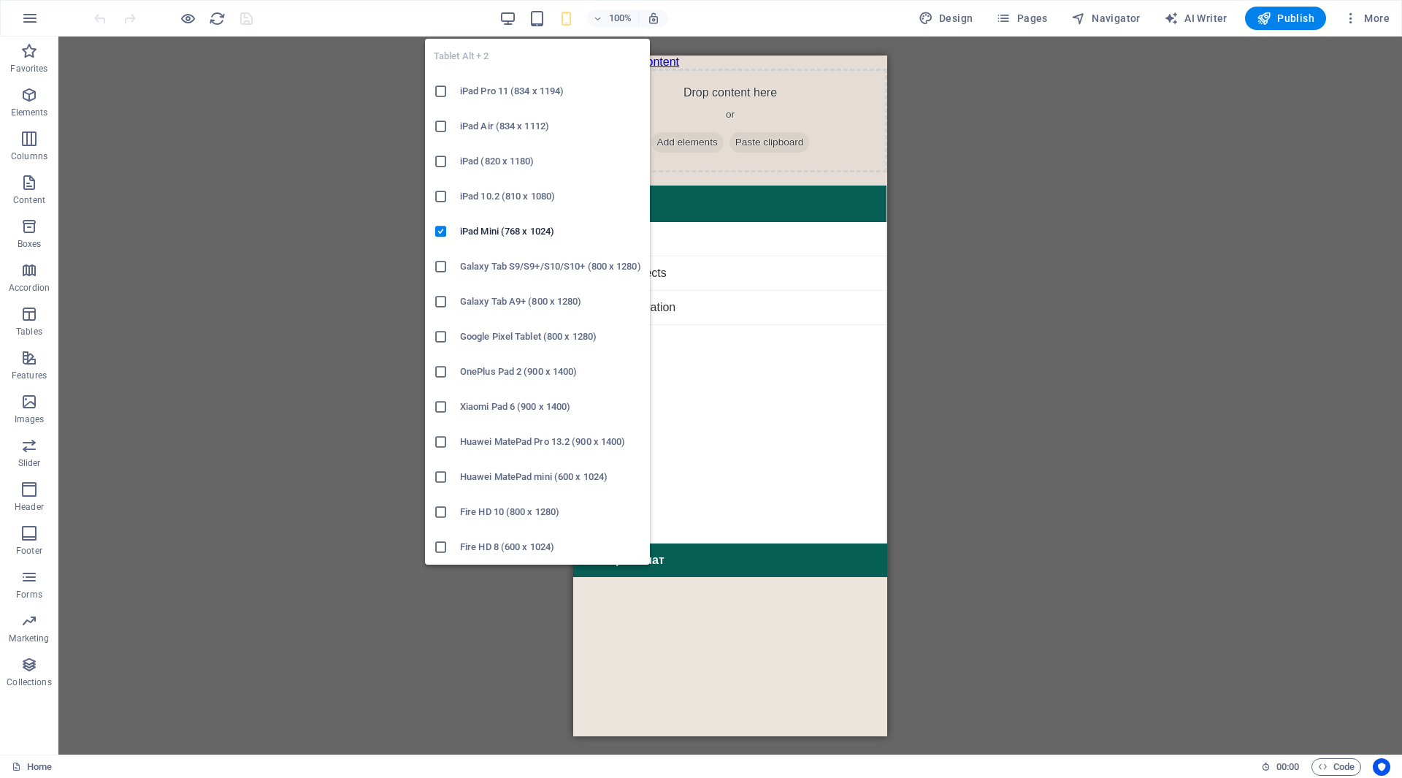
click at [527, 96] on h6 "iPad Pro 11 (834 x 1194)" at bounding box center [550, 92] width 181 height 18
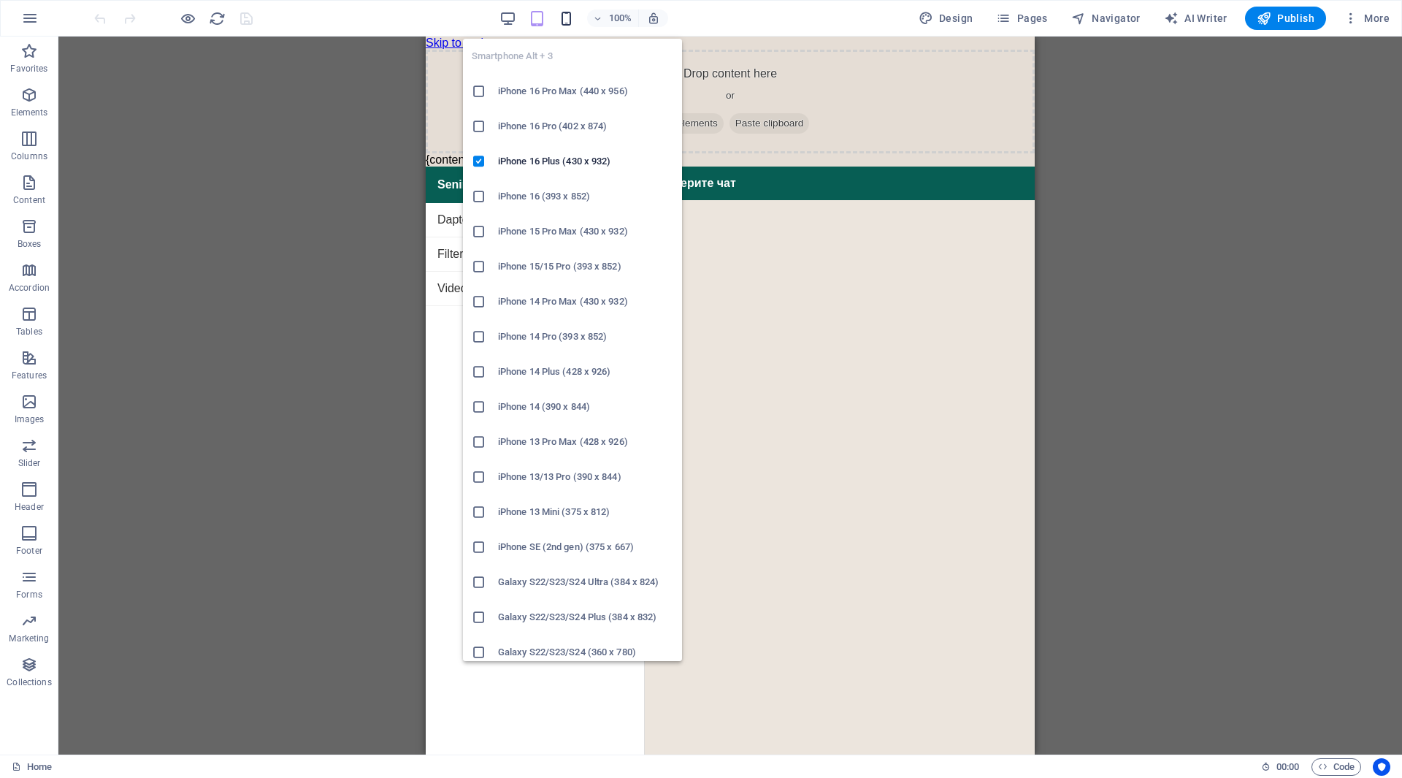
click at [567, 14] on icon "button" at bounding box center [566, 18] width 17 height 17
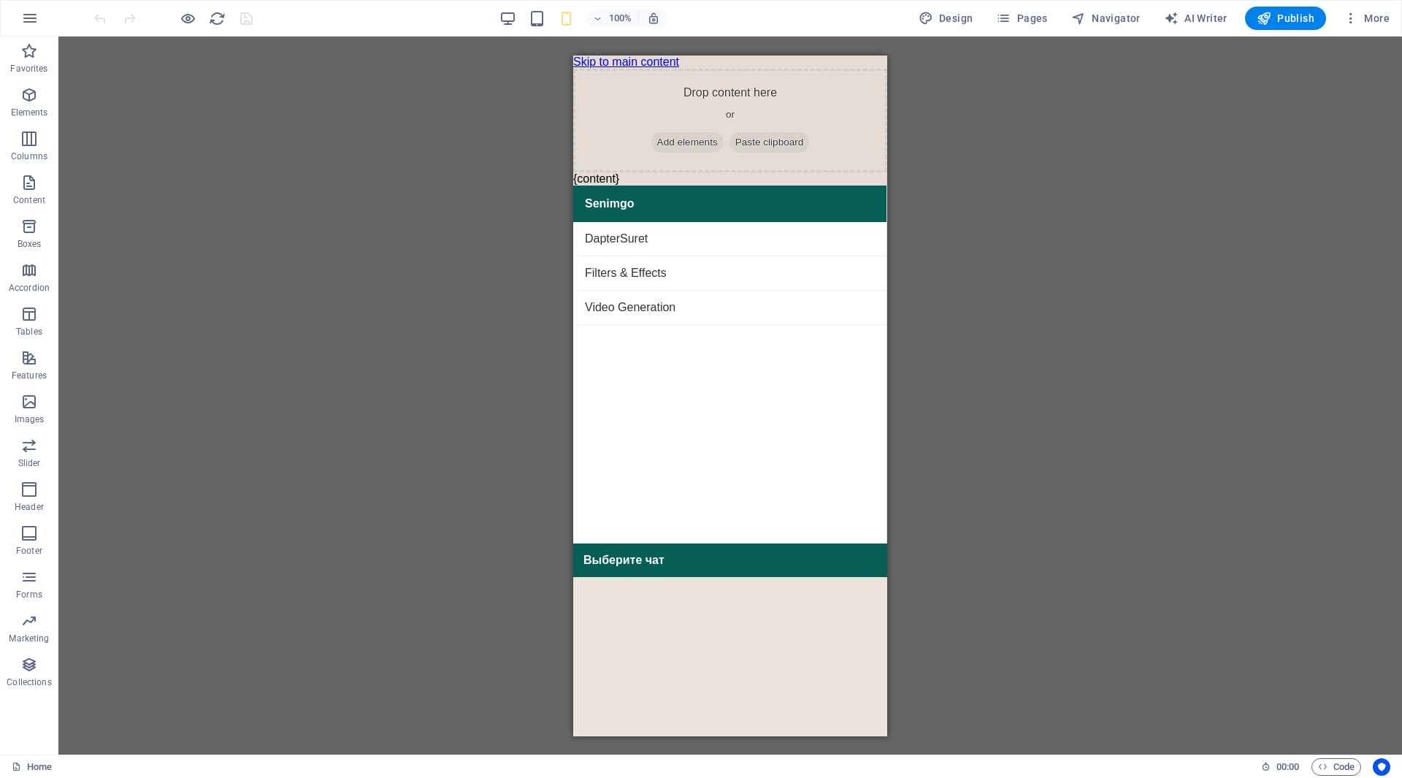
click at [745, 425] on div "DapterSuret Filters & Effects Video Generation" at bounding box center [729, 381] width 313 height 321
click at [740, 438] on div "DapterSuret Filters & Effects Video Generation" at bounding box center [729, 381] width 313 height 321
drag, startPoint x: 723, startPoint y: 392, endPoint x: 709, endPoint y: 429, distance: 39.1
click at [709, 429] on div "DapterSuret Filters & Effects Video Generation" at bounding box center [729, 381] width 313 height 321
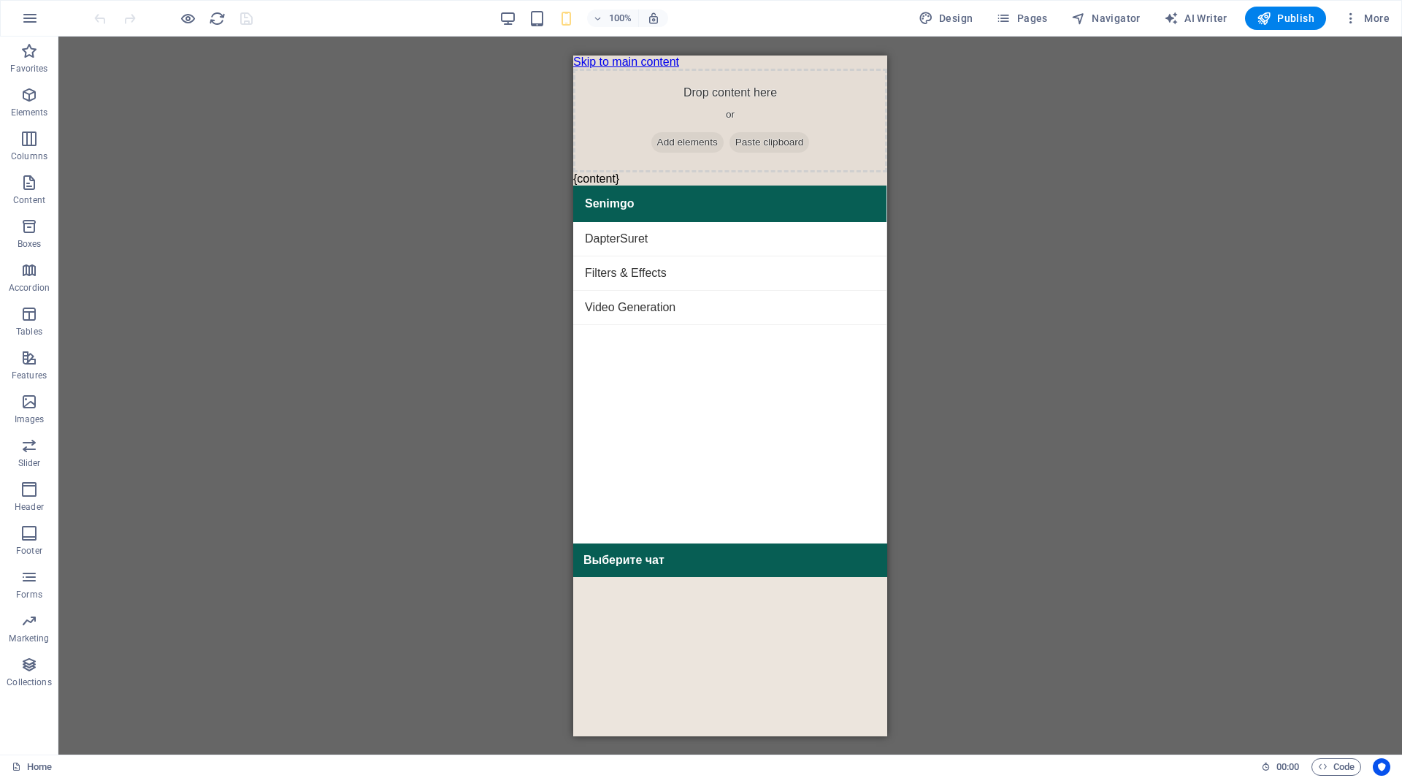
drag, startPoint x: 691, startPoint y: 518, endPoint x: 679, endPoint y: 554, distance: 37.9
click at [679, 554] on div "Senimgo DapterSuret Filters & Effects Video Generation Выберите чат ➤" at bounding box center [730, 525] width 314 height 681
click at [679, 554] on div "Выберите чат" at bounding box center [730, 560] width 314 height 34
click at [658, 309] on div "Video Generation" at bounding box center [729, 307] width 313 height 34
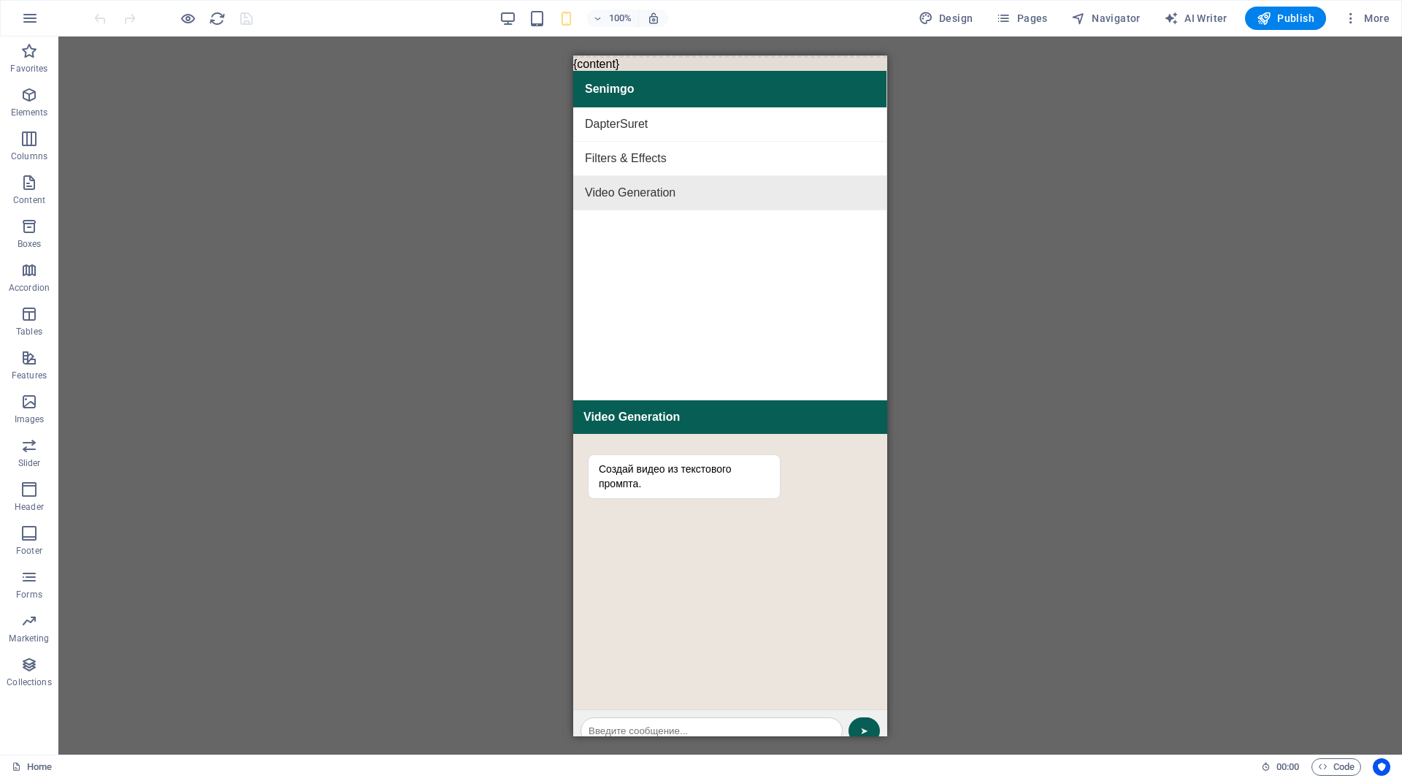
scroll to position [121, 0]
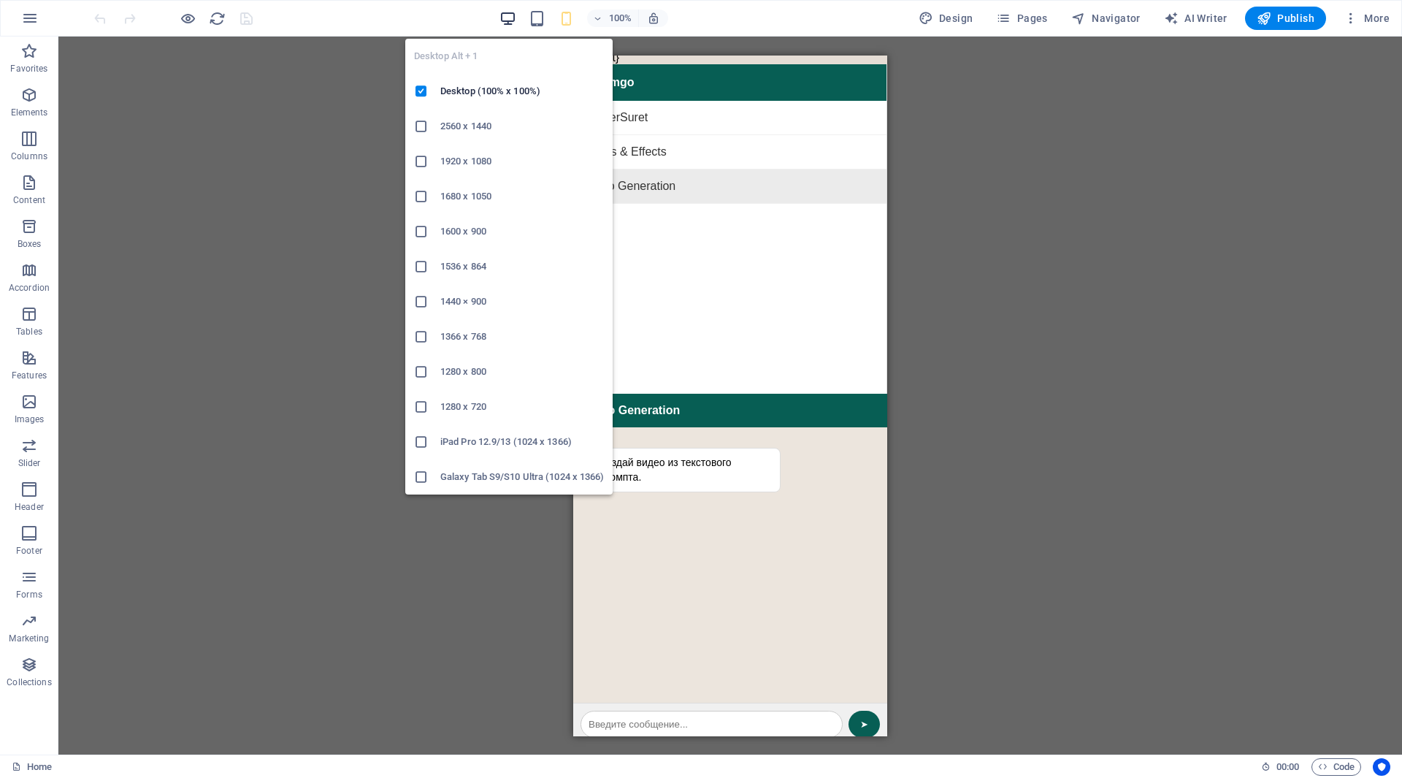
click at [510, 18] on icon "button" at bounding box center [507, 18] width 17 height 17
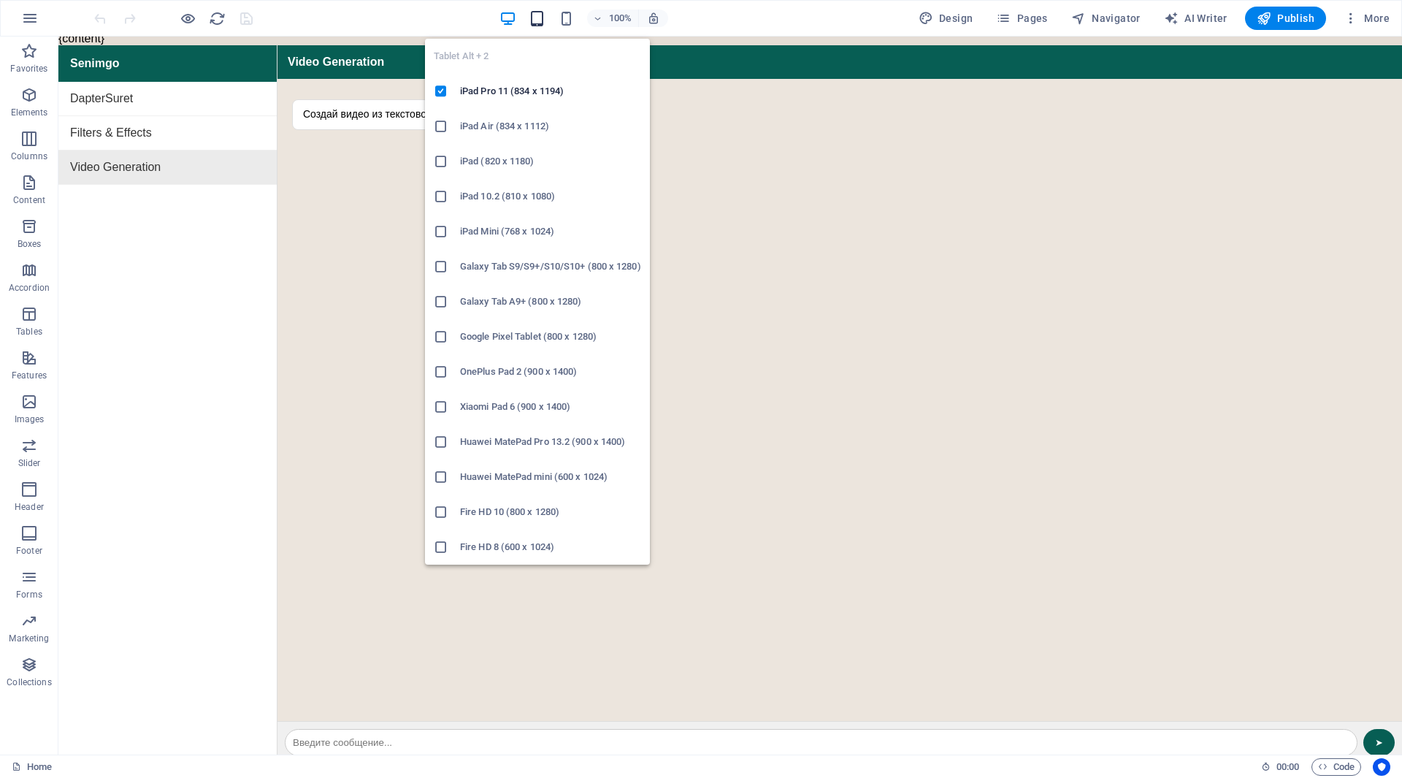
click at [538, 22] on icon "button" at bounding box center [537, 18] width 17 height 17
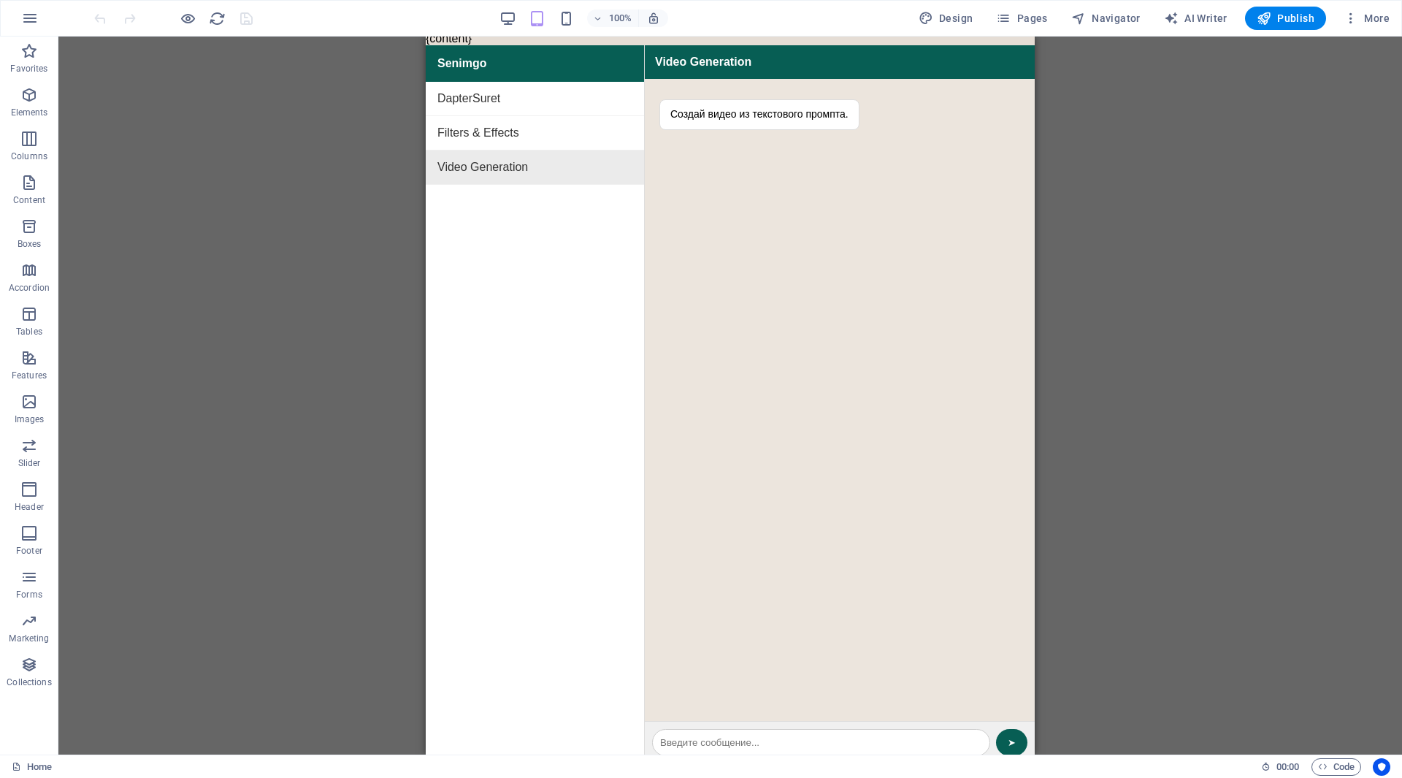
click at [599, 136] on div "Filters & Effects" at bounding box center [535, 133] width 218 height 34
click at [545, 58] on div "Senimgo" at bounding box center [535, 63] width 218 height 37
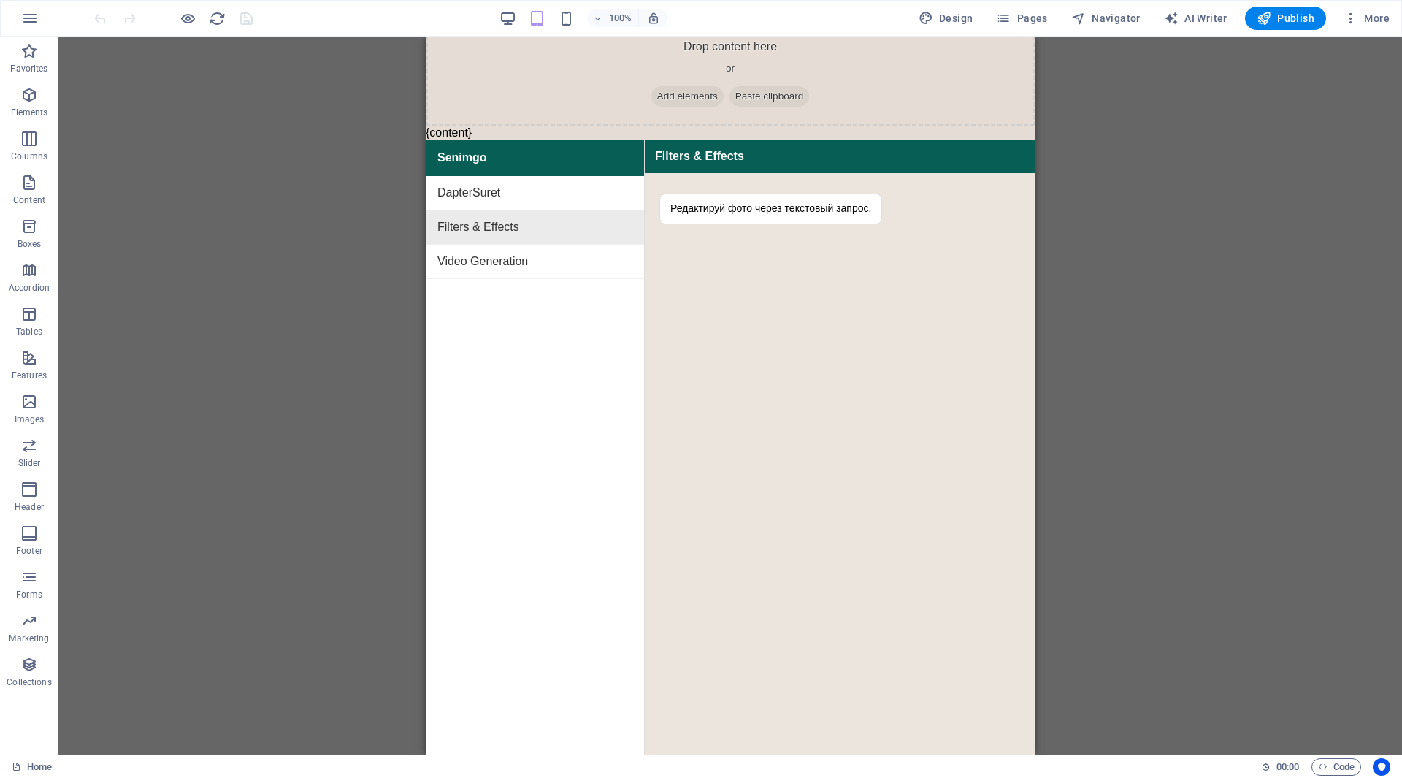
scroll to position [0, 0]
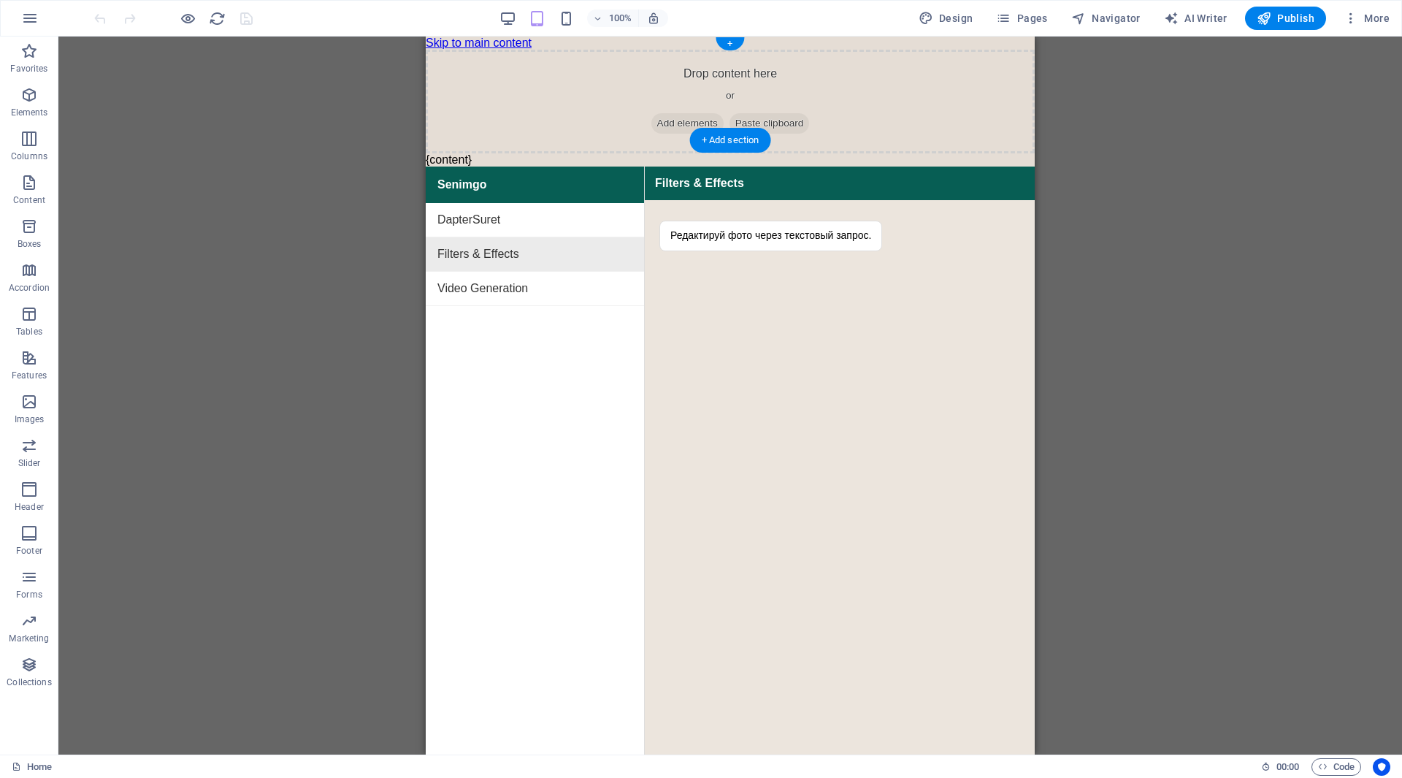
click at [683, 113] on span "Add elements" at bounding box center [687, 123] width 72 height 20
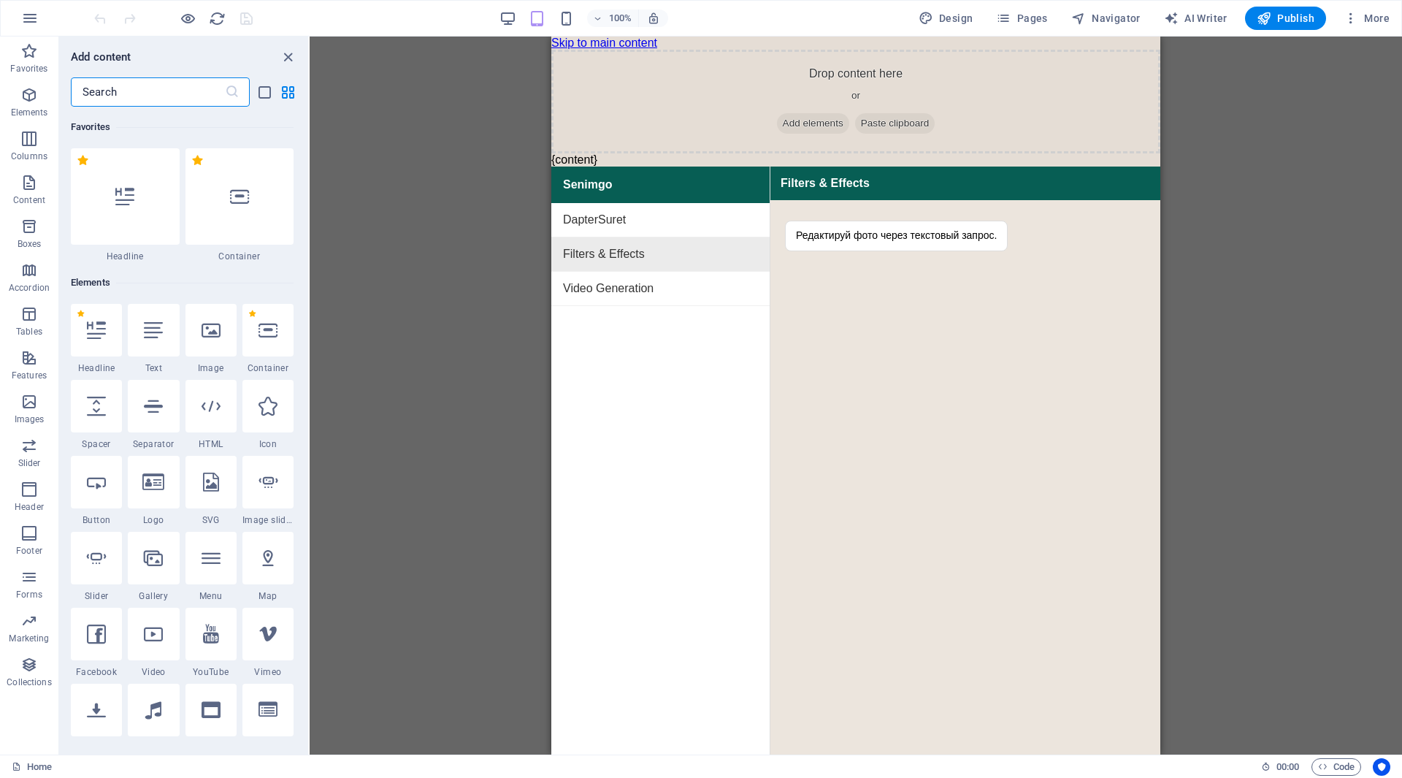
click at [289, 53] on icon "close panel" at bounding box center [288, 57] width 17 height 17
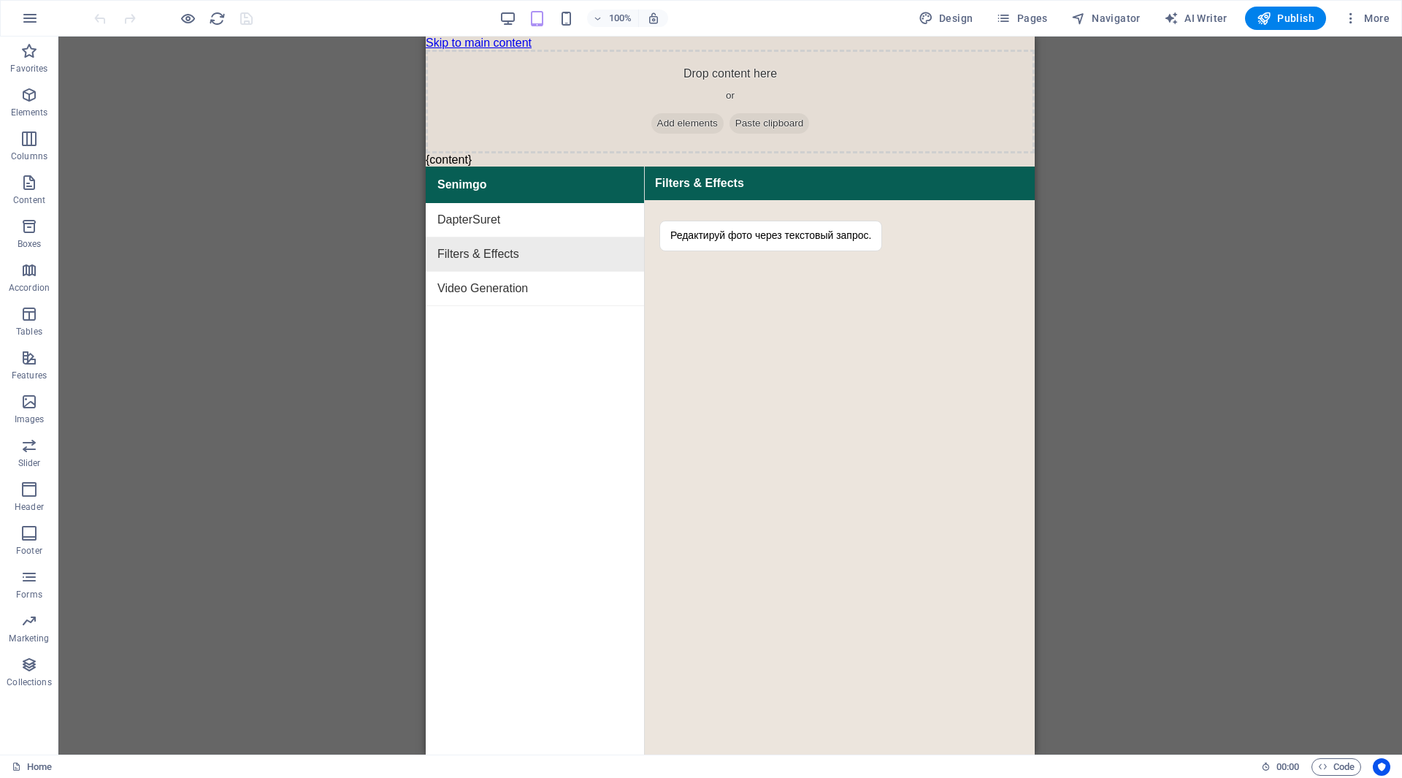
click at [741, 361] on div "Редактируй фото через текстовый запрос." at bounding box center [840, 521] width 390 height 642
click at [739, 378] on div "Редактируй фото через текстовый запрос." at bounding box center [840, 521] width 390 height 642
click at [745, 429] on div "Редактируй фото через текстовый запрос." at bounding box center [840, 521] width 390 height 642
click at [746, 426] on div "Редактируй фото через текстовый запрос." at bounding box center [840, 521] width 390 height 642
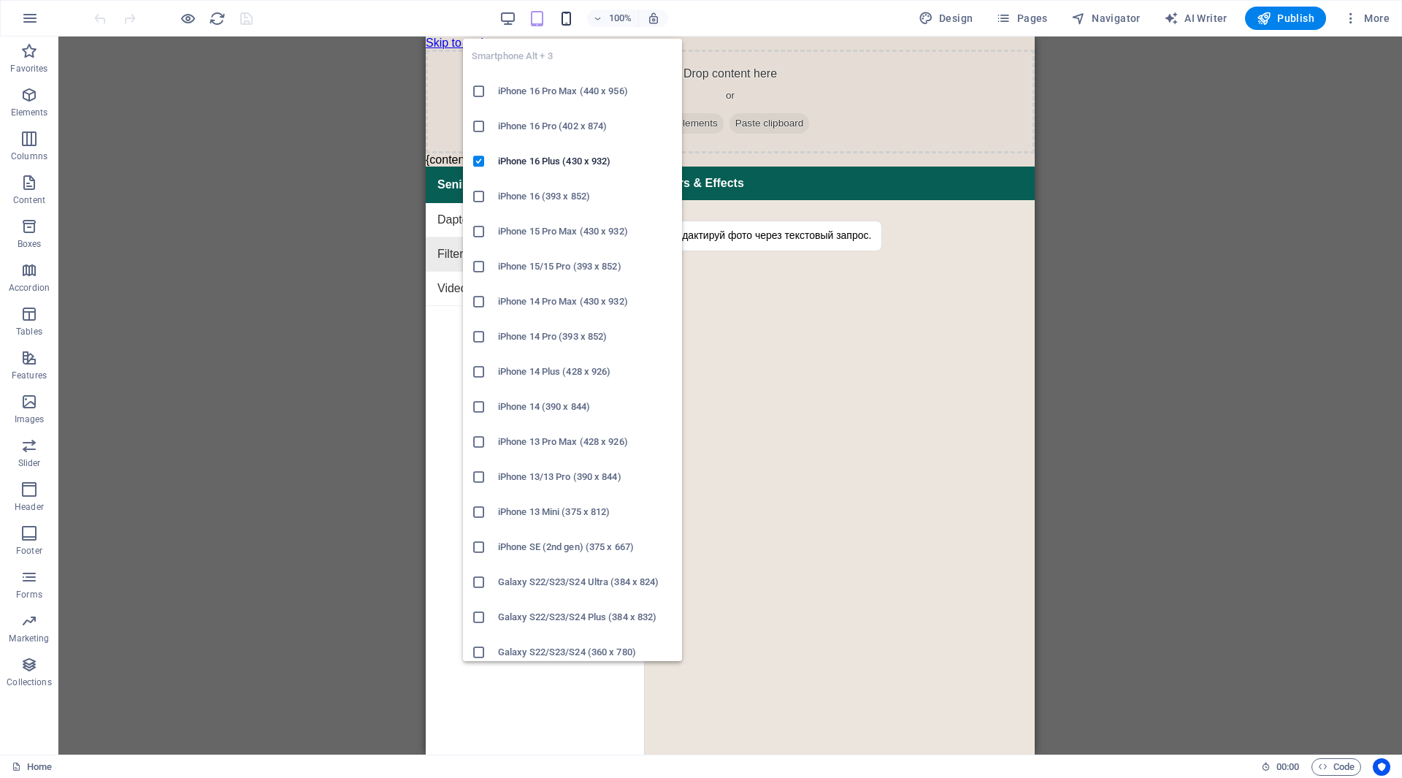
click at [567, 23] on icon "button" at bounding box center [566, 18] width 17 height 17
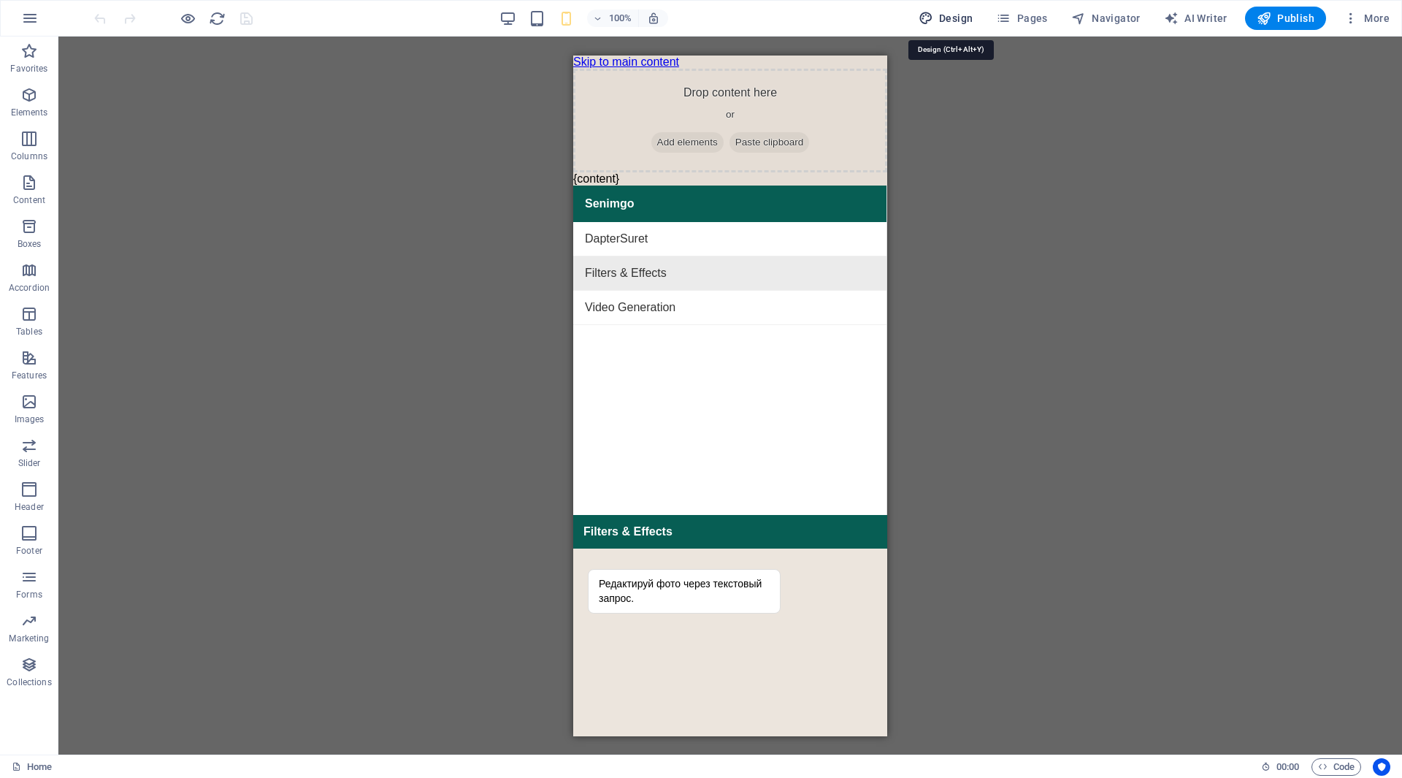
click at [954, 18] on span "Design" at bounding box center [946, 18] width 55 height 15
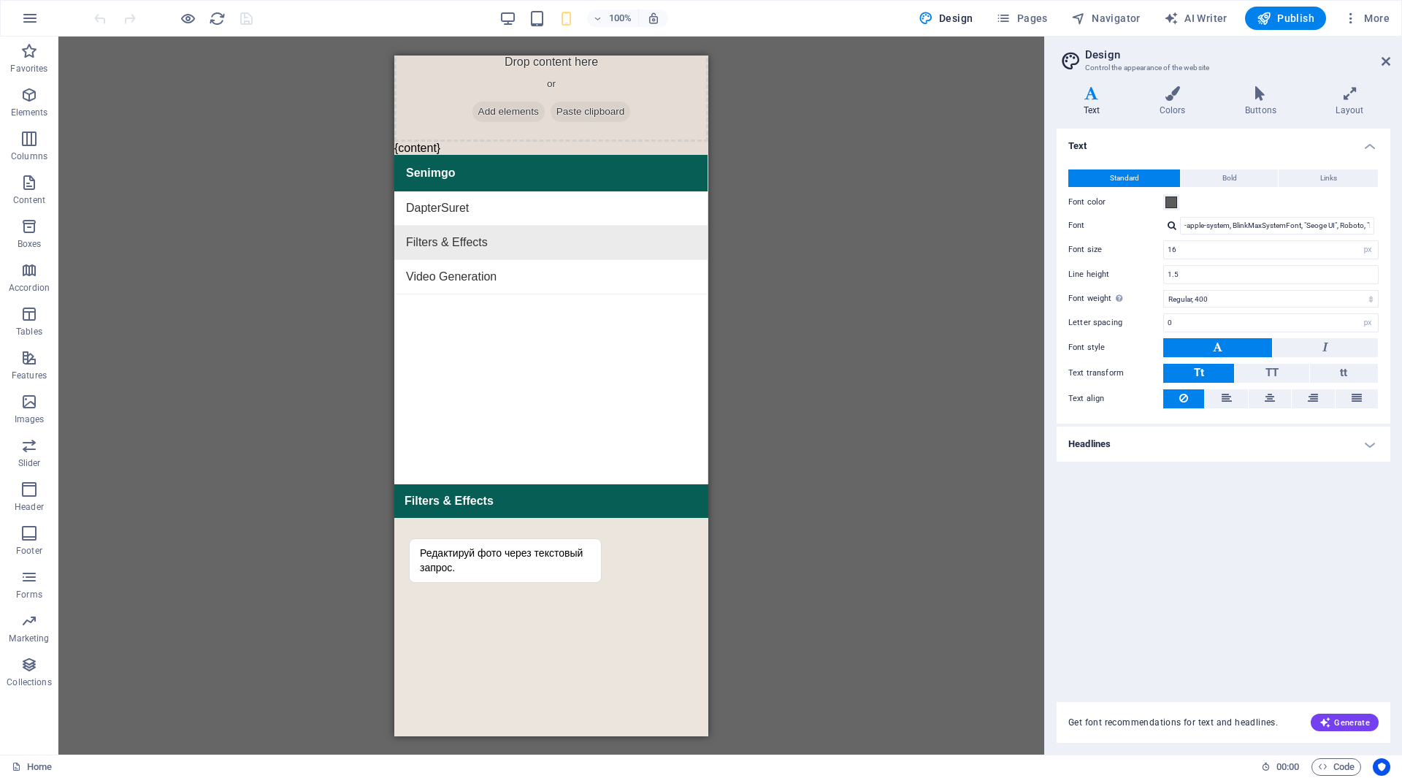
scroll to position [26, 0]
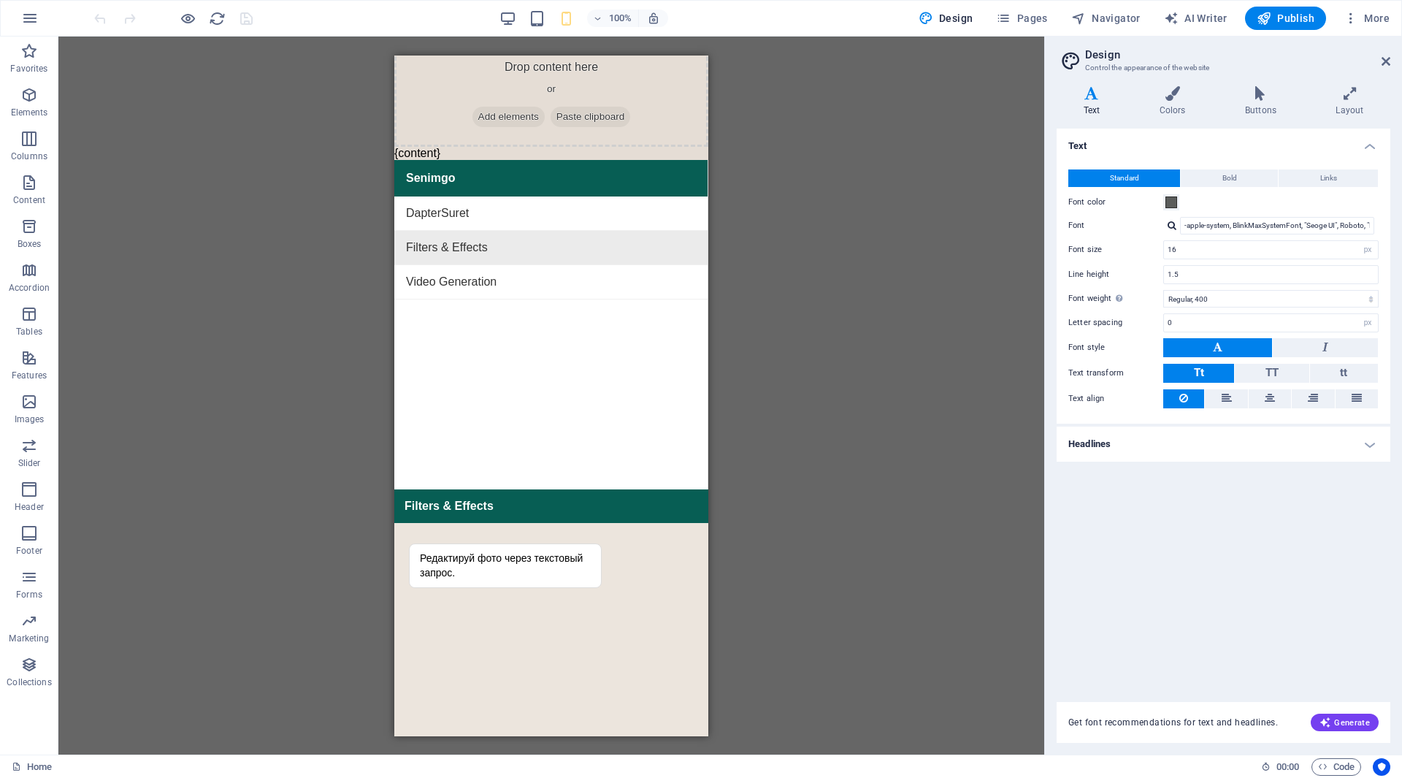
click at [1383, 61] on icon at bounding box center [1385, 61] width 9 height 12
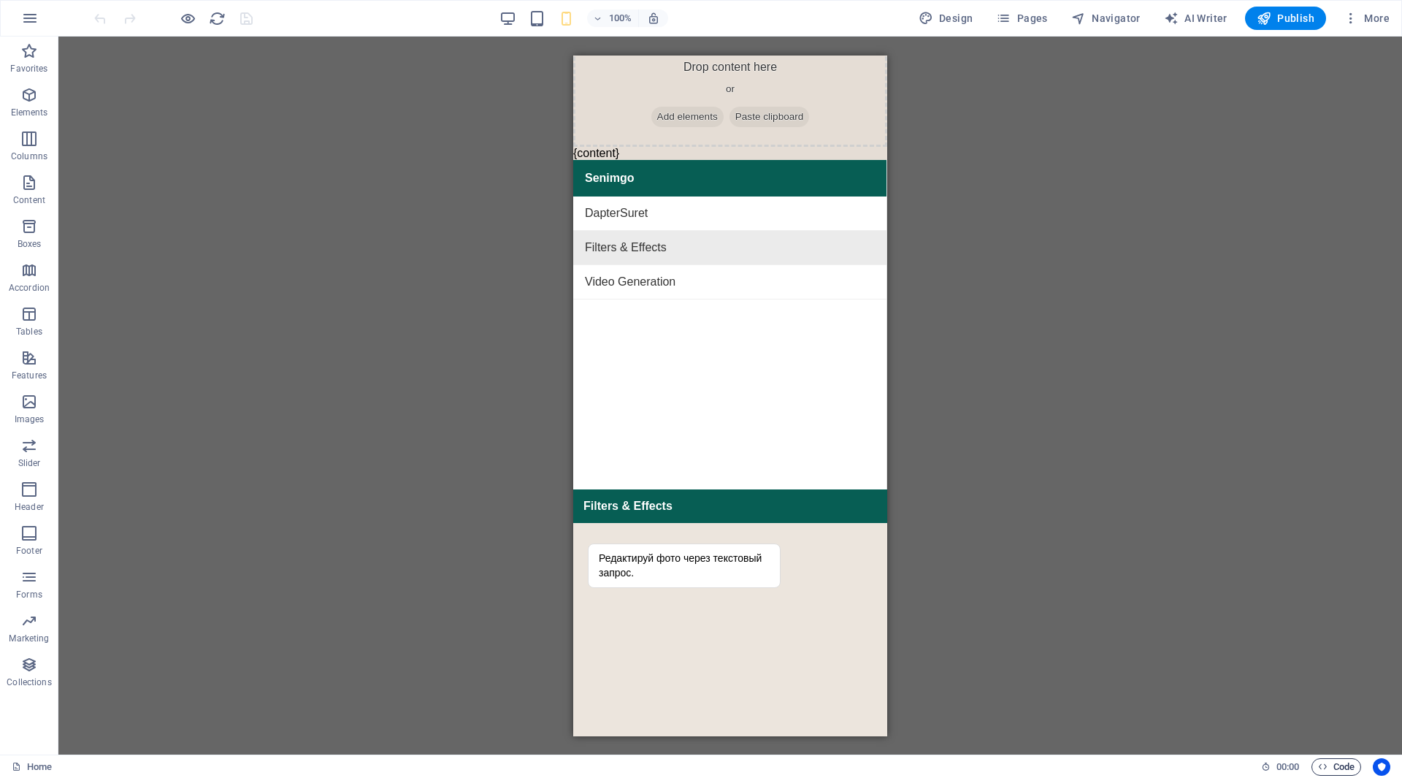
click at [1337, 764] on span "Code" at bounding box center [1336, 767] width 37 height 18
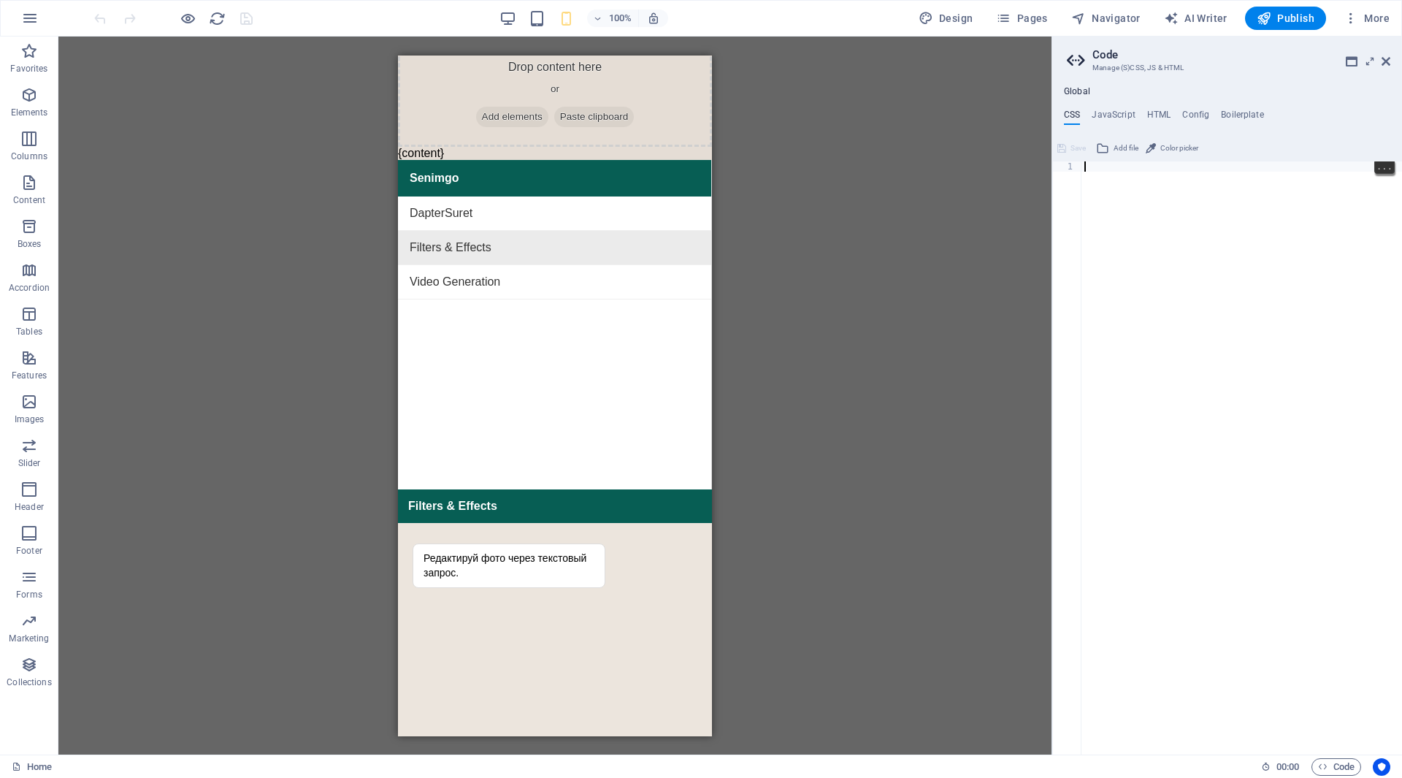
click at [1387, 65] on icon at bounding box center [1385, 61] width 9 height 12
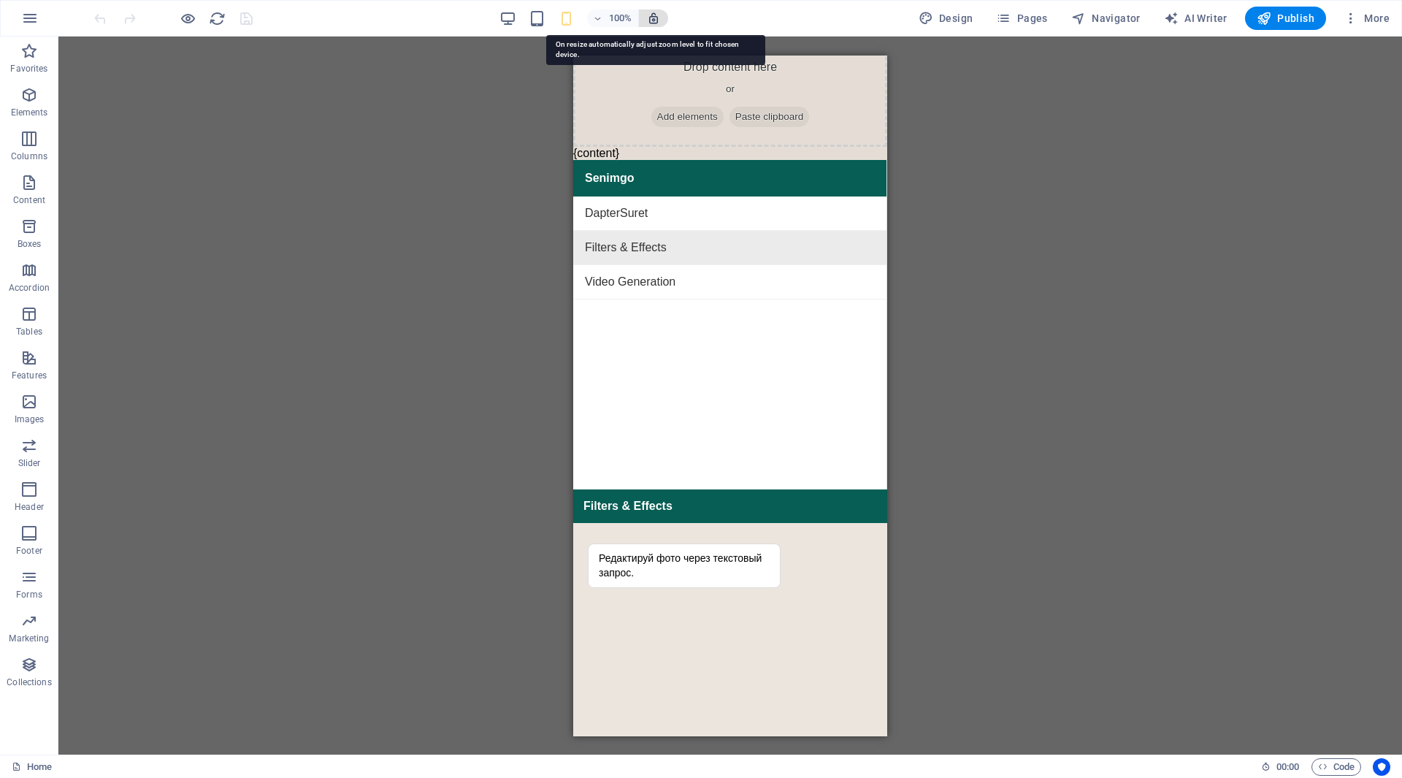
click at [655, 22] on icon "button" at bounding box center [653, 18] width 13 height 13
click at [656, 20] on icon "button" at bounding box center [653, 18] width 13 height 13
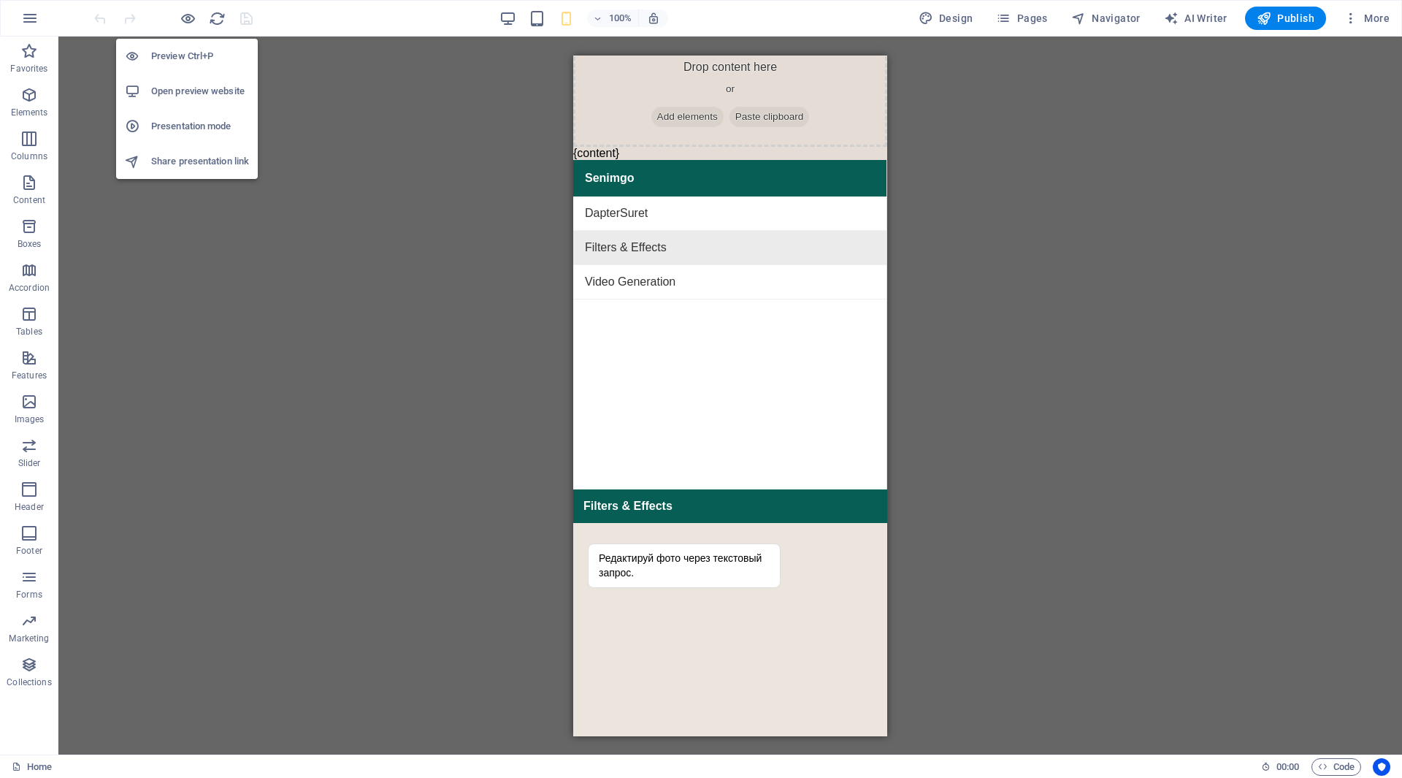
click at [202, 123] on h6 "Presentation mode" at bounding box center [200, 127] width 98 height 18
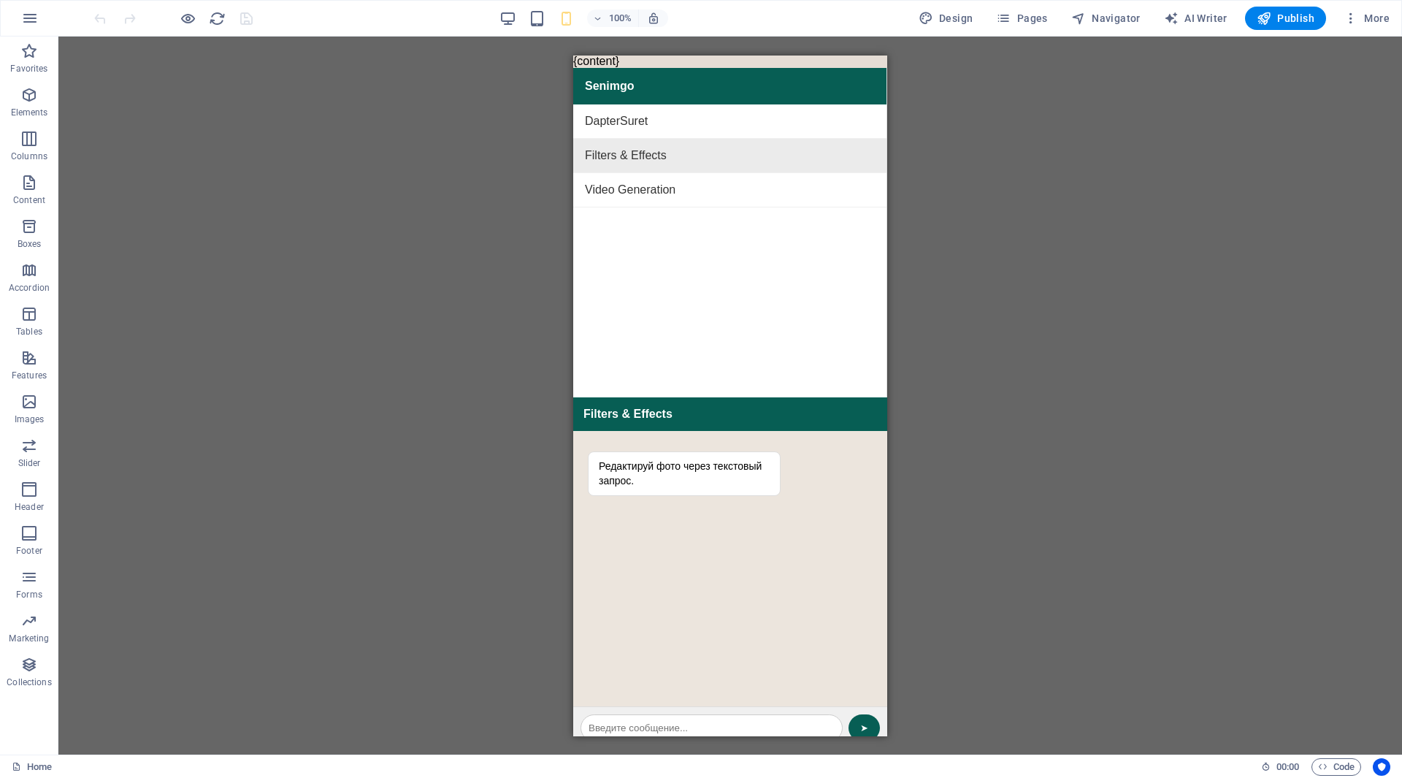
scroll to position [121, 0]
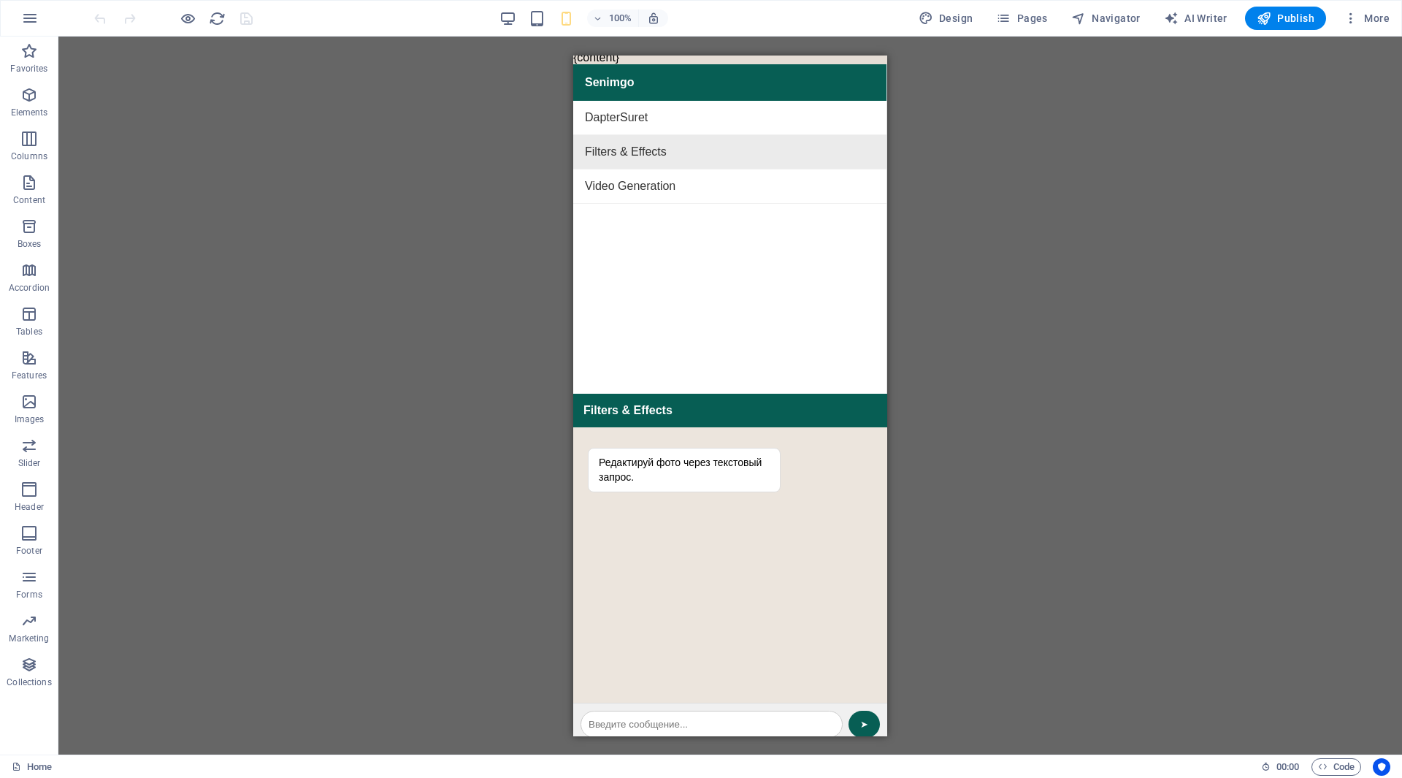
click at [691, 710] on input "text" at bounding box center [711, 723] width 262 height 27
click at [848, 710] on button "➤" at bounding box center [863, 723] width 31 height 27
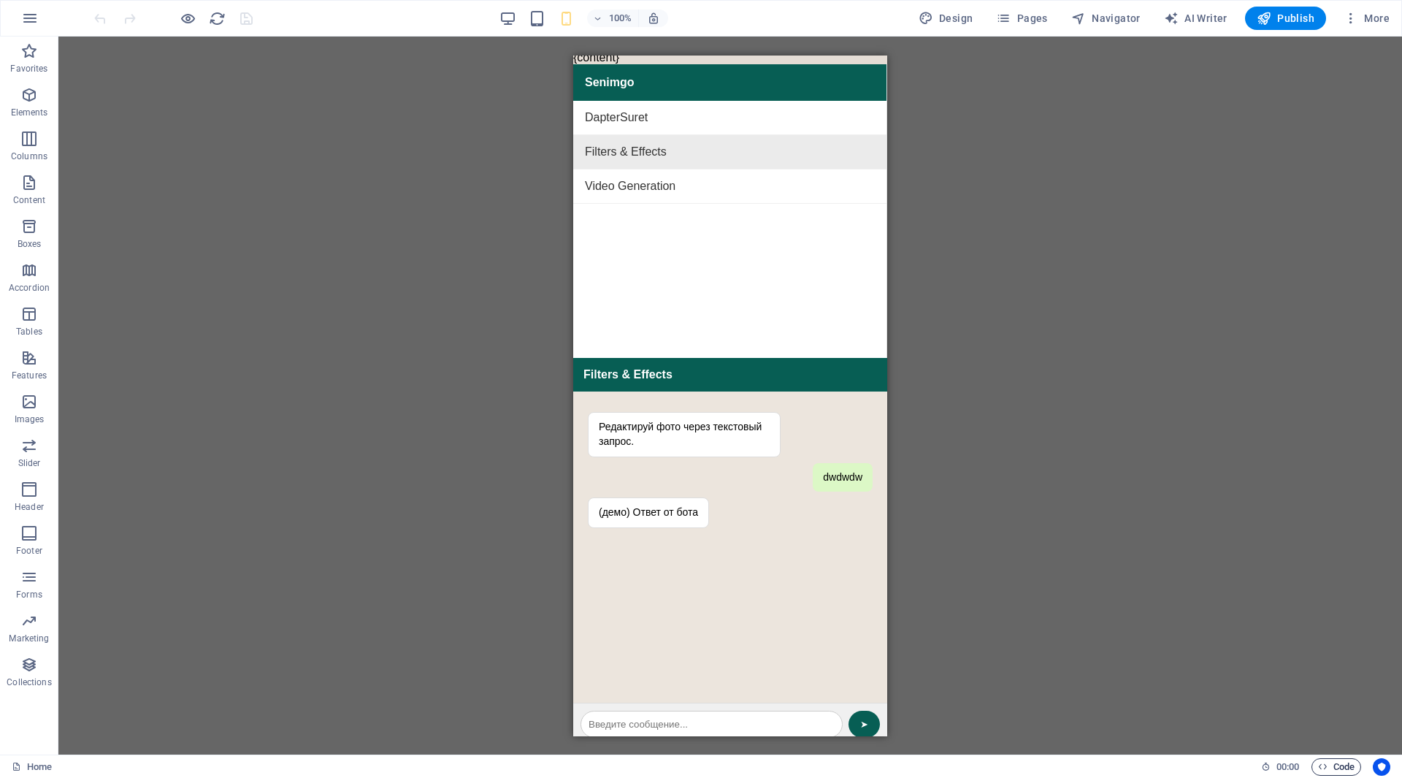
click at [1325, 767] on icon "button" at bounding box center [1322, 766] width 9 height 9
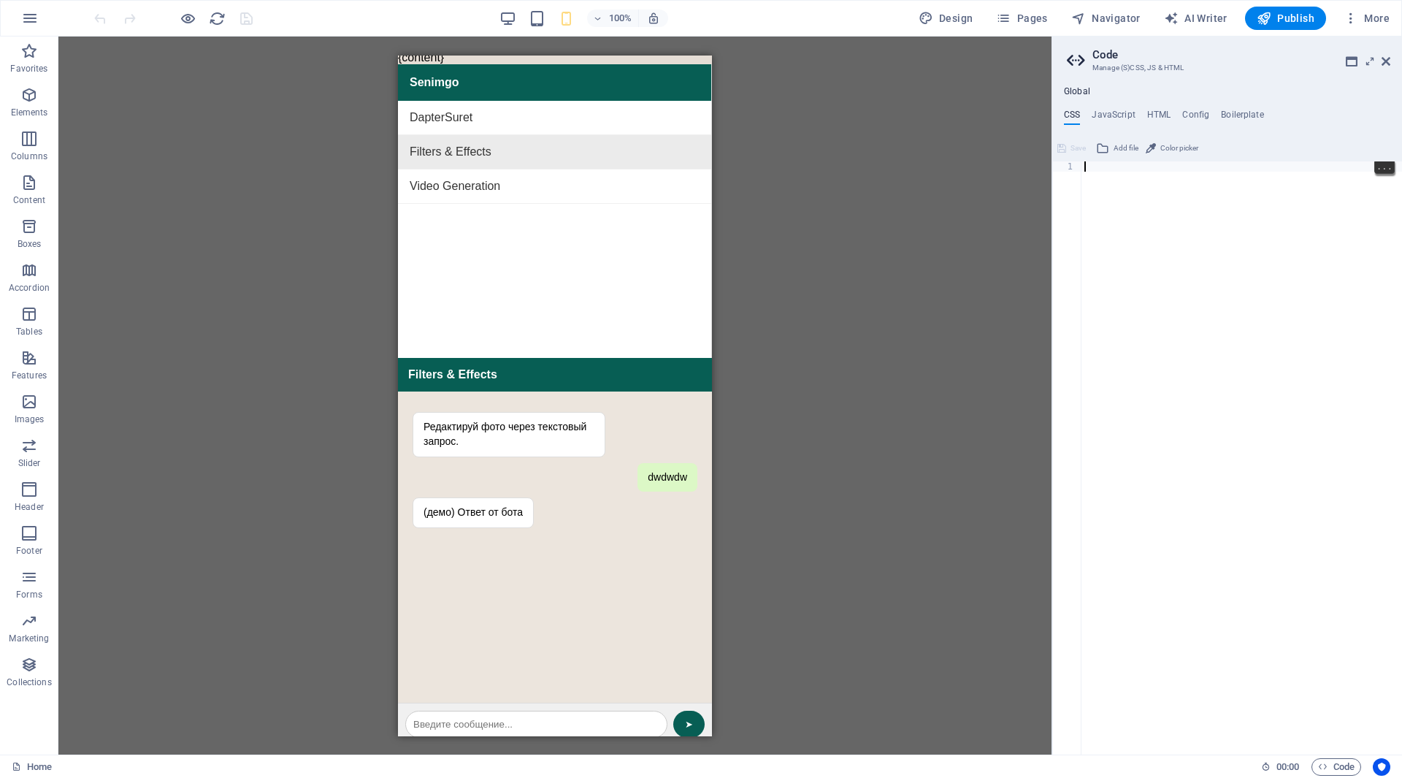
click at [1158, 111] on h4 "HTML" at bounding box center [1159, 118] width 24 height 16
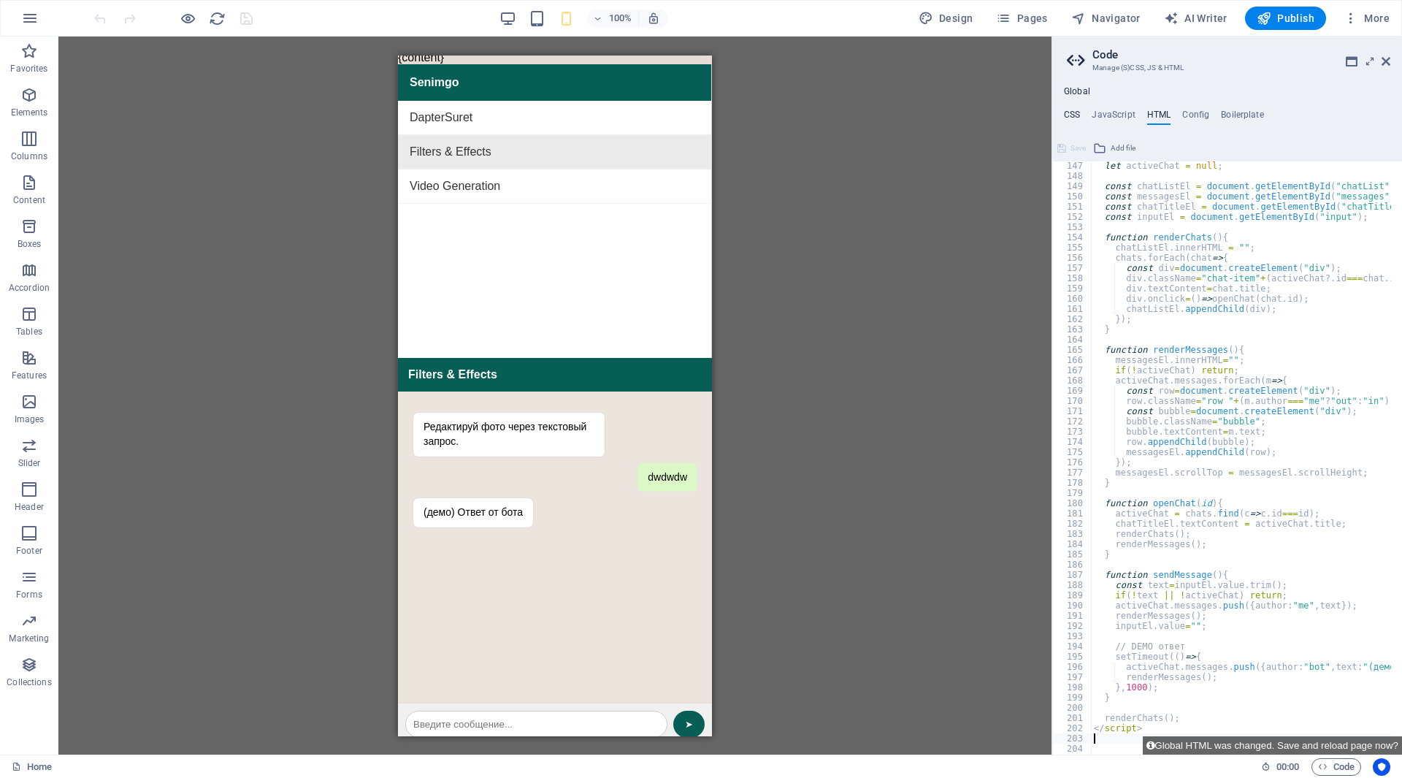
click at [1074, 114] on h4 "CSS" at bounding box center [1072, 118] width 16 height 16
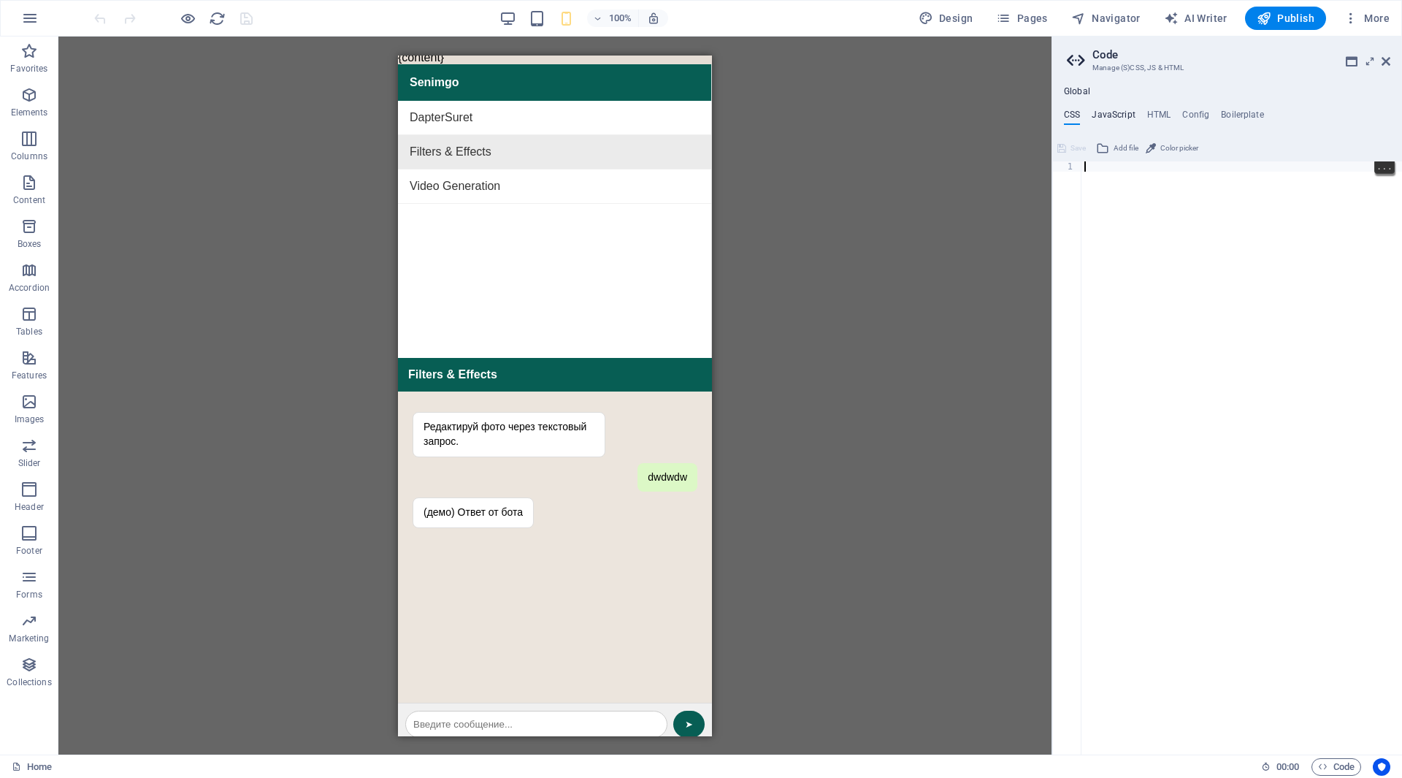
click at [1114, 116] on h4 "JavaScript" at bounding box center [1113, 118] width 43 height 16
click at [1123, 212] on div at bounding box center [1241, 467] width 321 height 613
click at [1124, 169] on div at bounding box center [1241, 467] width 321 height 613
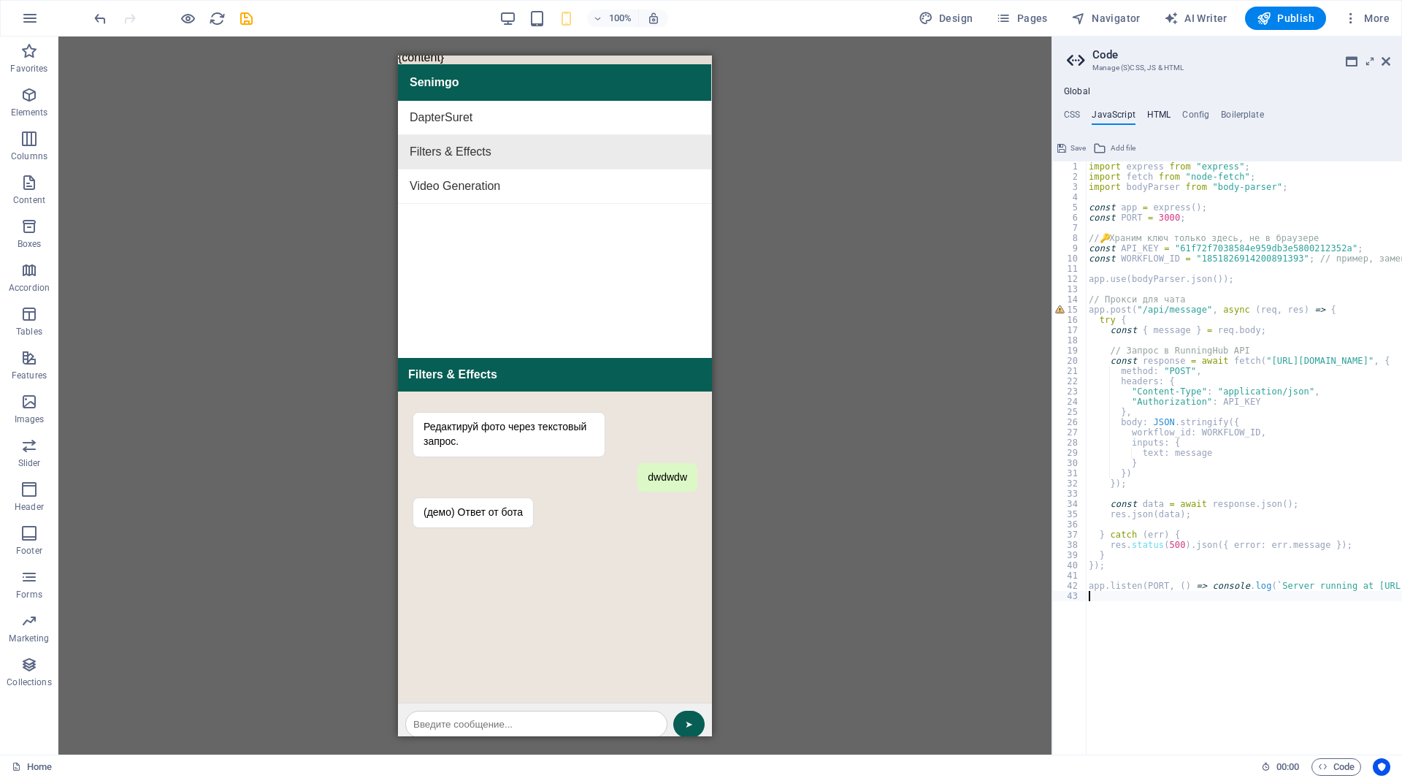
click at [1153, 115] on h4 "HTML" at bounding box center [1159, 118] width 24 height 16
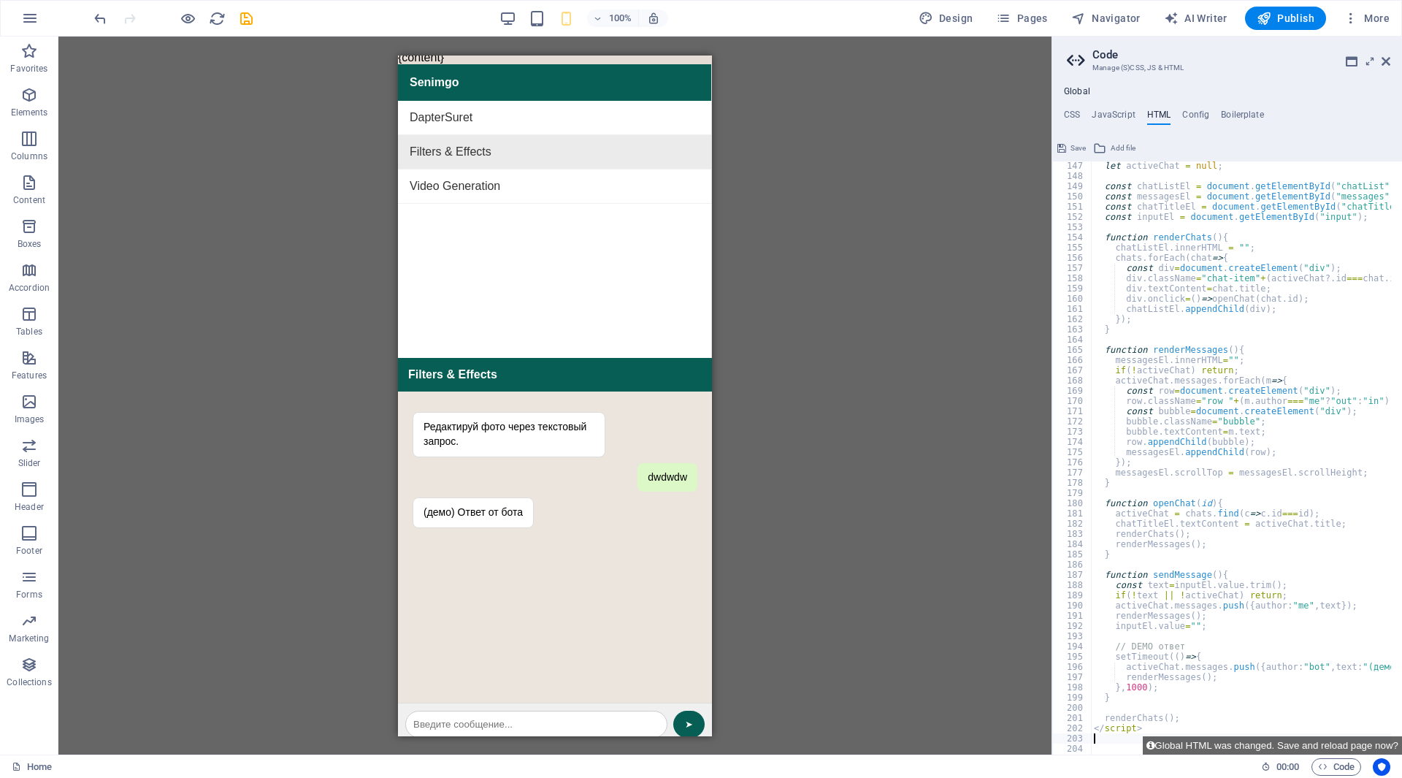
click at [1186, 296] on div "let activeChat = null ; const chatListEl = document . getElementById ( "chatLis…" at bounding box center [1288, 462] width 394 height 602
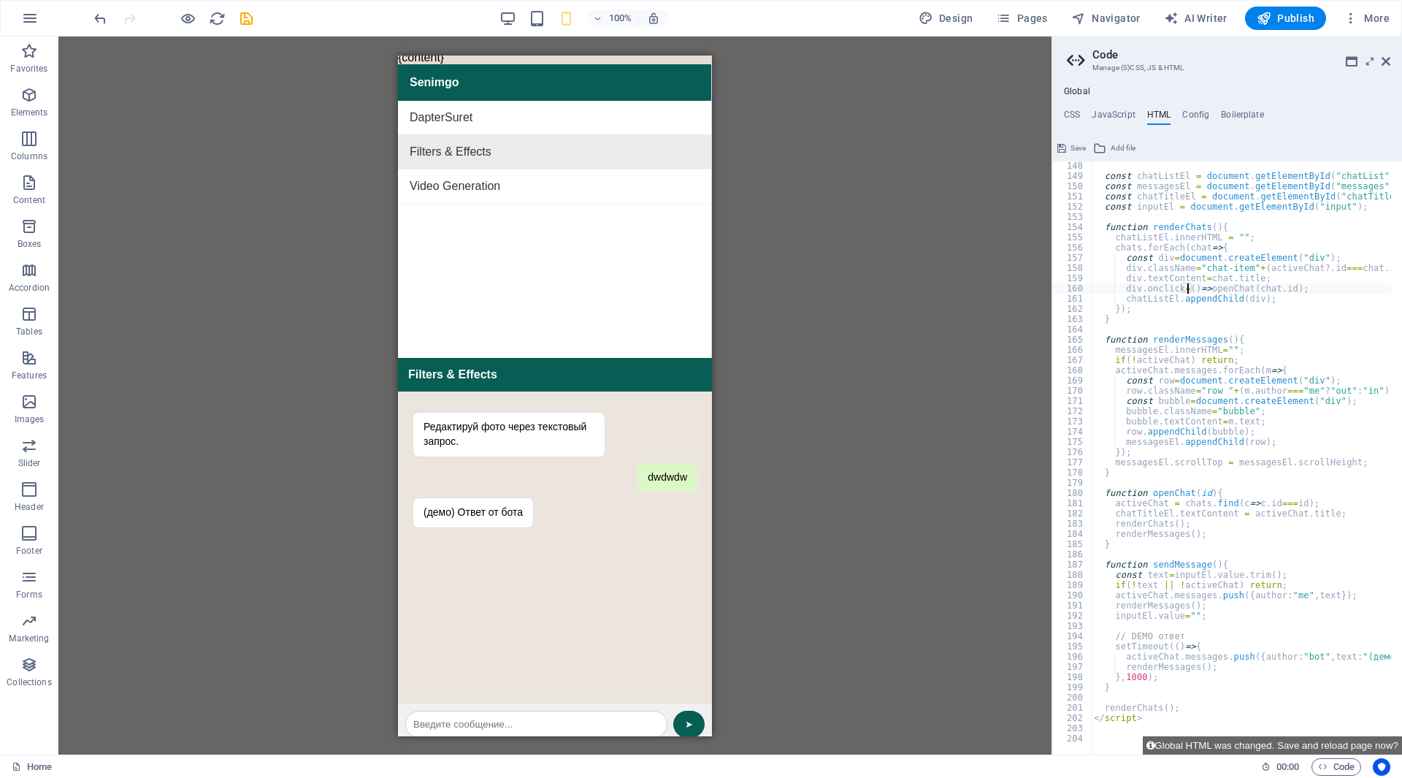
click at [1176, 721] on div "const chatListEl = document . getElementById ( "chatList" ) ; const messagesEl …" at bounding box center [1288, 462] width 394 height 602
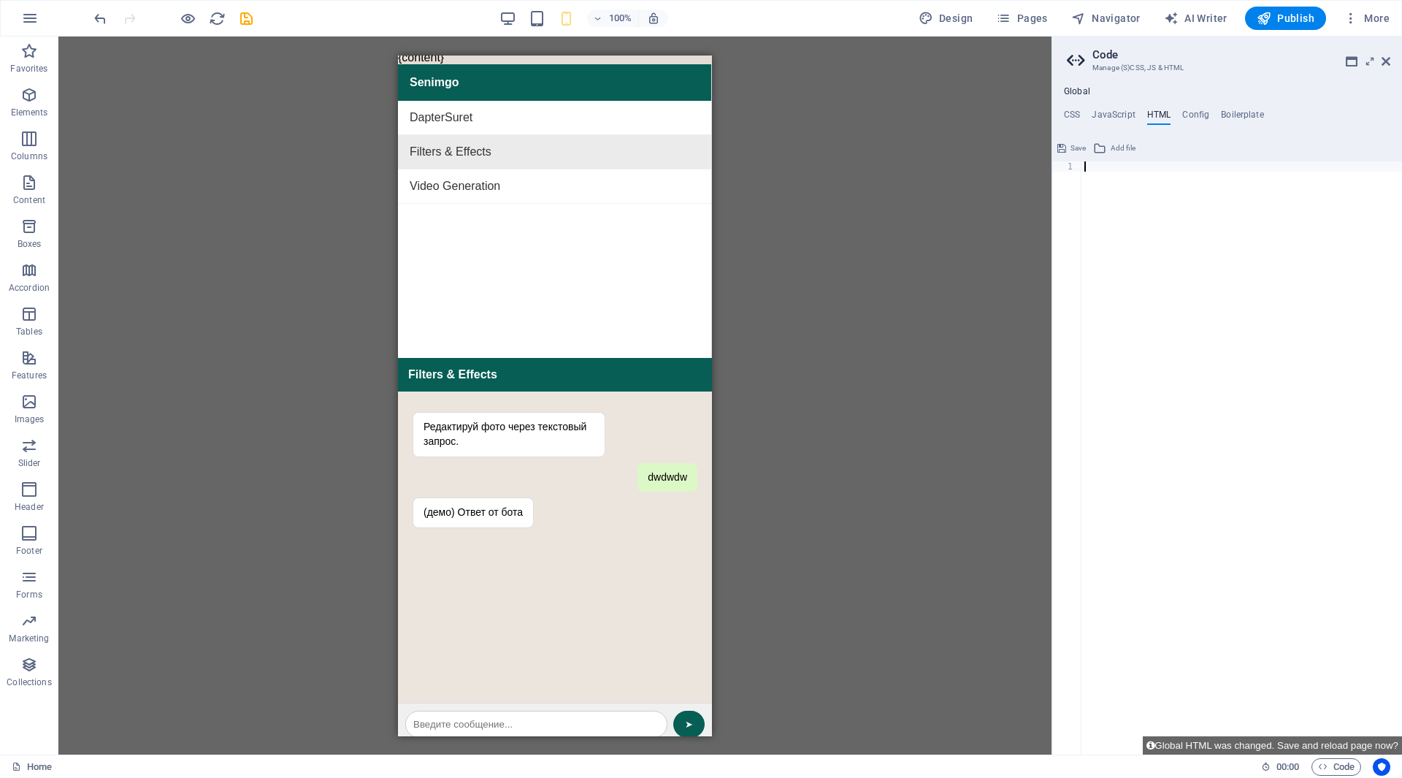
scroll to position [0, 1]
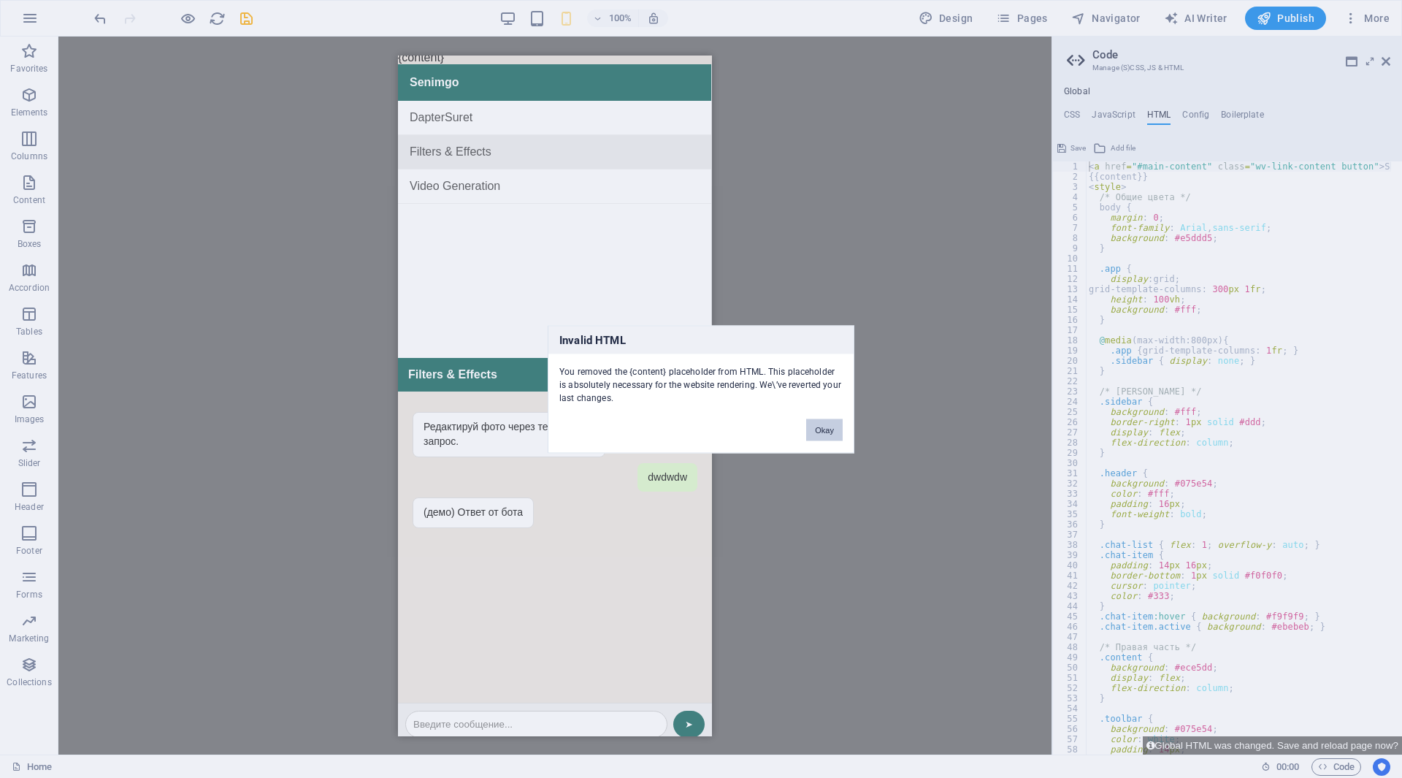
click at [824, 431] on button "Okay" at bounding box center [824, 429] width 37 height 22
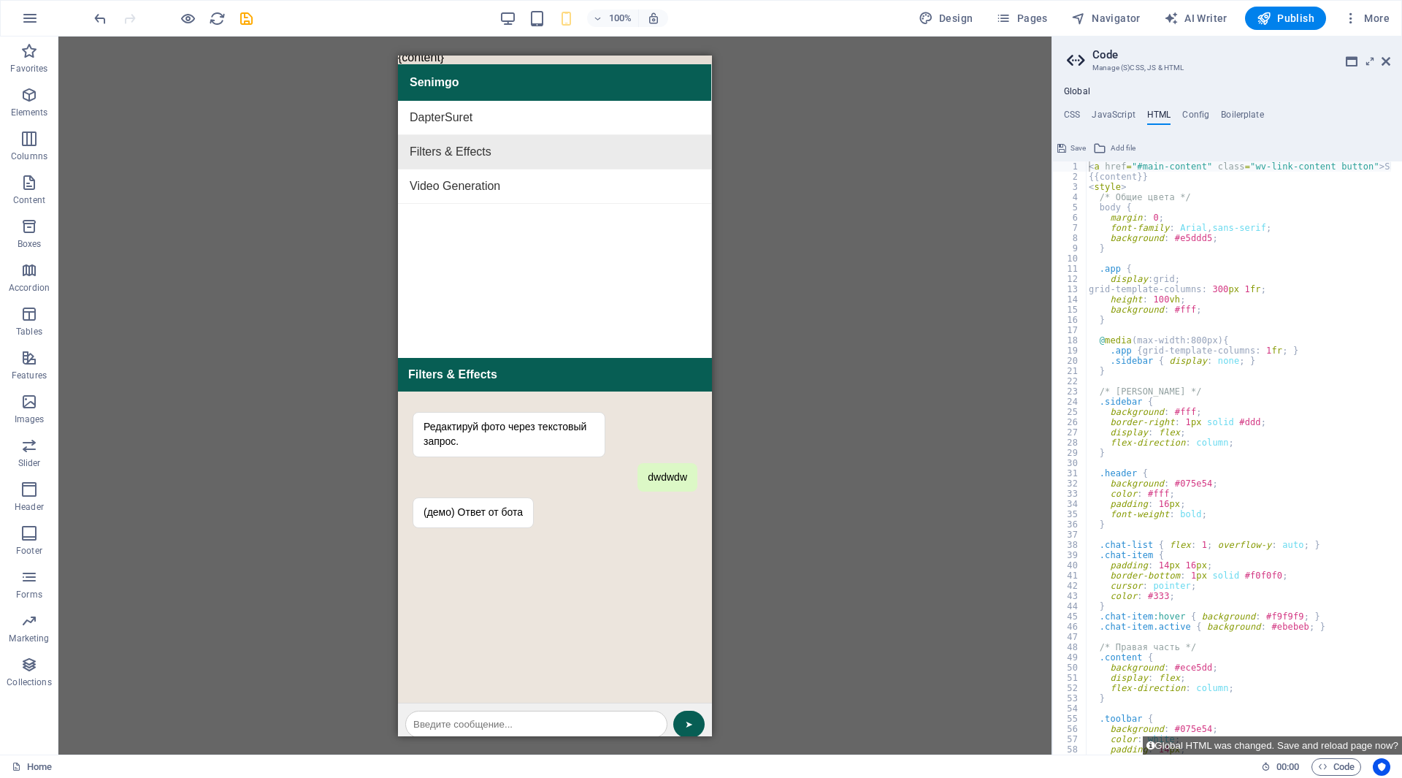
click at [1114, 192] on div "< a href = "#main-content" class = "wv-link-content button" > Skip to main cont…" at bounding box center [1283, 462] width 394 height 602
click at [1104, 188] on div "< a href = "#main-content" class = "wv-link-content button" > Skip to main cont…" at bounding box center [1283, 462] width 394 height 602
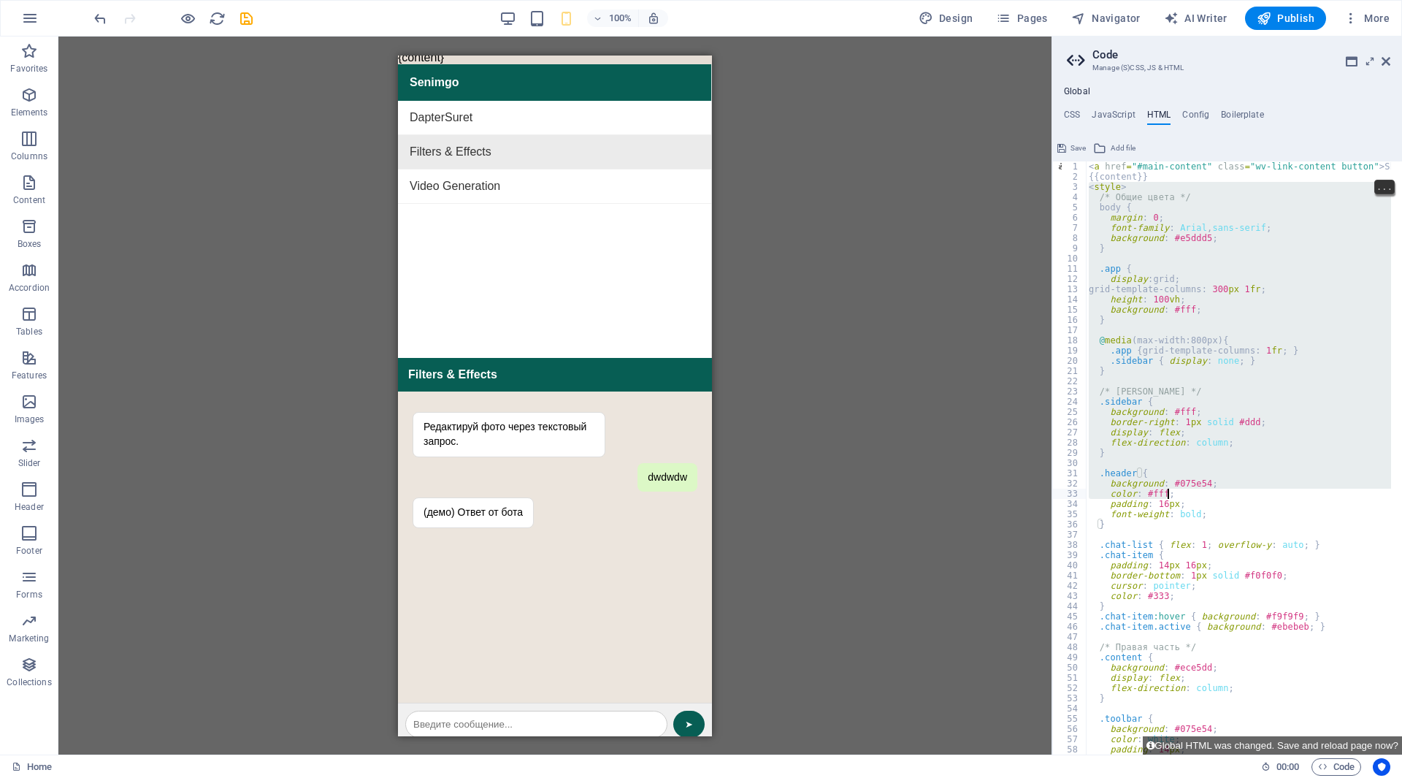
drag, startPoint x: 1088, startPoint y: 188, endPoint x: 1277, endPoint y: 598, distance: 451.8
click at [1277, 598] on div "< a href = "#main-content" class = "wv-link-content button" > Skip to main cont…" at bounding box center [1283, 462] width 394 height 602
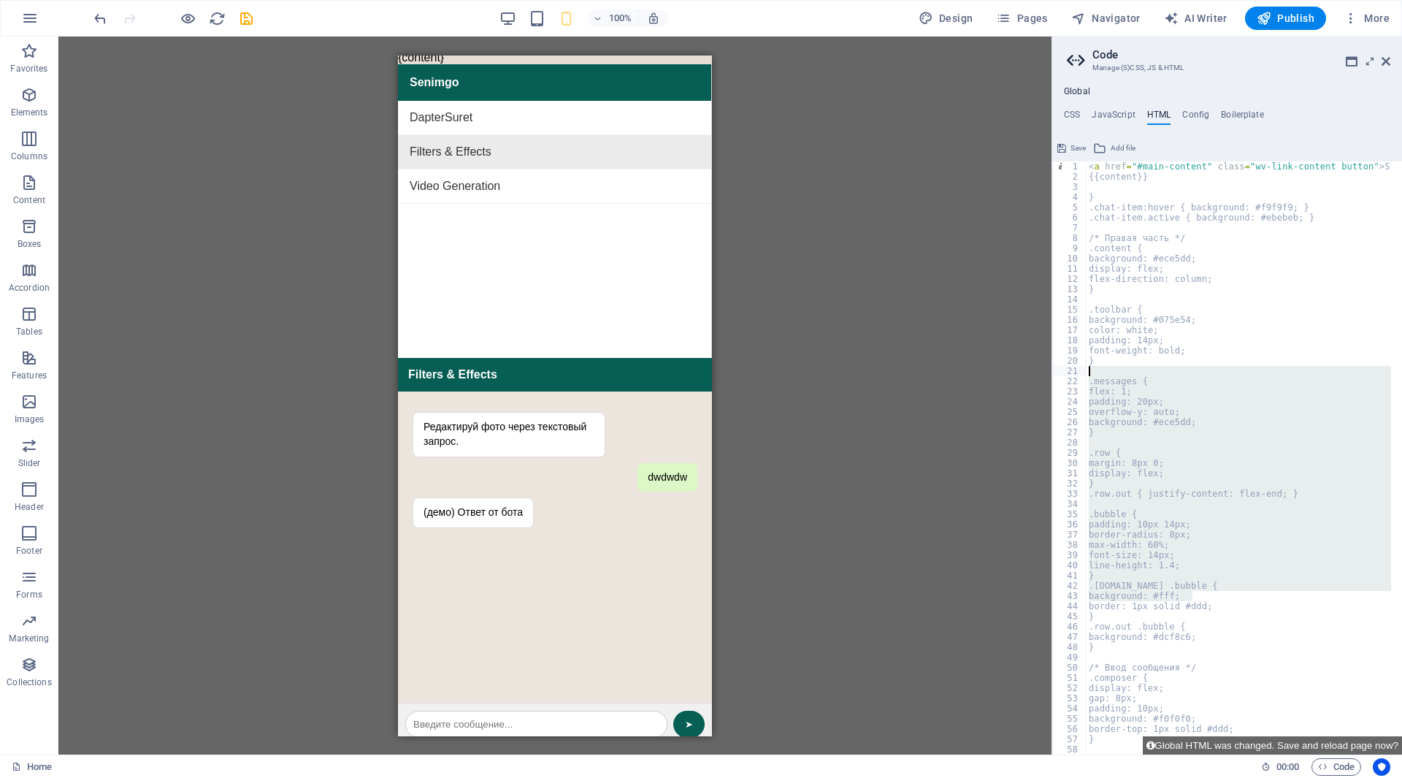
drag, startPoint x: 1277, startPoint y: 598, endPoint x: 1117, endPoint y: 213, distance: 416.7
click at [1117, 213] on div "< a href = "#main-content" class = "wv-link-content button" > Skip to main cont…" at bounding box center [1283, 462] width 394 height 602
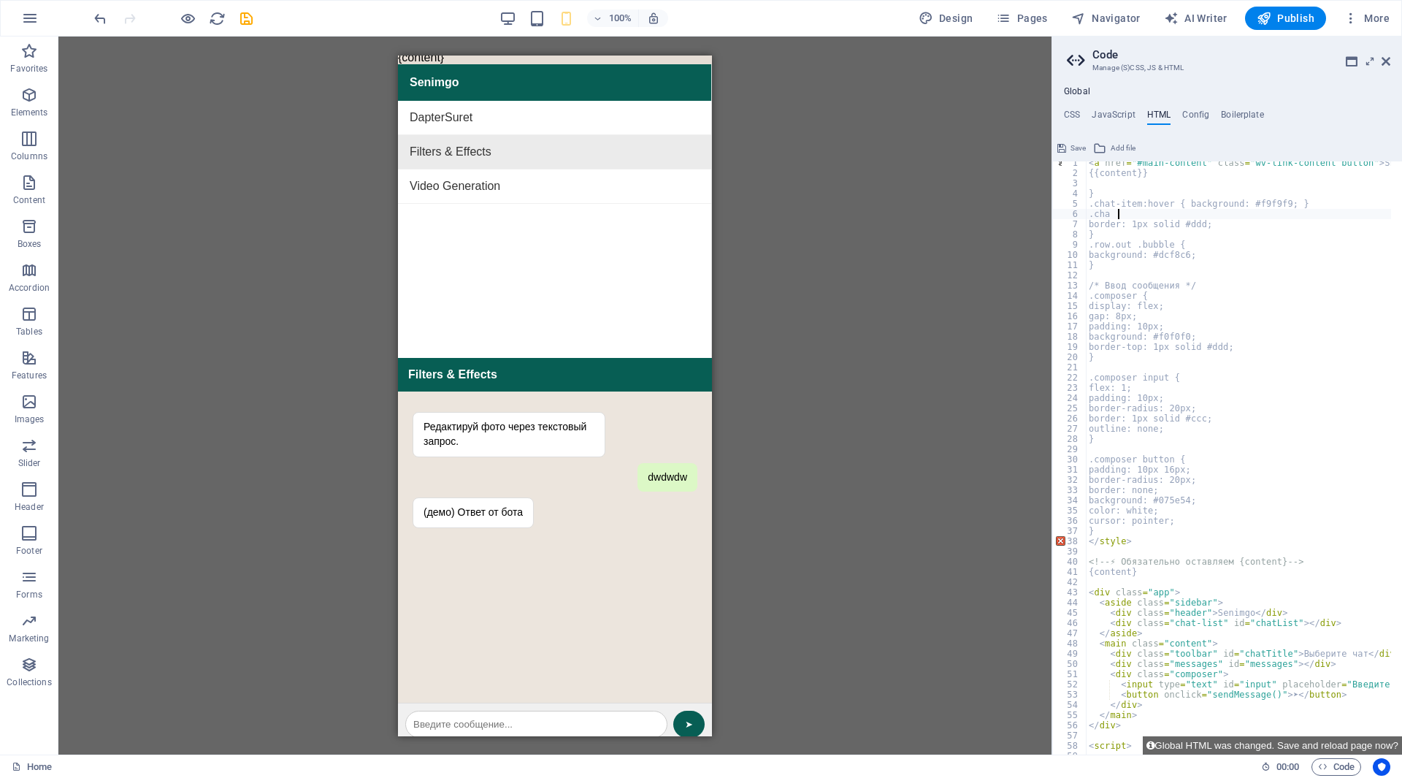
scroll to position [4, 0]
click at [1181, 516] on div "< a href = "#main-content" class = "wv-link-content button" > Skip to main cont…" at bounding box center [1283, 459] width 394 height 602
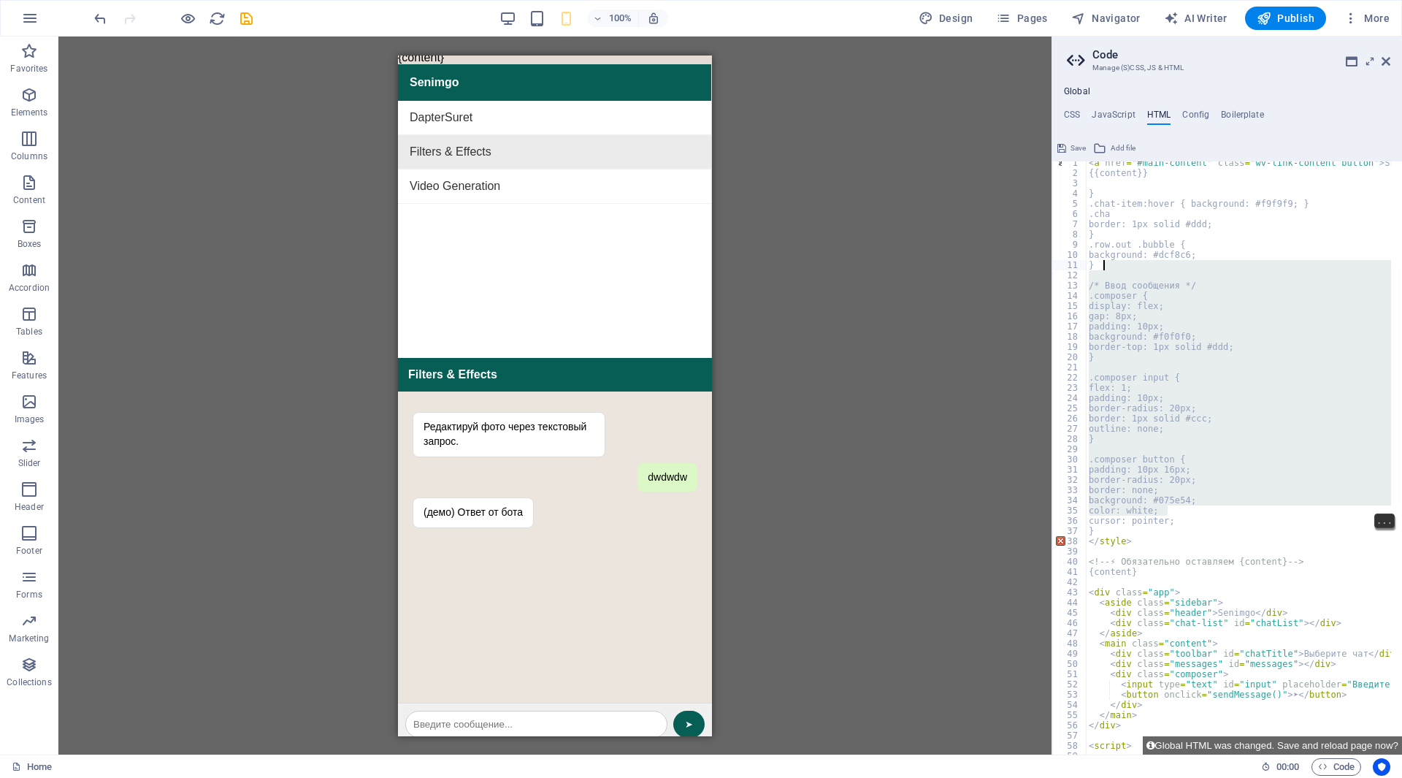
scroll to position [0, 0]
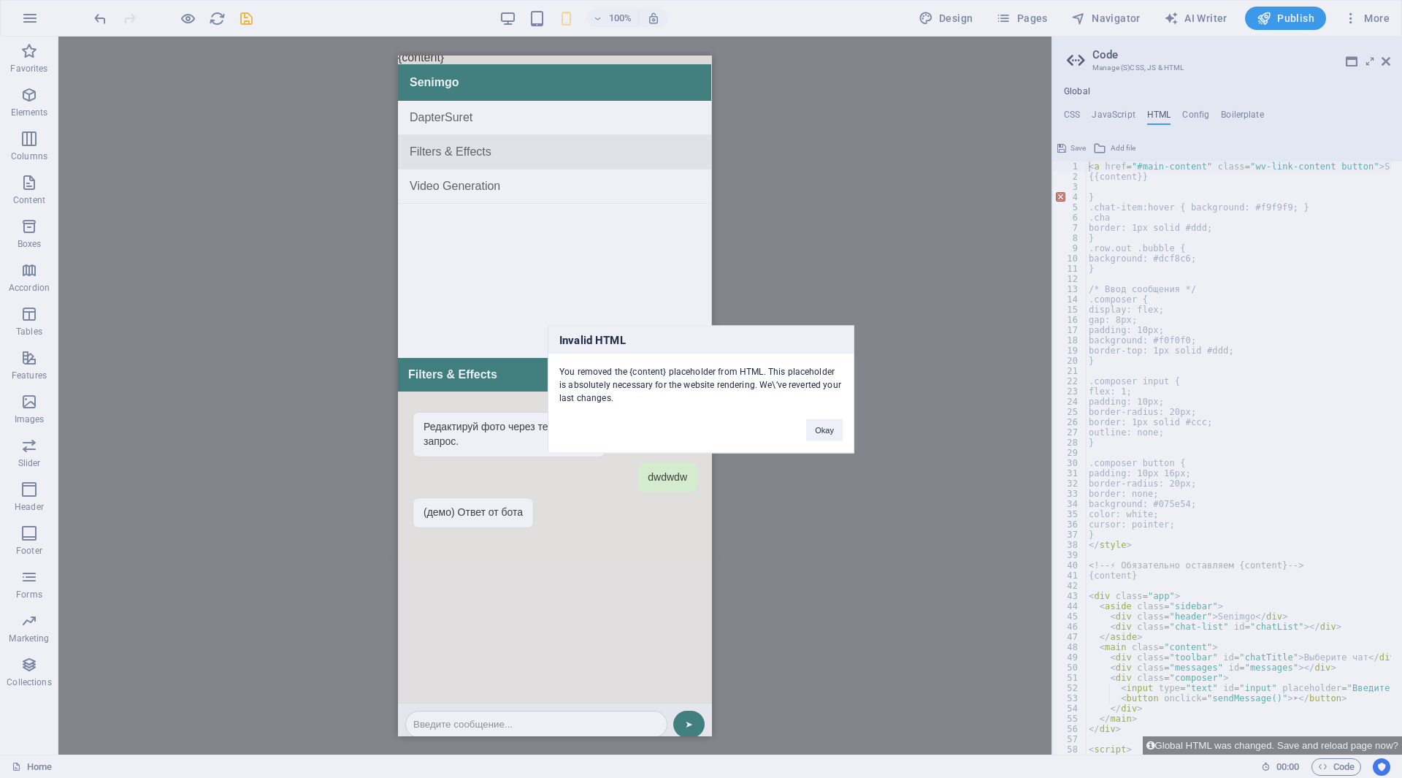
click at [1169, 321] on div "Invalid HTML You removed the {content} placeholder from HTML. This placeholder …" at bounding box center [701, 389] width 1402 height 778
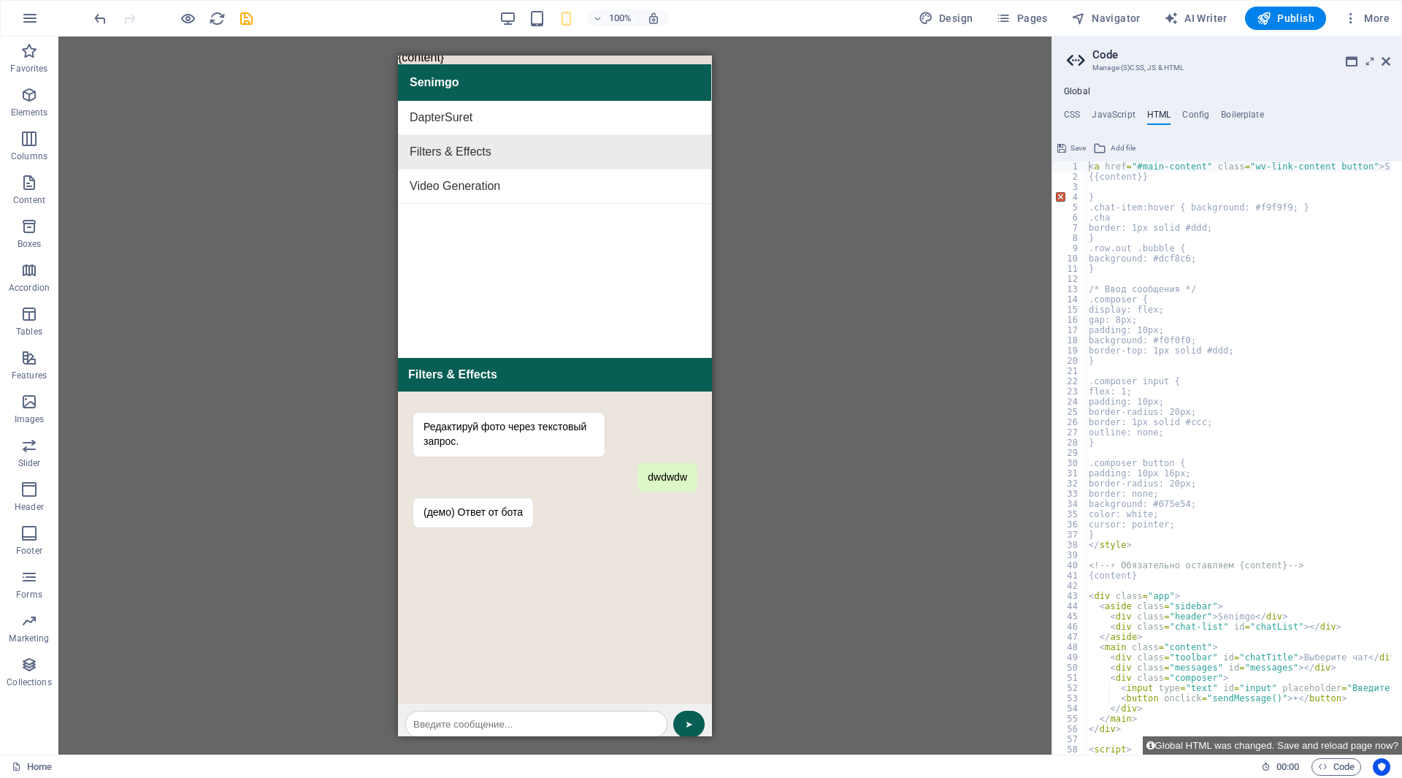
click at [1097, 197] on div "< a href = "#main-content" class = "wv-link-content button" > Skip to main cont…" at bounding box center [1283, 462] width 394 height 602
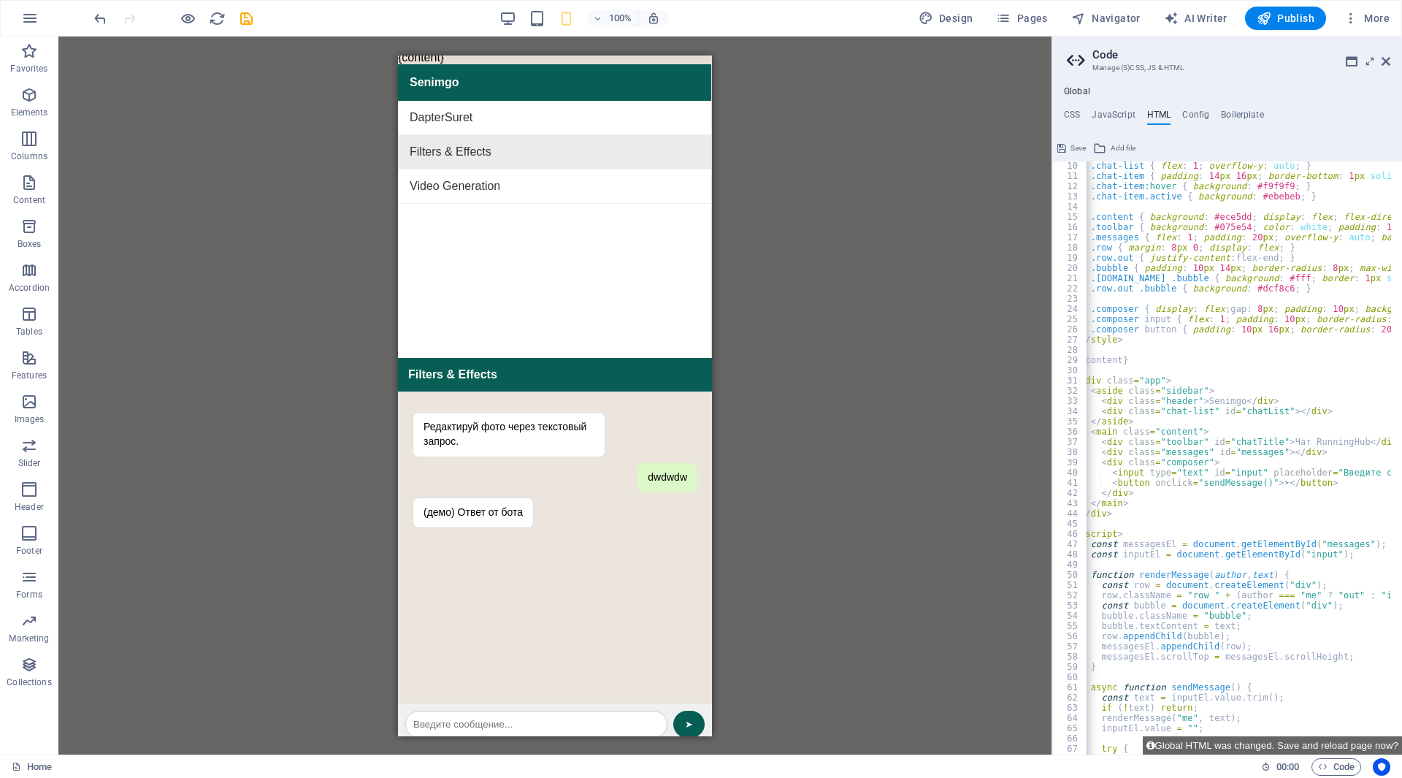
scroll to position [71, 0]
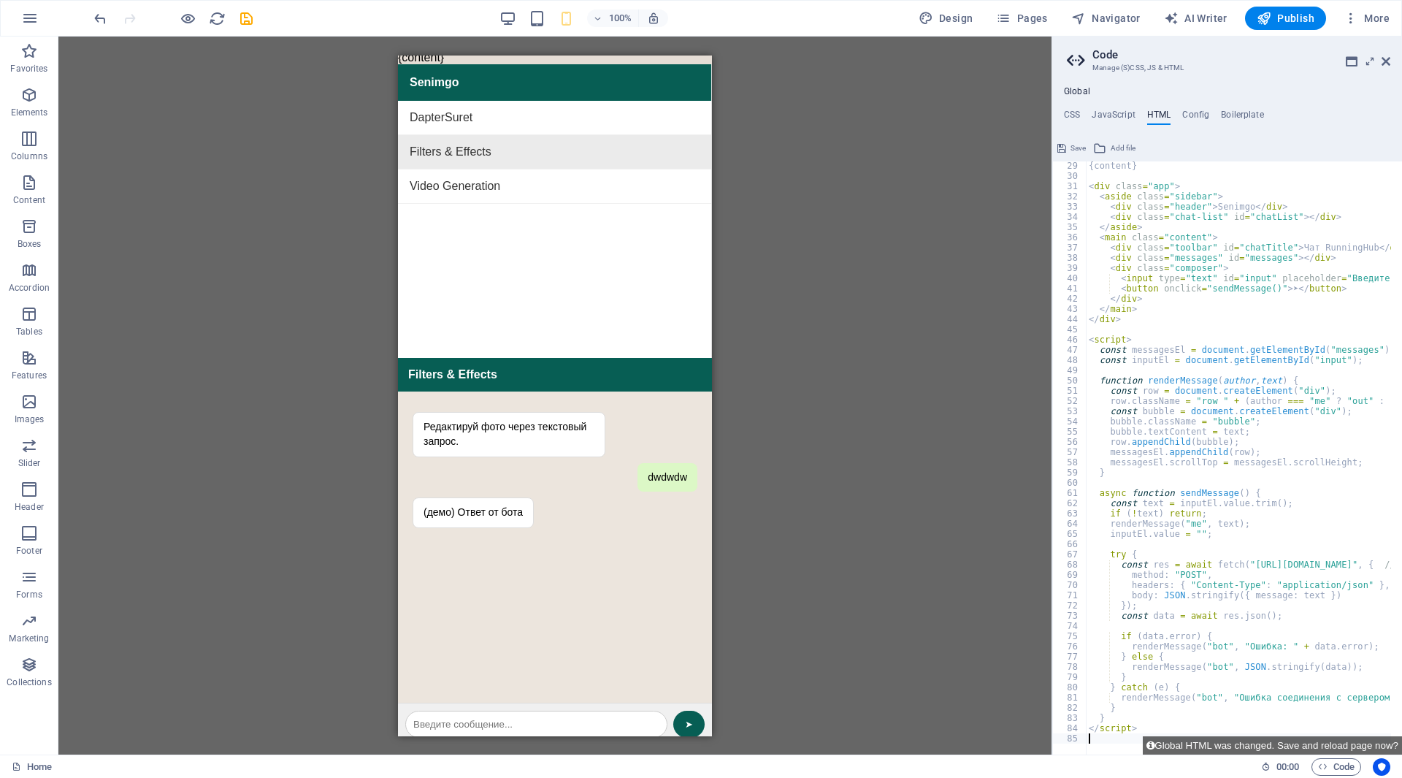
click at [929, 460] on div "Placeholder" at bounding box center [554, 396] width 993 height 718
click at [1235, 745] on button "Global HTML was changed. Save and reload page now?" at bounding box center [1272, 745] width 259 height 18
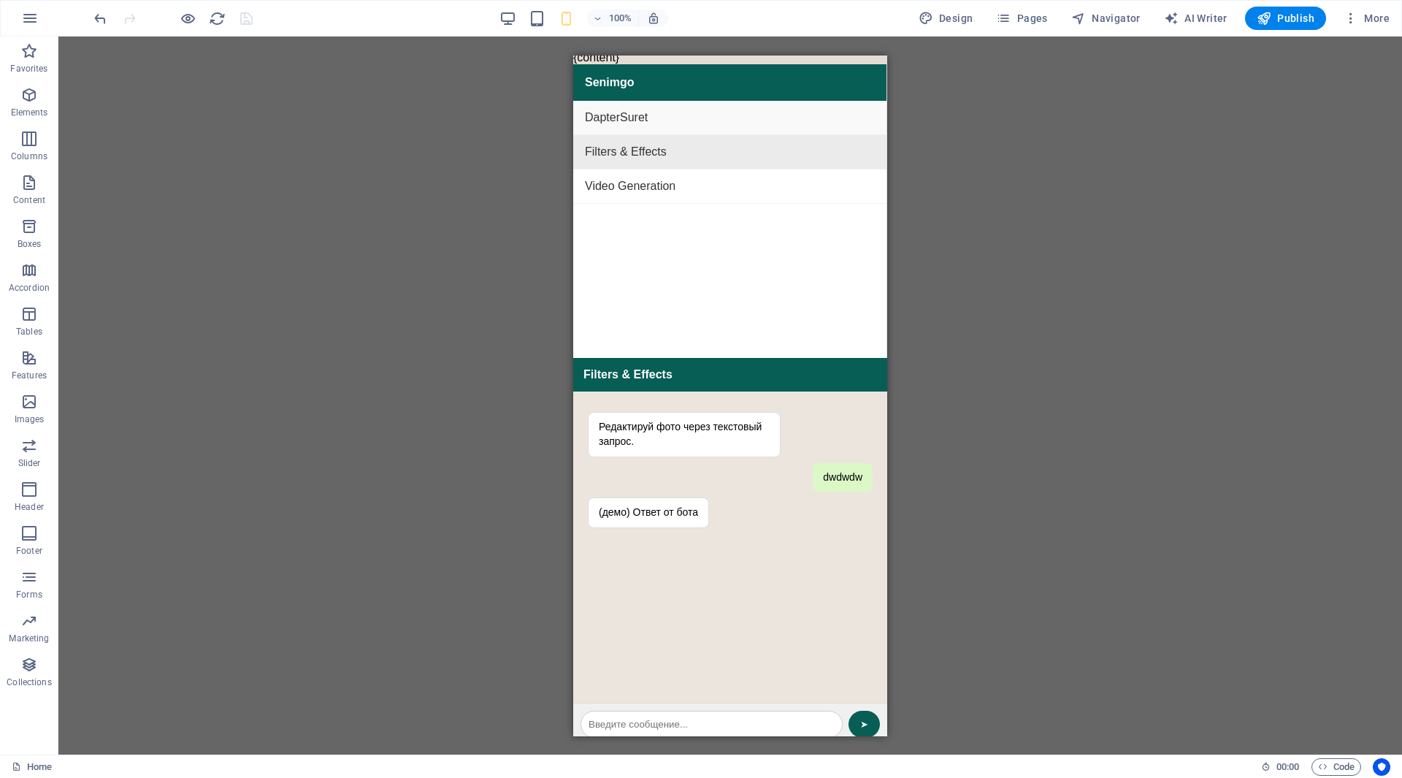
click at [620, 114] on div "DapterSuret" at bounding box center [729, 117] width 313 height 34
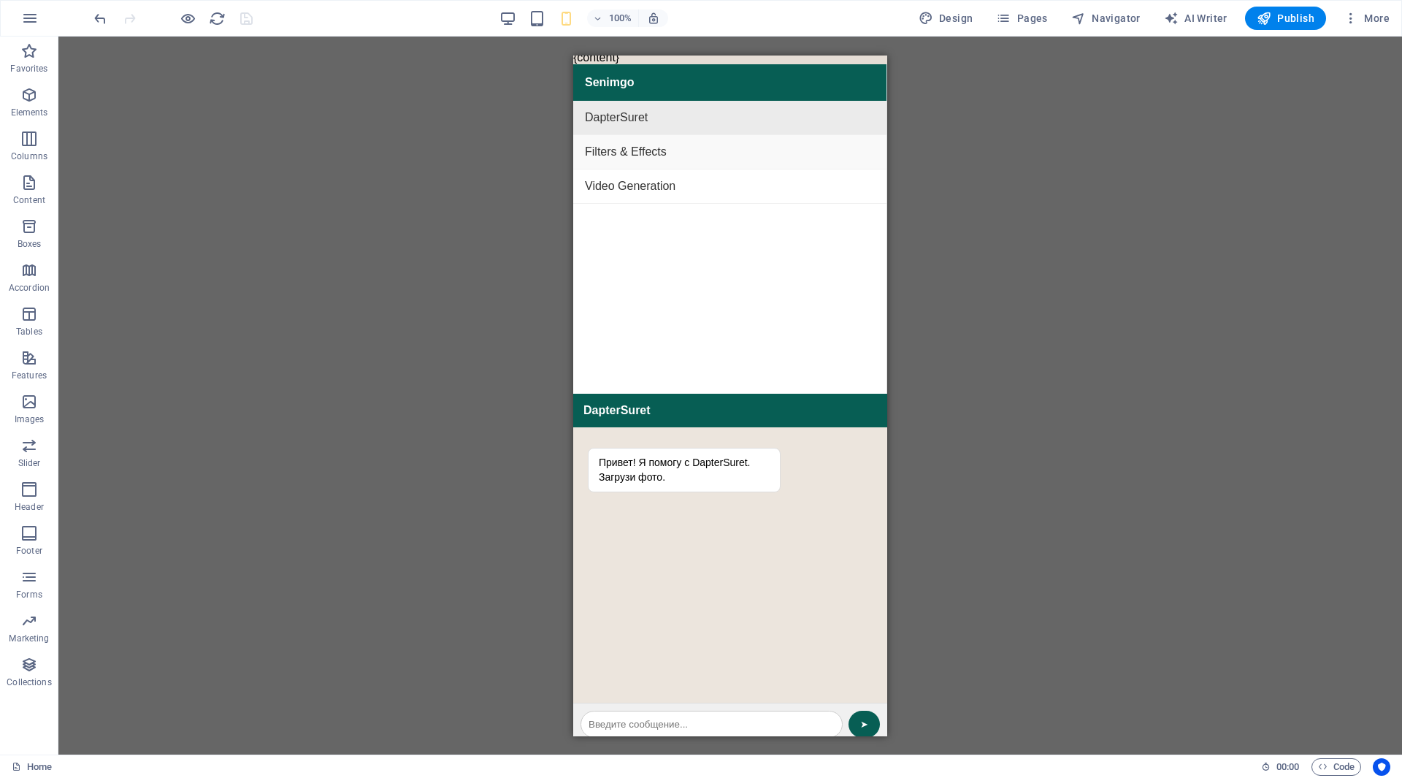
click at [633, 153] on div "Filters & Effects" at bounding box center [729, 151] width 313 height 34
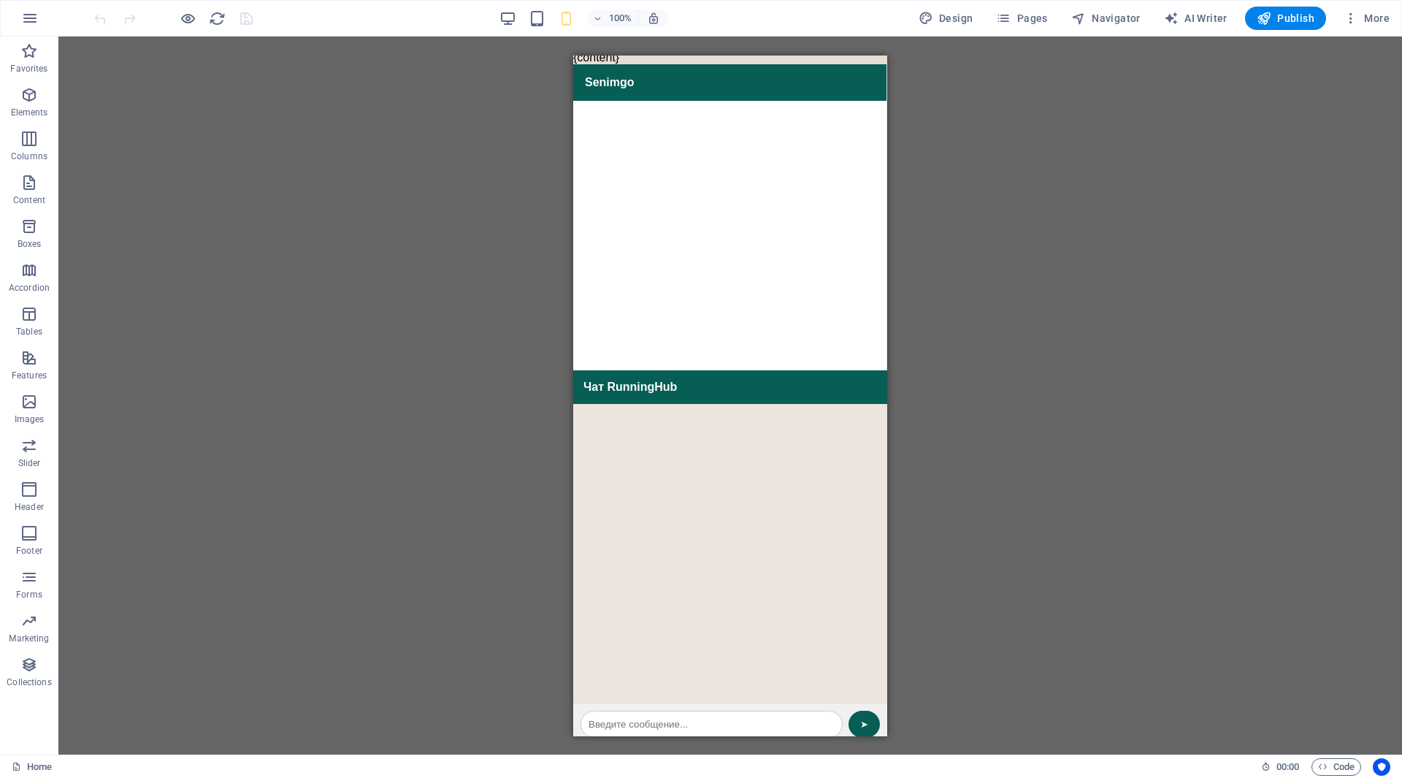
click at [660, 710] on input "text" at bounding box center [711, 723] width 262 height 27
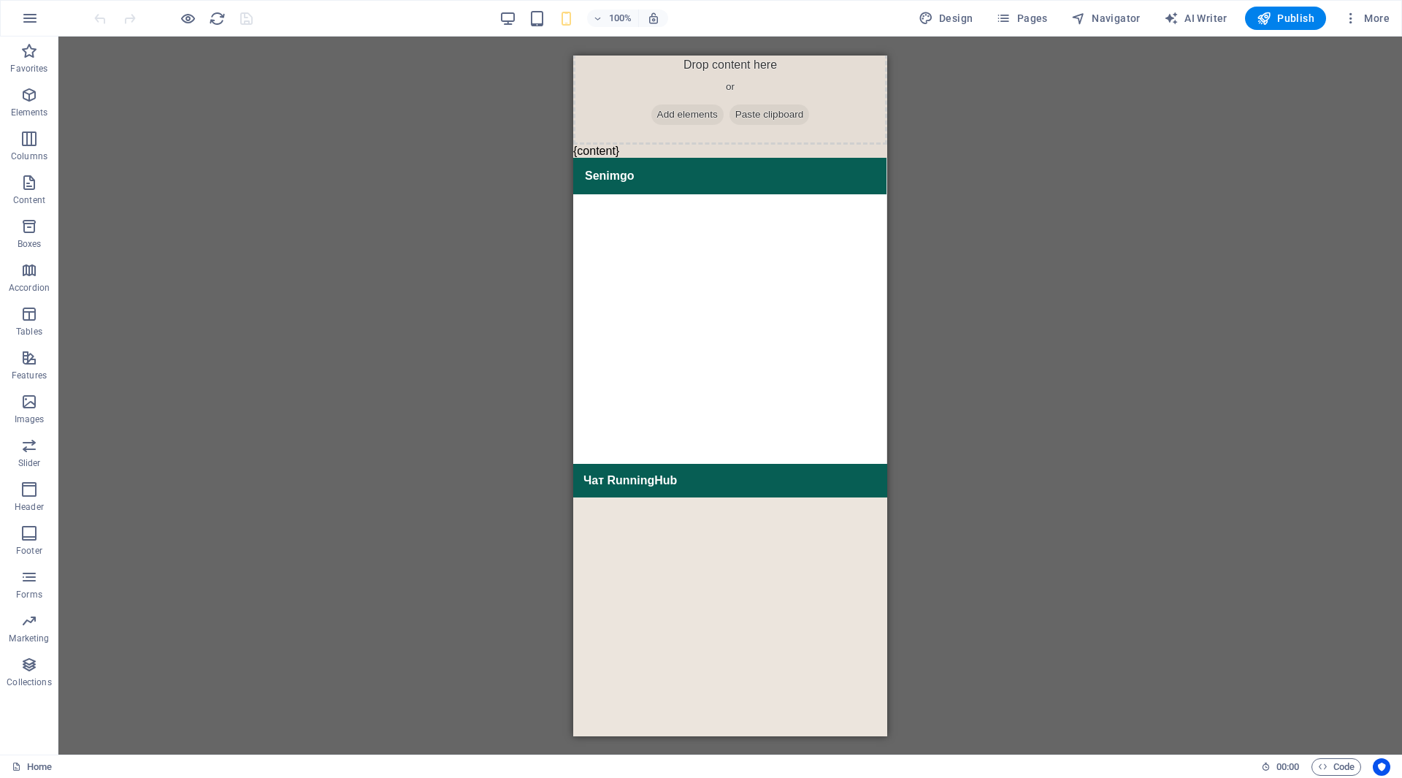
click at [784, 467] on div "Чат RunningHub" at bounding box center [730, 480] width 314 height 34
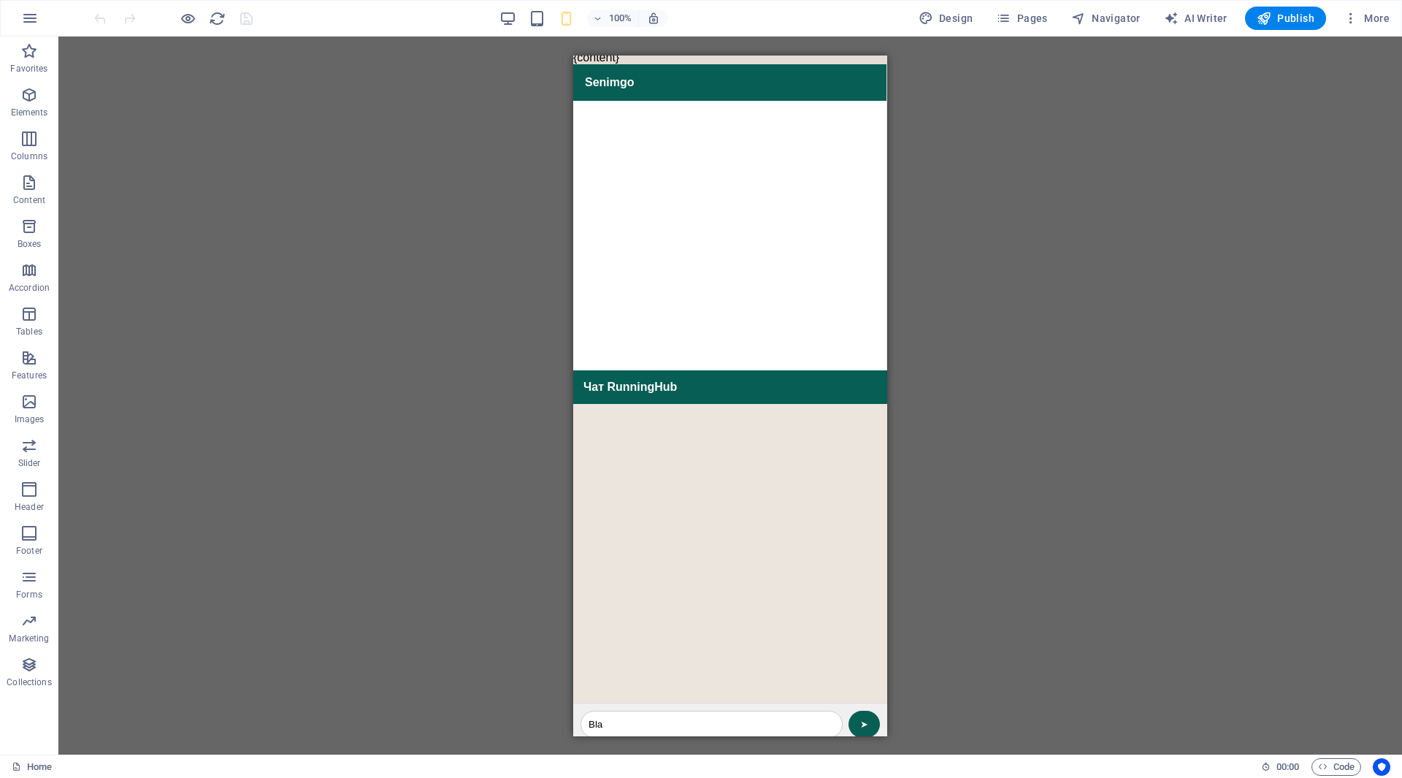
click at [685, 711] on input "Bla" at bounding box center [711, 723] width 262 height 27
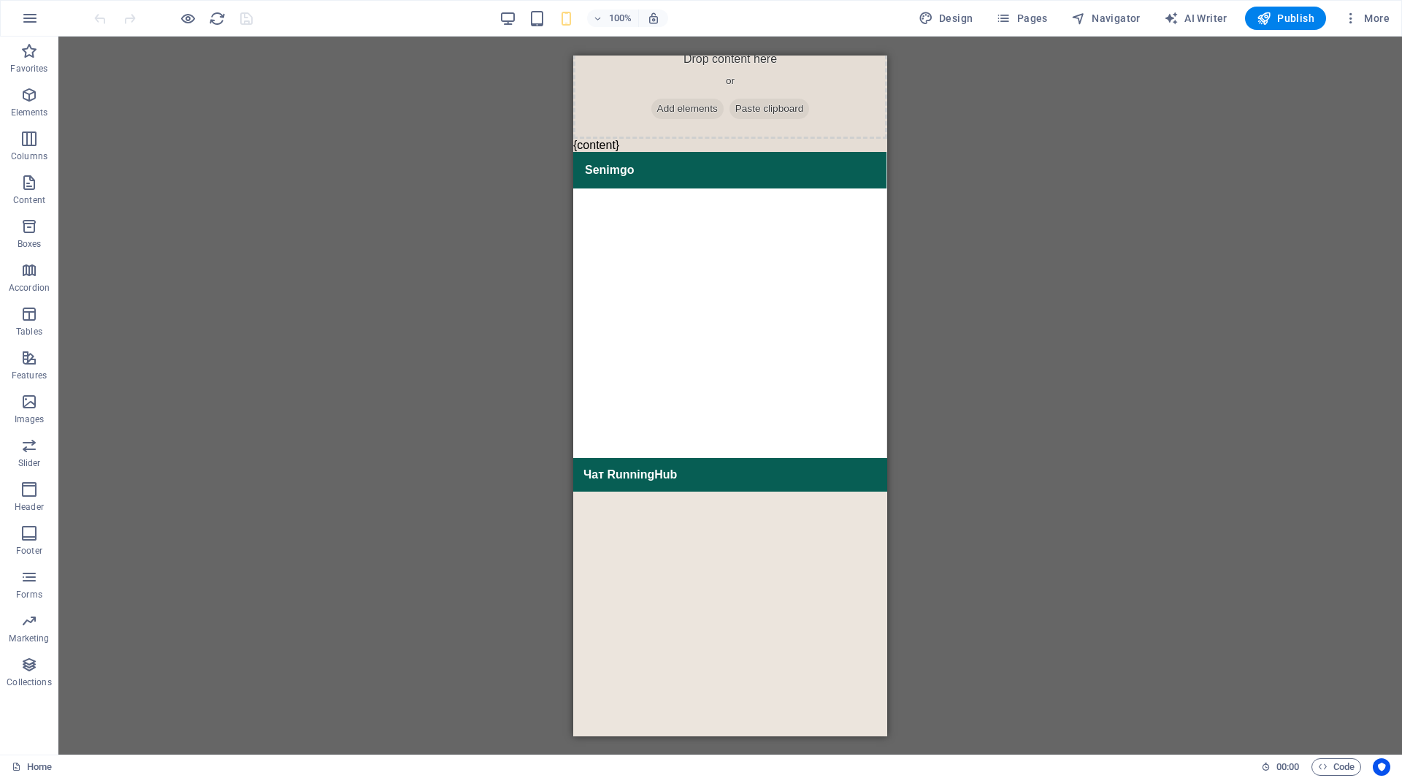
click at [765, 567] on div at bounding box center [730, 640] width 314 height 299
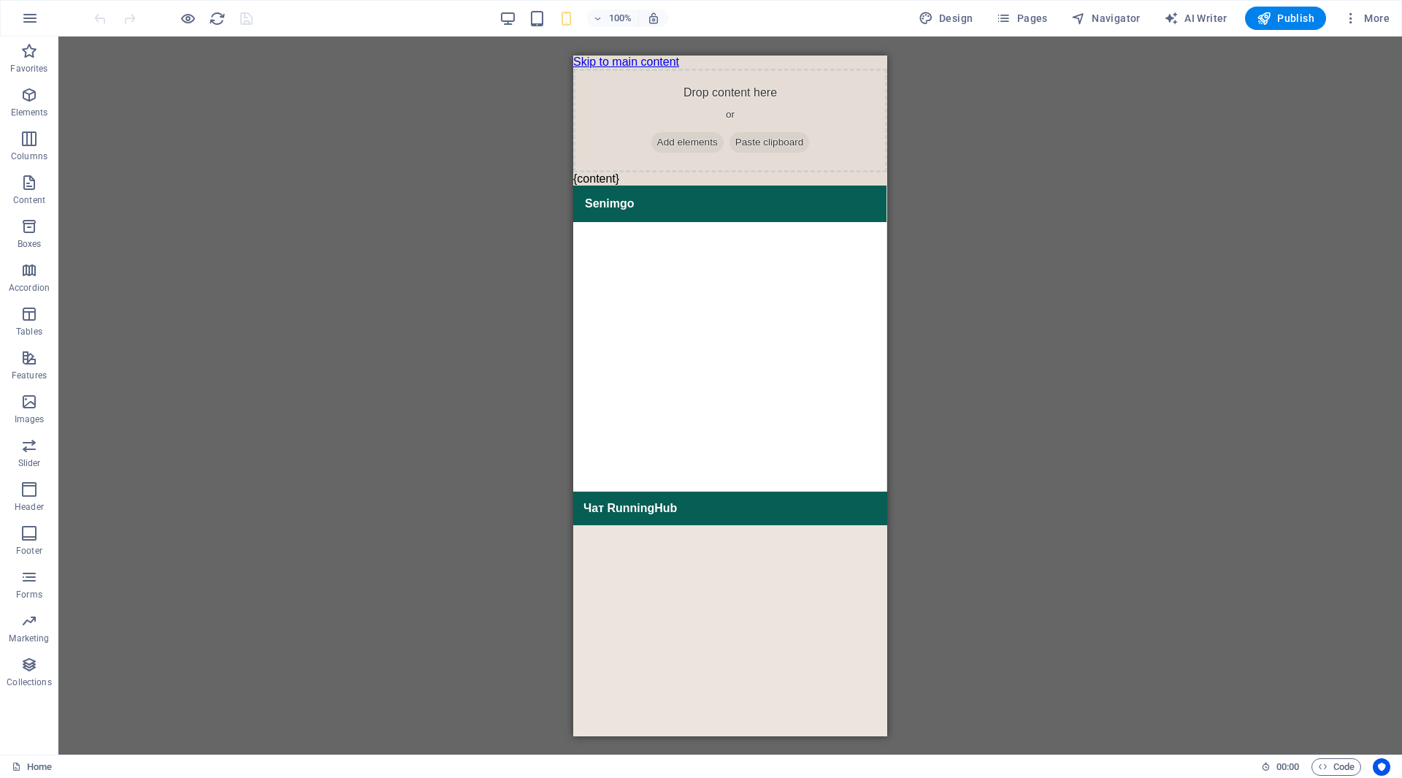
scroll to position [121, 0]
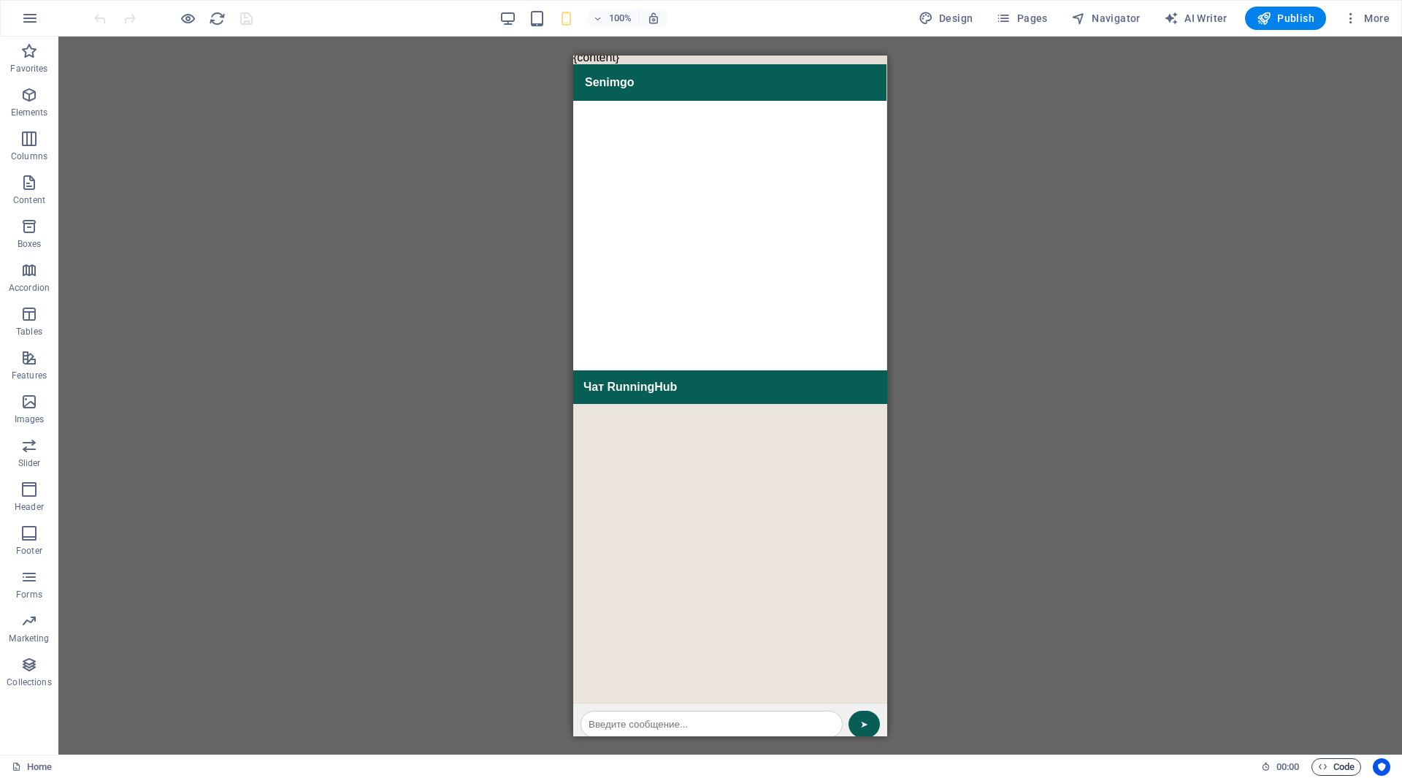
click at [1344, 762] on span "Code" at bounding box center [1336, 767] width 37 height 18
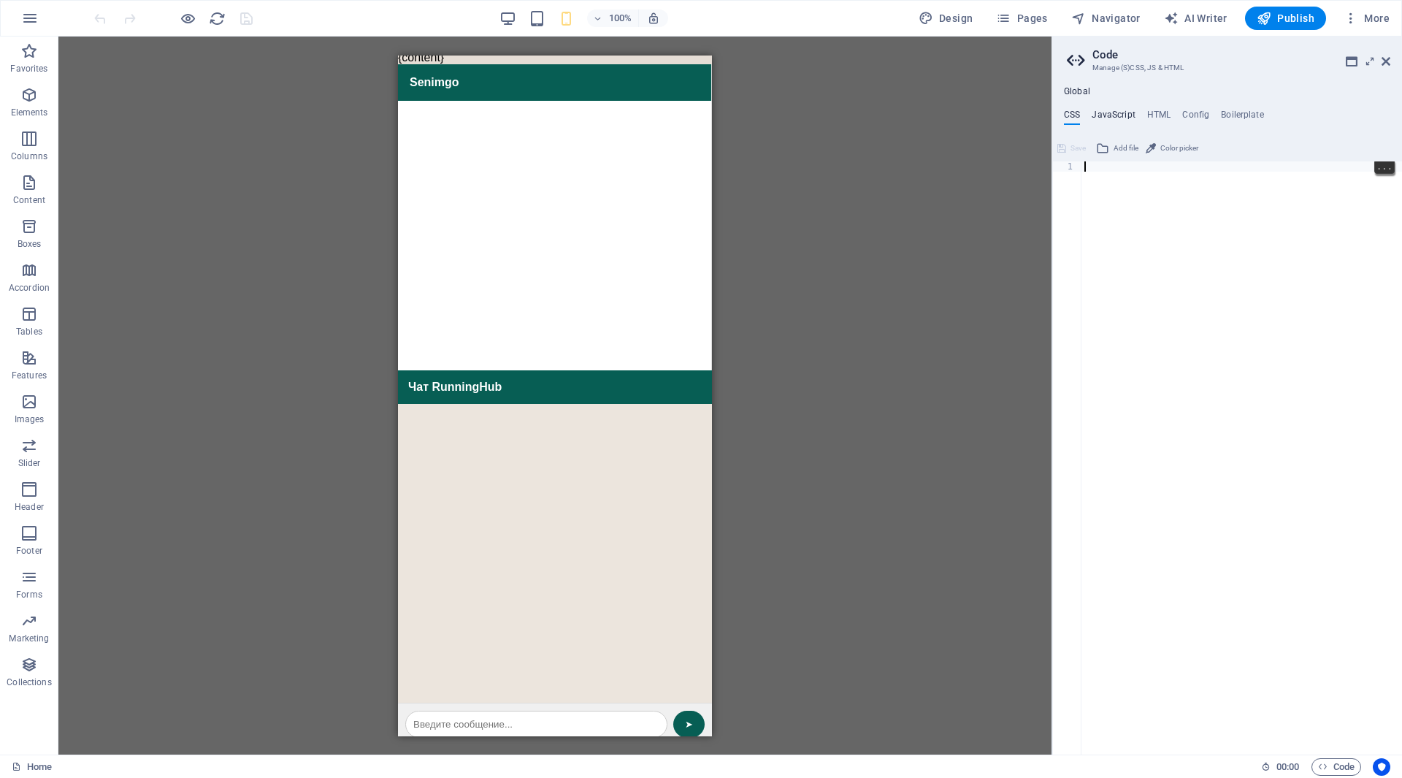
click at [1123, 117] on h4 "JavaScript" at bounding box center [1113, 118] width 43 height 16
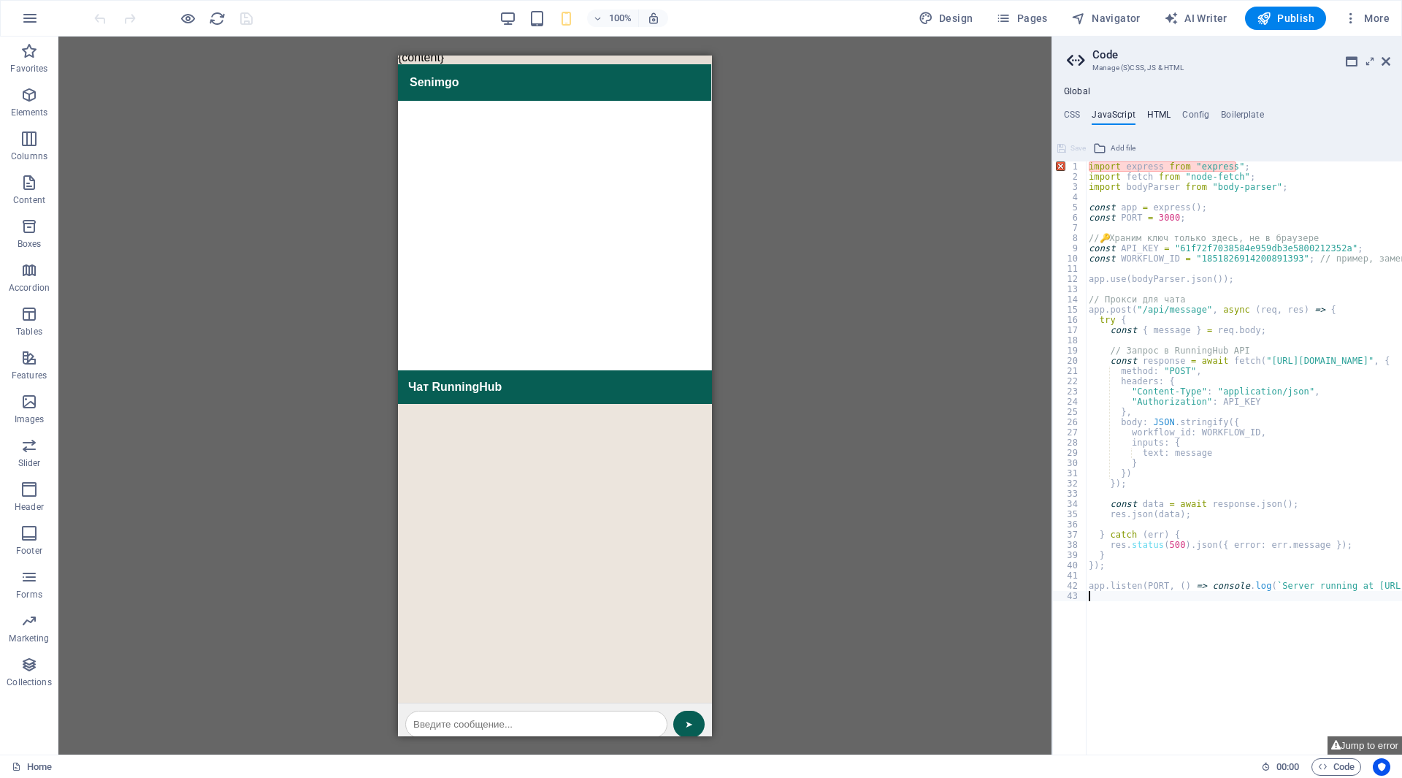
click at [1157, 119] on h4 "HTML" at bounding box center [1159, 118] width 24 height 16
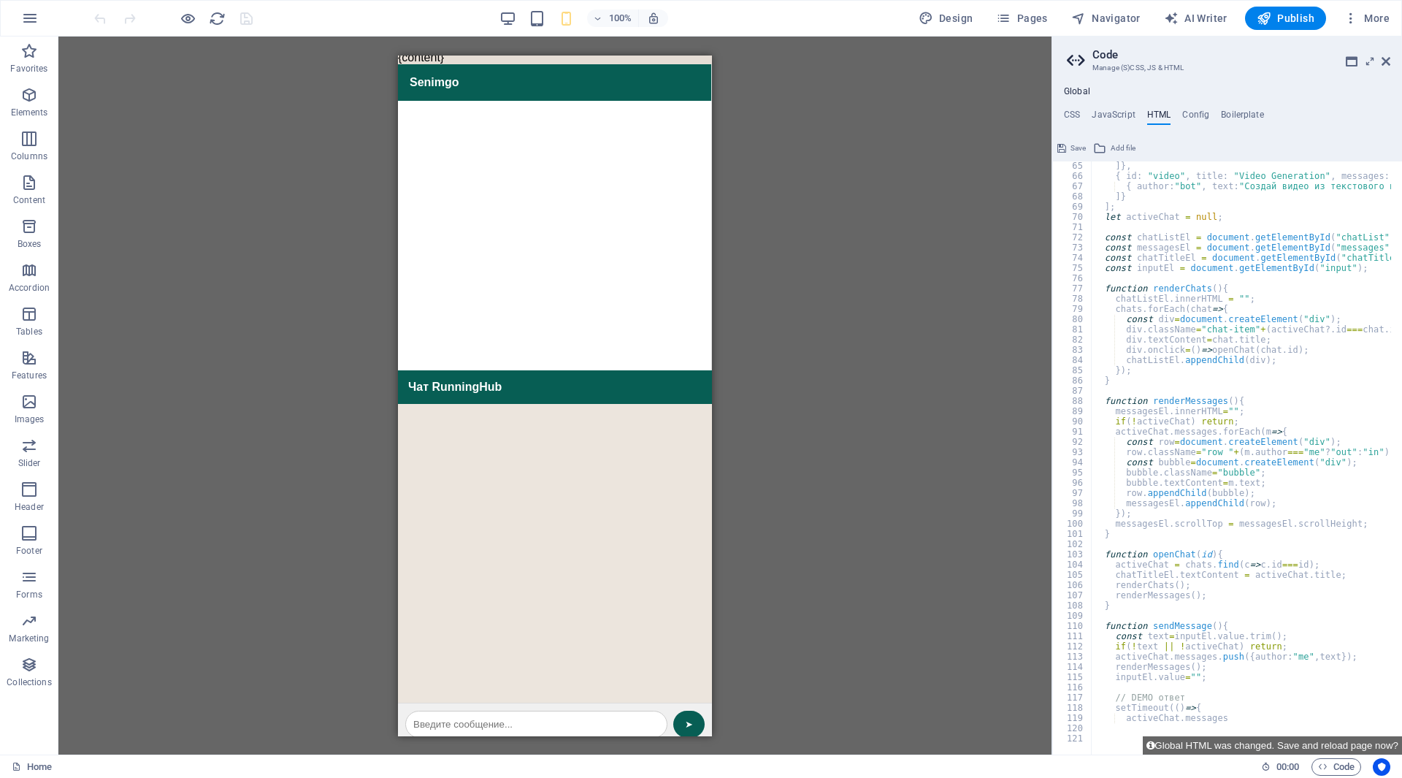
scroll to position [190, 0]
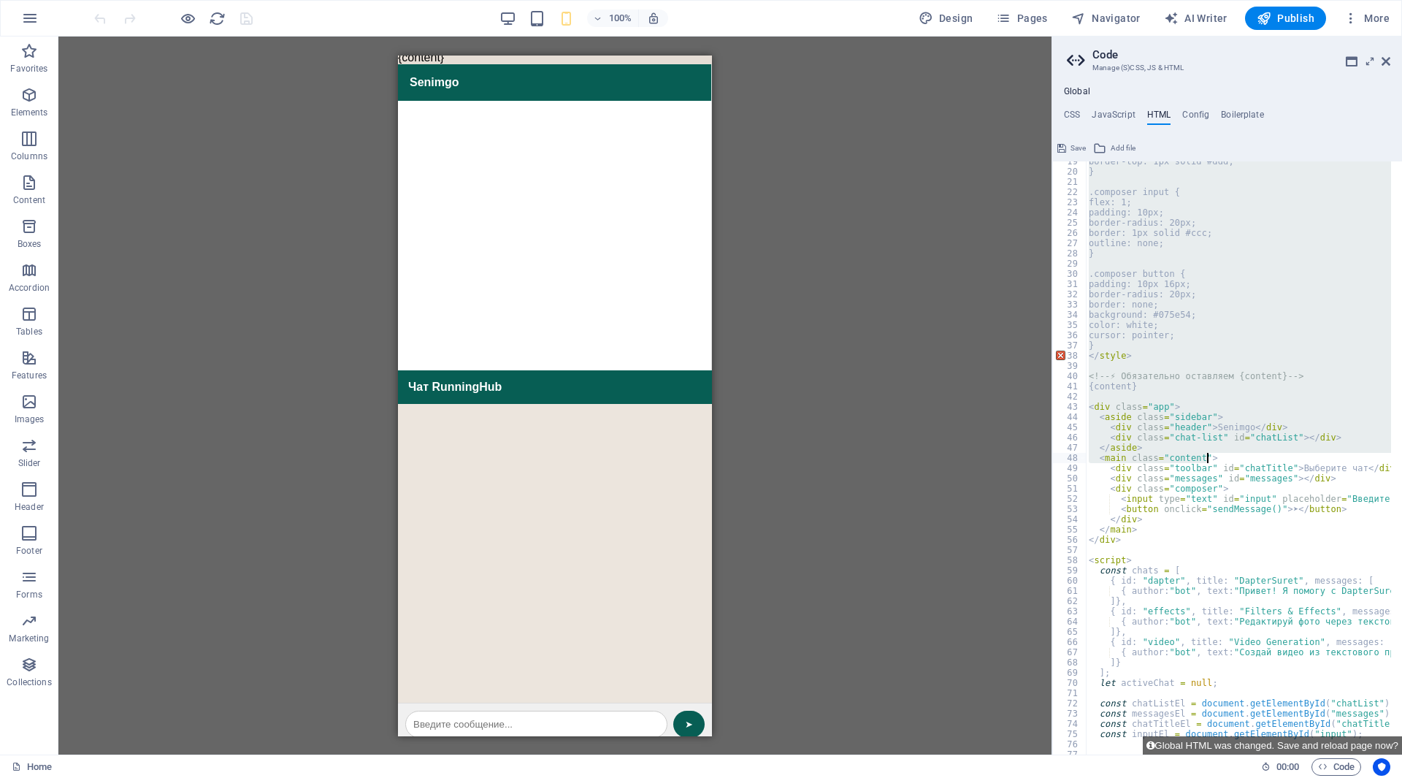
click at [973, 515] on div "Placeholder" at bounding box center [554, 396] width 993 height 718
click at [1261, 744] on button "Global HTML was changed. Save and reload page now?" at bounding box center [1272, 745] width 259 height 18
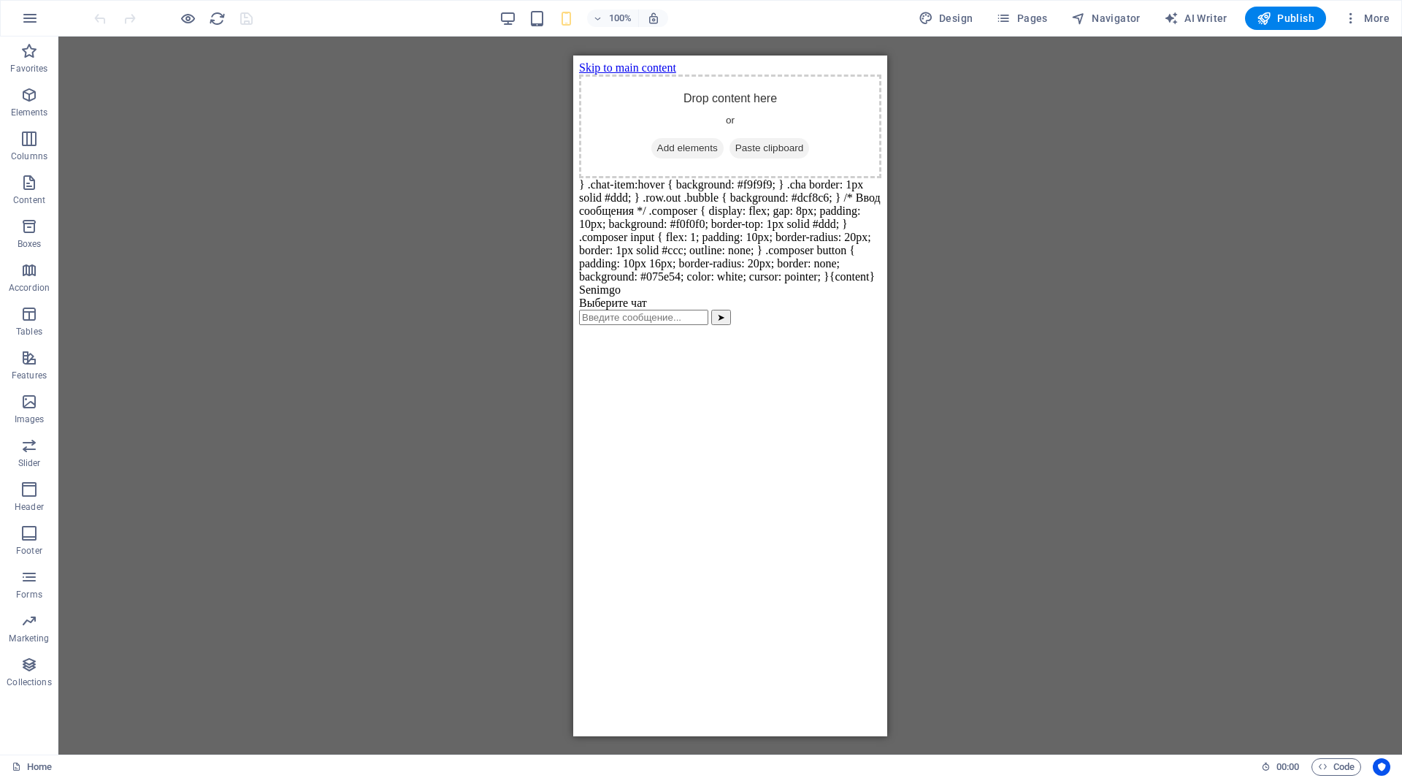
scroll to position [0, 0]
click at [1327, 762] on span "Code" at bounding box center [1336, 767] width 37 height 18
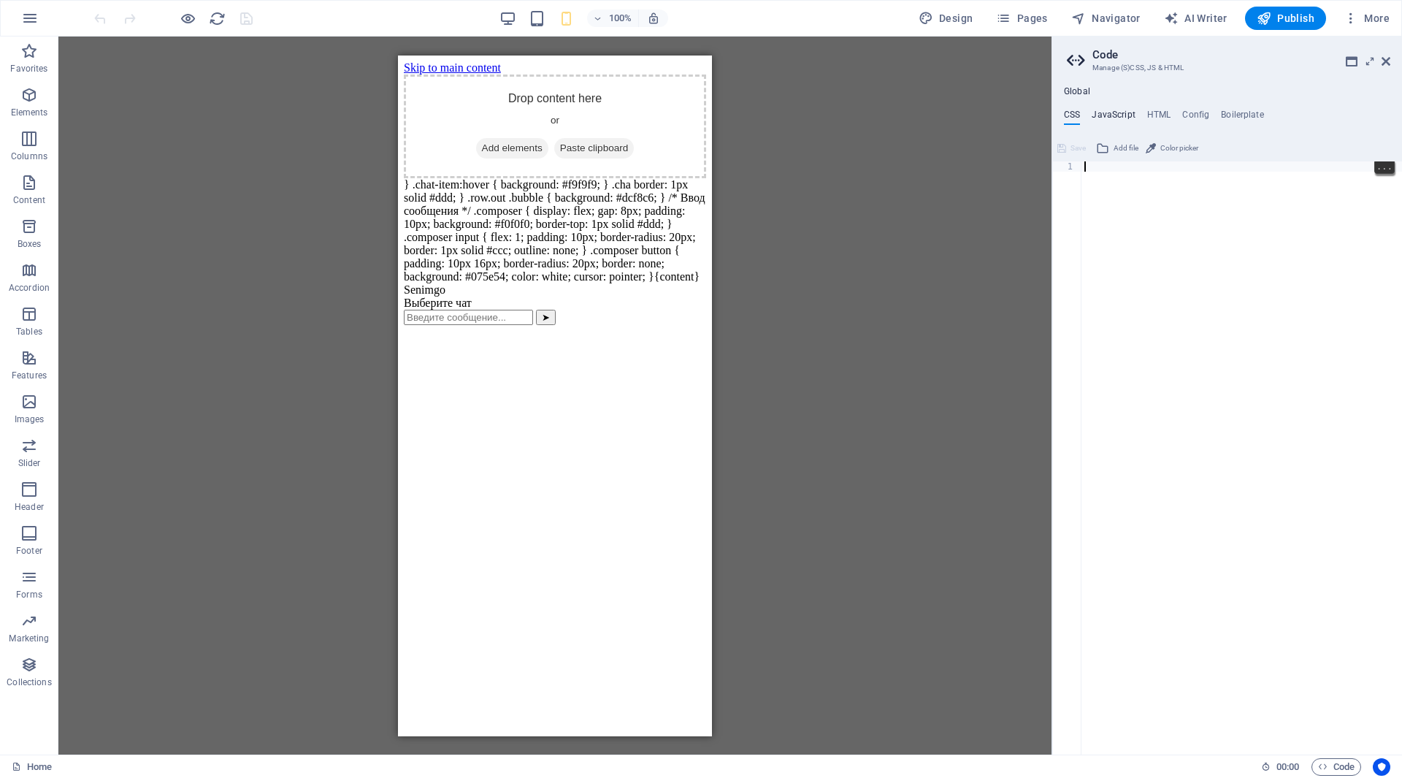
click at [1117, 112] on h4 "JavaScript" at bounding box center [1113, 118] width 43 height 16
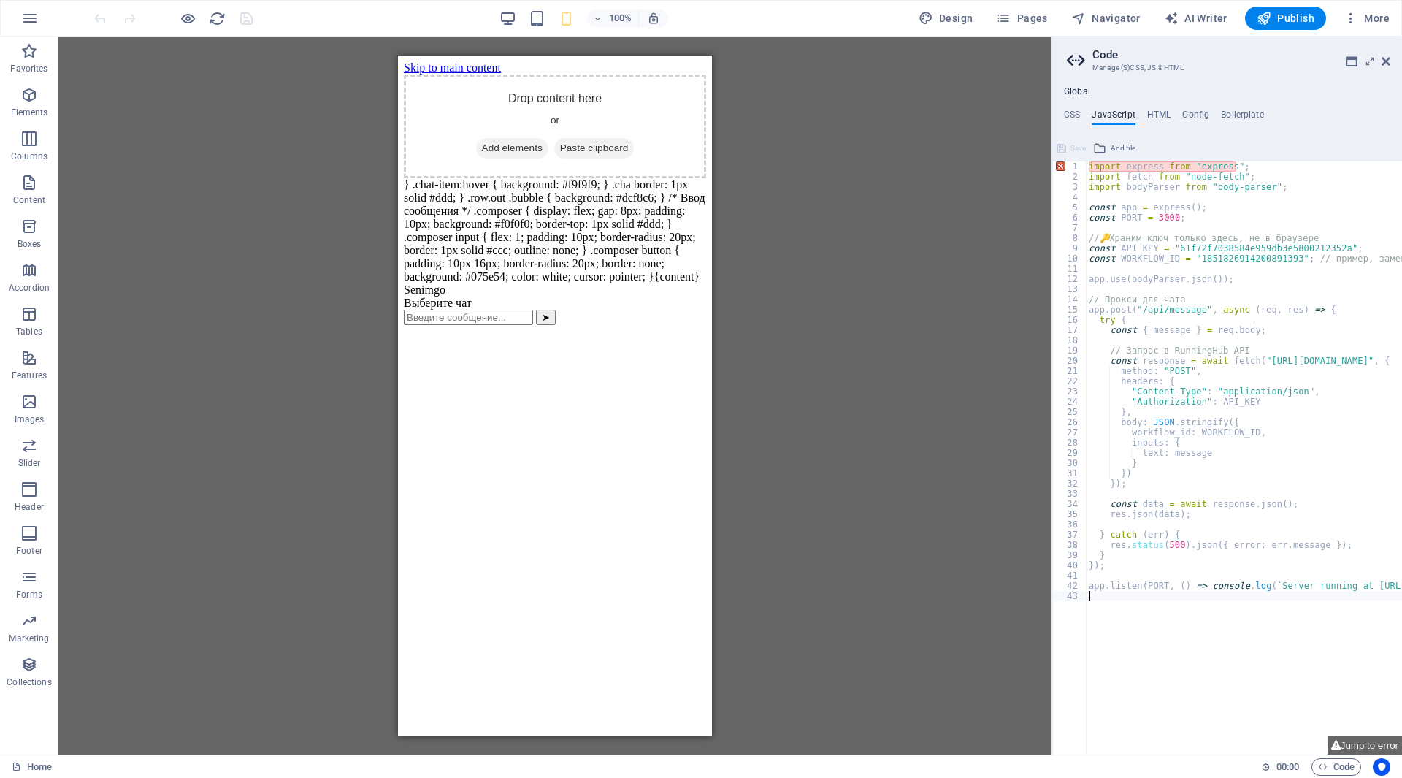
click at [1149, 274] on div "import express from "express" ; import fetch from "node-fetch" ; import bodyPar…" at bounding box center [1291, 462] width 410 height 602
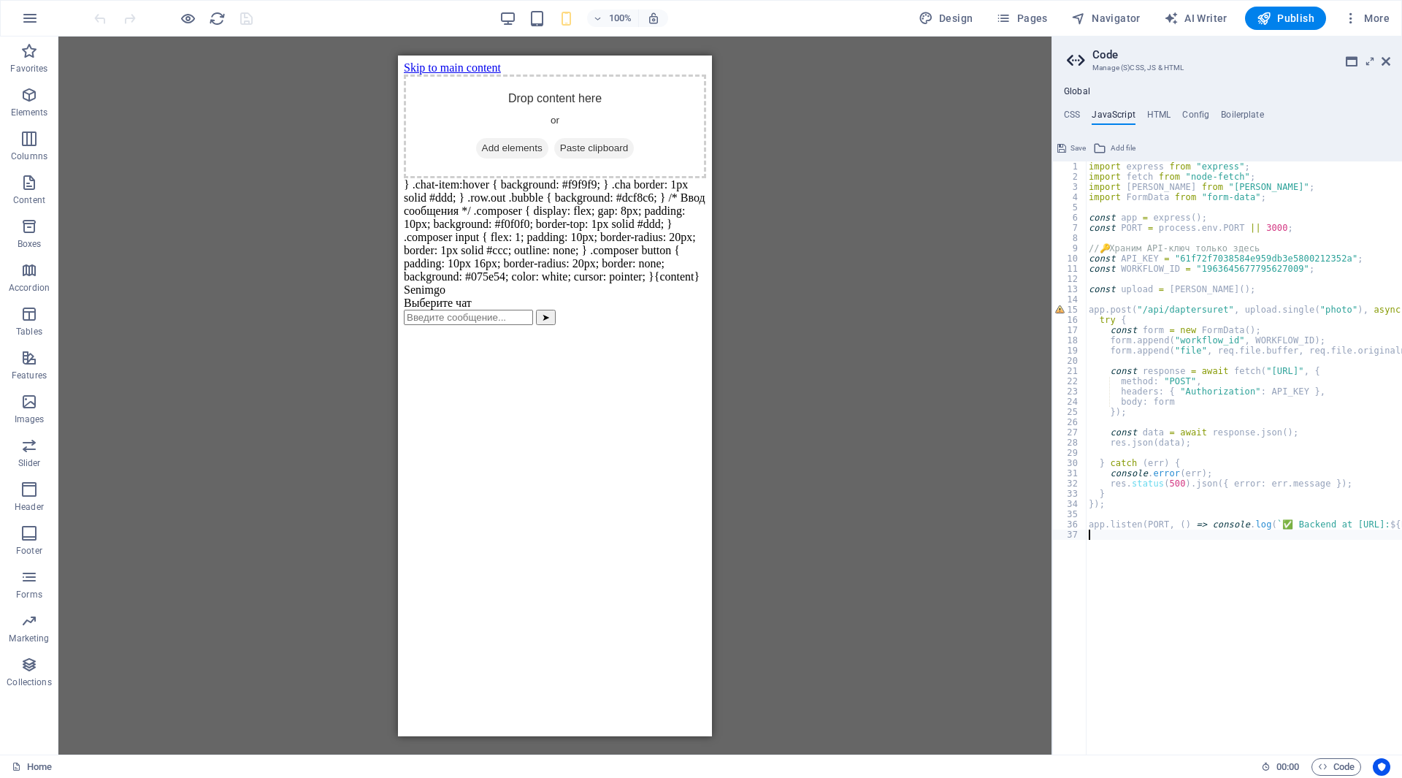
click at [1156, 115] on h4 "HTML" at bounding box center [1159, 118] width 24 height 16
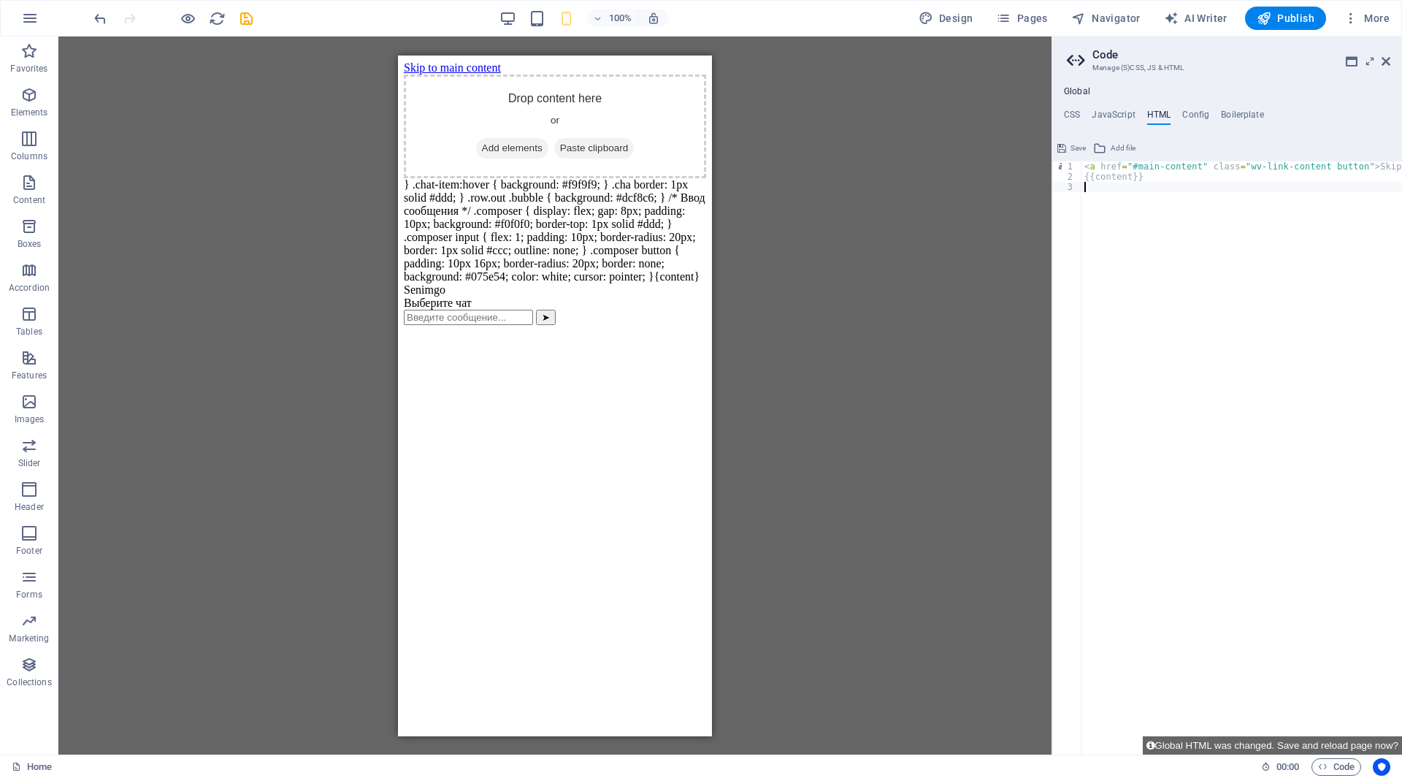
scroll to position [502, 0]
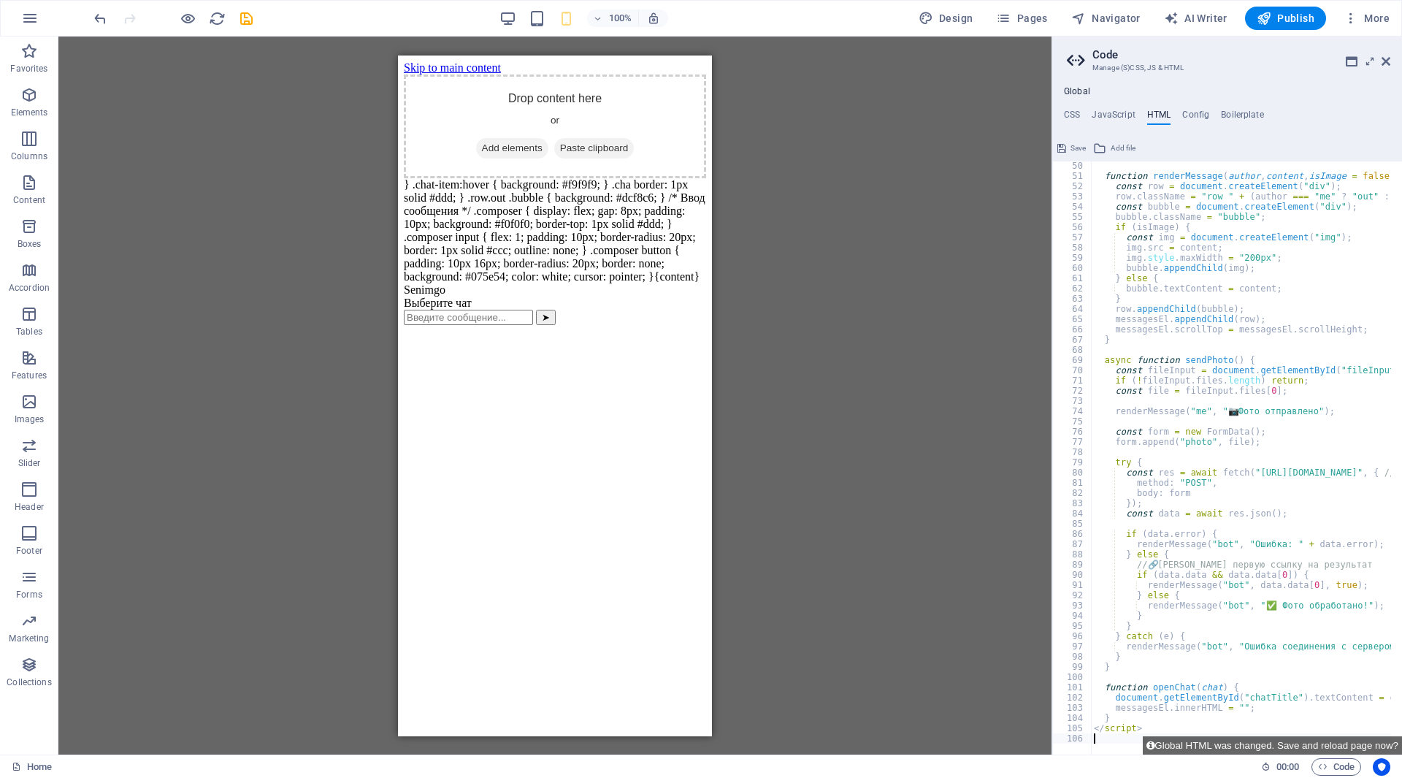
click at [1219, 745] on button "Global HTML was changed. Save and reload page now?" at bounding box center [1272, 745] width 259 height 18
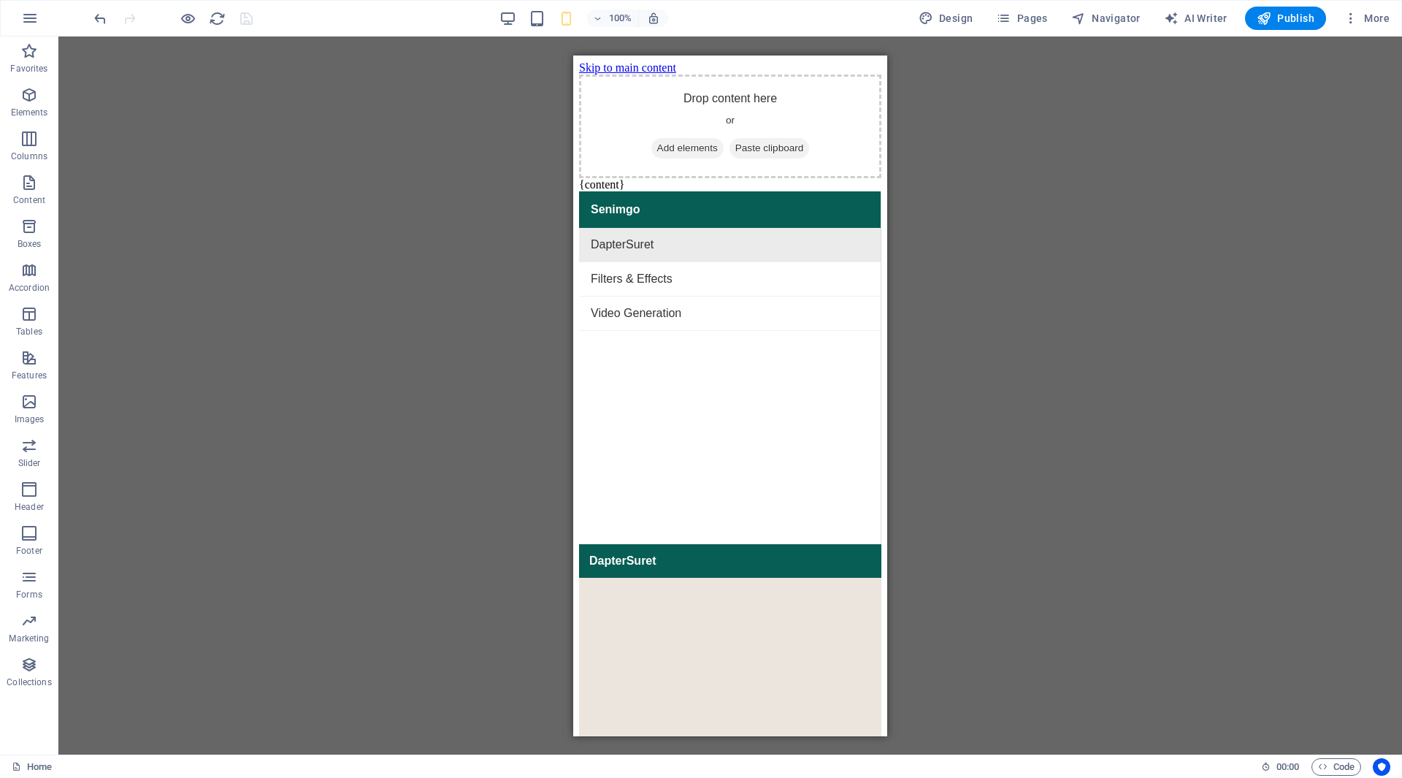
scroll to position [0, 0]
click at [665, 230] on div "DapterSuret" at bounding box center [730, 244] width 302 height 34
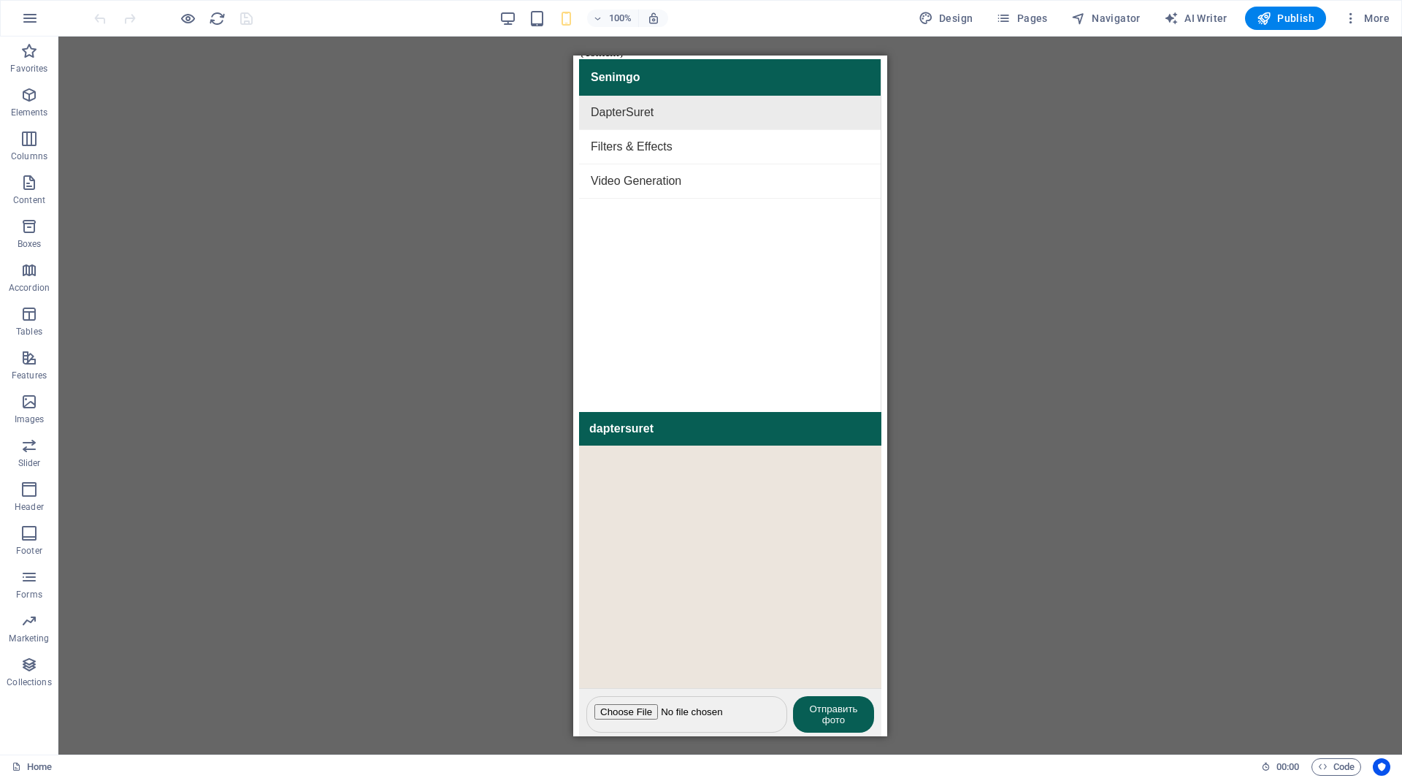
click at [661, 695] on input "file" at bounding box center [686, 713] width 201 height 37
click at [816, 695] on button "Отправить фото" at bounding box center [833, 713] width 81 height 37
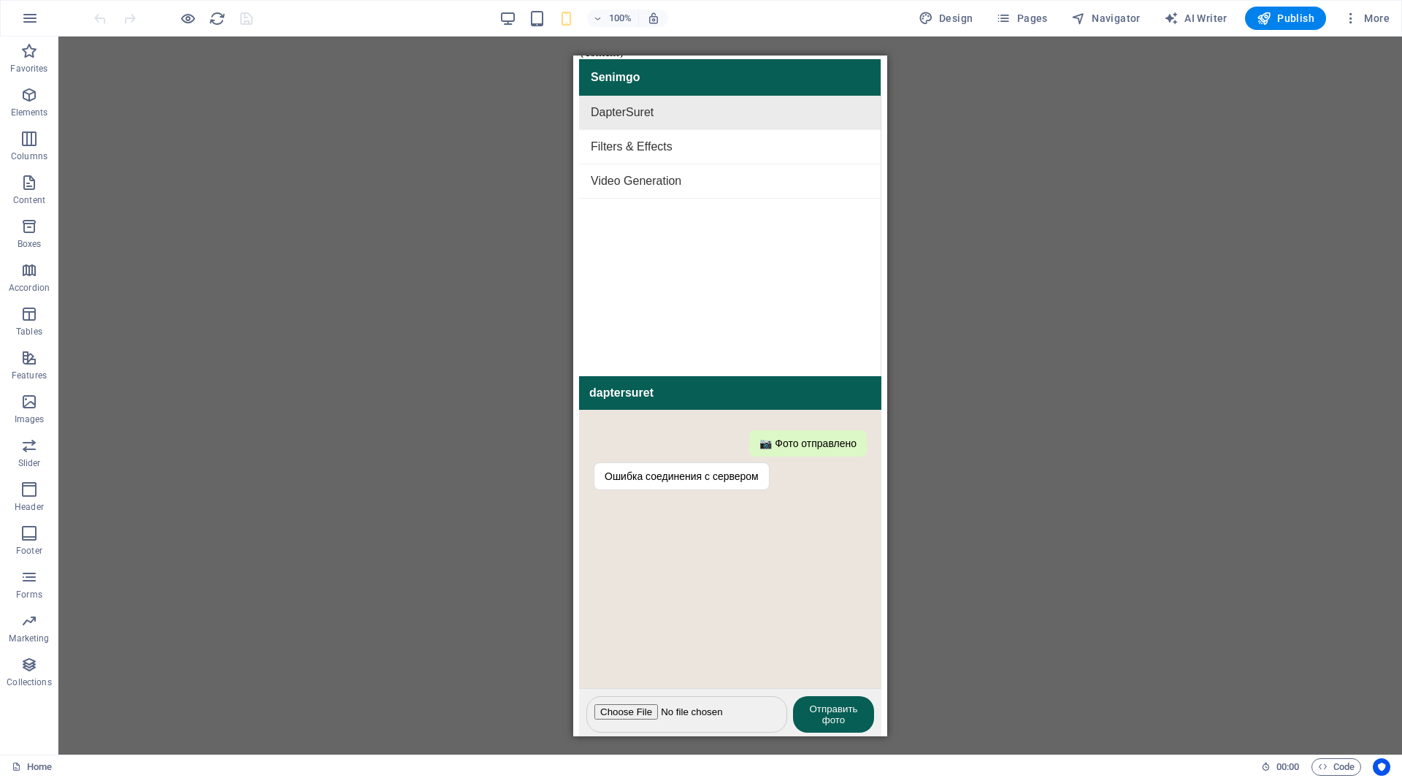
scroll to position [132, 0]
click at [688, 498] on div "📷 Фото отправлено Ошибка соединения с сервером" at bounding box center [730, 548] width 302 height 278
click at [719, 507] on div "📷 Фото отправлено Ошибка соединения с сервером" at bounding box center [730, 548] width 302 height 278
click at [913, 122] on div at bounding box center [730, 396] width 1344 height 718
click at [1331, 760] on span "Code" at bounding box center [1336, 767] width 37 height 18
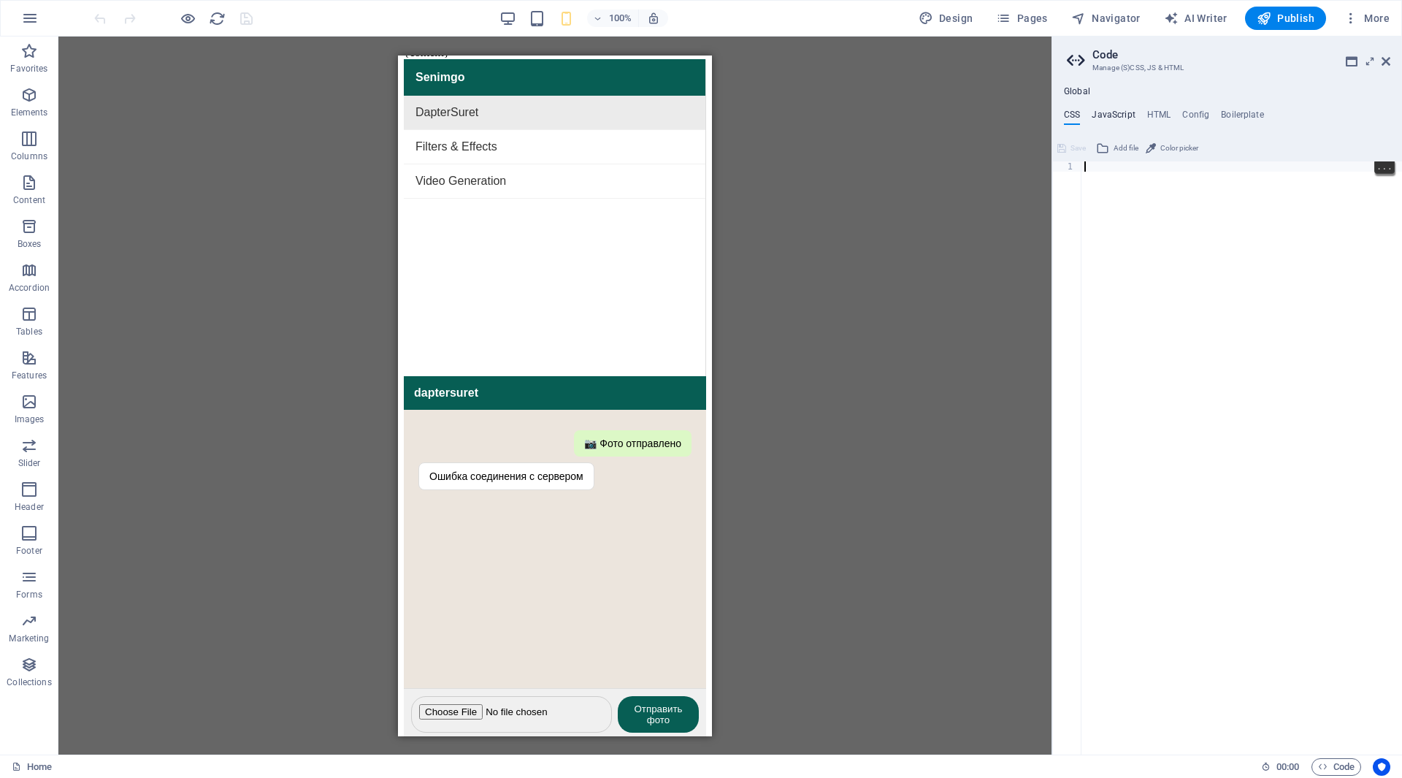
click at [1132, 116] on h4 "JavaScript" at bounding box center [1113, 118] width 43 height 16
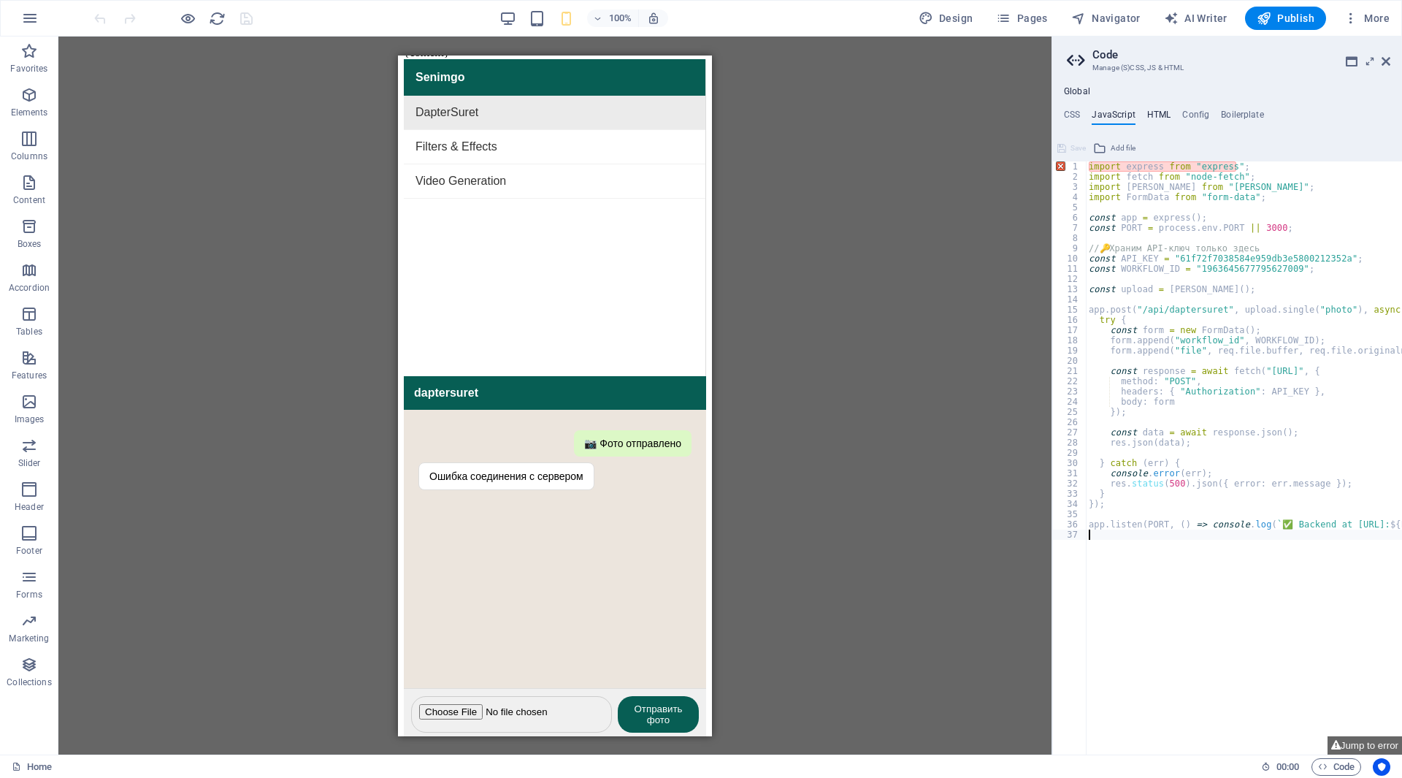
click at [1159, 115] on h4 "HTML" at bounding box center [1159, 118] width 24 height 16
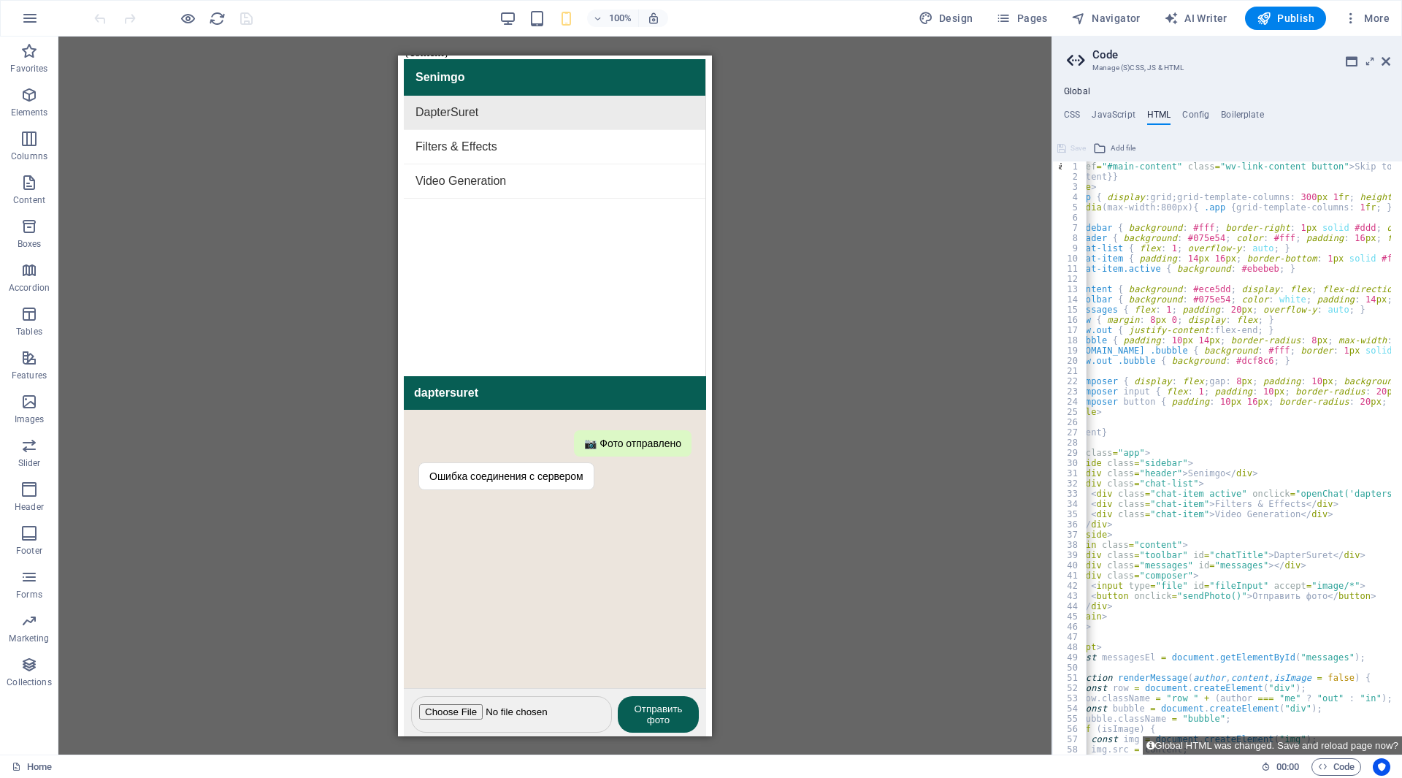
scroll to position [0, 0]
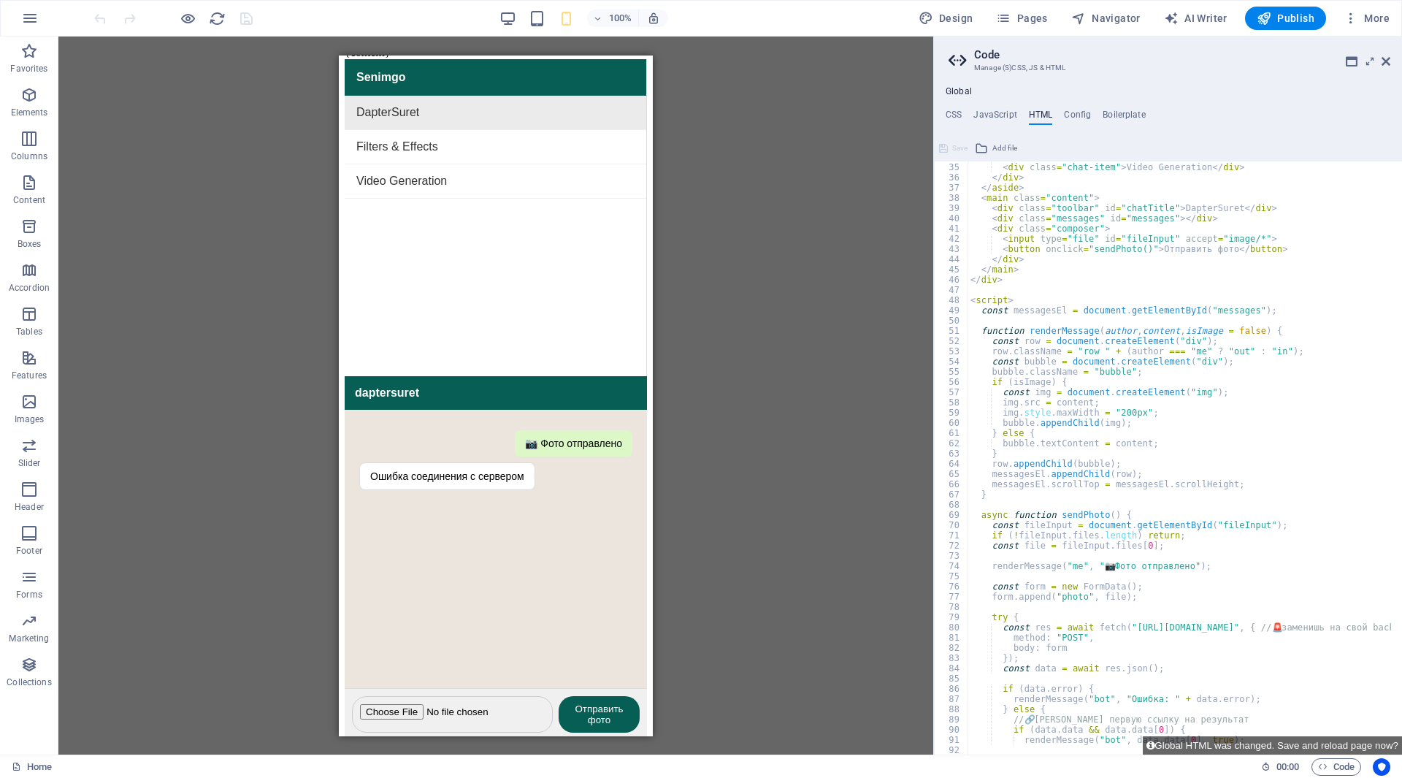
drag, startPoint x: 1053, startPoint y: 268, endPoint x: 932, endPoint y: 289, distance: 123.0
click at [932, 289] on div "Home Favorites Elements Columns Content Boxes Accordion Tables Features Images …" at bounding box center [701, 396] width 1402 height 718
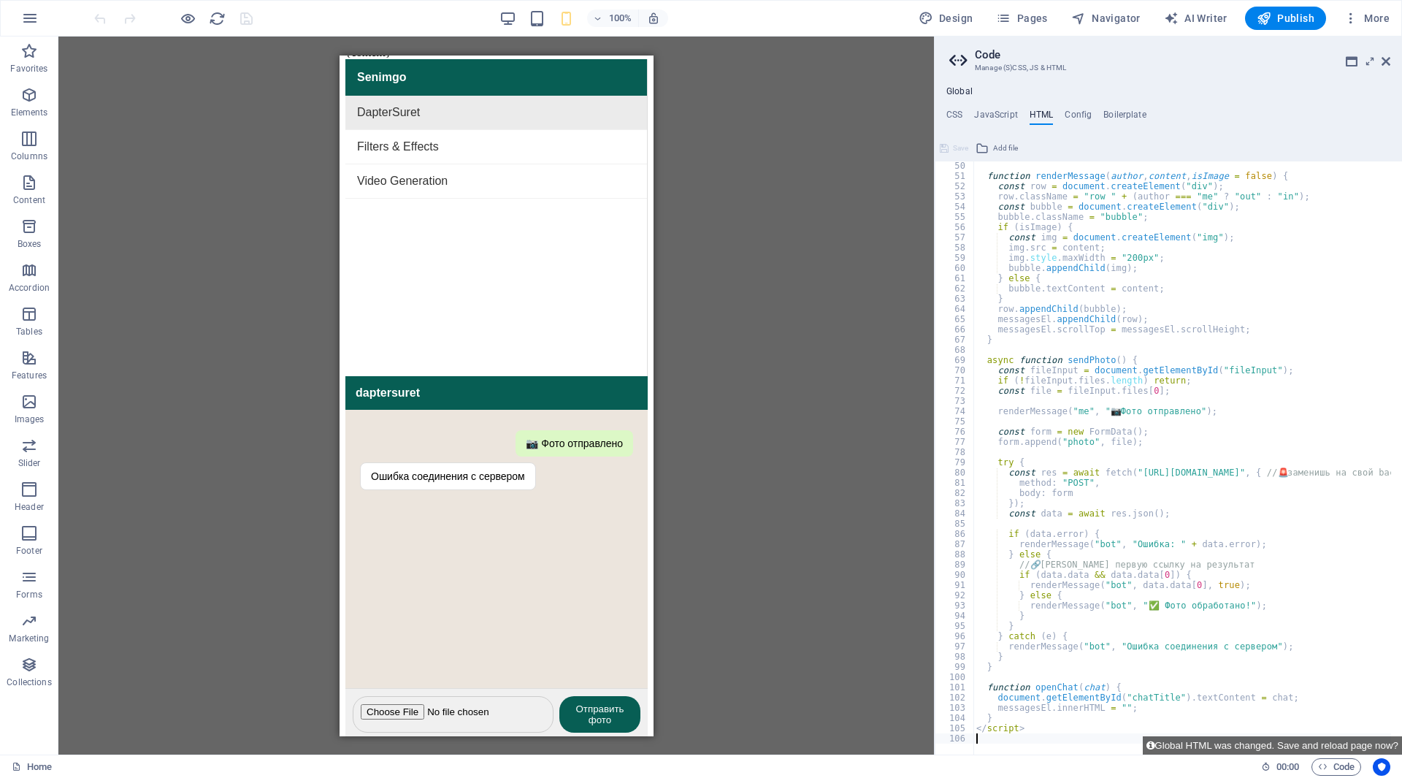
click at [1254, 478] on div "function renderMessage ( author , content , isImage = false ) { const row = doc…" at bounding box center [1293, 462] width 640 height 602
click at [1326, 475] on div "function renderMessage ( author , content , isImage = false ) { const row = doc…" at bounding box center [1293, 462] width 640 height 602
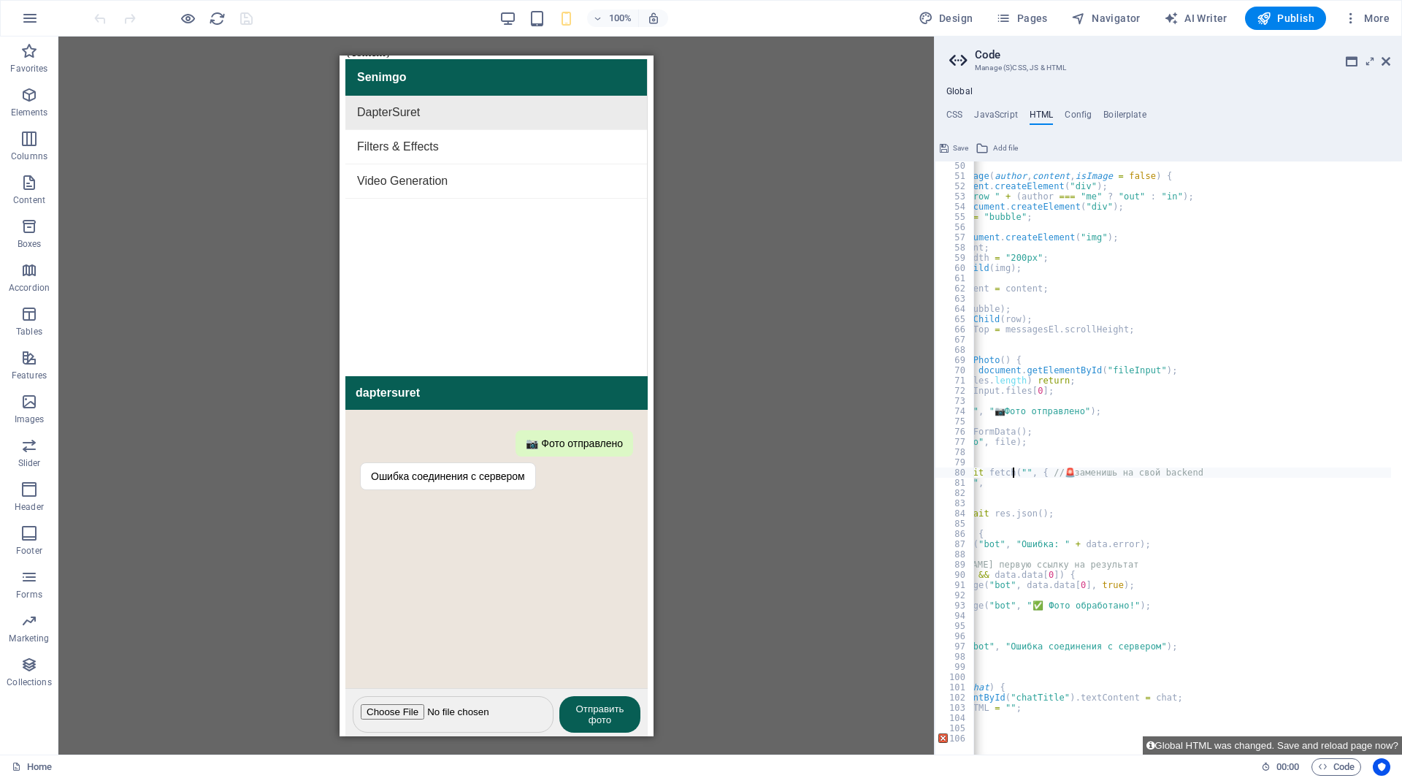
paste textarea "[URL][DOMAIN_NAME]"
click at [840, 445] on div at bounding box center [495, 396] width 875 height 718
click at [1219, 743] on button "Global HTML was changed. Save and reload page now?" at bounding box center [1272, 745] width 259 height 18
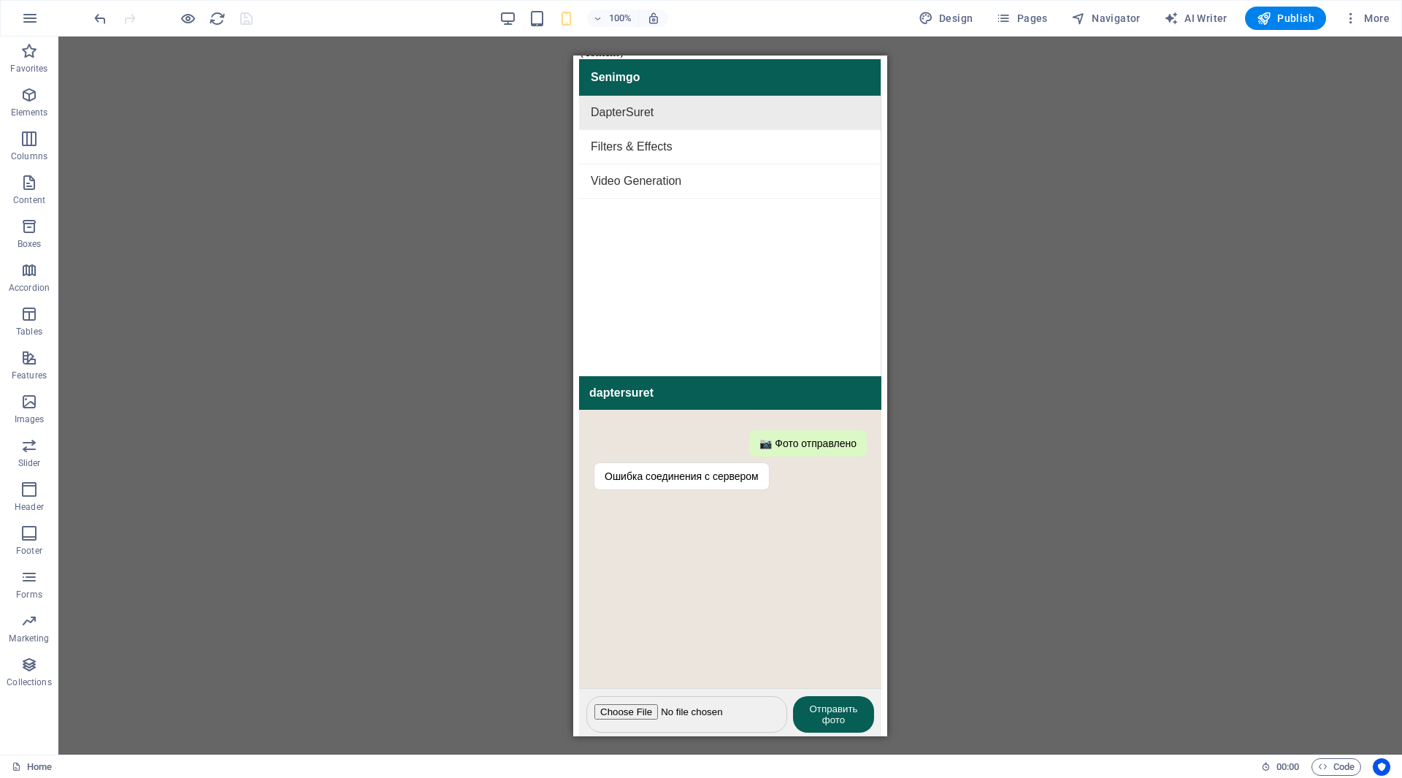
click at [664, 695] on input "file" at bounding box center [686, 713] width 201 height 37
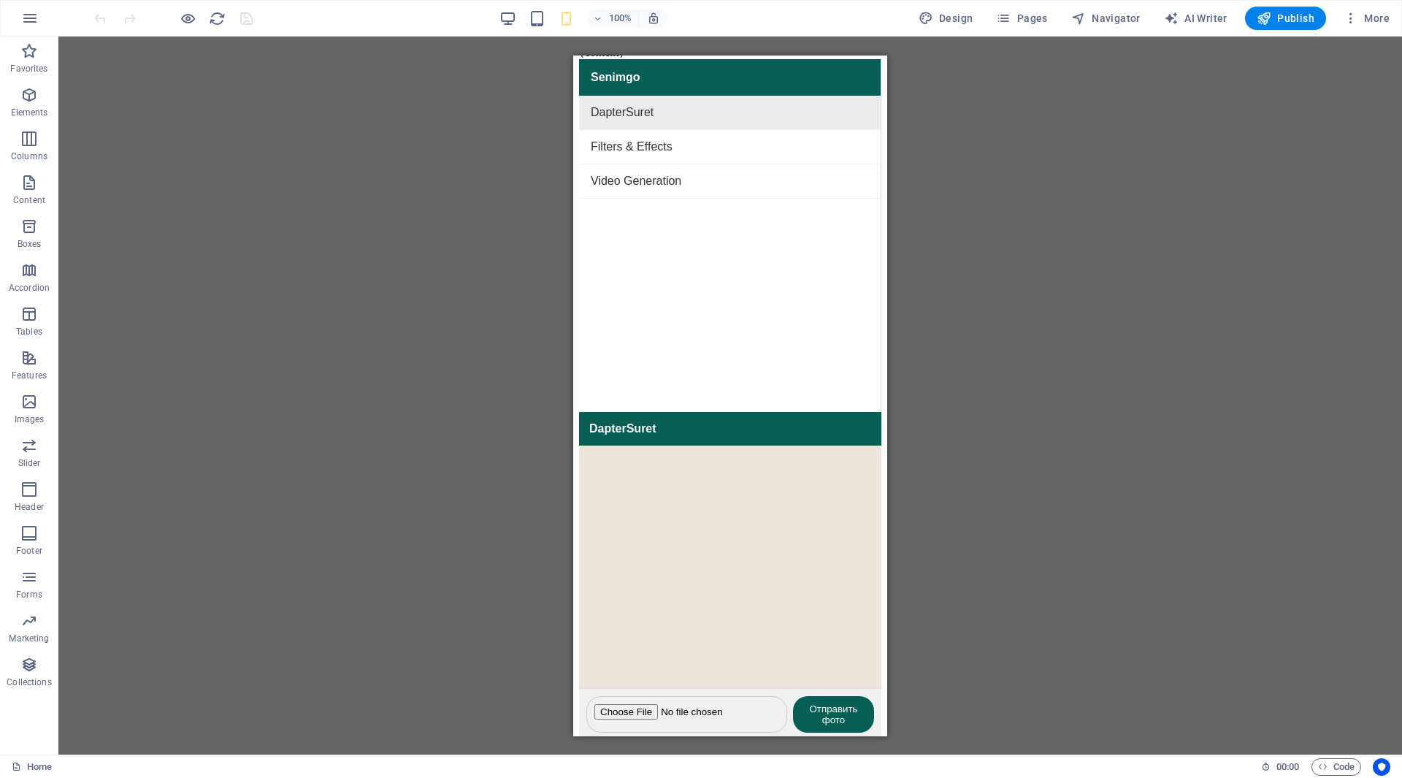
click at [665, 695] on input "file" at bounding box center [686, 713] width 201 height 37
click at [848, 699] on button "Отправить фото" at bounding box center [833, 713] width 81 height 37
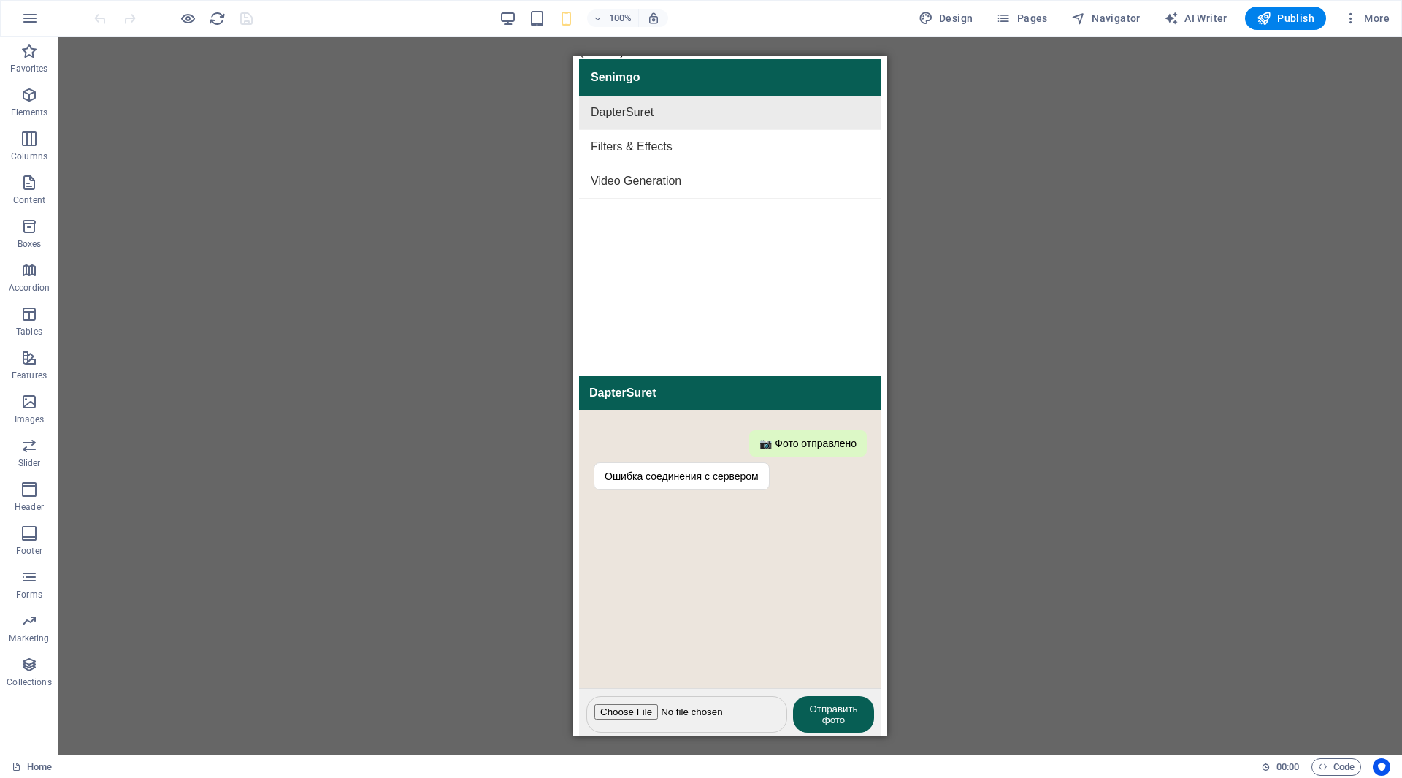
scroll to position [132, 0]
click at [840, 695] on button "Отправить фото" at bounding box center [833, 713] width 81 height 37
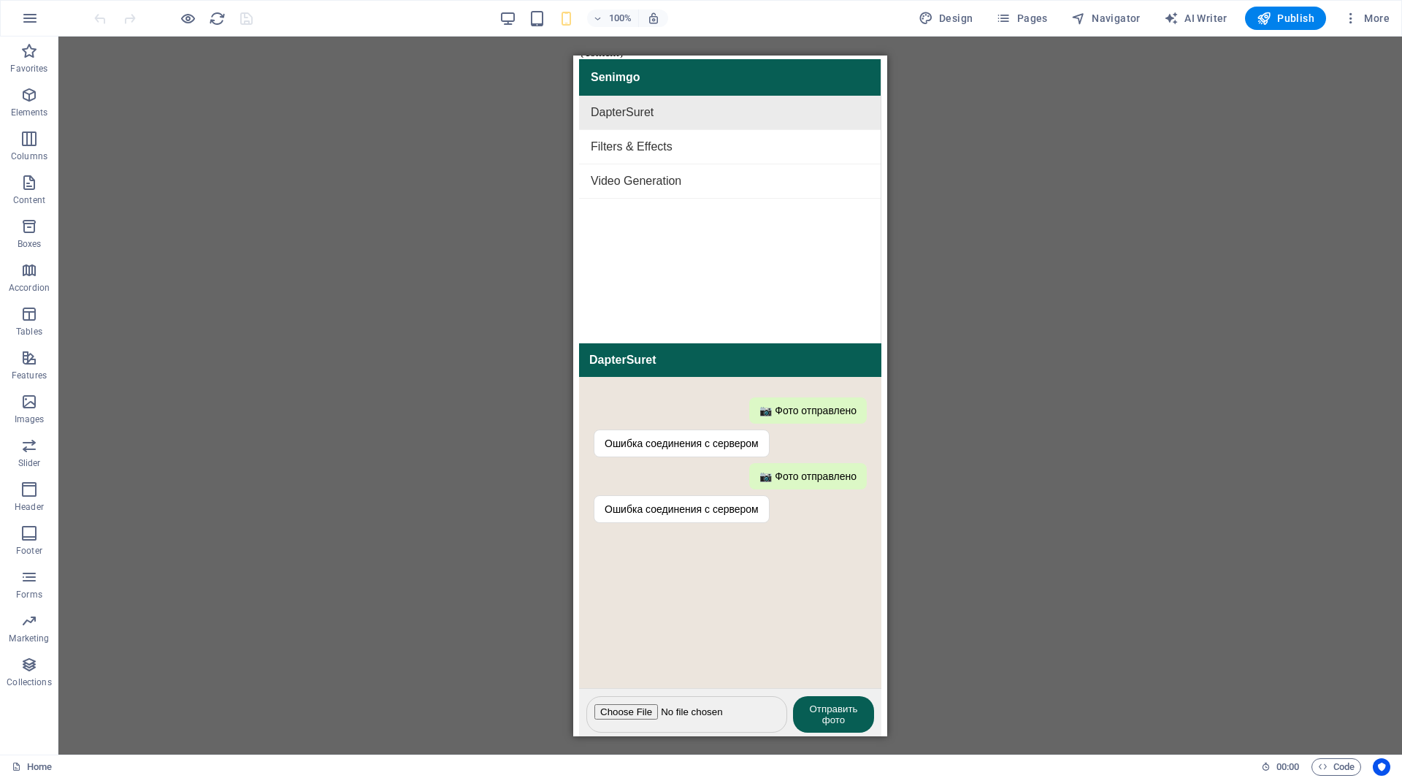
scroll to position [132, 14]
click at [1268, 20] on icon "button" at bounding box center [1264, 18] width 15 height 15
